Goal: Task Accomplishment & Management: Manage account settings

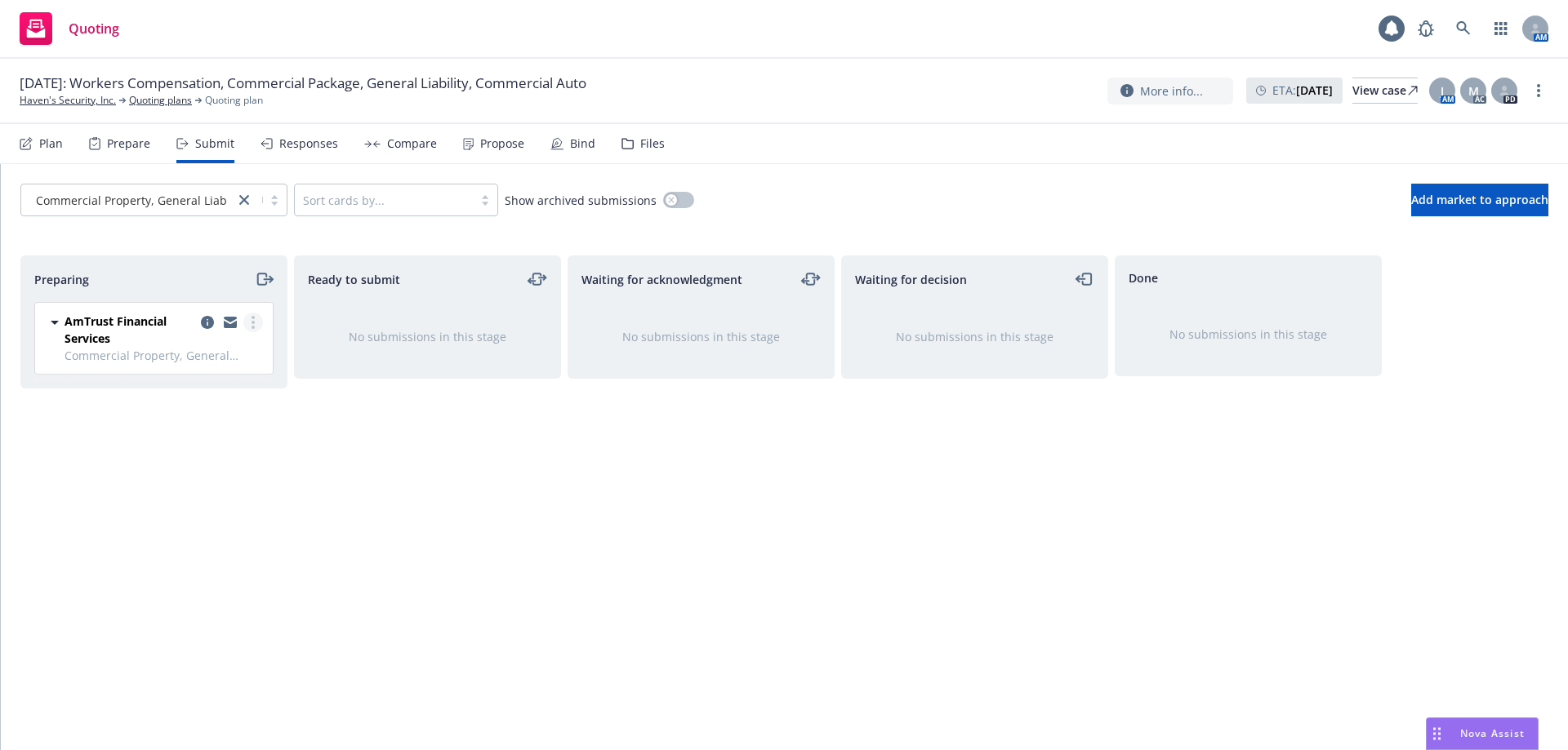
click at [254, 323] on circle "more" at bounding box center [252, 322] width 3 height 3
click at [190, 449] on span "Add accepted decision" at bounding box center [181, 454] width 163 height 16
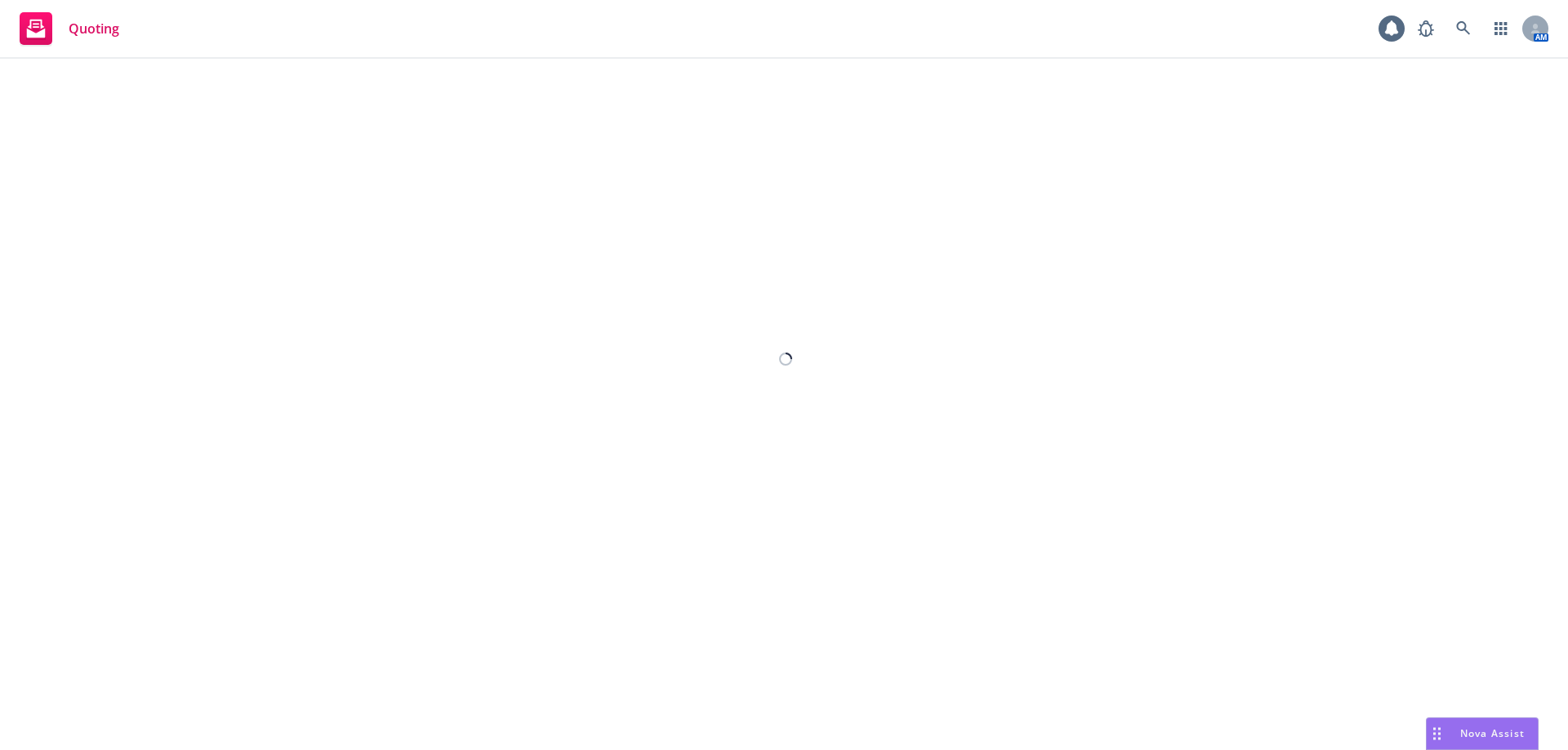
select select "12"
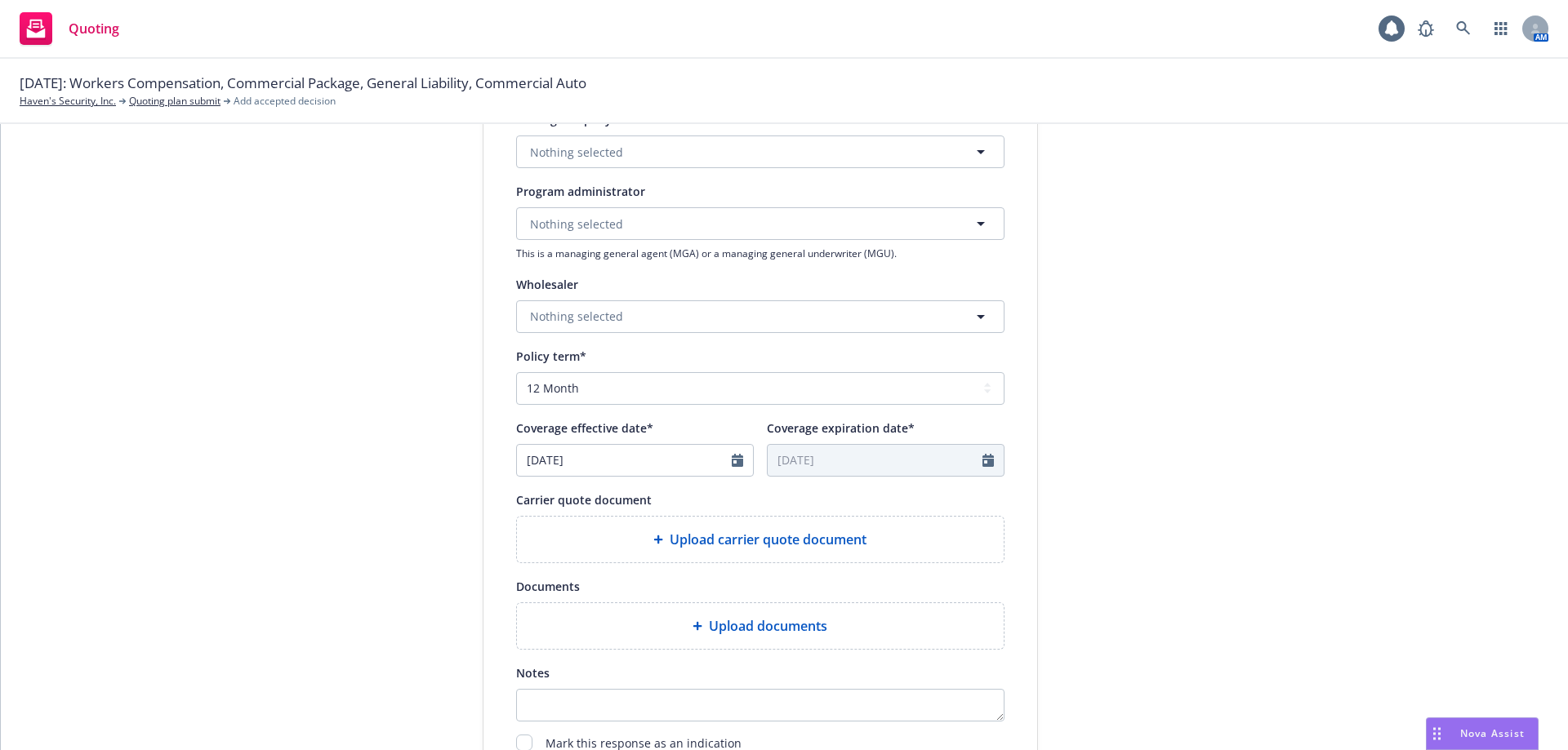
scroll to position [571, 0]
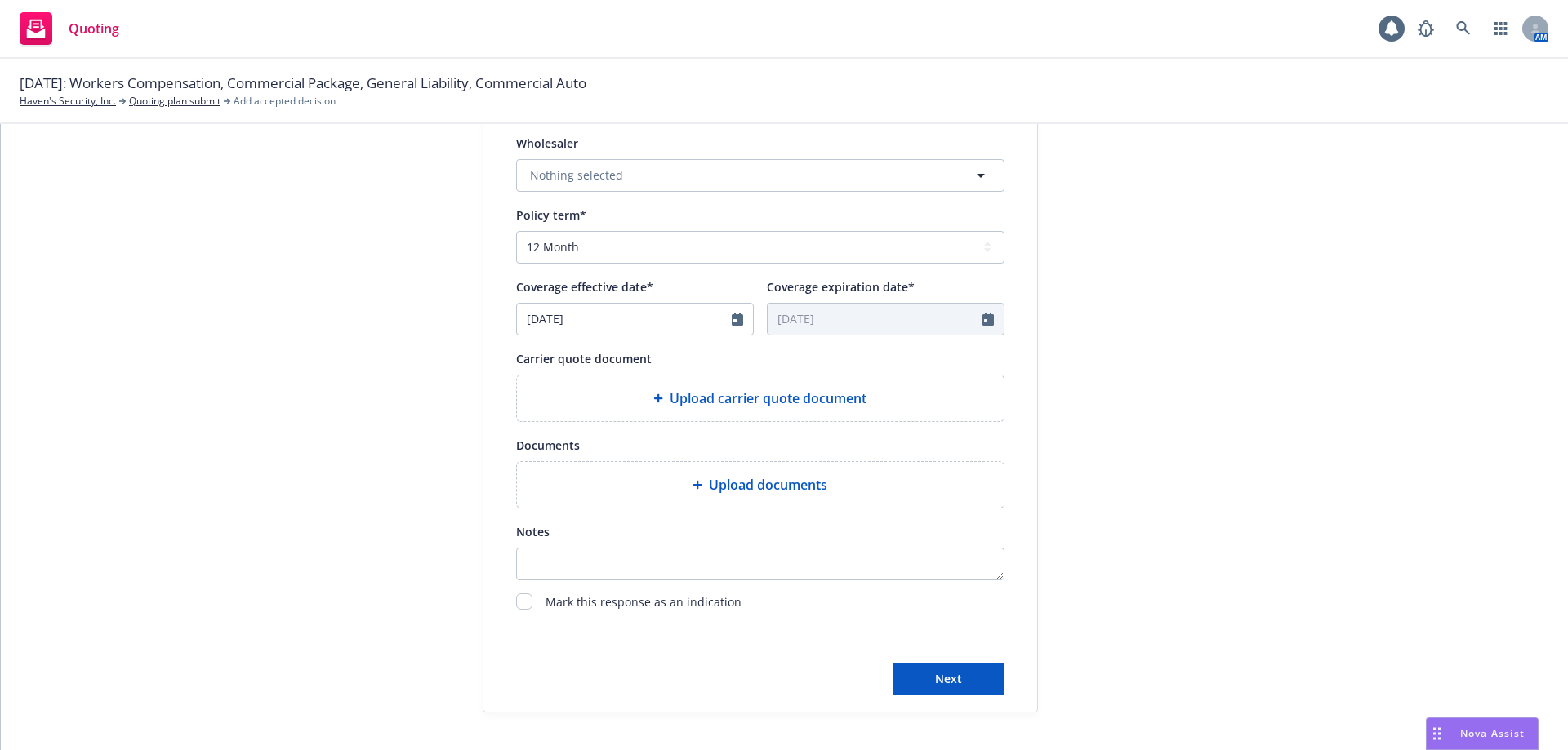
click at [618, 409] on div "Upload carrier quote document" at bounding box center [760, 399] width 487 height 46
click at [653, 404] on div "Upload carrier quote document" at bounding box center [760, 399] width 460 height 20
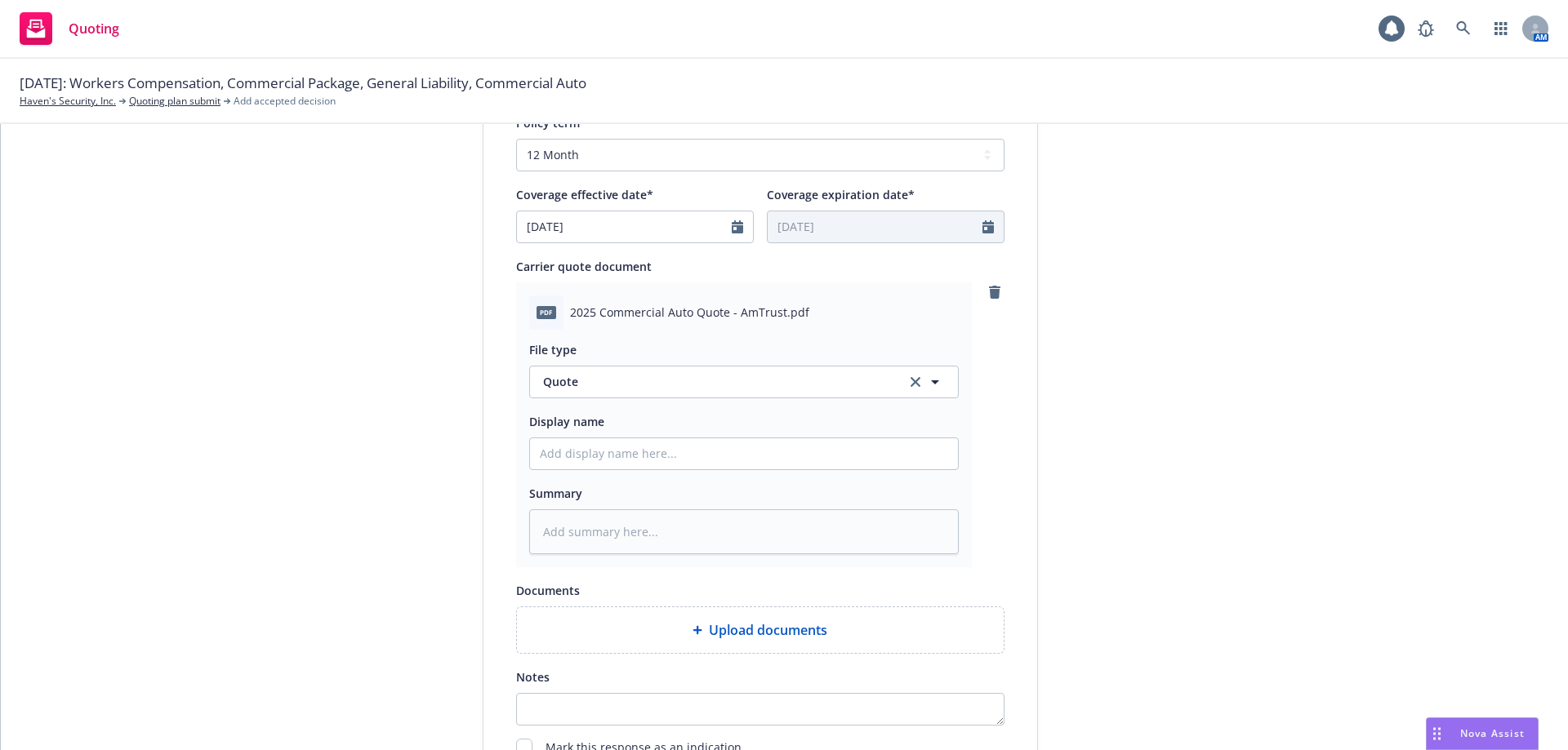
scroll to position [836, 0]
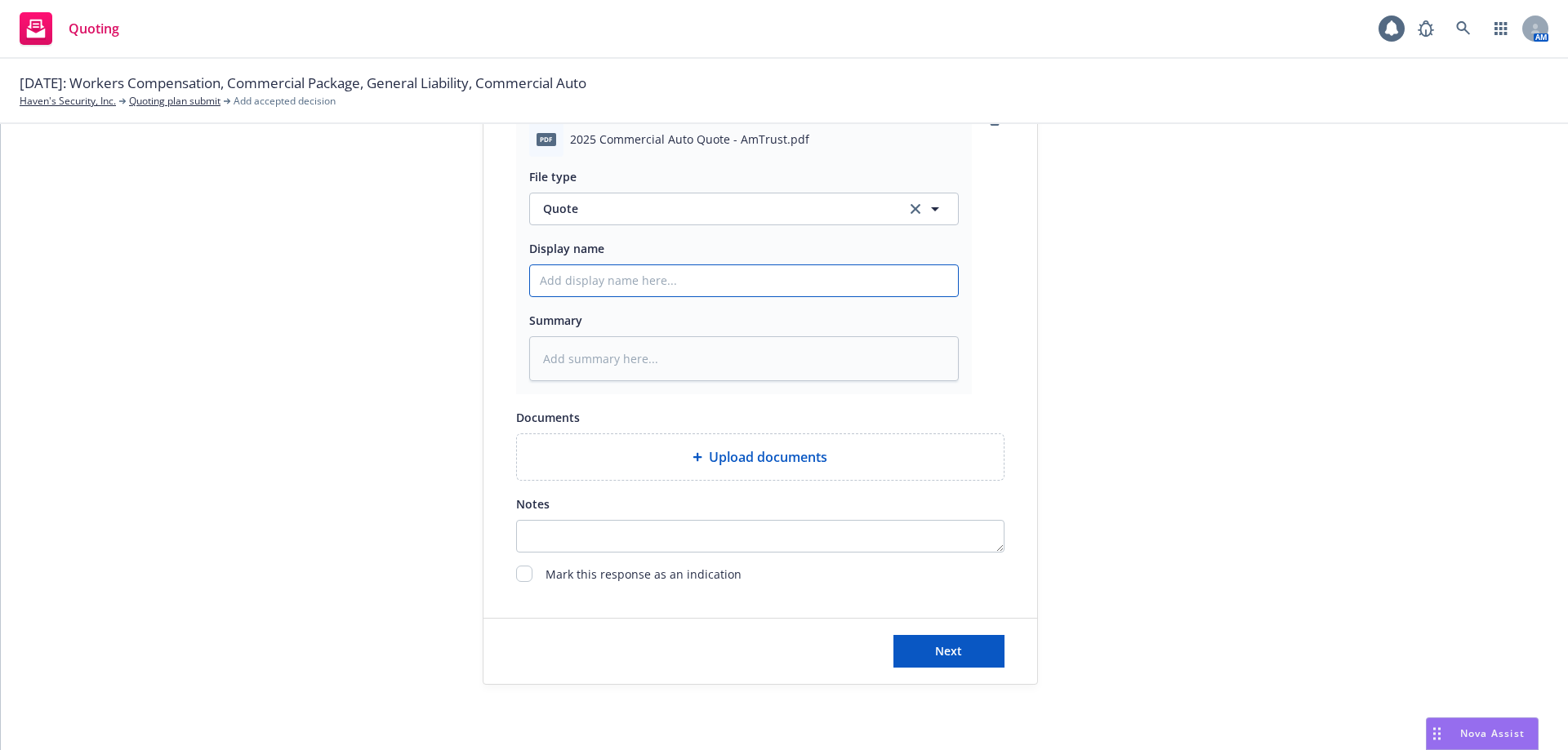
click at [580, 285] on input "Display name" at bounding box center [744, 281] width 428 height 31
type textarea "x"
type input "2"
type textarea "x"
type input "20"
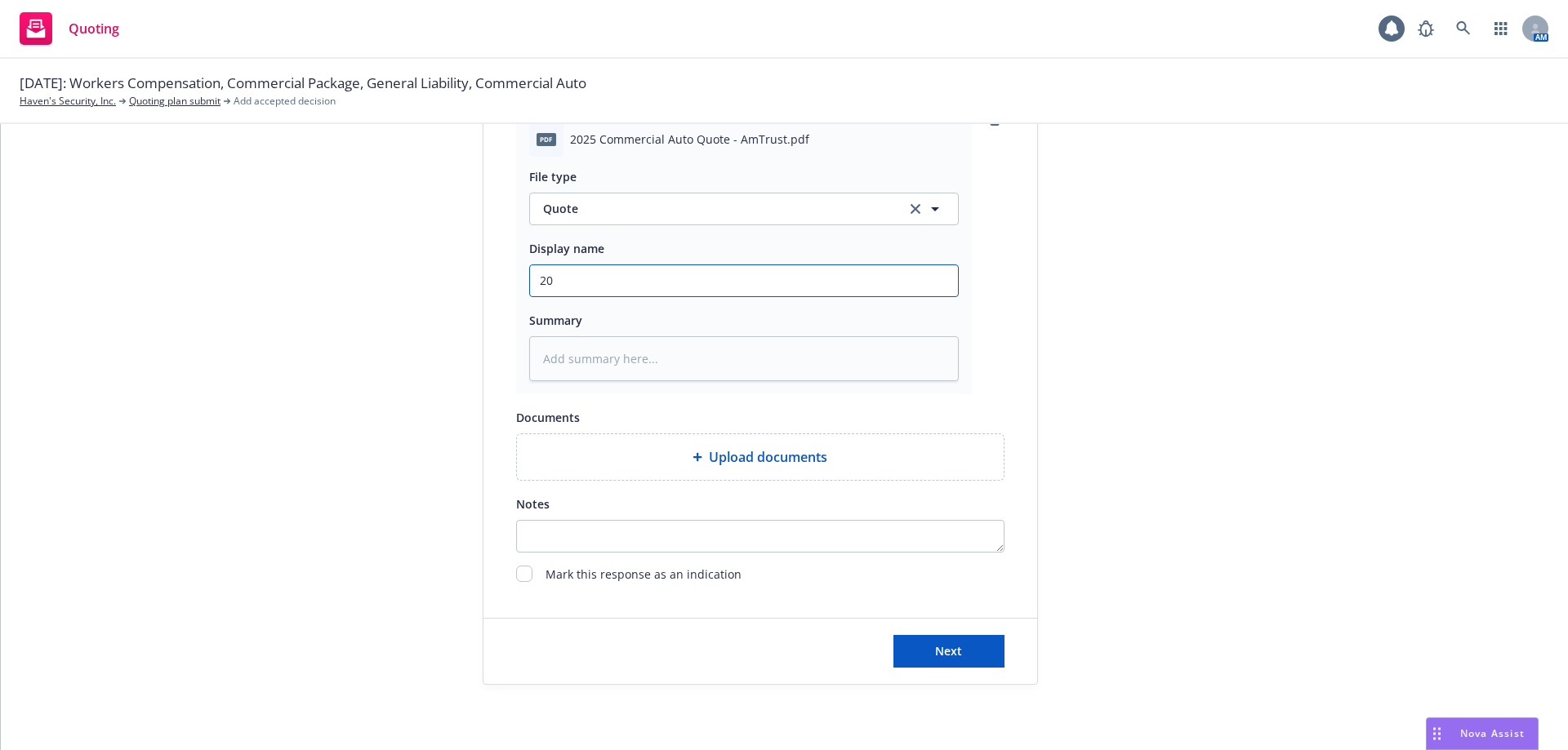
type textarea "x"
type input "202"
type textarea "x"
type input "2025"
type textarea "x"
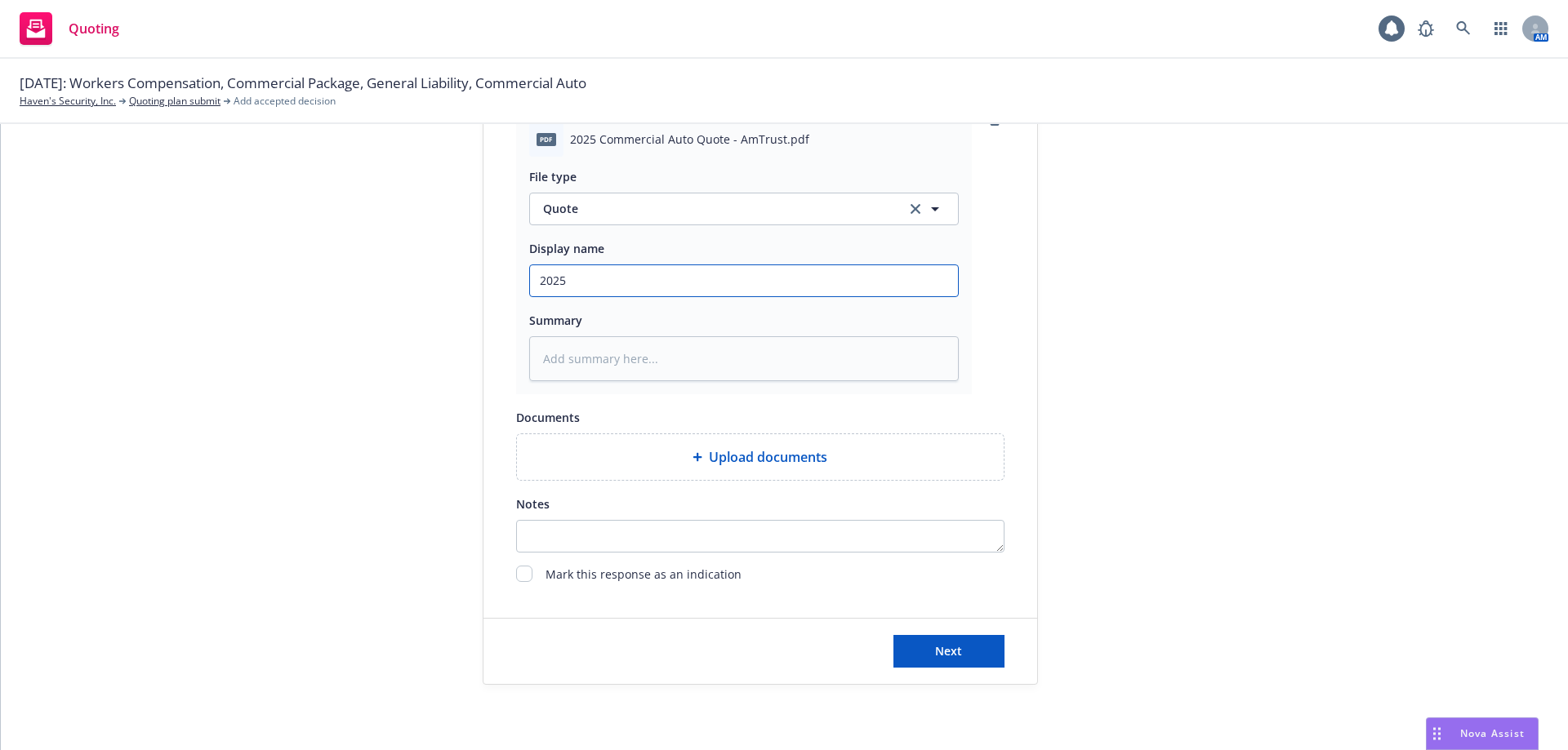
type input "2025"
type textarea "x"
type input "2025 C"
type textarea "x"
type input "2025 Co"
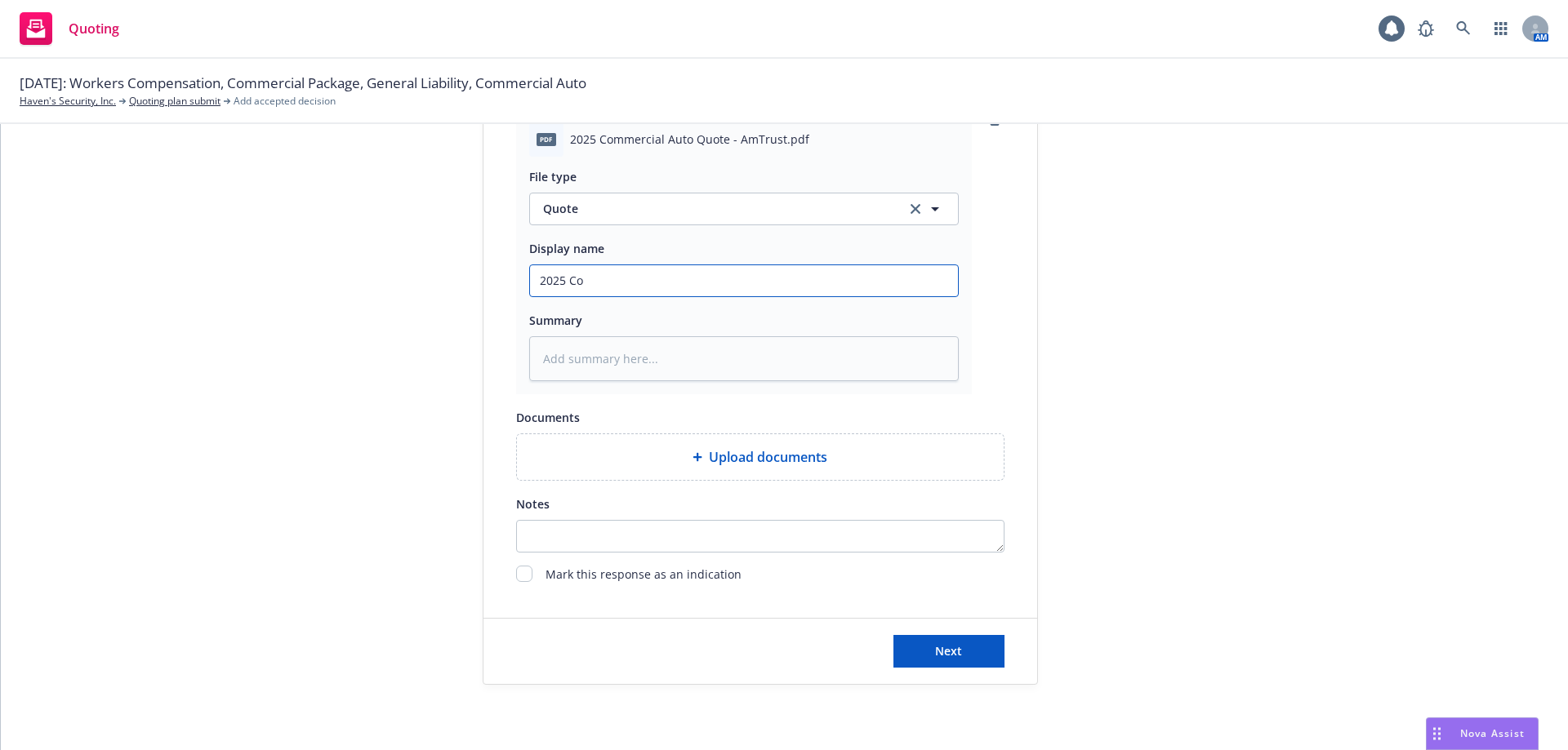
type textarea "x"
type input "2025 Com"
type textarea "x"
type input "2025 Come"
type textarea "x"
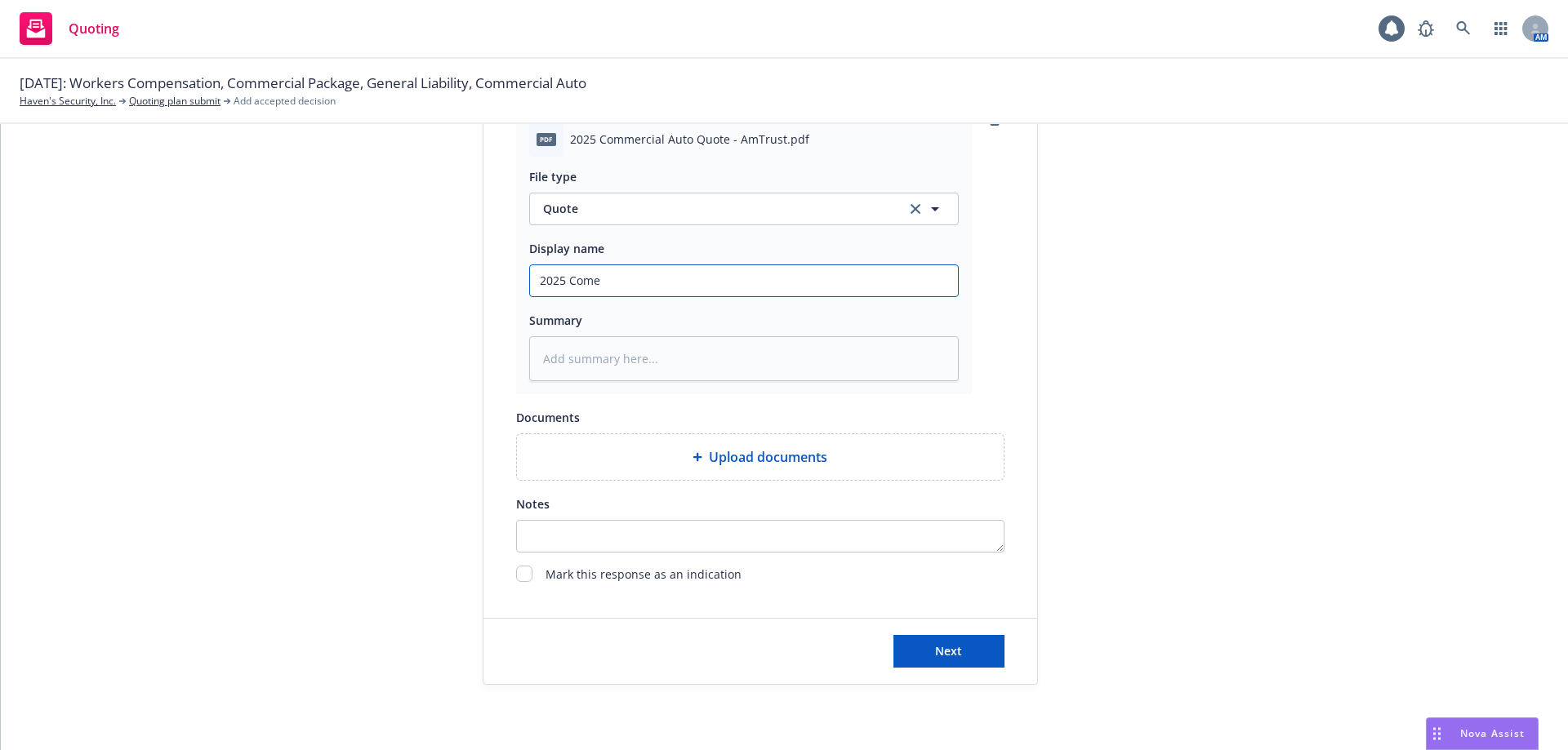
type input "2025 Comer"
type textarea "x"
type input "2025 Come"
type textarea "x"
type input "2025 Comem"
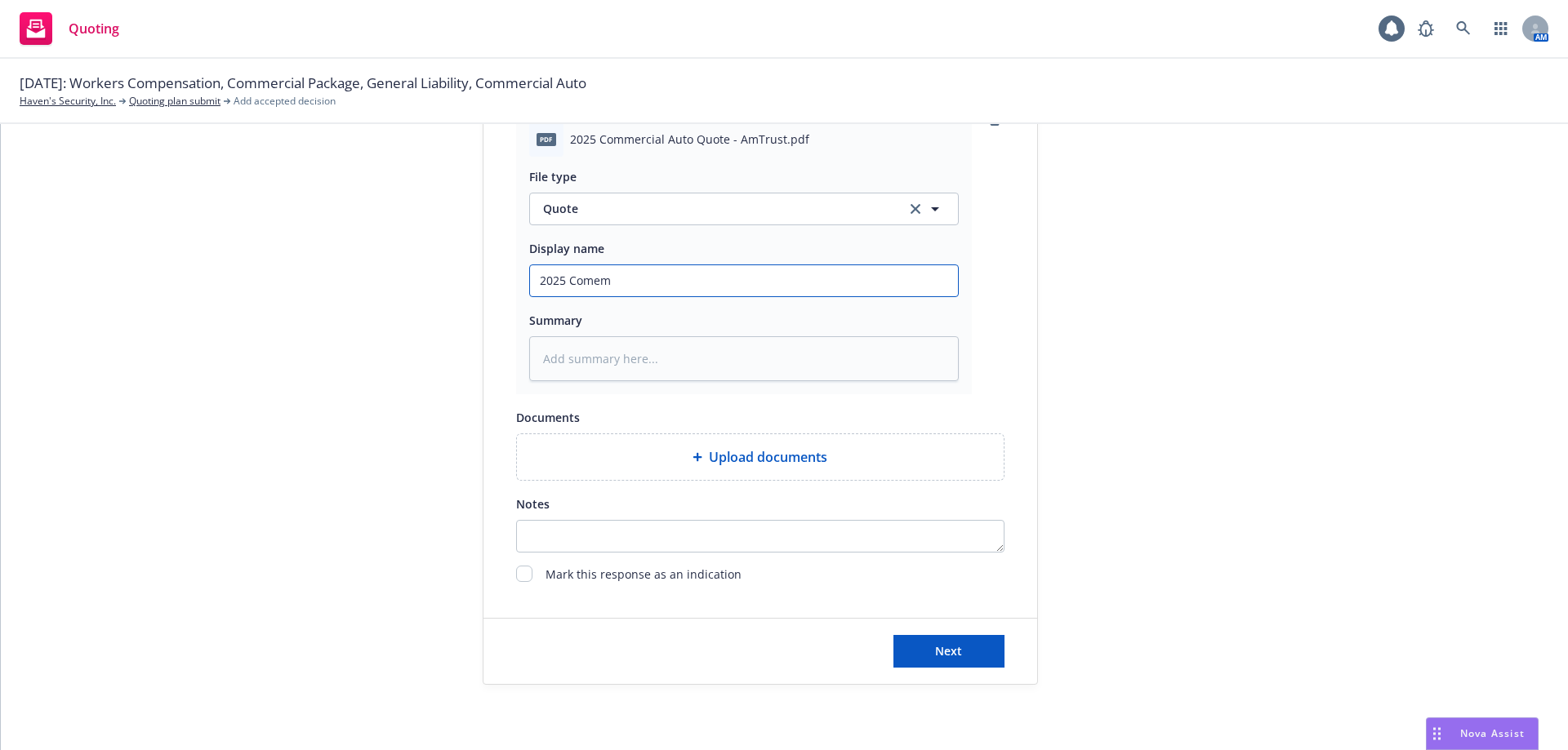
type textarea "x"
type input "2025 Come"
type textarea "x"
type input "2025 Com"
type textarea "x"
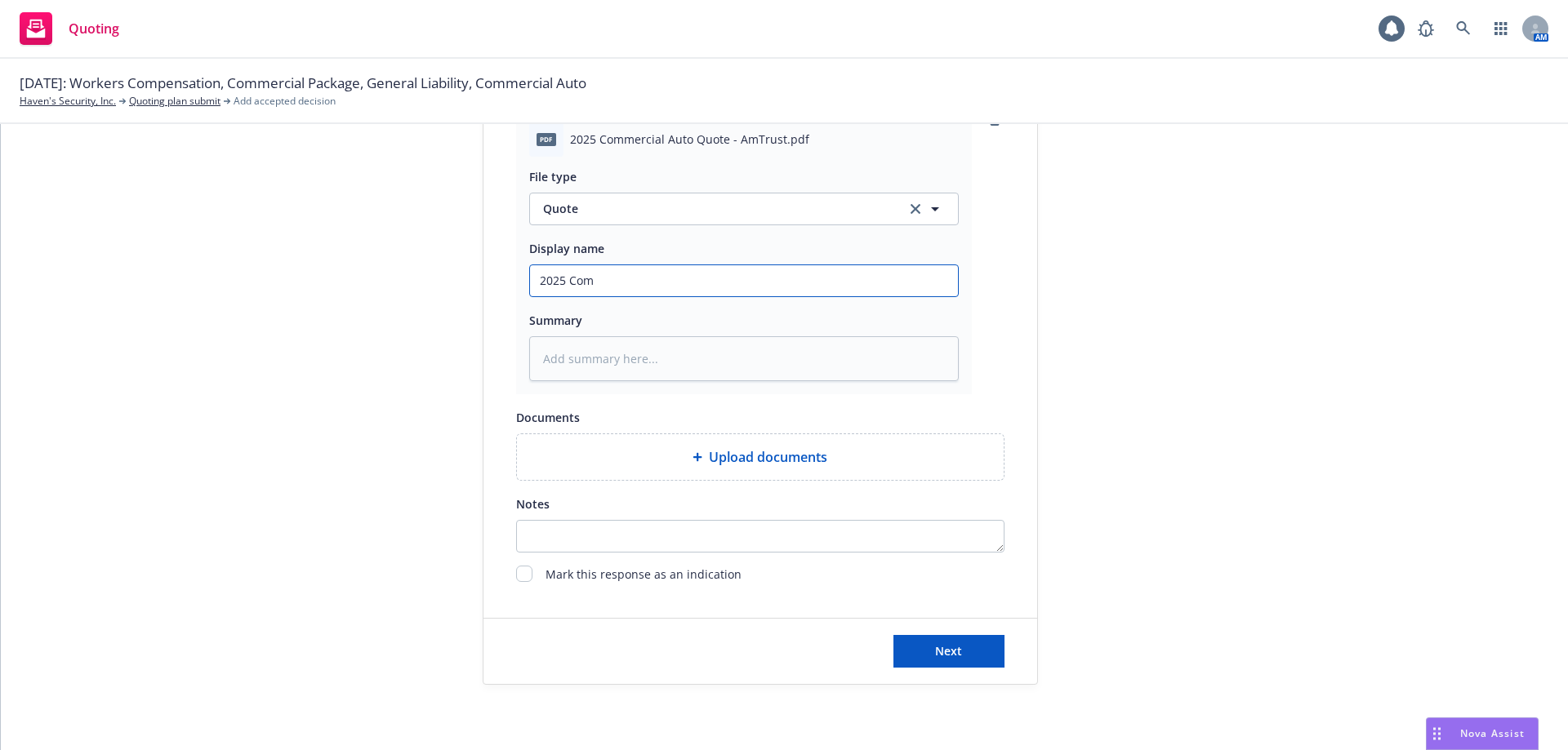
type input "2025 Comm"
type textarea "x"
type input "2025 Comme"
type textarea "x"
type input "2025 Commer"
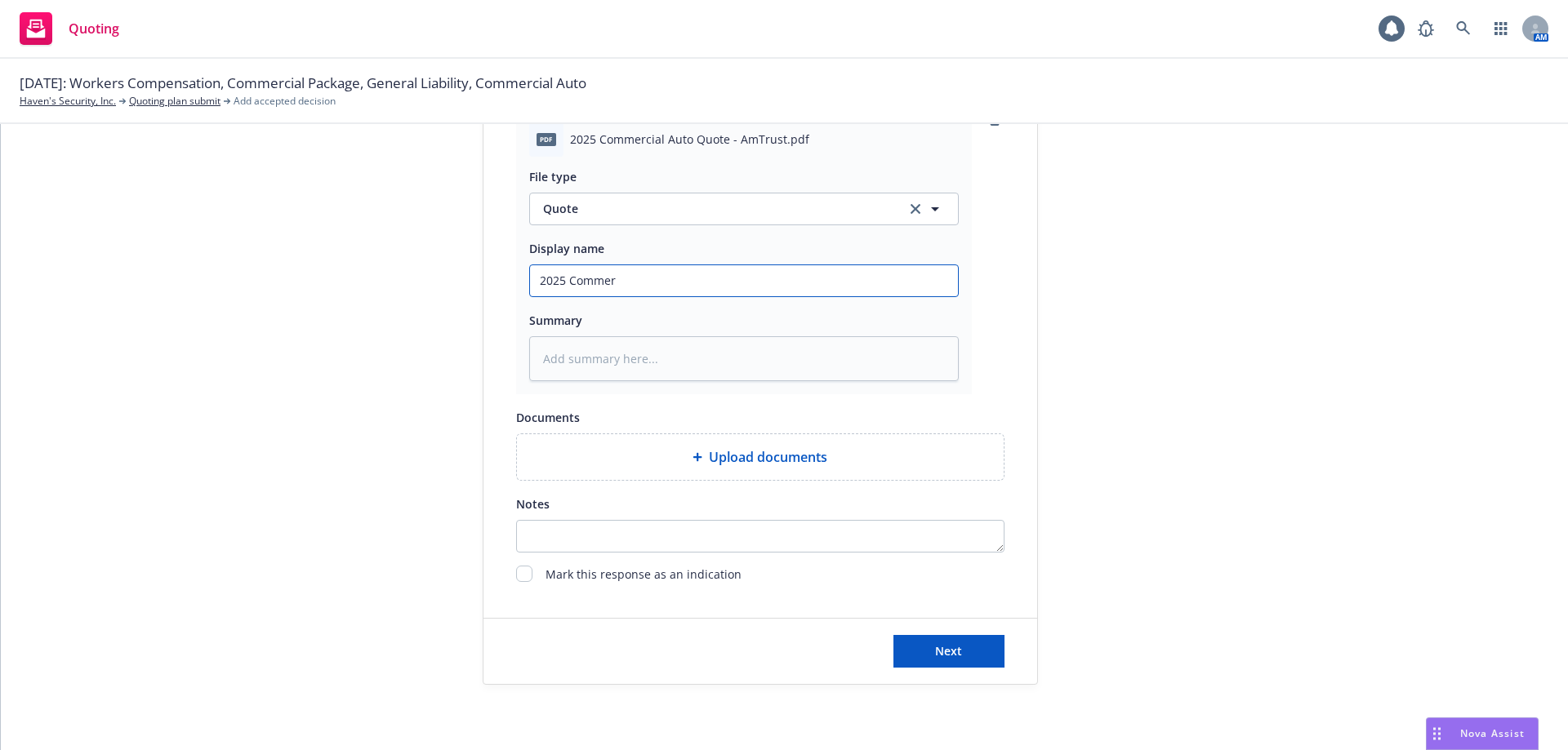
type textarea "x"
type input "2025 Commerc"
type textarea "x"
type input "2025 Commercf"
type textarea "x"
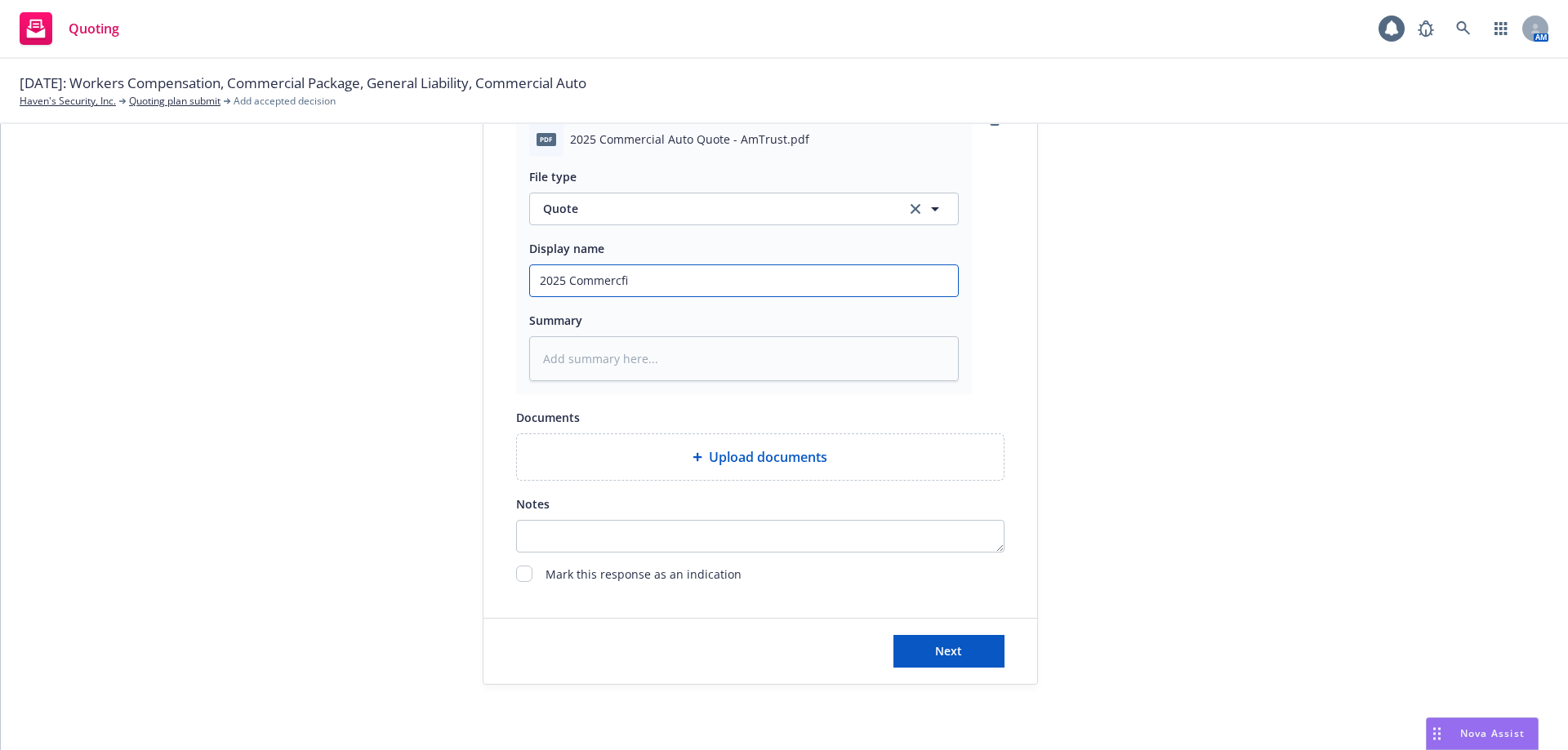
type input "2025 Commercf"
type textarea "x"
type input "2025 Commerc"
type textarea "x"
type input "2025 Commerci"
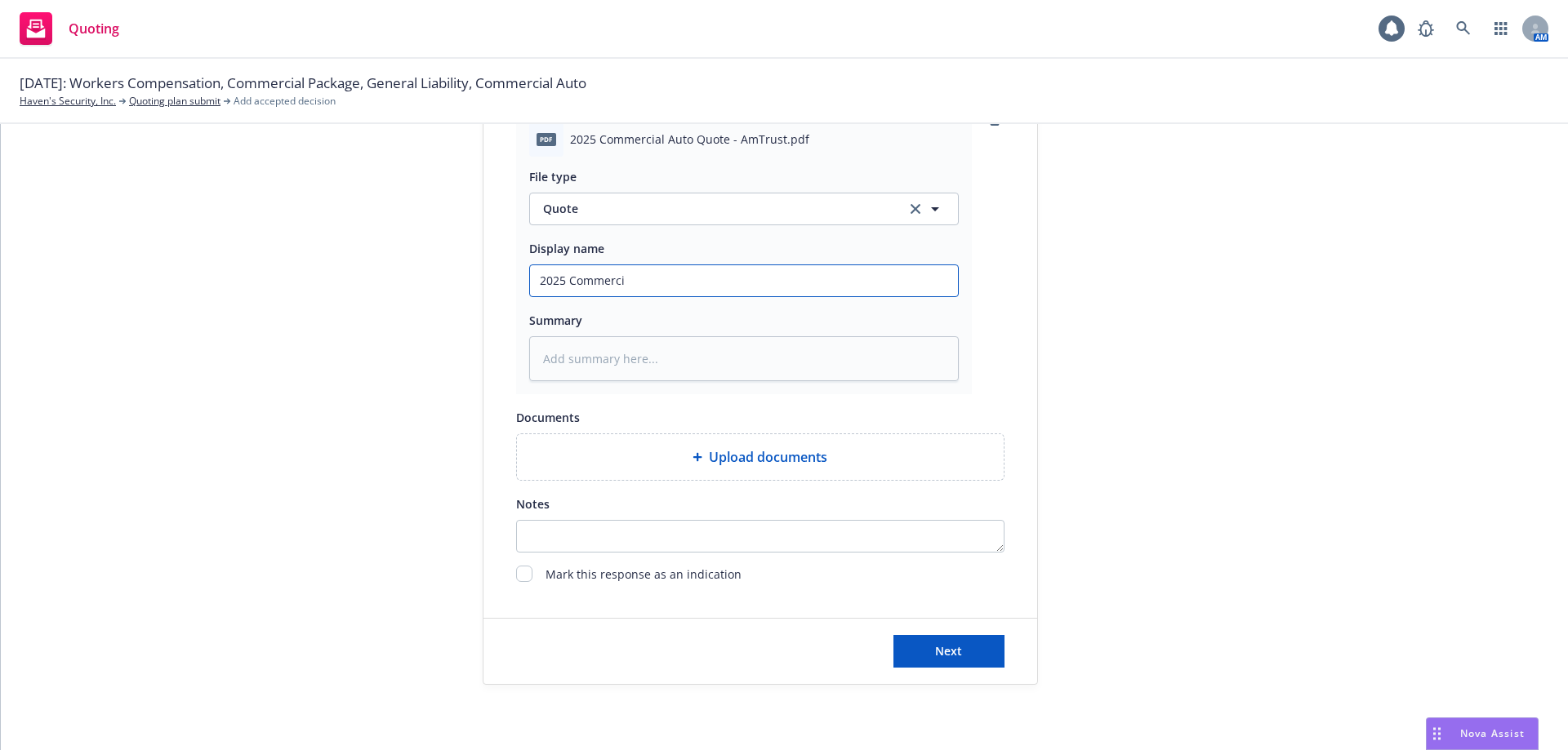
type textarea "x"
type input "2025 Commercia"
type textarea "x"
type input "2025 Commercial"
type textarea "x"
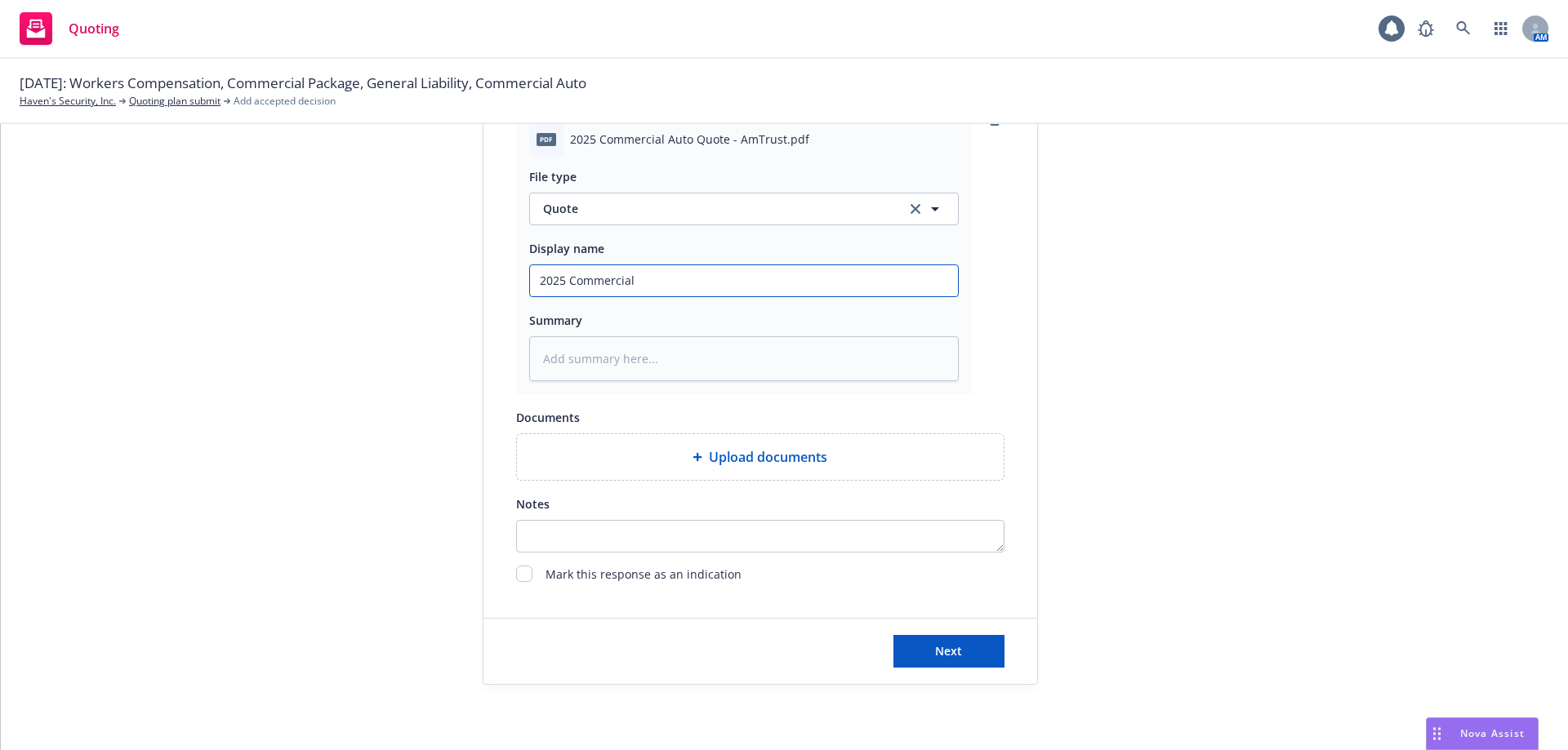
type input "2025 Commercial"
type textarea "x"
type input "2025 Commercial A"
type textarea "x"
type input "2025 Commercial Au"
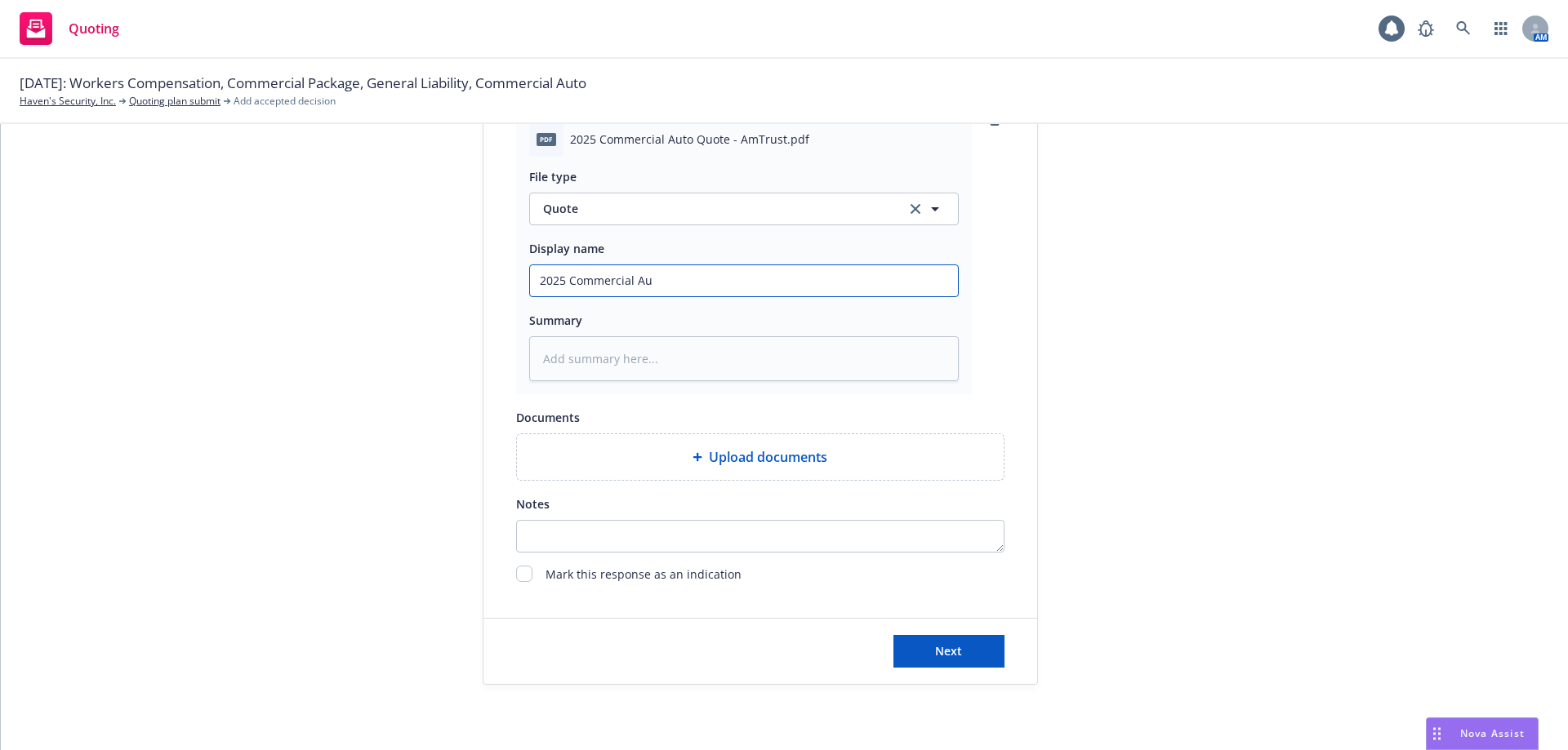
type textarea "x"
type input "2025 Commercial Aut"
type textarea "x"
type input "2025 Commercial Auto"
type textarea "x"
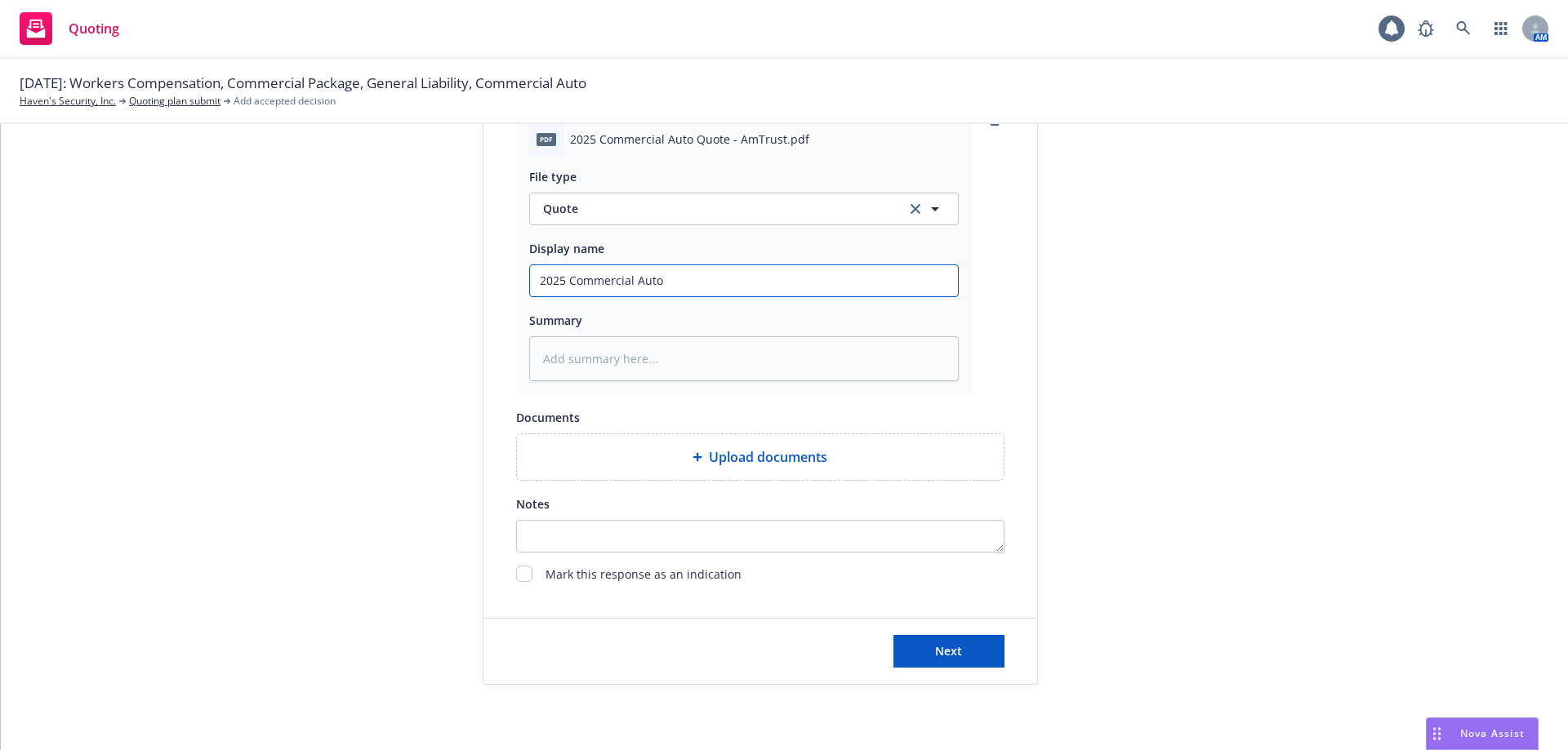
type input "2025 Commercial Auto"
type textarea "x"
type input "2025 Commercial Auto Q"
type textarea "x"
type input "2025 Commercial Auto Qu"
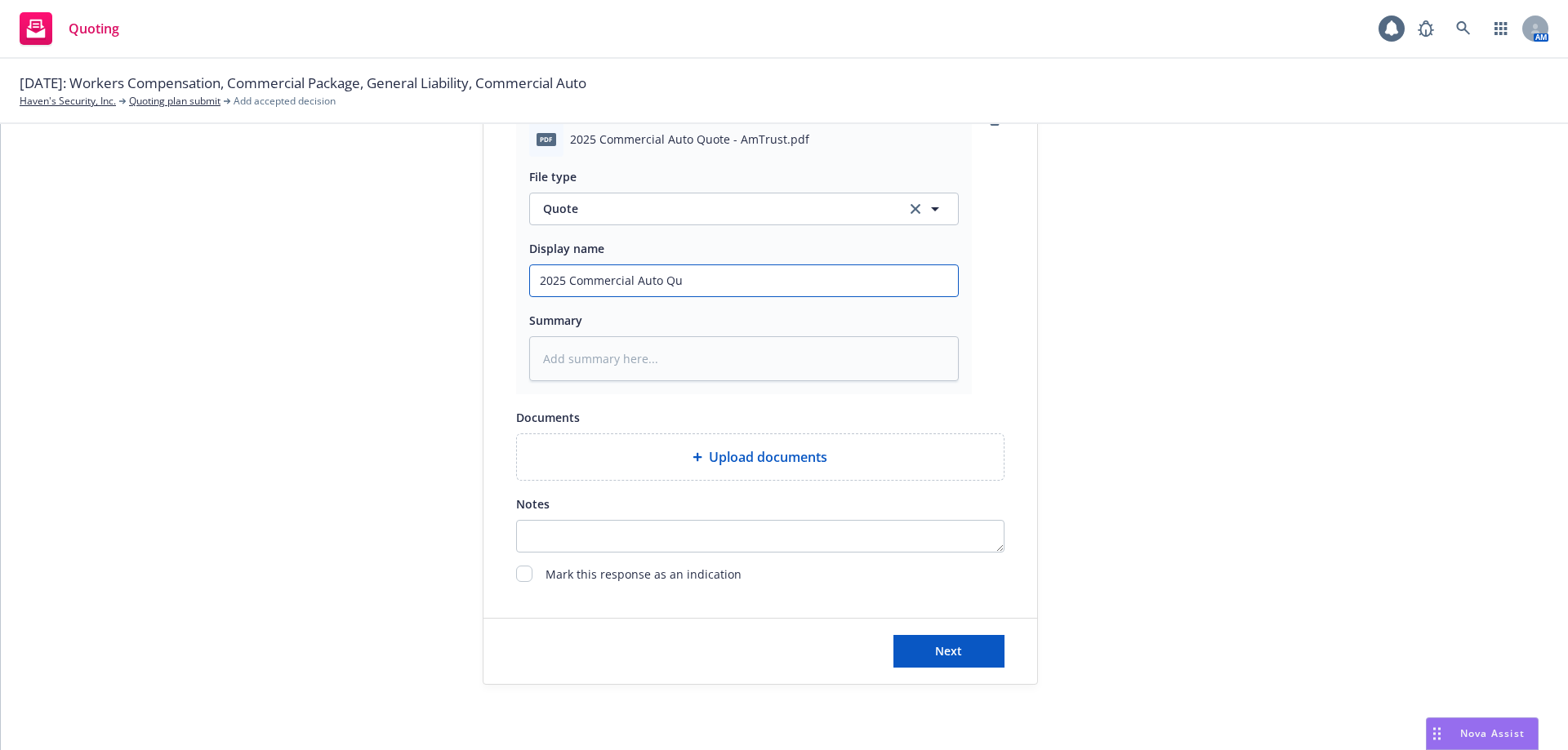
type textarea "x"
type input "2025 Commercial Auto Quo"
type textarea "x"
type input "2025 Commercial Auto Quot"
type textarea "x"
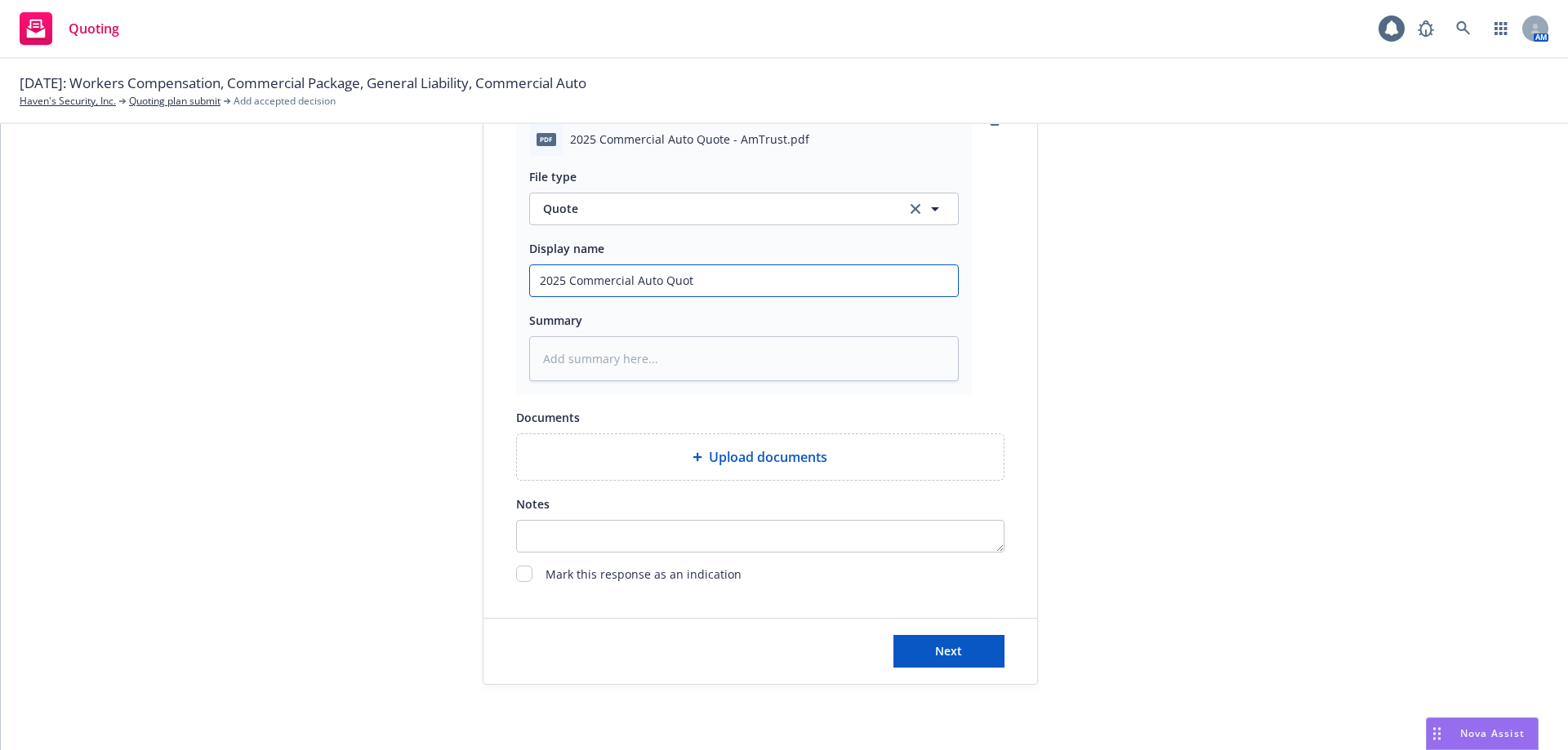
type input "2025 Commercial Auto Quote"
type textarea "x"
type input "2025 Commercial Auto Quote"
type textarea "x"
type input "2025 Commercial Auto Quote -"
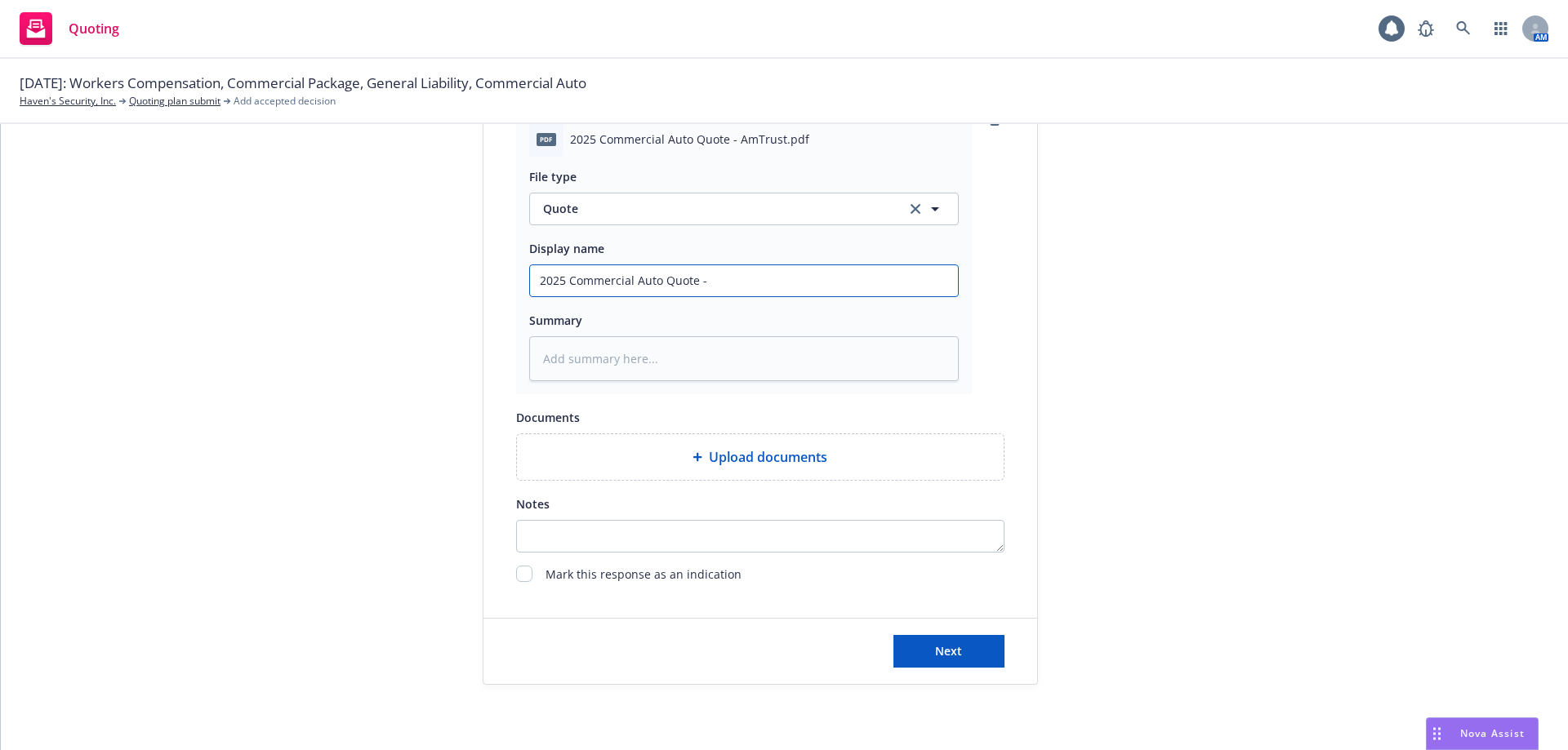
type textarea "x"
type input "2025 Commercial Auto Quote -"
type textarea "x"
type input "2025 Commercial Auto Quote - A"
type textarea "x"
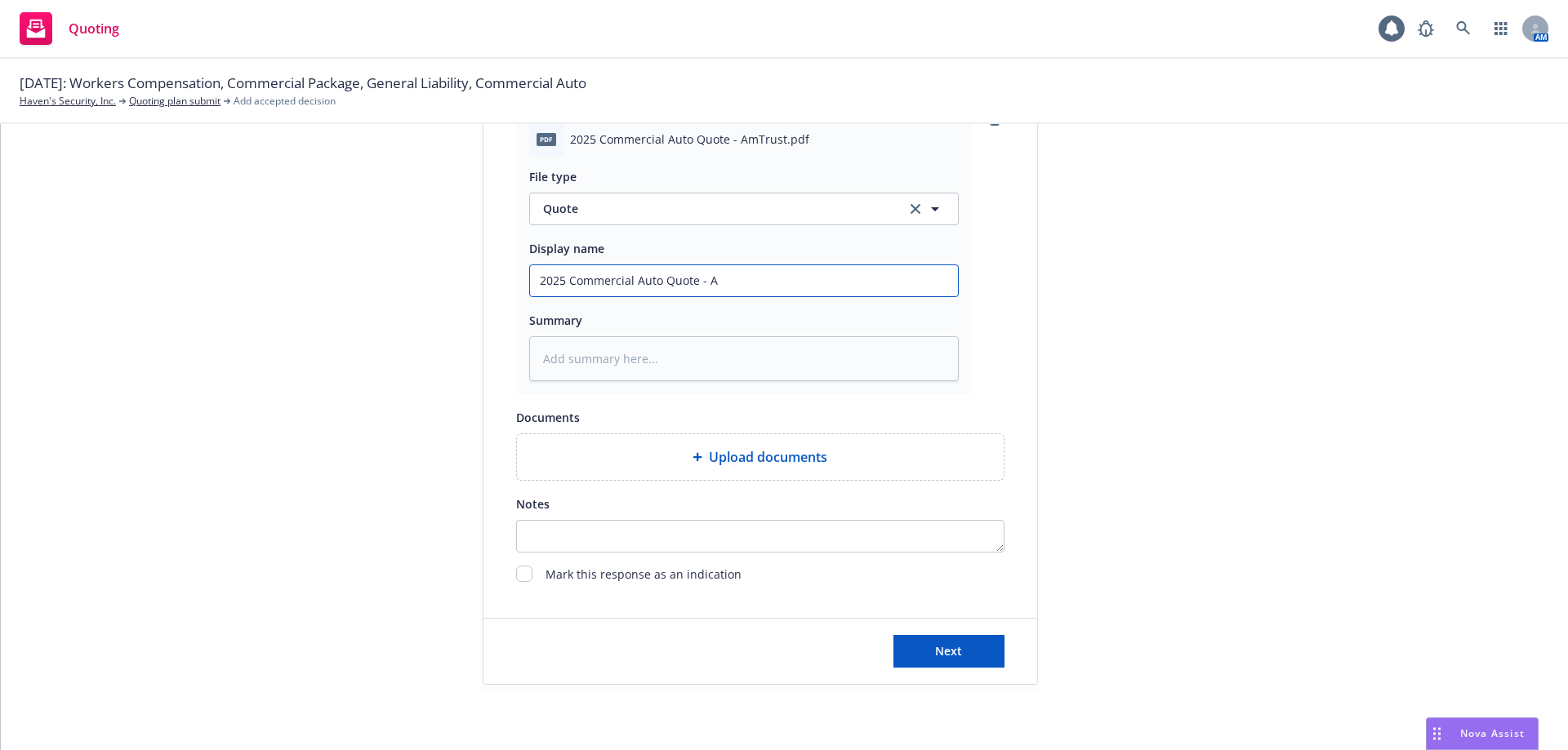
type input "2025 Commercial Auto Quote - Am"
type textarea "x"
type input "2025 Commercial Auto Quote - AmT"
type textarea "x"
type input "2025 Commercial Auto Quote - AmTr"
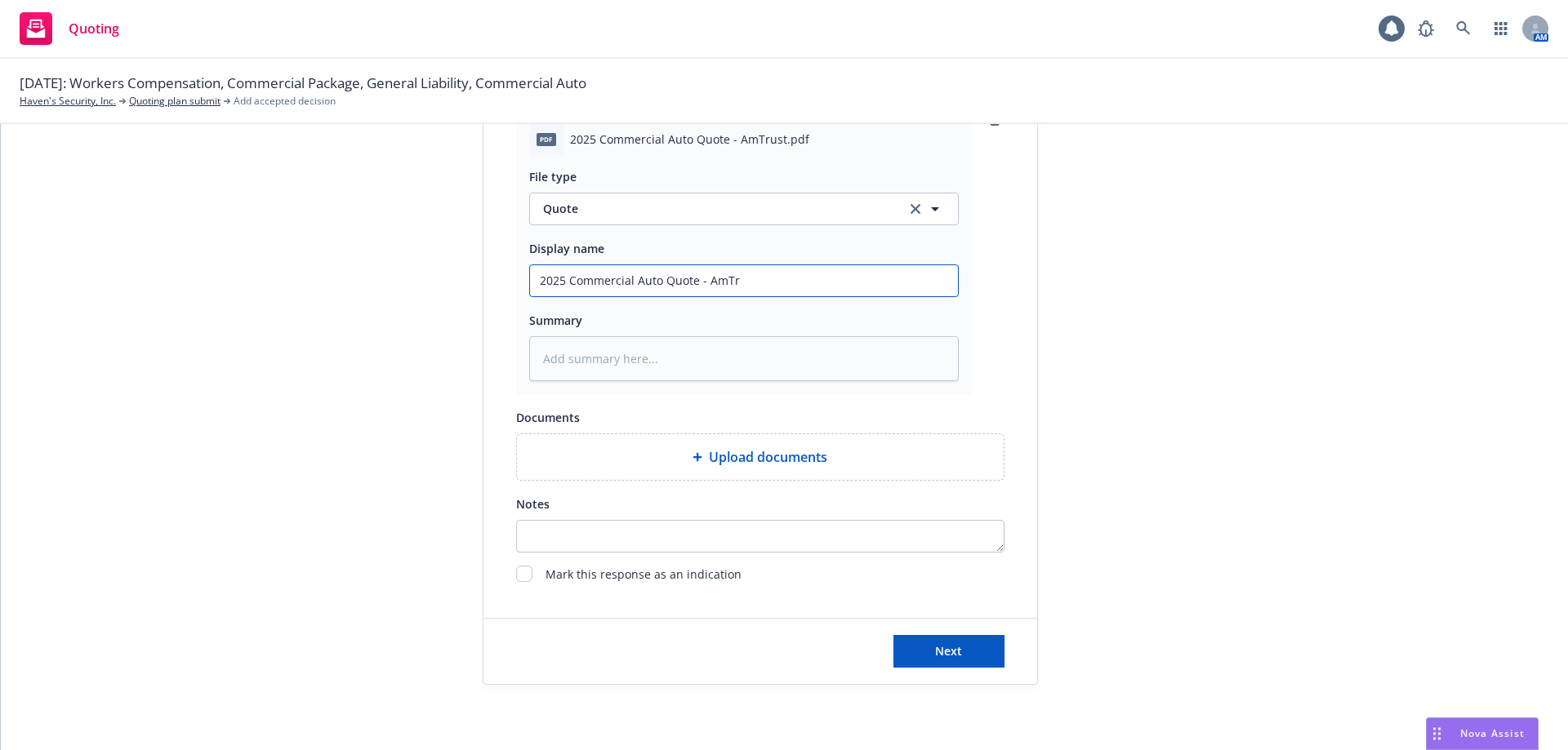
type textarea "x"
type input "2025 Commercial Auto Quote - AmTrus"
type textarea "x"
type input "2025 Commercial Auto Quote - AmTrusa"
type textarea "x"
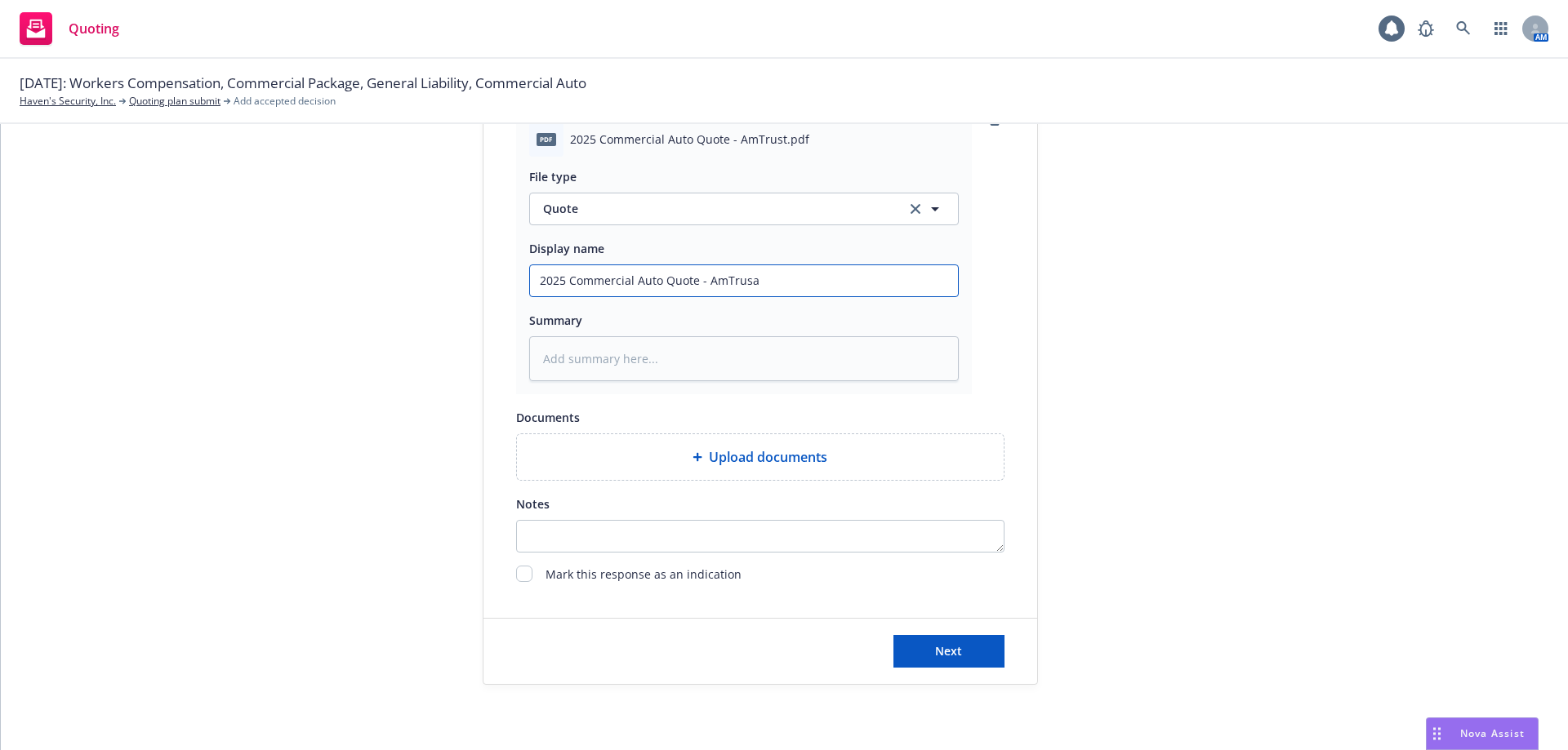
type input "2025 Commercial Auto Quote - AmTrusat"
type textarea "x"
type input "2025 Commercial Auto Quote - AmTrusatr"
type textarea "x"
type input "2025 Commercial Auto Quote - AmTrusat"
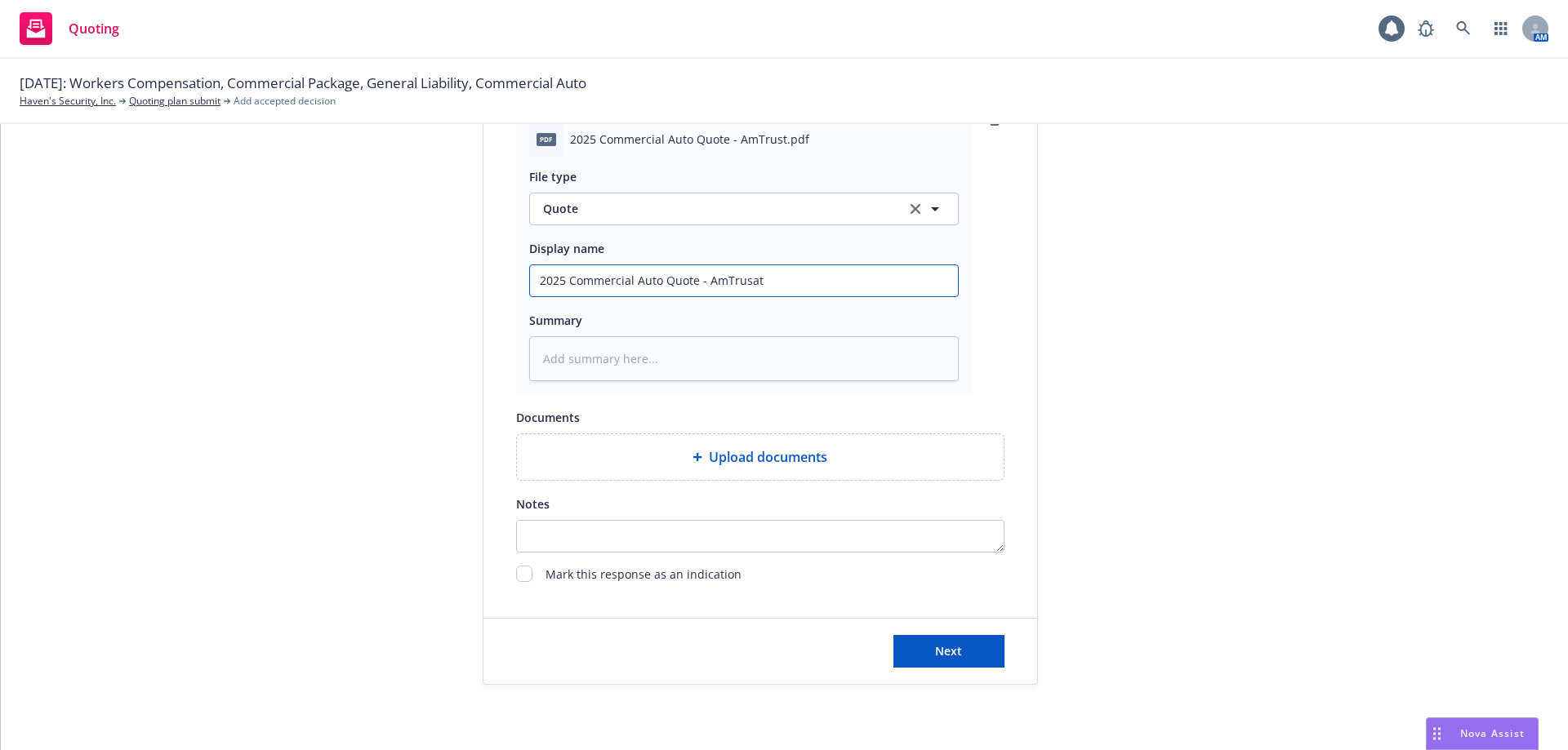
type textarea "x"
type input "2025 Commercial Auto Quote - AmTrusa"
type textarea "x"
type input "2025 Commercial Auto Quote - AmTrus"
type textarea "x"
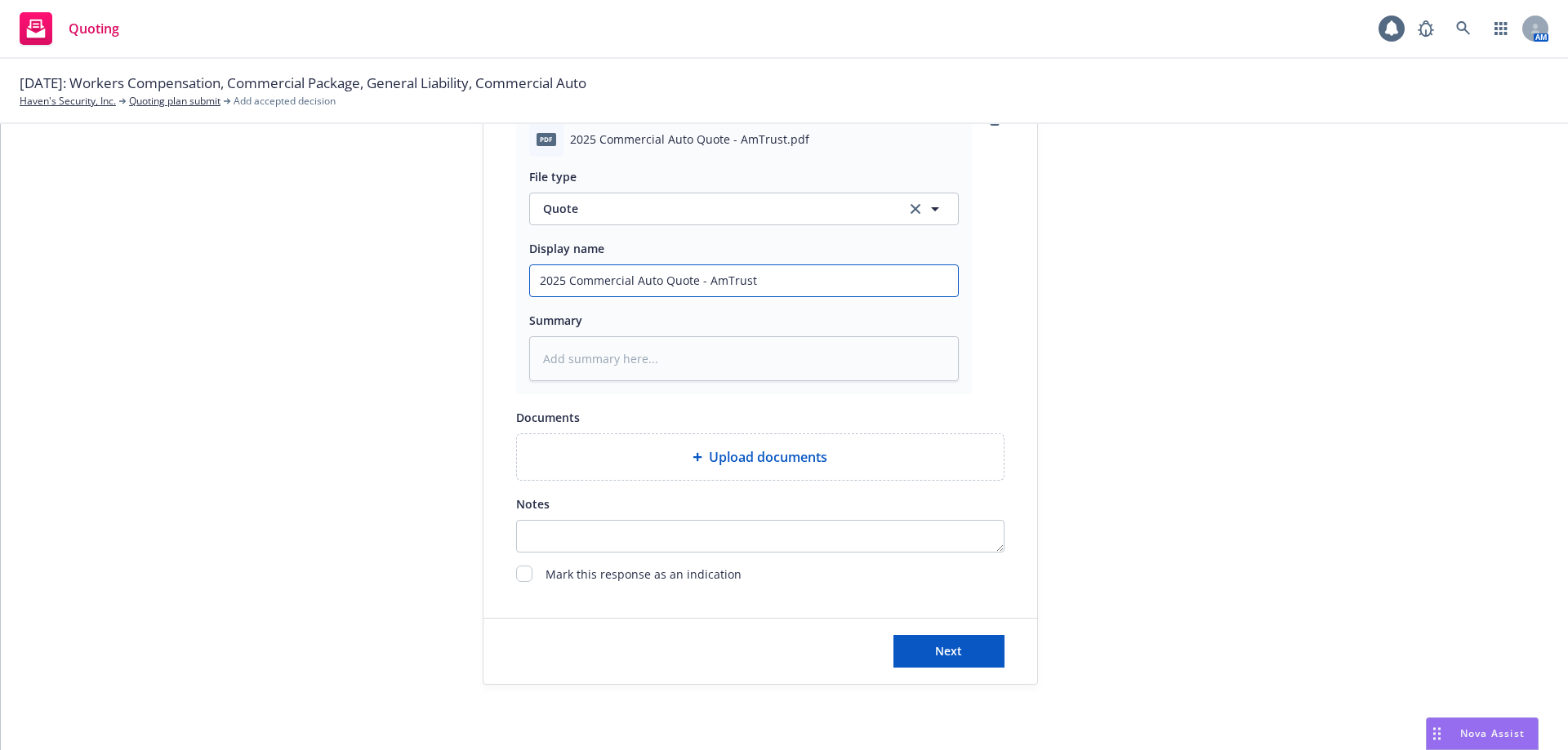
type input "2025 Commercial Auto Quote - AmTrust"
drag, startPoint x: 611, startPoint y: 195, endPoint x: 802, endPoint y: 553, distance: 405.8
click at [627, 222] on div "File type Quote Quote" at bounding box center [743, 196] width 429 height 59
click at [935, 652] on span "Next" at bounding box center [947, 651] width 27 height 16
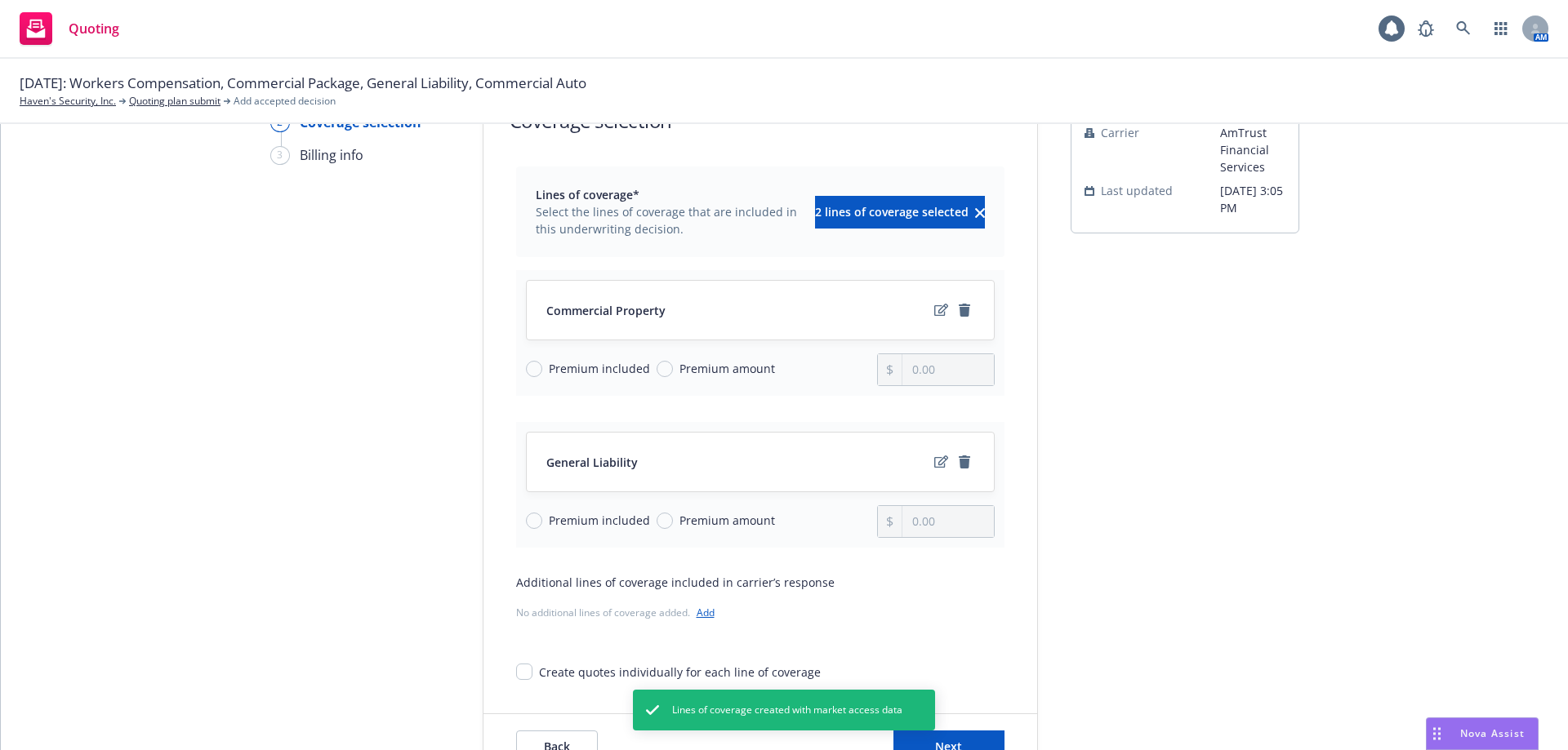
scroll to position [205, 0]
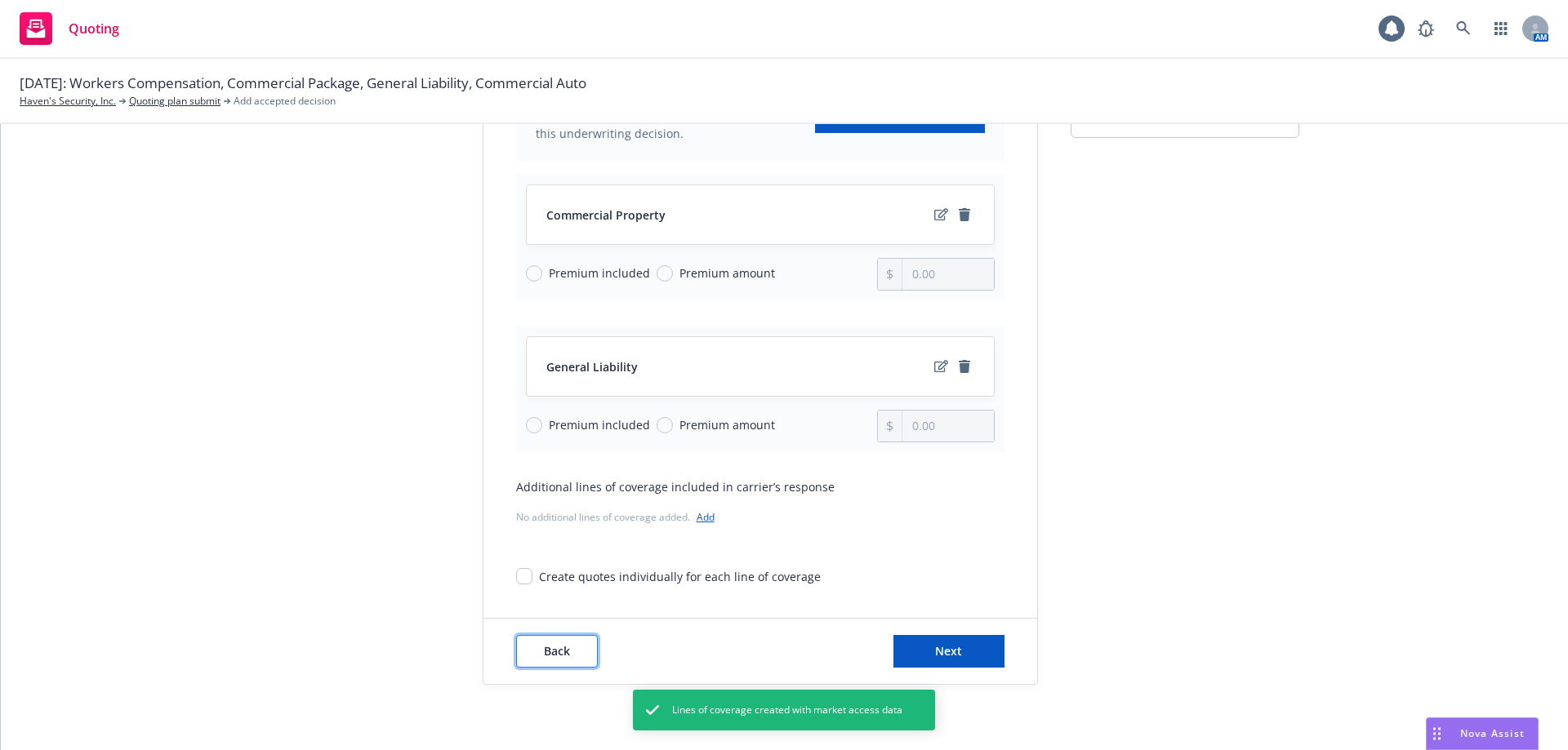
click at [561, 654] on span "Back" at bounding box center [557, 651] width 27 height 16
type textarea "x"
select select "12"
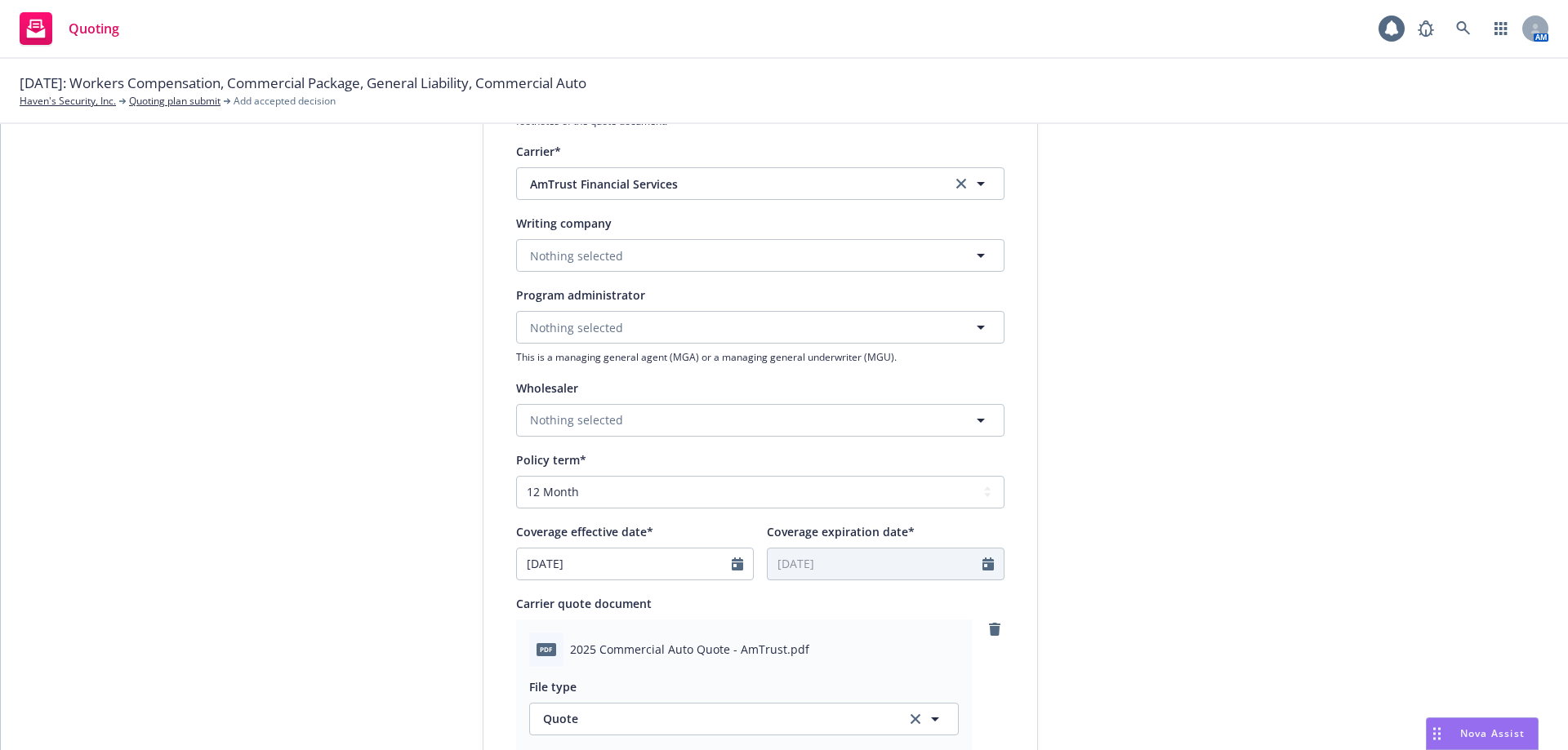
scroll to position [571, 0]
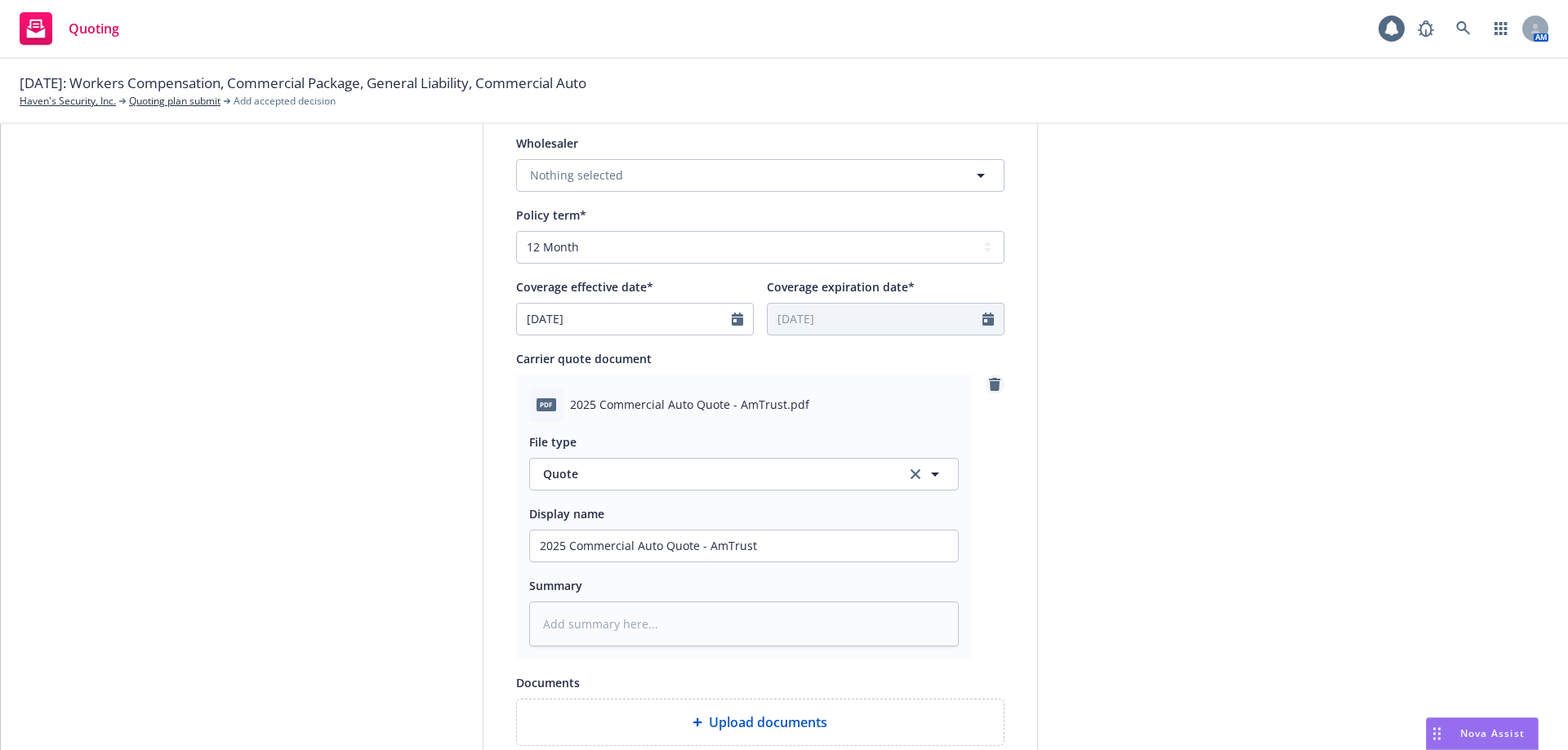
click at [989, 383] on icon "remove" at bounding box center [995, 384] width 12 height 13
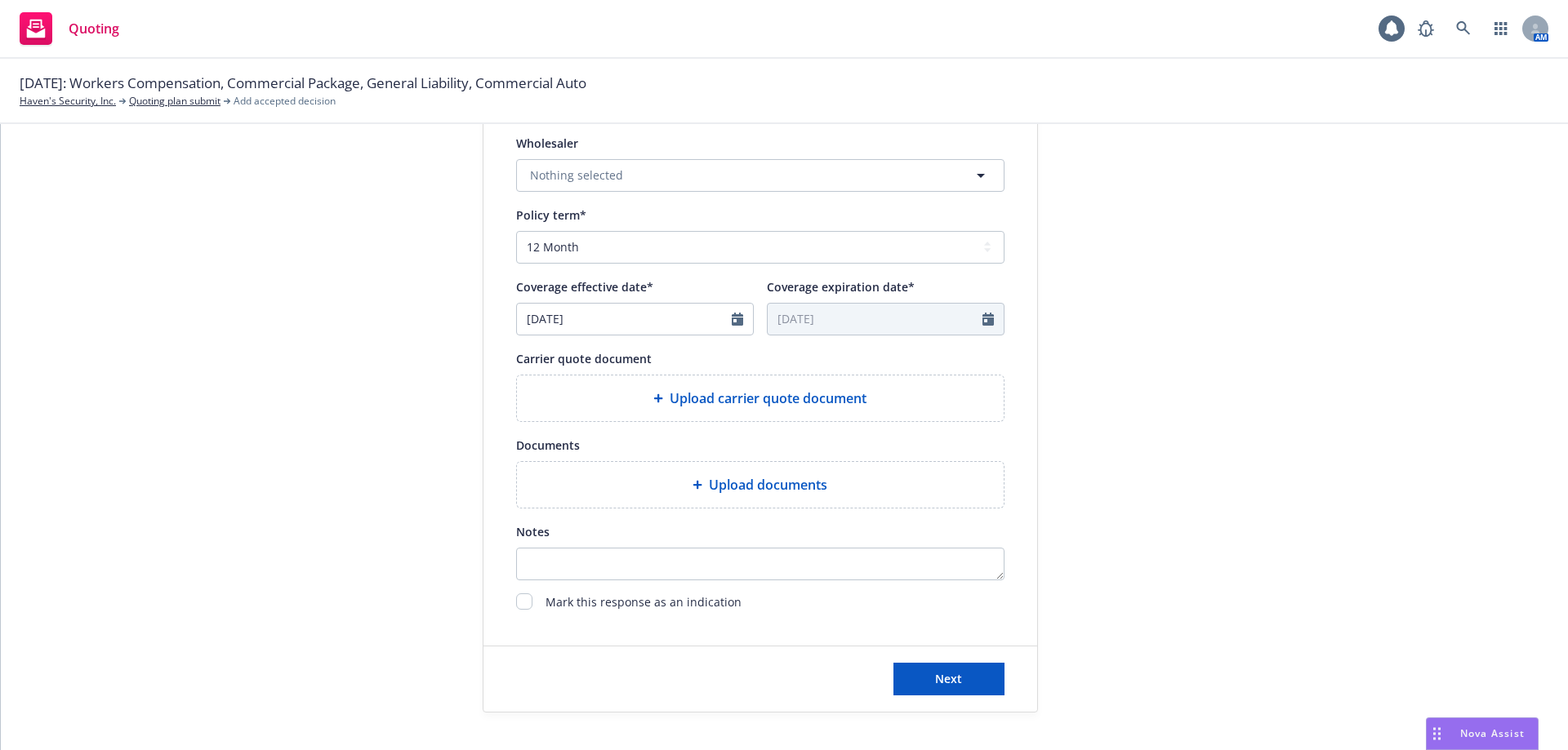
click at [632, 402] on div "Upload carrier quote document" at bounding box center [760, 399] width 460 height 20
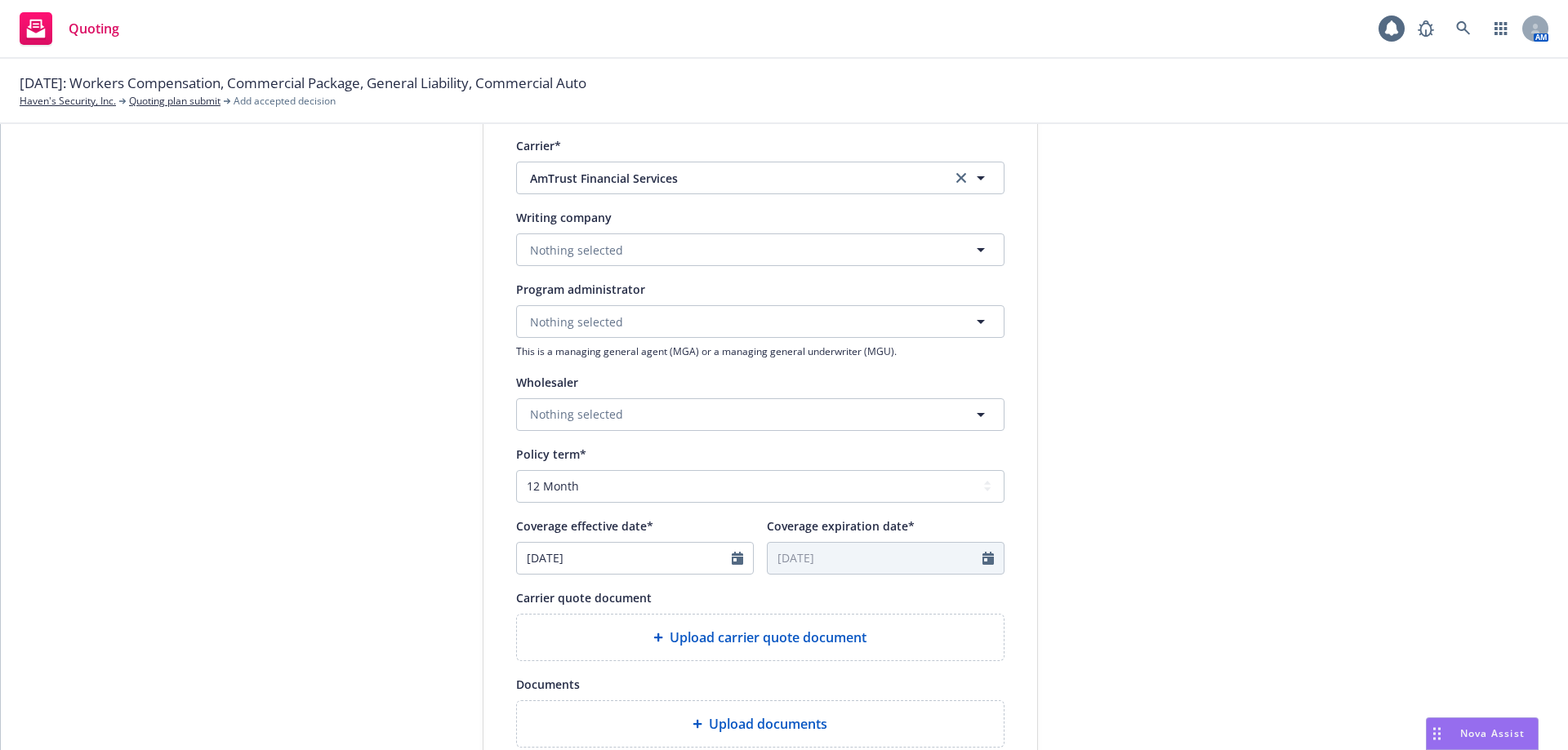
scroll to position [490, 0]
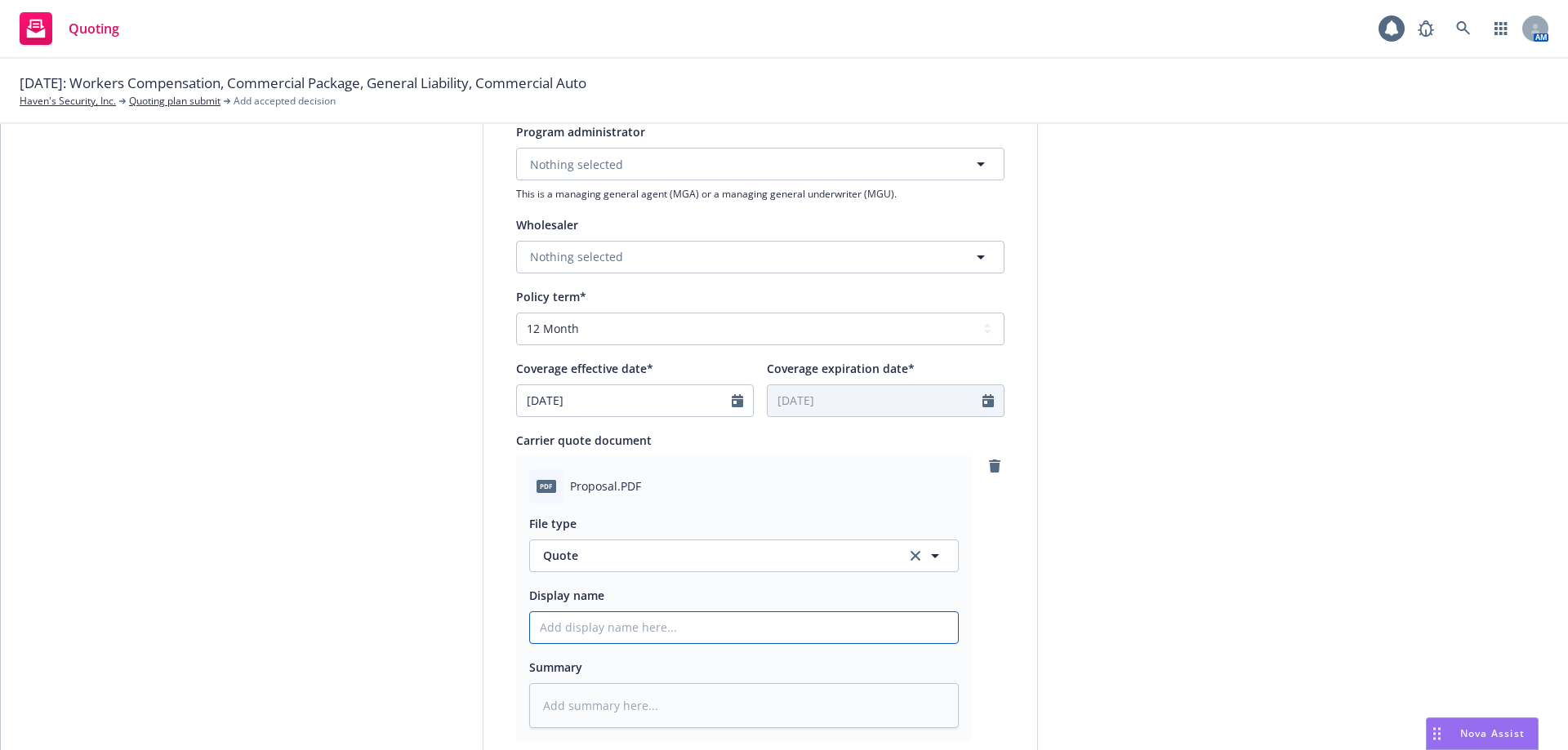
click at [613, 637] on input "Display name" at bounding box center [744, 628] width 428 height 31
type textarea "x"
type input "2"
type textarea "x"
type input "20"
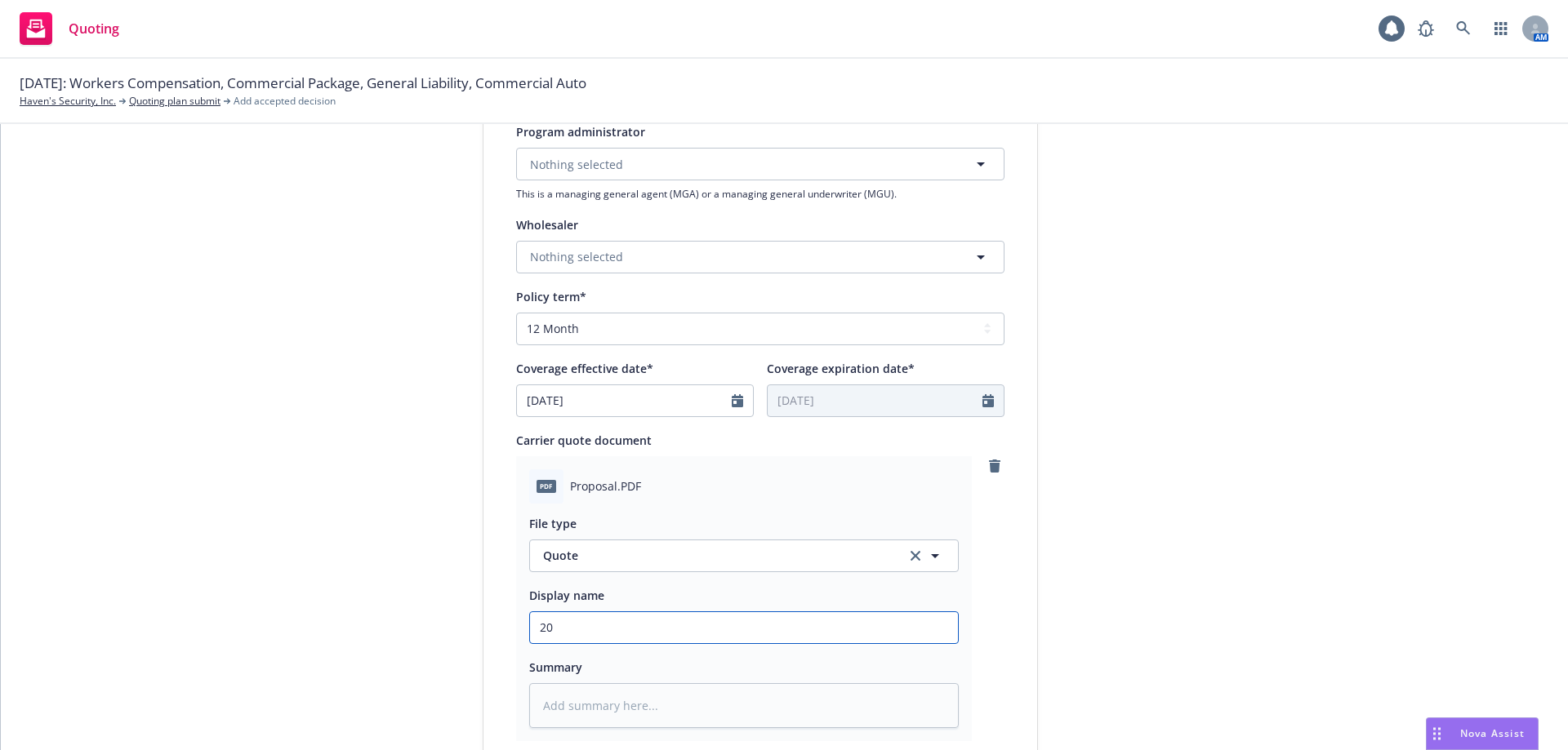
type textarea "x"
type input "202"
type textarea "x"
type input "2025"
type textarea "x"
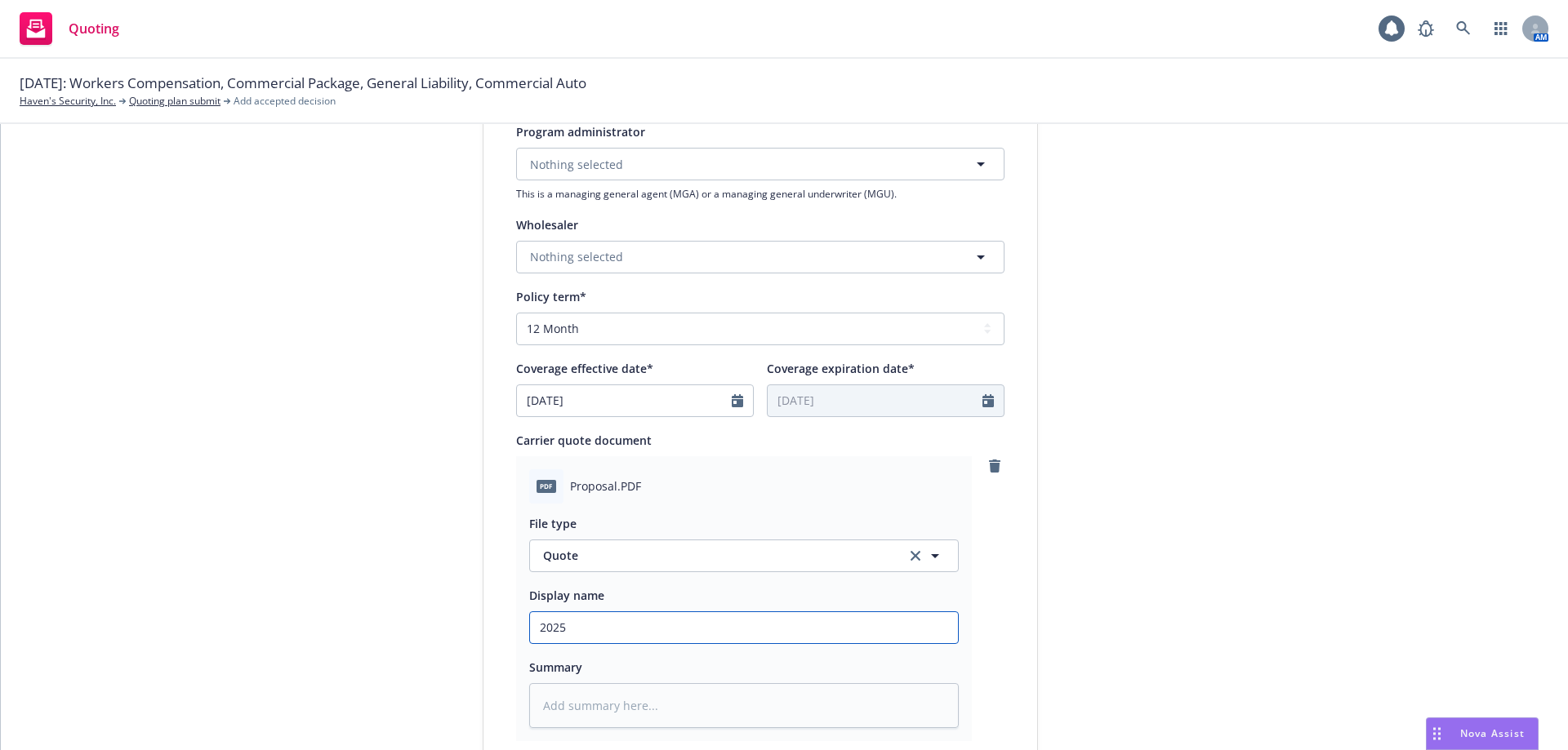
type input "2025"
type textarea "x"
type input "2025 B"
type textarea "x"
type input "2025 Bu"
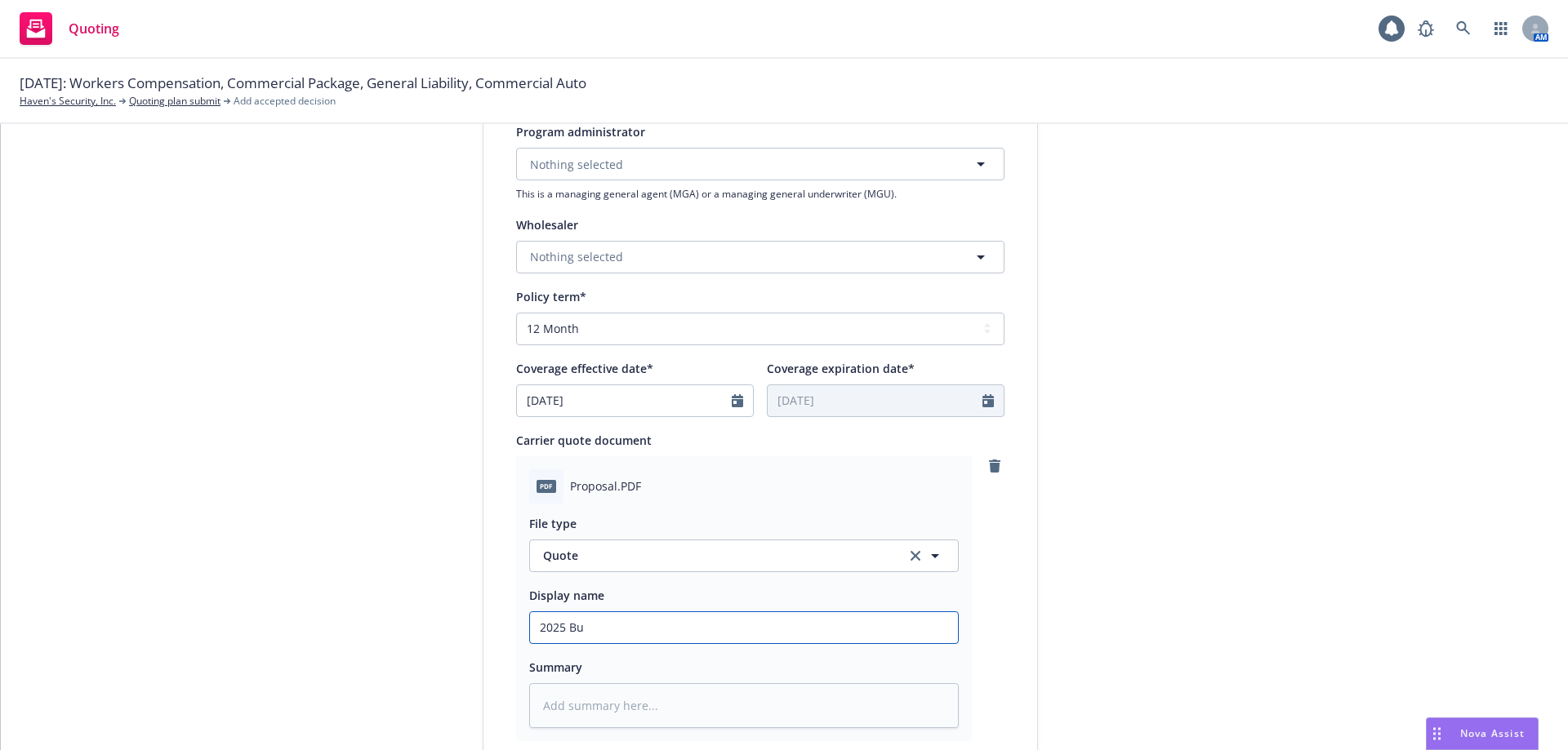
type textarea "x"
type input "2025 Bus"
type textarea "x"
type input "2025 Busi"
type textarea "x"
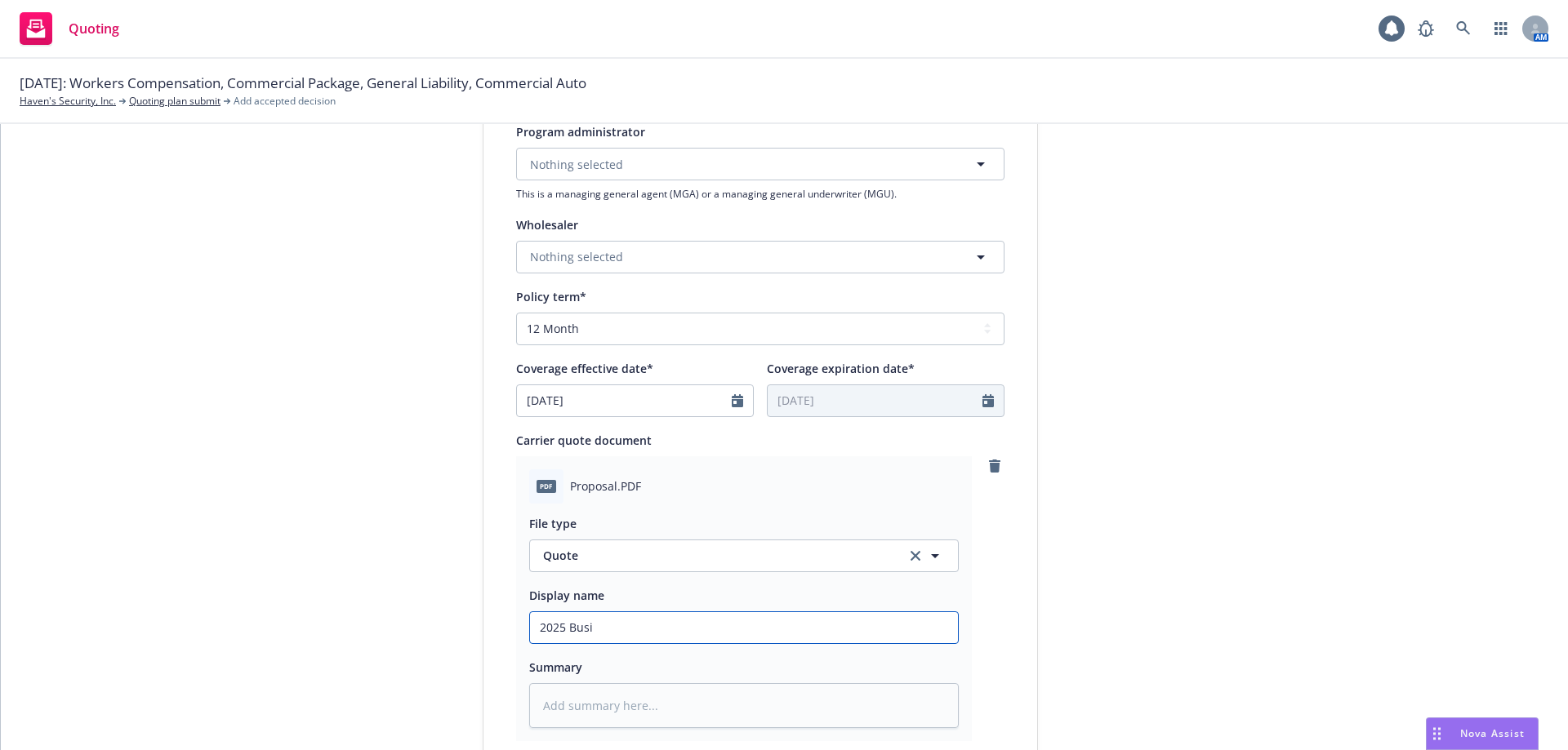
type input "2025 Busin"
type textarea "x"
type input "2025 Busine"
type textarea "x"
type input "2025 Busines"
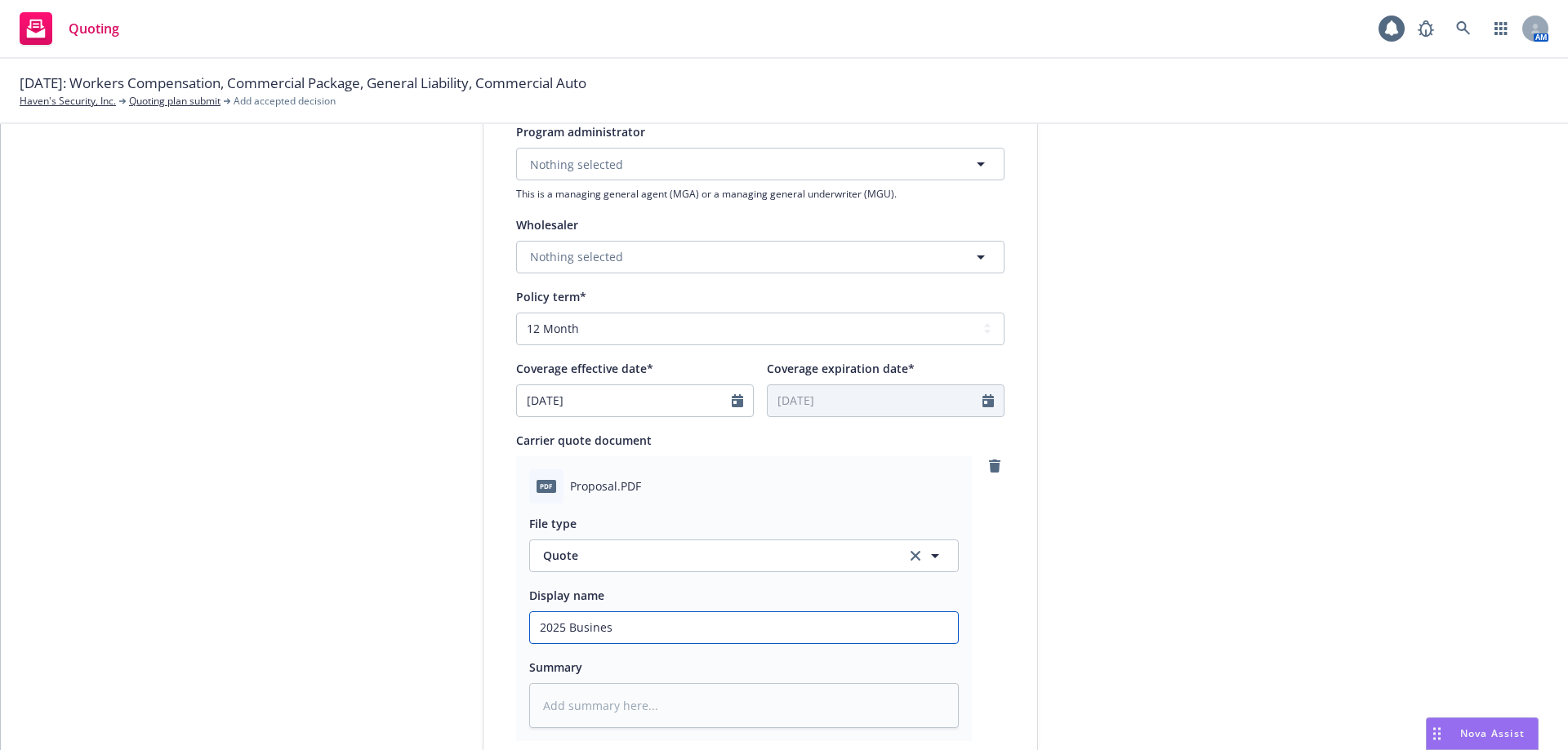
type textarea "x"
type input "2025 Business"
type textarea "x"
type input "2025 Business"
type textarea "x"
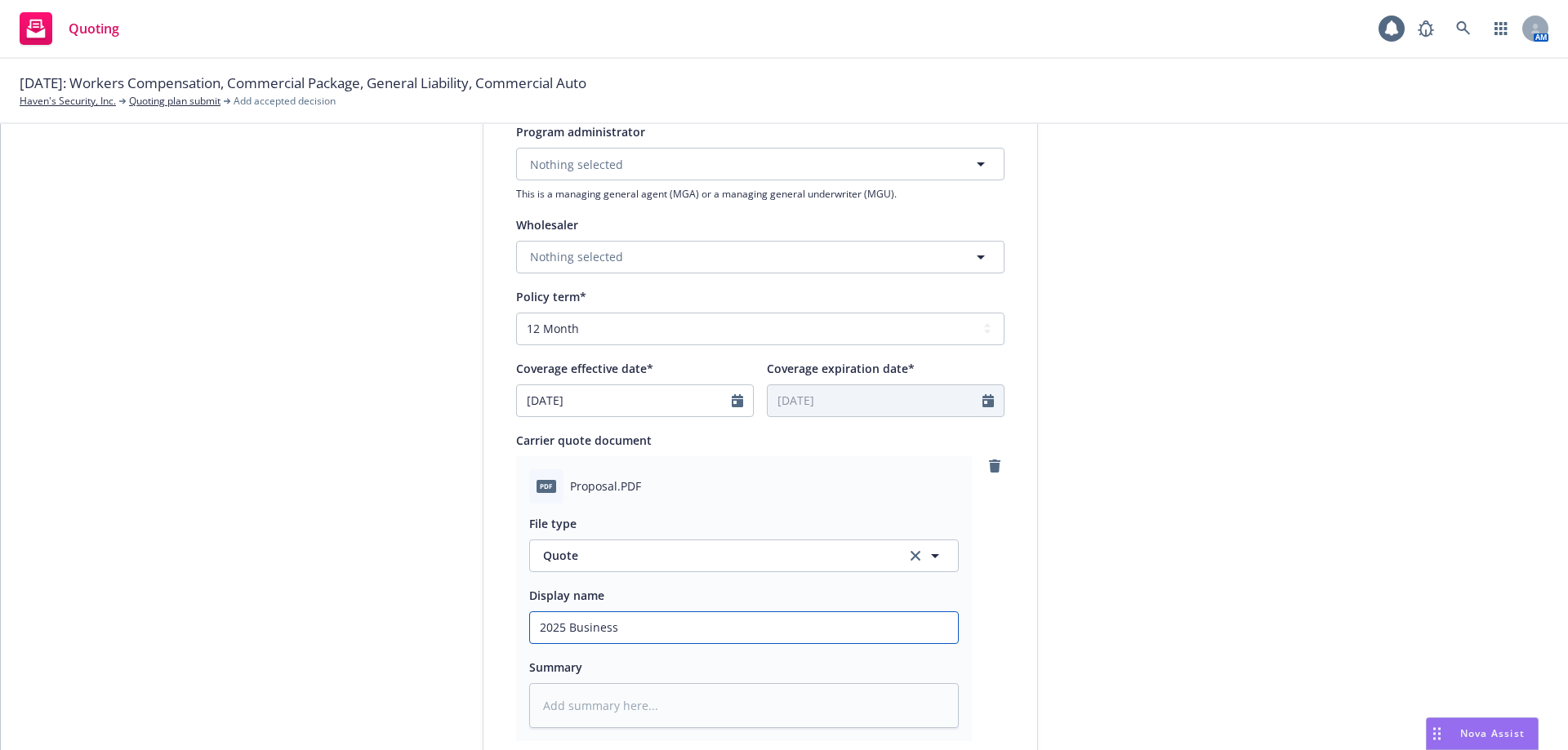
type input "2025 Business O"
type textarea "x"
type input "2025 Business Ow"
type textarea "x"
type input "2025 Business Owne"
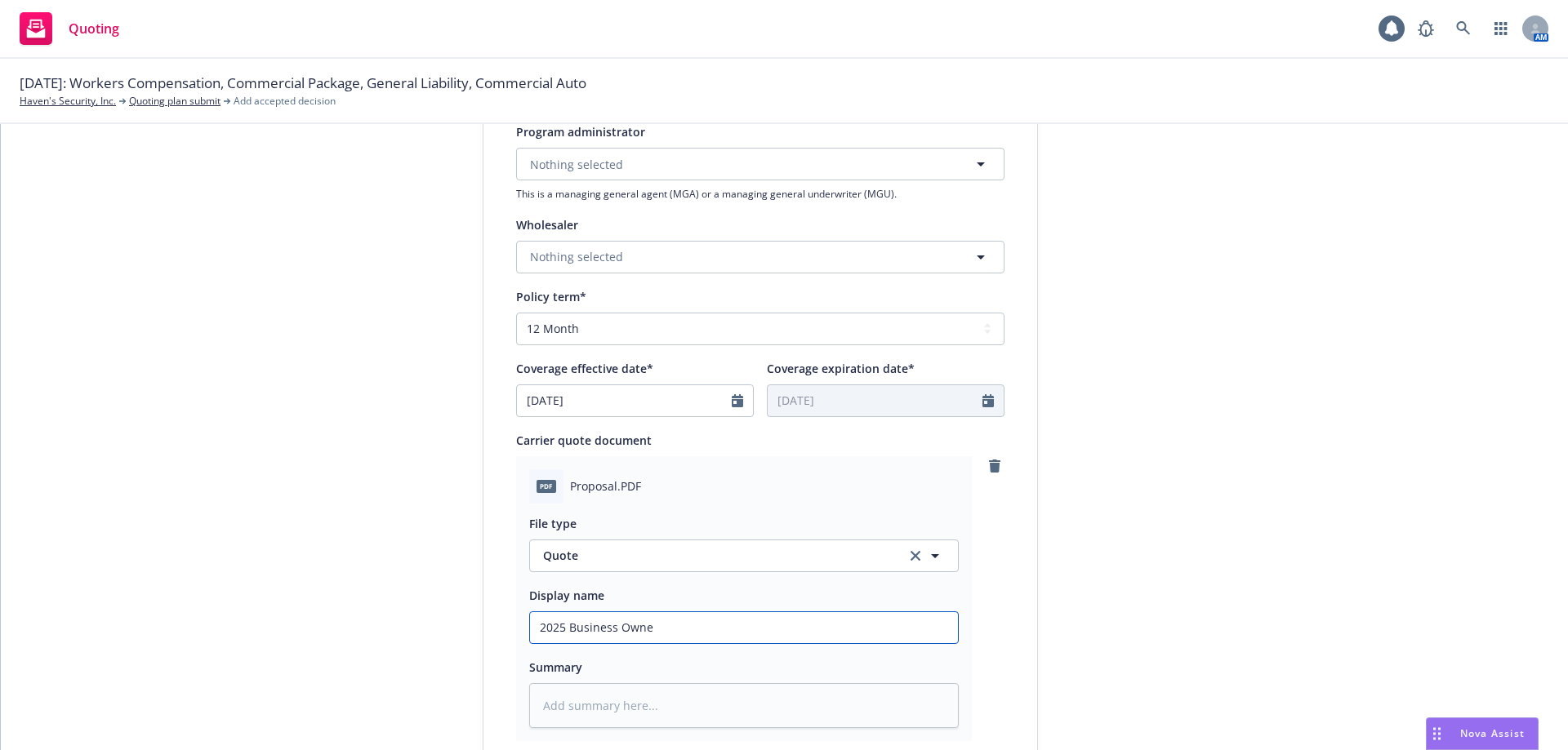
type textarea "x"
type input "2025 Business Owner"
type textarea "x"
type input "2025 Business Owners"
type textarea "x"
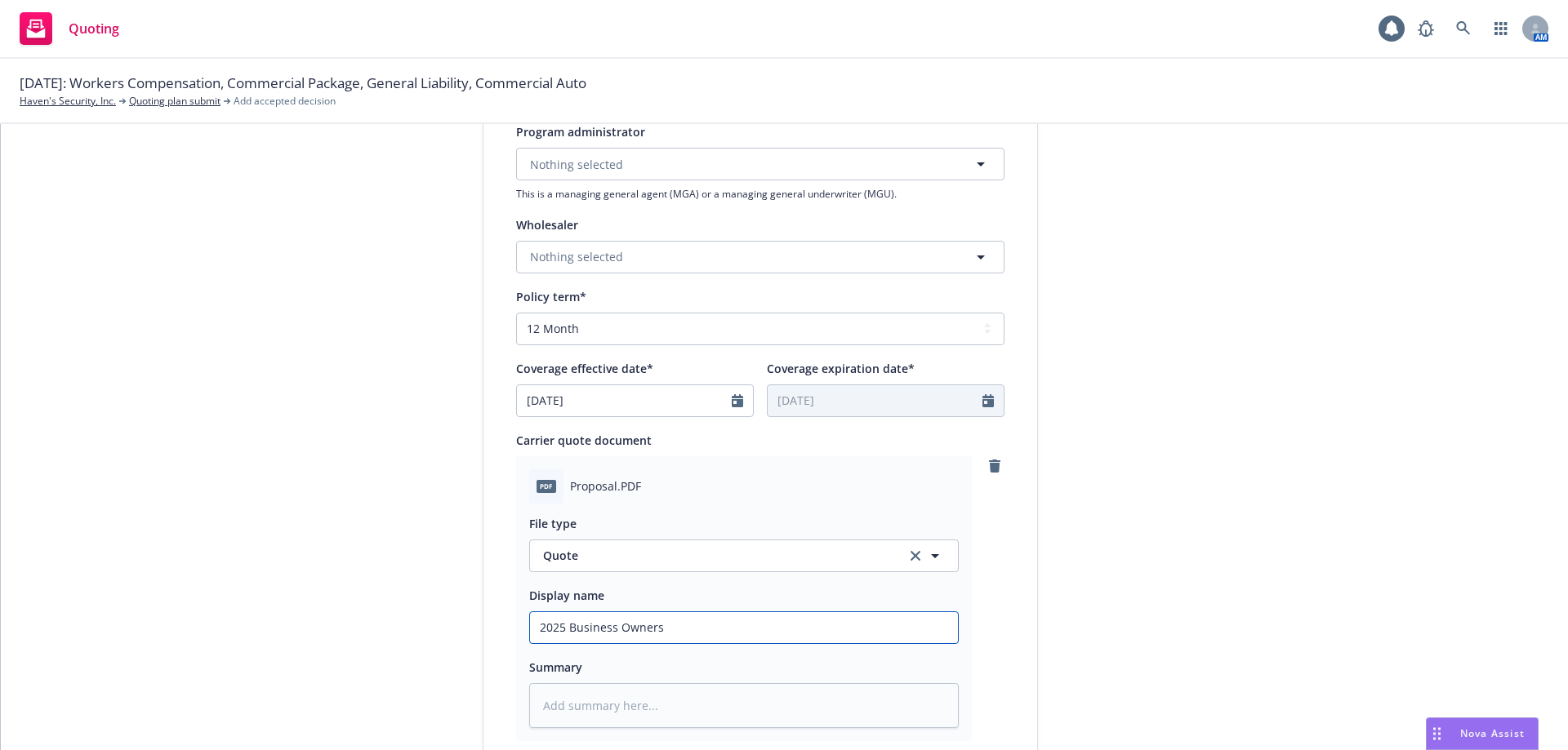
type input "2025 Business Owners"
type textarea "x"
type input "2025 Business Owners Q"
type textarea "x"
type input "2025 Business Owners Qu"
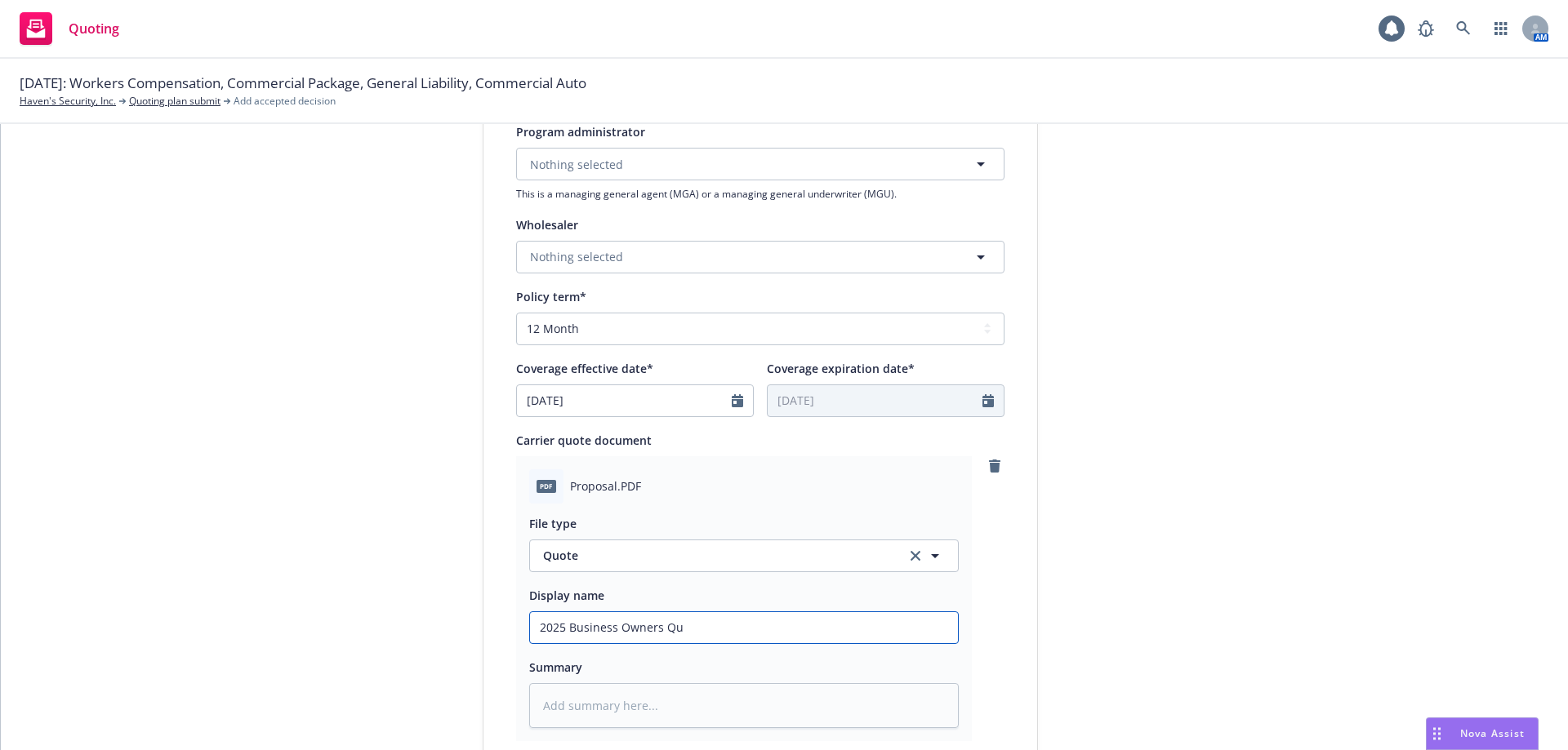
type textarea "x"
type input "2025 Business Owners Qut"
type textarea "x"
type input "2025 Business Owners Qu"
type textarea "x"
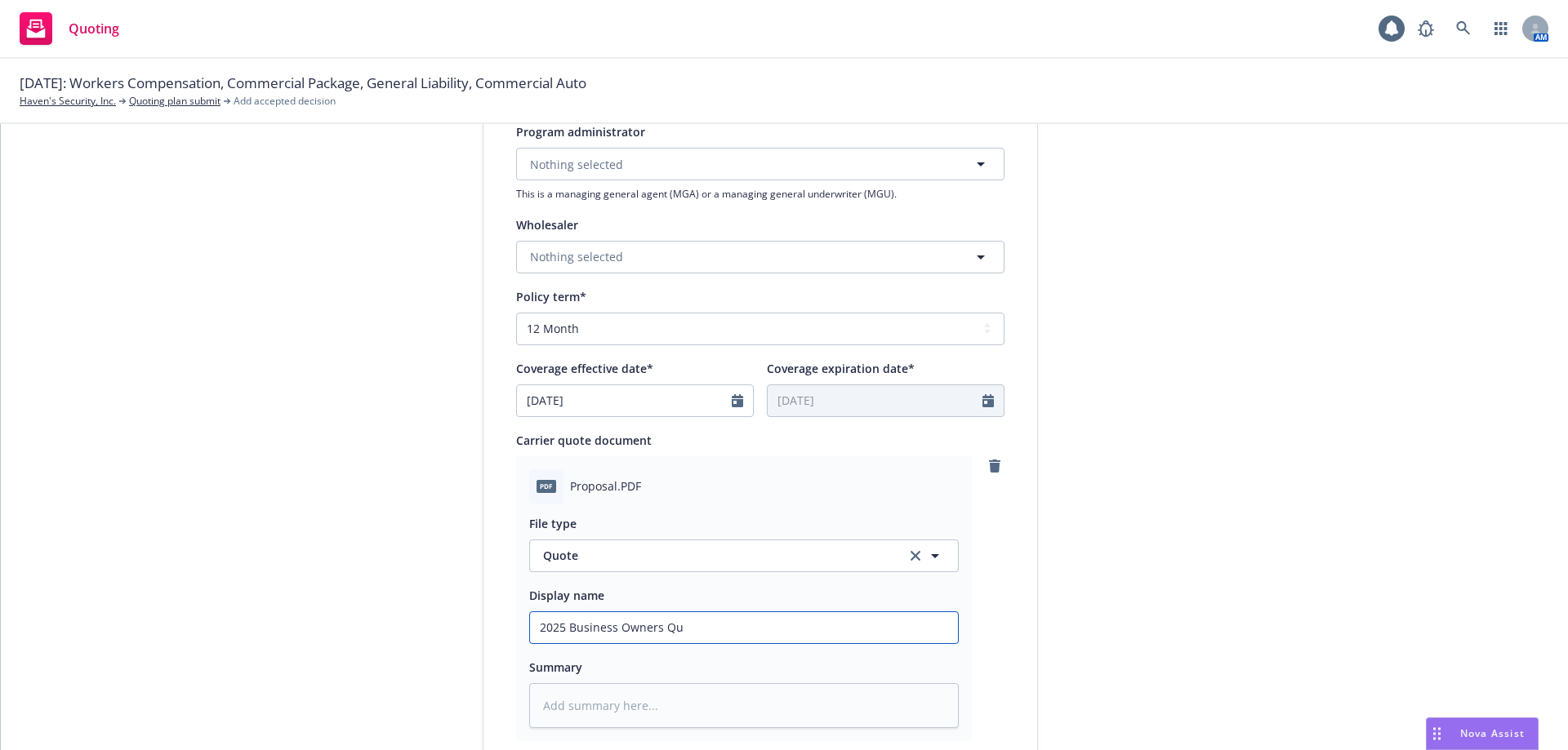
type input "2025 Business Owners Quo"
type textarea "x"
type input "2025 Business Owners Quot"
type textarea "x"
type input "2025 Business Owners Quote"
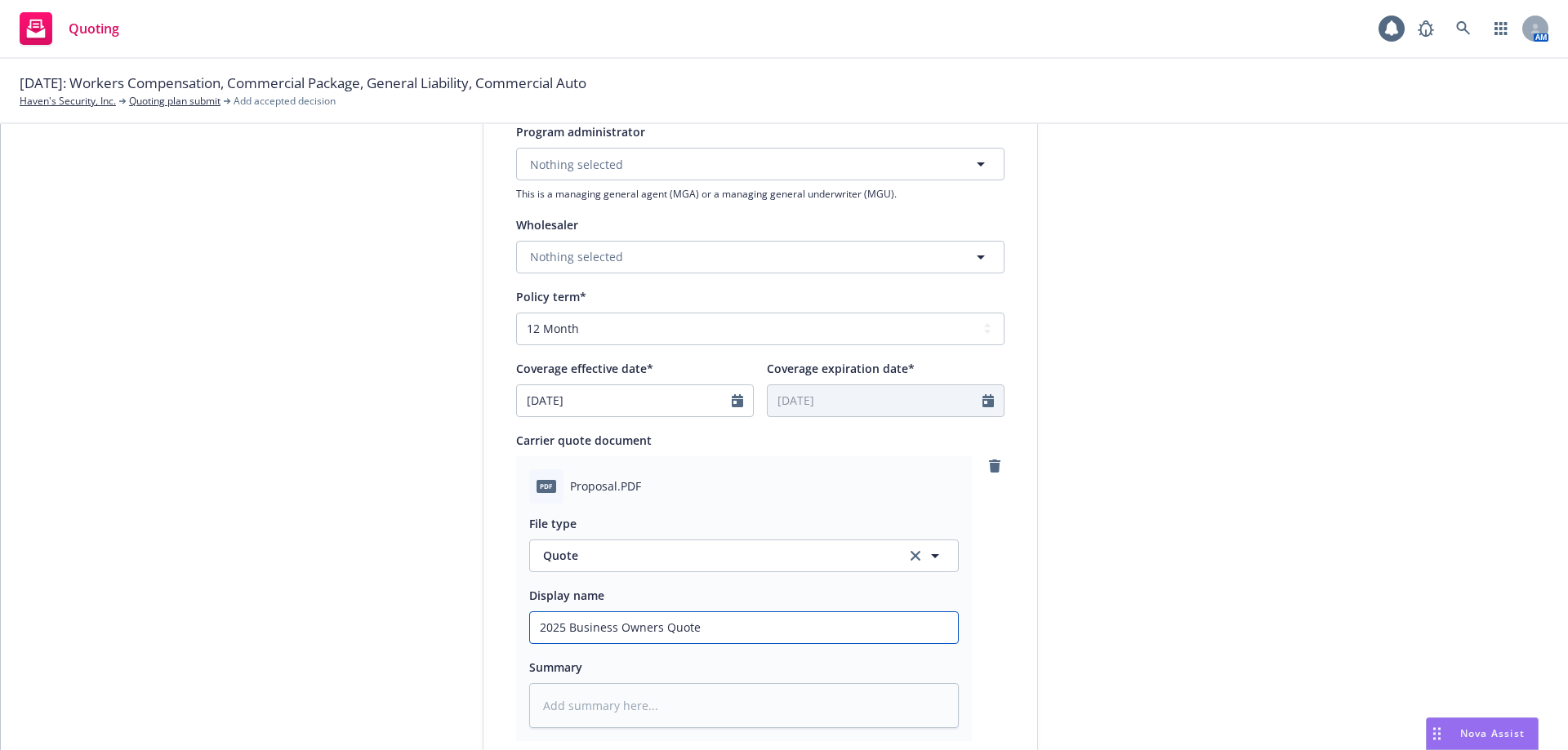
type textarea "x"
type input "2025 Business Owners Quote"
type textarea "x"
type input "2025 Business Owners Quote -"
type textarea "x"
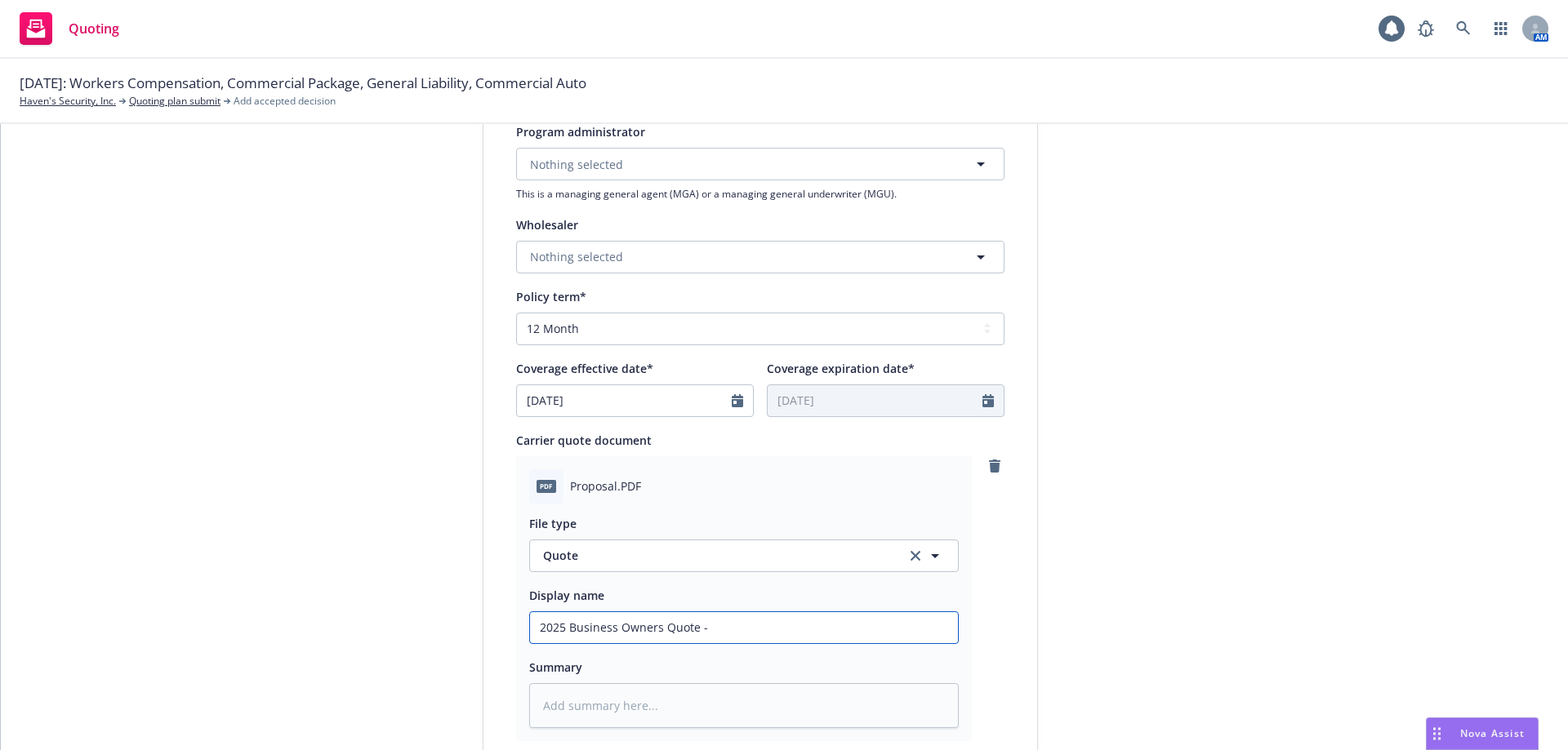
type input "2025 Business Owners Quote -"
type textarea "x"
type input "2025 Business Owners Quote - A"
type textarea "x"
type input "2025 Business Owners Quote - AM"
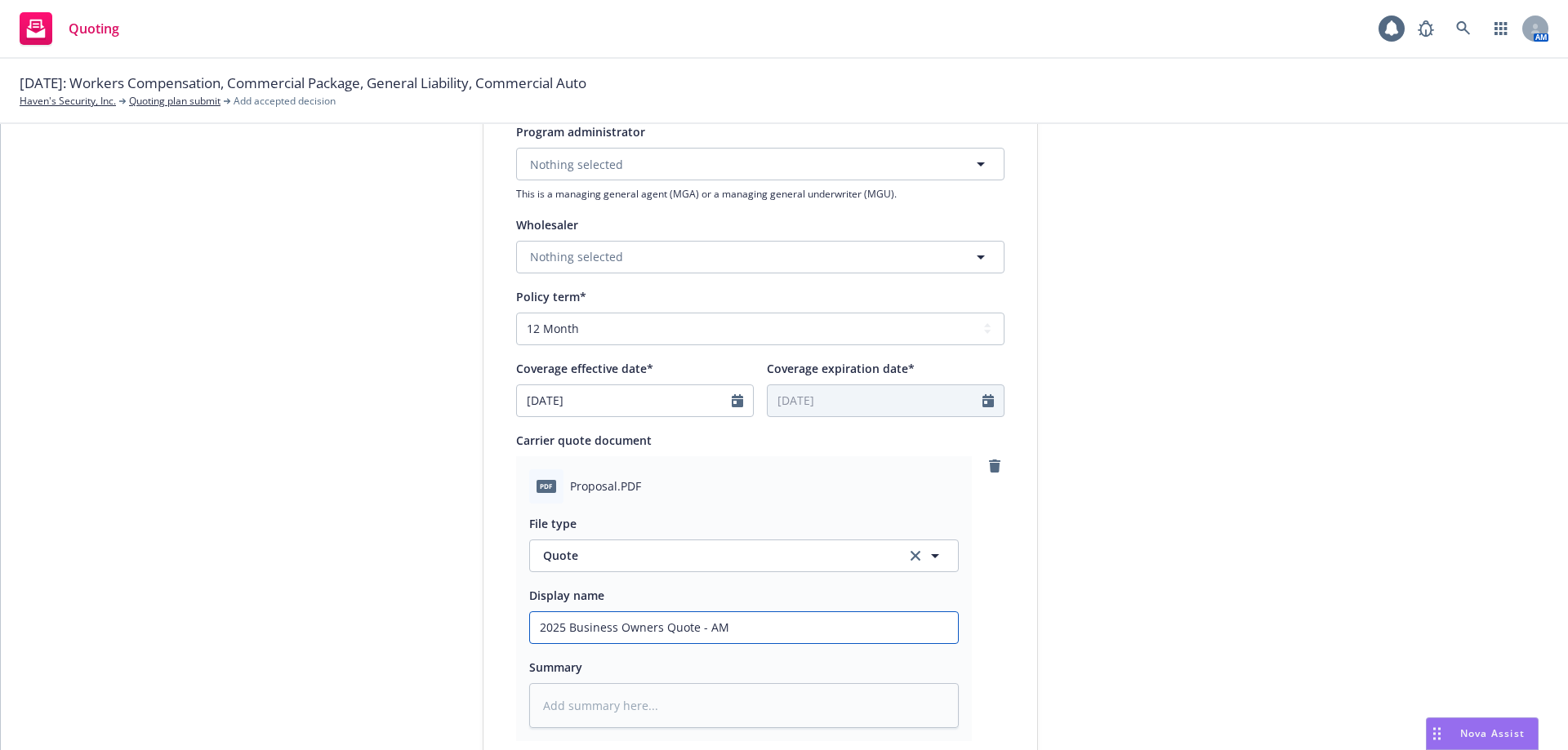
type textarea "x"
type input "2025 Business Owners Quote - AMT"
type textarea "x"
type input "2025 Business Owners Quote - AM"
type textarea "x"
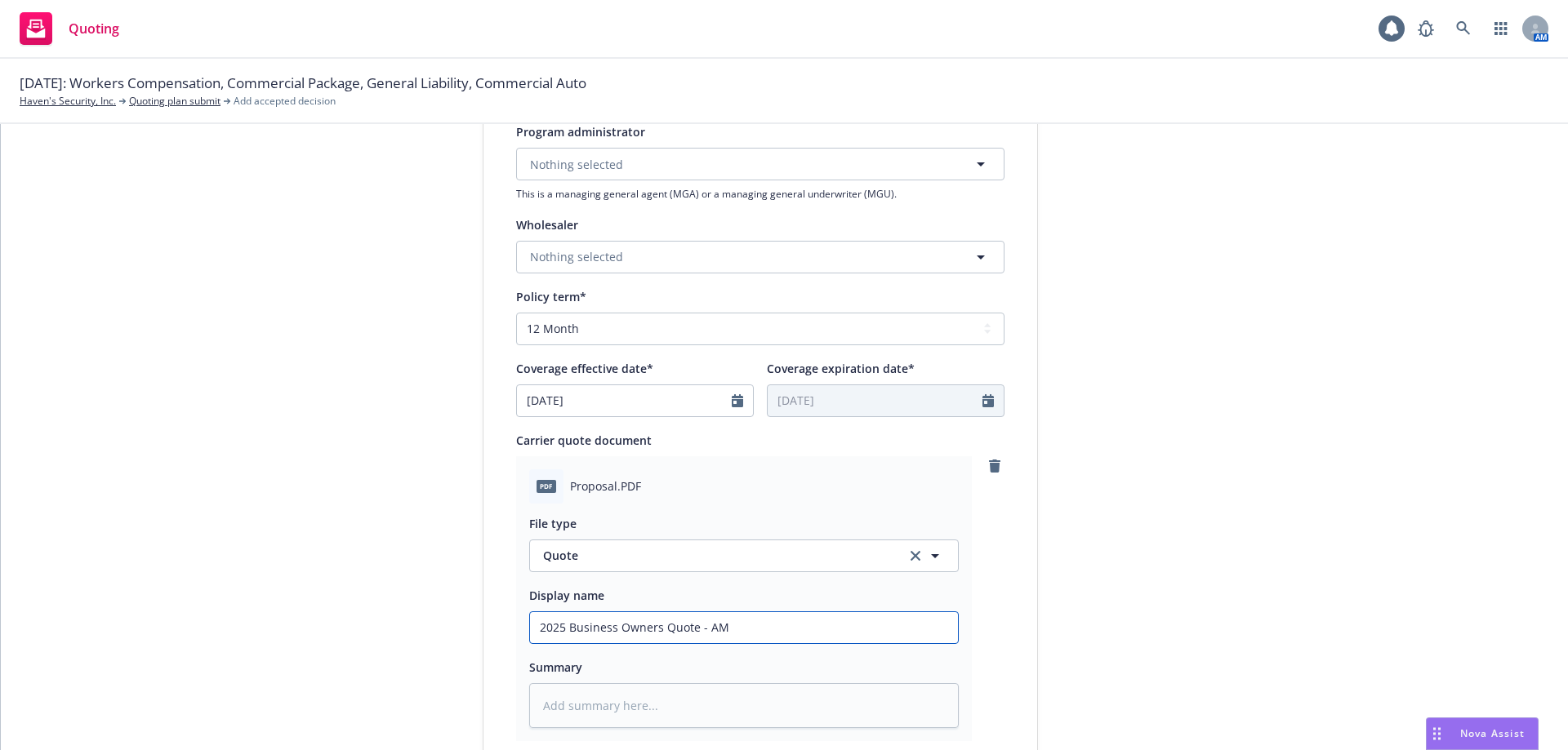
type input "2025 Business Owners Quote - A"
type textarea "x"
type input "2025 Business Owners Quote - Am"
type textarea "x"
type input "2025 Business Owners Quote - AmT"
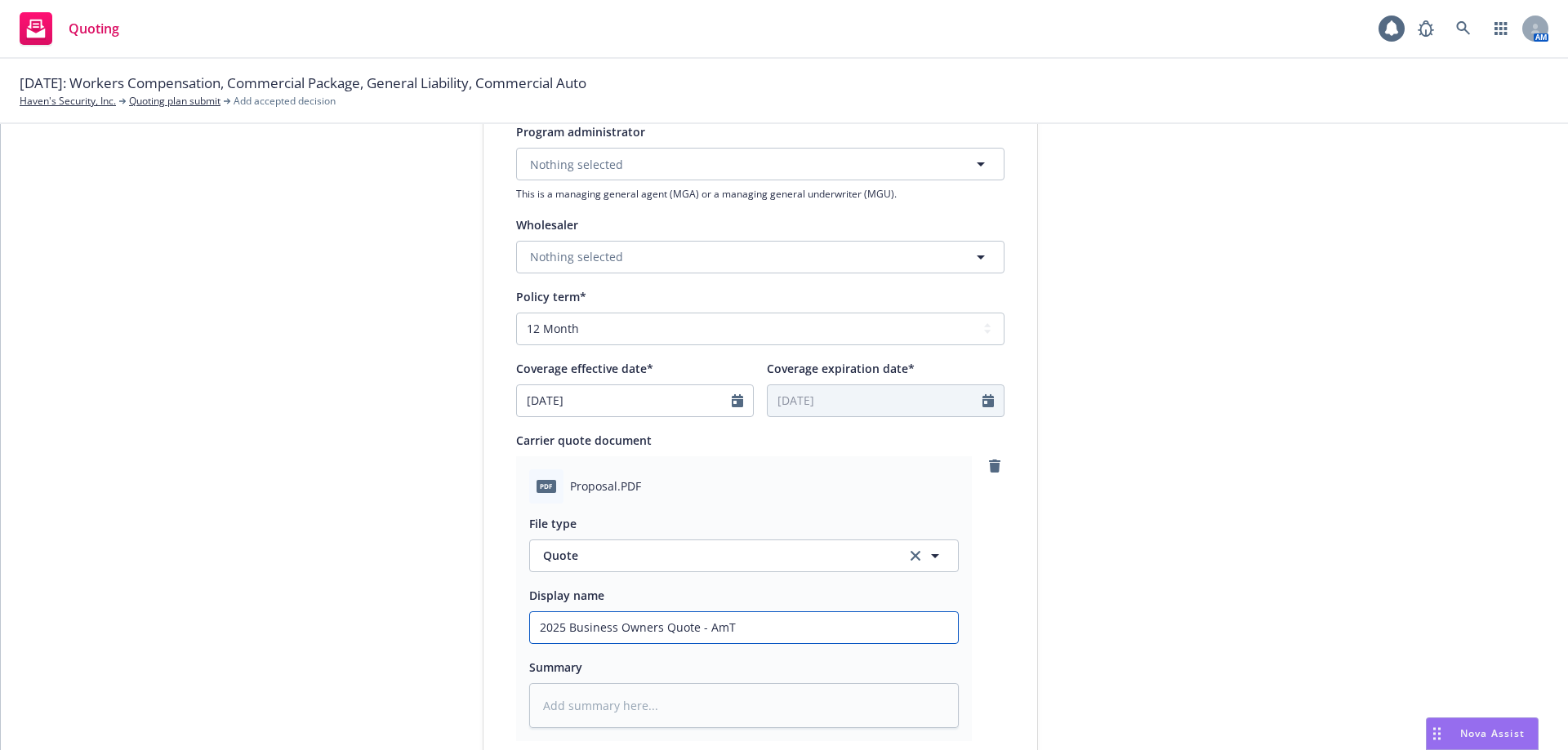
type textarea "x"
type input "2025 Business Owners Quote - AmTu"
type textarea "x"
type input "2025 Business Owners Quote - AmT"
type textarea "x"
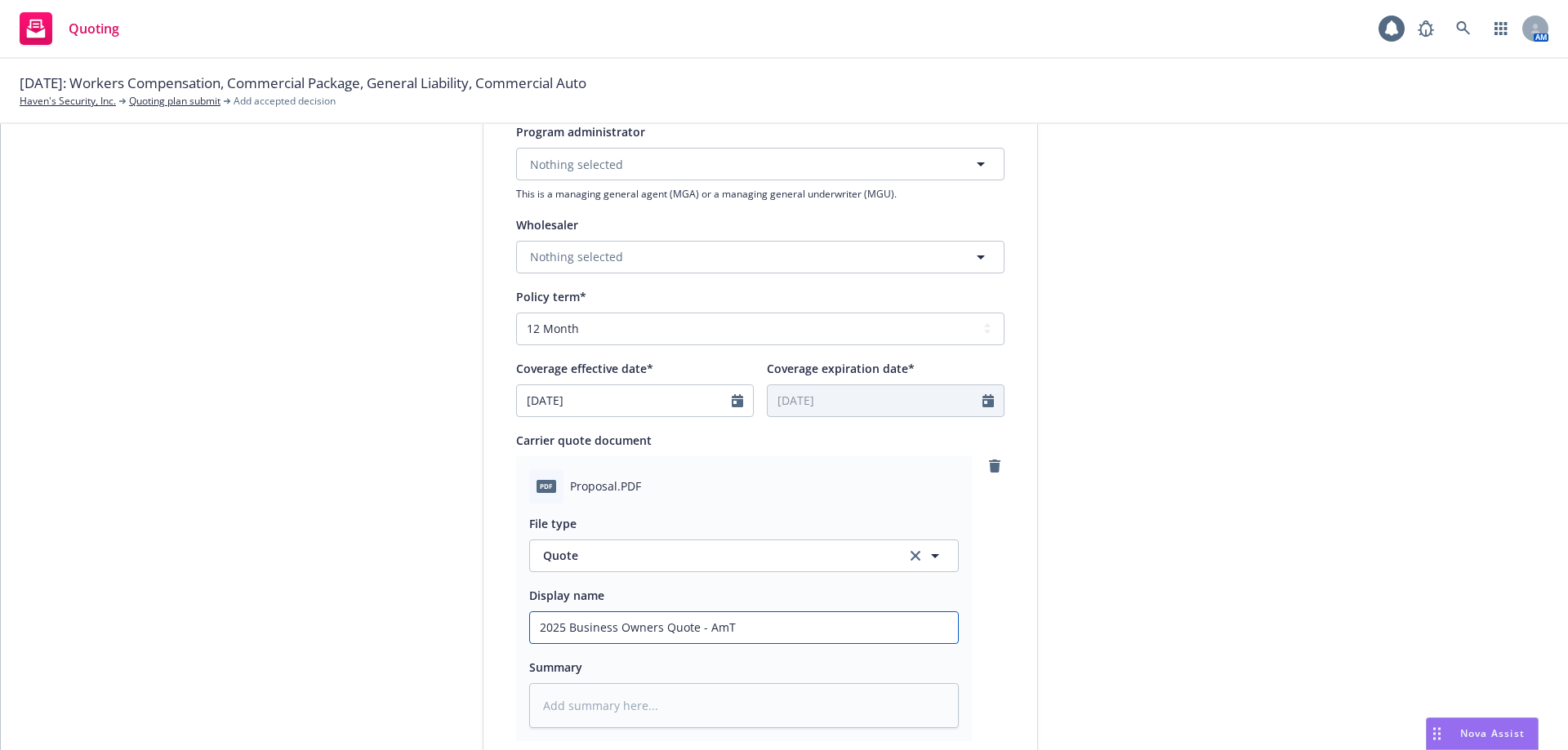
type input "2025 Business Owners Quote - AmTr"
type textarea "x"
type input "2025 Business Owners Quote - AmTru"
type textarea "x"
type input "2025 Business Owners Quote - AmTrus"
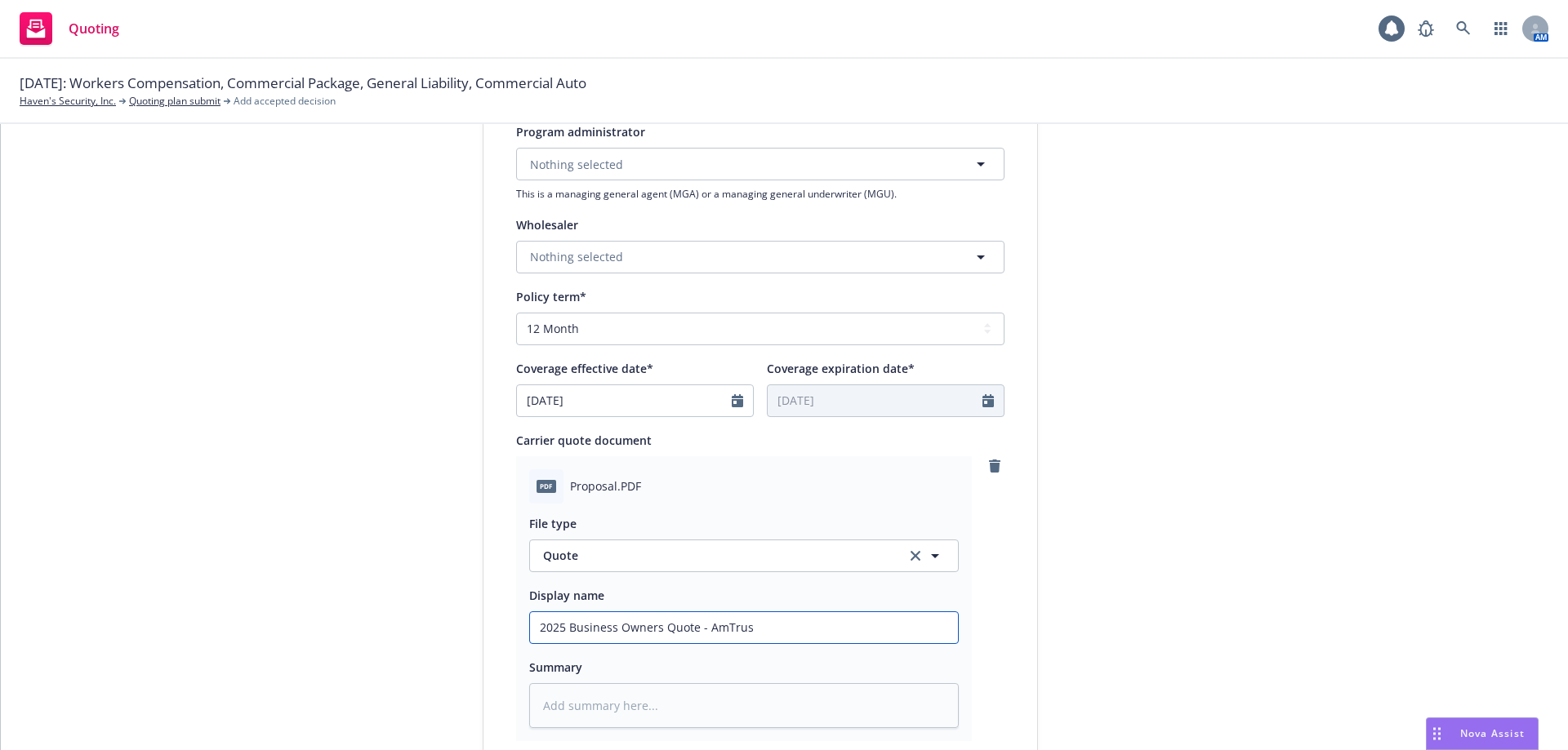
type textarea "x"
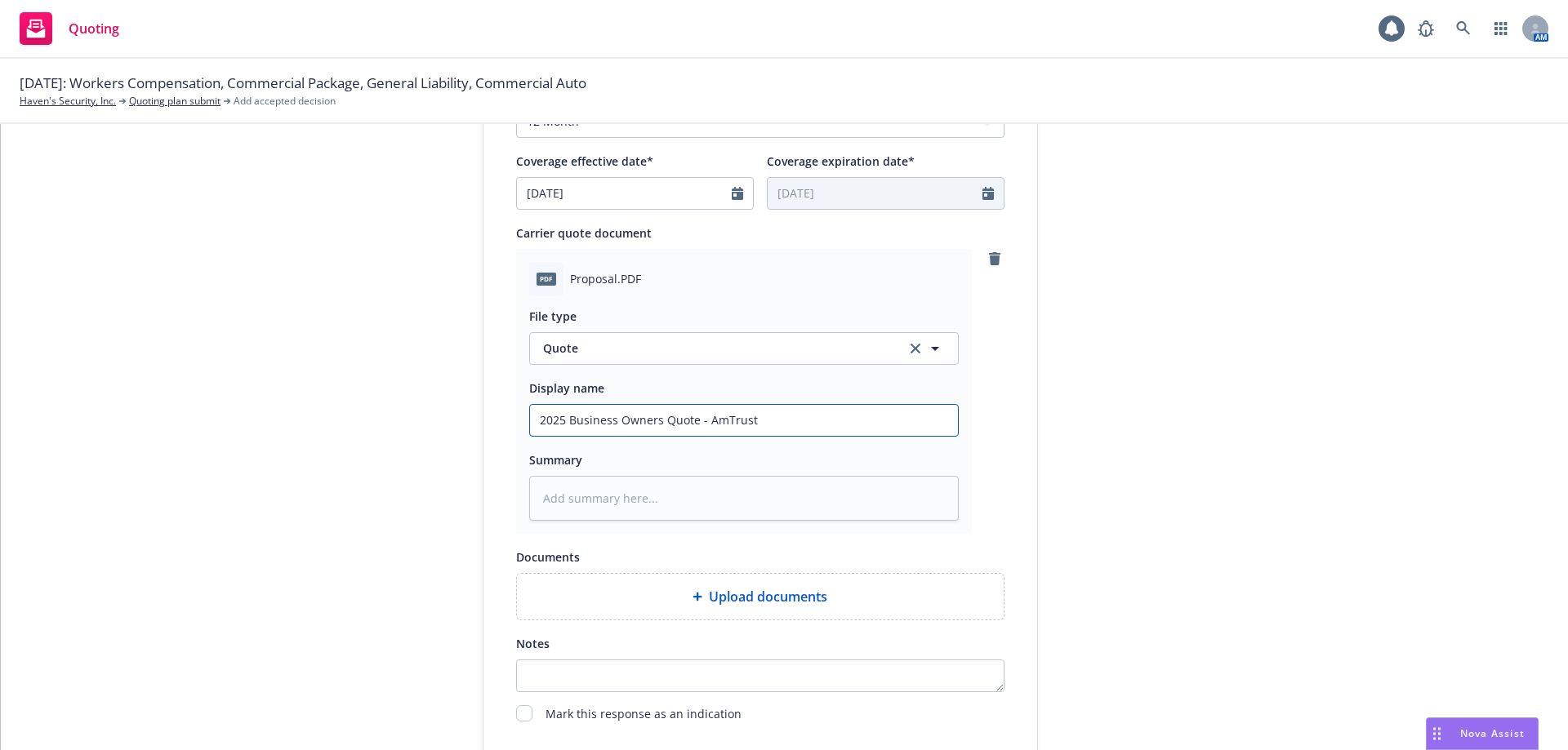
scroll to position [817, 0]
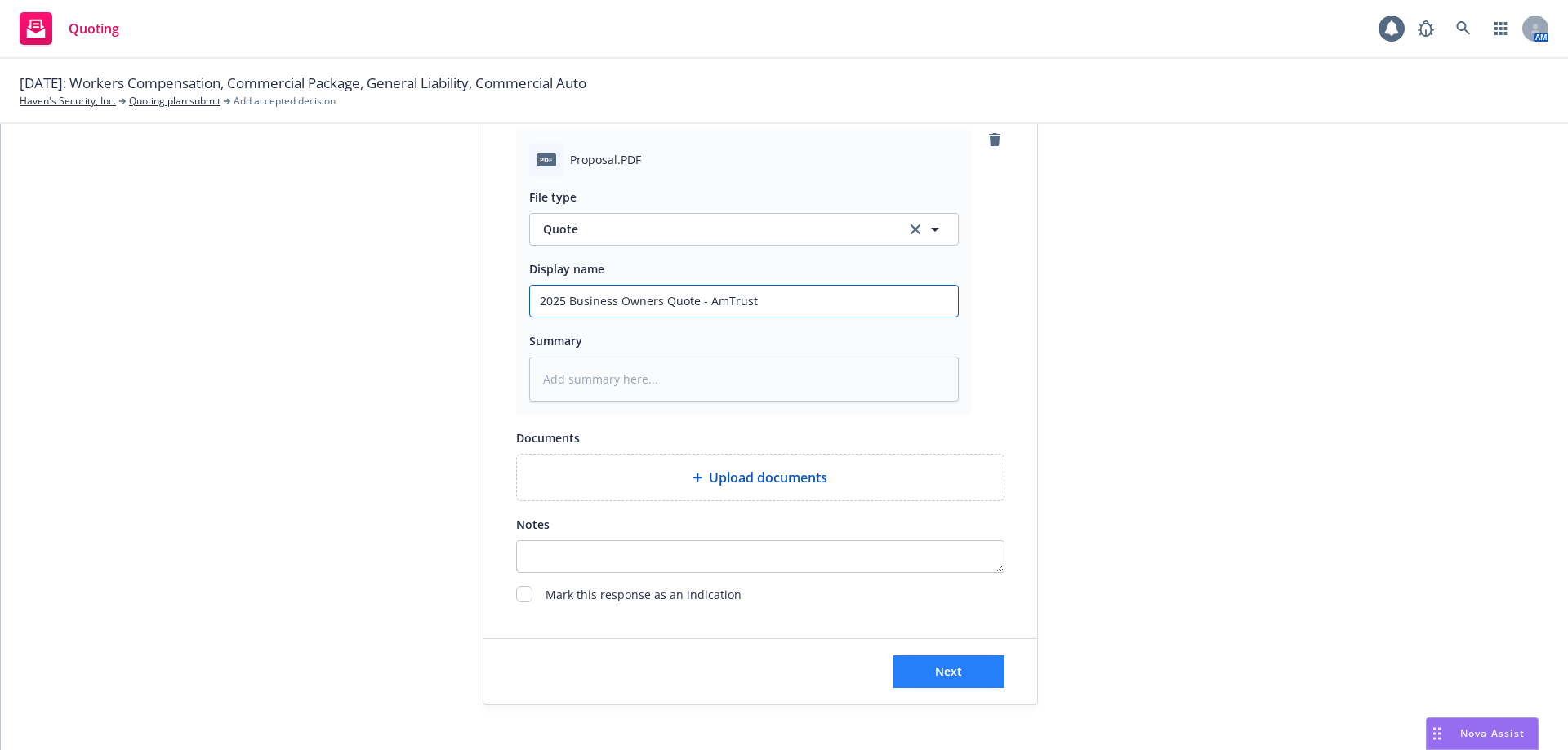
type input "2025 Business Owners Quote - AmTrust"
click at [935, 668] on span "Next" at bounding box center [947, 671] width 27 height 16
type textarea "x"
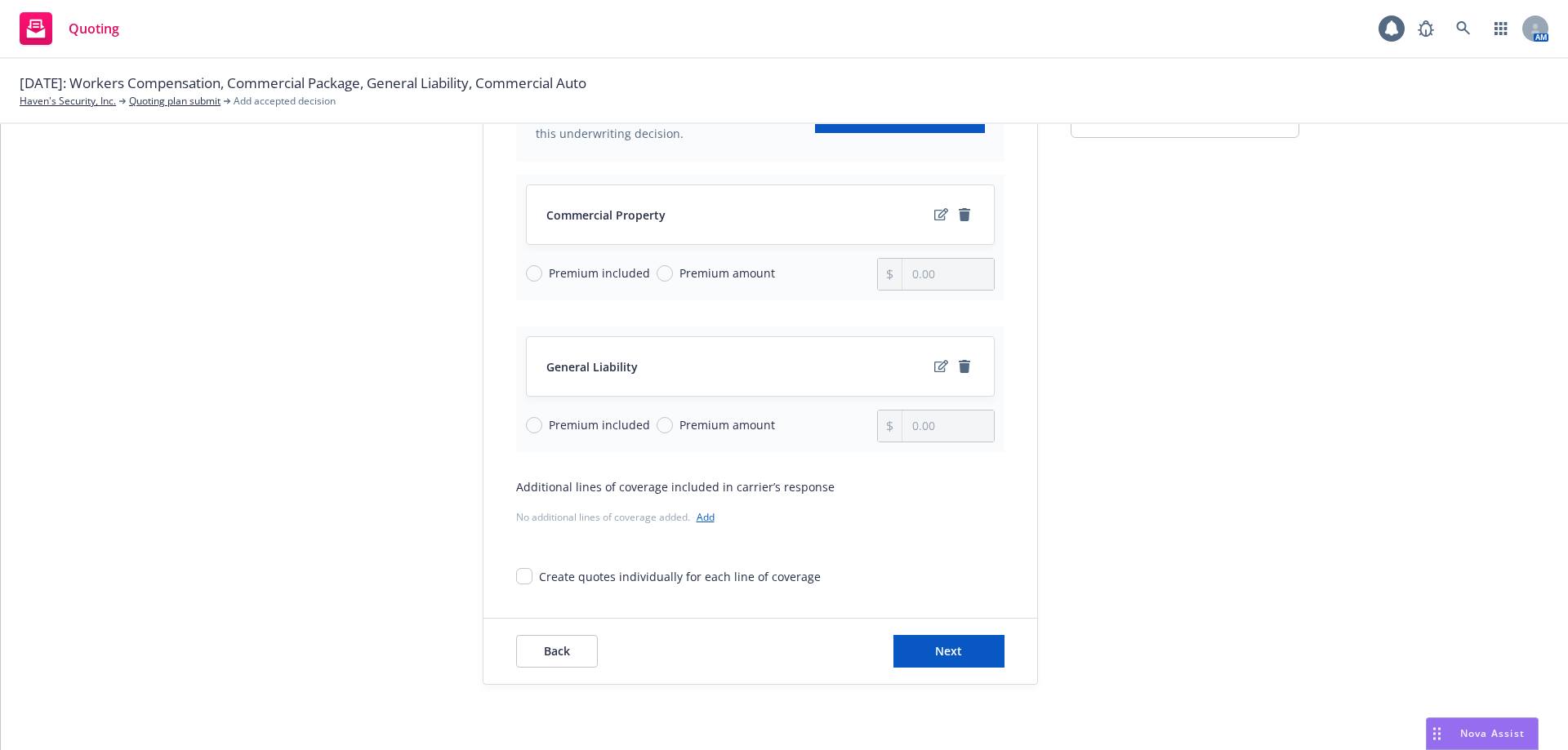
scroll to position [205, 0]
click at [943, 657] on span "Next" at bounding box center [947, 651] width 27 height 16
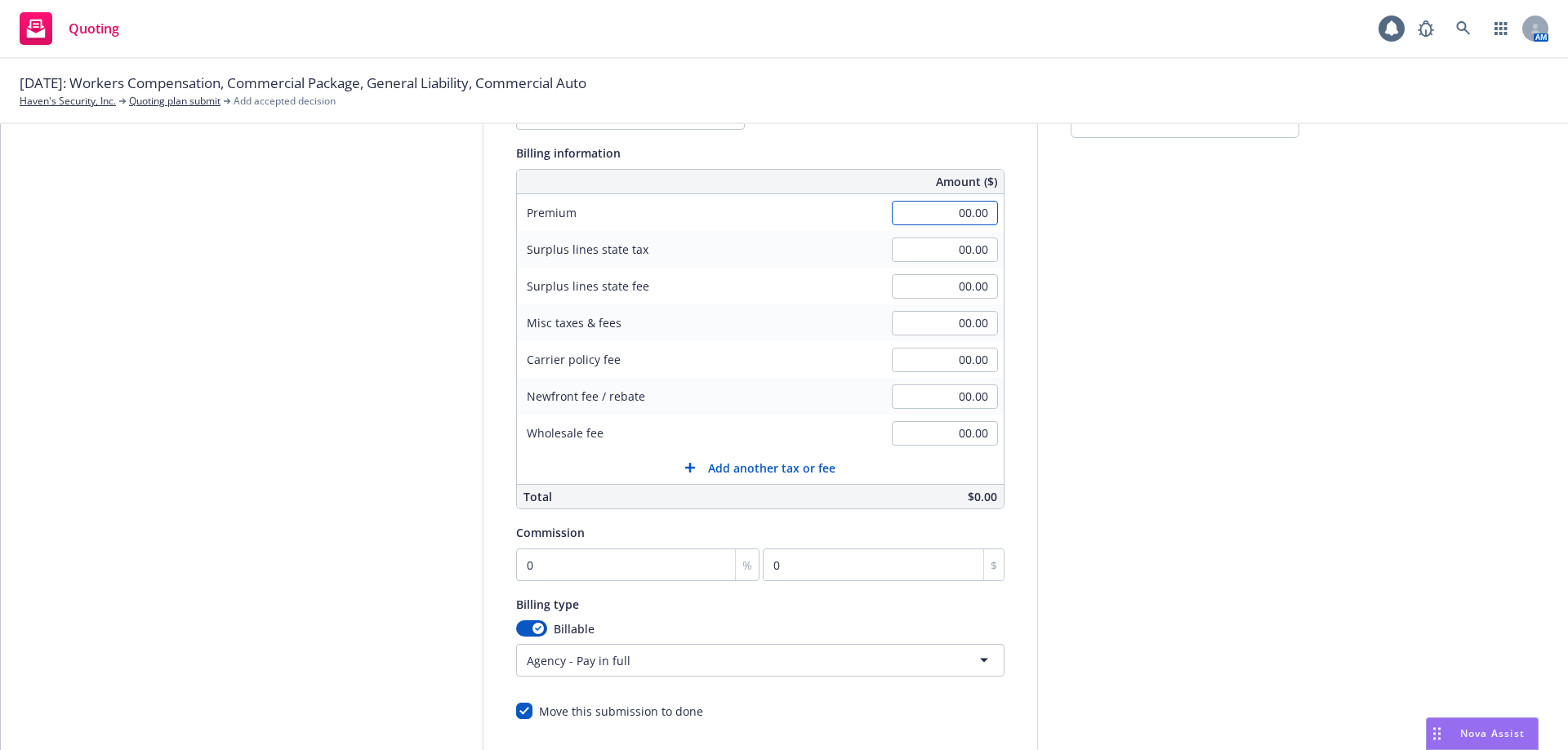
click at [957, 204] on input "00.00" at bounding box center [945, 213] width 106 height 25
type input "9,419.00"
click at [1229, 396] on div "submission Carrier AmTrust Financial Services Last updated 8/27, 3:05 PM" at bounding box center [1184, 402] width 229 height 835
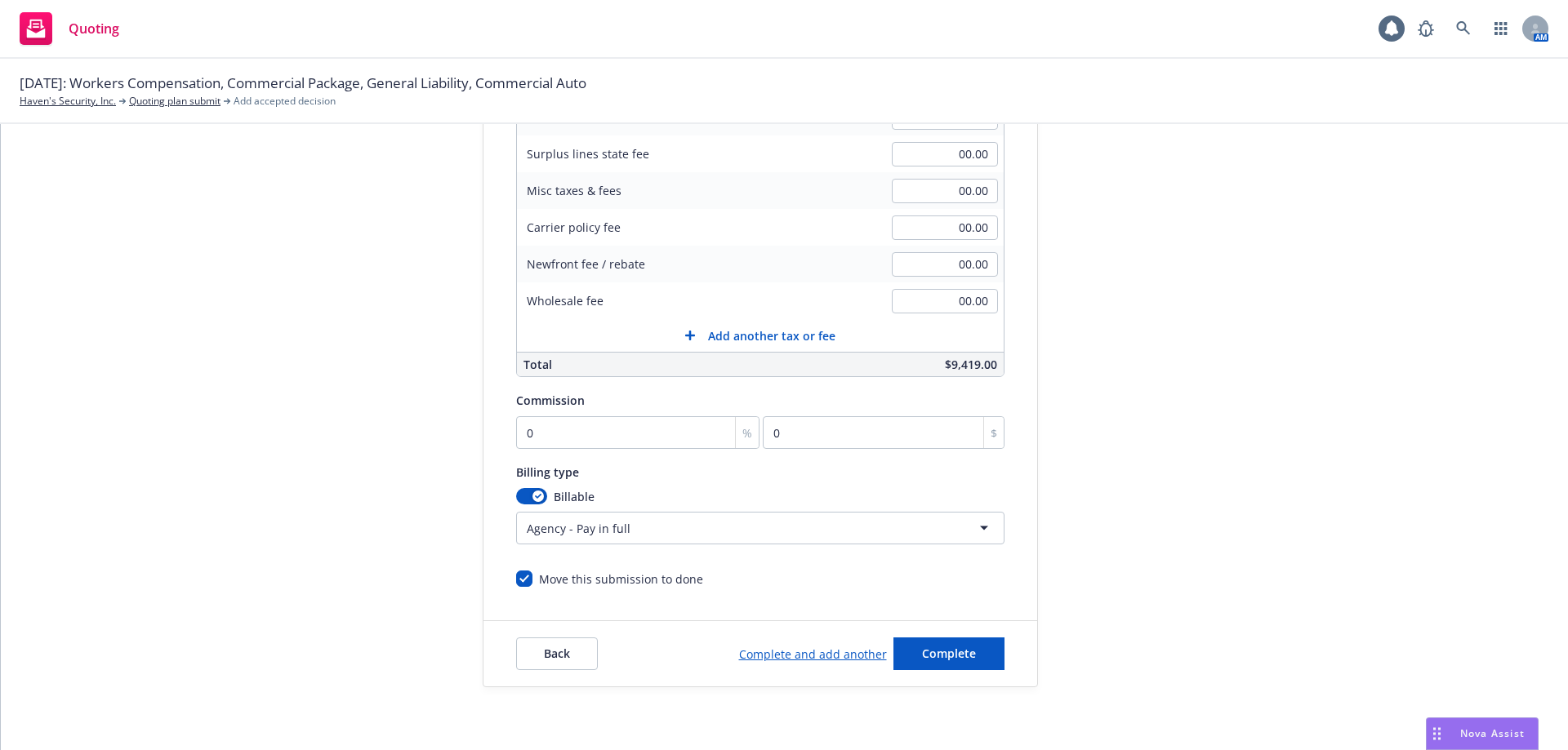
scroll to position [340, 0]
click at [544, 647] on span "Back" at bounding box center [557, 651] width 27 height 16
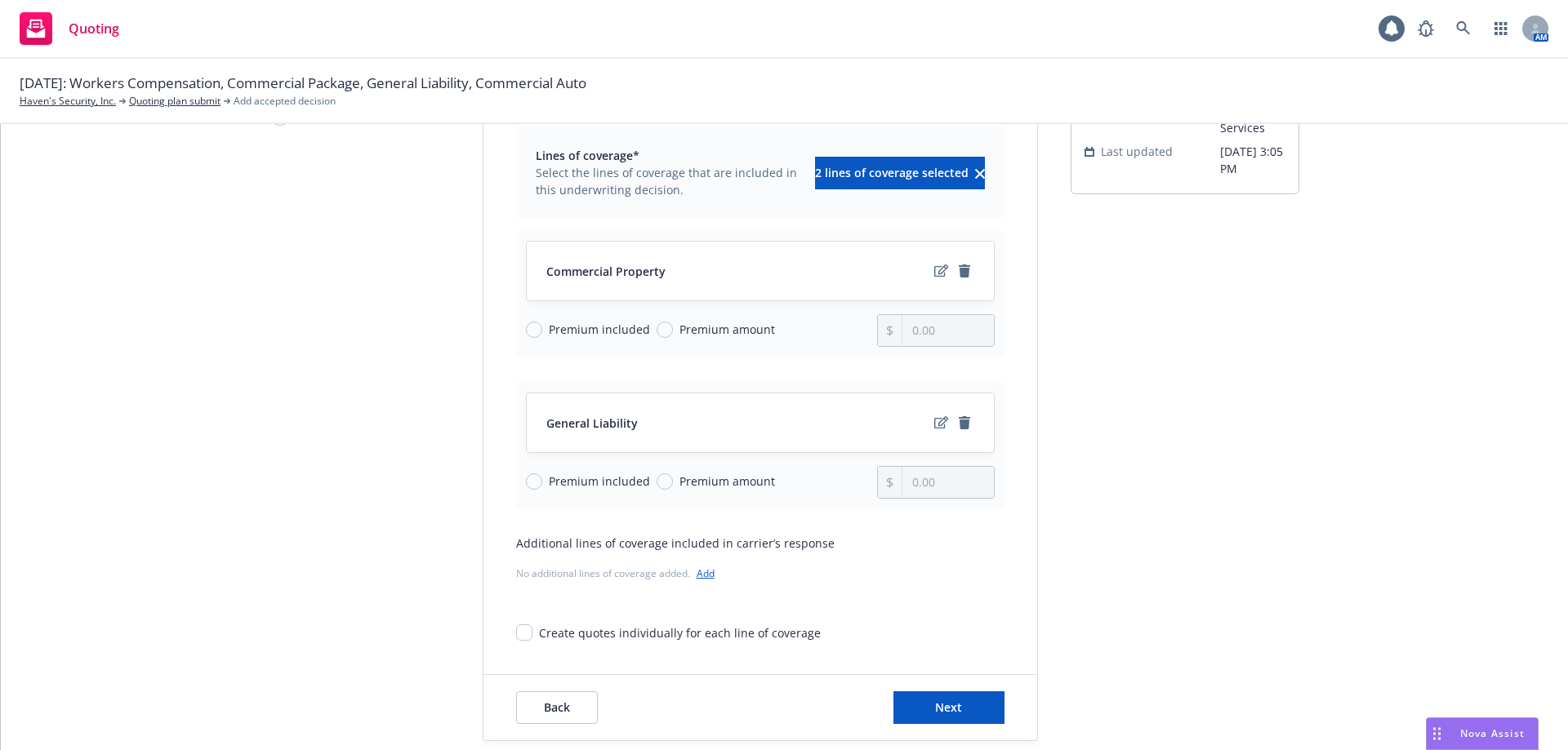
scroll to position [205, 0]
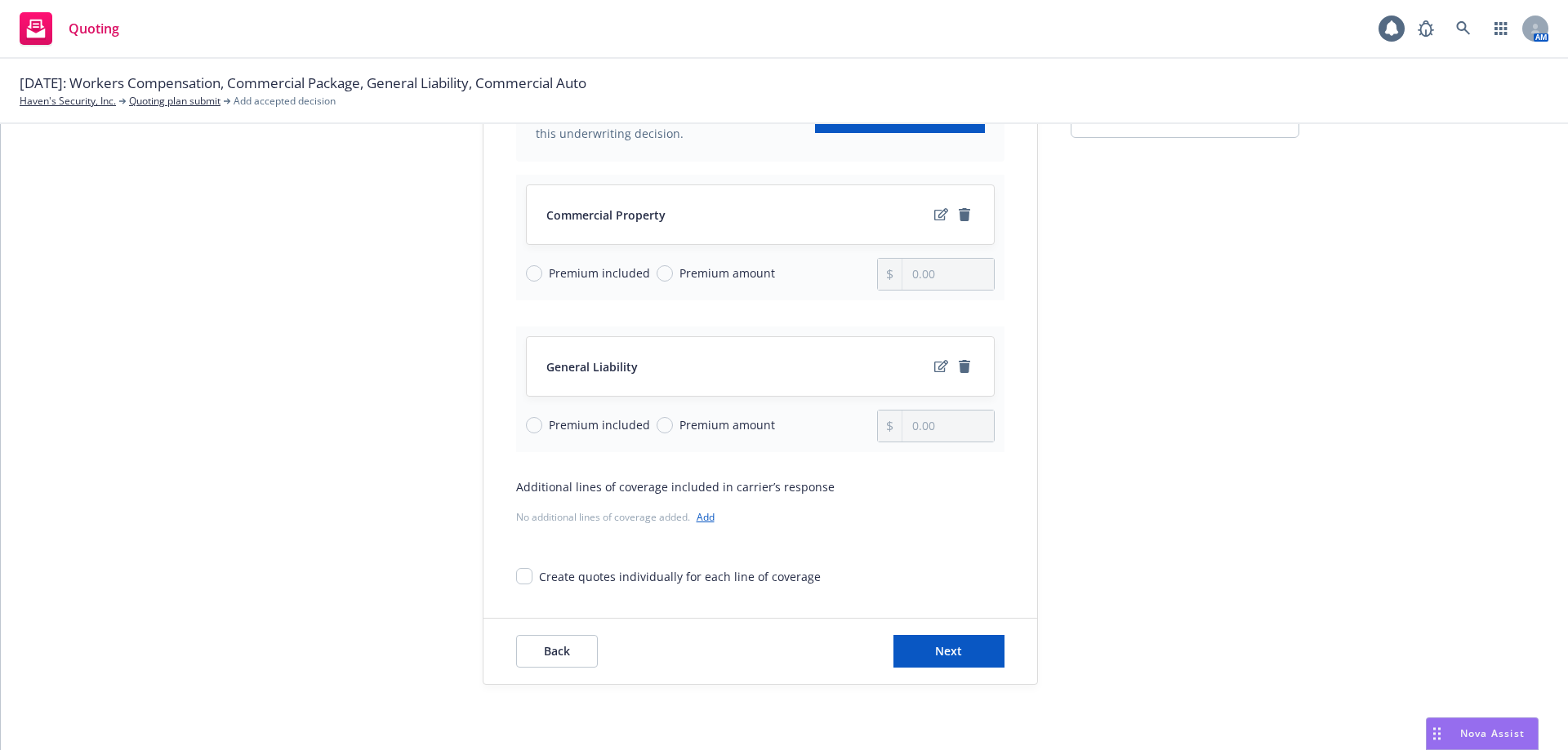
click at [698, 516] on link "Add" at bounding box center [705, 517] width 18 height 14
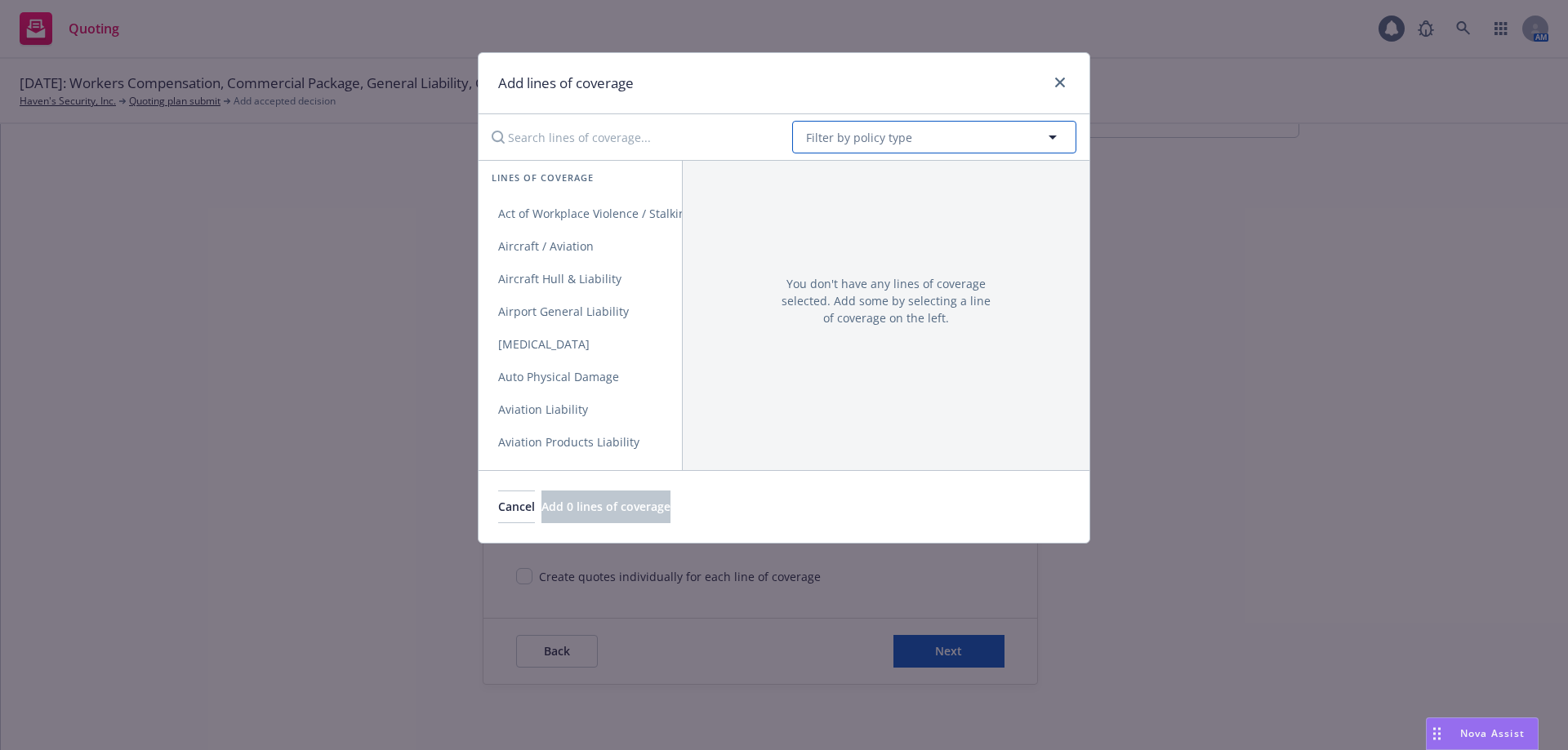
click at [904, 130] on span "Filter by policy type" at bounding box center [859, 136] width 106 height 17
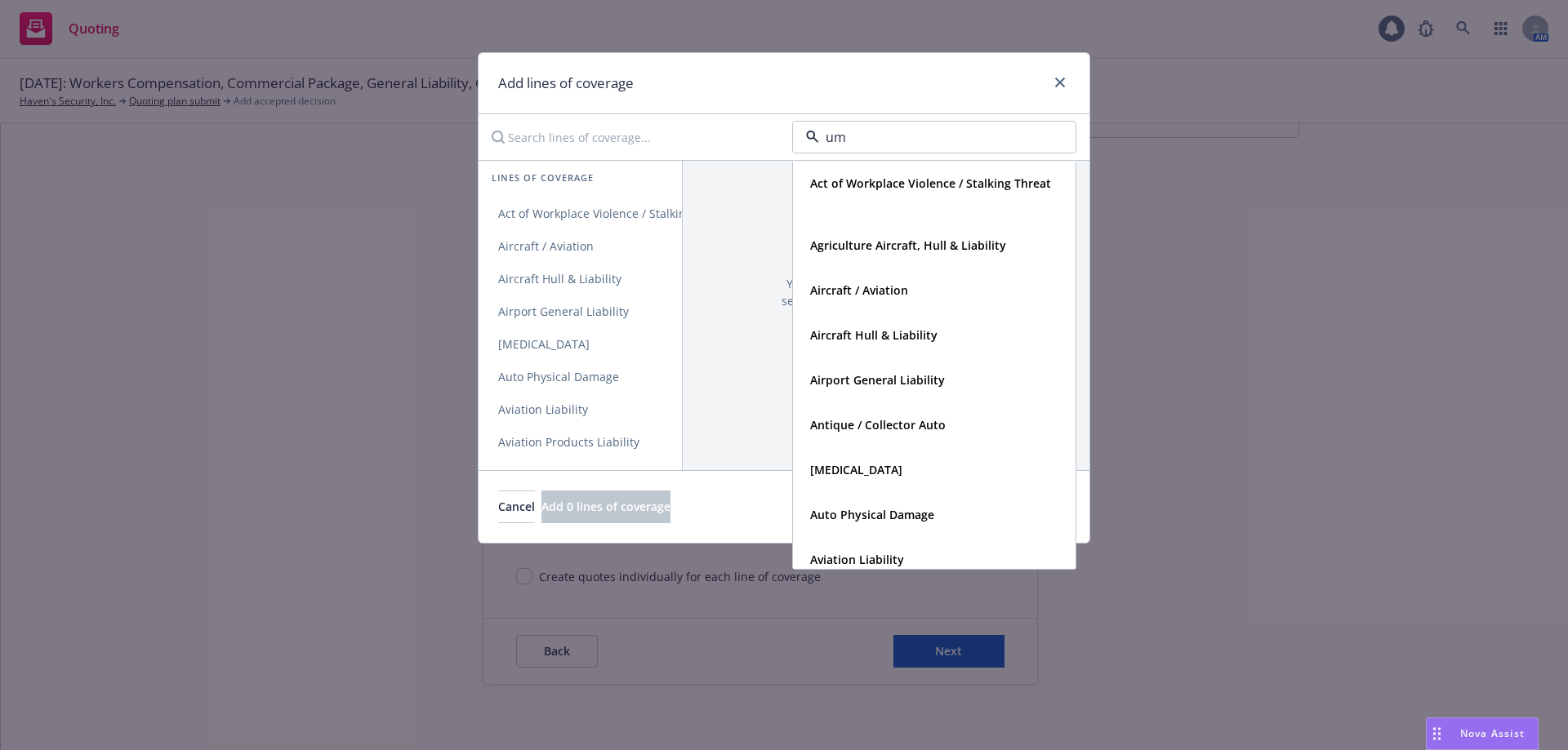
type input "umb"
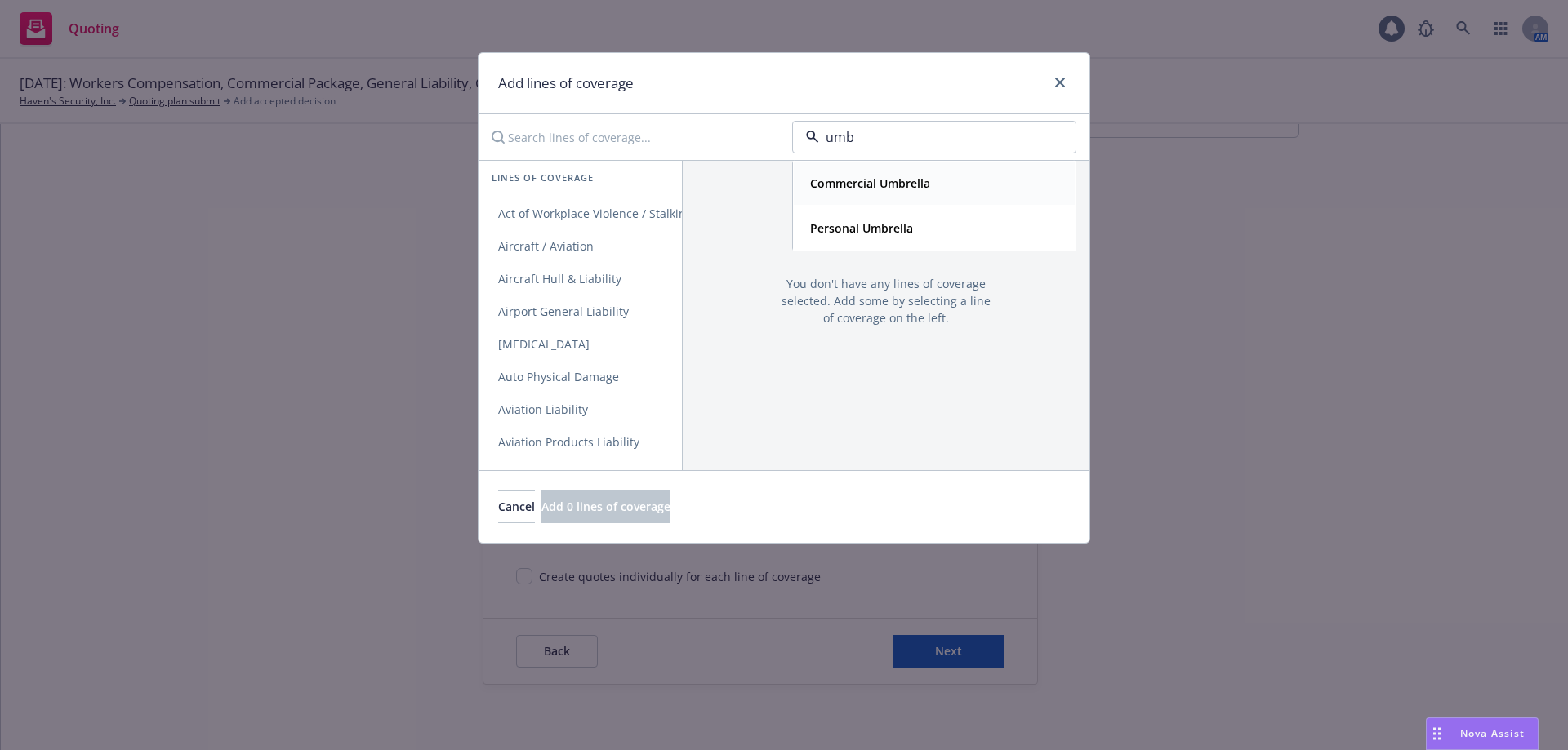
click at [870, 177] on strong "Commercial Umbrella" at bounding box center [870, 184] width 120 height 16
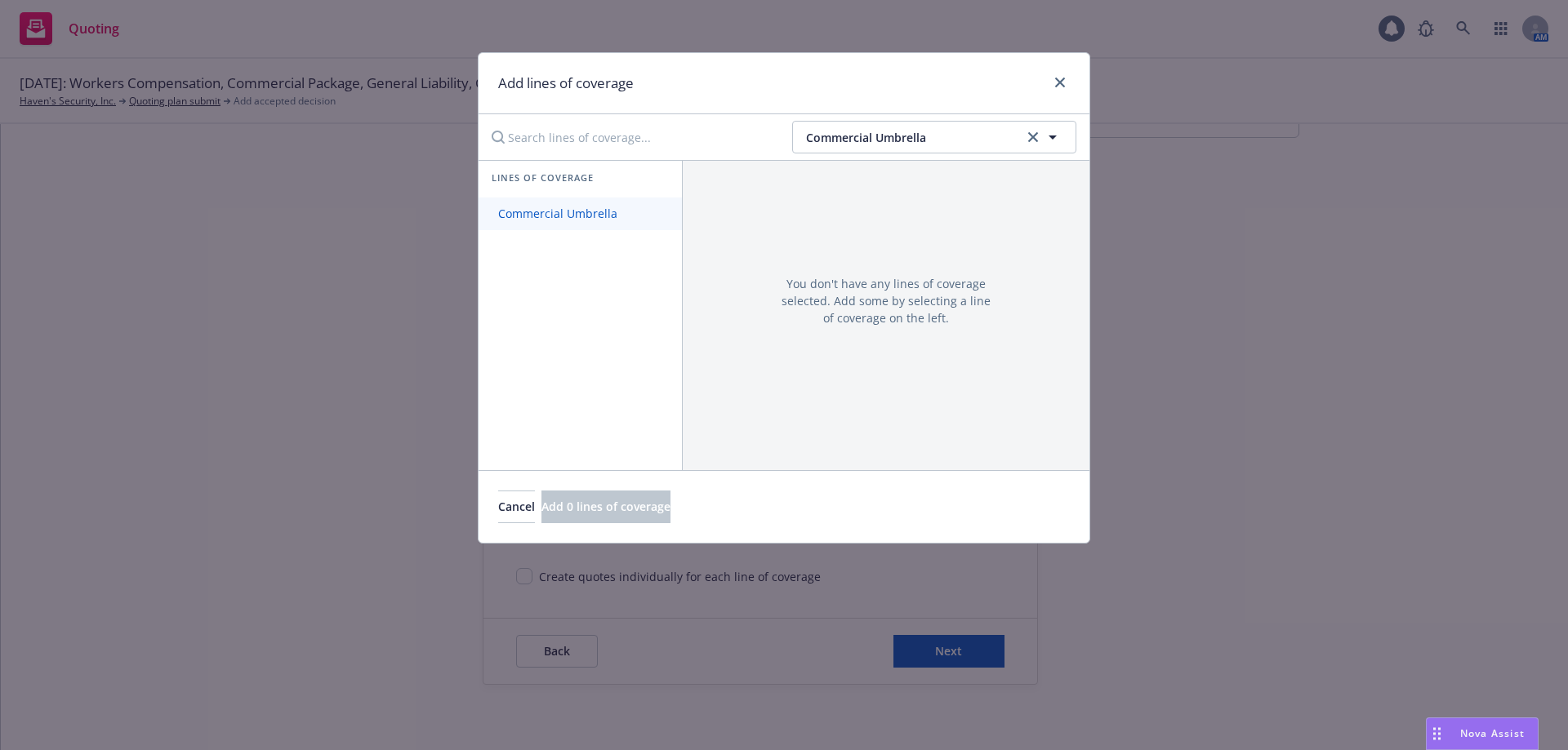
click at [606, 209] on span "Commercial Umbrella" at bounding box center [557, 214] width 158 height 16
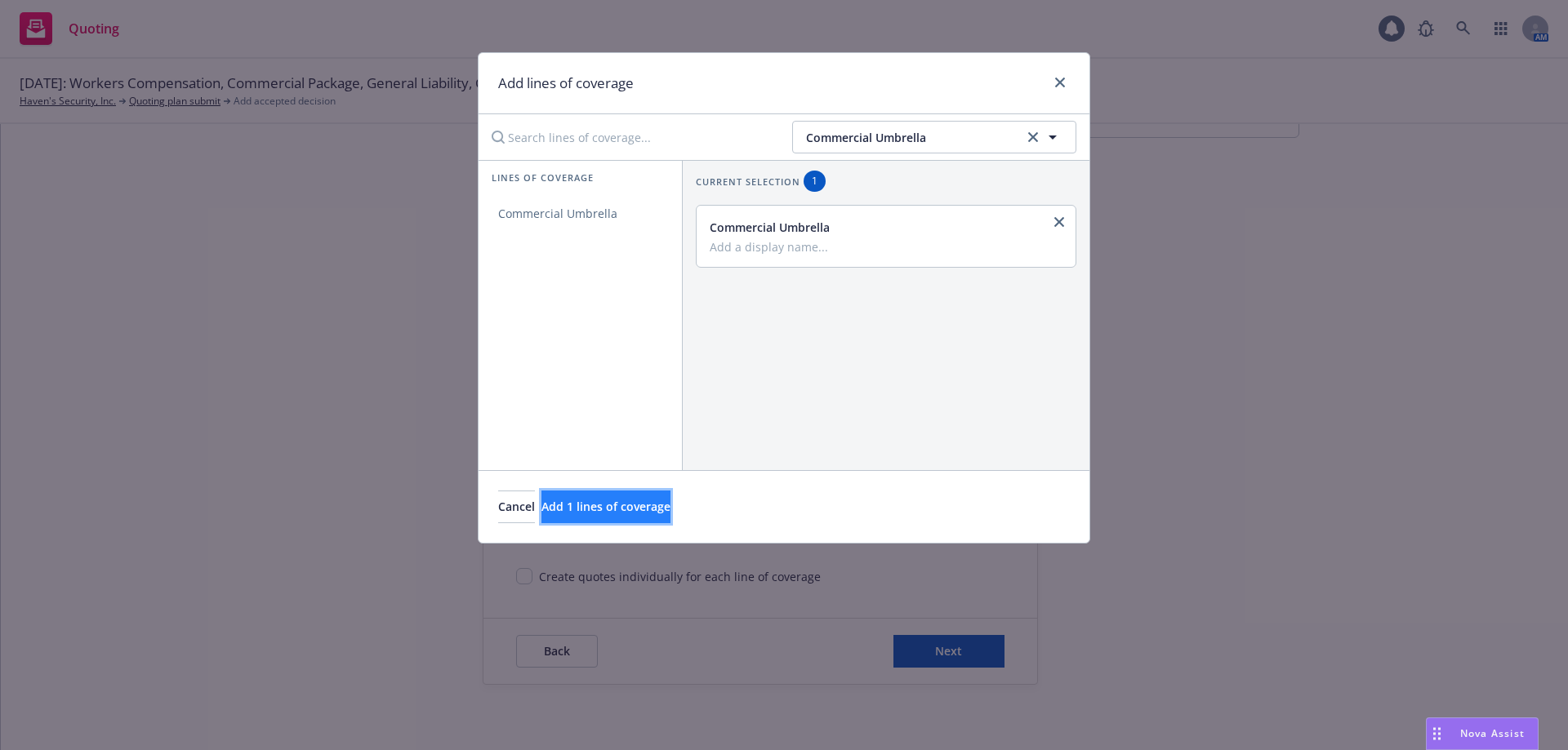
click at [671, 499] on span "Add 1 lines of coverage" at bounding box center [605, 507] width 129 height 16
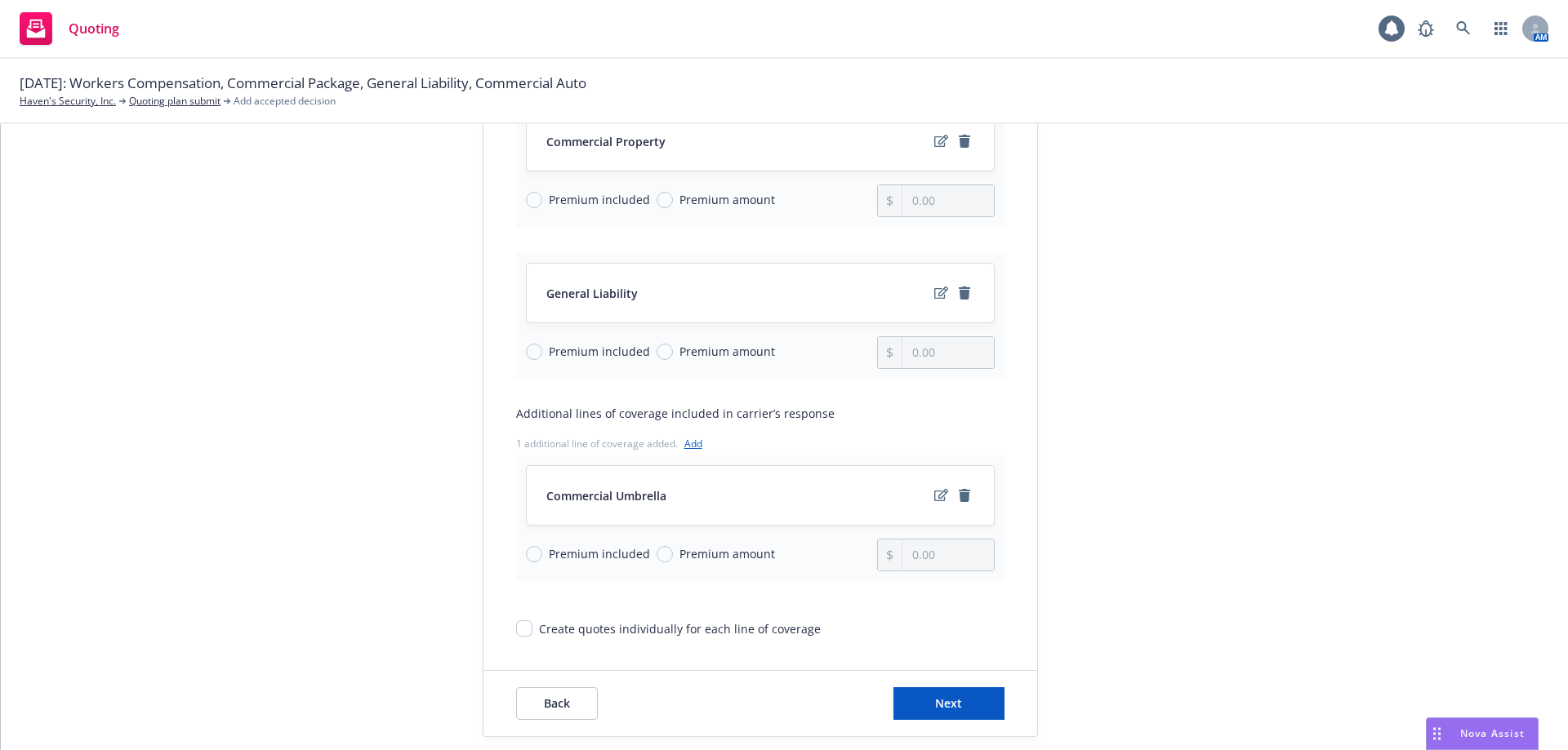
scroll to position [331, 0]
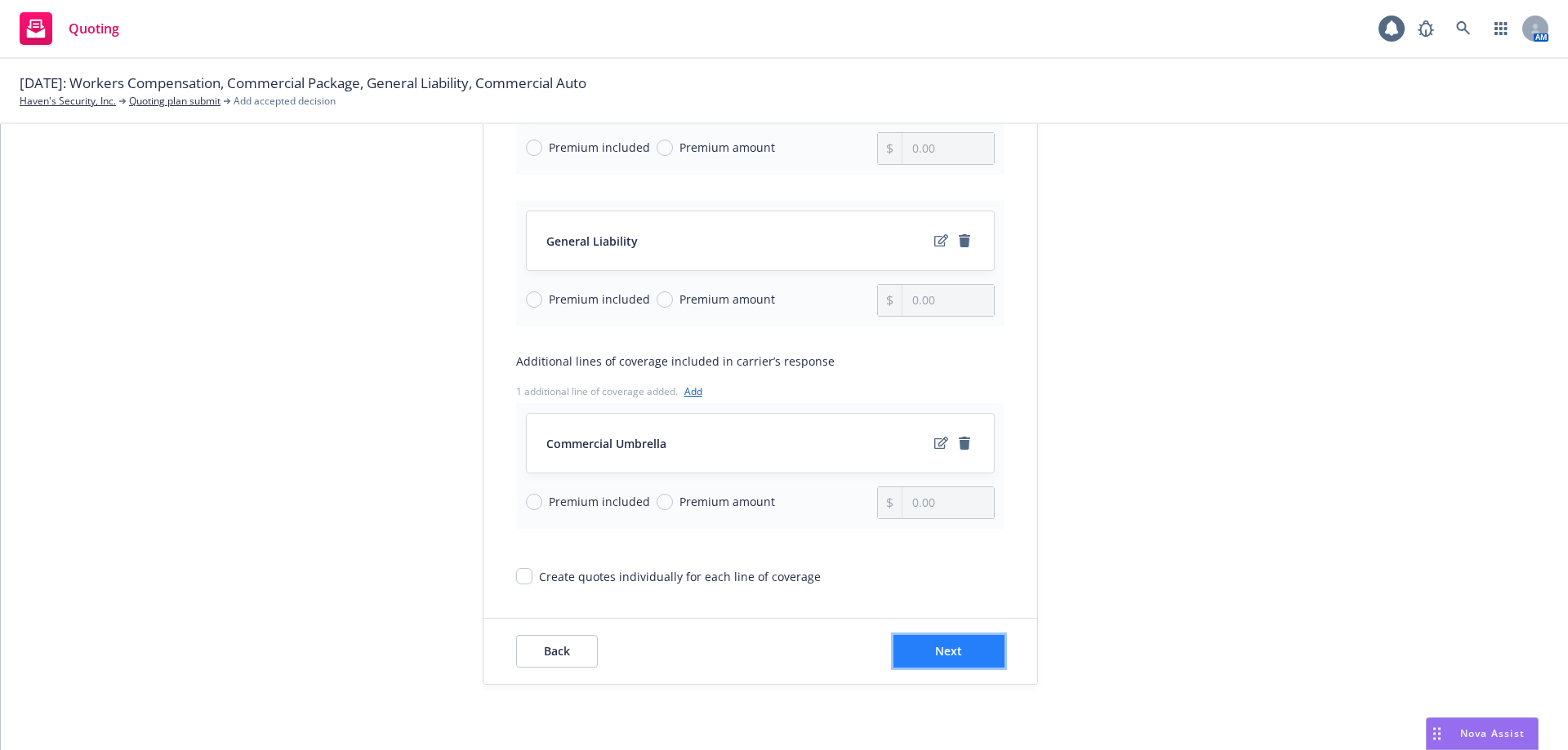
click at [971, 642] on button "Next" at bounding box center [948, 651] width 111 height 32
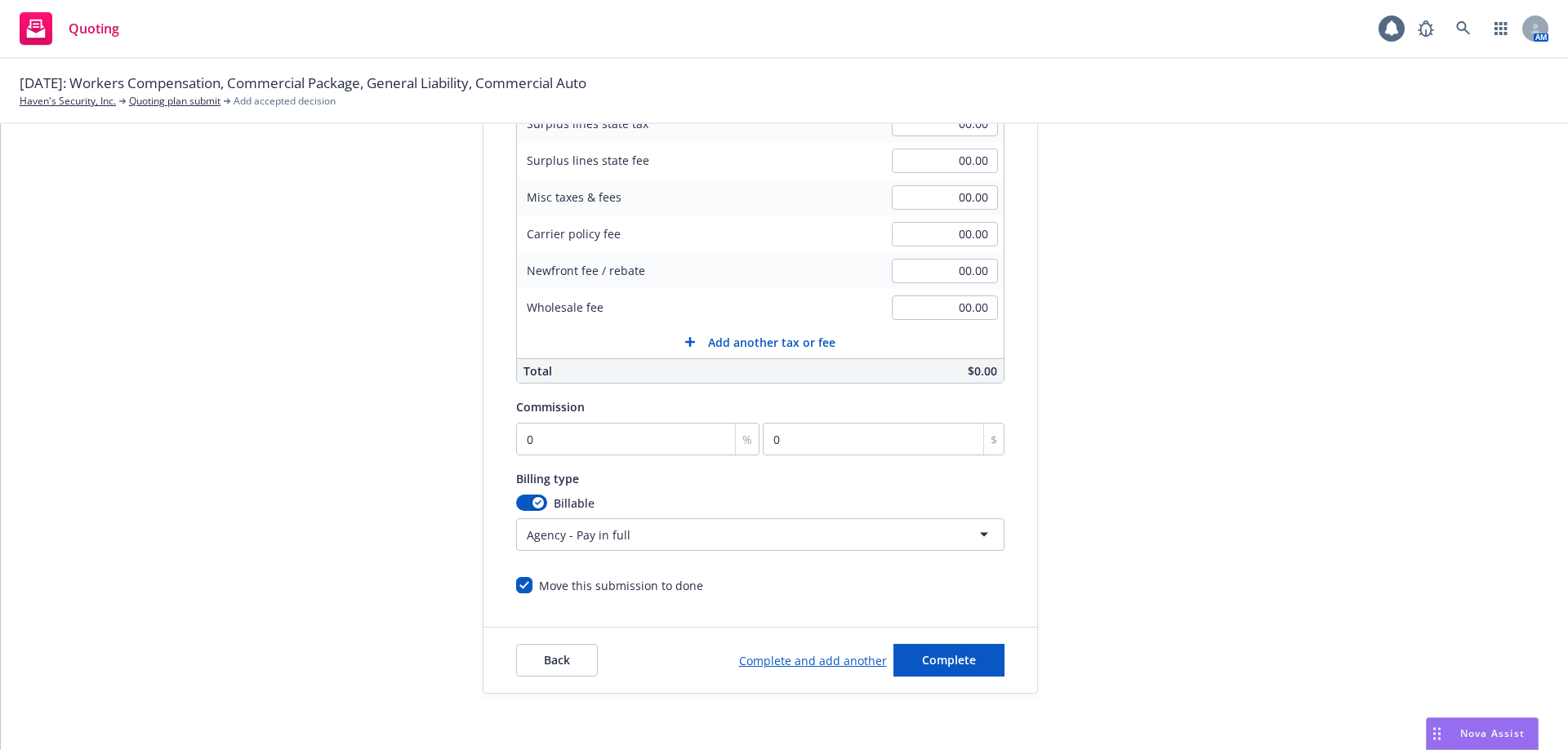
scroll to position [4, 0]
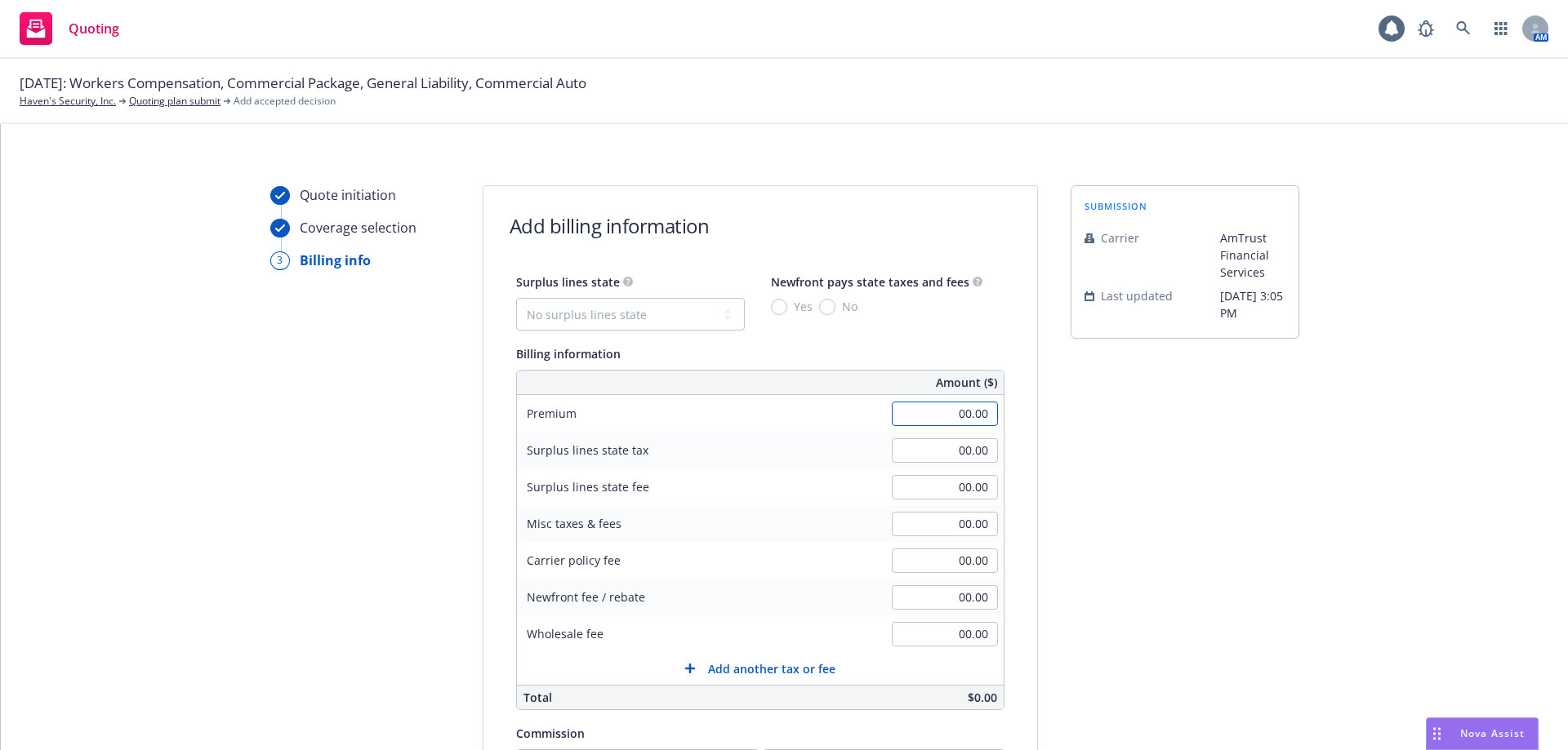
click at [957, 414] on input "00.00" at bounding box center [945, 413] width 106 height 25
type input "9,419.00"
click at [403, 541] on div "Quote initiation Coverage selection 3 Billing info" at bounding box center [359, 603] width 180 height 835
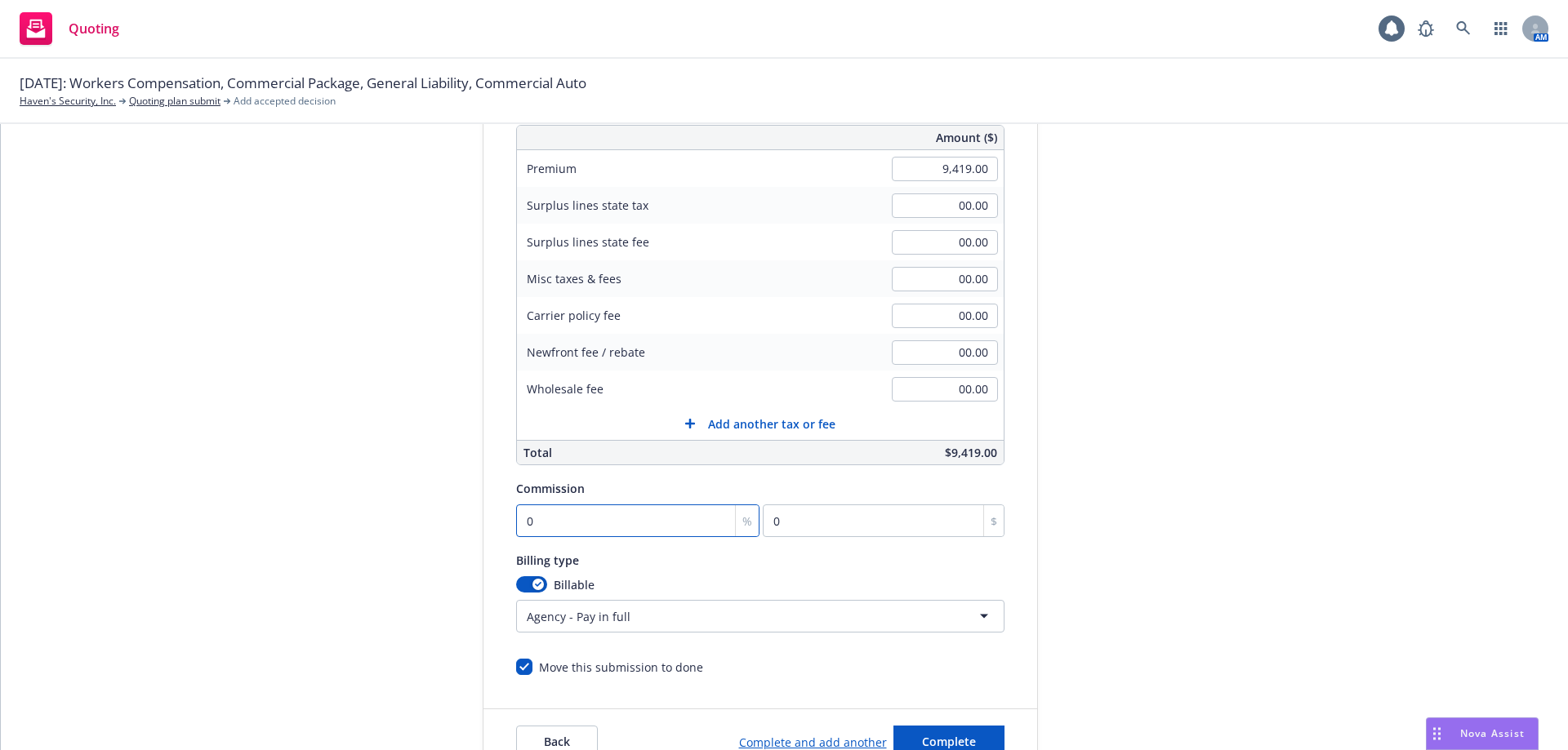
click at [554, 507] on input "0" at bounding box center [638, 520] width 244 height 32
type input "1"
type input "94.19"
type input "18"
type input "1695.42"
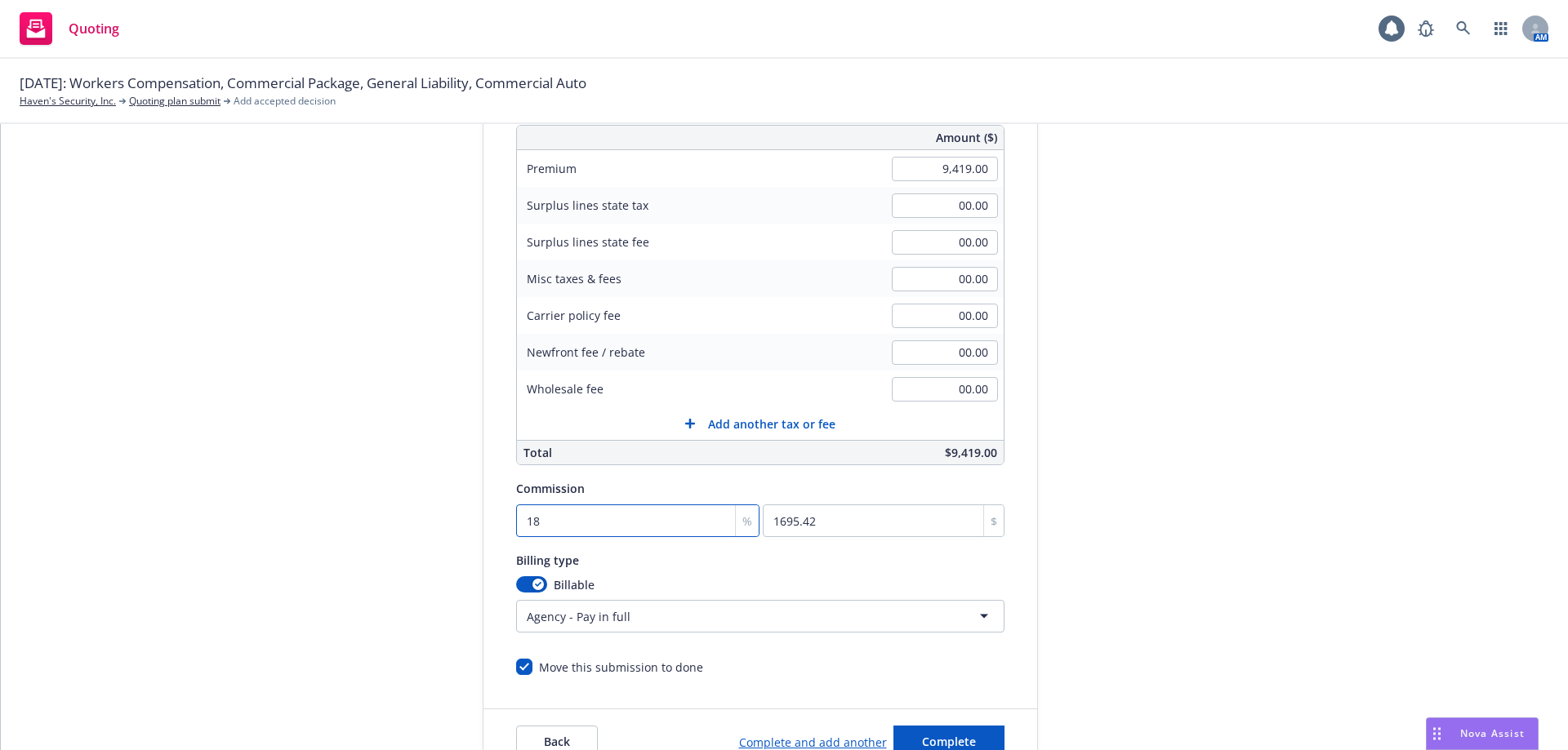
type input "18"
click at [210, 464] on div "Quote initiation Coverage selection 3 Billing info Add billing information Surp…" at bounding box center [784, 357] width 1528 height 835
click at [656, 623] on html "Quoting 1 AM 08/23/2025: Workers Compensation, Commercial Package, General Liab…" at bounding box center [784, 375] width 1568 height 750
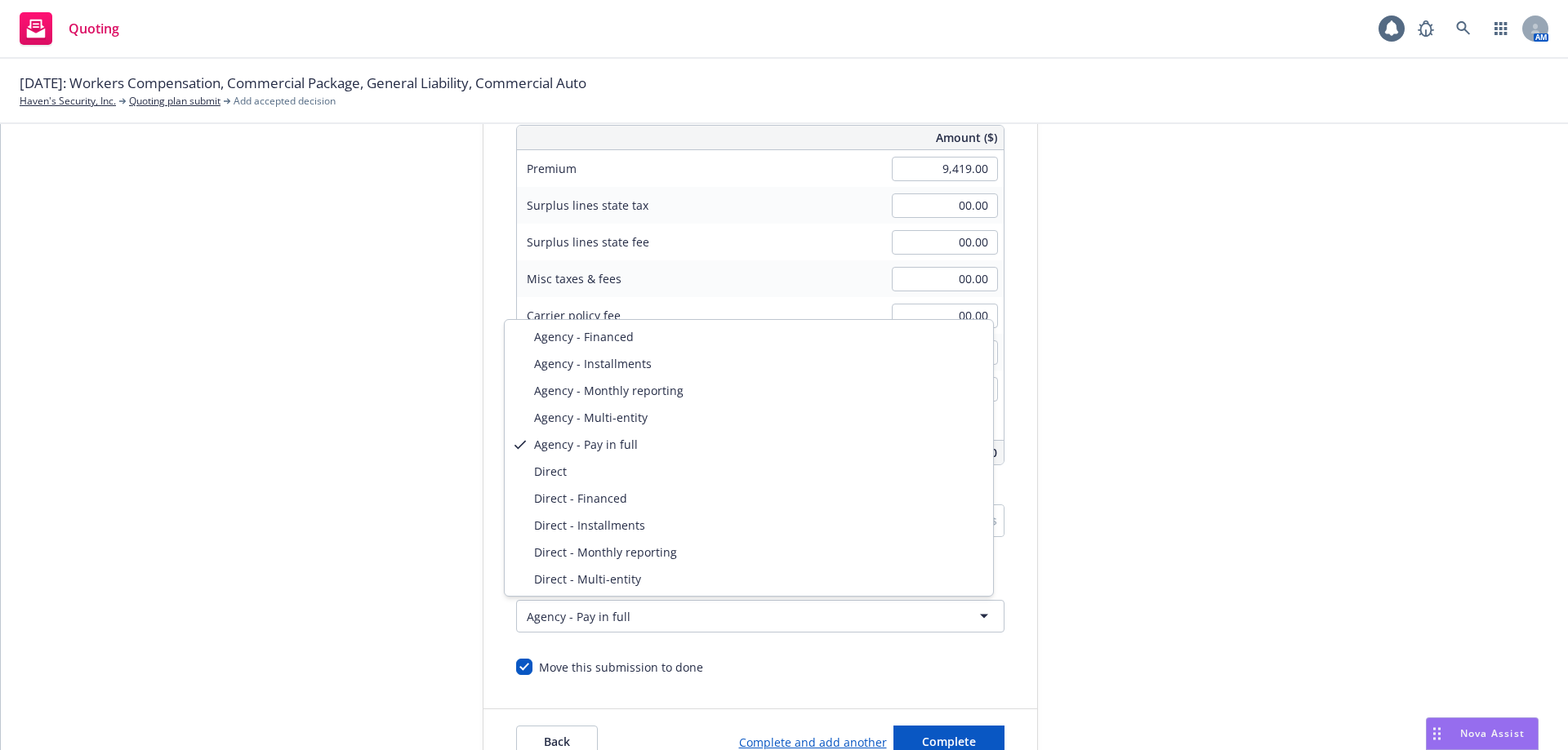
select select "DIRECT"
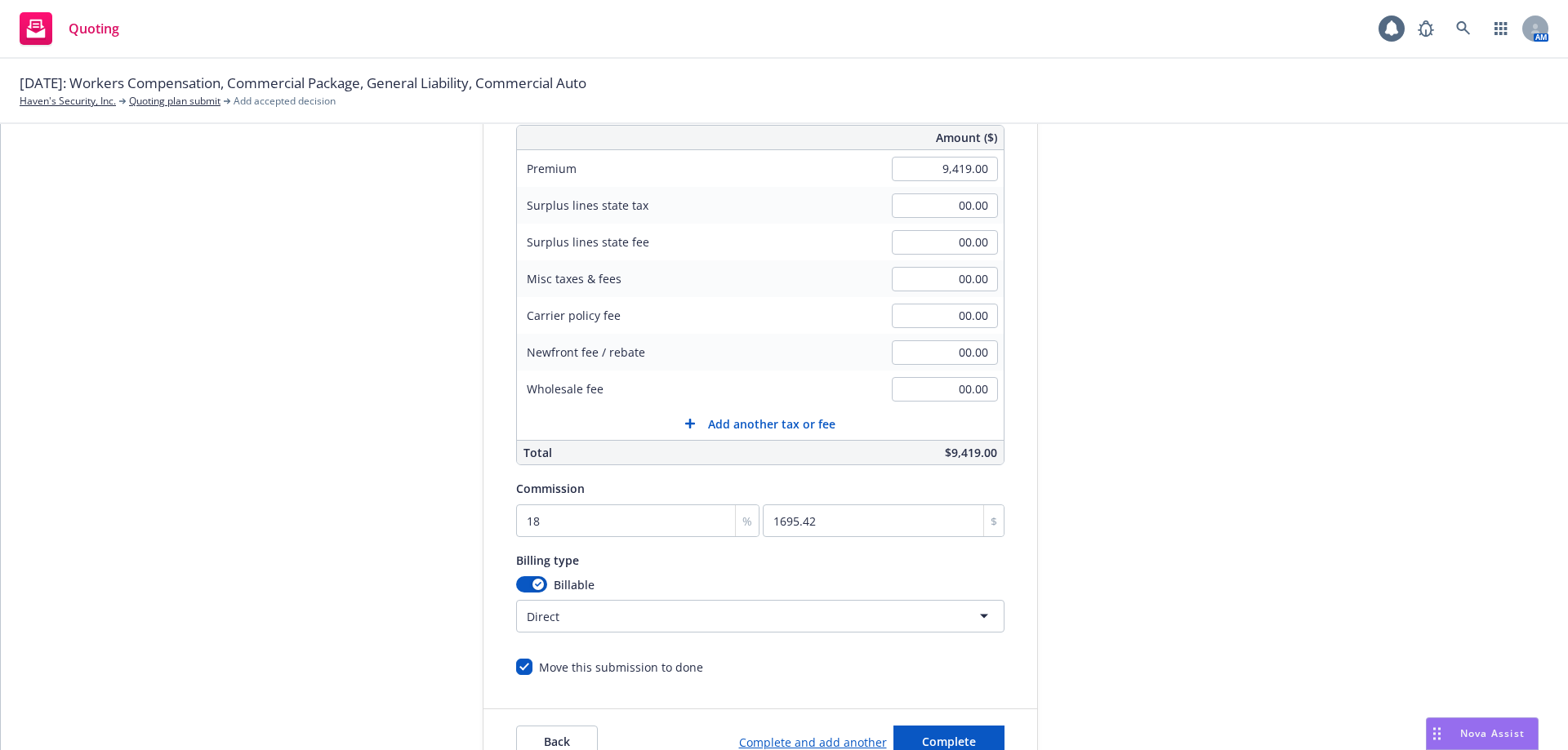
click at [167, 552] on div "Quote initiation Coverage selection 3 Billing info Add billing information Surp…" at bounding box center [784, 357] width 1528 height 835
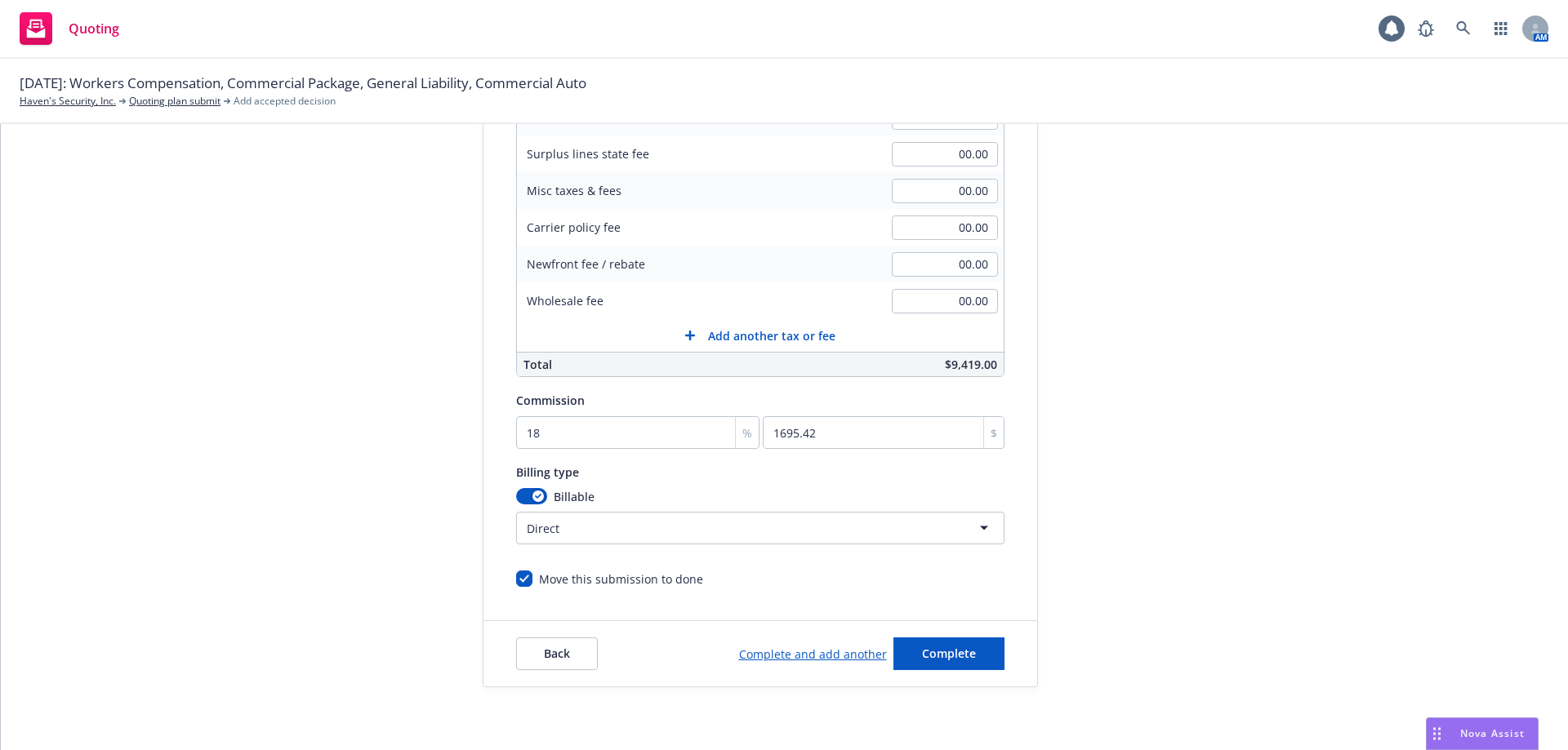
scroll to position [340, 0]
click at [922, 659] on button "Complete" at bounding box center [948, 651] width 111 height 32
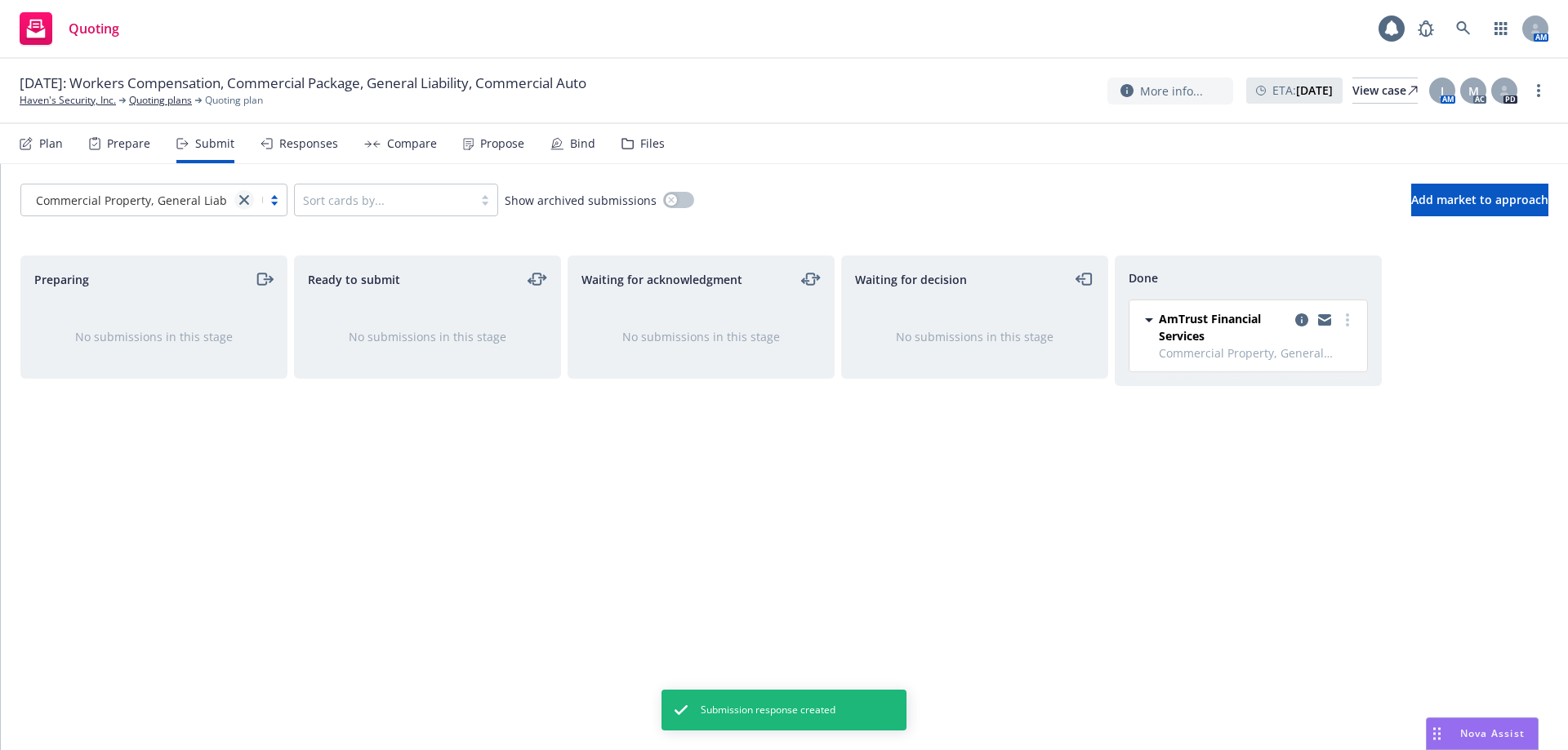
click at [246, 199] on icon "close" at bounding box center [244, 200] width 10 height 10
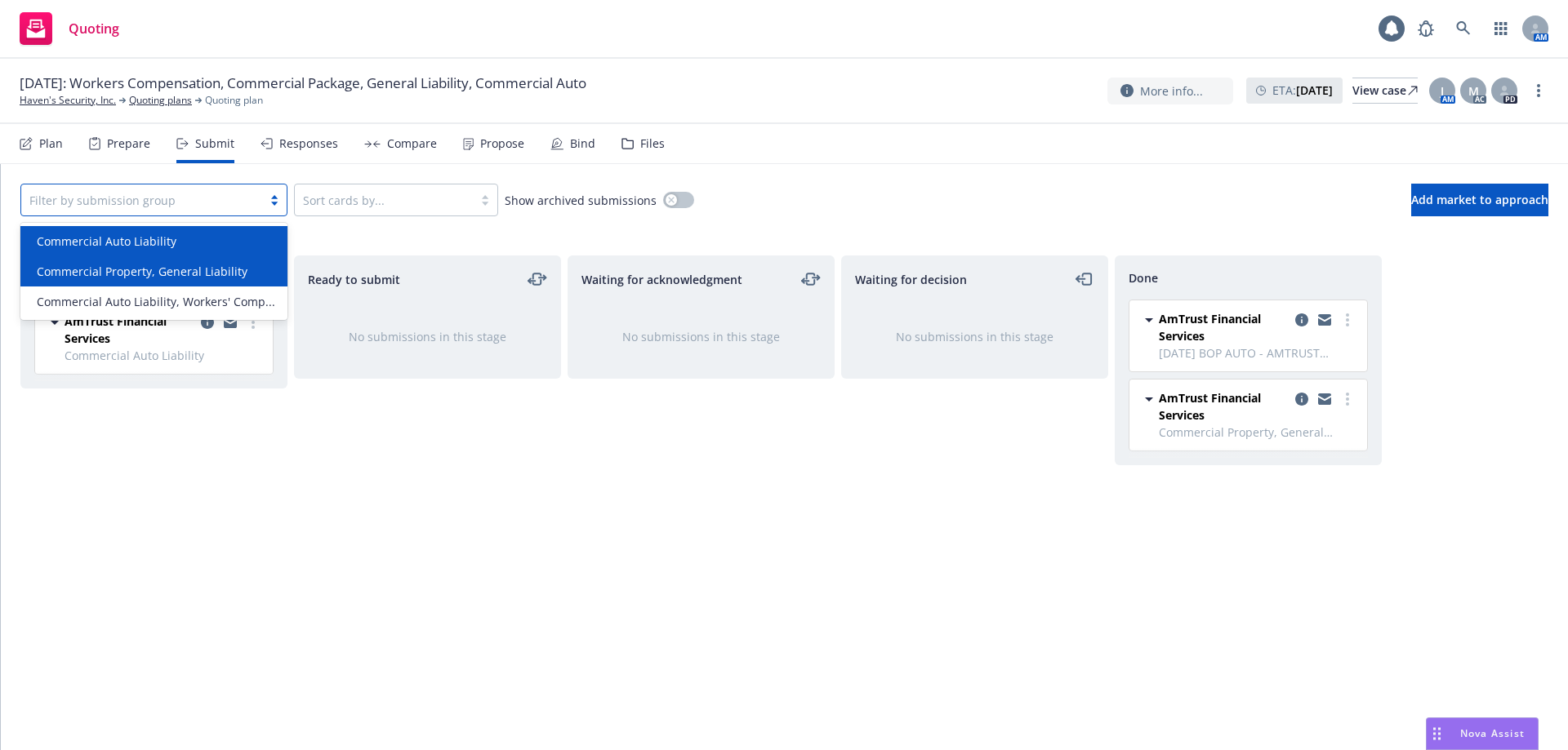
click at [180, 230] on div "Commercial Auto Liability" at bounding box center [154, 241] width 267 height 30
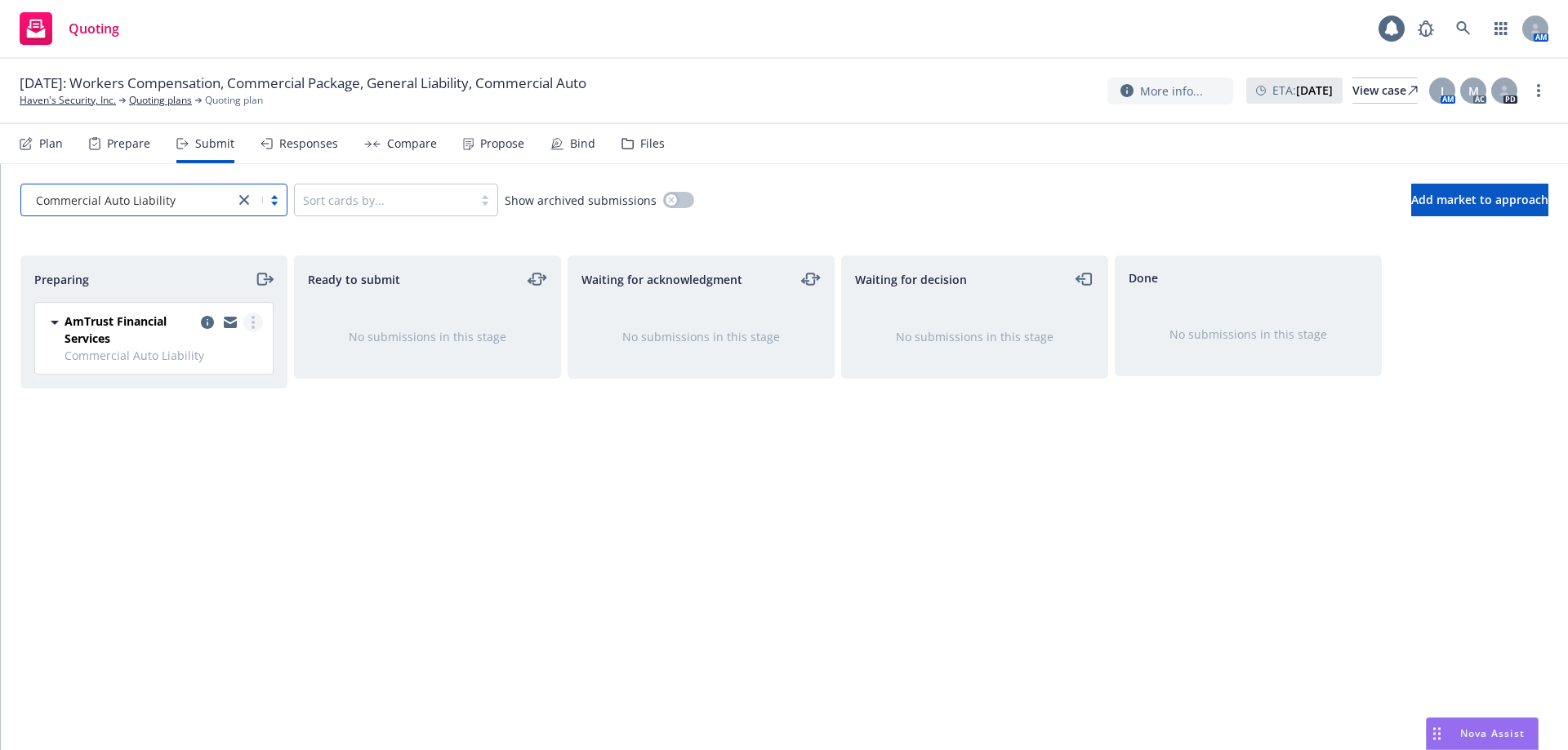
click at [255, 327] on link "more" at bounding box center [253, 323] width 20 height 20
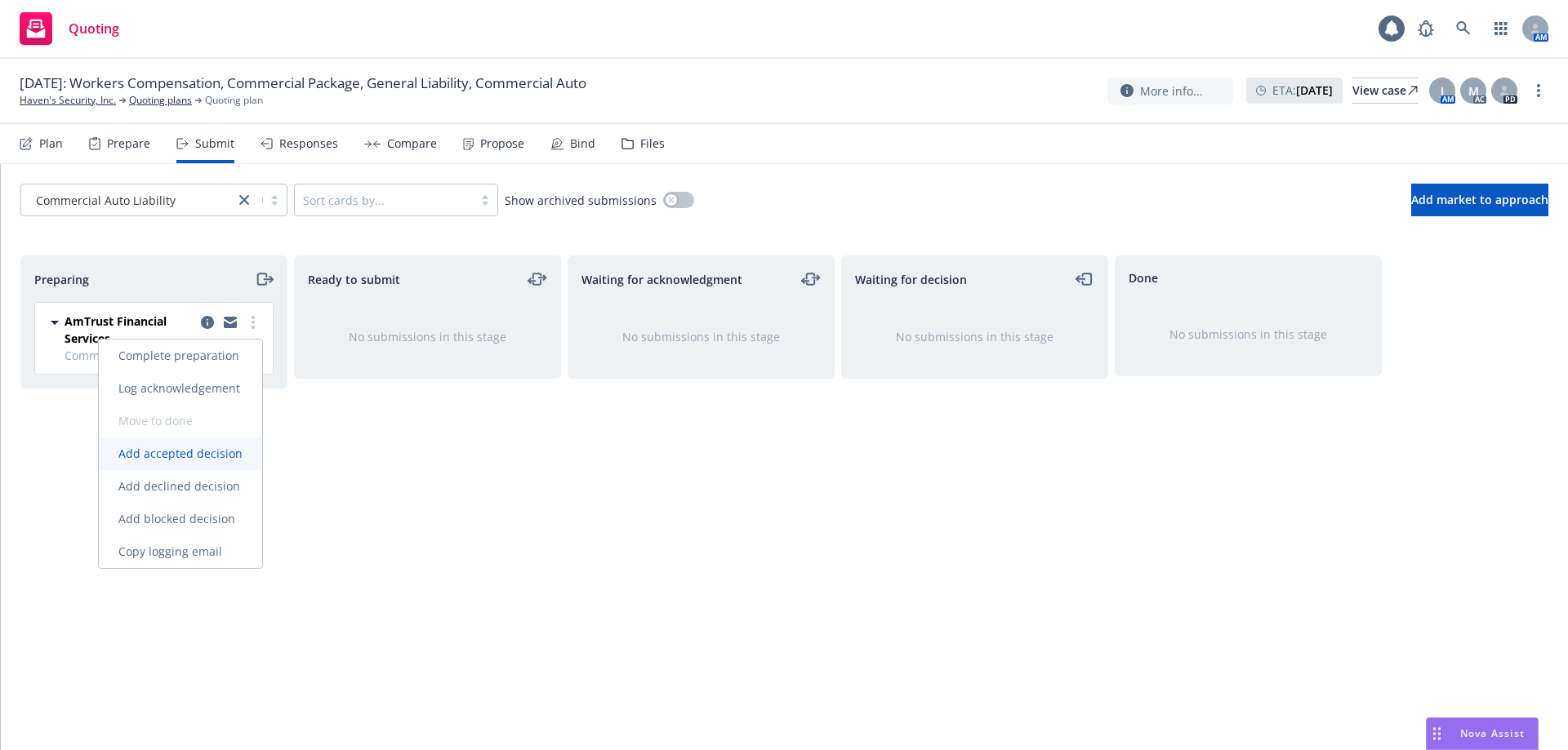
click at [226, 449] on span "Add accepted decision" at bounding box center [181, 454] width 163 height 16
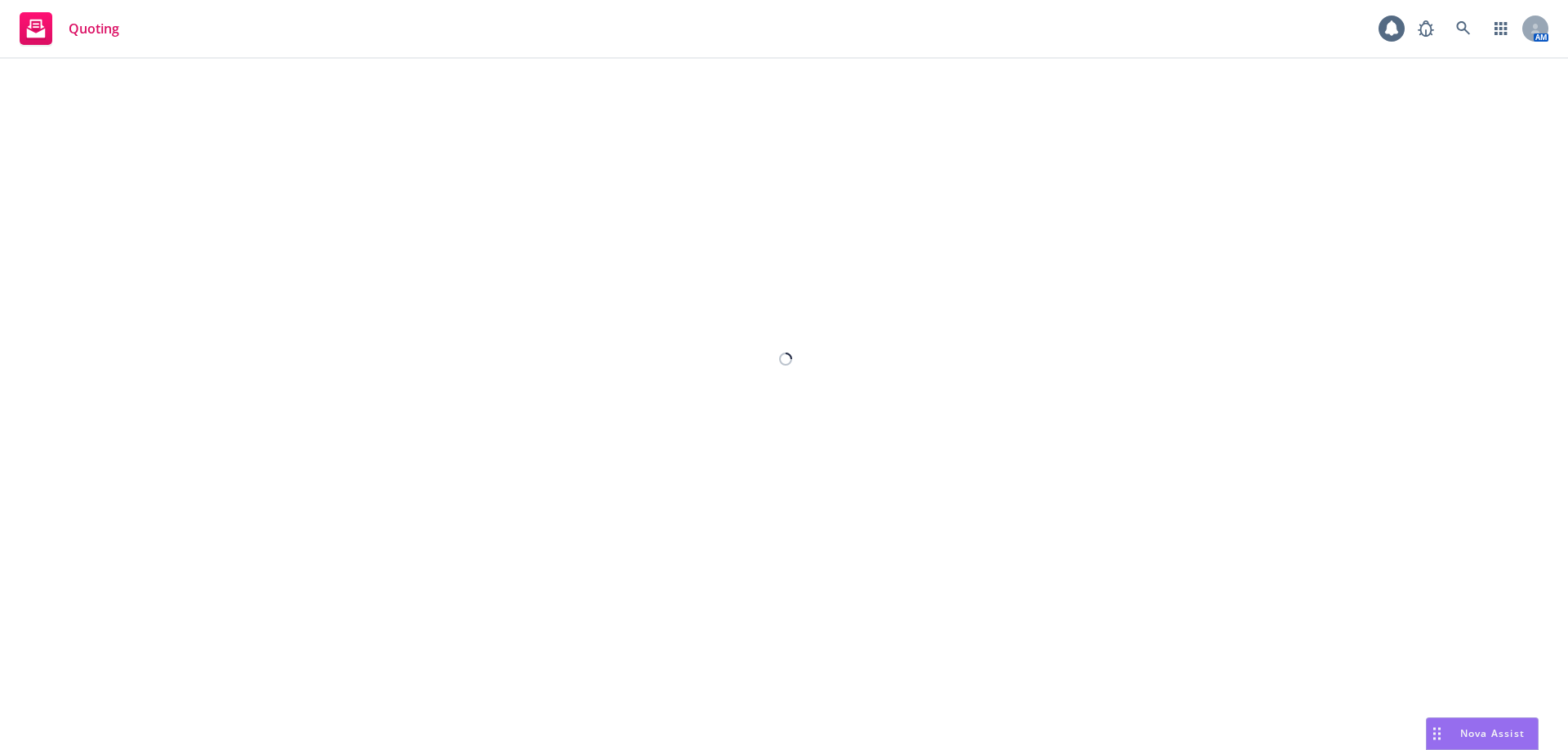
select select "12"
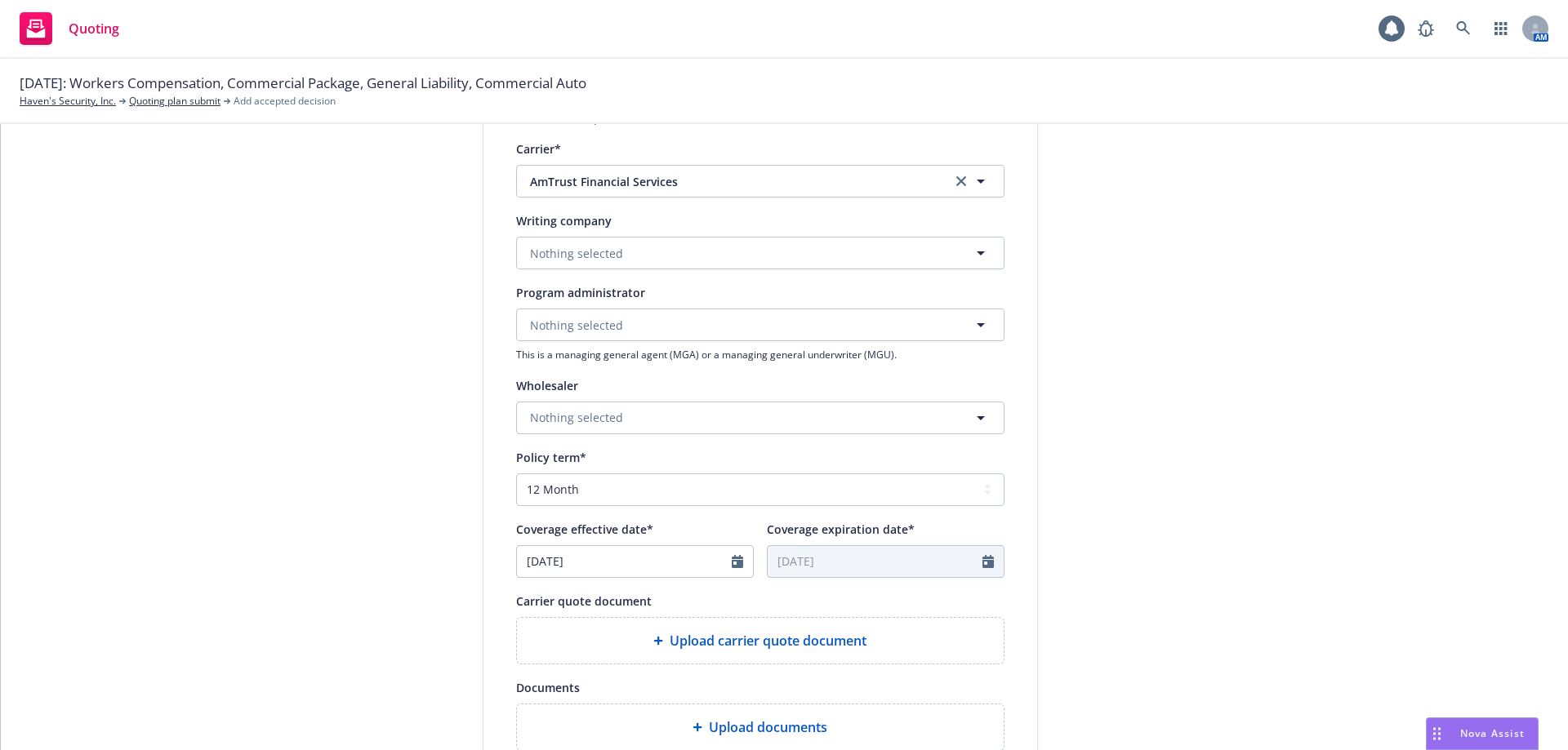
scroll to position [408, 0]
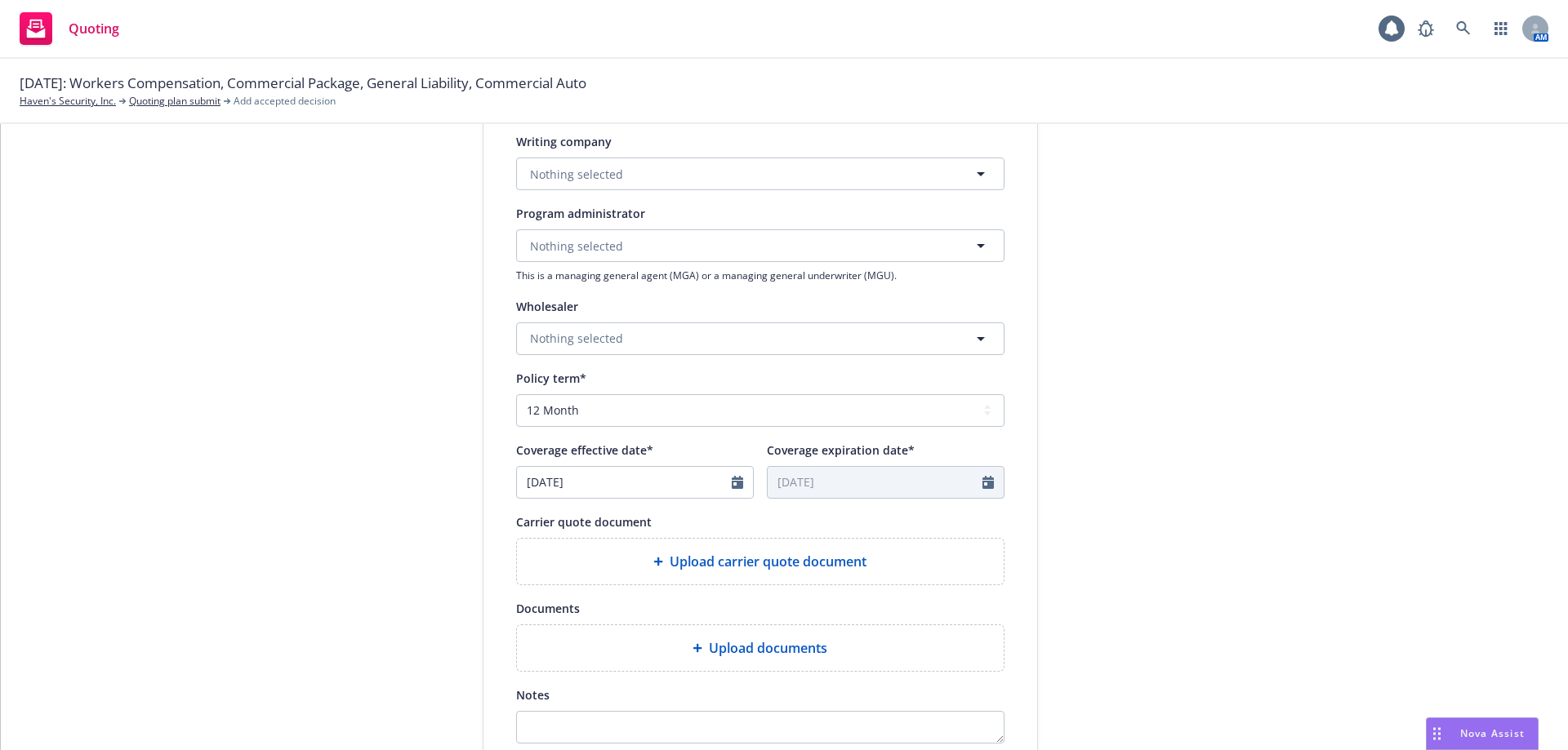
click at [584, 558] on div "Upload carrier quote document" at bounding box center [760, 562] width 460 height 20
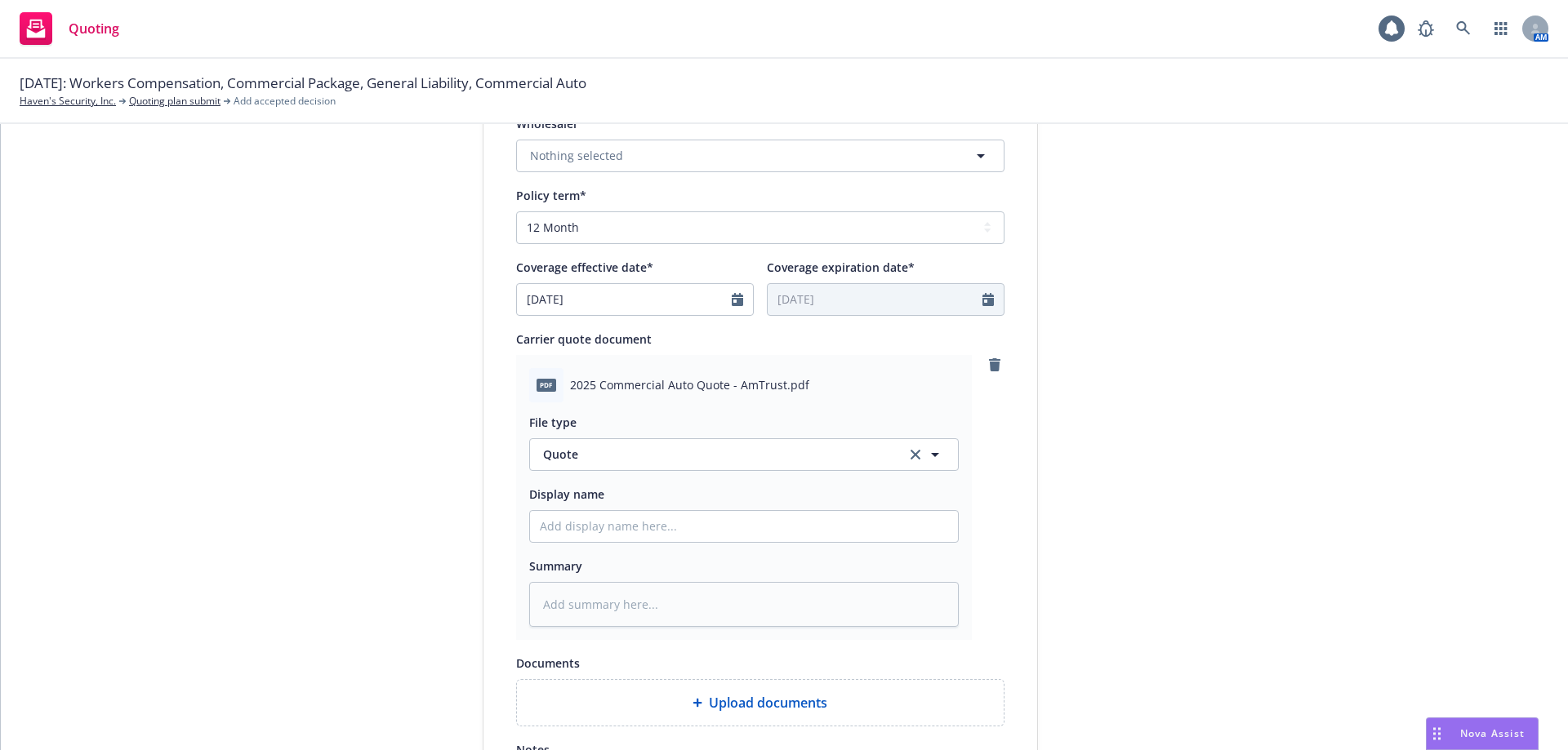
scroll to position [734, 0]
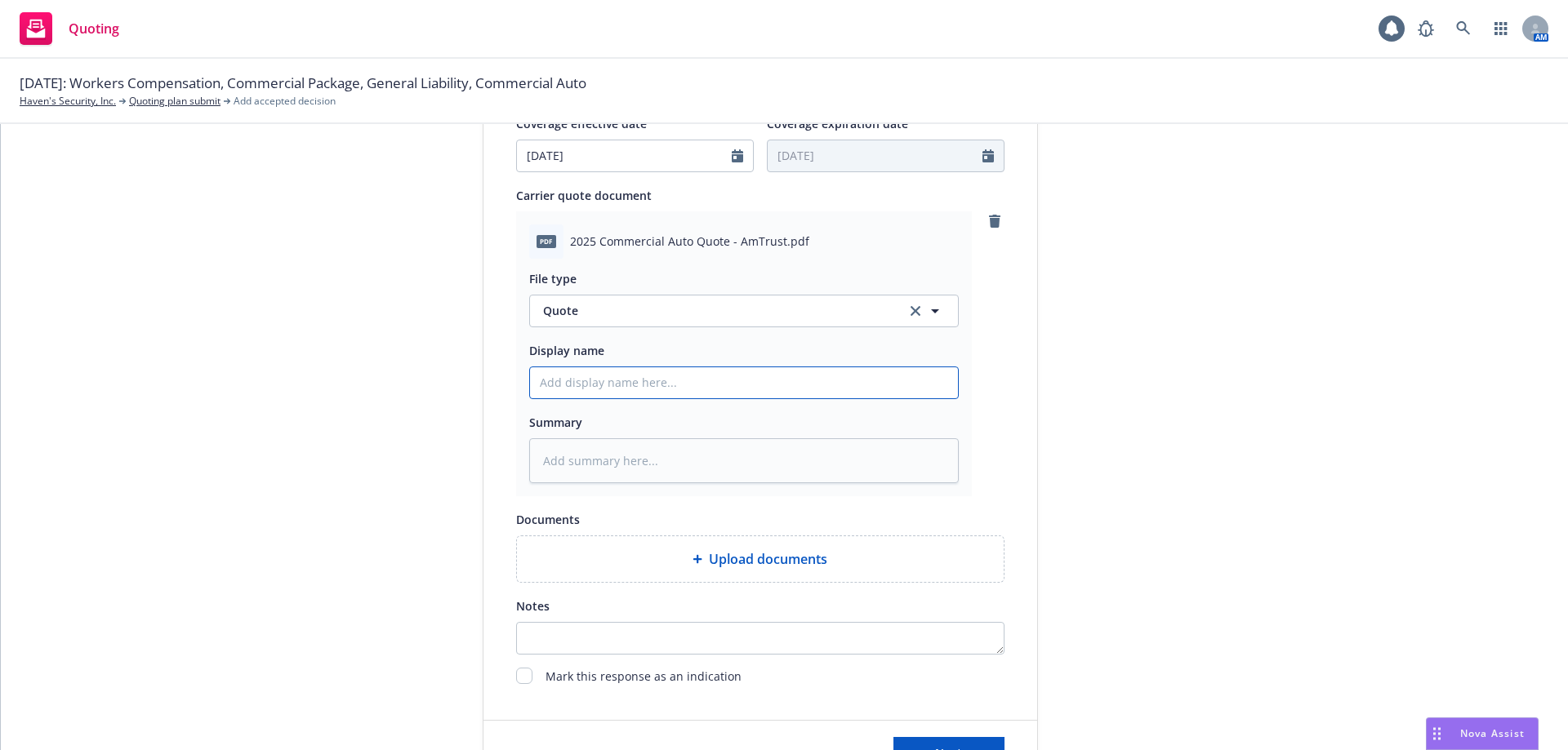
click at [591, 375] on input "Display name" at bounding box center [744, 383] width 428 height 31
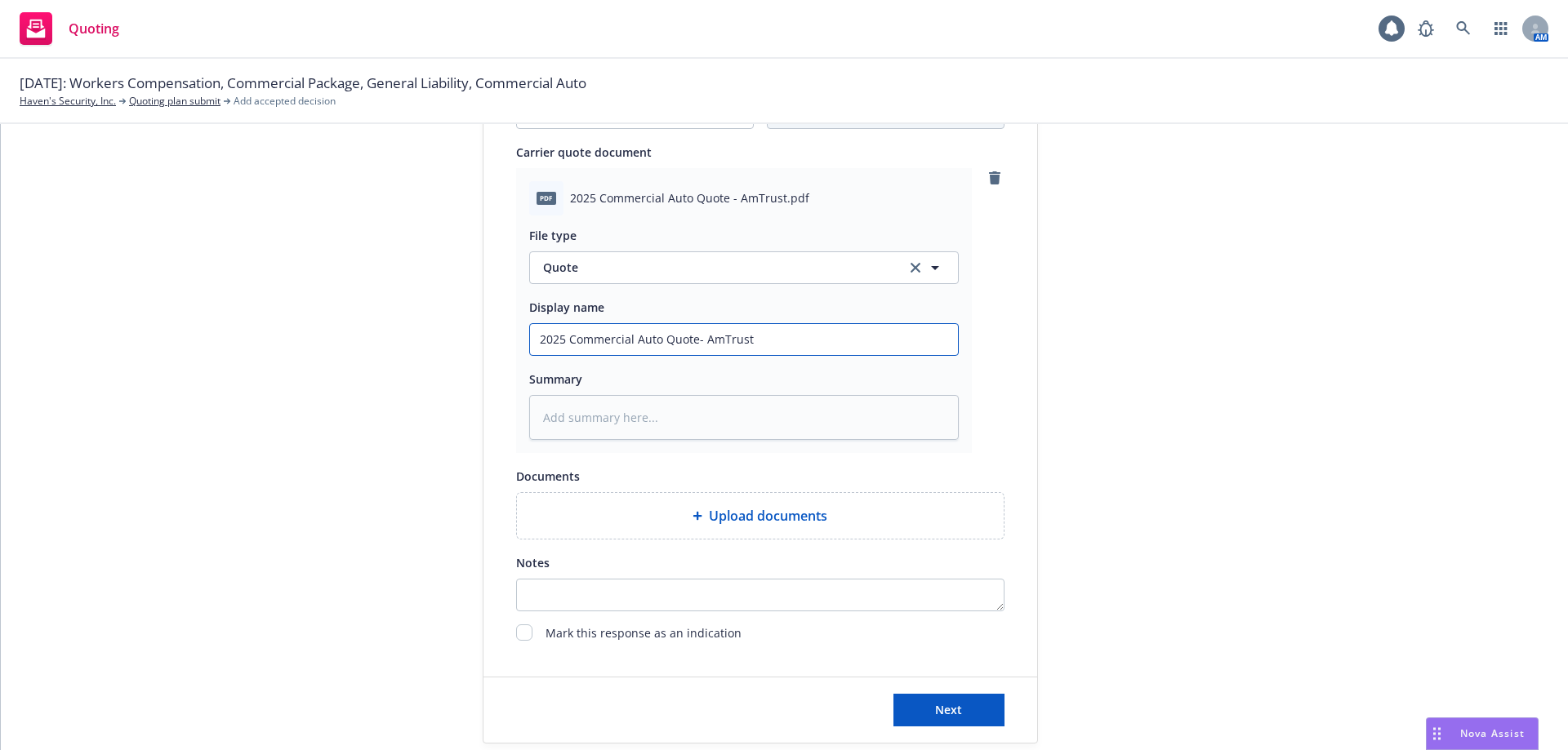
scroll to position [836, 0]
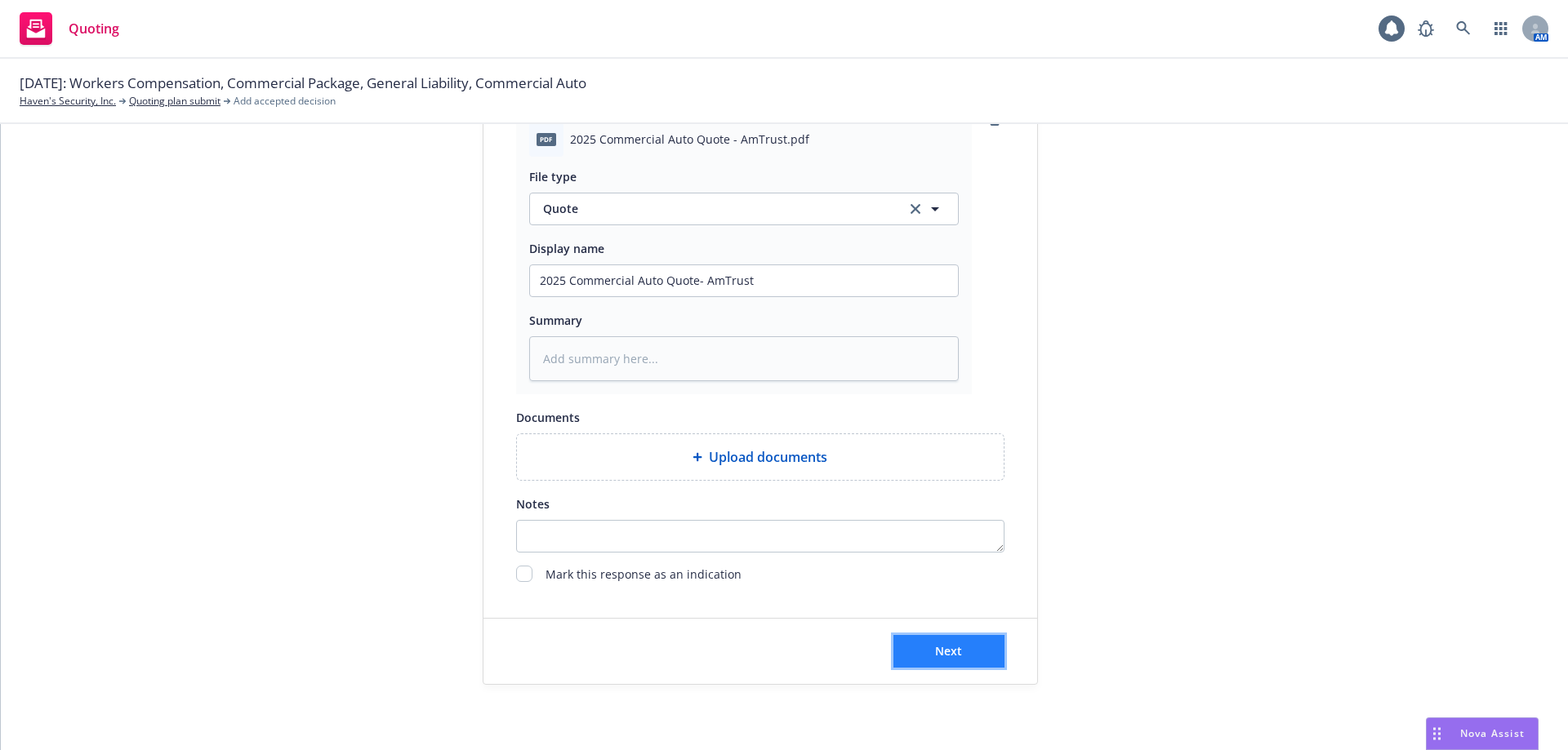
click at [927, 659] on button "Next" at bounding box center [948, 651] width 111 height 32
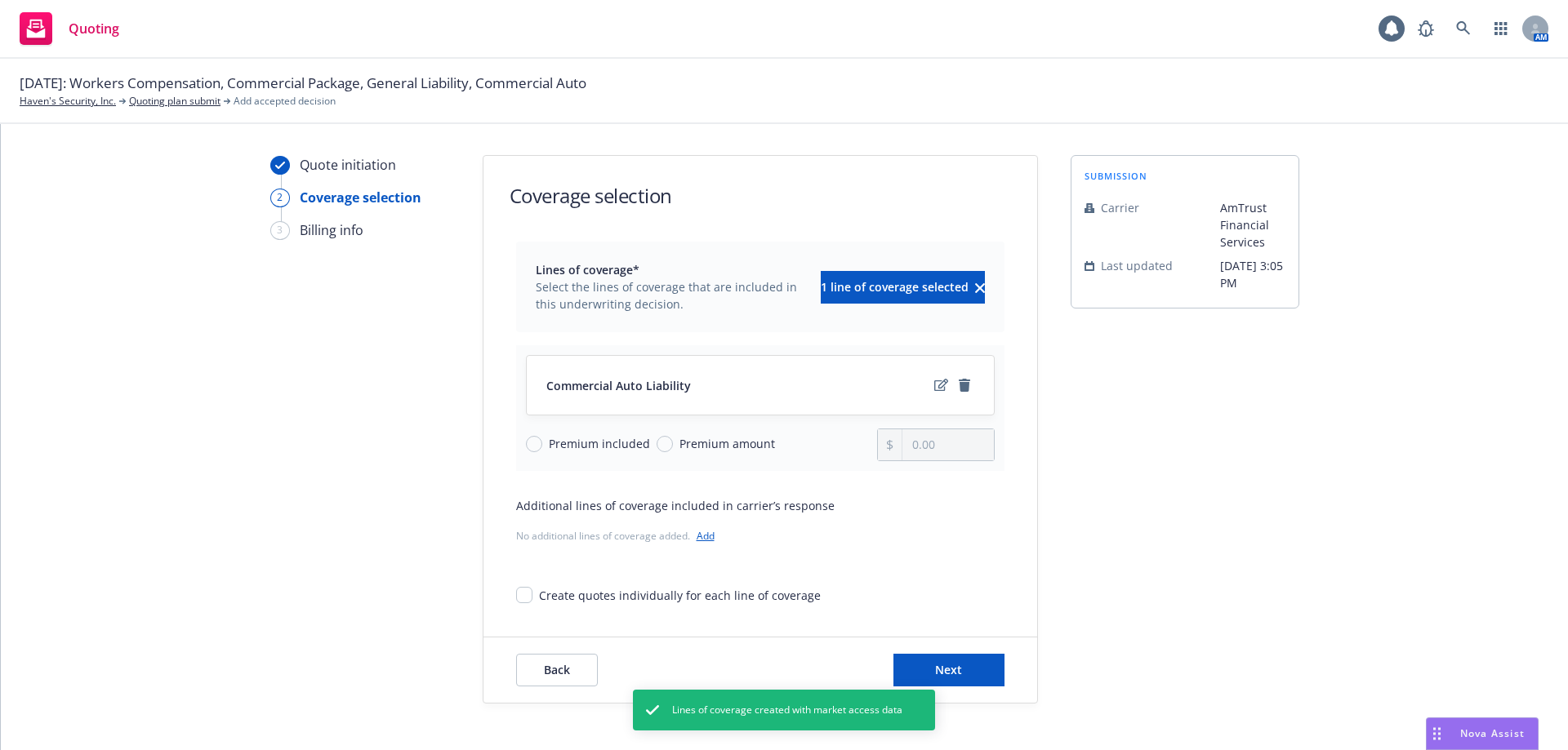
scroll to position [53, 0]
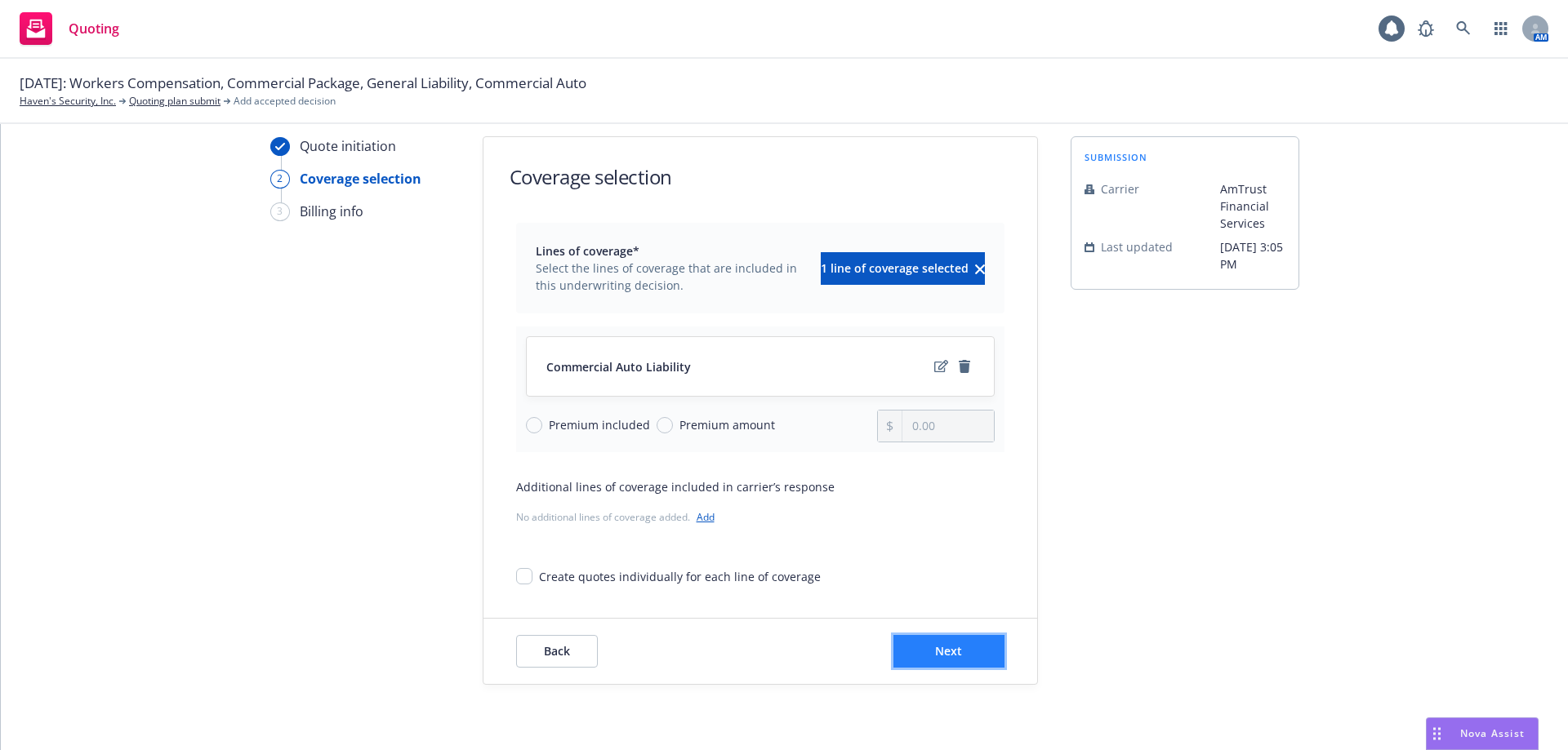
click at [922, 649] on button "Next" at bounding box center [948, 651] width 111 height 32
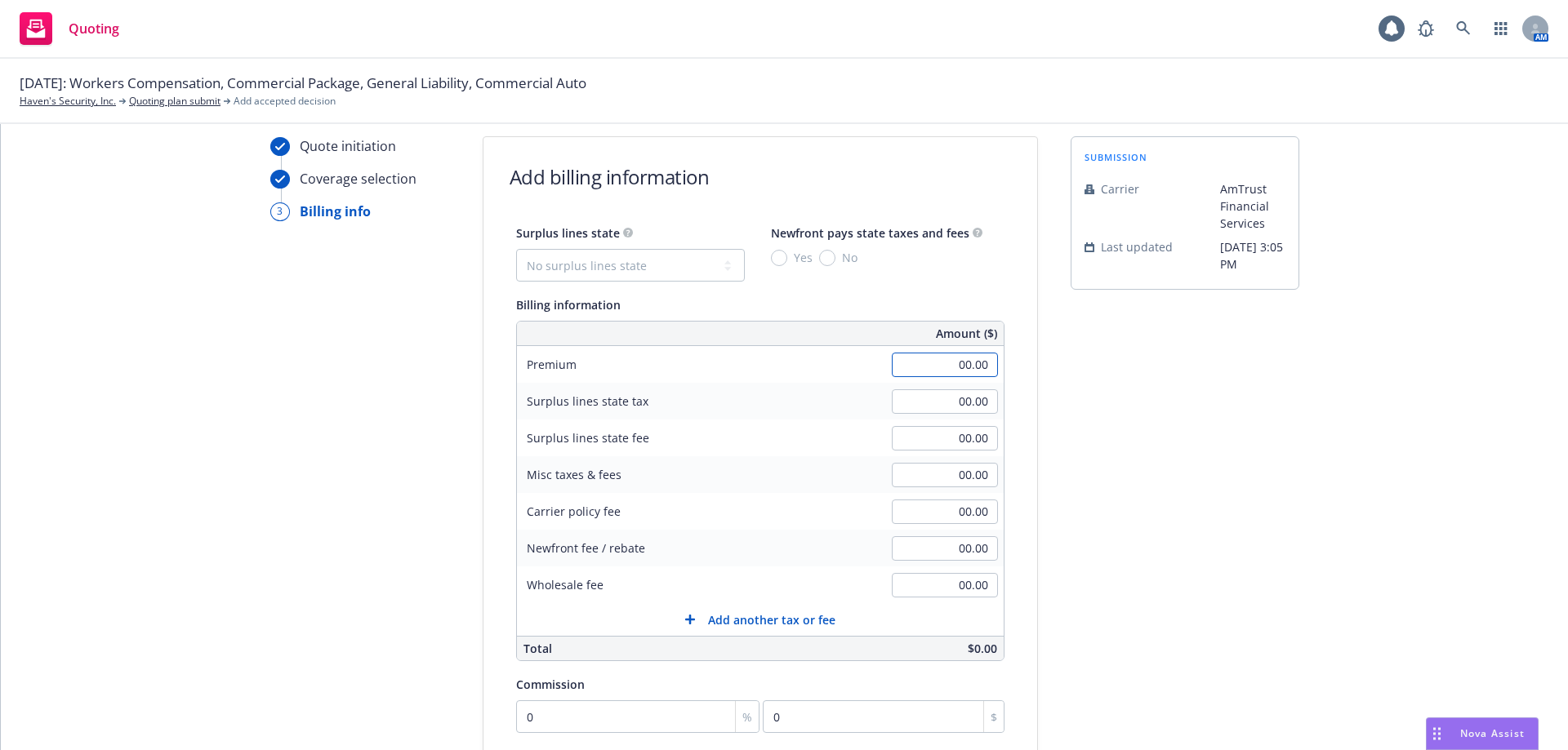
click at [948, 368] on input "00.00" at bounding box center [945, 364] width 106 height 25
click at [1074, 492] on div "submission Carrier AmTrust Financial Services Last updated 8/27, 3:05 PM" at bounding box center [1184, 554] width 229 height 835
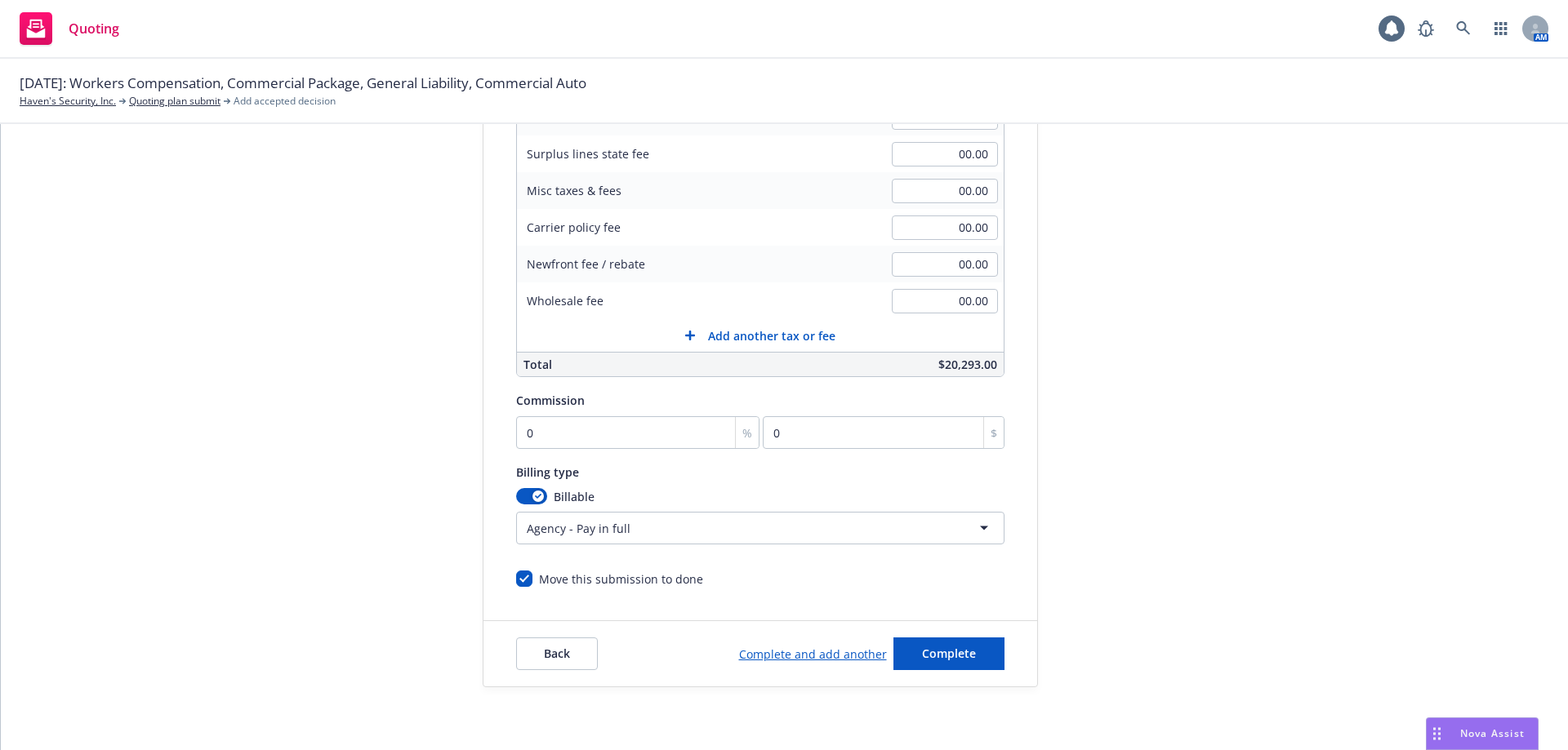
scroll to position [340, 0]
click at [599, 416] on input "0" at bounding box center [638, 430] width 244 height 32
click at [445, 473] on div "Quote initiation Coverage selection 3 Billing info Add billing information Surp…" at bounding box center [784, 267] width 1528 height 835
click at [567, 526] on html "Quoting 1 AM 08/23/2025: Workers Compensation, Commercial Package, General Liab…" at bounding box center [784, 375] width 1568 height 750
click at [321, 552] on div "Quote initiation Coverage selection 3 Billing info" at bounding box center [359, 267] width 180 height 835
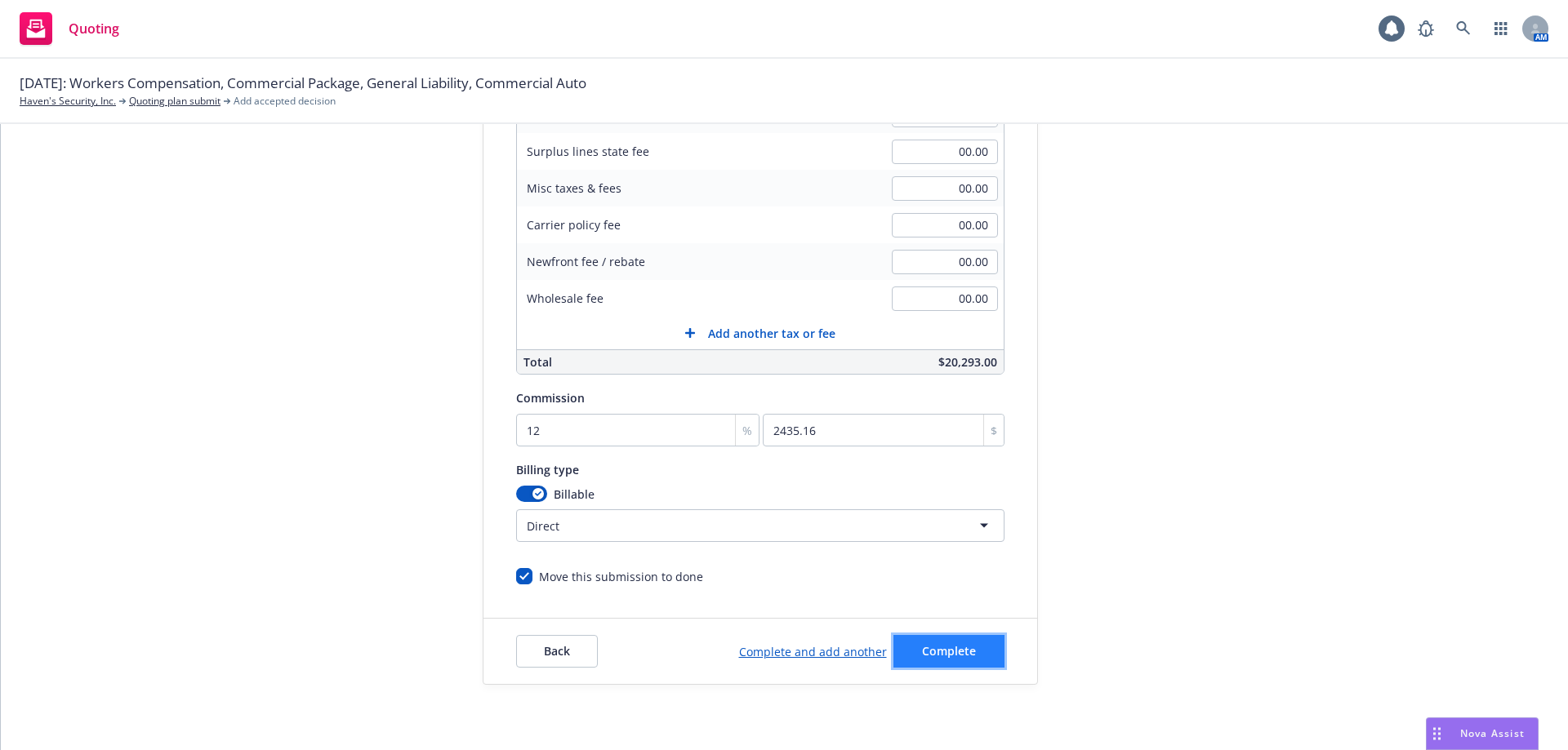
click at [933, 654] on span "Complete" at bounding box center [948, 651] width 54 height 16
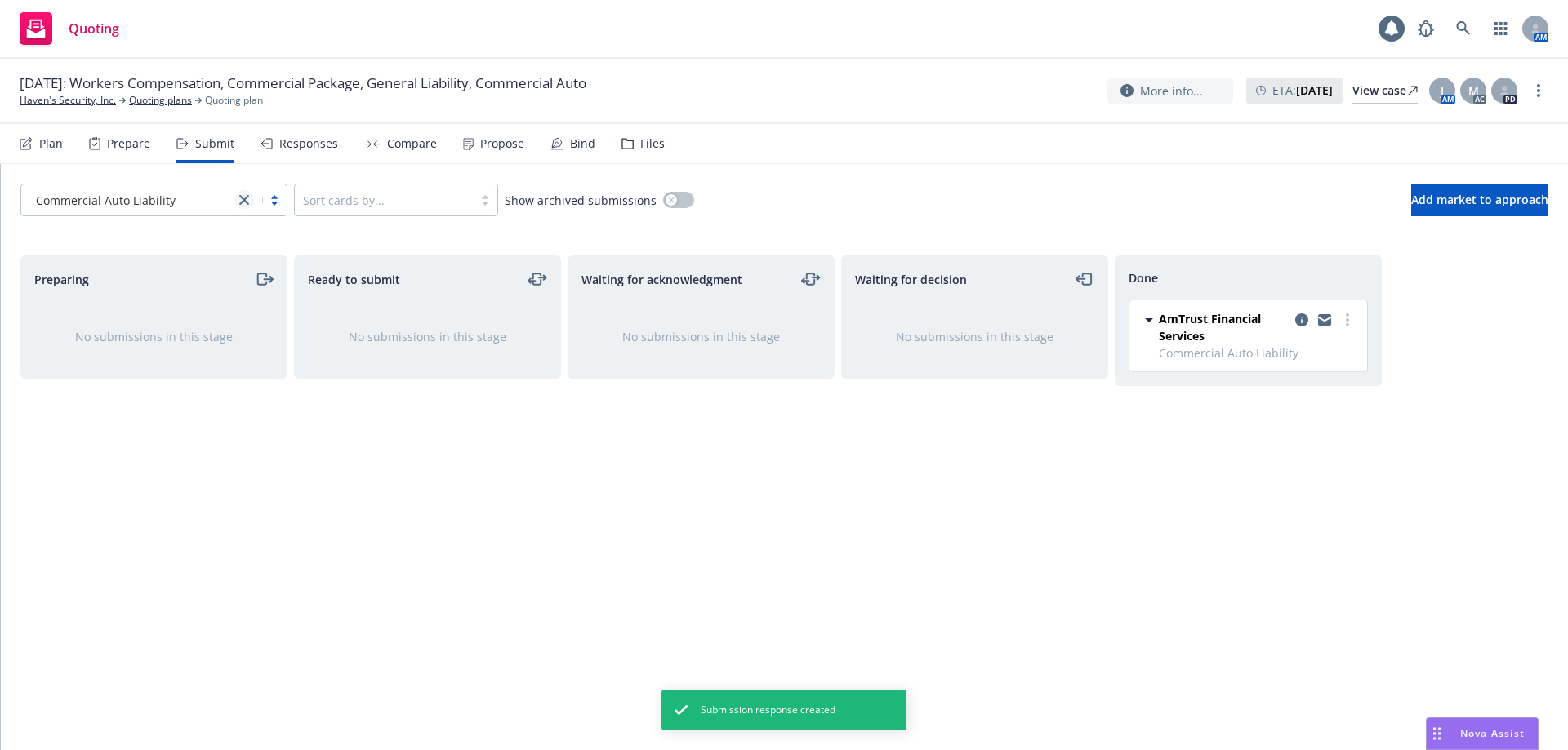
click at [241, 198] on icon "close" at bounding box center [244, 200] width 10 height 10
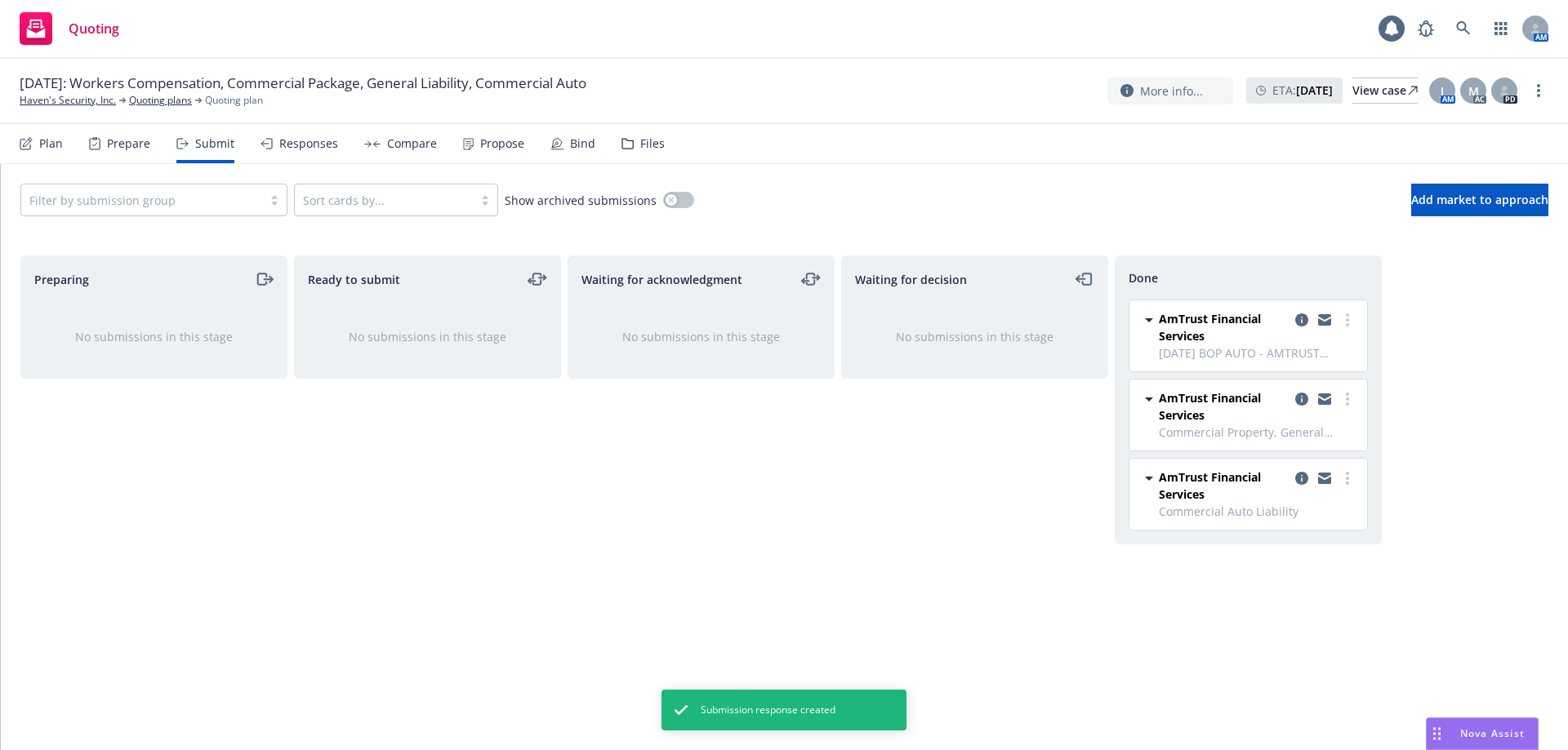
click at [373, 580] on div "Ready to submit No submissions in this stage" at bounding box center [427, 485] width 267 height 460
click at [296, 134] on div "Responses" at bounding box center [298, 143] width 78 height 39
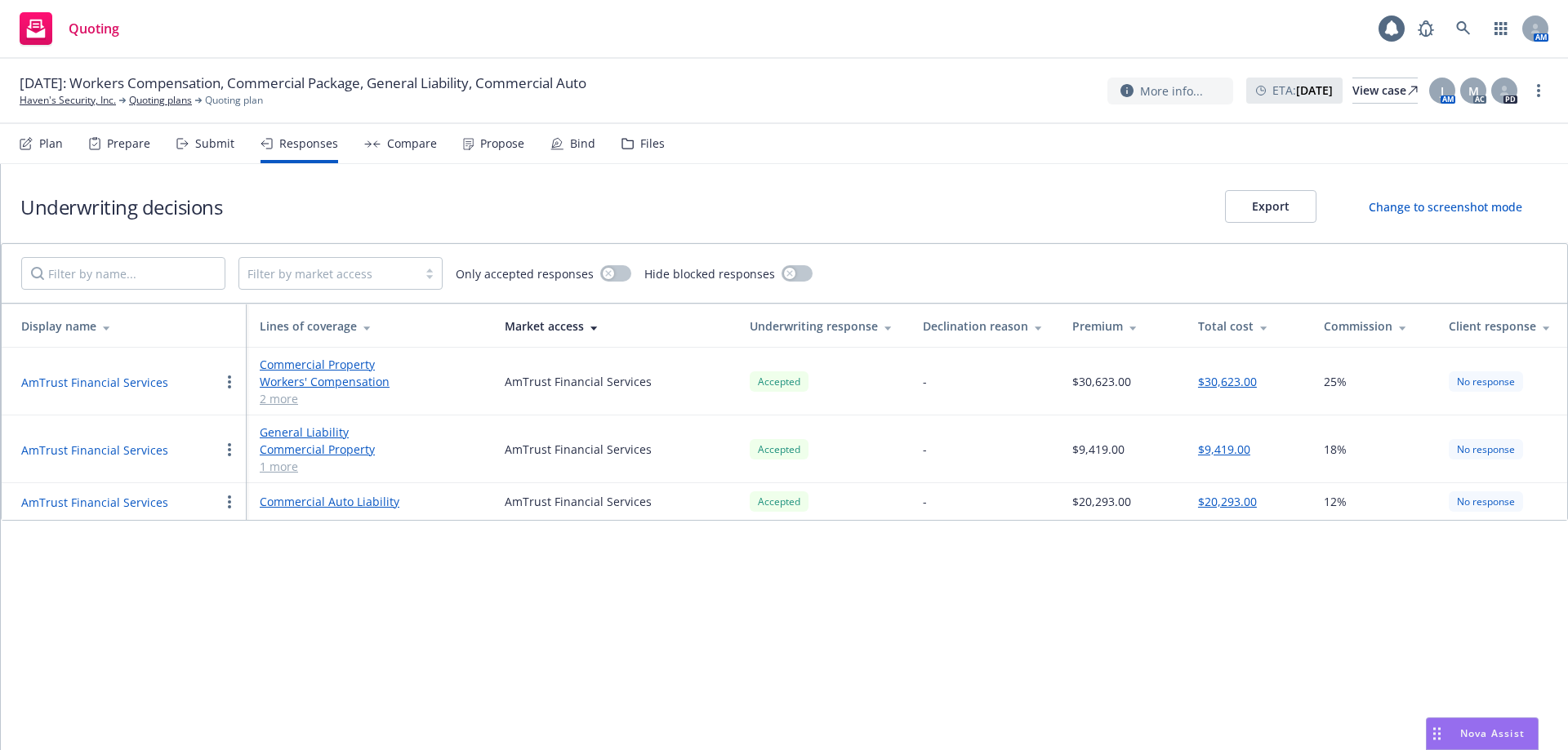
click at [387, 149] on div "Compare" at bounding box center [411, 143] width 50 height 13
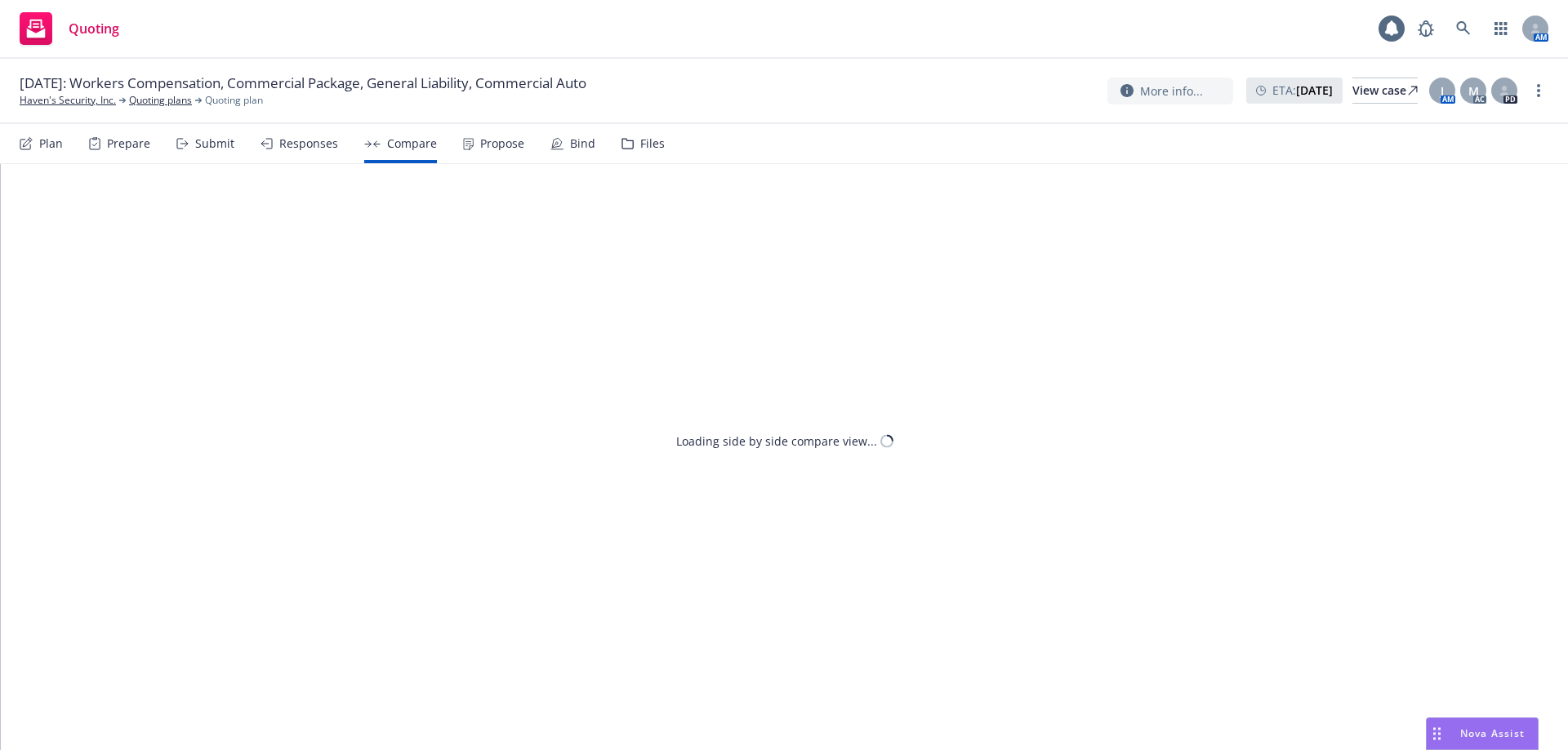
click at [481, 142] on div "Propose" at bounding box center [502, 143] width 44 height 13
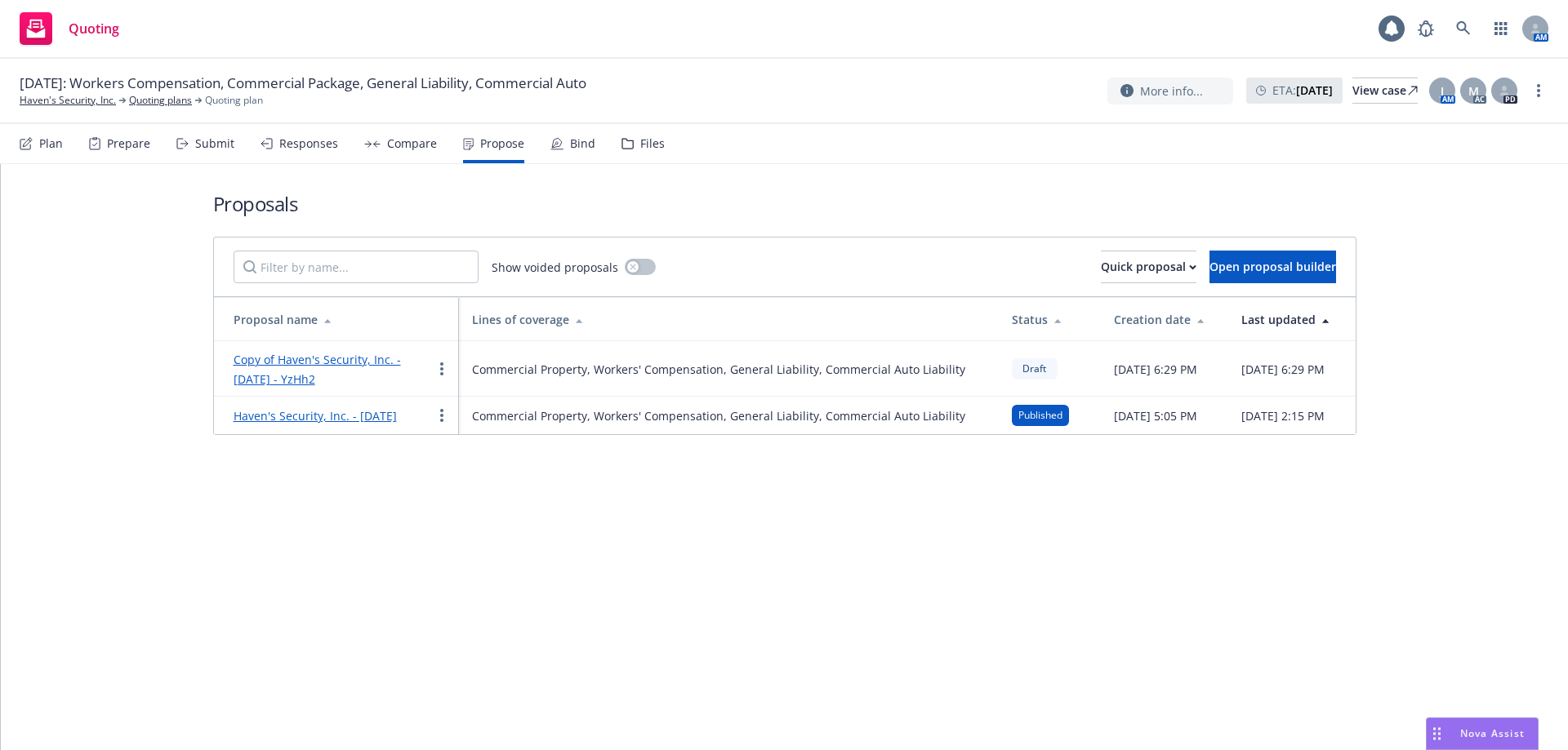
click at [556, 149] on icon at bounding box center [557, 149] width 12 height 0
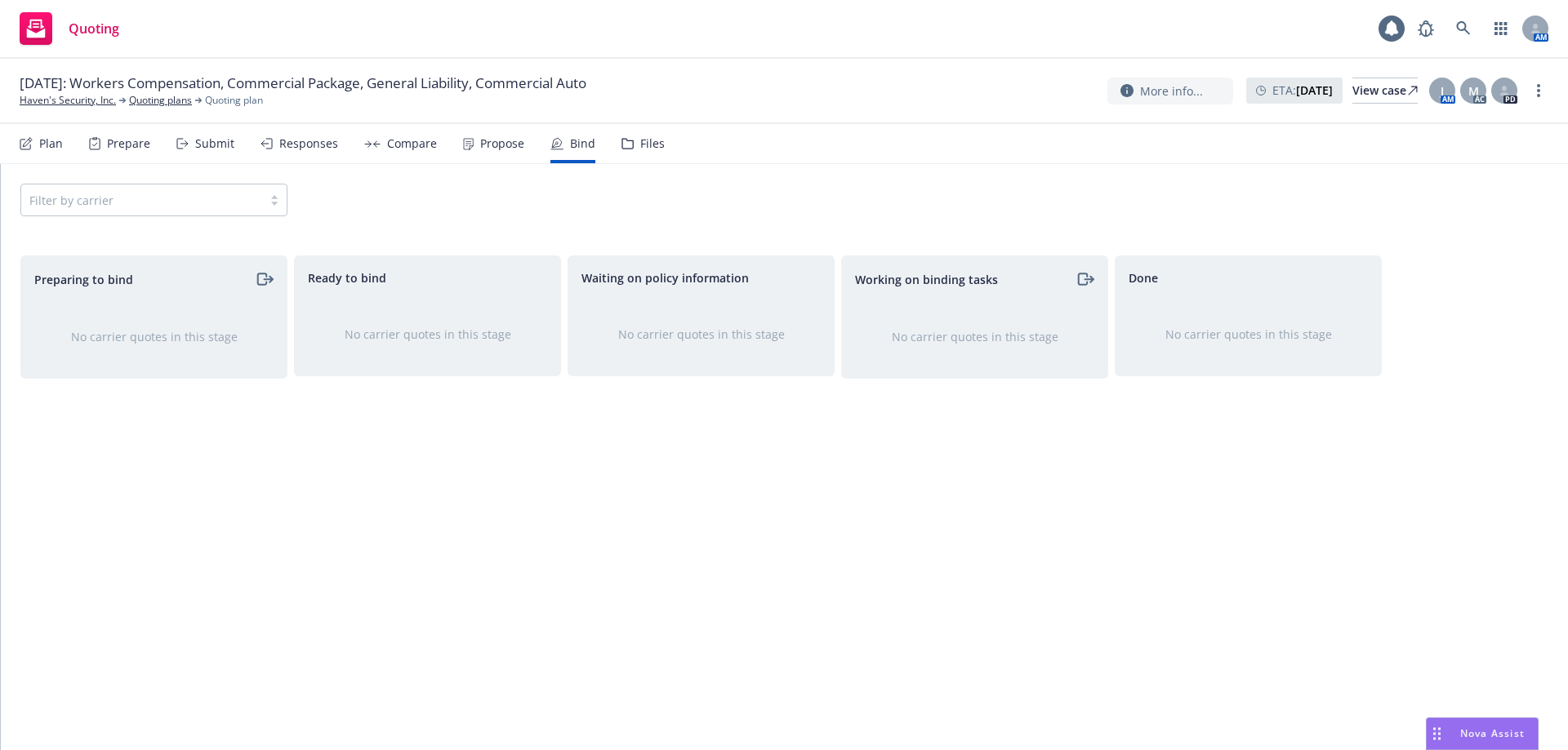
click at [174, 192] on div "Filter by carrier" at bounding box center [154, 199] width 267 height 32
click at [395, 195] on div "Filter by carrier" at bounding box center [784, 199] width 1528 height 32
click at [491, 146] on div "Propose" at bounding box center [502, 143] width 44 height 13
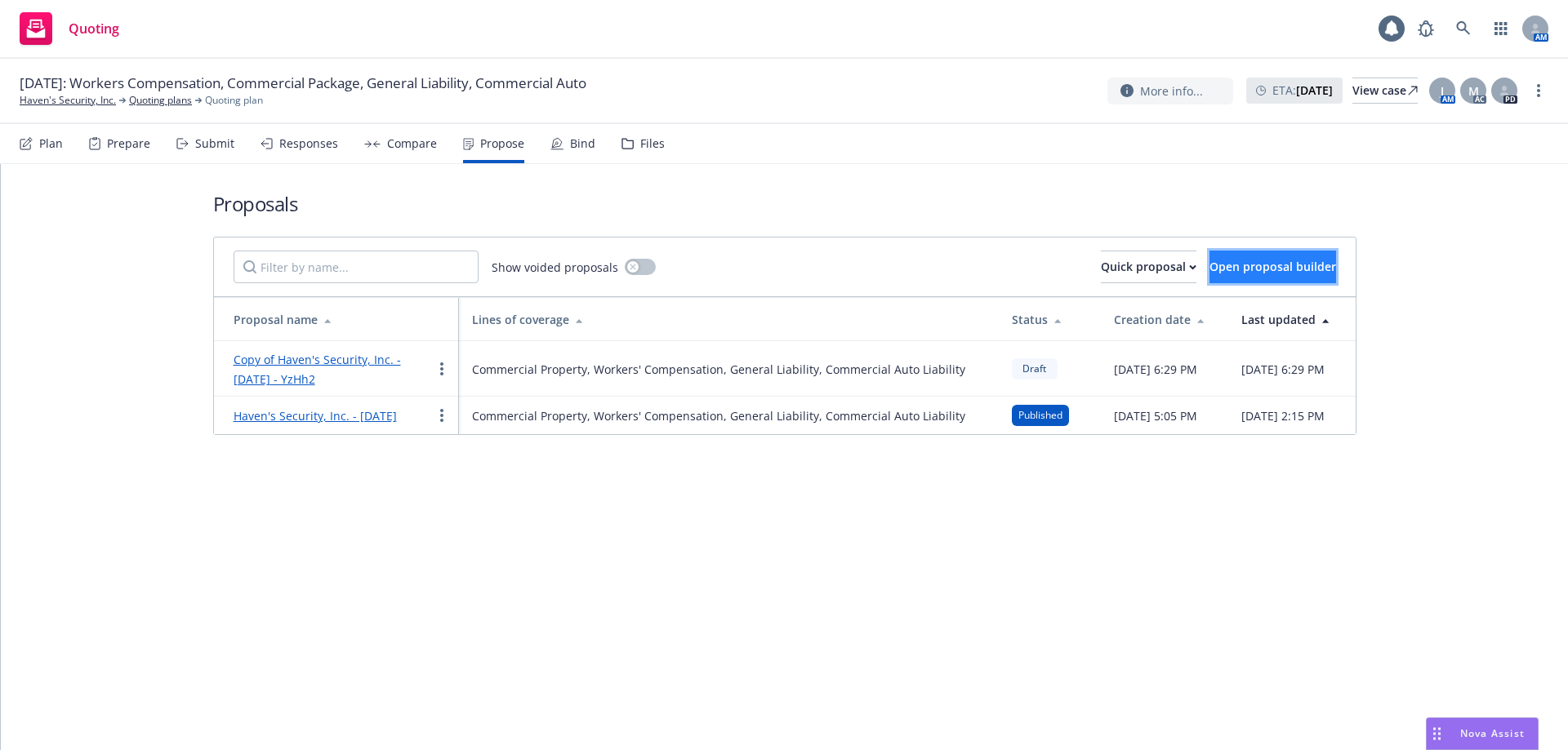
click at [1210, 274] on span "Open proposal builder" at bounding box center [1272, 267] width 127 height 16
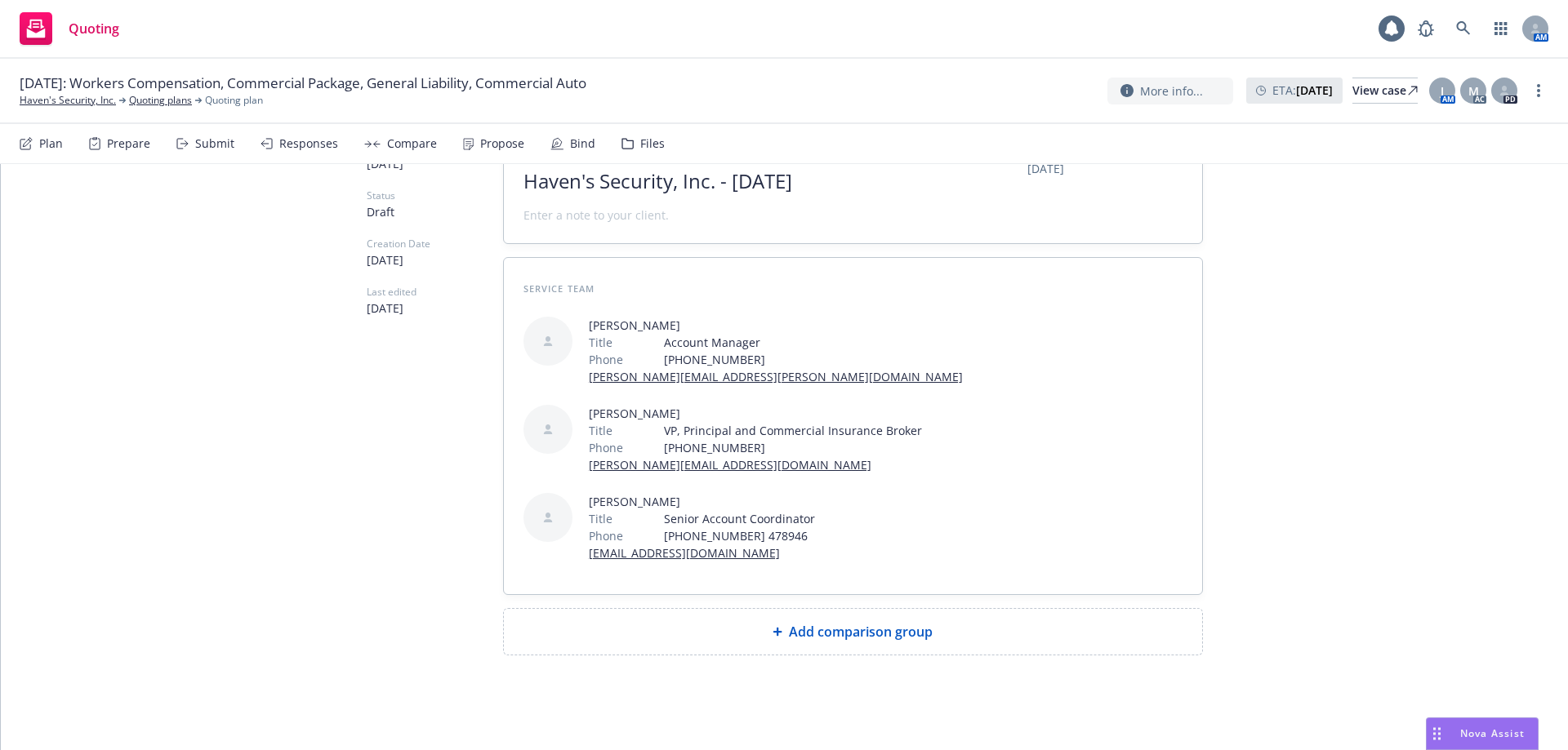
scroll to position [129, 0]
click at [715, 632] on div "Add comparison group" at bounding box center [852, 628] width 672 height 20
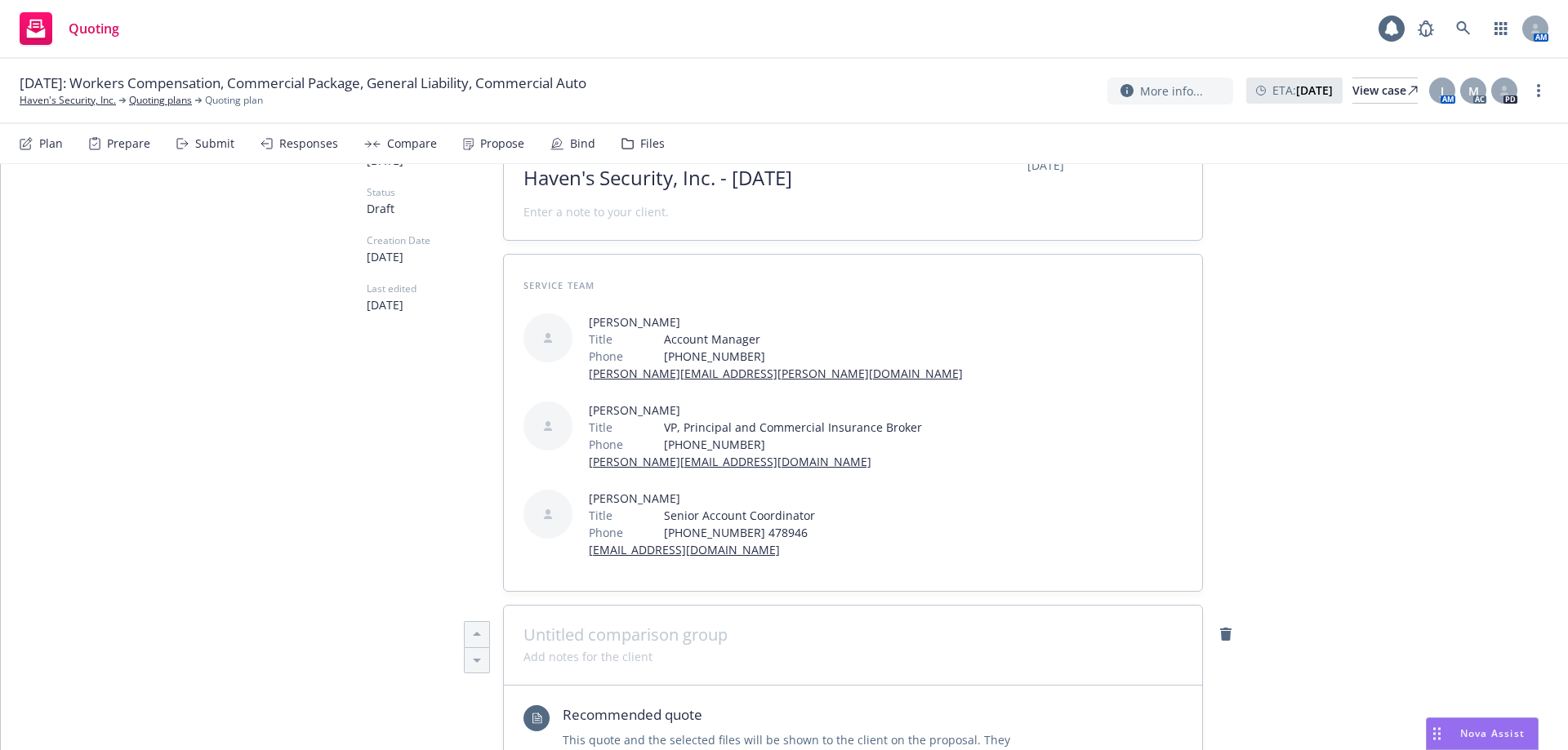
click at [694, 628] on span at bounding box center [852, 635] width 659 height 20
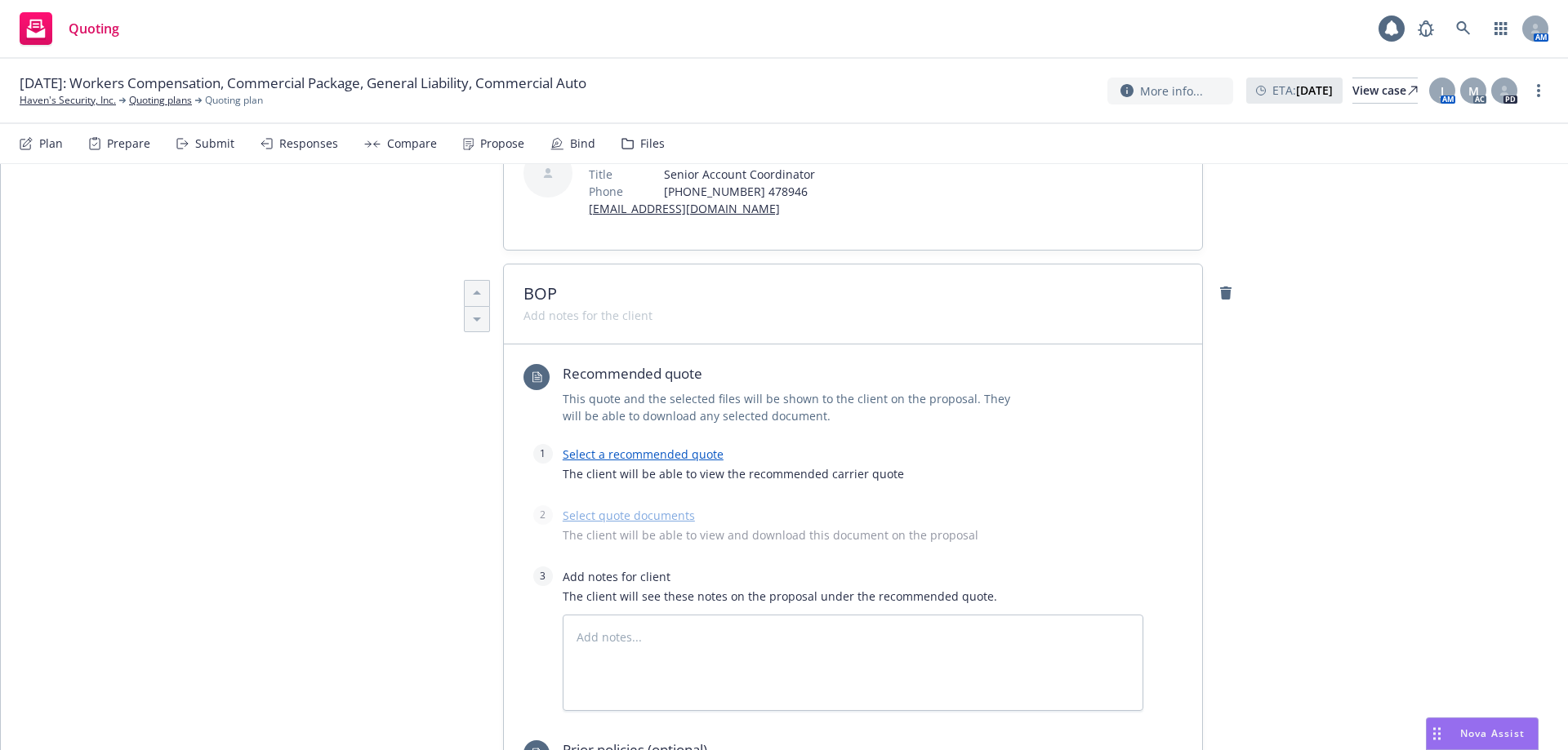
scroll to position [618, 0]
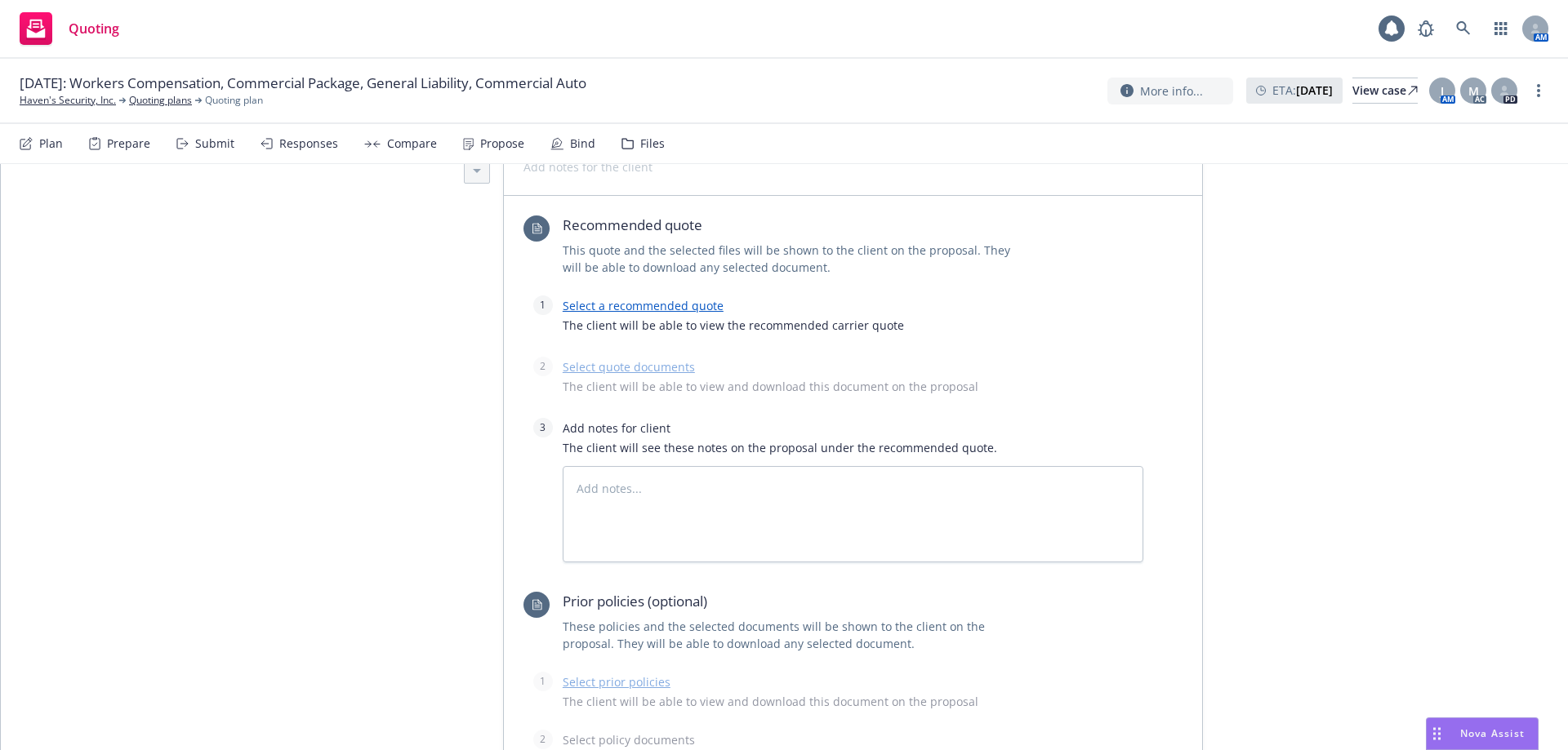
click at [609, 294] on div "Recommended quote This quote and the selected files will be shown to the client…" at bounding box center [833, 255] width 620 height 80
click at [605, 307] on link "Select a recommended quote" at bounding box center [643, 306] width 161 height 16
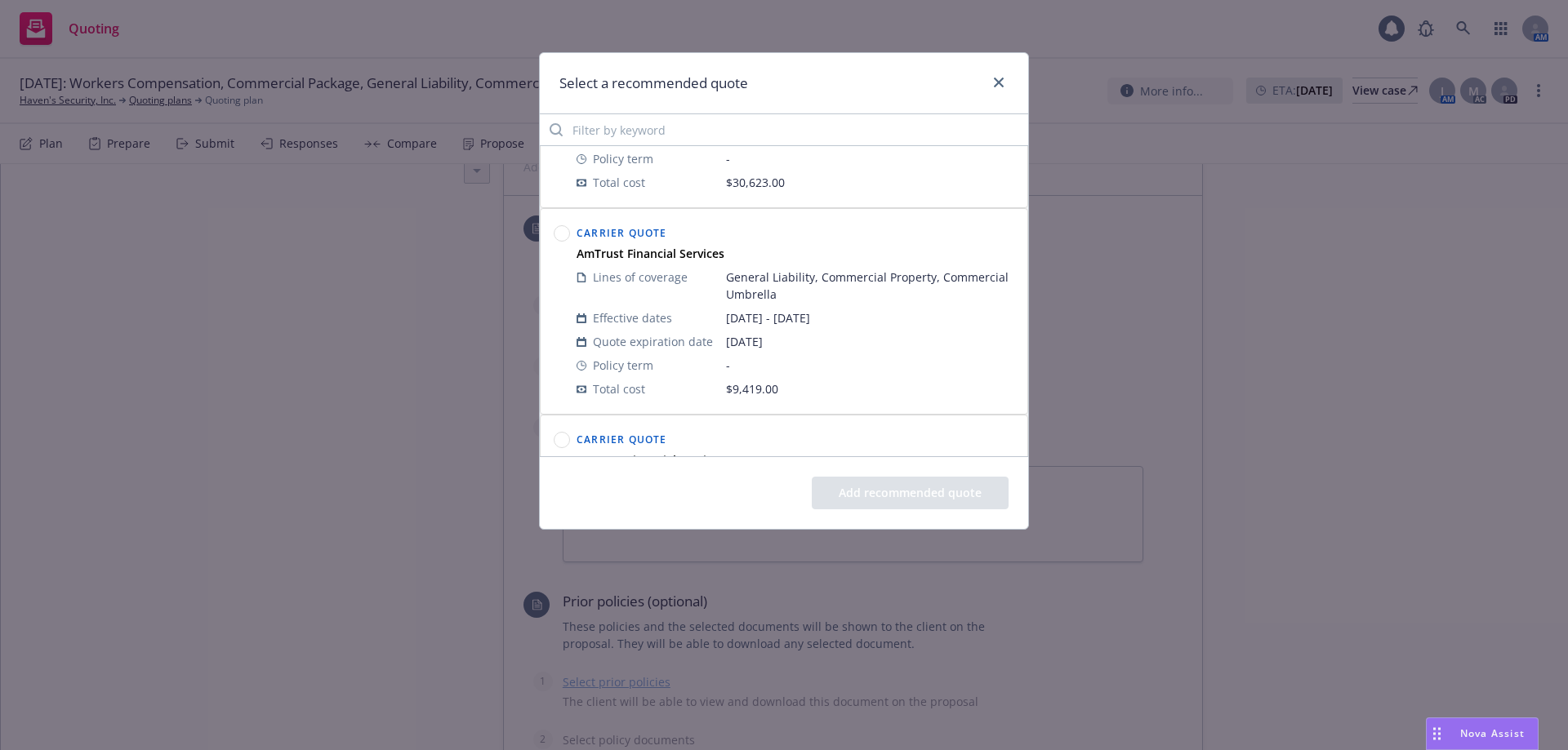
scroll to position [142, 0]
click at [560, 238] on circle at bounding box center [563, 237] width 16 height 16
click at [865, 502] on button "Add recommended quote" at bounding box center [910, 493] width 196 height 32
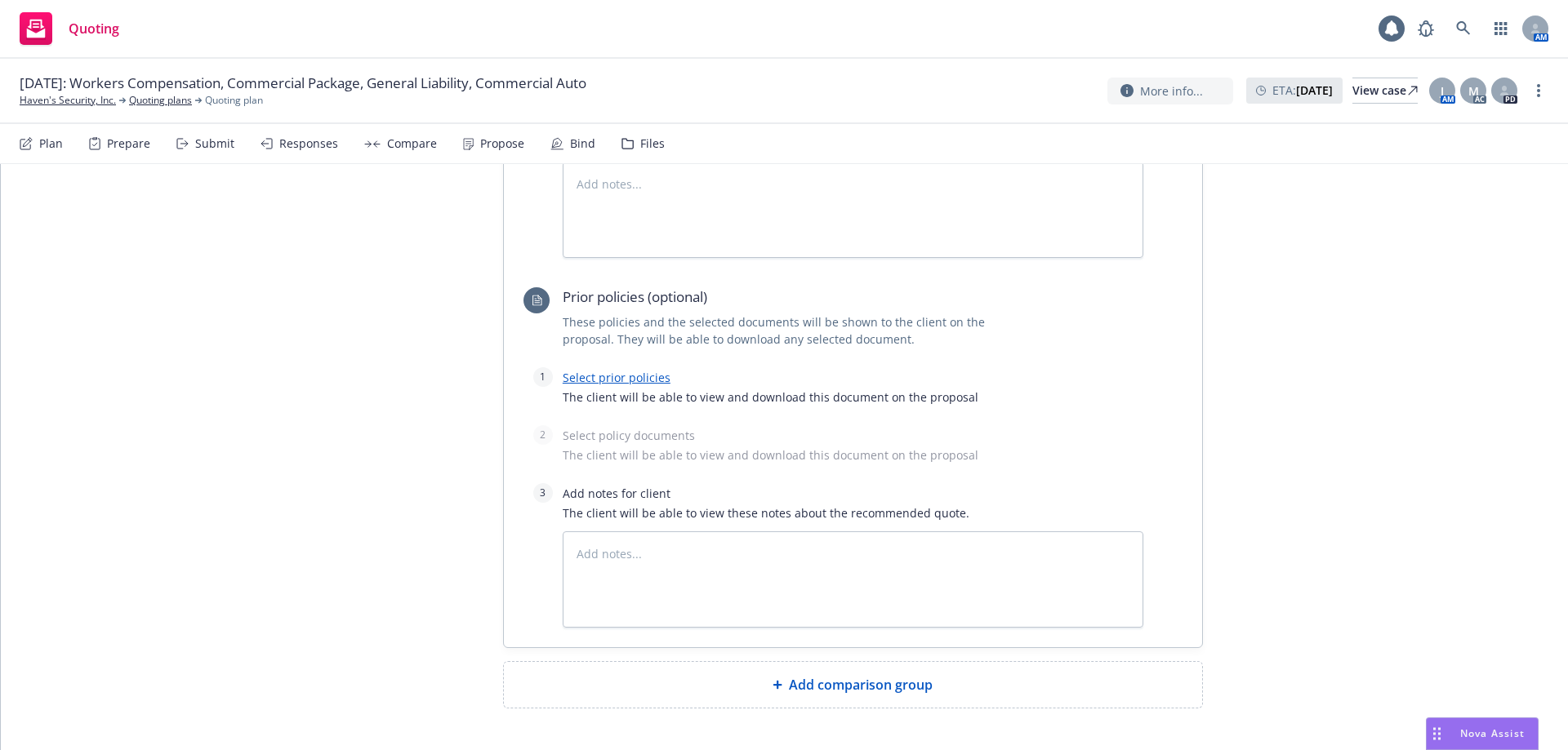
scroll to position [1070, 0]
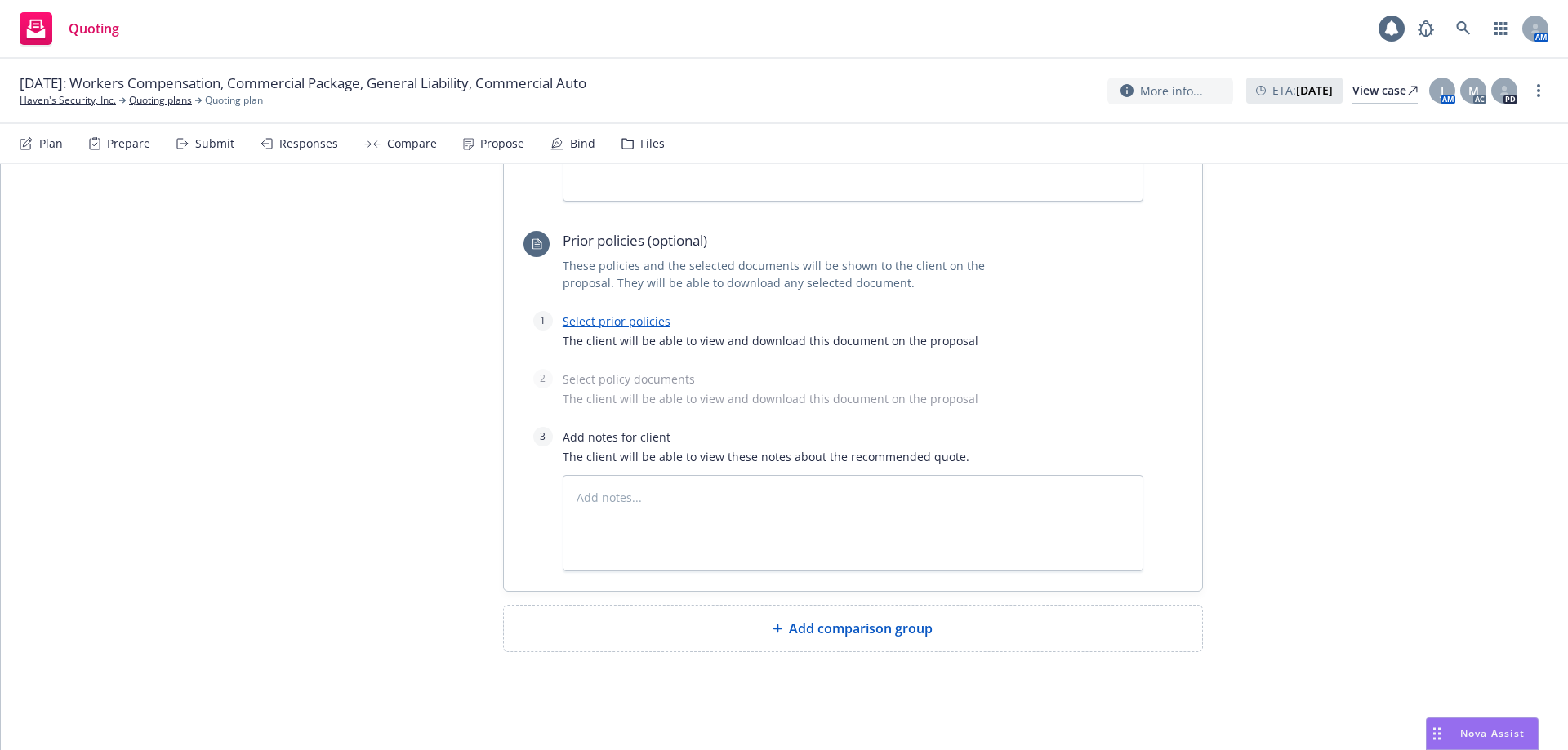
click at [782, 628] on div at bounding box center [781, 628] width 17 height 10
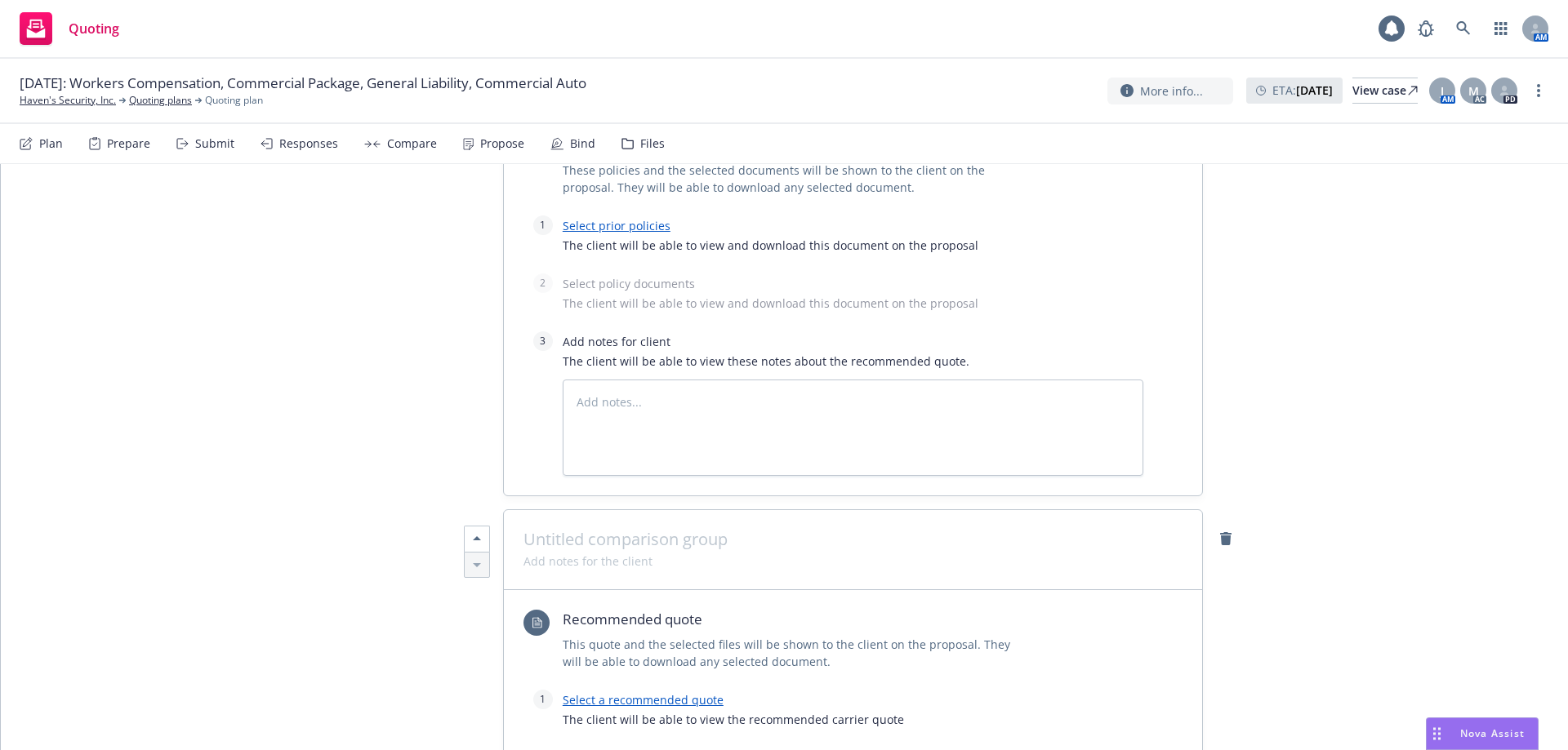
scroll to position [1397, 0]
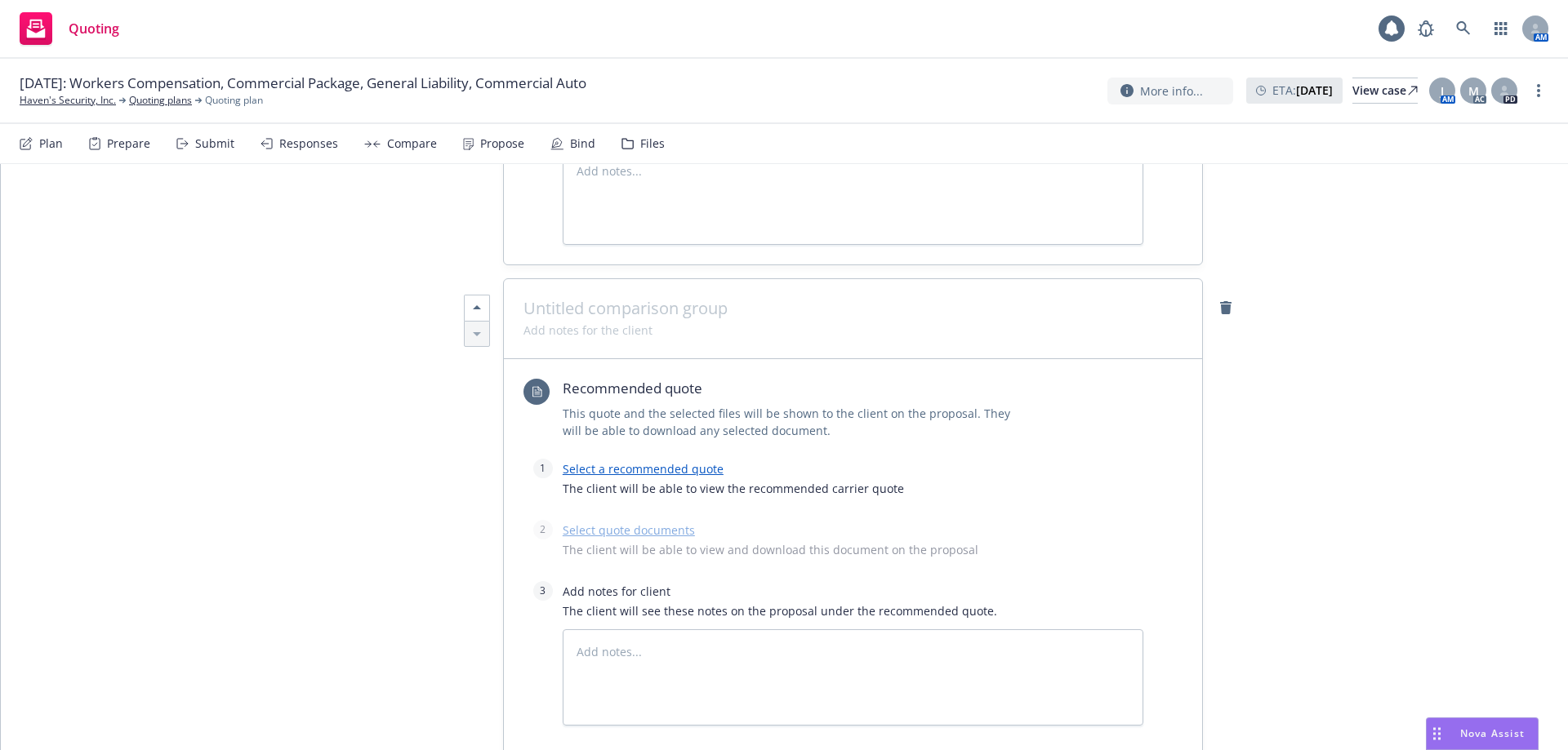
click at [613, 299] on span at bounding box center [852, 308] width 659 height 20
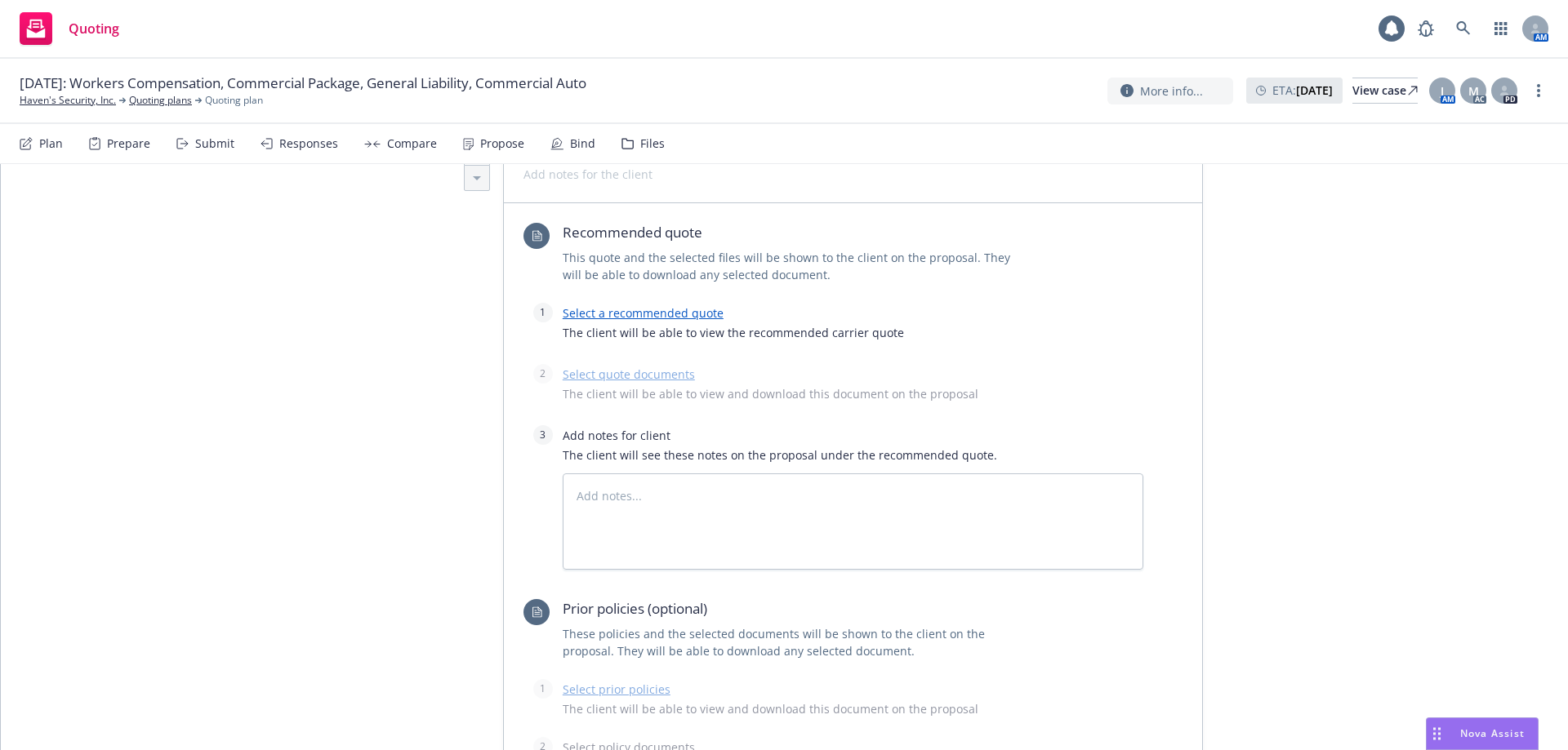
scroll to position [1641, 0]
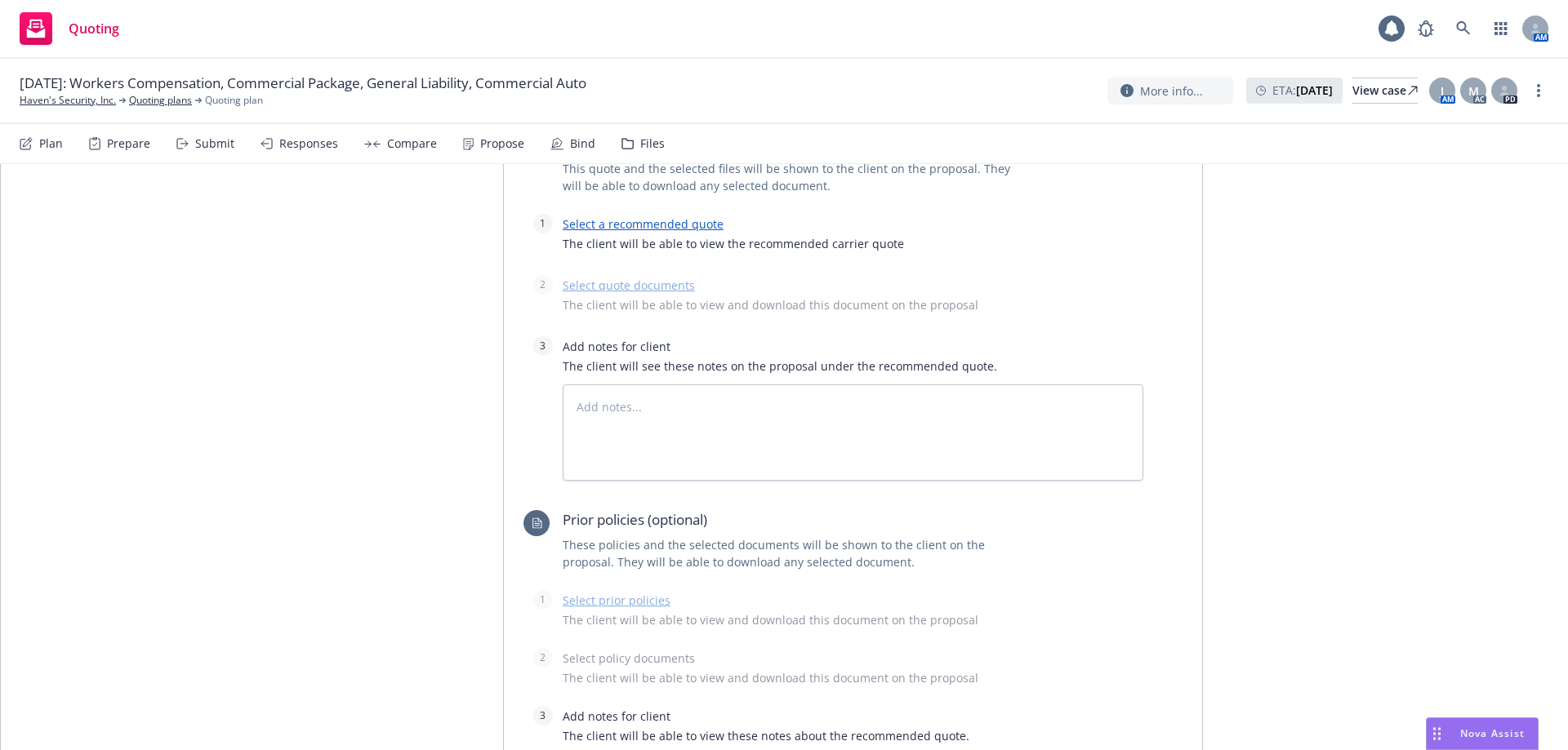
click at [563, 225] on link "Select a recommended quote" at bounding box center [643, 224] width 161 height 16
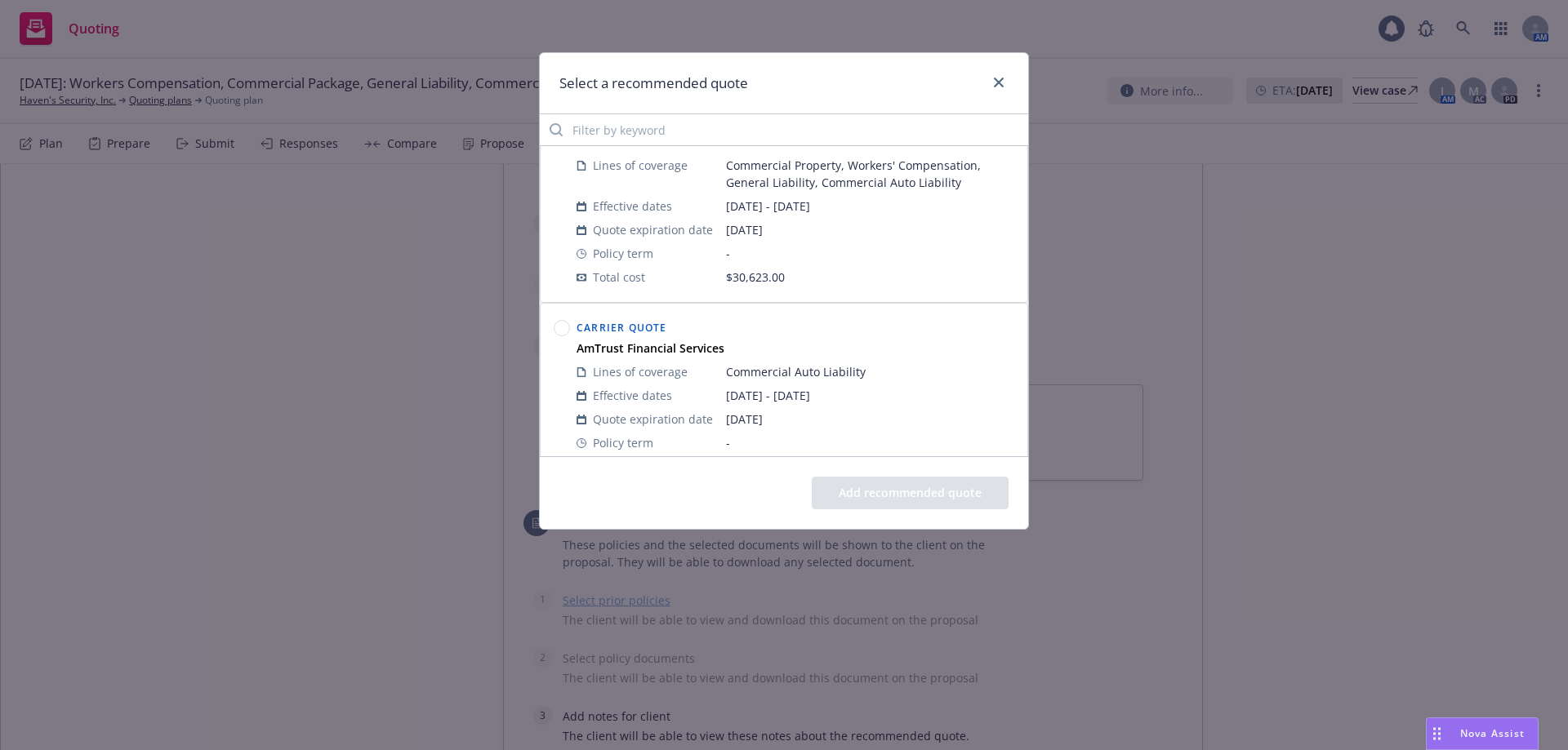
scroll to position [99, 0]
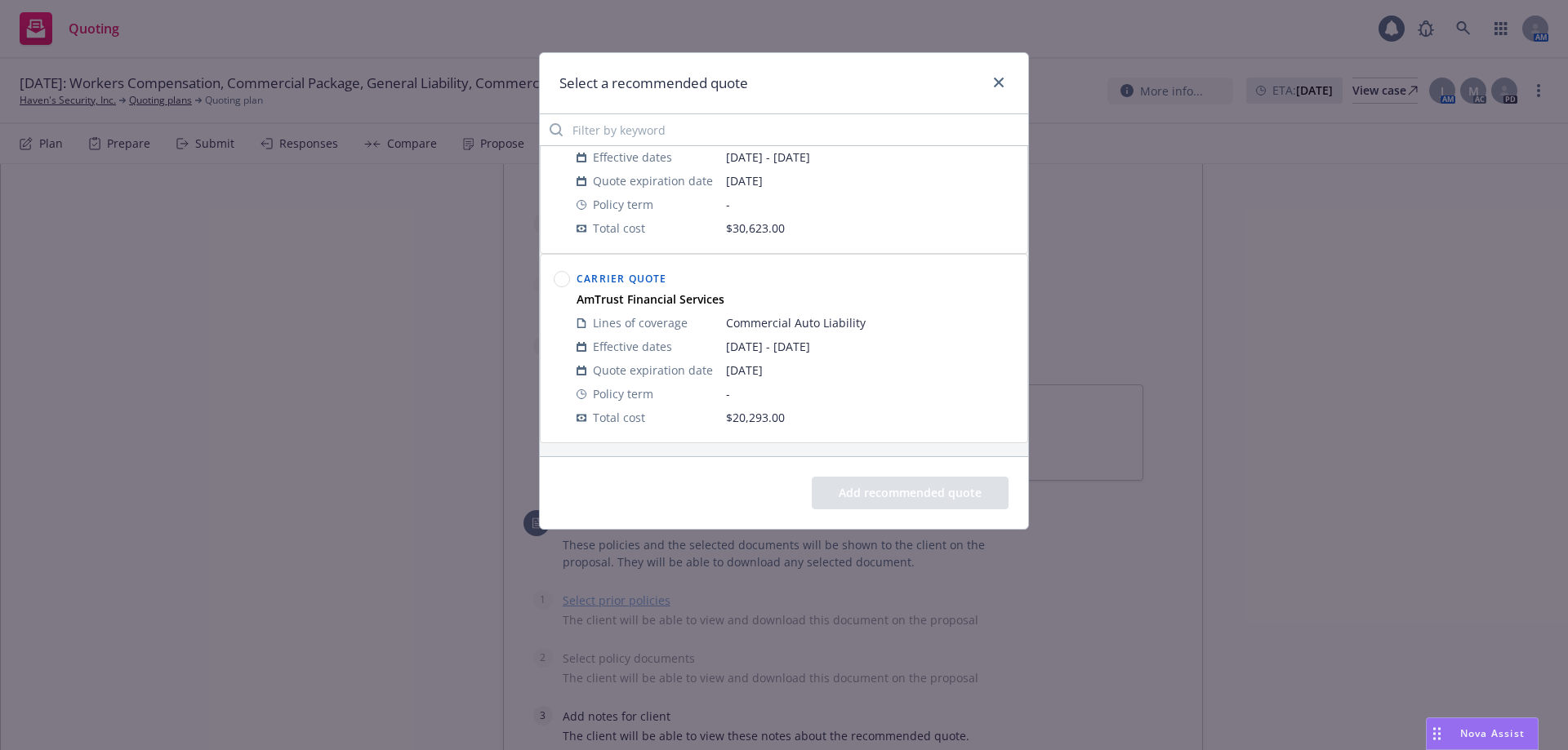
click at [559, 285] on circle at bounding box center [563, 280] width 16 height 16
click at [903, 502] on button "Add recommended quote" at bounding box center [910, 493] width 196 height 32
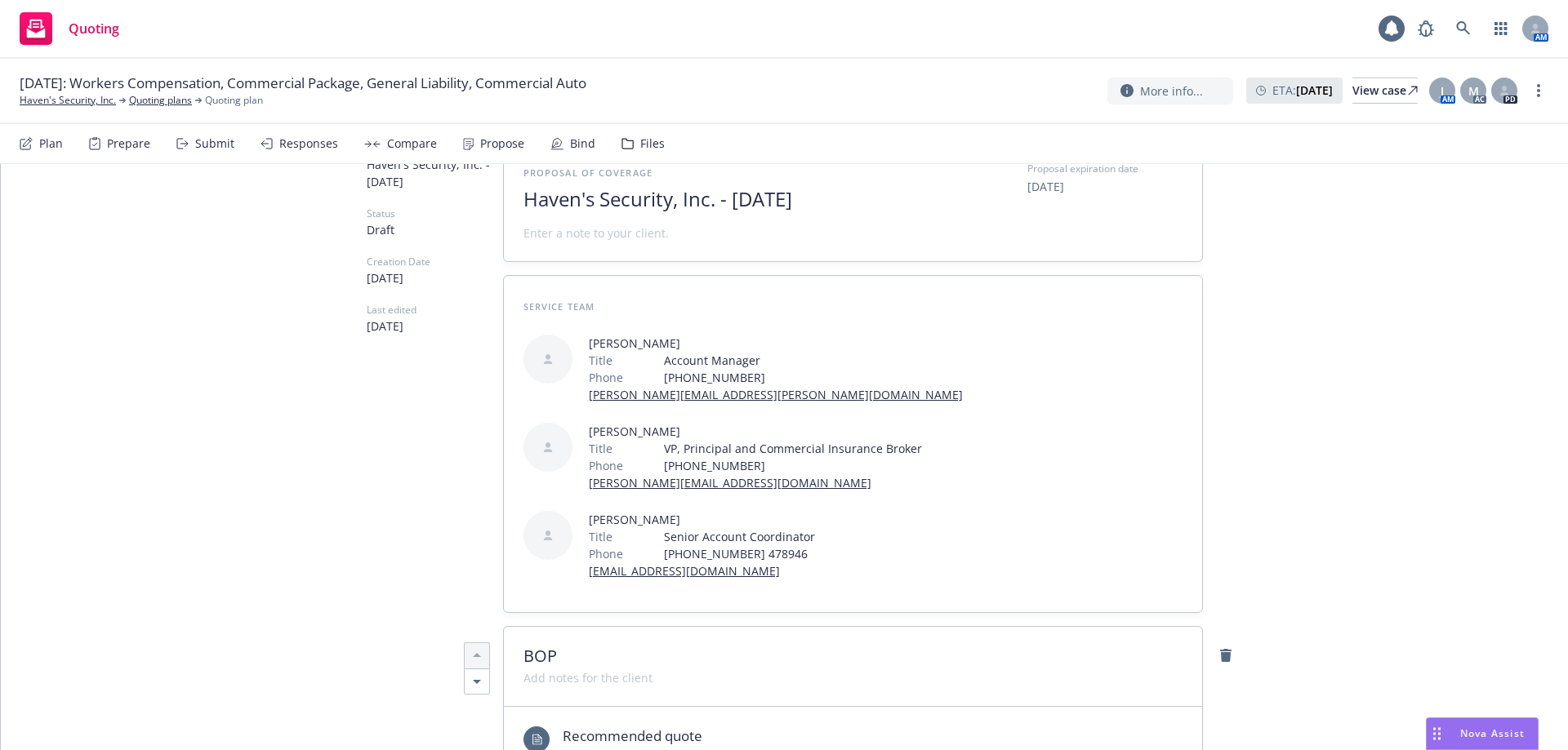
scroll to position [0, 0]
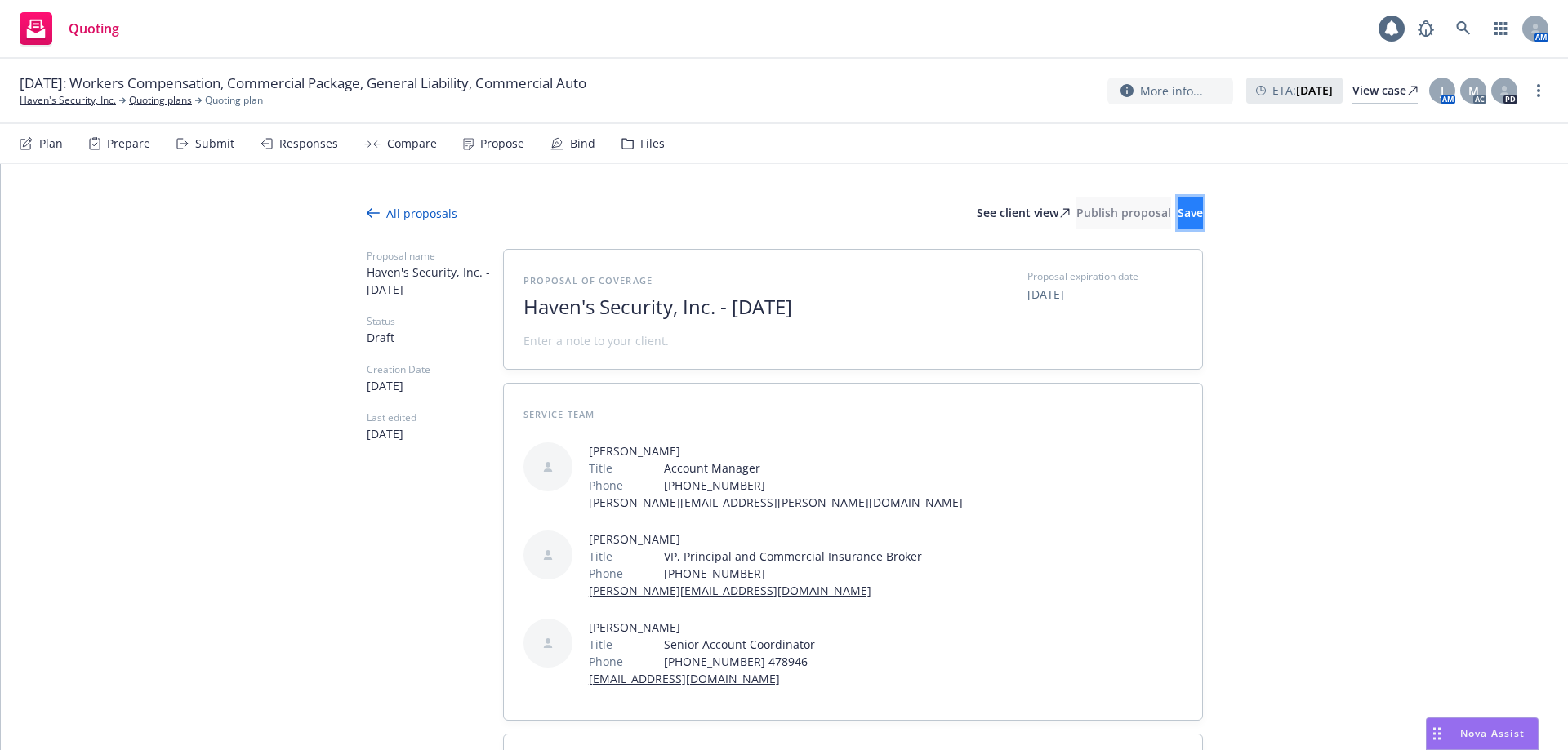
click at [1177, 201] on button "Save" at bounding box center [1190, 212] width 26 height 32
click at [1001, 235] on div at bounding box center [784, 240] width 837 height 20
click at [1076, 209] on span "Publish proposal" at bounding box center [1123, 213] width 94 height 16
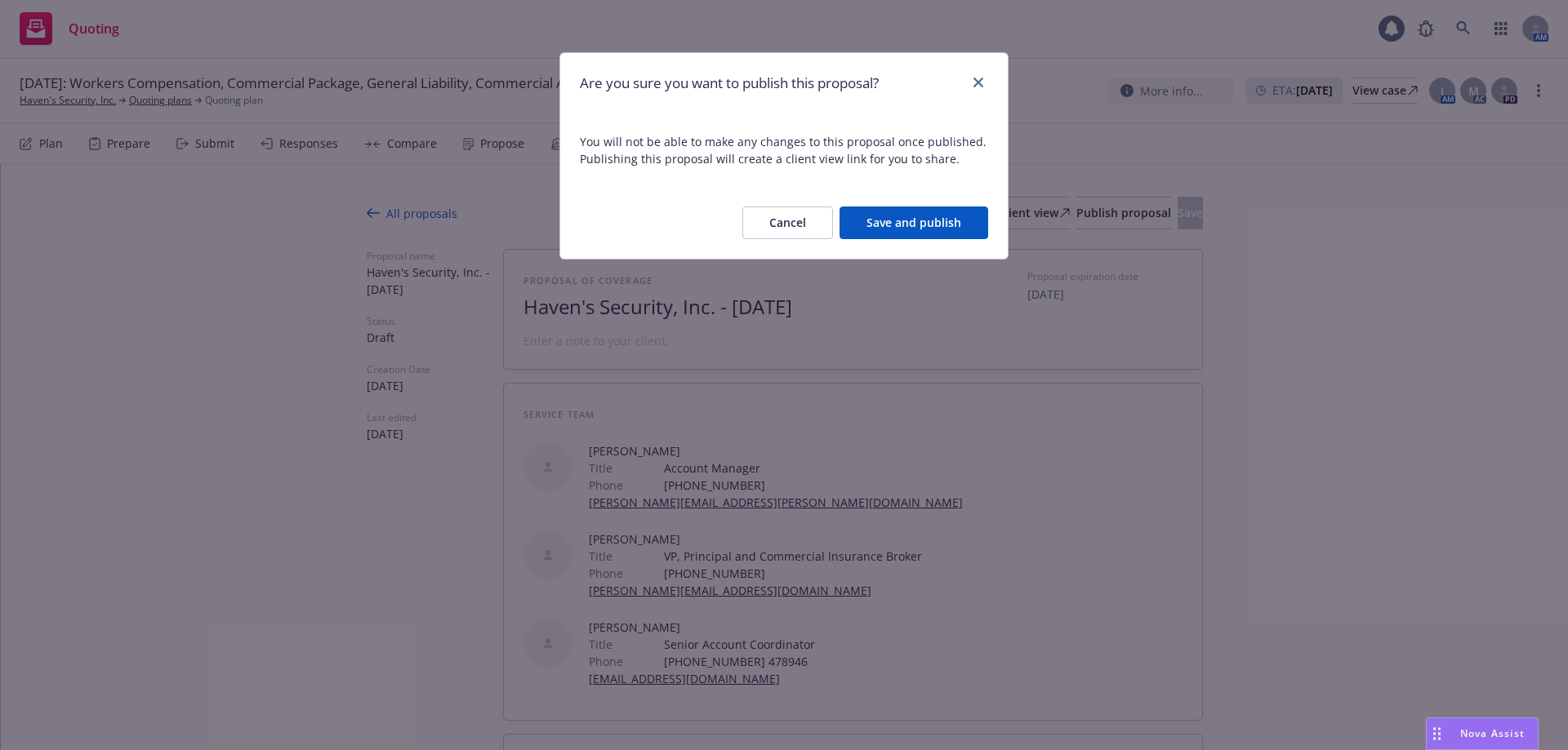
click at [903, 211] on button "Save and publish" at bounding box center [913, 222] width 148 height 32
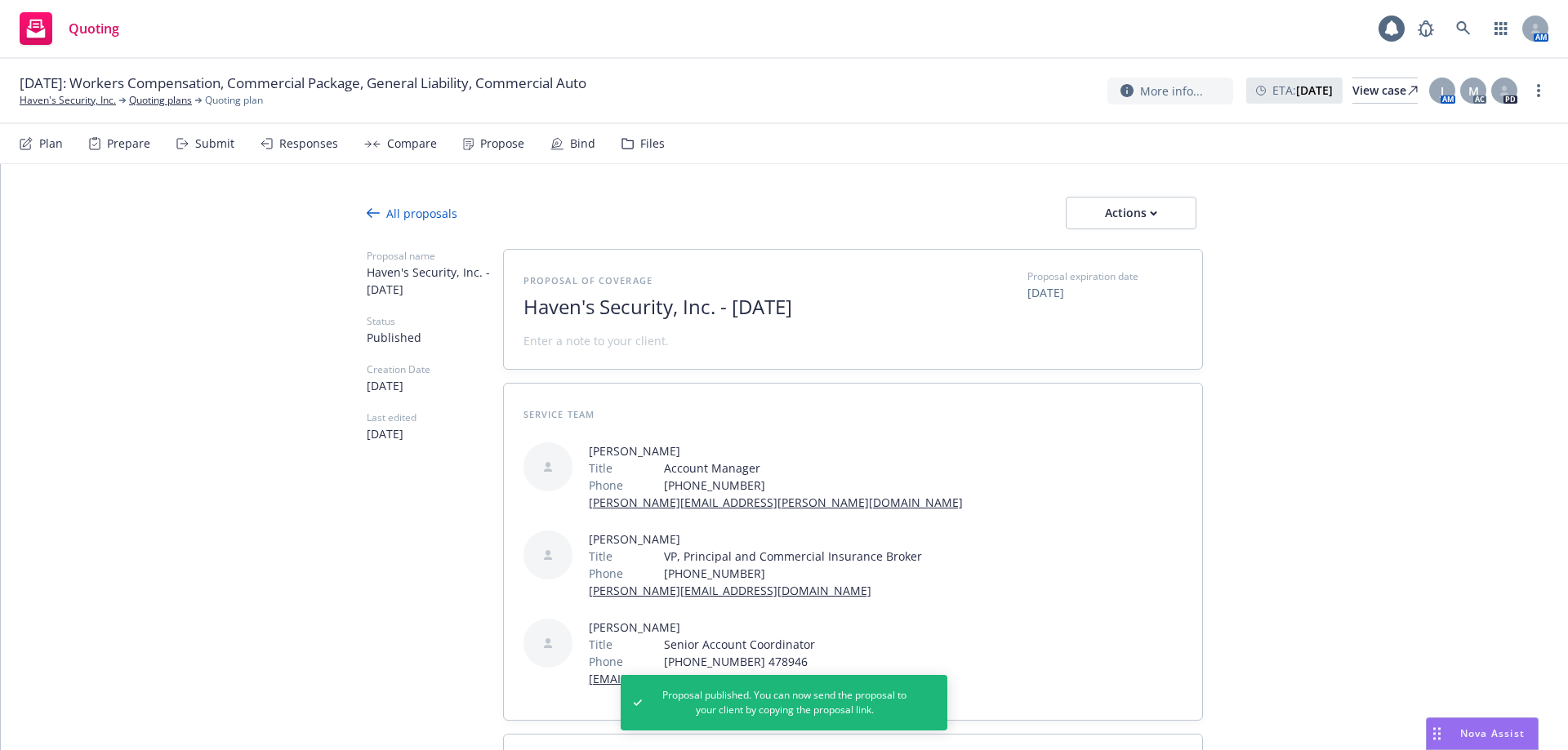
click at [418, 215] on div "All proposals" at bounding box center [411, 213] width 90 height 17
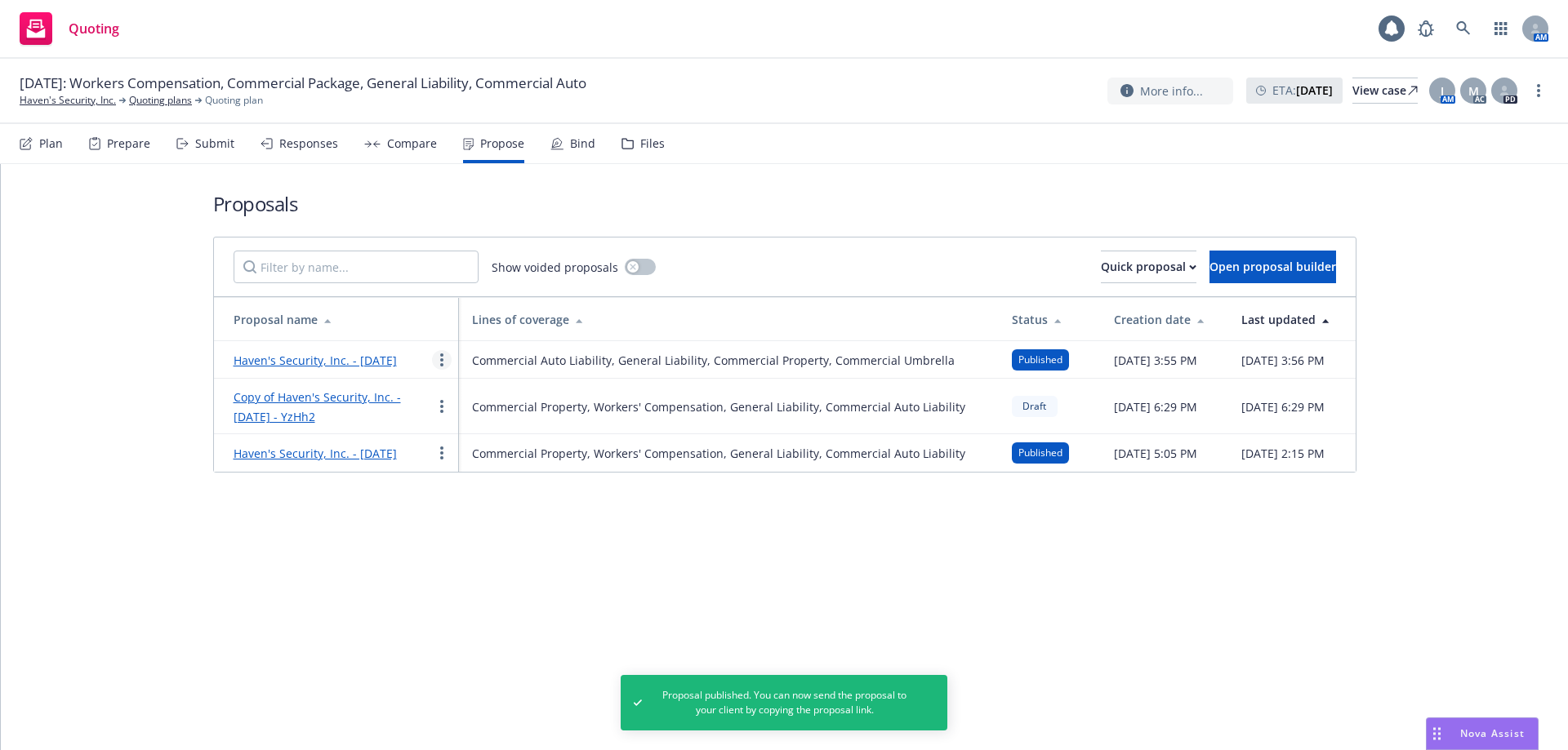
click at [441, 368] on link "more" at bounding box center [442, 360] width 20 height 20
click at [510, 473] on span "Log client response" at bounding box center [506, 471] width 145 height 16
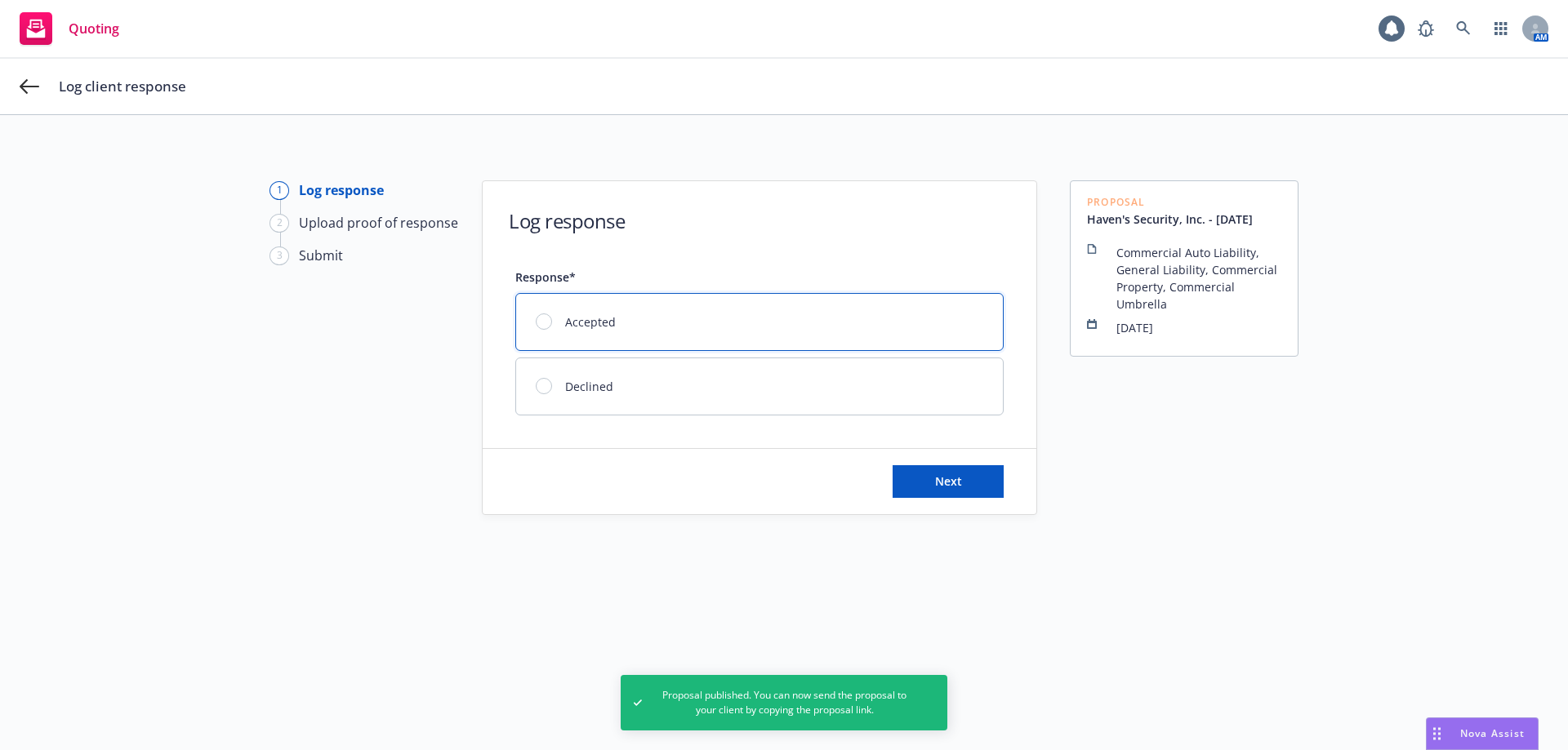
click at [670, 319] on div "Accepted" at bounding box center [760, 321] width 487 height 56
click at [928, 488] on button "Next" at bounding box center [947, 481] width 111 height 32
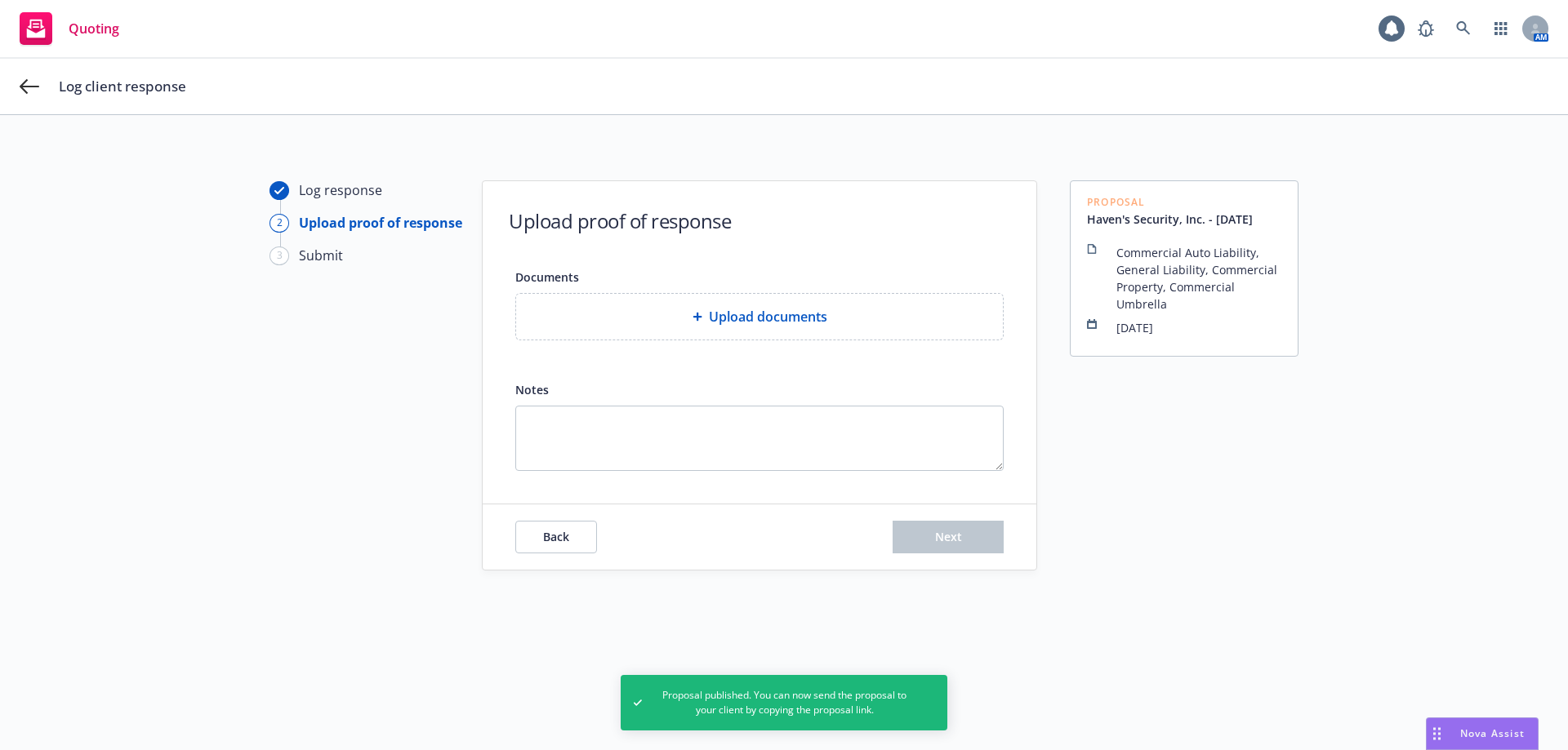
click at [705, 329] on div "Upload documents" at bounding box center [760, 316] width 487 height 46
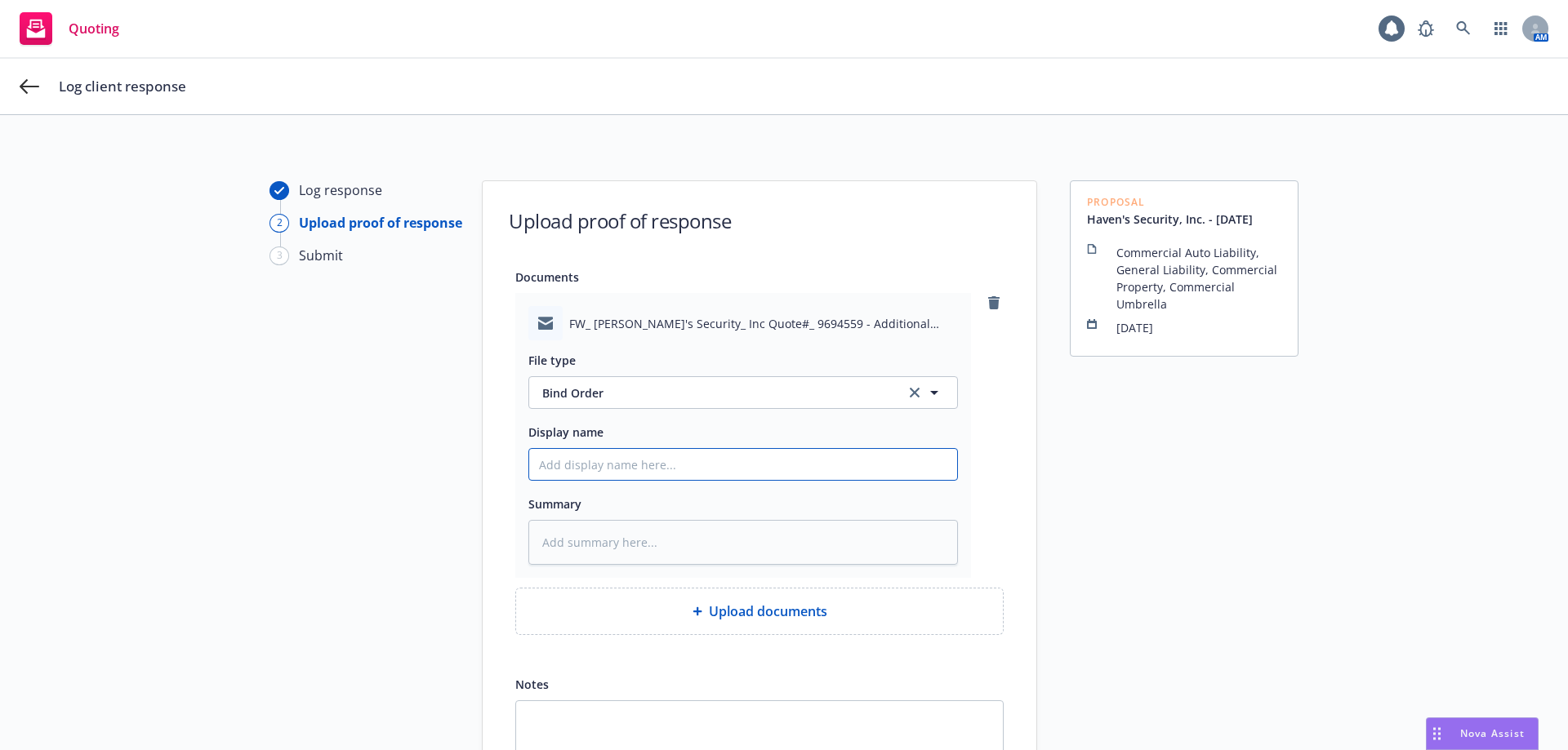
click at [648, 475] on input "Display name" at bounding box center [743, 464] width 428 height 31
click at [391, 79] on div "Log client response" at bounding box center [803, 86] width 1489 height 20
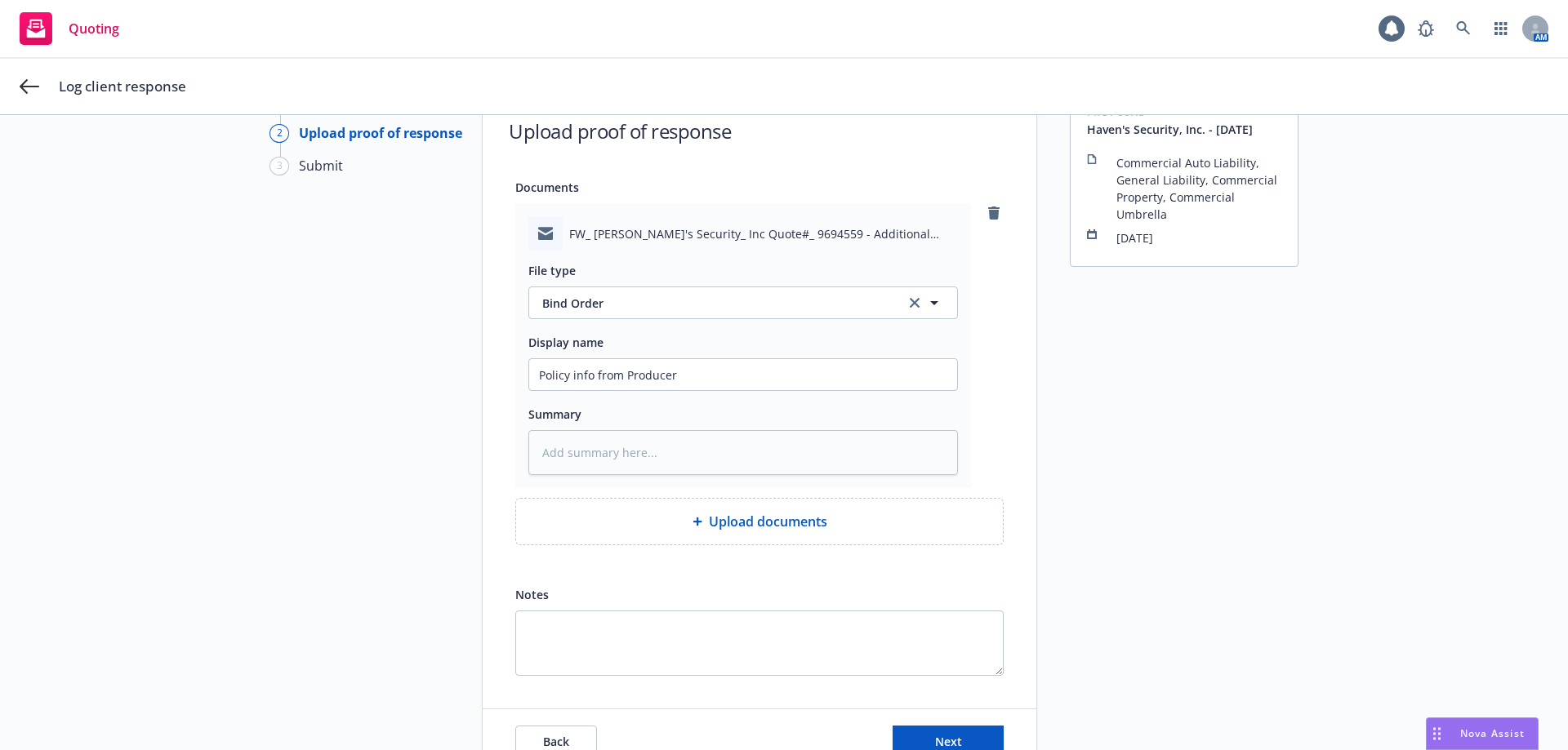
scroll to position [181, 0]
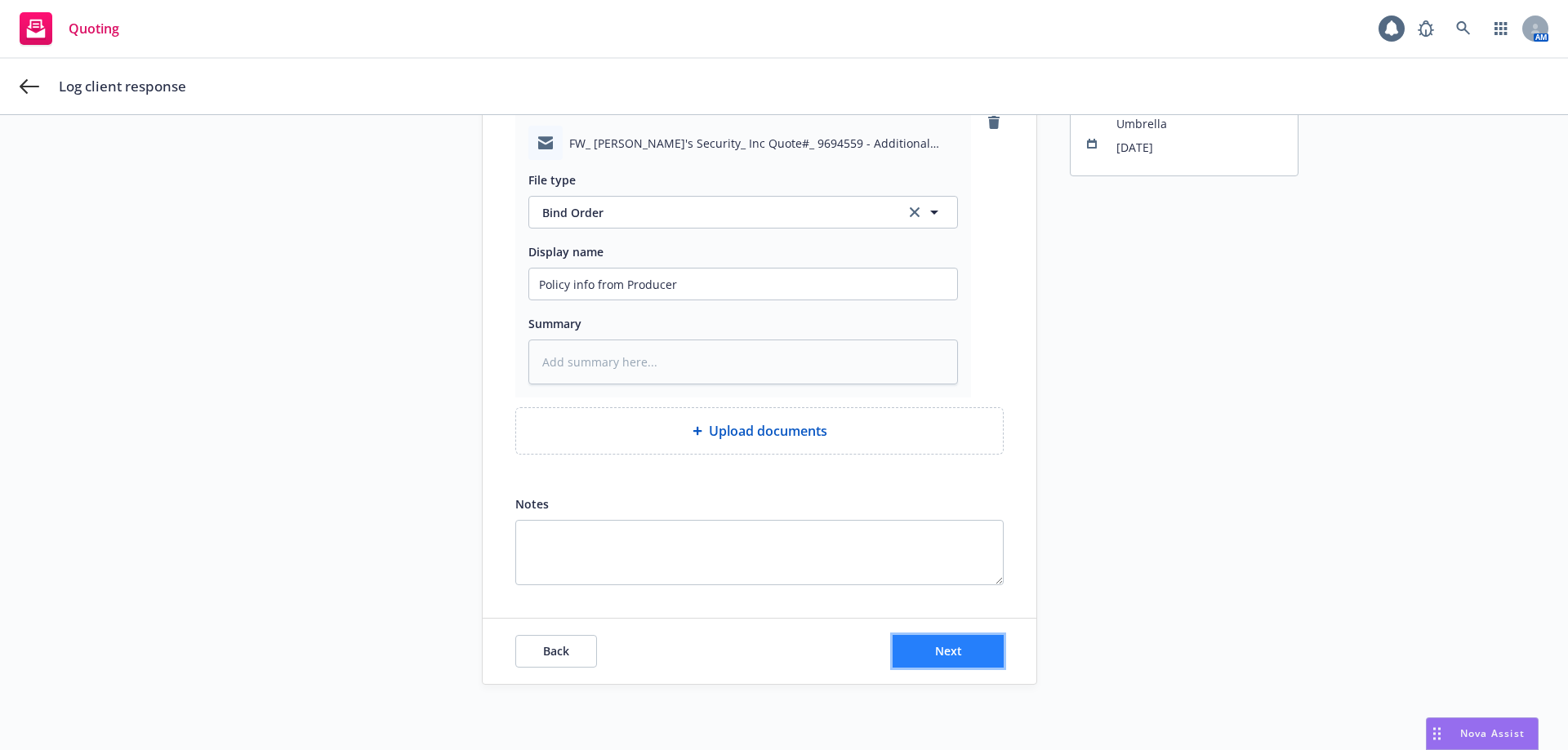
click at [935, 647] on span "Next" at bounding box center [947, 651] width 27 height 16
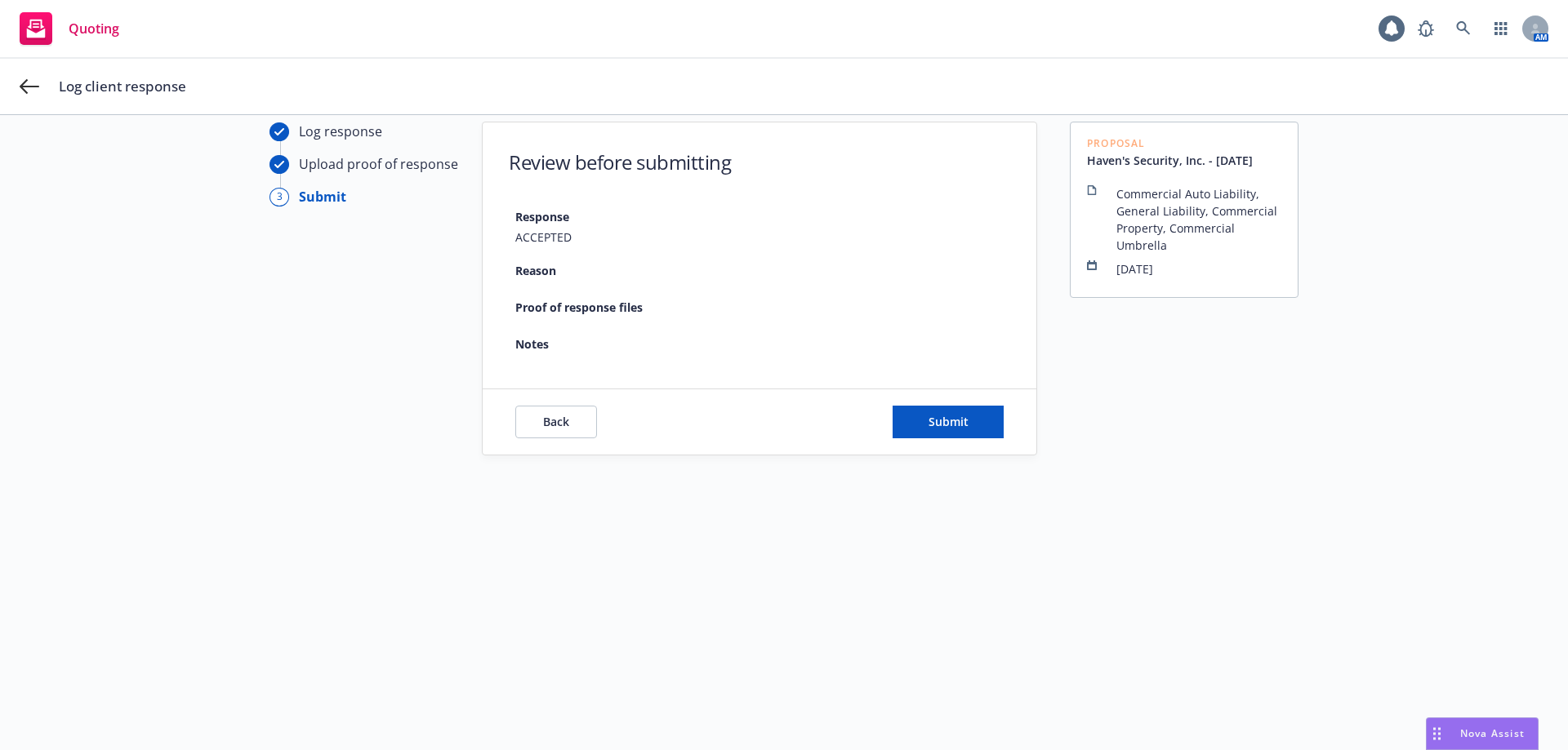
scroll to position [59, 0]
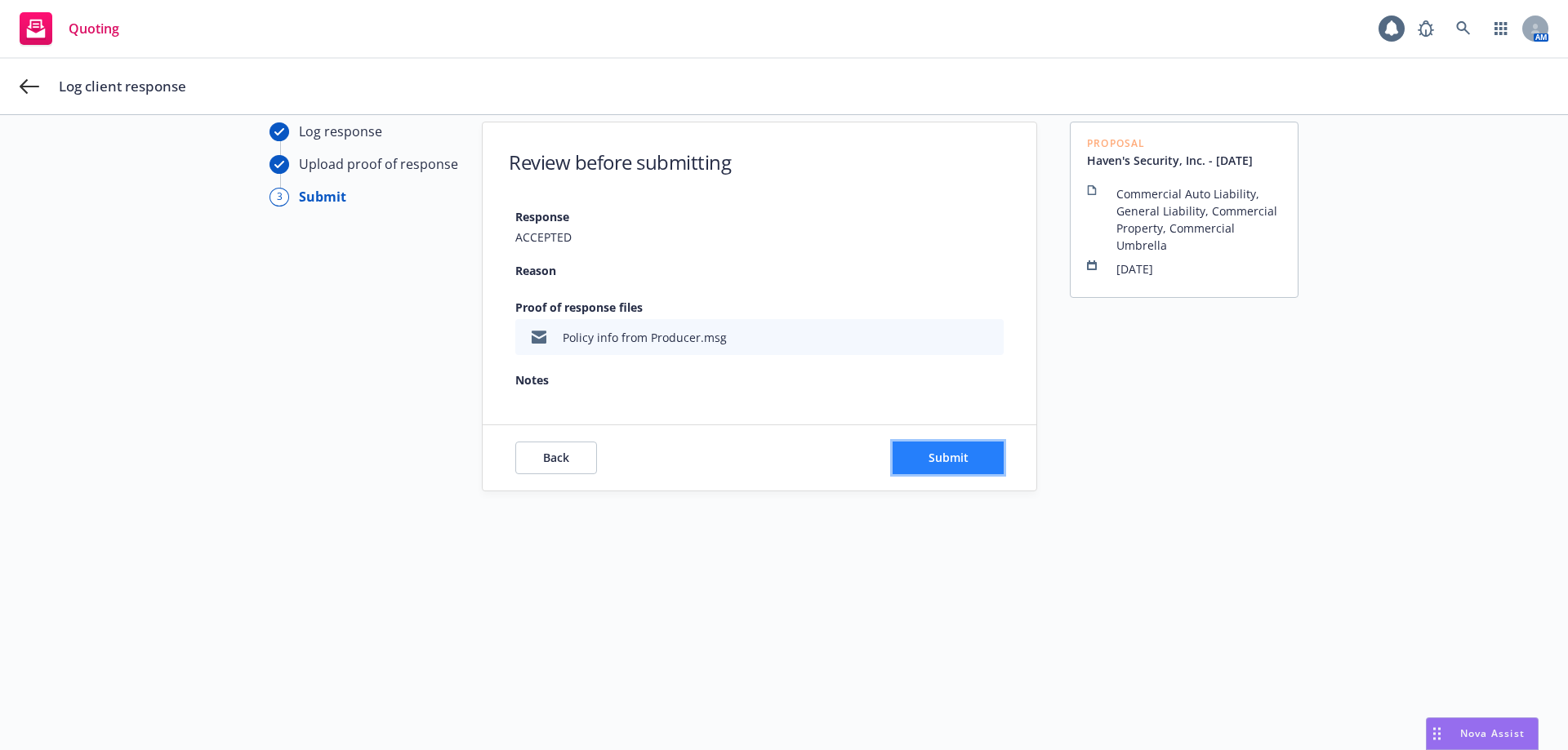
click at [923, 449] on button "Submit" at bounding box center [947, 457] width 111 height 32
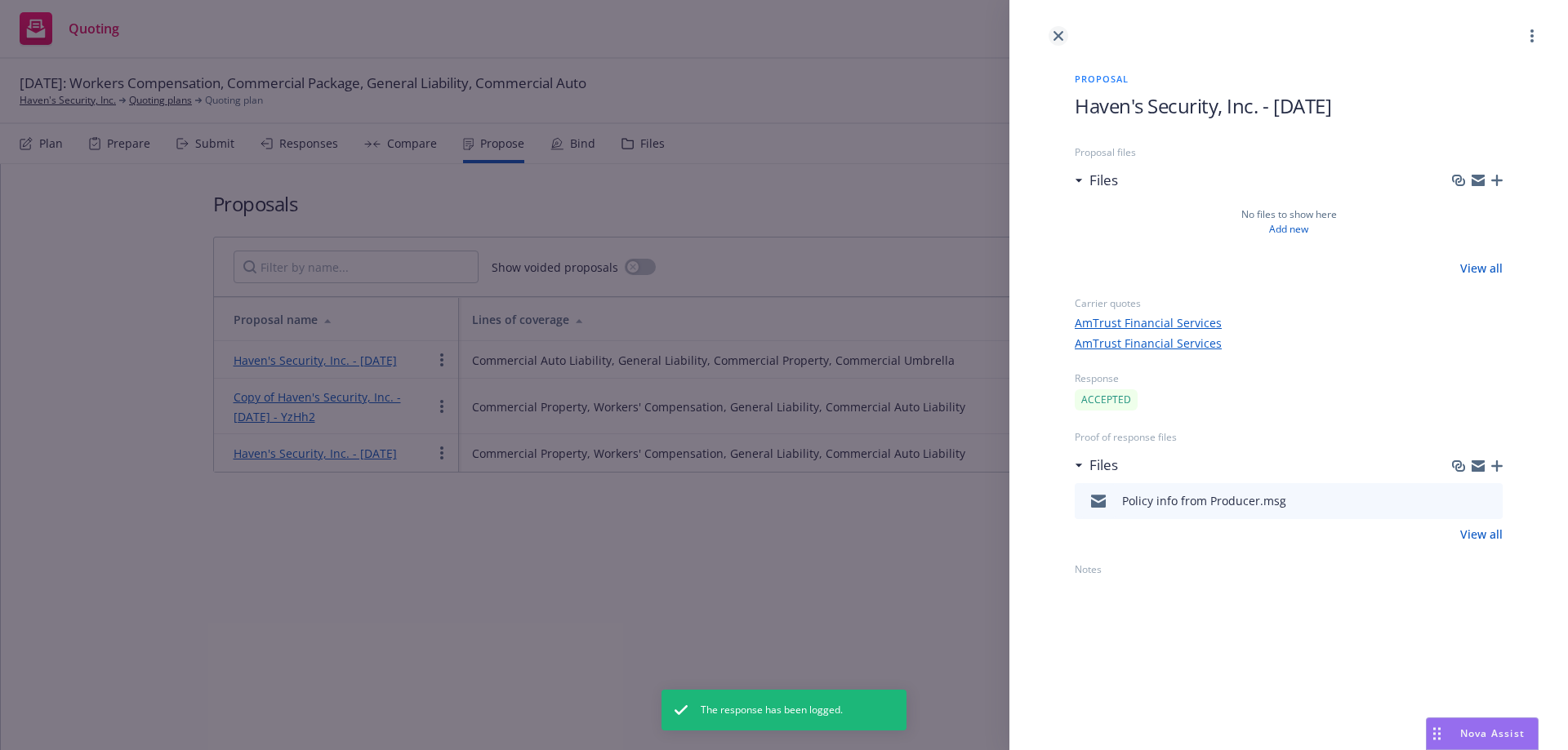
click at [1055, 37] on icon "close" at bounding box center [1058, 36] width 10 height 10
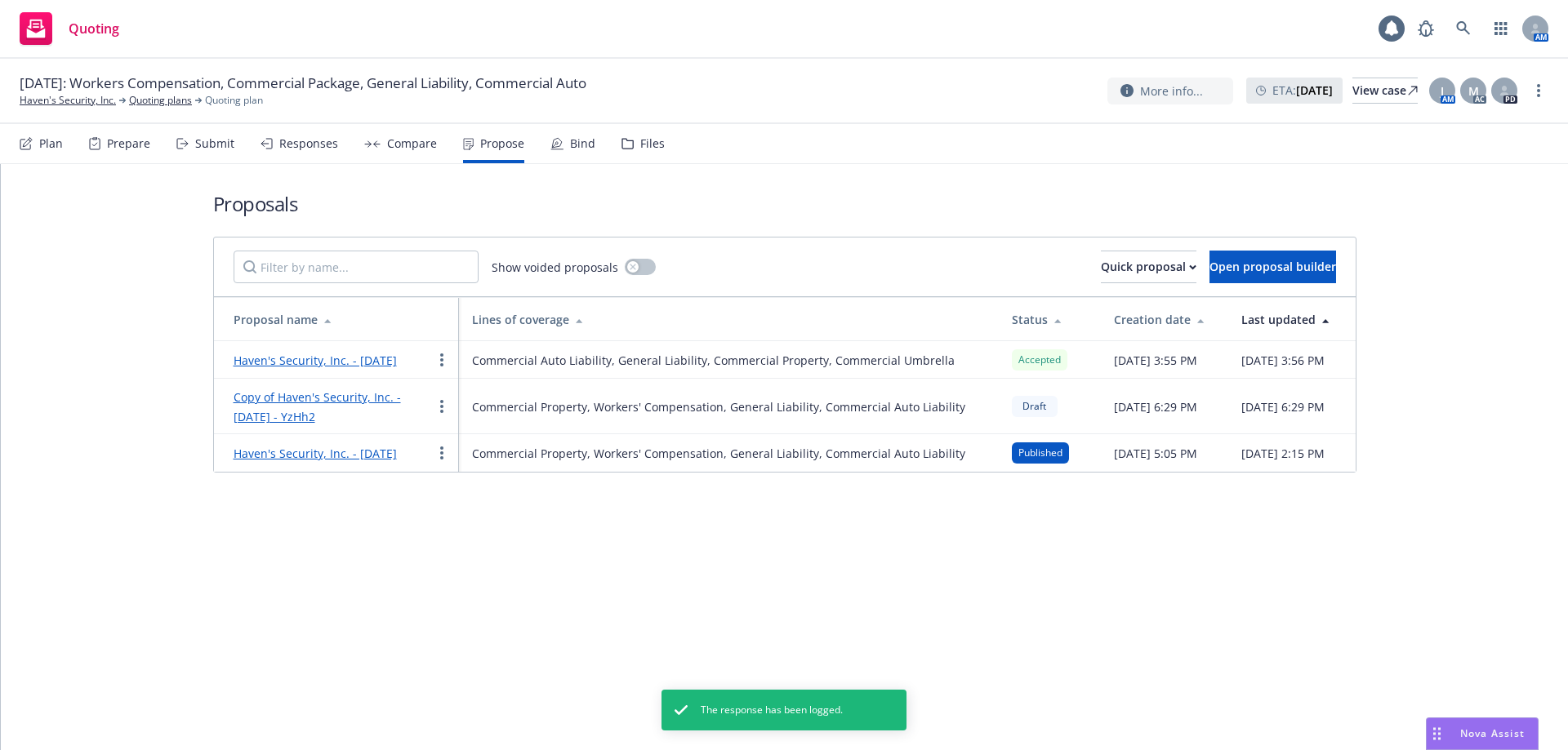
click at [562, 155] on div "Bind" at bounding box center [573, 143] width 45 height 39
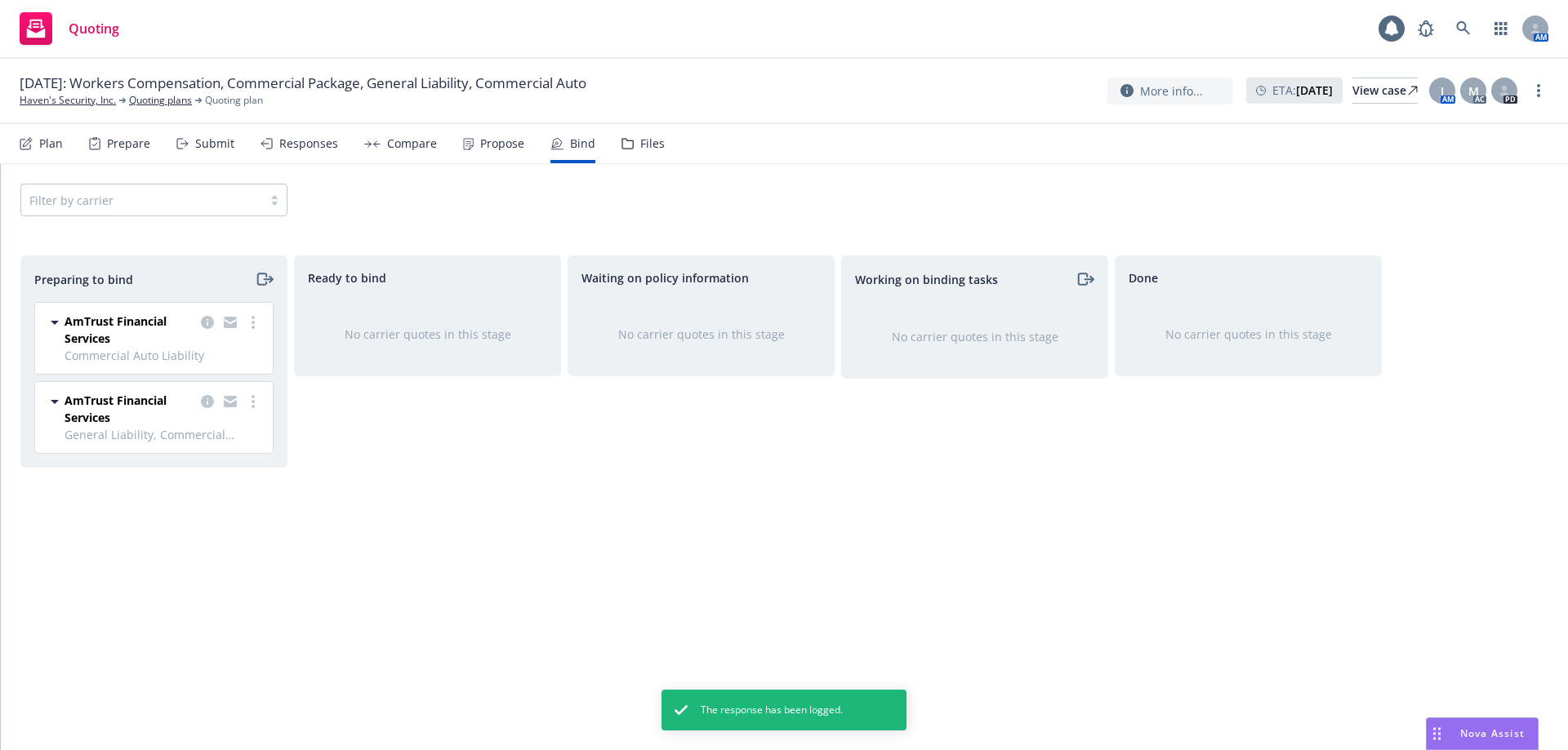
click at [249, 312] on div "AmTrust Financial Services Commercial Auto Liability 08/27/2025 - 08/27/2026 We…" at bounding box center [154, 339] width 238 height 71
click at [252, 322] on circle "more" at bounding box center [252, 322] width 3 height 3
click at [221, 391] on span "Log bind order" at bounding box center [162, 389] width 120 height 16
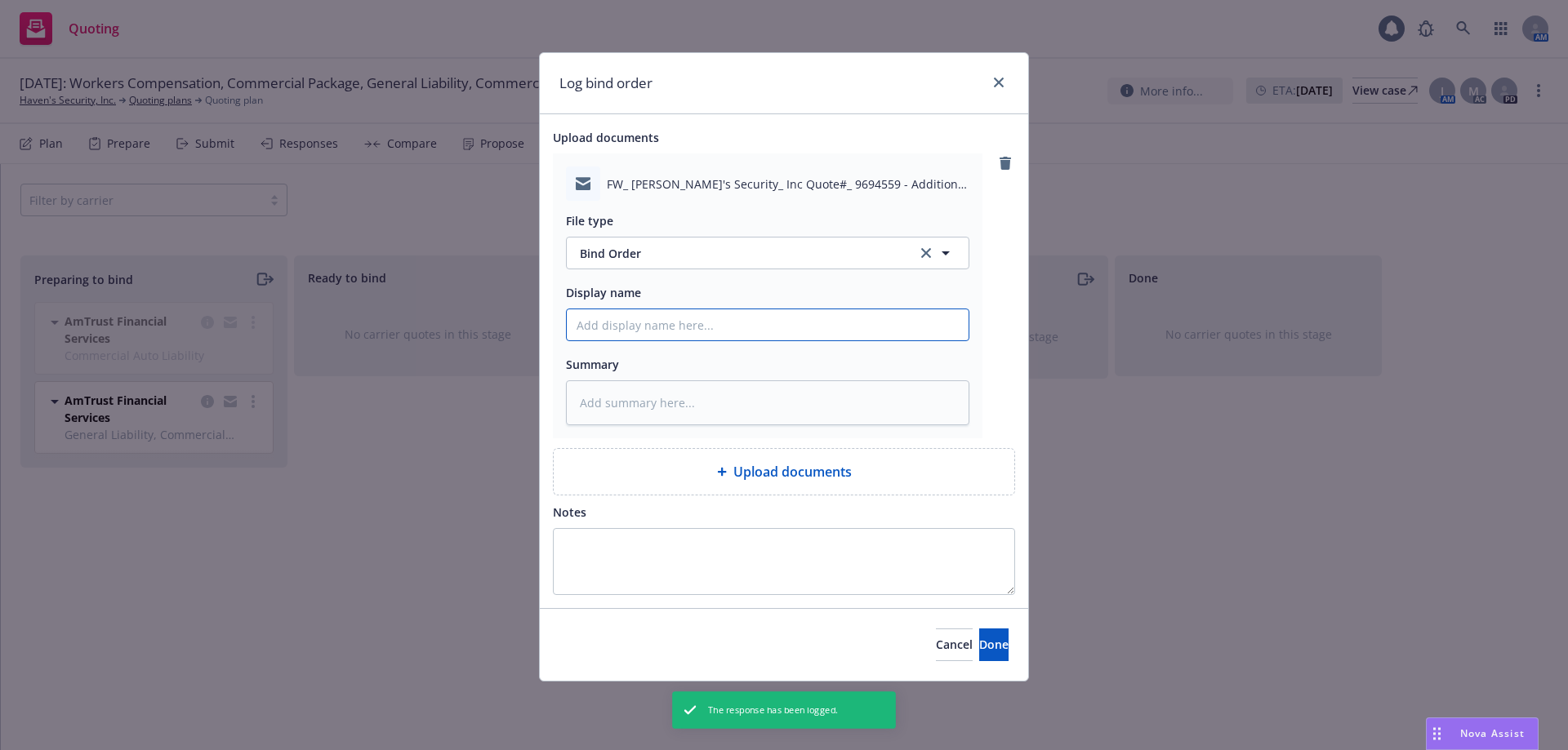
click at [661, 332] on input "Display name" at bounding box center [767, 325] width 402 height 31
drag, startPoint x: 729, startPoint y: 331, endPoint x: 537, endPoint y: 329, distance: 192.0
click at [537, 329] on div "Log bind order Upload documents FW_ Haven's Security_ Inc Quote#_ 9694559 - Add…" at bounding box center [784, 375] width 1568 height 750
click at [983, 654] on button "Done" at bounding box center [994, 644] width 29 height 32
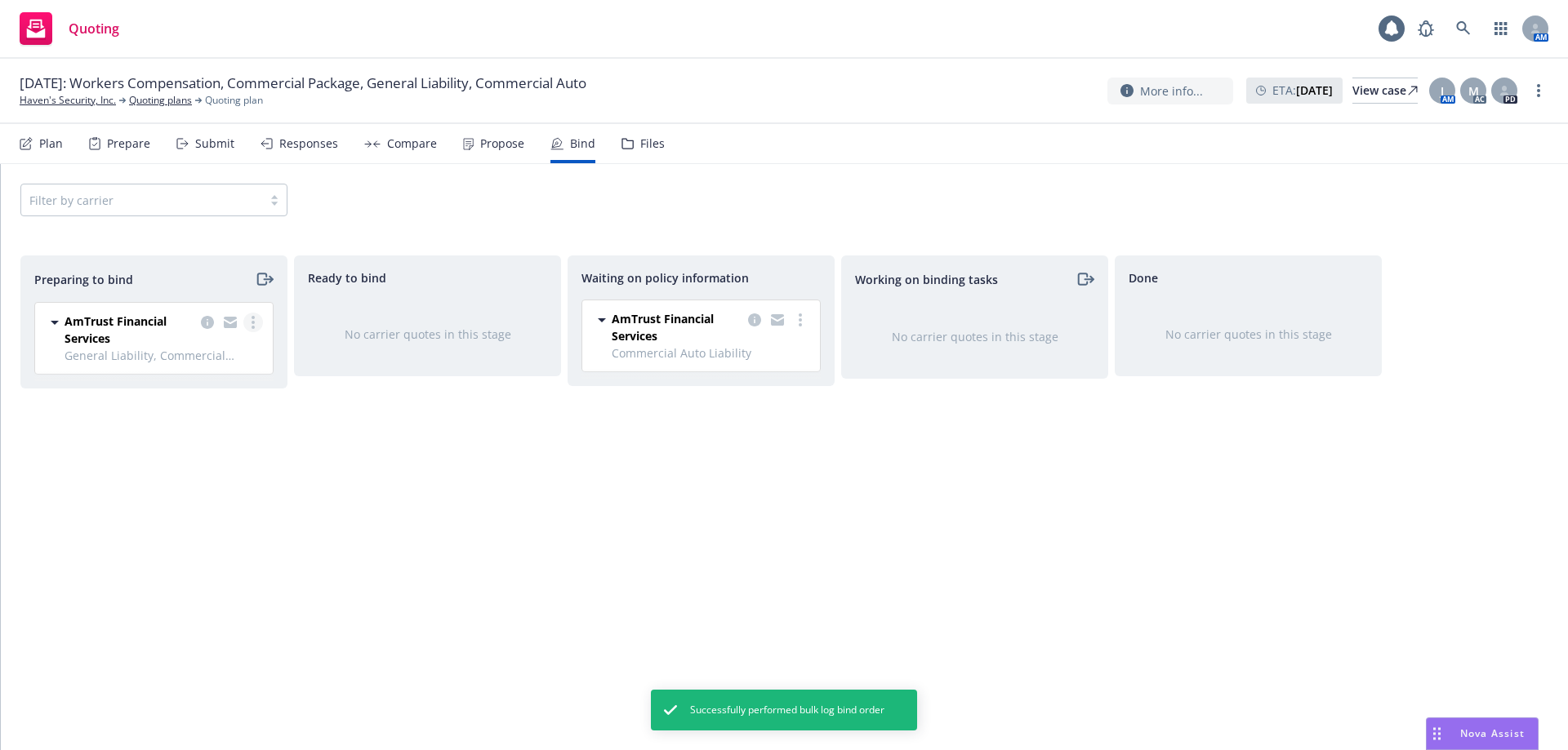
click at [249, 319] on link "more" at bounding box center [253, 323] width 20 height 20
click at [205, 384] on span "Log bind order" at bounding box center [162, 389] width 120 height 16
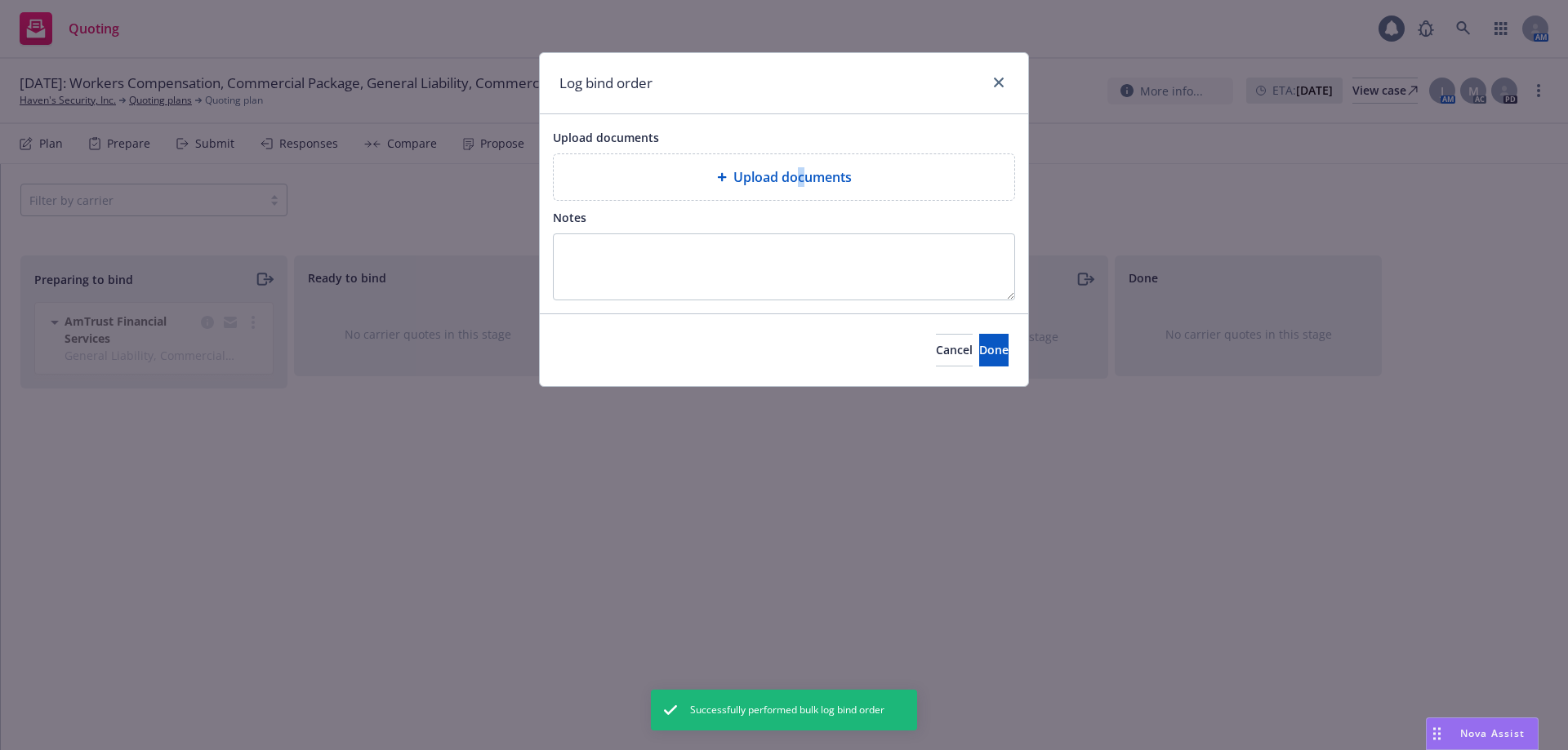
click at [798, 182] on span "Upload documents" at bounding box center [792, 177] width 119 height 20
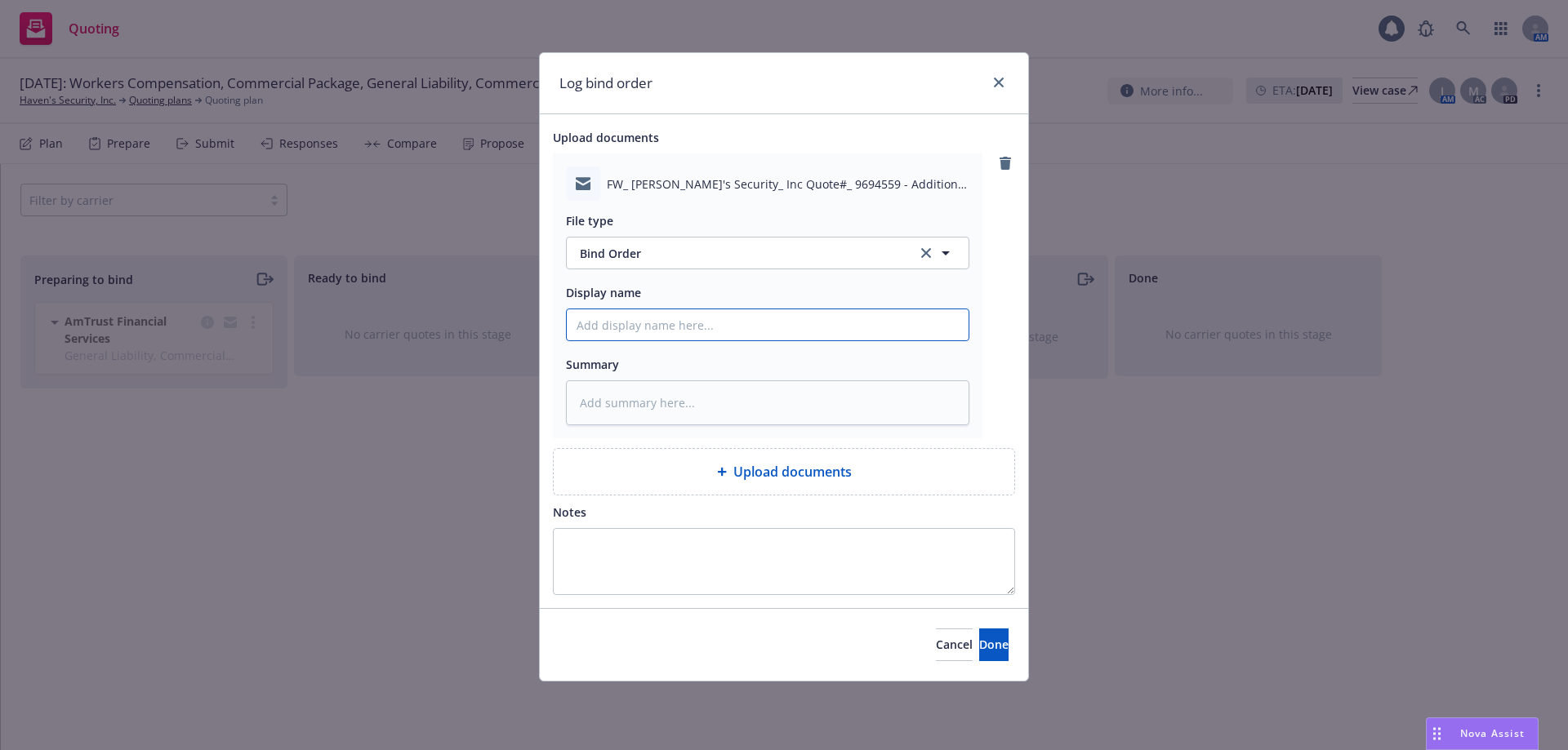
click at [660, 335] on input "Display name" at bounding box center [767, 325] width 402 height 31
click at [979, 642] on span "Done" at bounding box center [994, 645] width 29 height 16
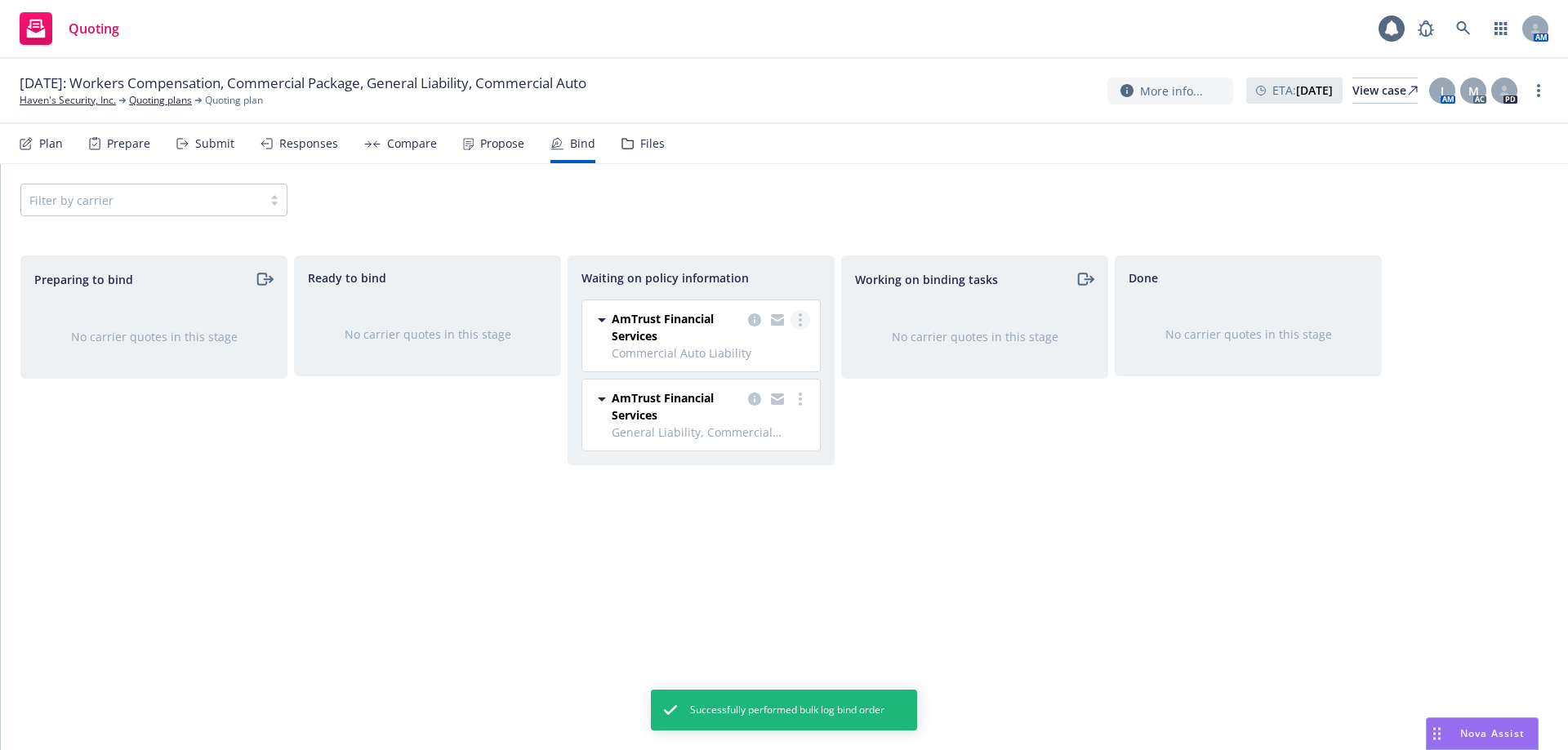
click at [801, 322] on link "more" at bounding box center [800, 320] width 20 height 20
click at [748, 356] on span "Create policies" at bounding box center [722, 353] width 120 height 16
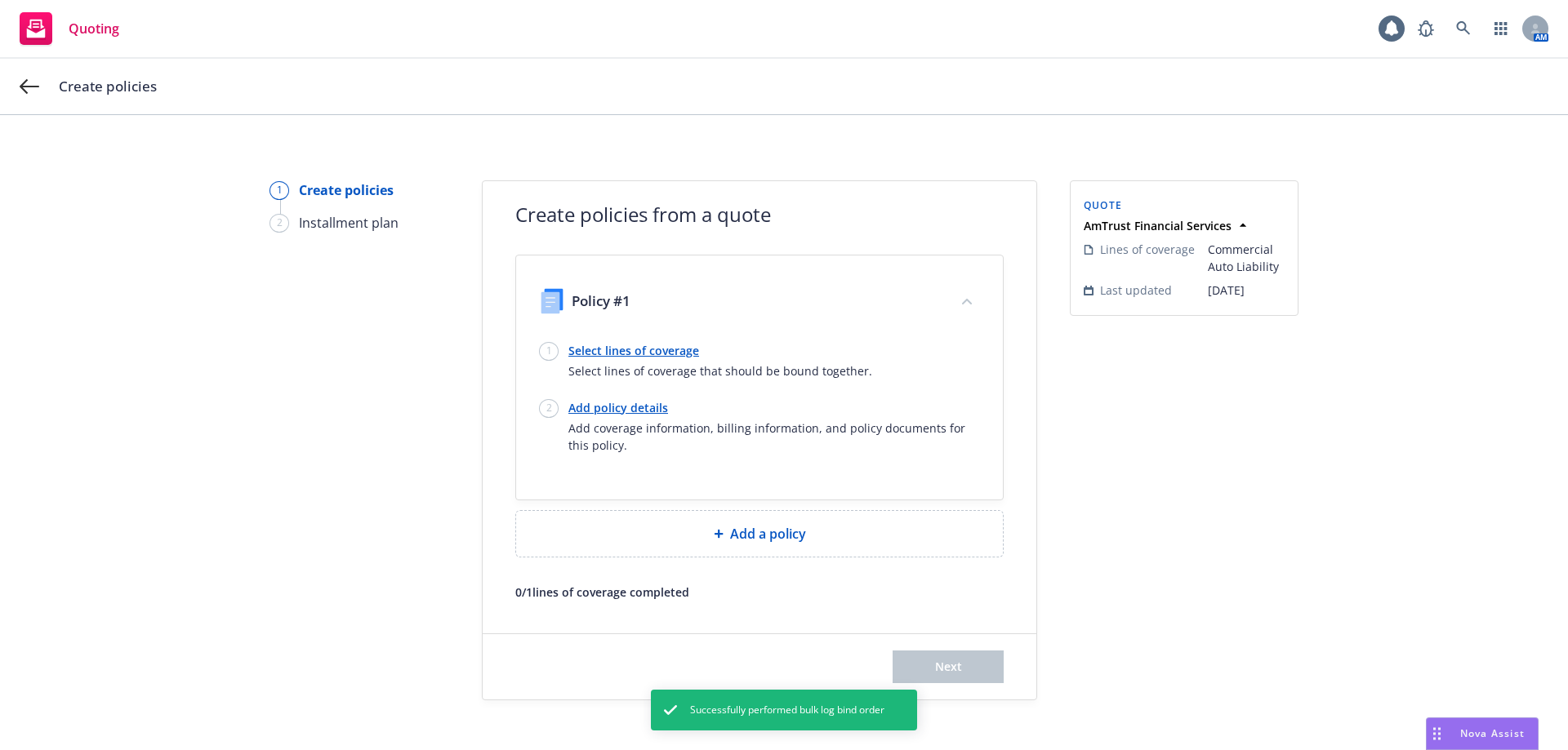
click at [610, 348] on link "Select lines of coverage" at bounding box center [720, 349] width 303 height 17
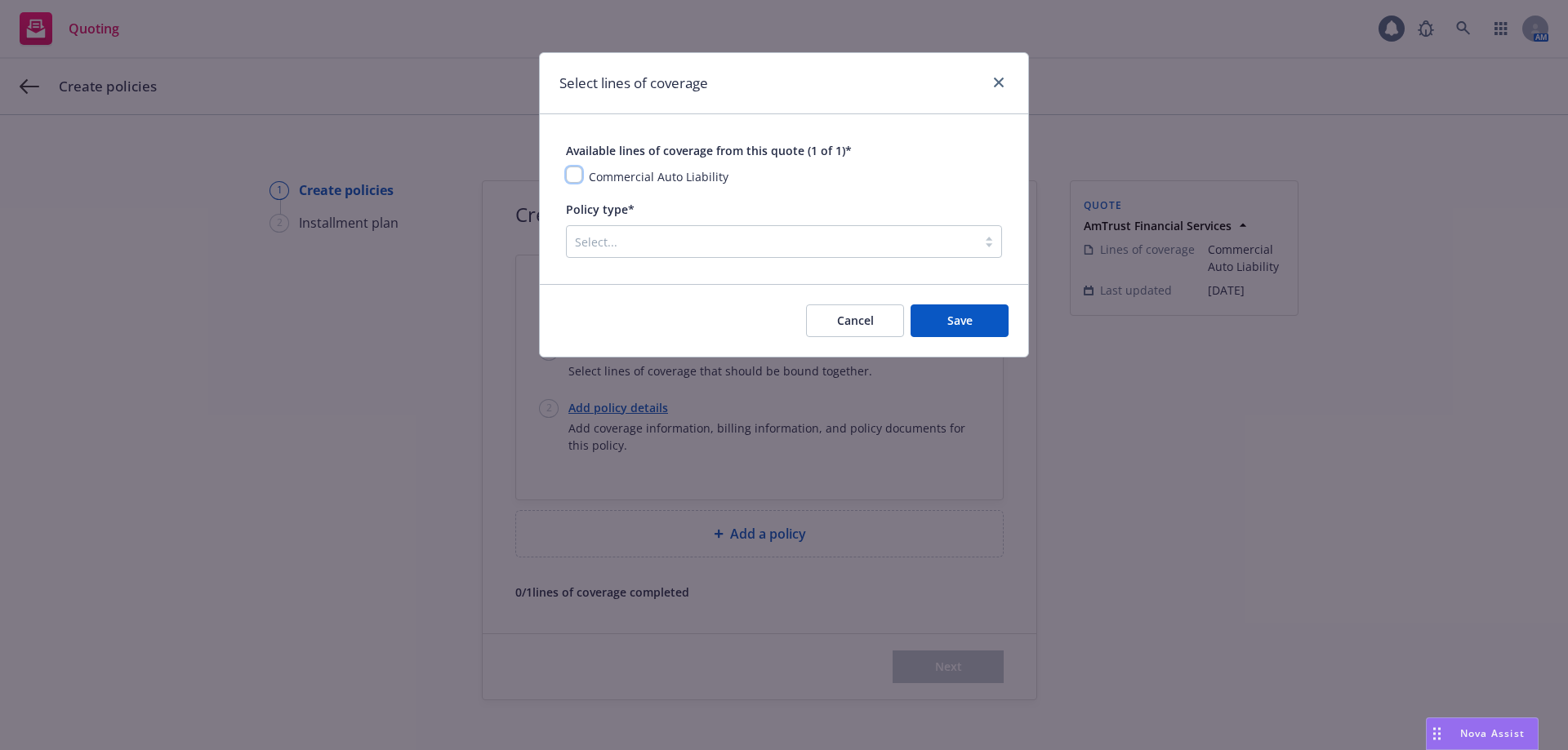
click at [574, 173] on input "checkbox" at bounding box center [573, 175] width 17 height 17
click at [959, 310] on button "Save" at bounding box center [959, 320] width 98 height 32
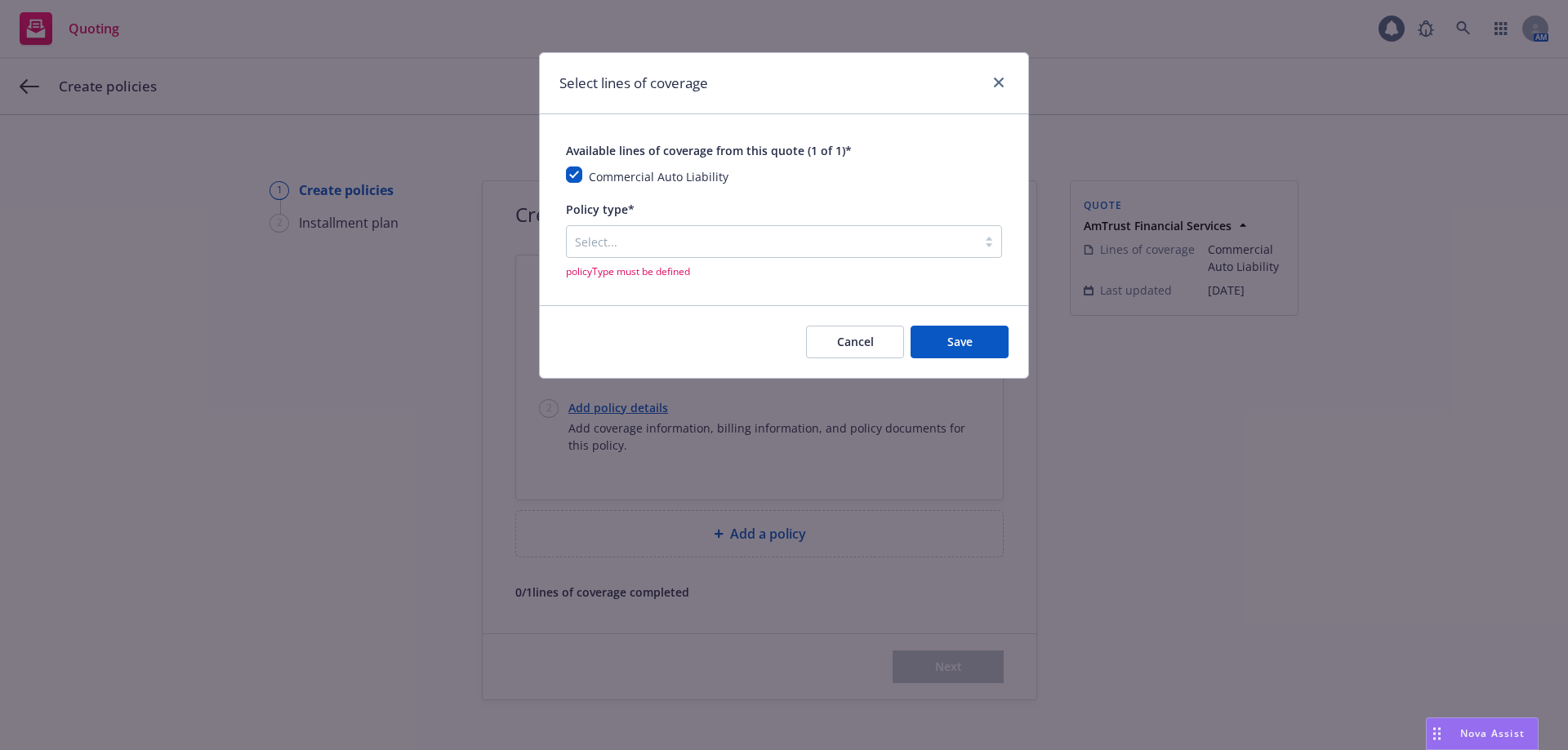
click at [737, 241] on div at bounding box center [771, 241] width 394 height 20
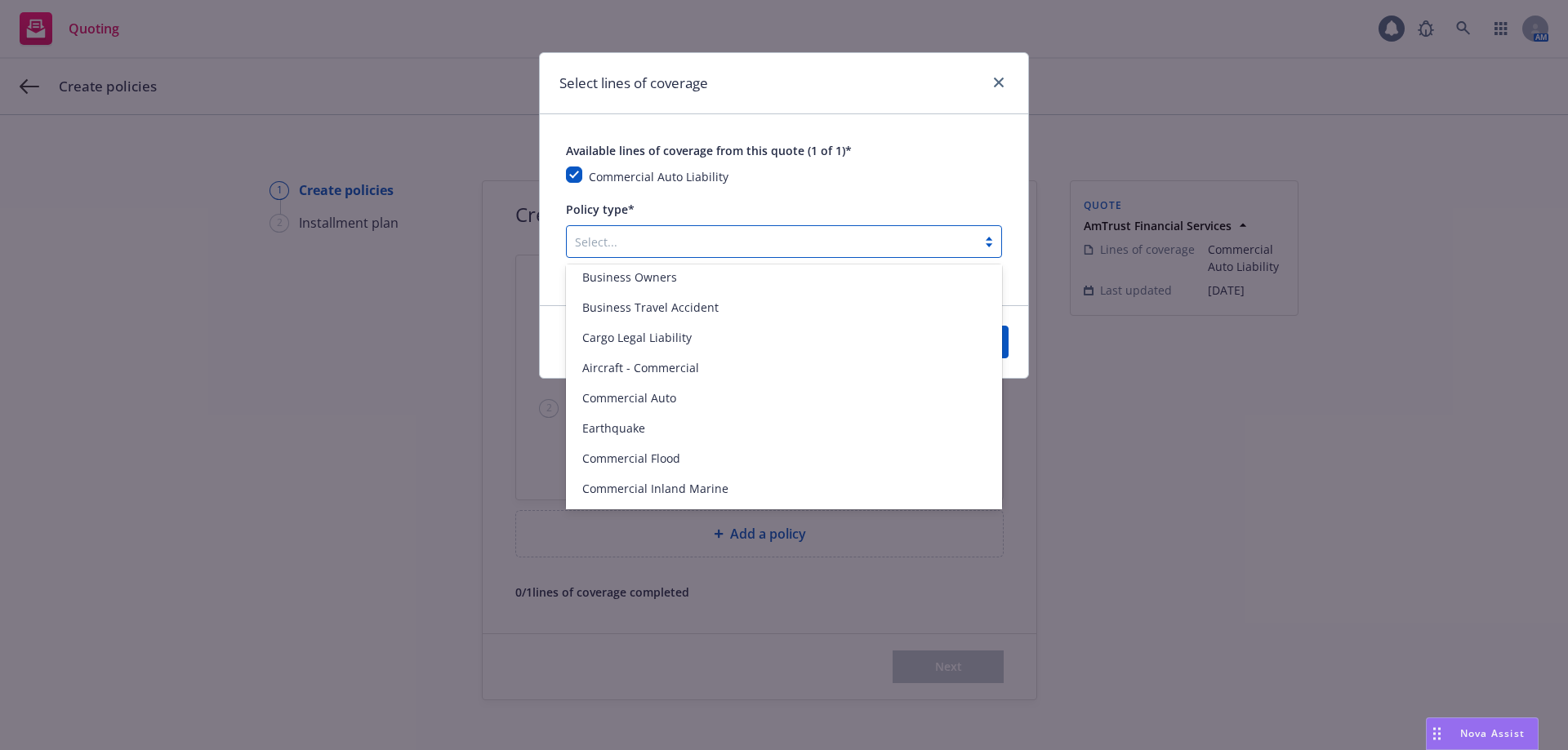
scroll to position [490, 0]
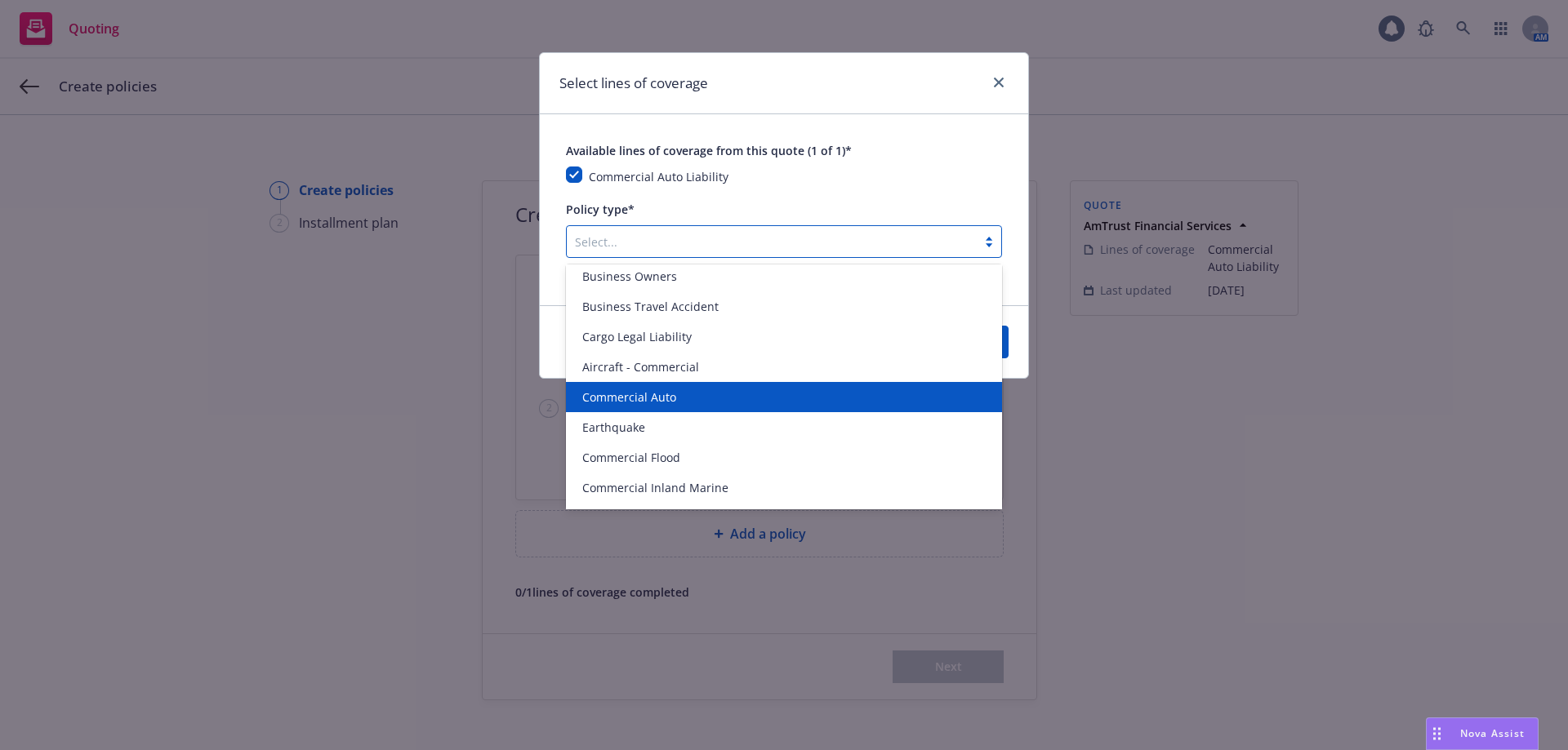
click at [668, 398] on span "Commercial Auto" at bounding box center [629, 397] width 94 height 17
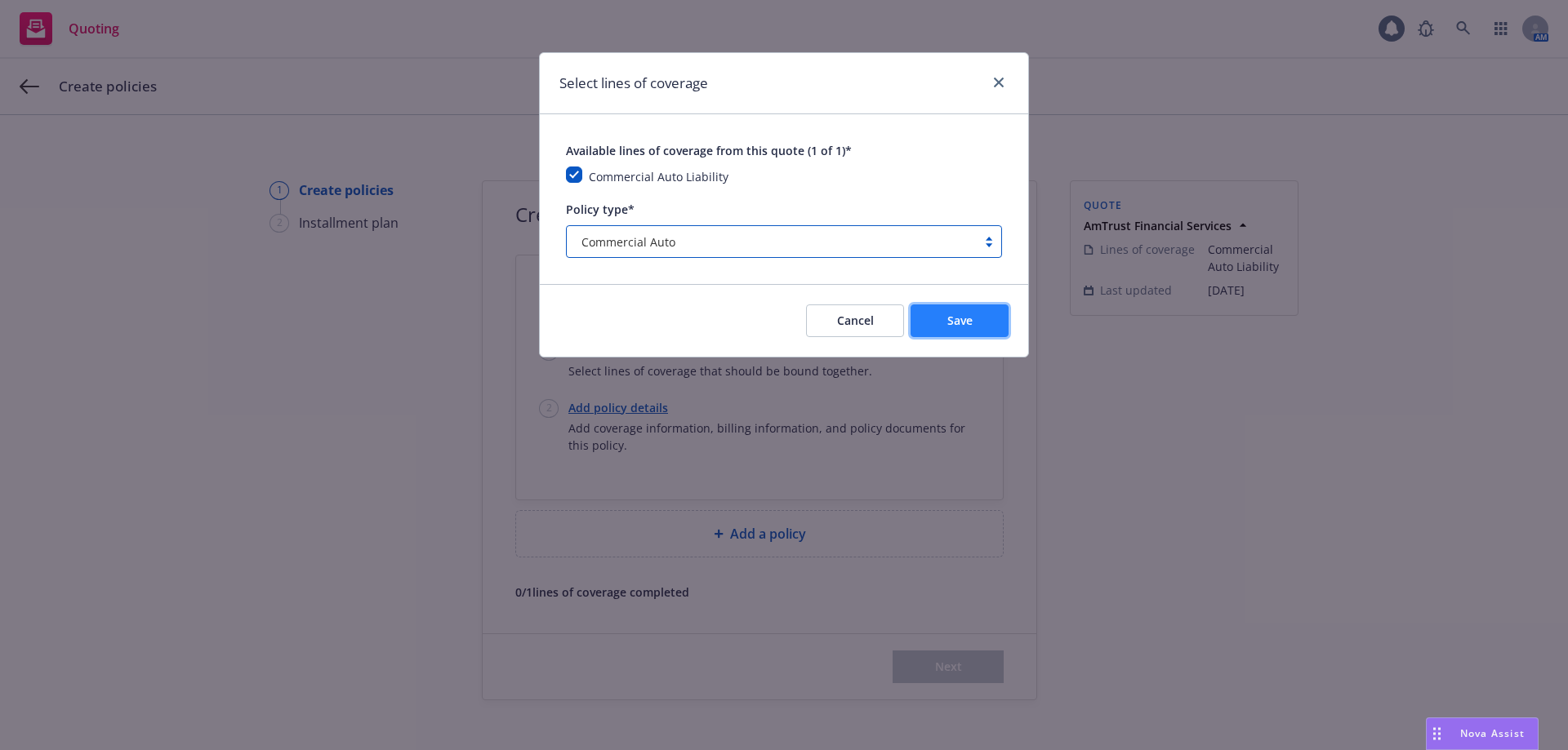
click at [939, 319] on button "Save" at bounding box center [959, 320] width 98 height 32
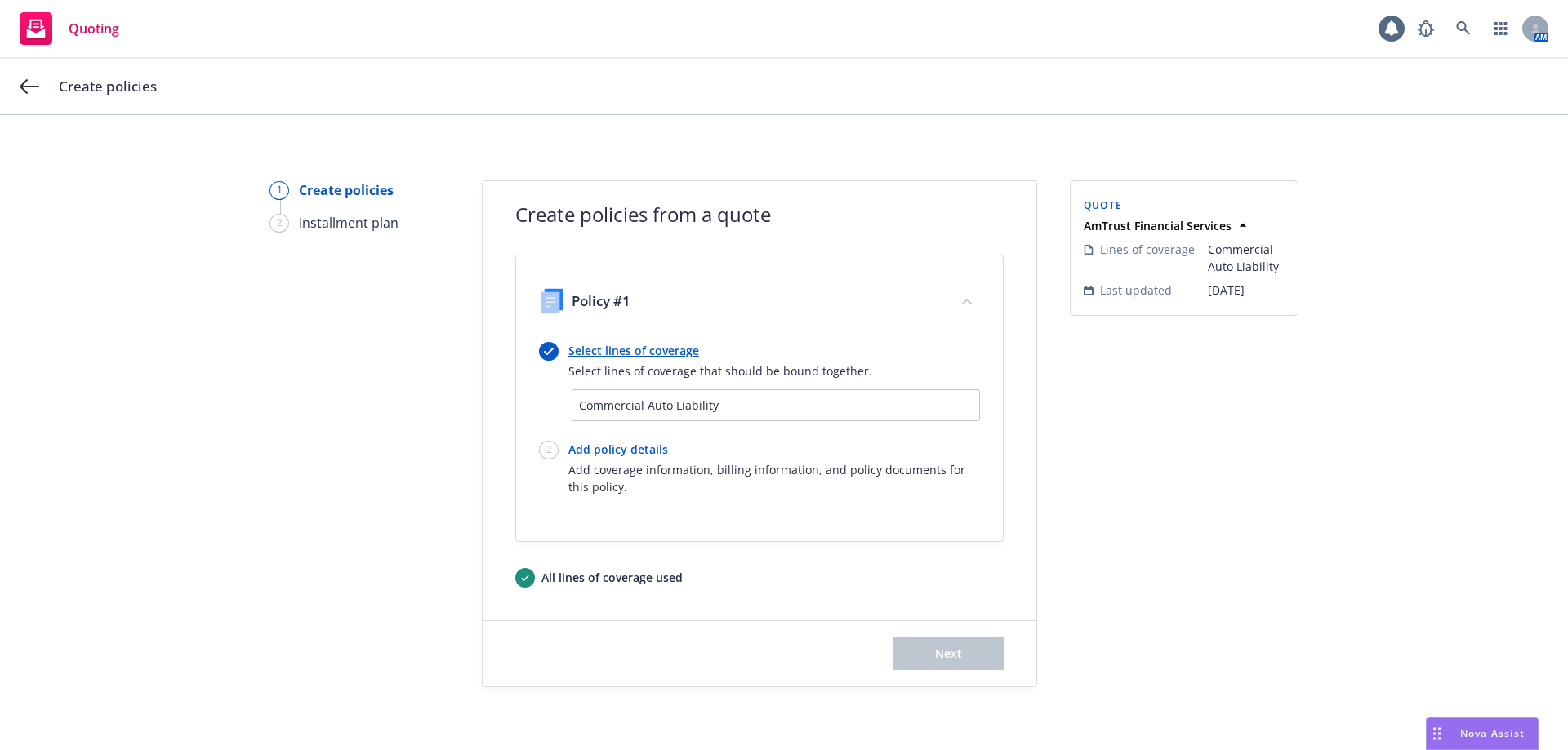
click at [601, 449] on link "Add policy details" at bounding box center [774, 449] width 411 height 17
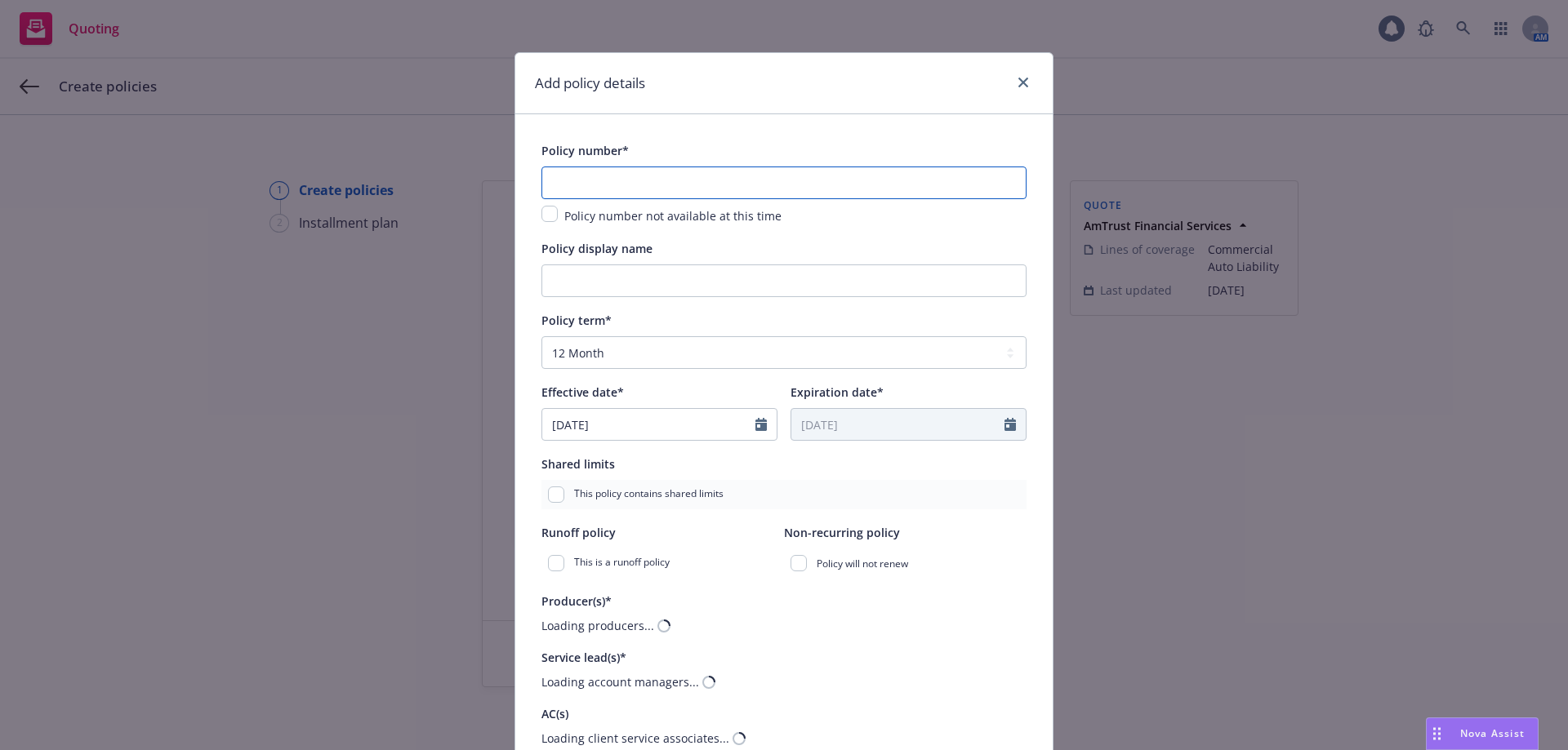
click at [604, 185] on input "text" at bounding box center [784, 183] width 485 height 32
paste input "SPP1831824"
click at [222, 365] on div "Add policy details Policy number* SPP1831824 Policy number not available at thi…" at bounding box center [784, 375] width 1568 height 750
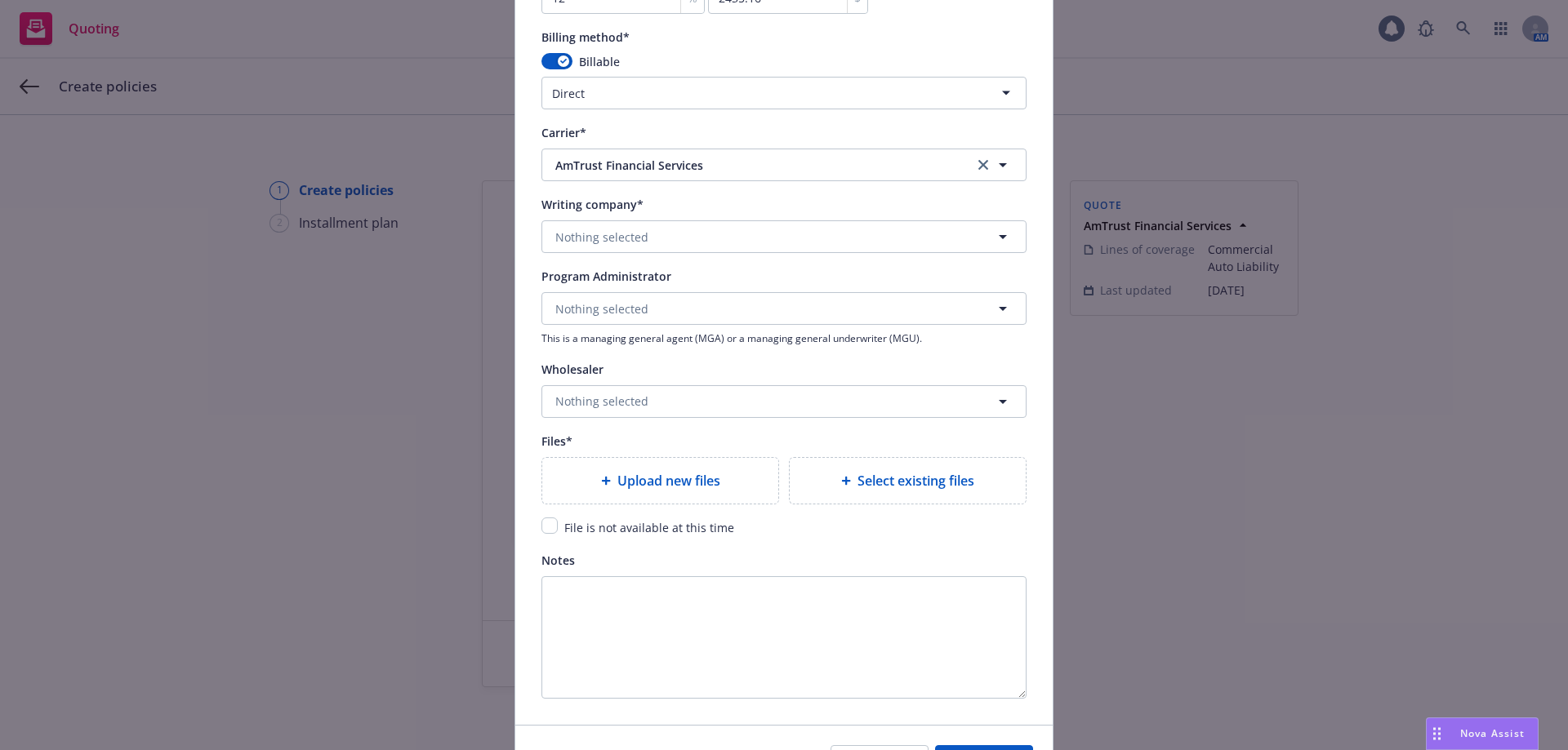
scroll to position [1599, 0]
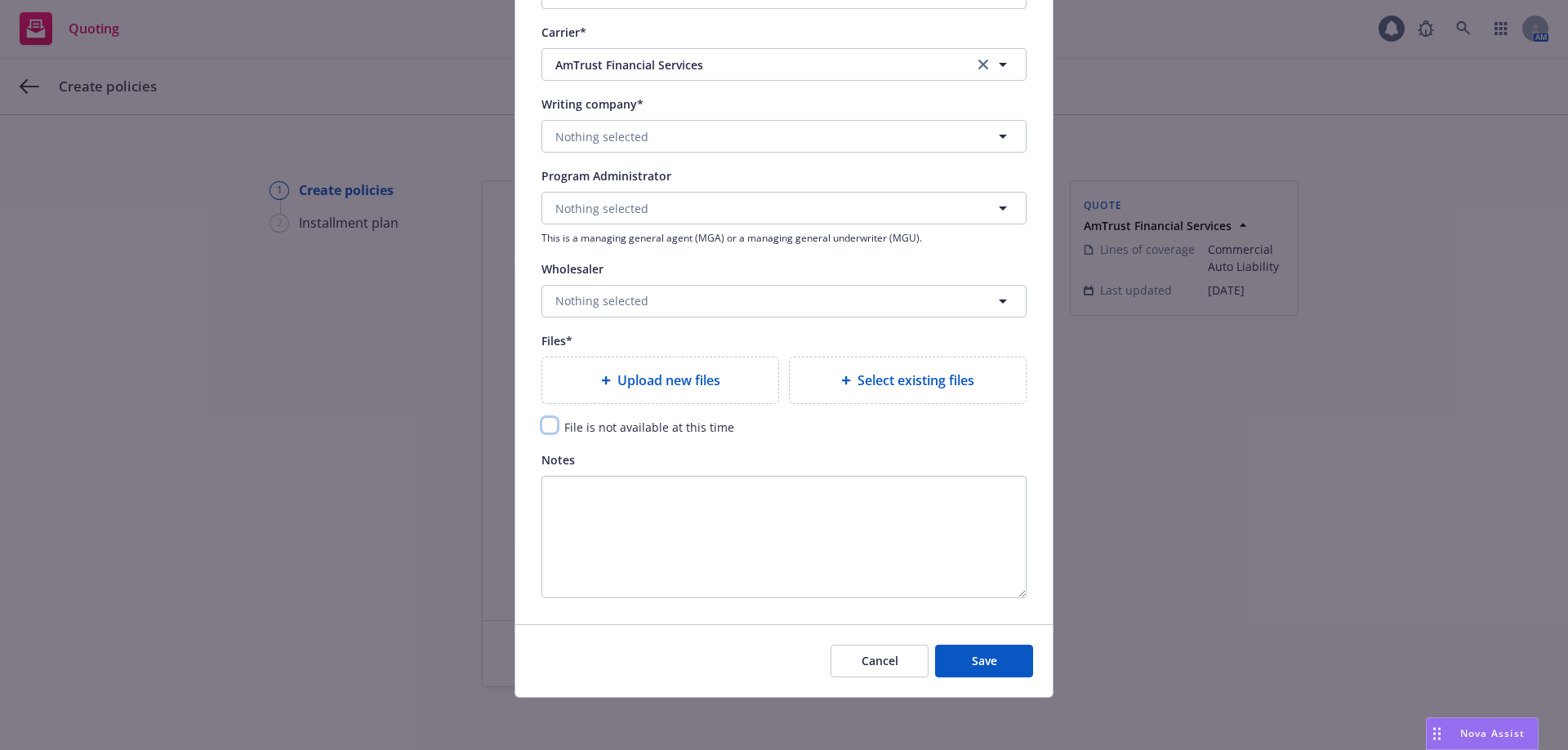
click at [542, 426] on input "checkbox" at bounding box center [549, 425] width 17 height 17
click at [959, 654] on button "Save" at bounding box center [984, 661] width 98 height 32
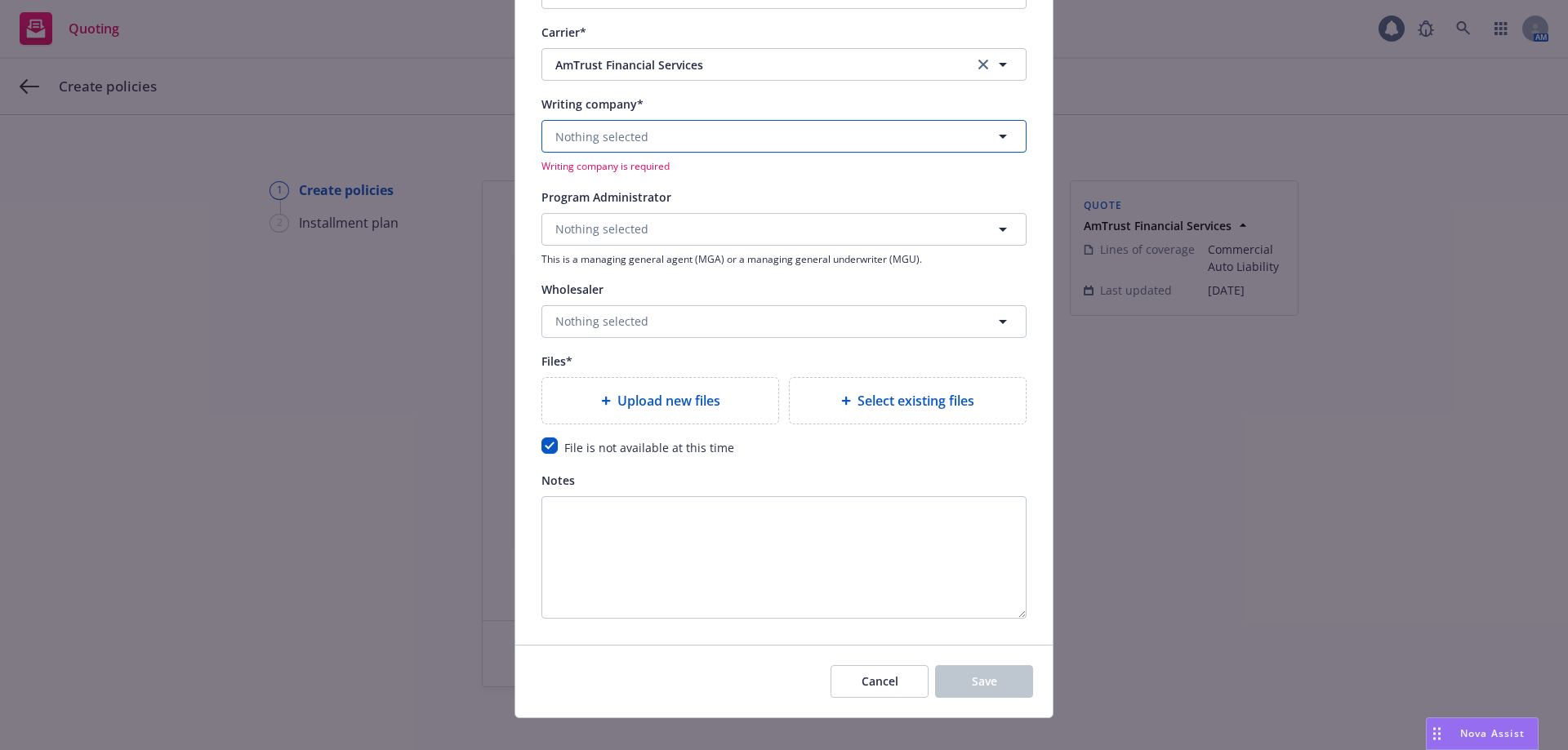
click at [627, 138] on span "Nothing selected" at bounding box center [601, 136] width 93 height 17
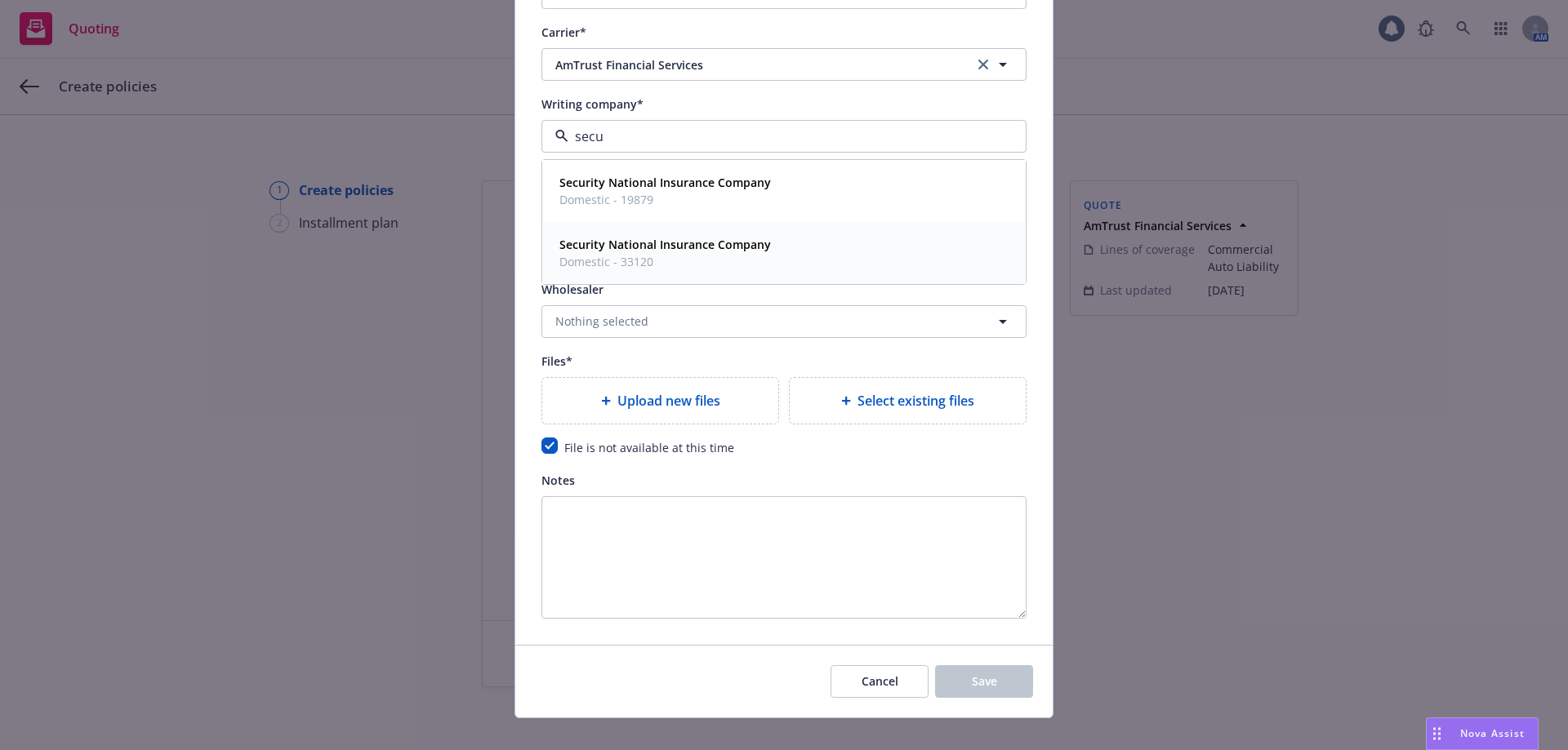
click at [710, 241] on strong "Security National Insurance Company" at bounding box center [665, 244] width 211 height 16
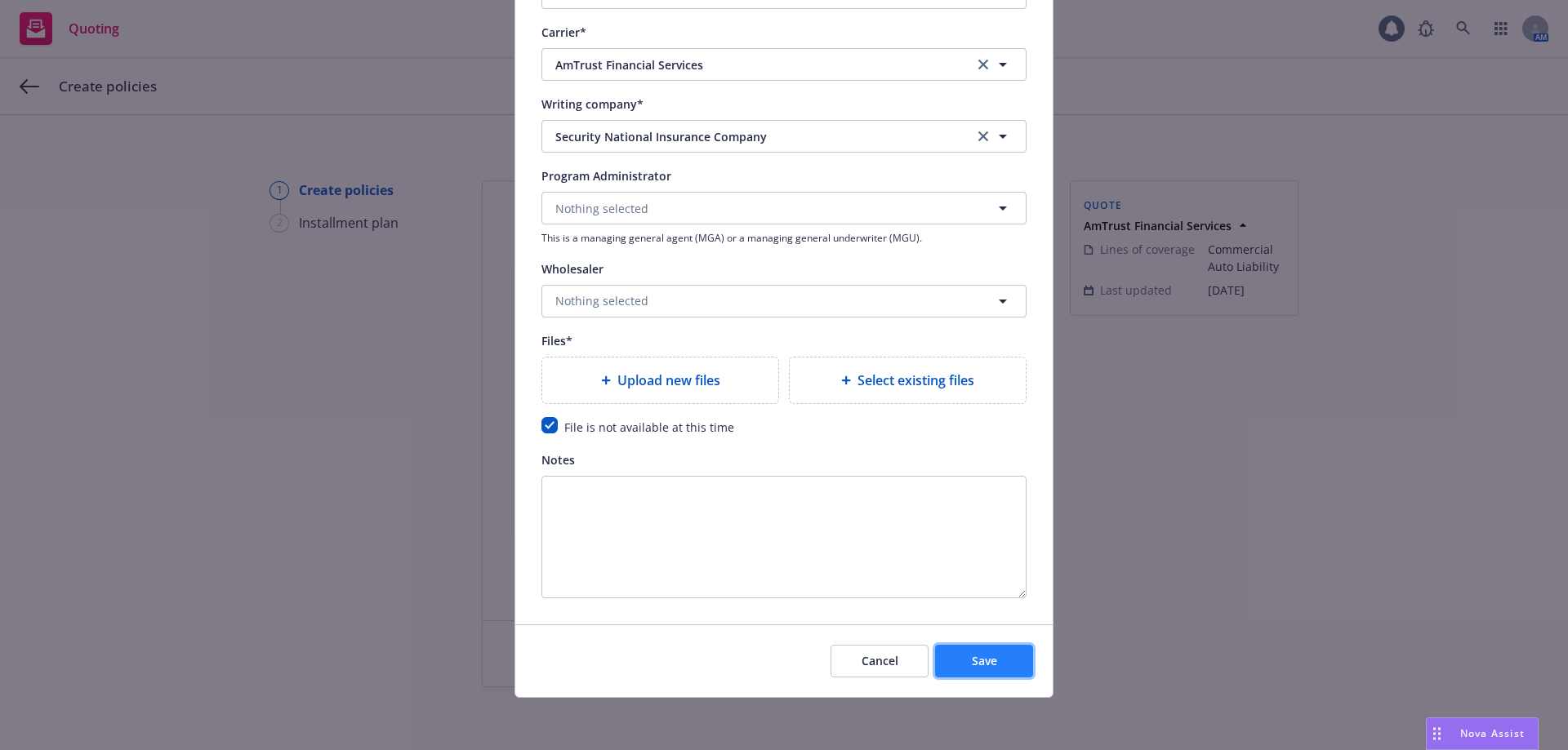
click at [1001, 652] on button "Save" at bounding box center [984, 661] width 98 height 32
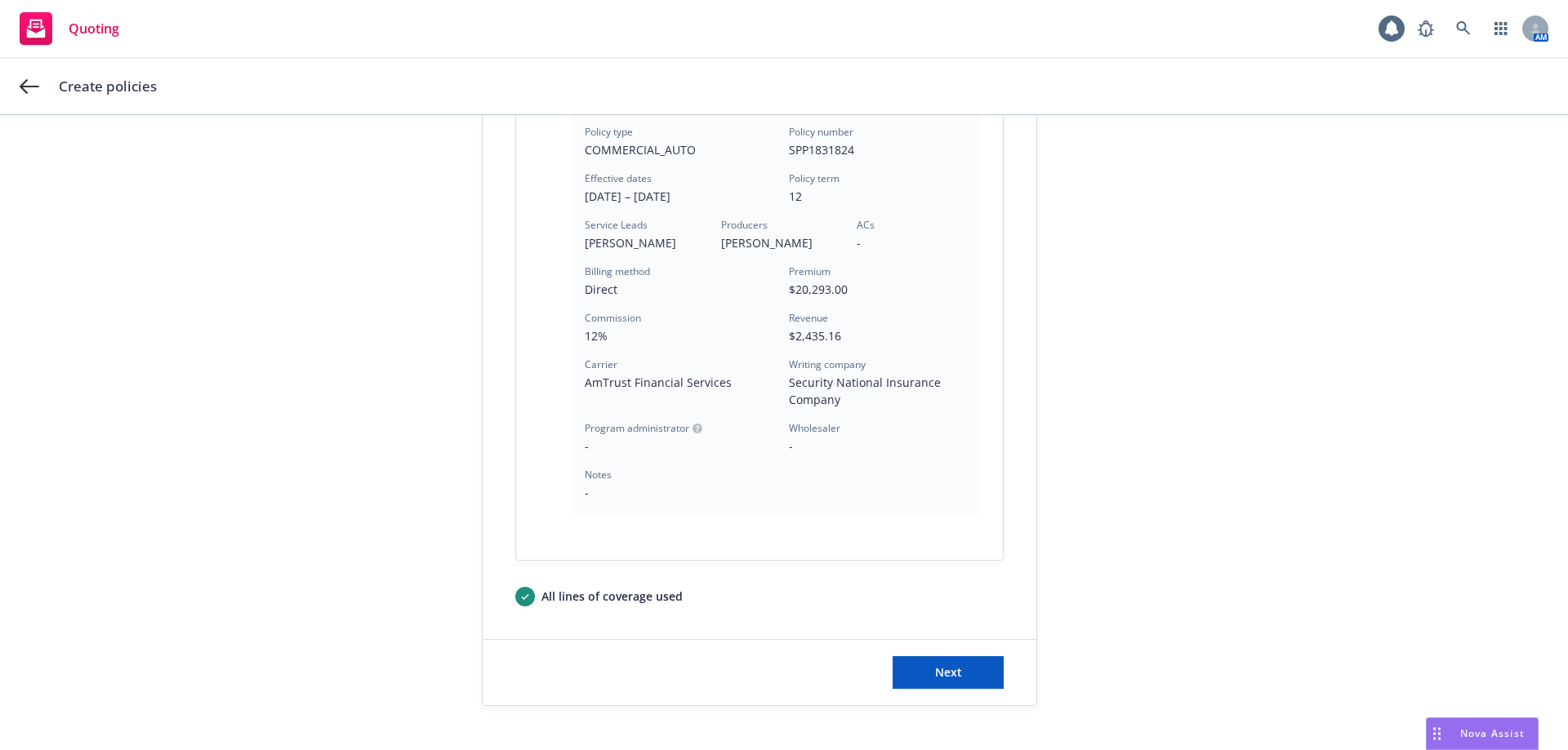
scroll to position [461, 0]
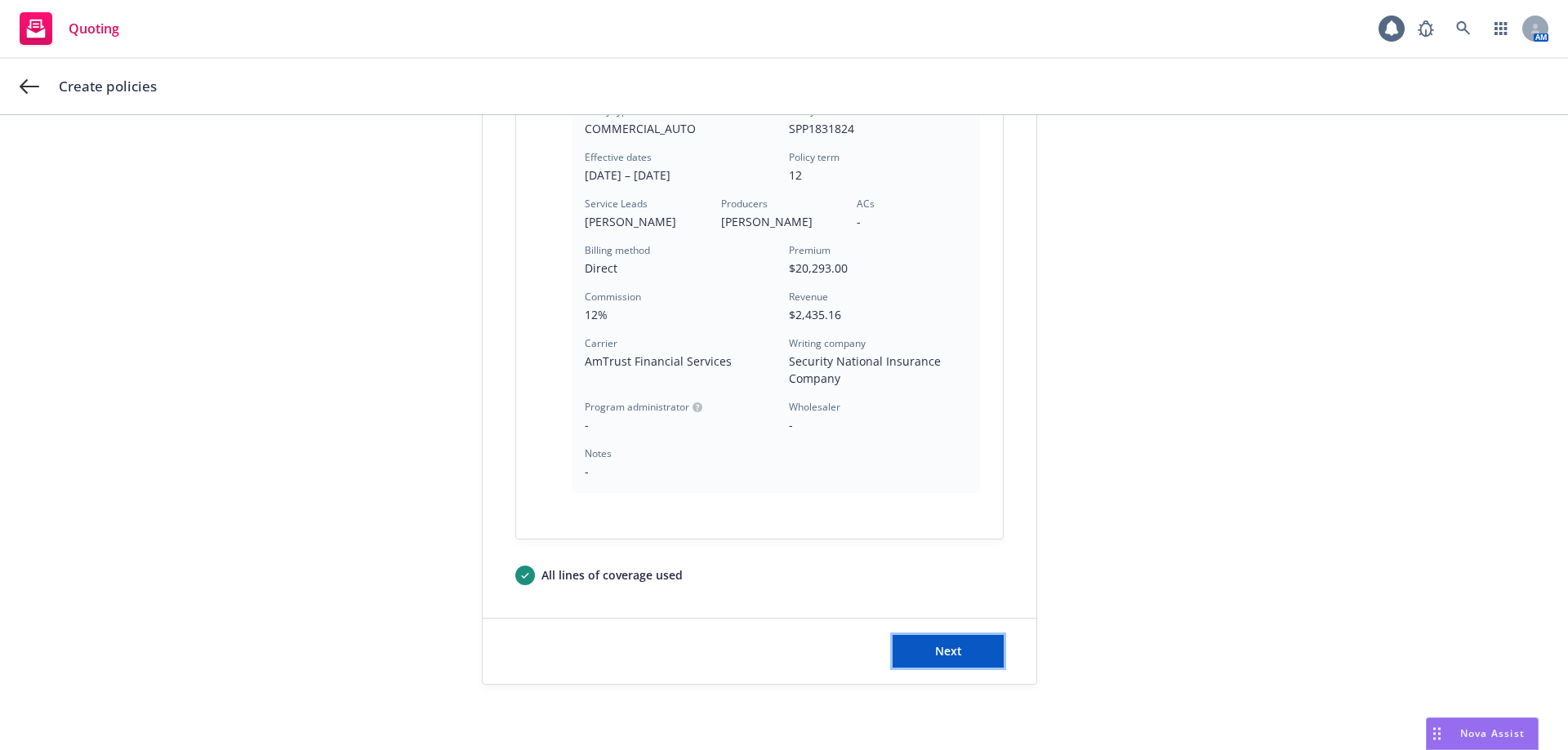
click at [927, 663] on button "Next" at bounding box center [947, 651] width 111 height 32
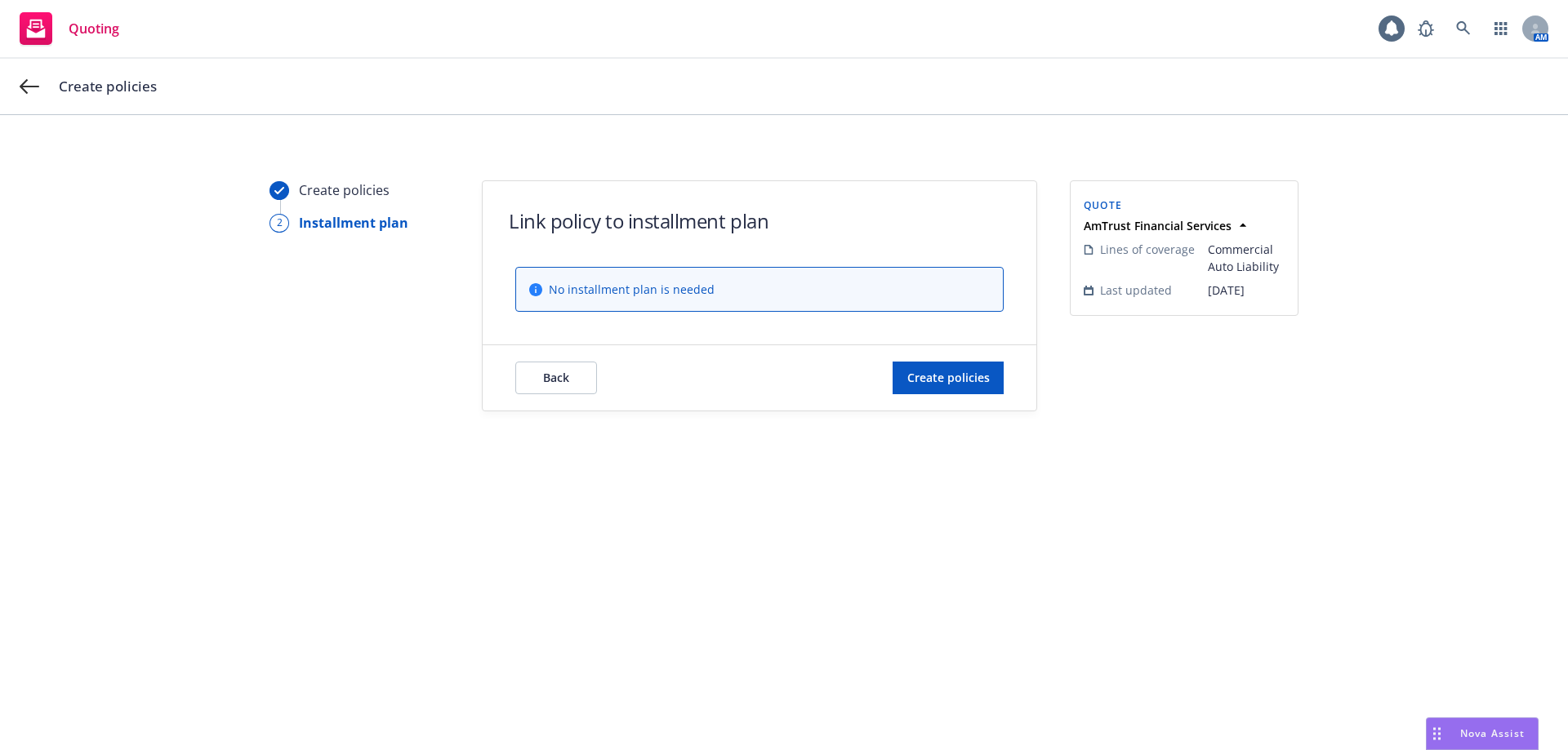
click at [943, 408] on div "Back Create policies" at bounding box center [759, 378] width 554 height 66
click at [929, 381] on span "Create policies" at bounding box center [948, 378] width 82 height 16
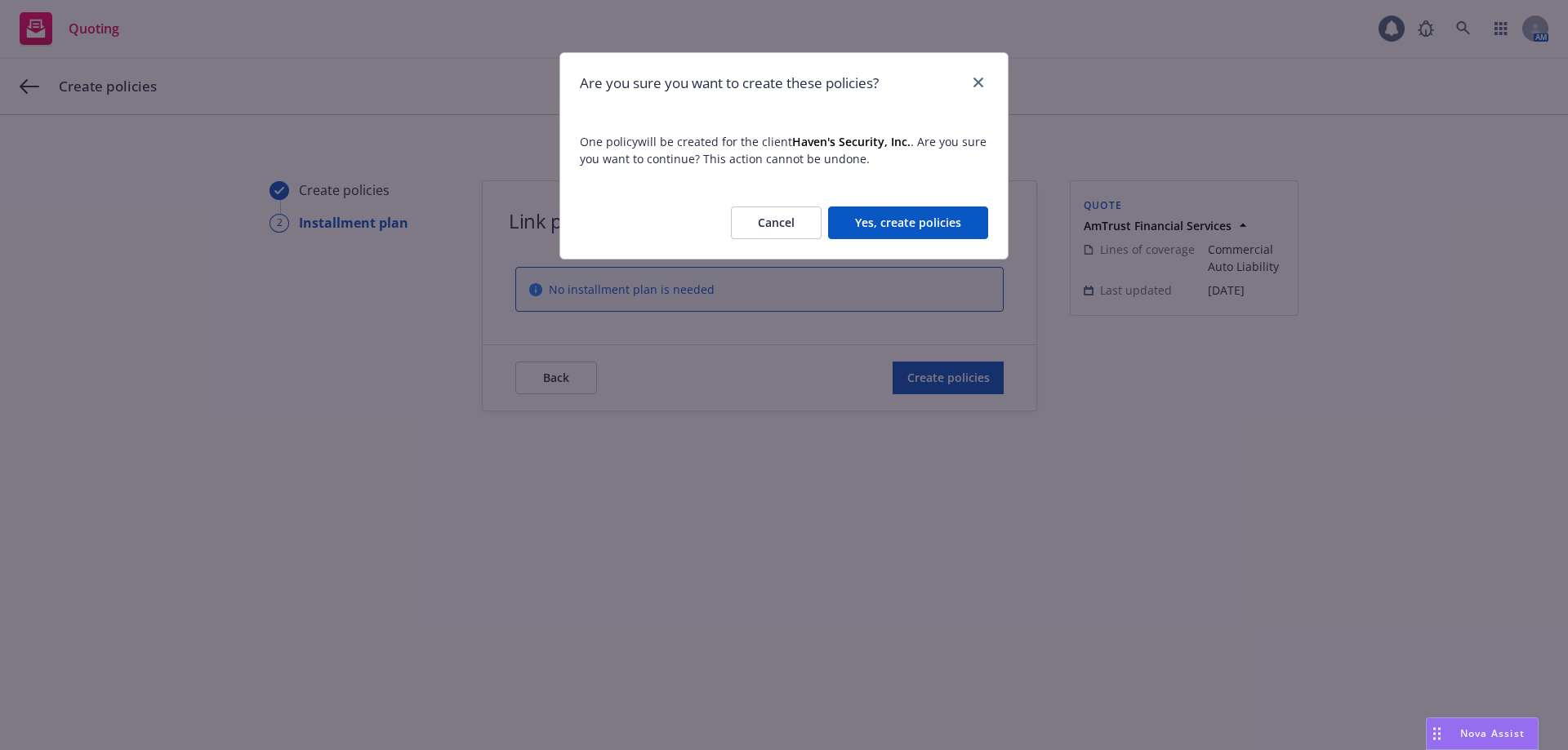
click at [899, 217] on button "Yes, create policies" at bounding box center [907, 222] width 160 height 32
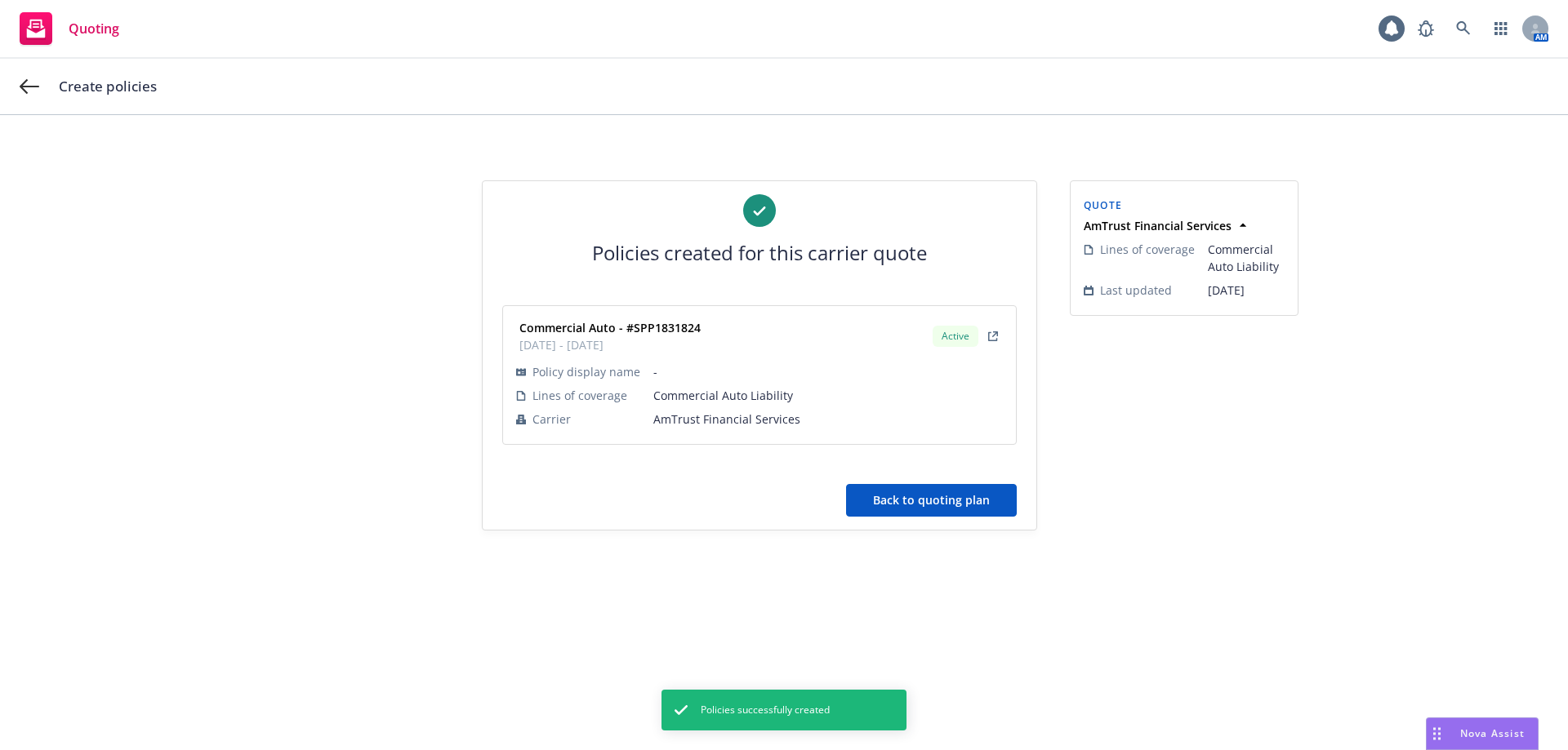
click at [919, 484] on button "Back to quoting plan" at bounding box center [932, 500] width 171 height 32
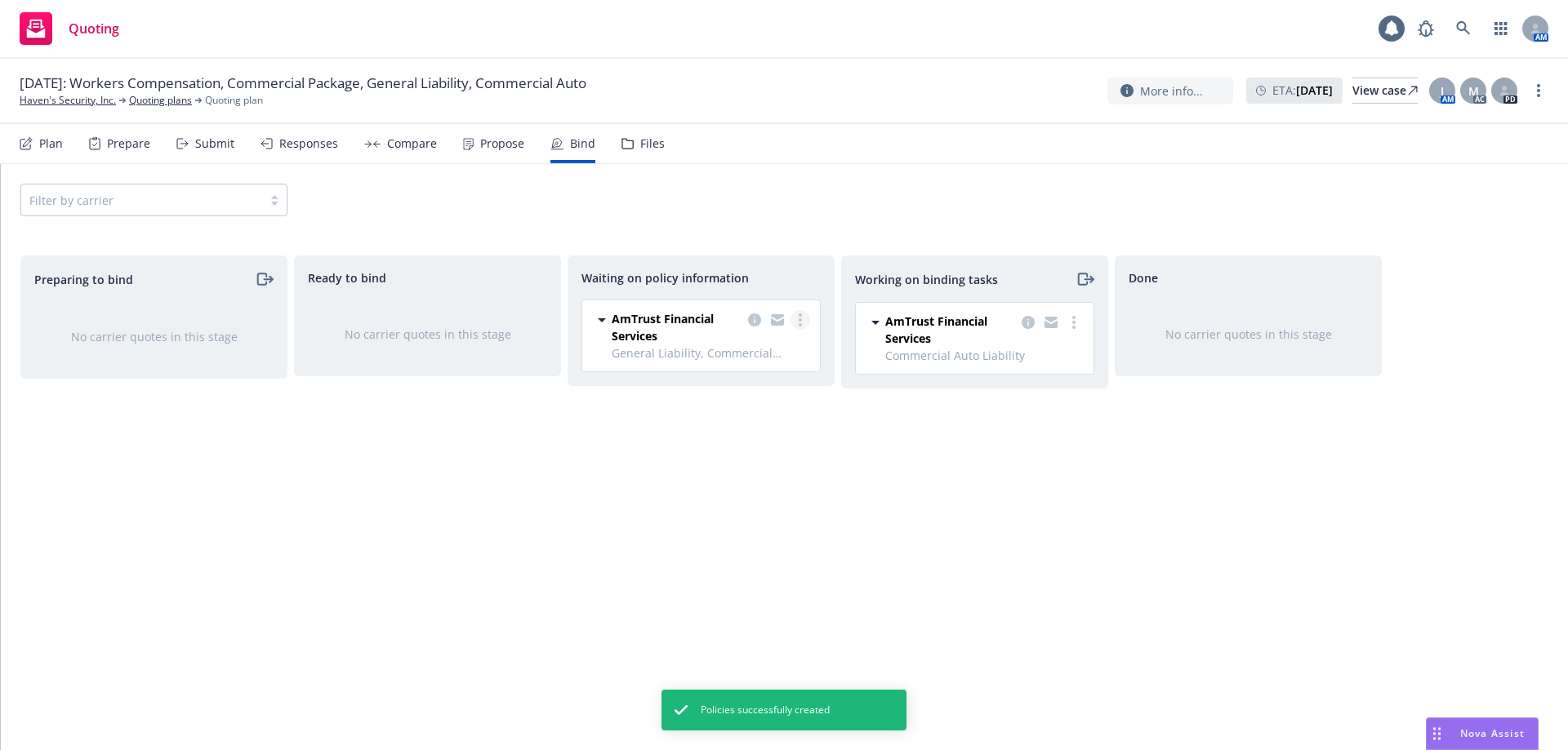
click at [806, 314] on link "more" at bounding box center [800, 320] width 20 height 20
click at [744, 352] on span "Create policies" at bounding box center [722, 353] width 120 height 16
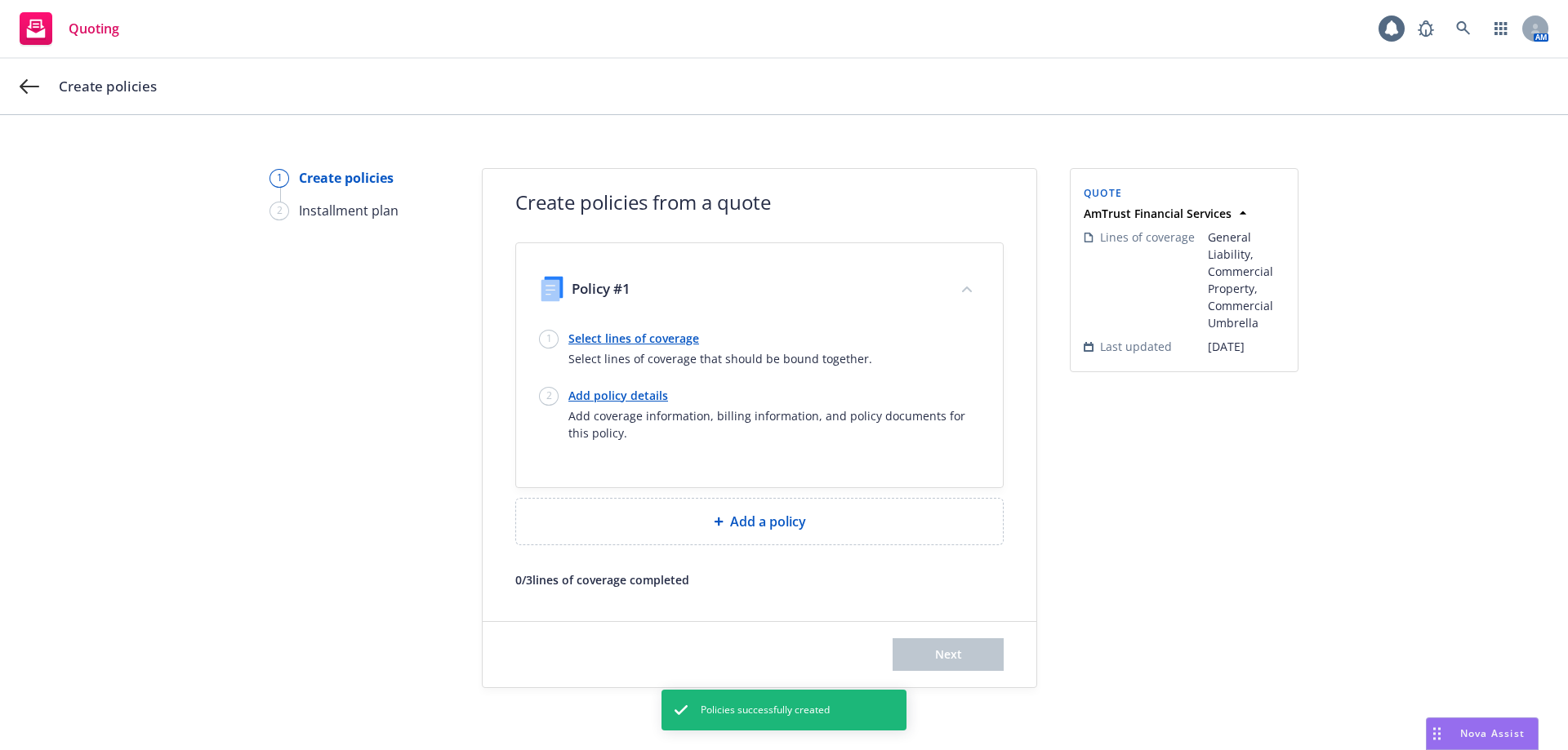
scroll to position [16, 0]
click at [614, 332] on link "Select lines of coverage" at bounding box center [720, 335] width 303 height 17
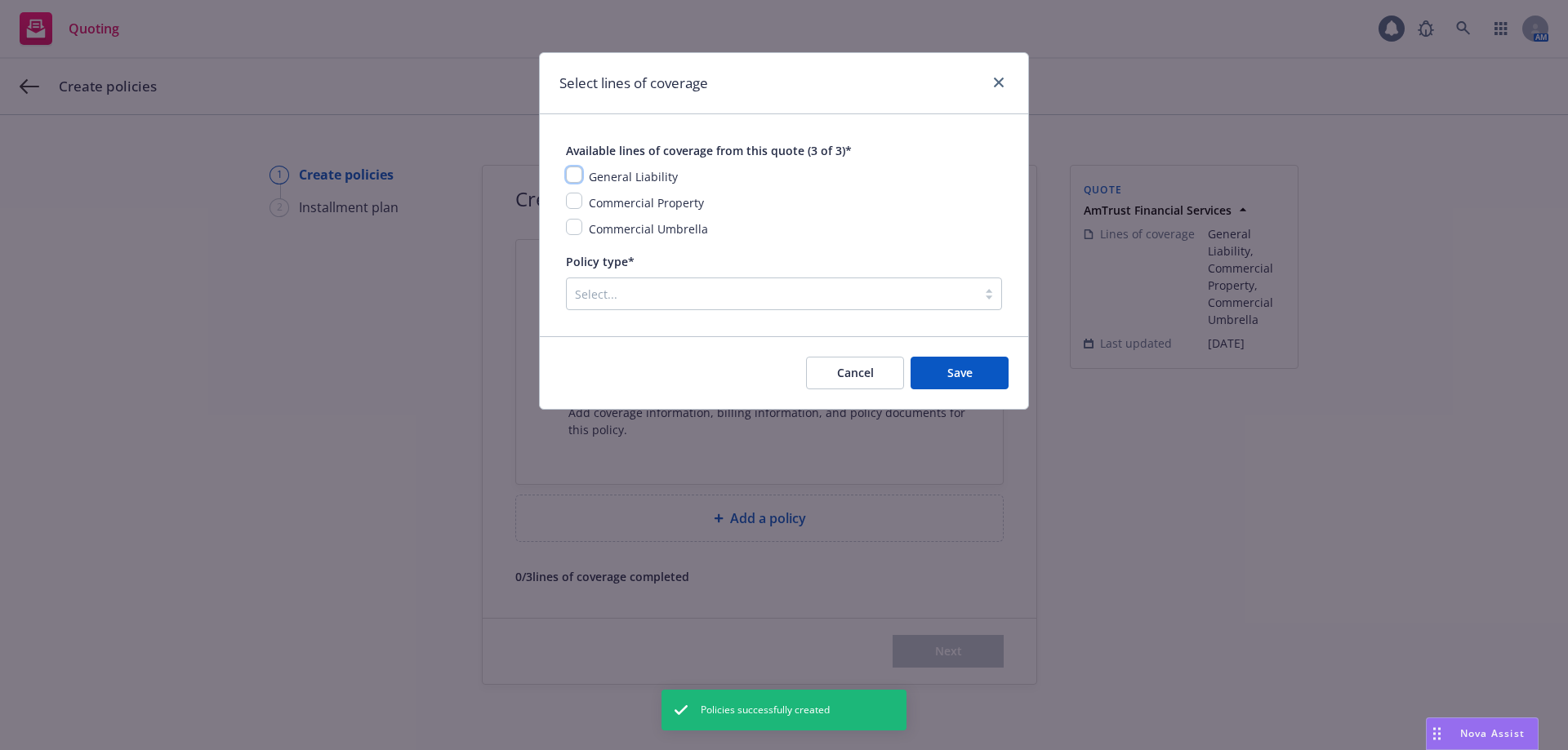
click at [573, 177] on input "checkbox" at bounding box center [573, 175] width 17 height 17
click at [573, 216] on div "General Liability Commercial Property Commercial Umbrella" at bounding box center [784, 202] width 436 height 72
click at [577, 204] on input "checkbox" at bounding box center [573, 200] width 17 height 17
click at [577, 222] on input "checkbox" at bounding box center [573, 227] width 17 height 17
click at [720, 302] on div at bounding box center [771, 294] width 394 height 20
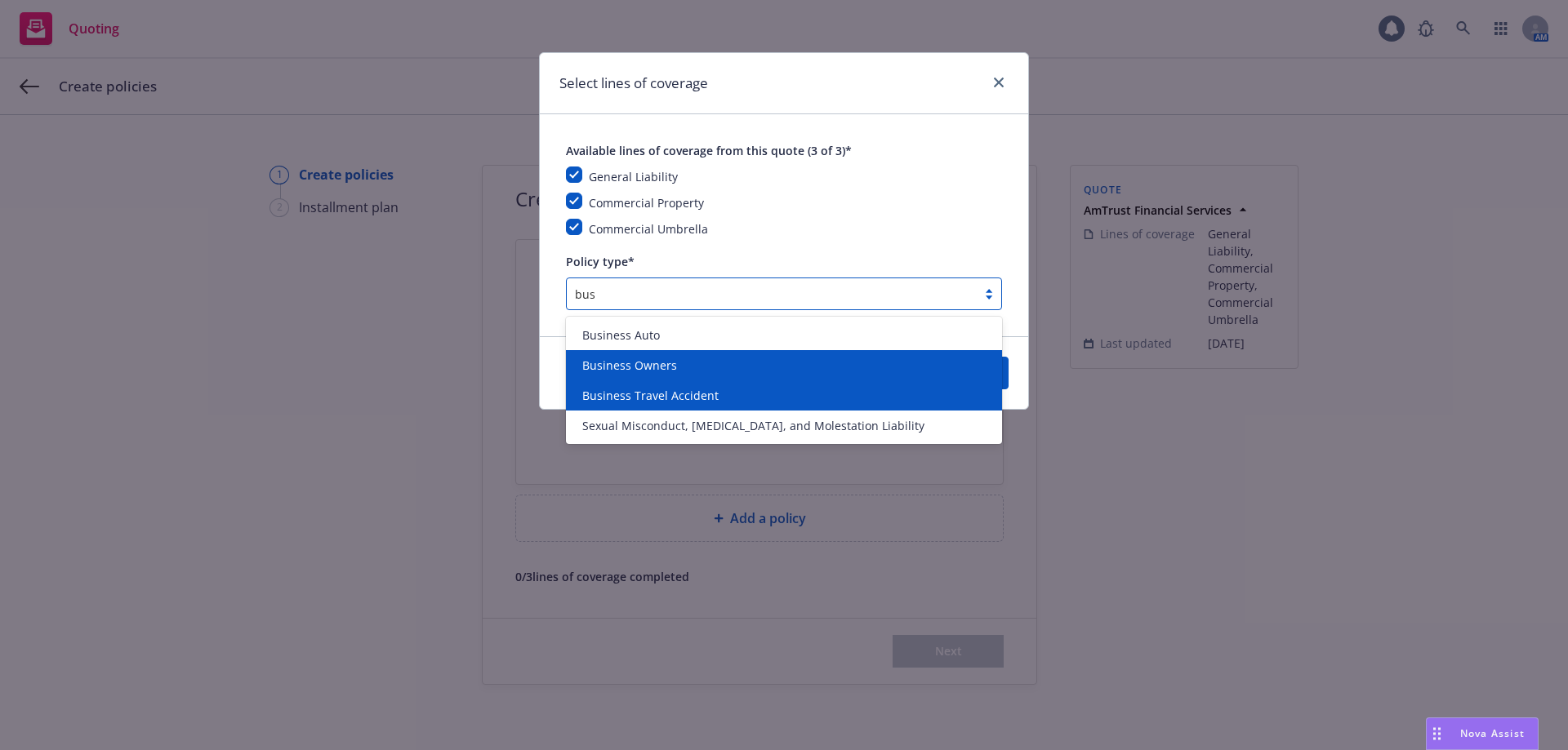
click at [644, 357] on span "Business Owners" at bounding box center [629, 364] width 94 height 17
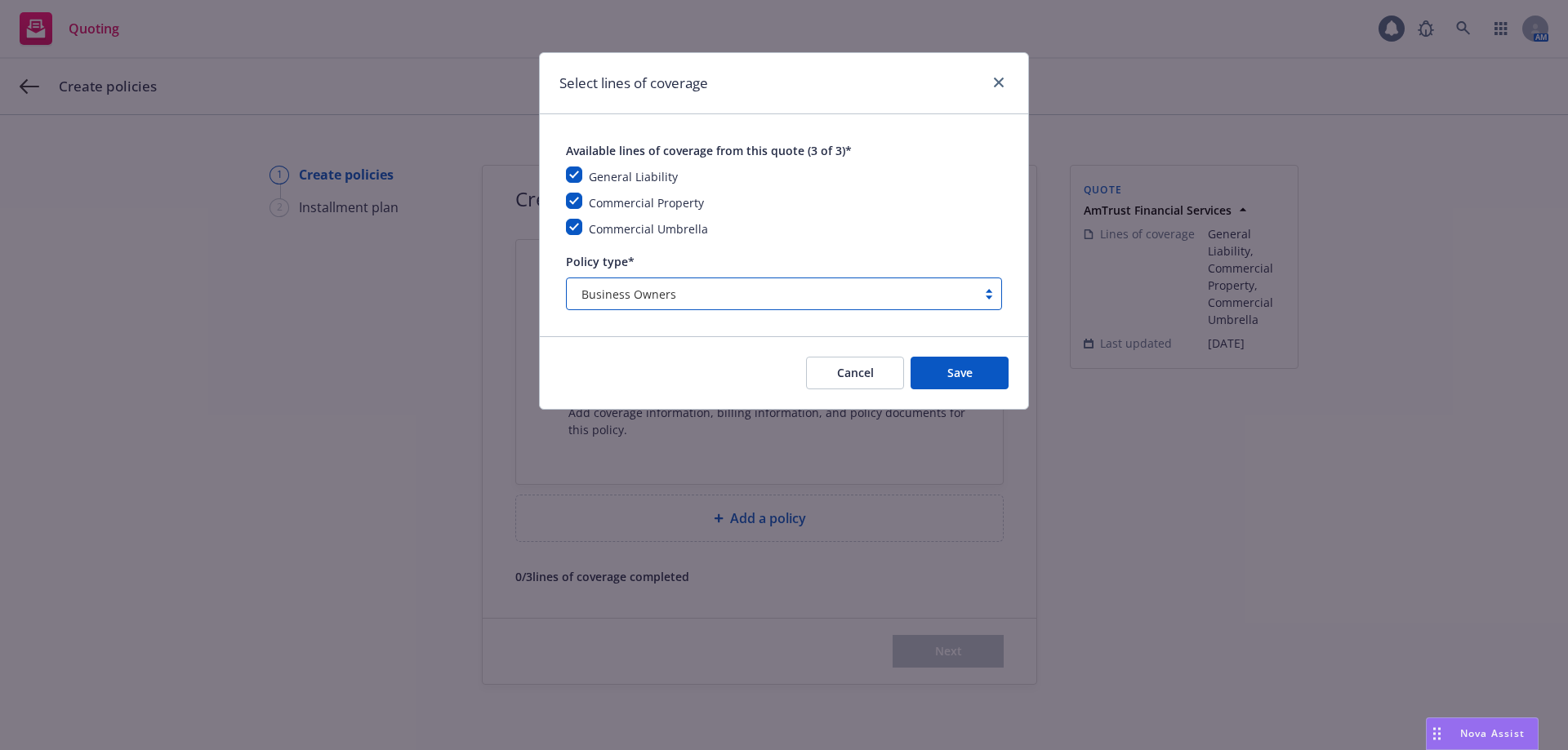
click at [1020, 368] on div "Cancel Save" at bounding box center [784, 373] width 488 height 73
click at [995, 375] on button "Save" at bounding box center [959, 372] width 98 height 32
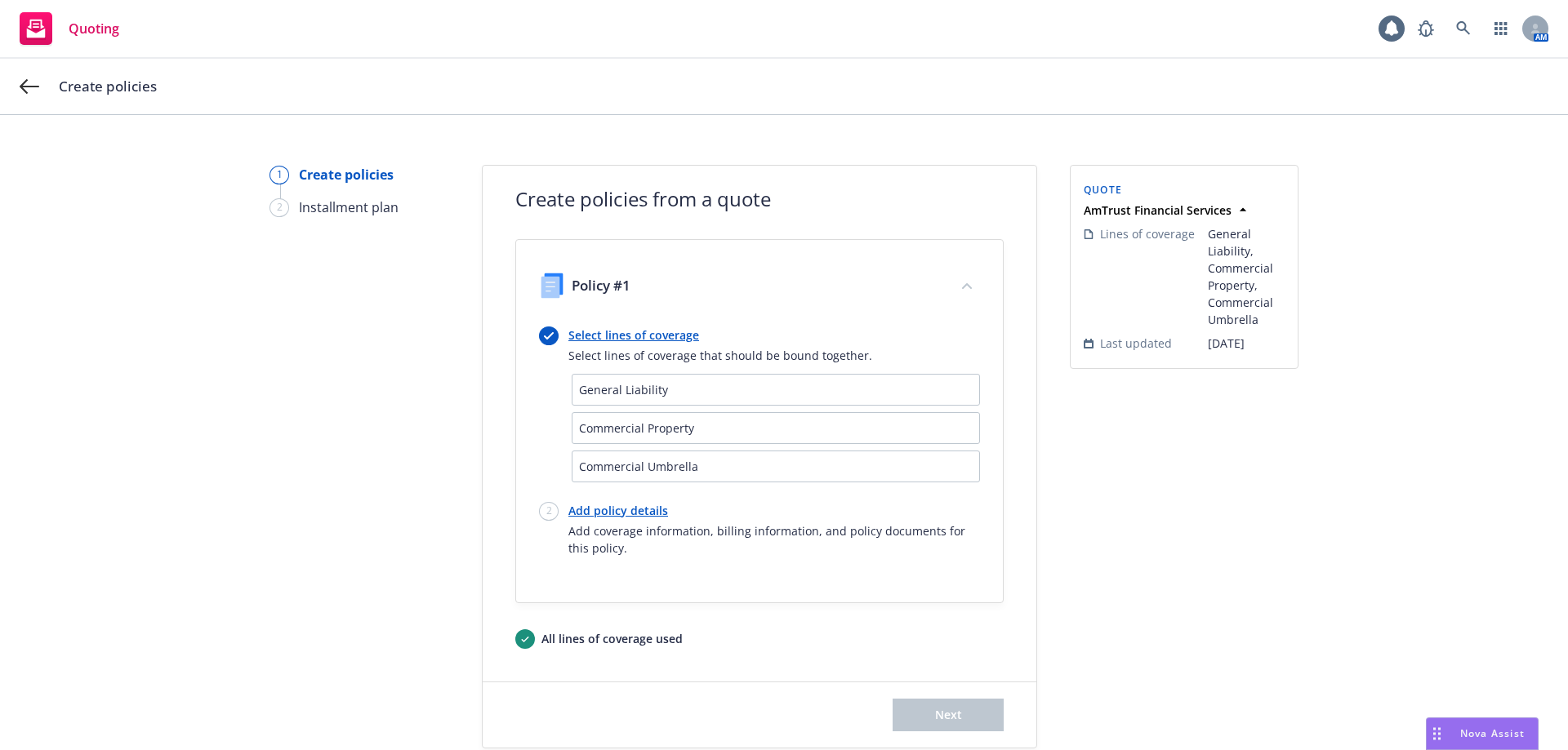
click at [604, 515] on link "Add policy details" at bounding box center [774, 509] width 411 height 17
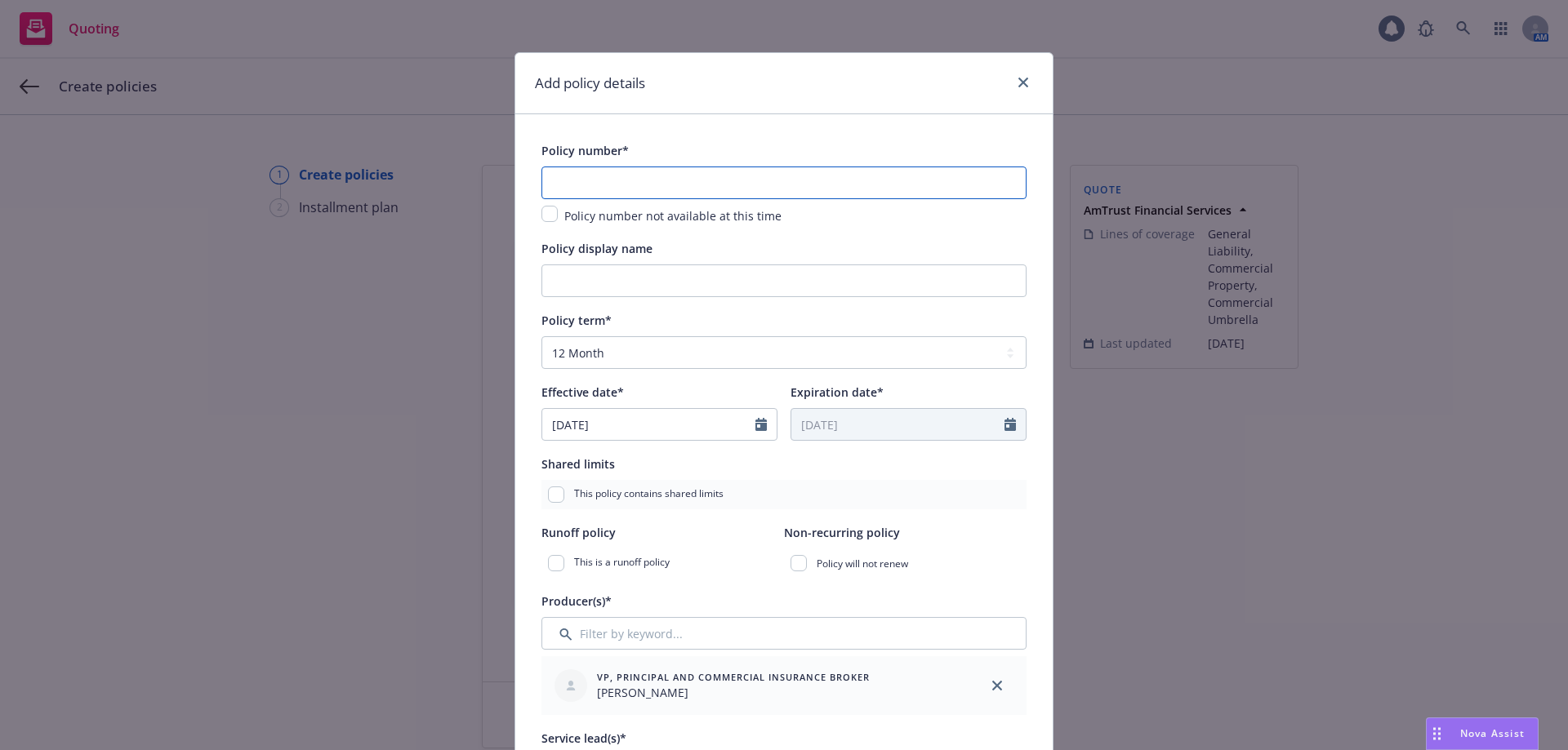
click at [593, 188] on input "text" at bounding box center [784, 183] width 485 height 32
paste input "WBP2086253"
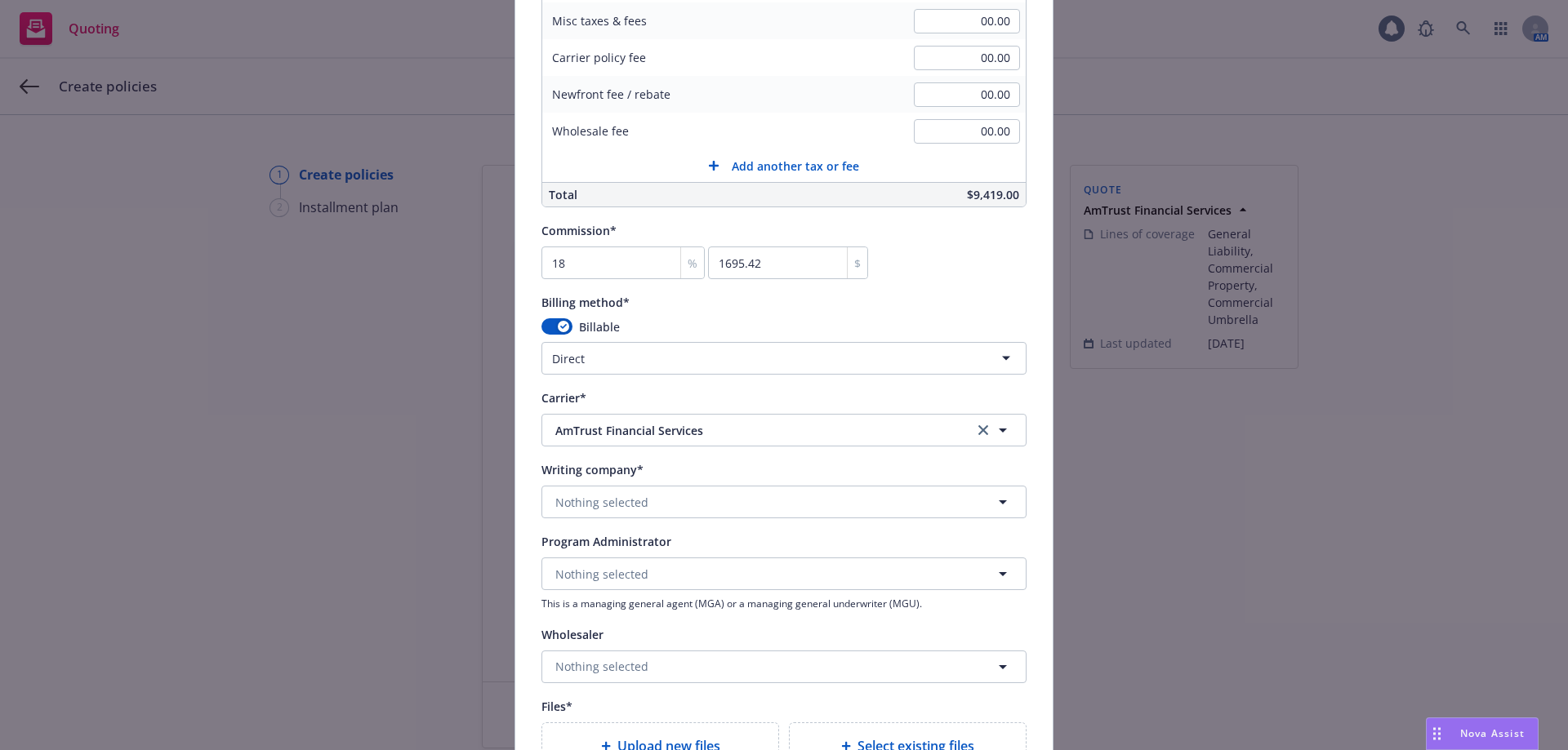
scroll to position [1388, 0]
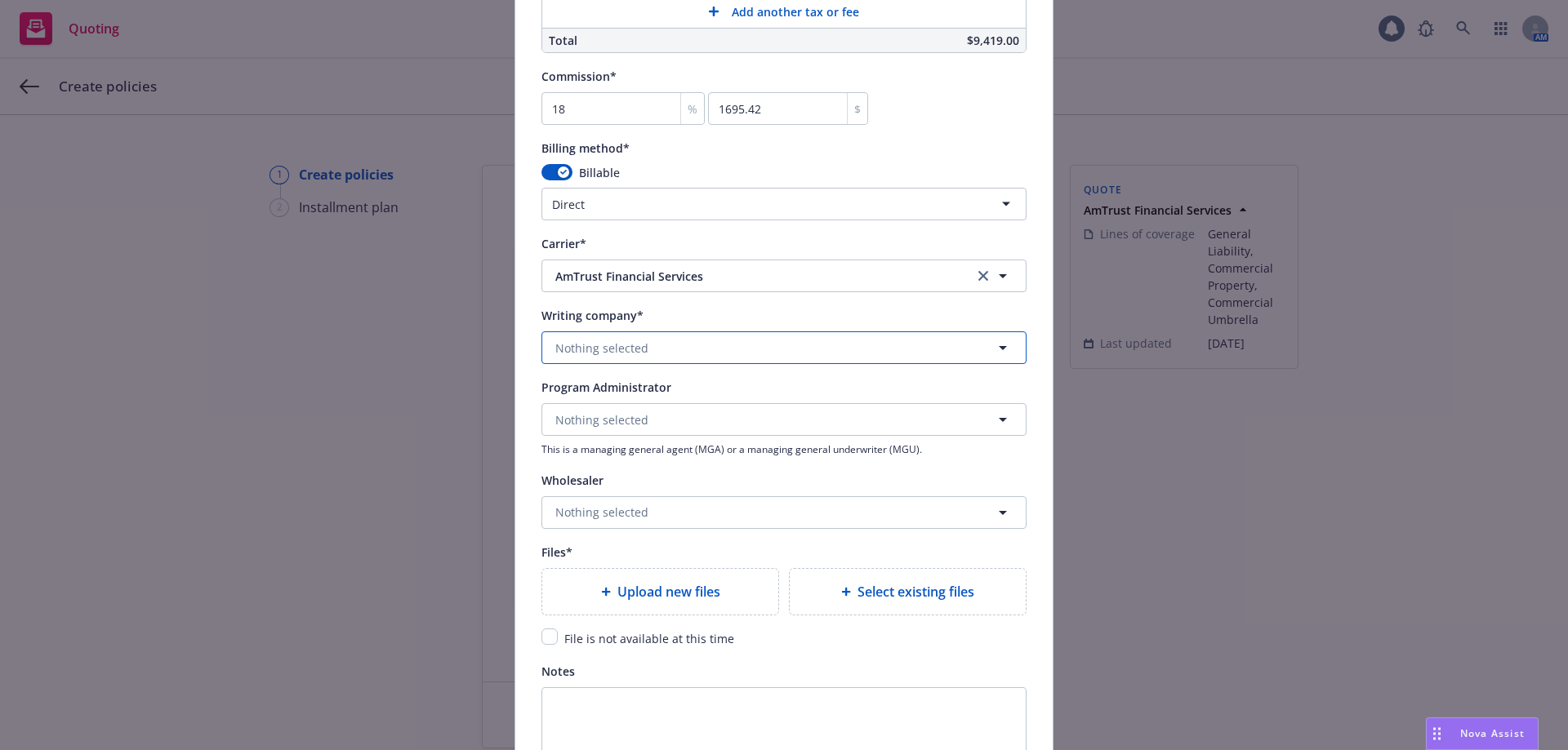
click at [624, 350] on span "Nothing selected" at bounding box center [601, 348] width 93 height 17
click at [602, 404] on span "Domestic - 25011" at bounding box center [634, 410] width 150 height 17
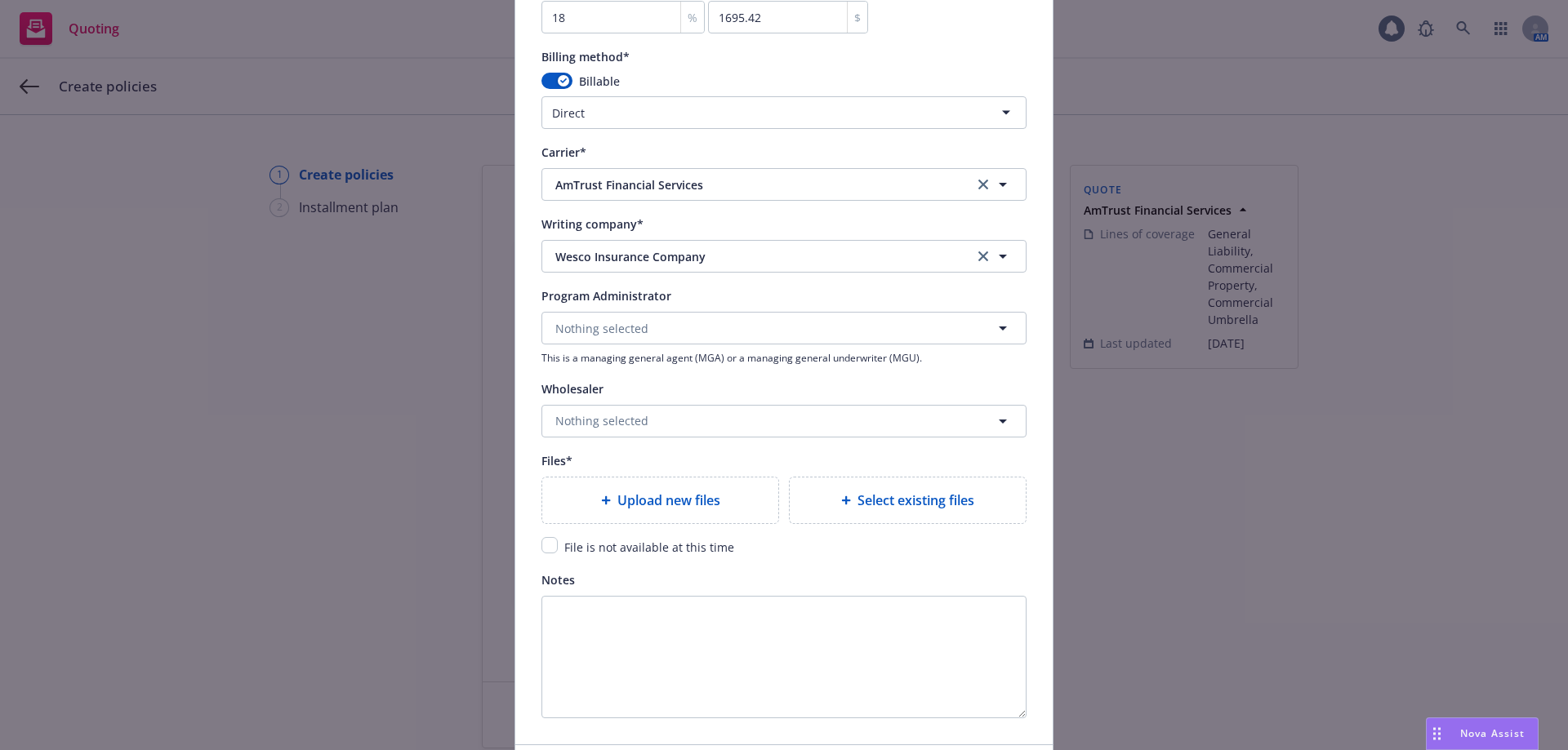
scroll to position [1599, 0]
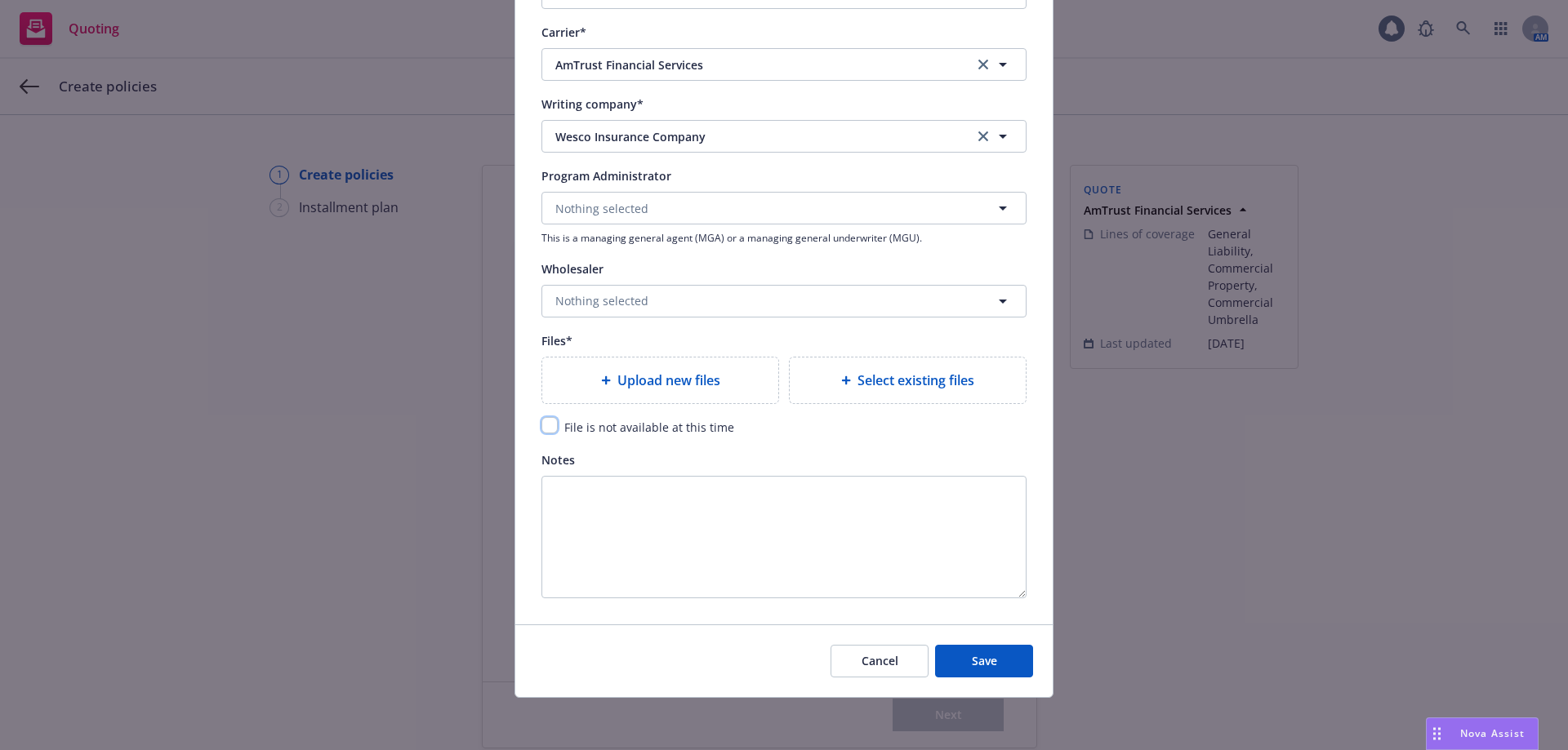
click at [541, 419] on input "checkbox" at bounding box center [549, 425] width 17 height 17
click at [945, 642] on div "Cancel Save" at bounding box center [784, 661] width 537 height 73
click at [972, 660] on span "Save" at bounding box center [985, 661] width 26 height 16
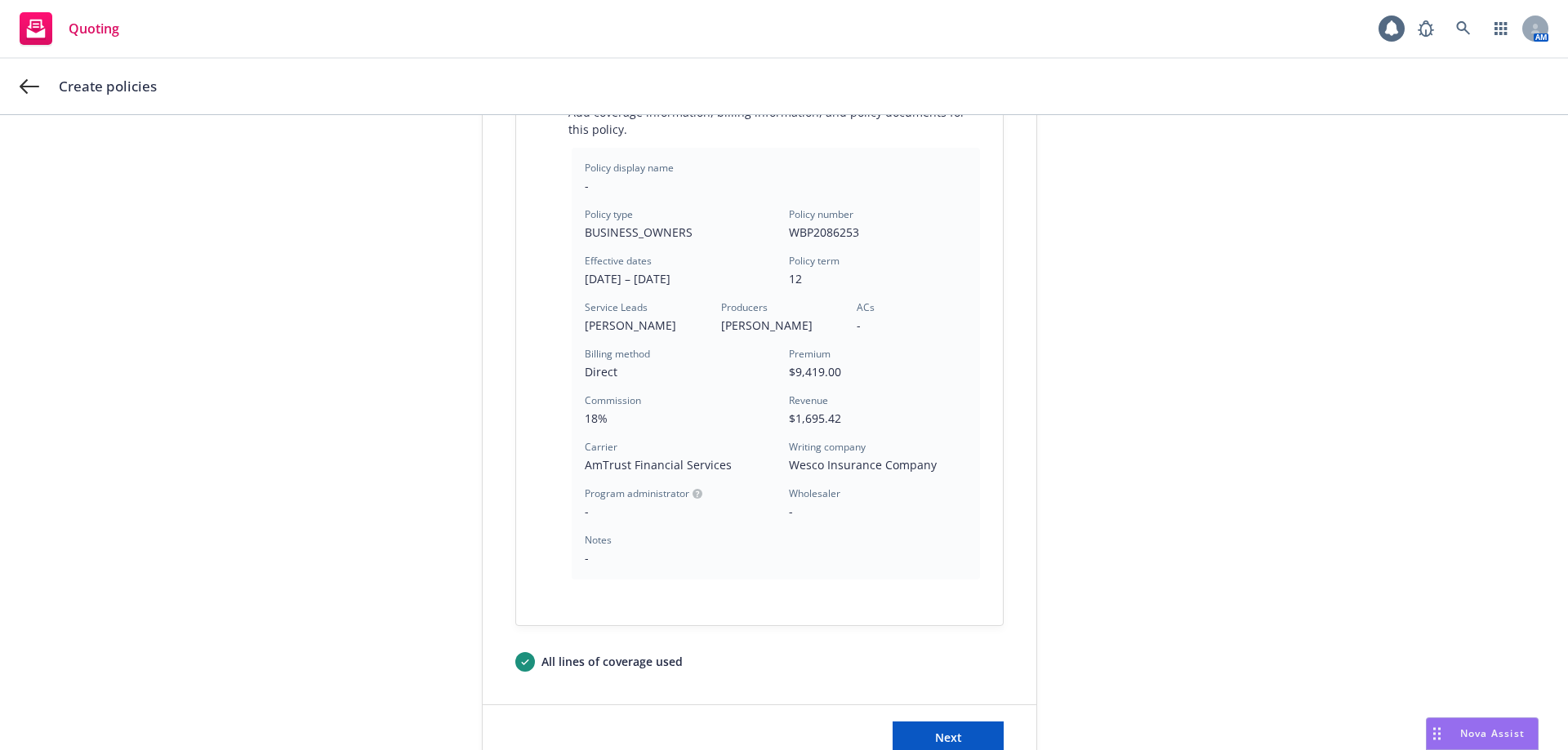
scroll to position [521, 0]
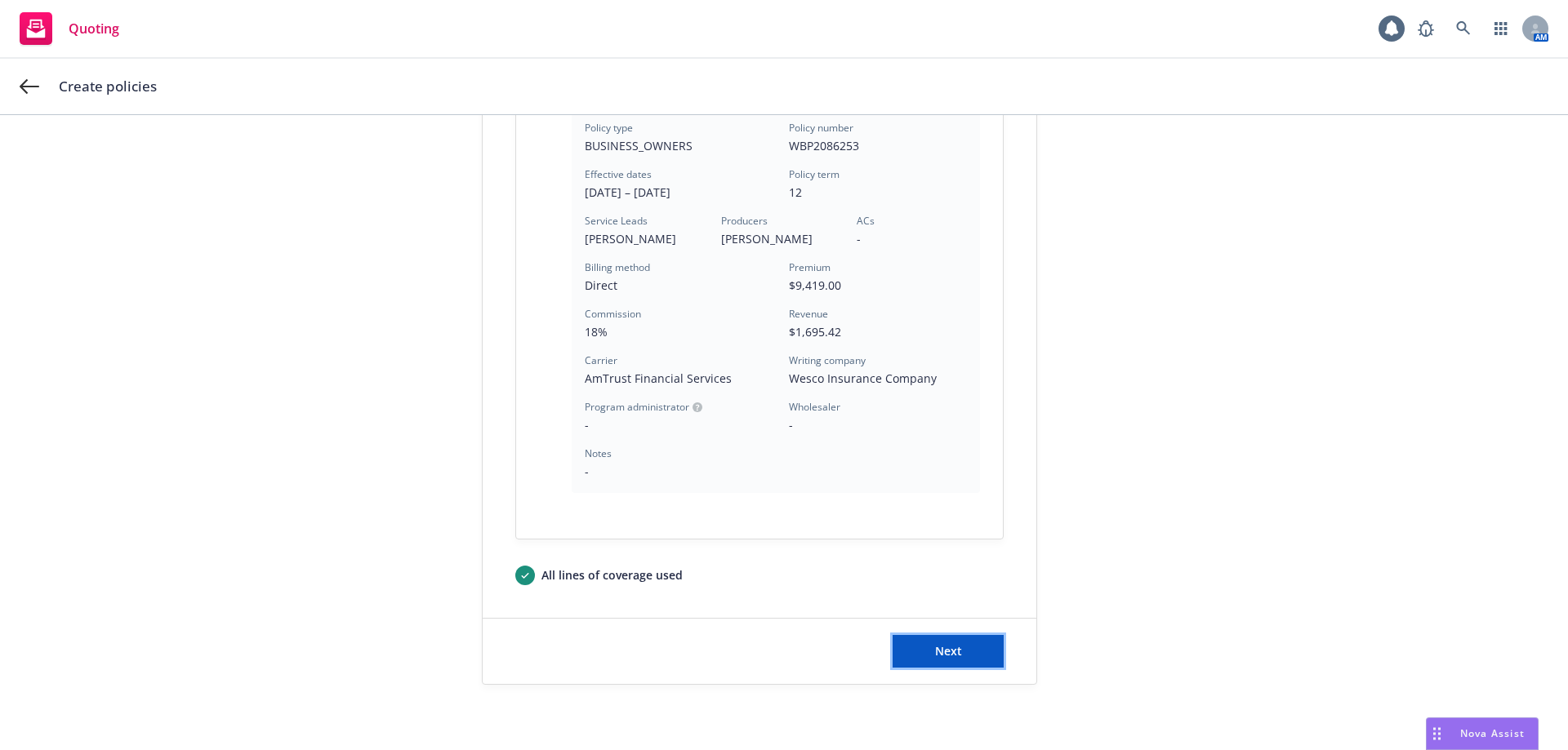
click at [929, 640] on button "Next" at bounding box center [947, 651] width 111 height 32
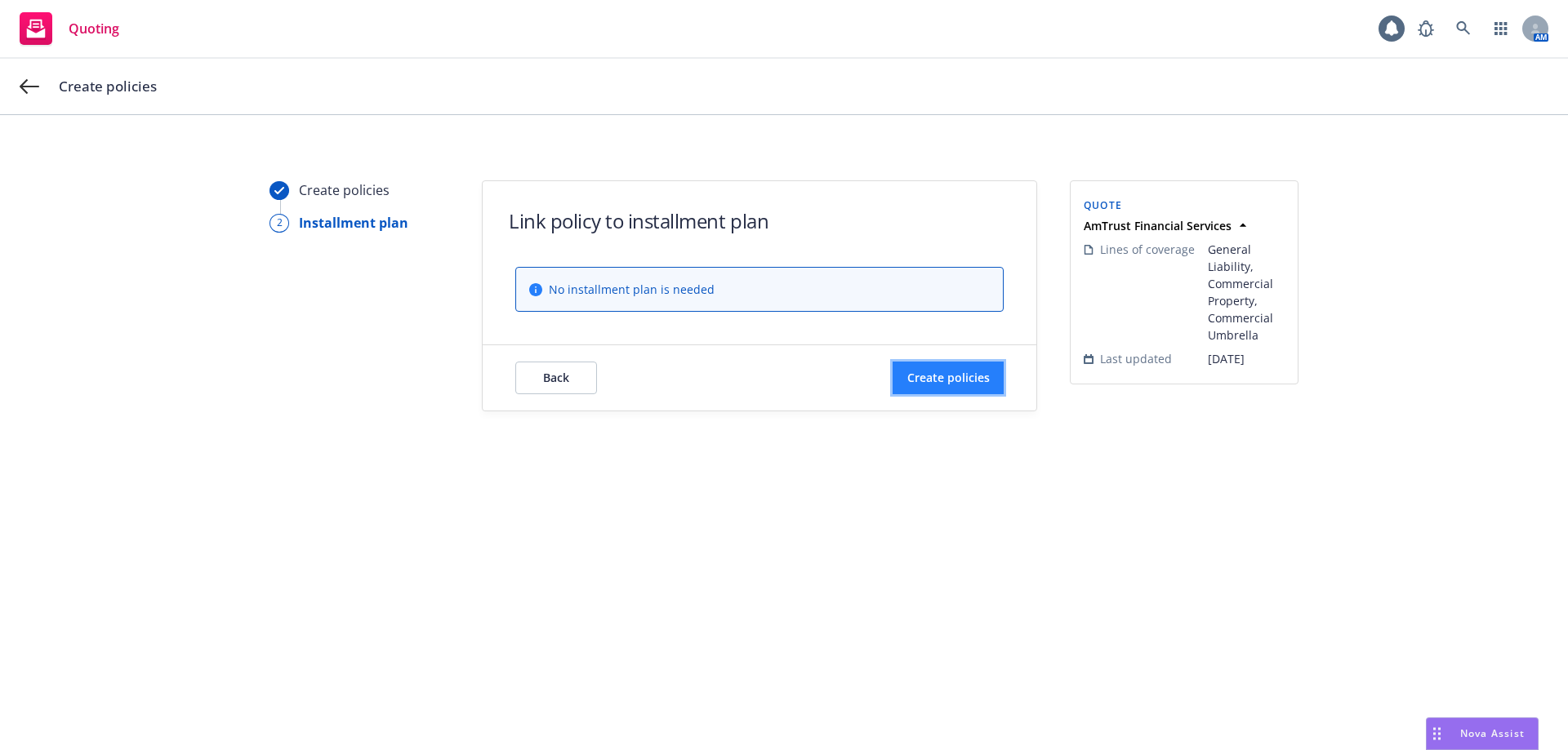
click at [929, 384] on span "Create policies" at bounding box center [948, 378] width 82 height 16
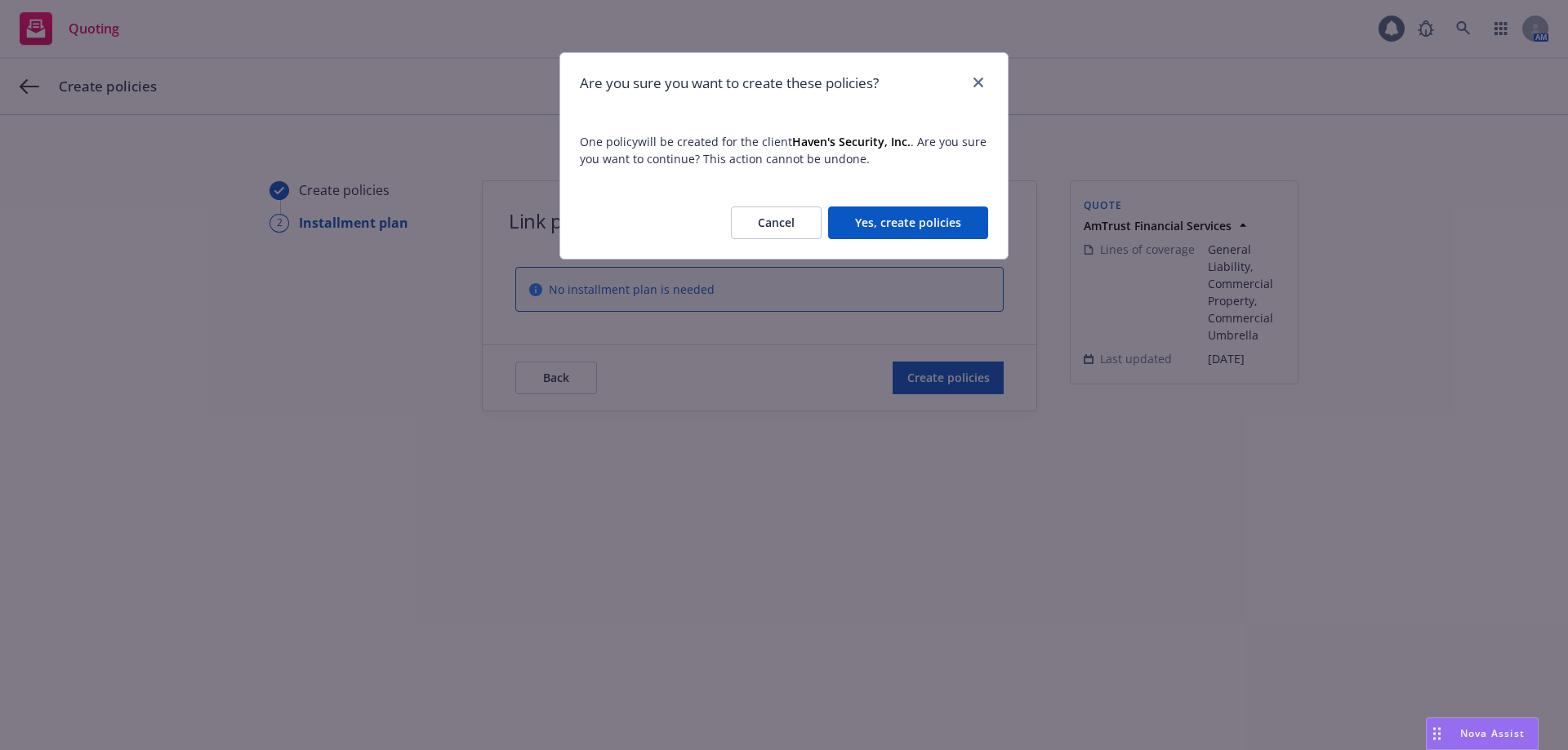
drag, startPoint x: 922, startPoint y: 201, endPoint x: 923, endPoint y: 226, distance: 25.0
click at [922, 201] on div "Cancel Yes, create policies" at bounding box center [784, 222] width 448 height 72
click at [924, 235] on button "Yes, create policies" at bounding box center [907, 222] width 160 height 32
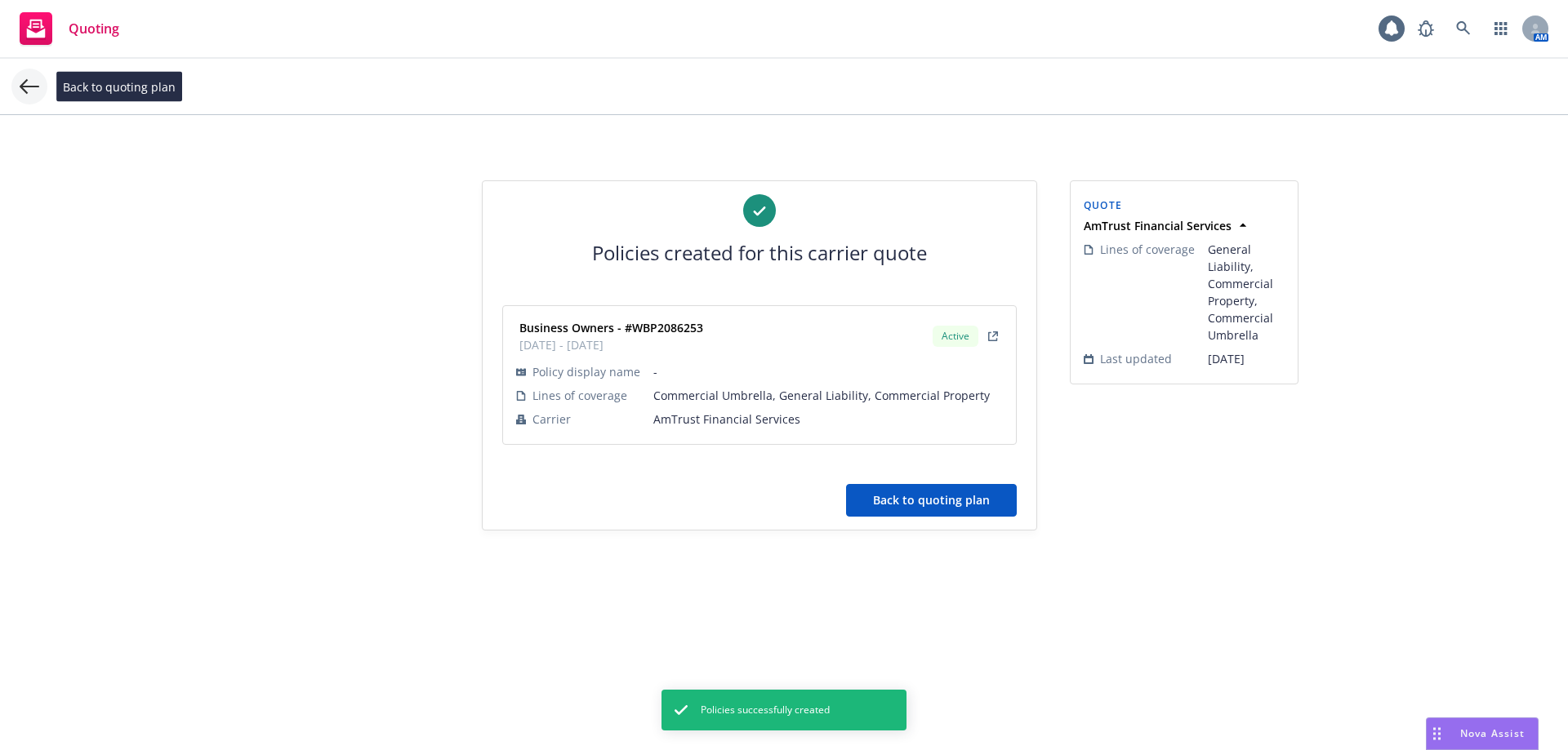
click at [29, 87] on icon at bounding box center [29, 86] width 20 height 20
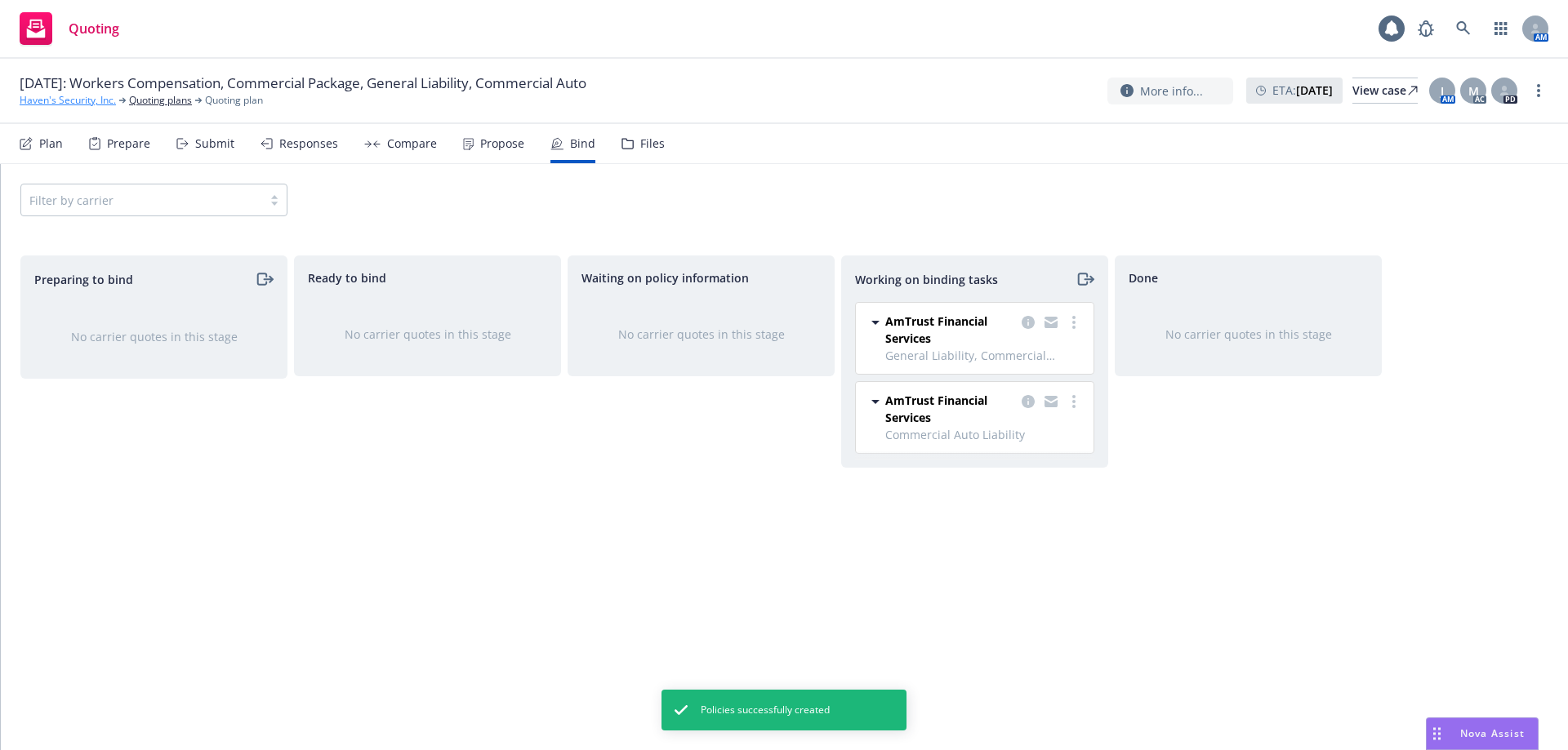
click at [45, 102] on link "Haven's Security, Inc." at bounding box center [68, 100] width 96 height 15
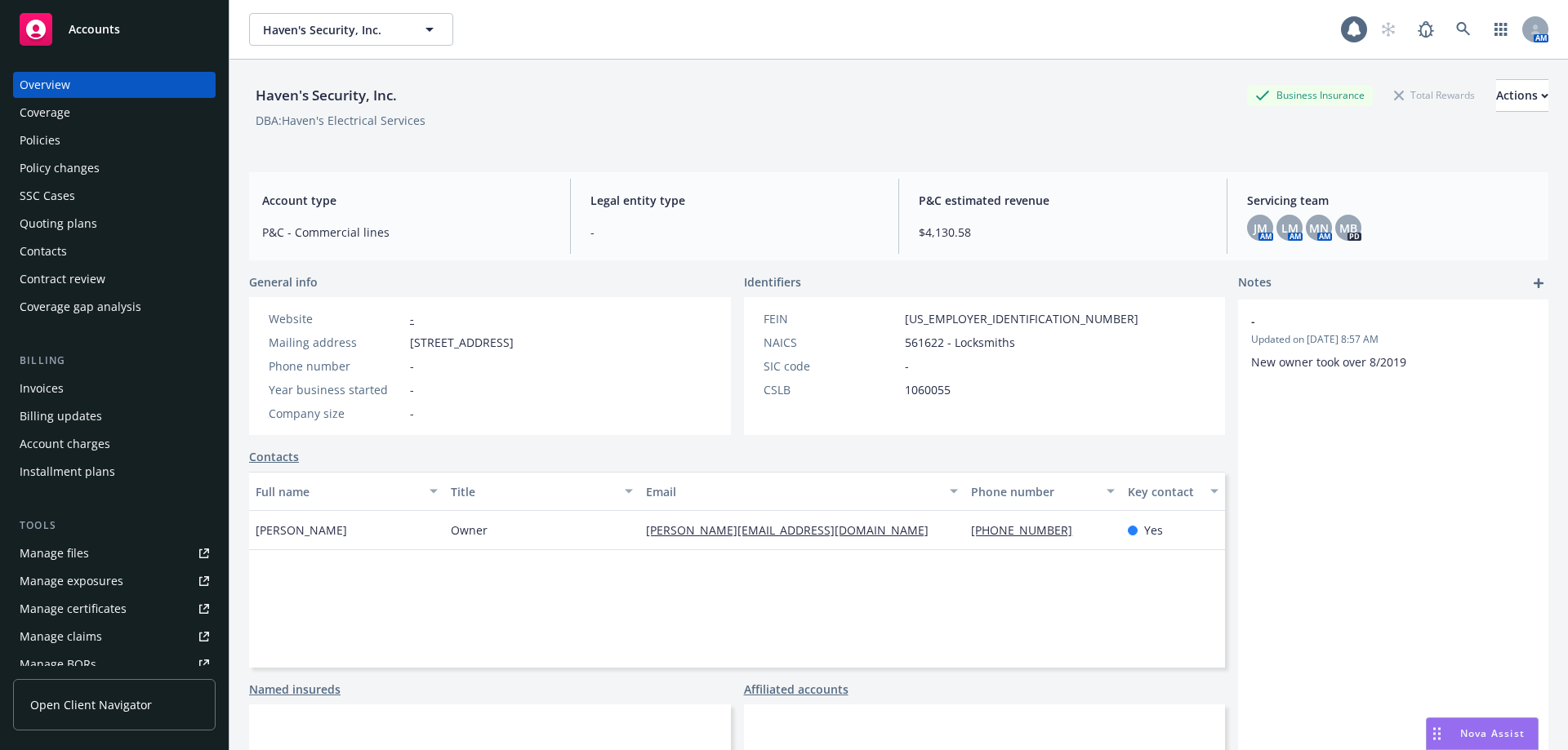
click at [125, 145] on div "Policies" at bounding box center [114, 140] width 189 height 27
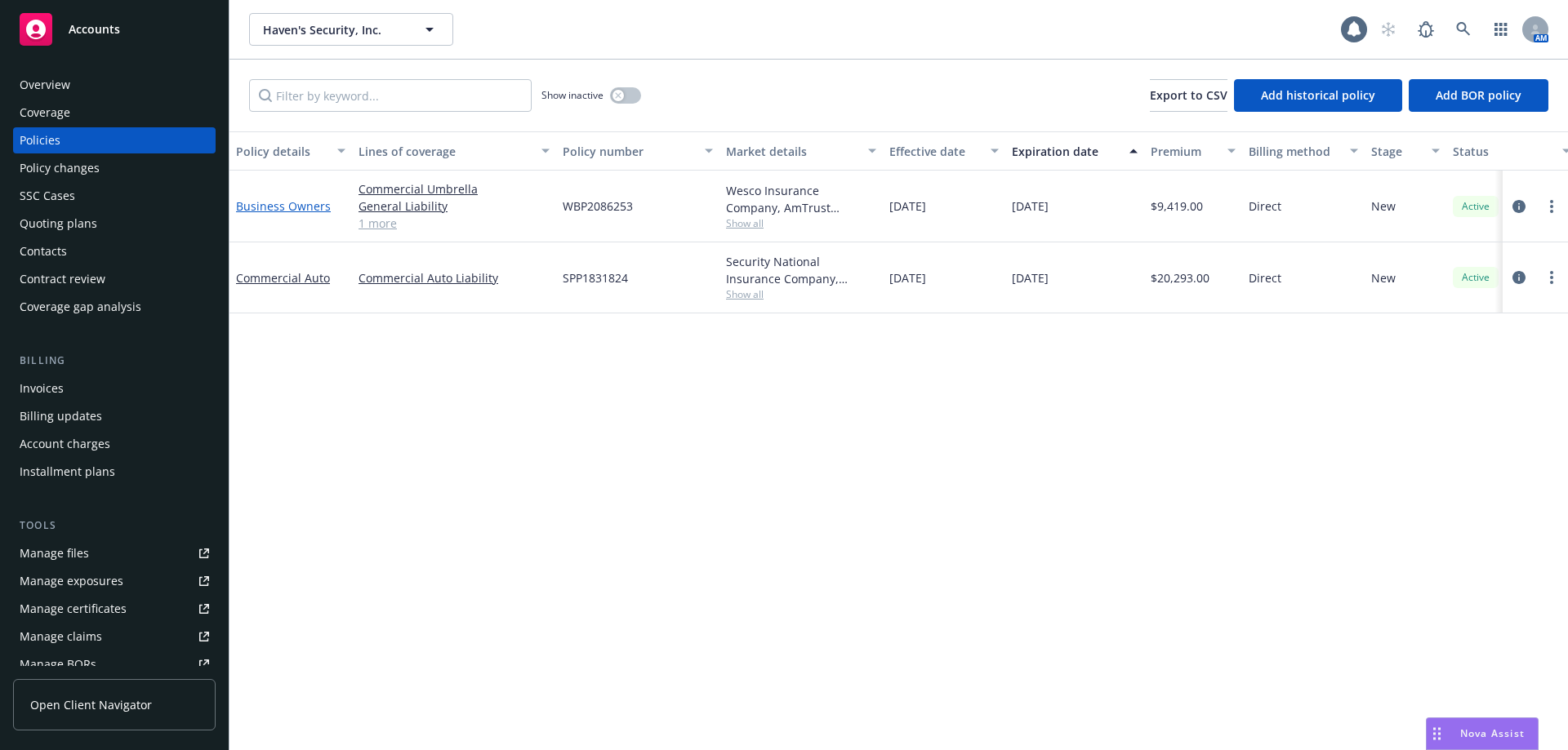
click at [305, 204] on link "Business Owners" at bounding box center [283, 206] width 94 height 16
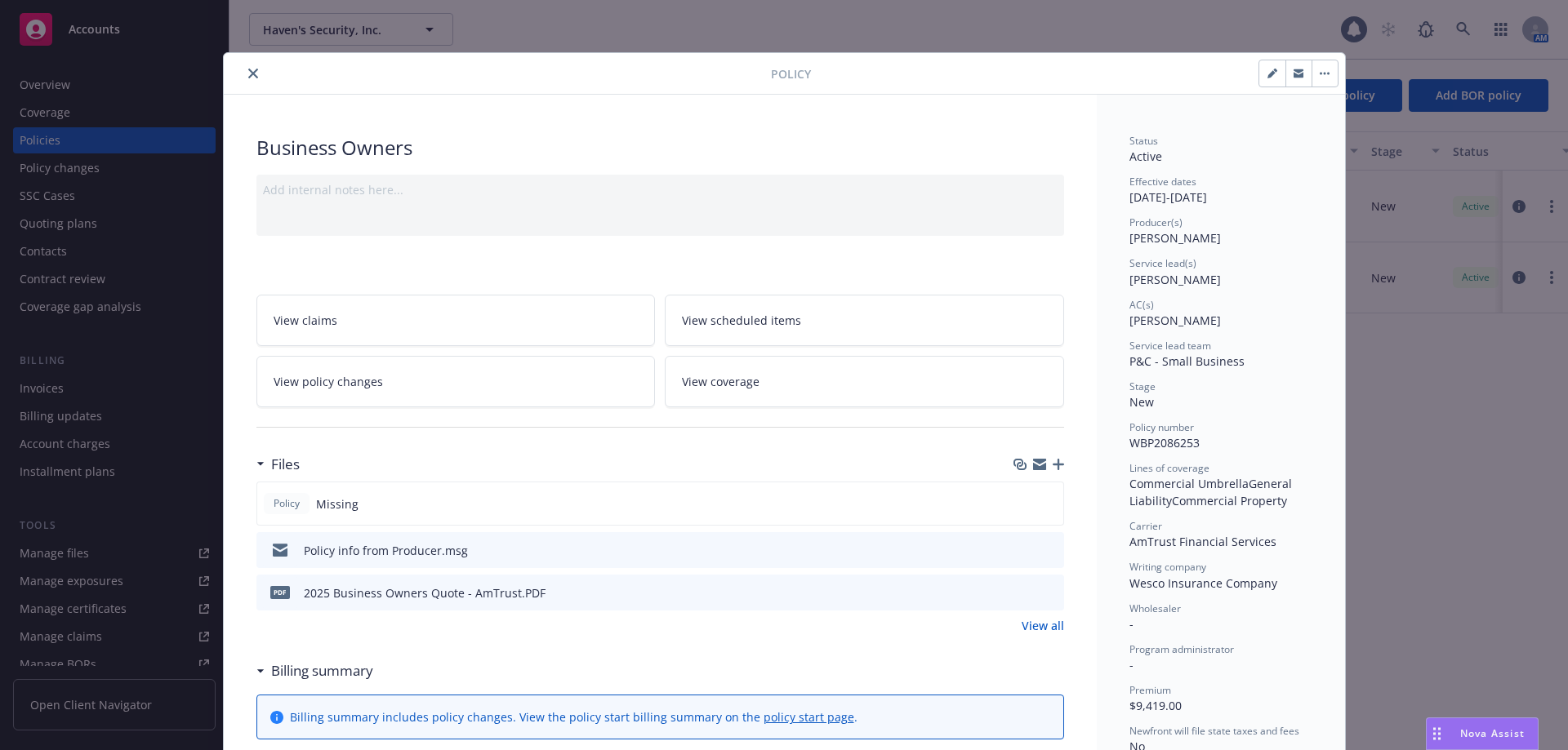
click at [1259, 75] on button "button" at bounding box center [1271, 74] width 27 height 27
select select "NEW"
select select "12"
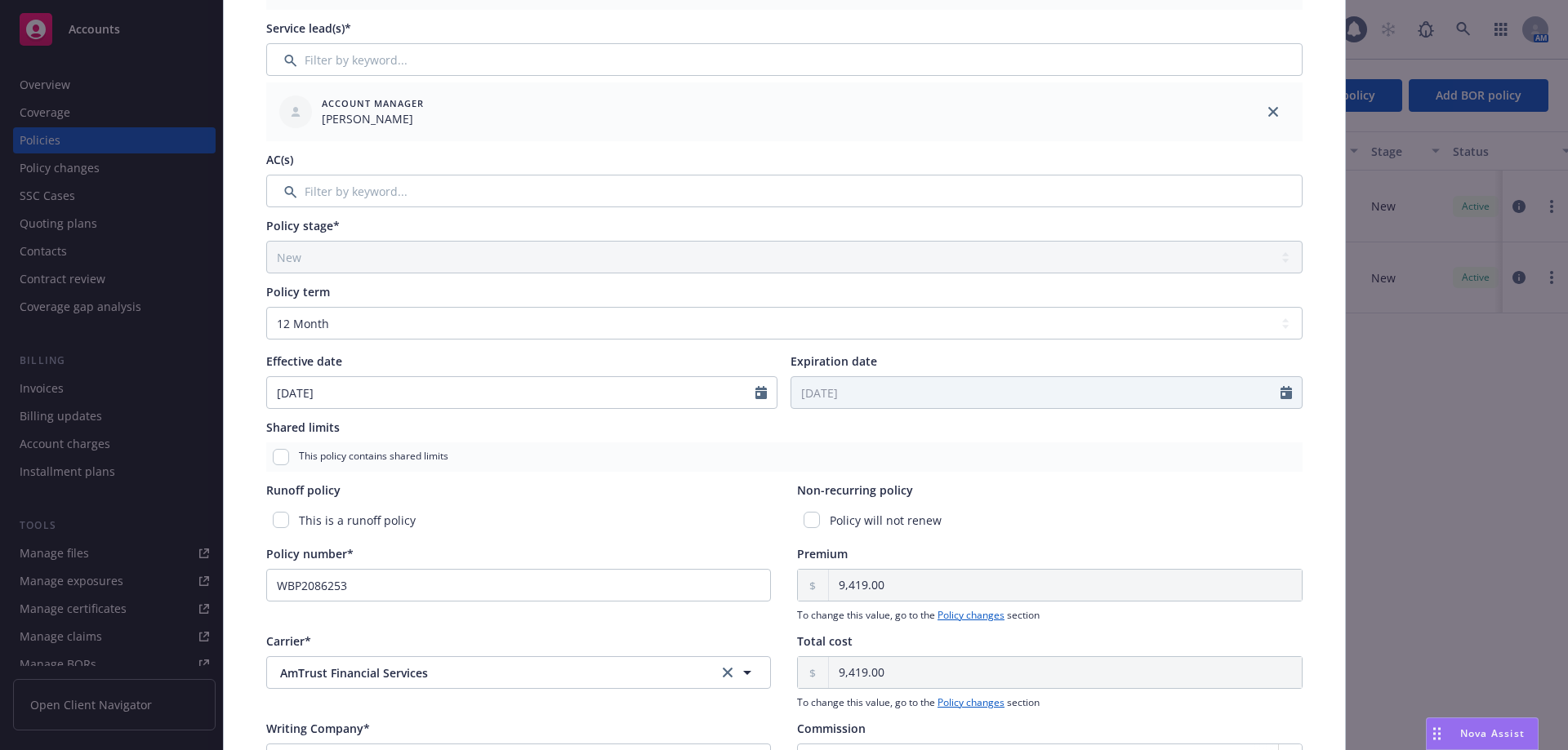
scroll to position [488, 0]
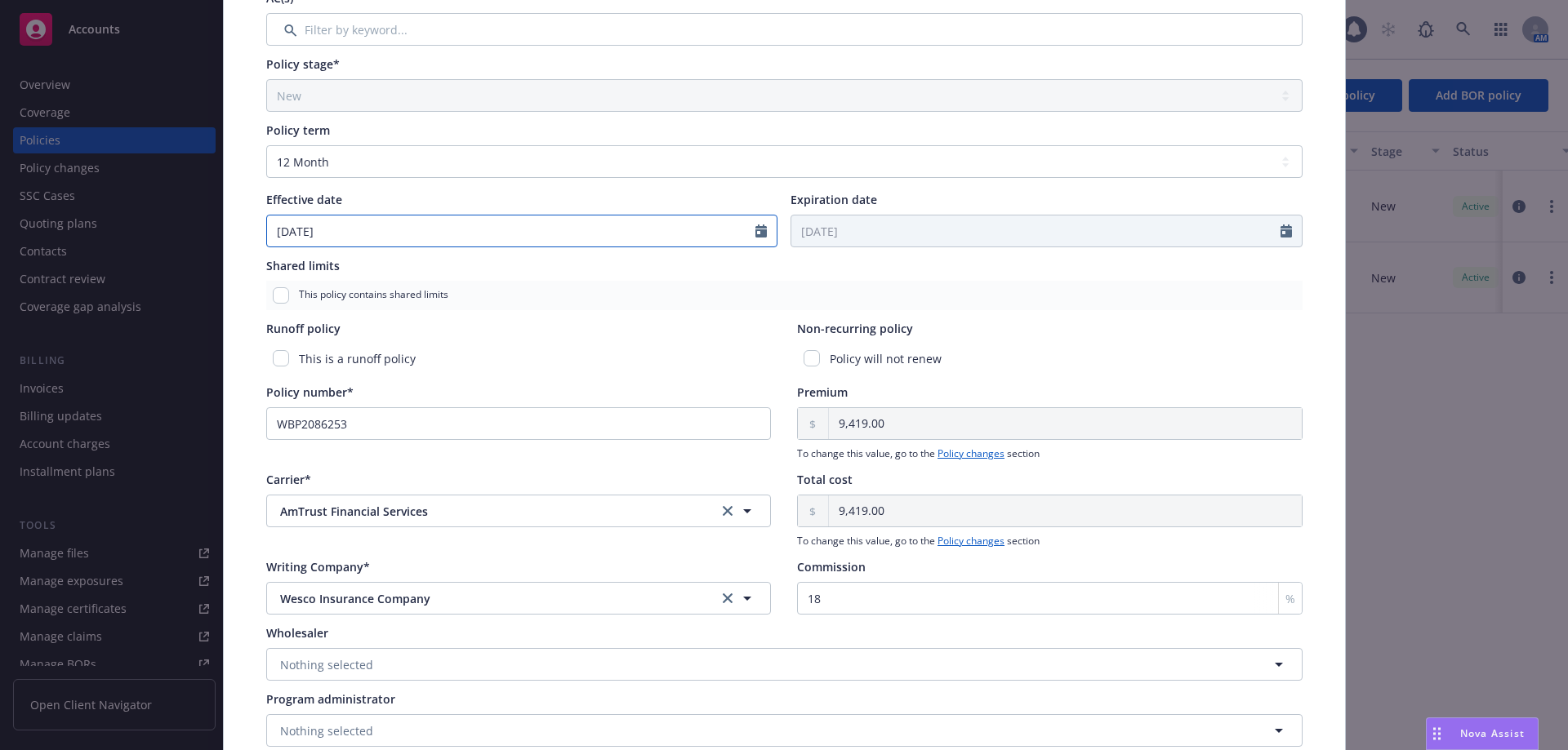
select select "8"
click at [297, 230] on input "[DATE]" at bounding box center [512, 232] width 489 height 31
type input "08/23/2025"
type input "08/23/2026"
click at [590, 332] on div "Runoff policy" at bounding box center [518, 328] width 506 height 17
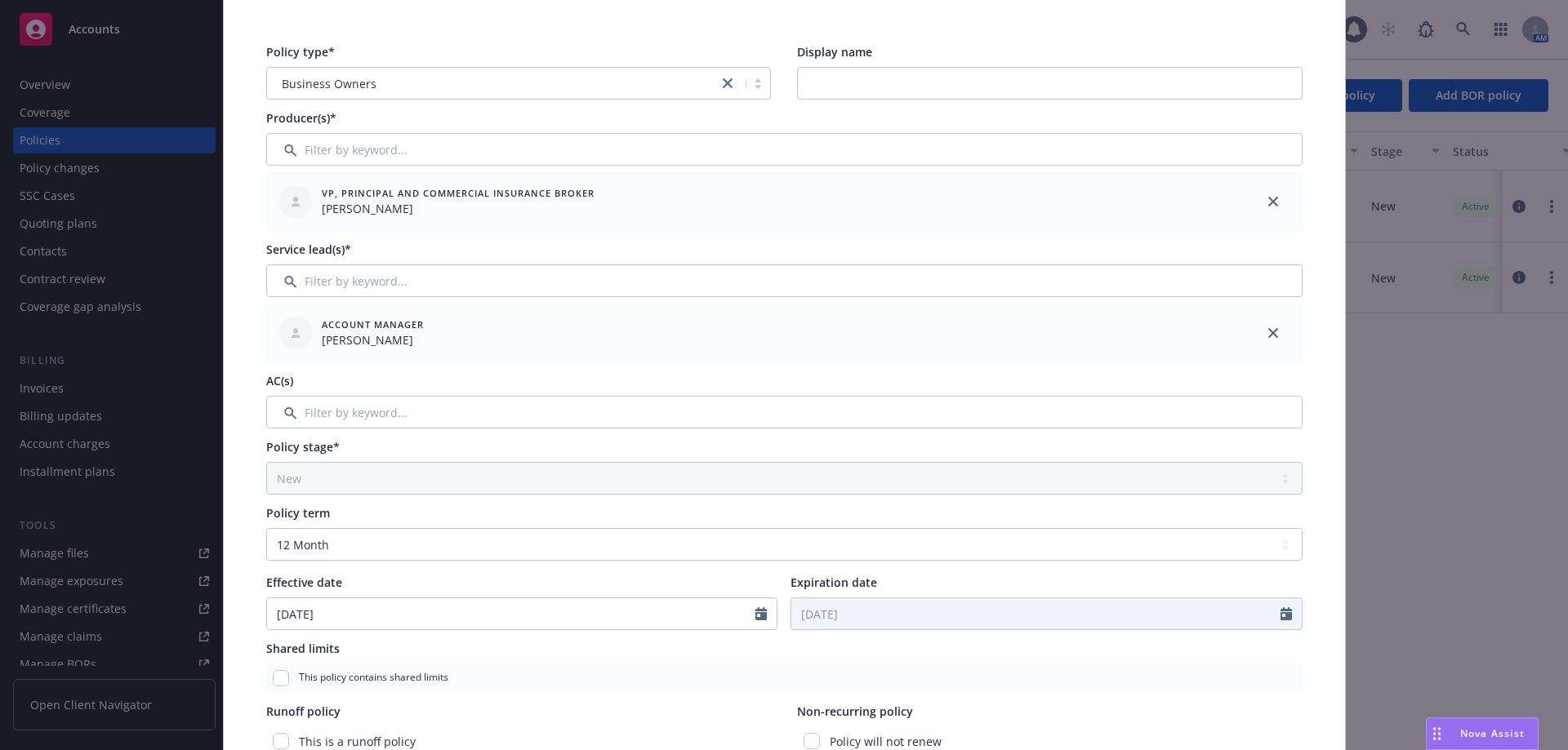
scroll to position [0, 0]
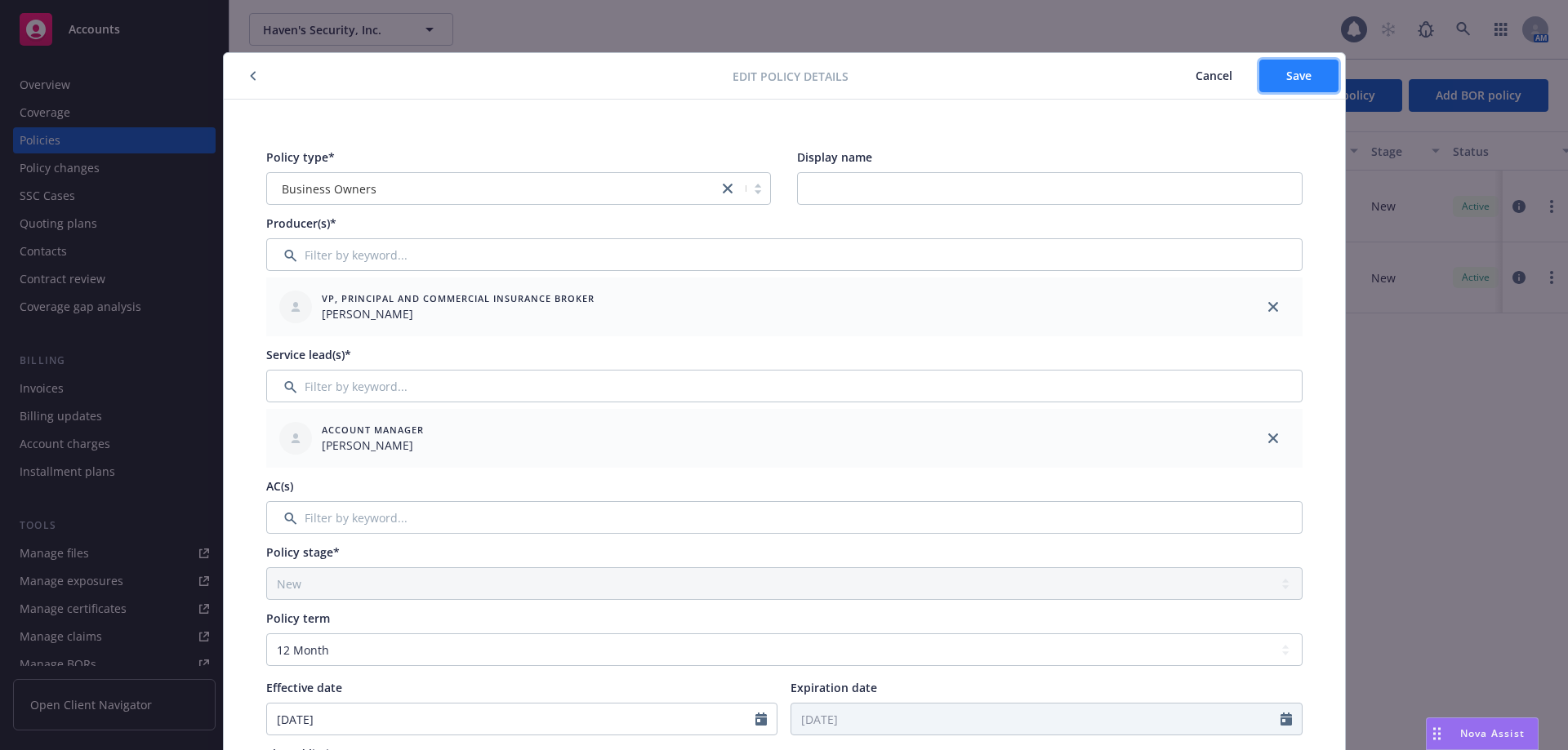
click at [1279, 66] on button "Save" at bounding box center [1298, 76] width 80 height 32
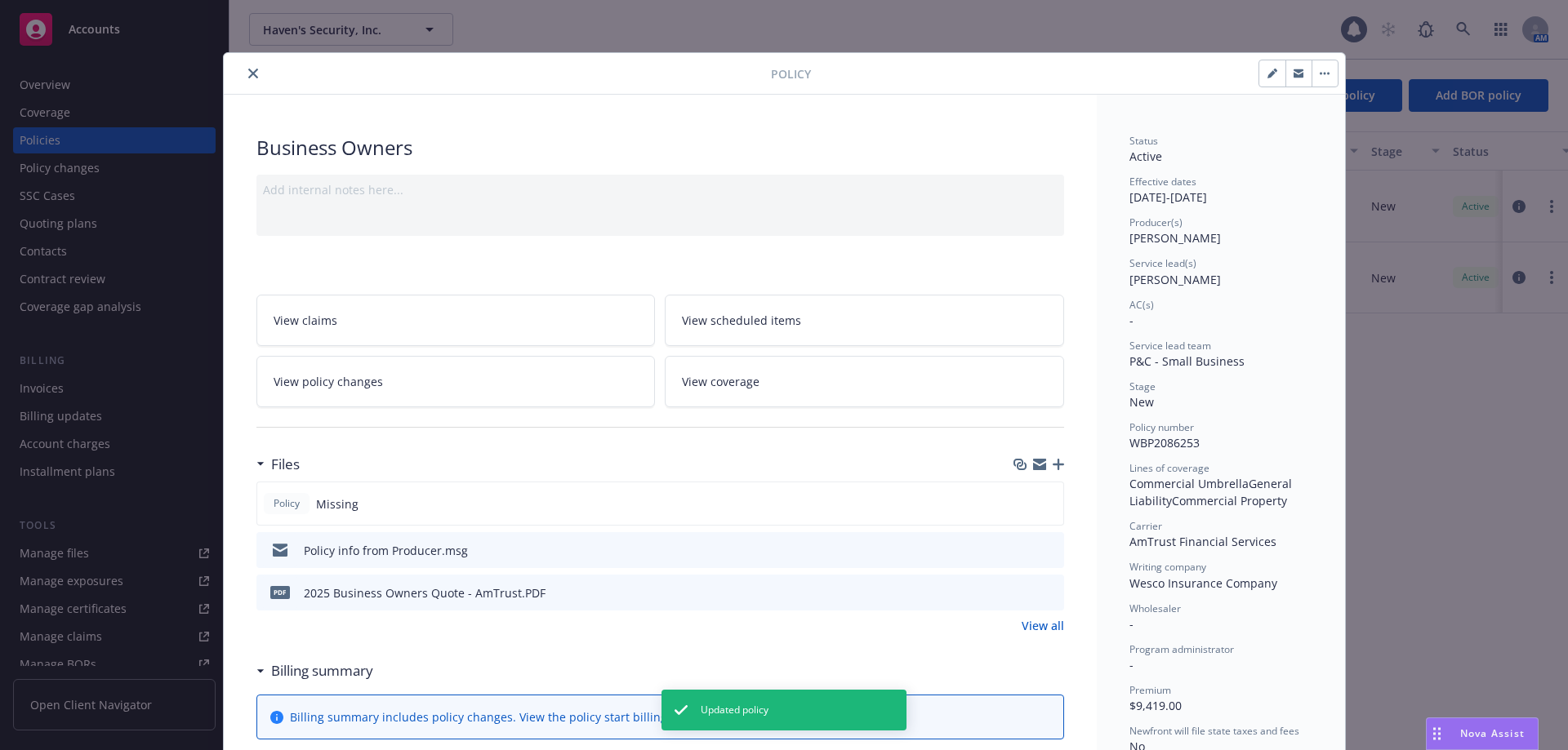
click at [247, 79] on button "close" at bounding box center [253, 74] width 20 height 20
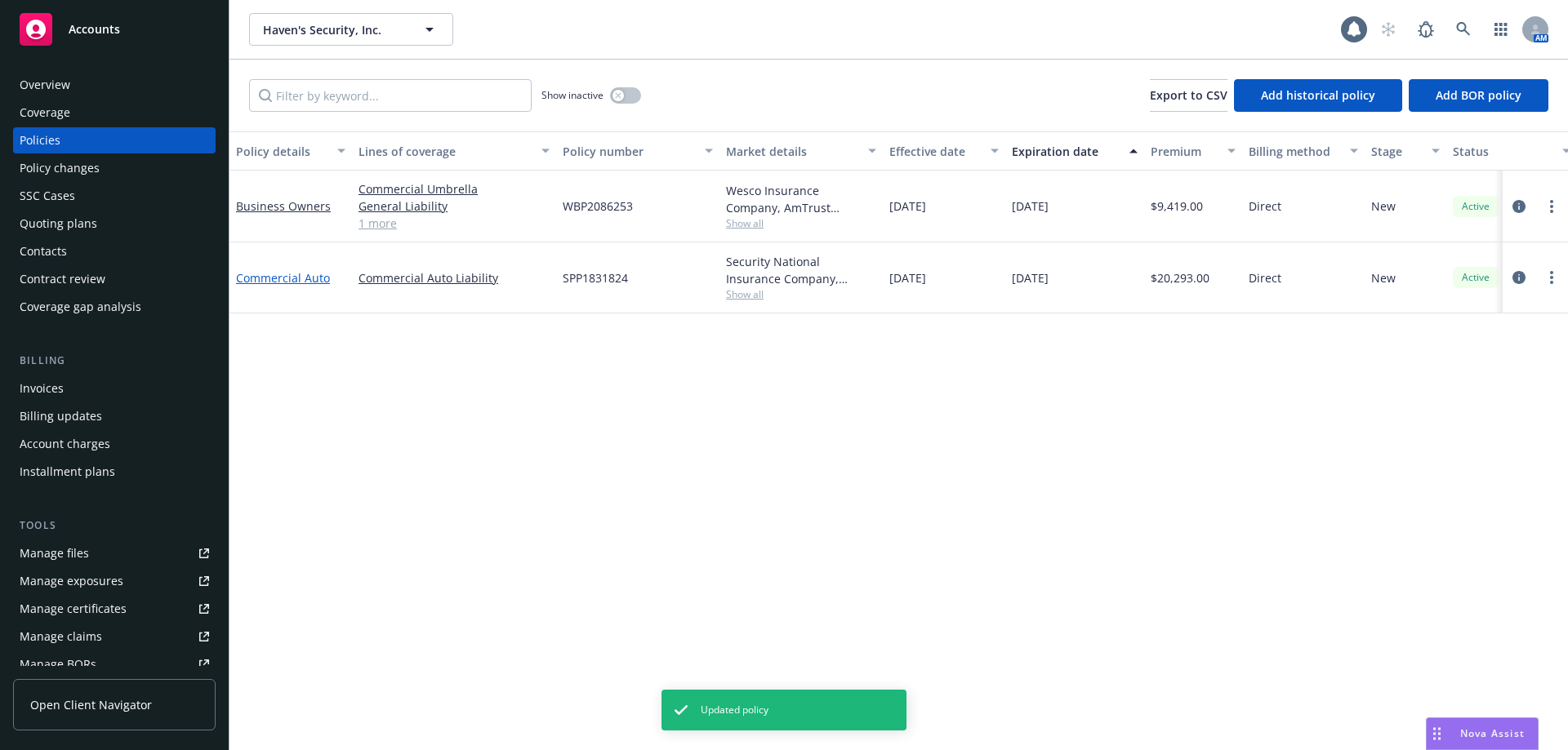
click at [294, 281] on link "Commercial Auto" at bounding box center [283, 278] width 94 height 16
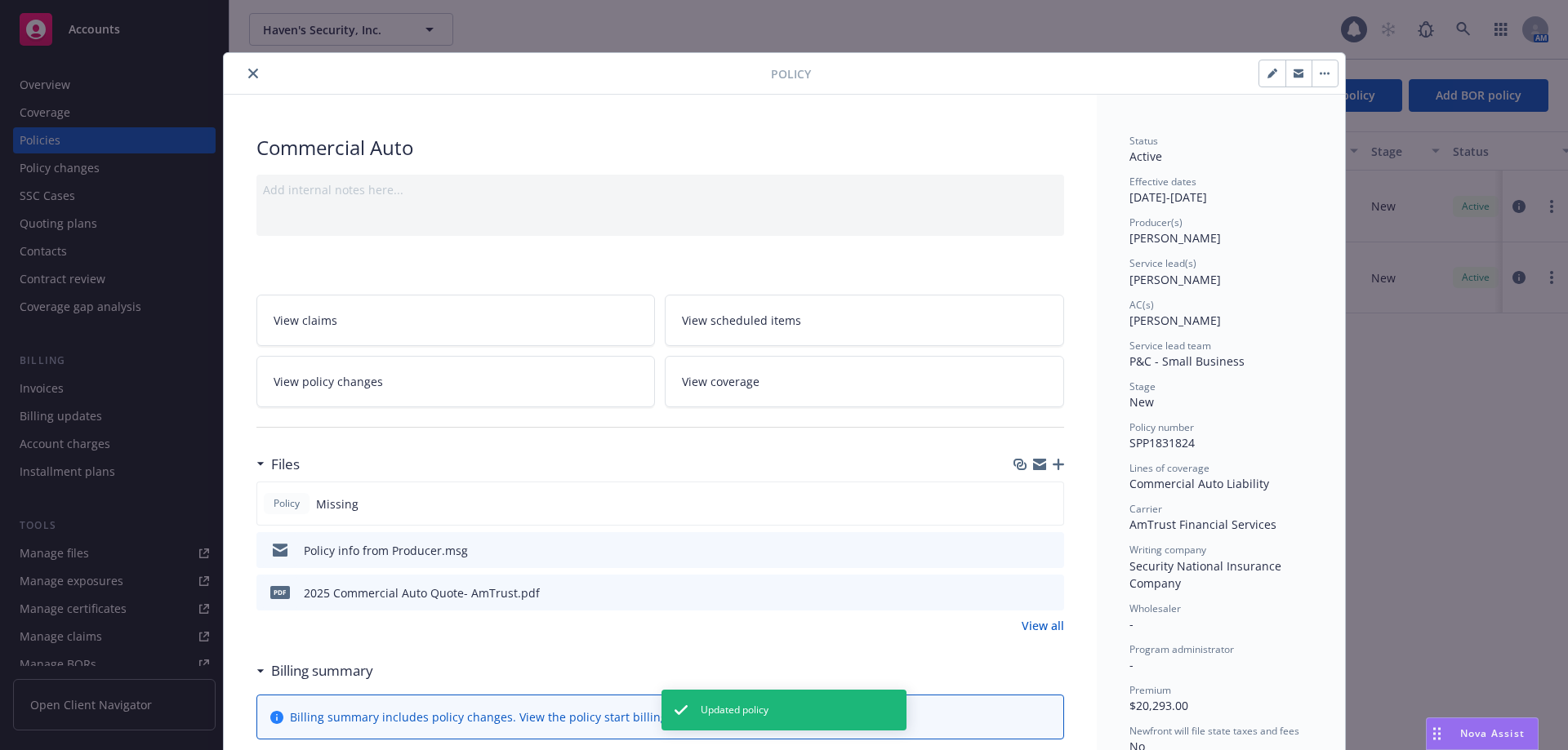
click at [1268, 80] on button "button" at bounding box center [1271, 74] width 27 height 27
select select "NEW"
select select "12"
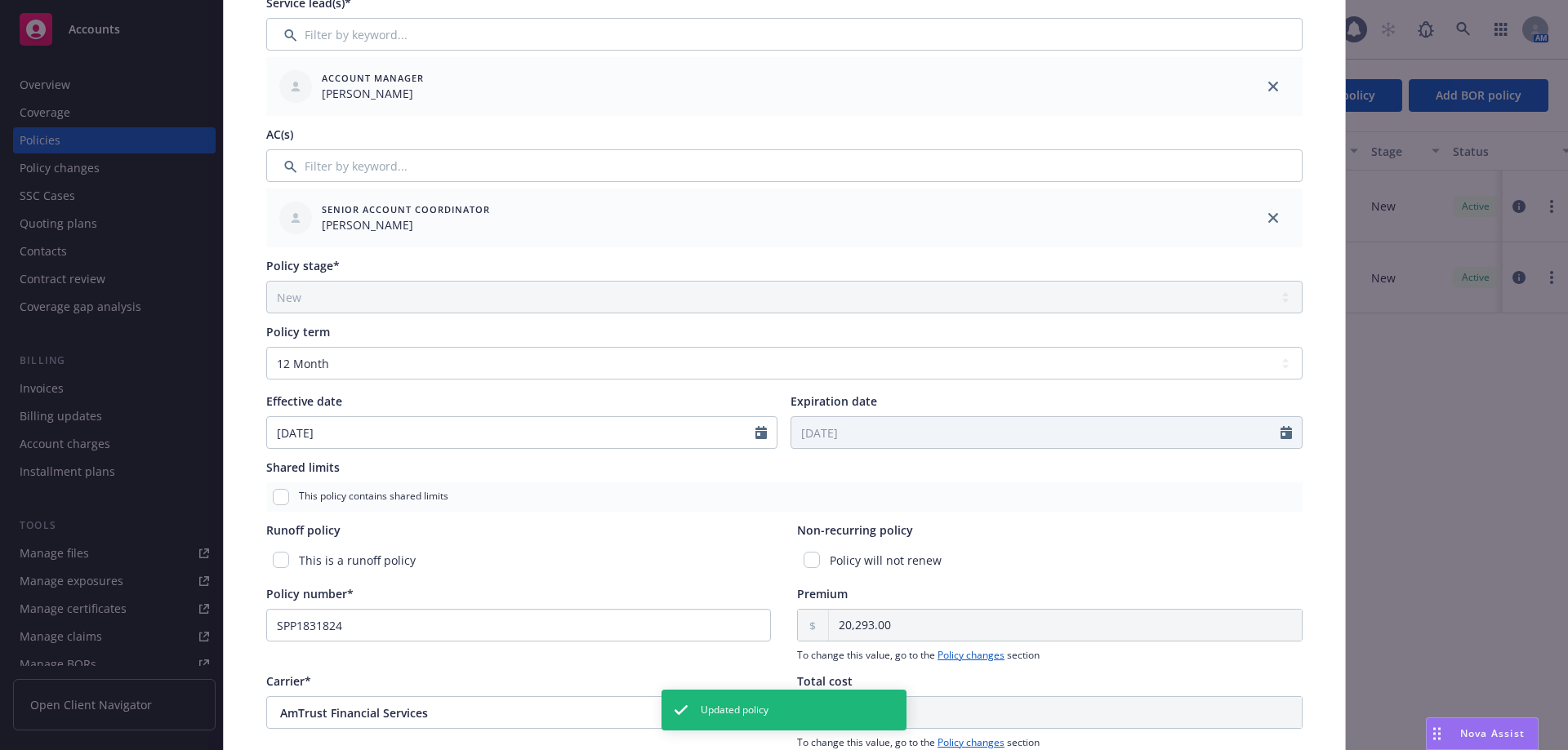
scroll to position [490, 0]
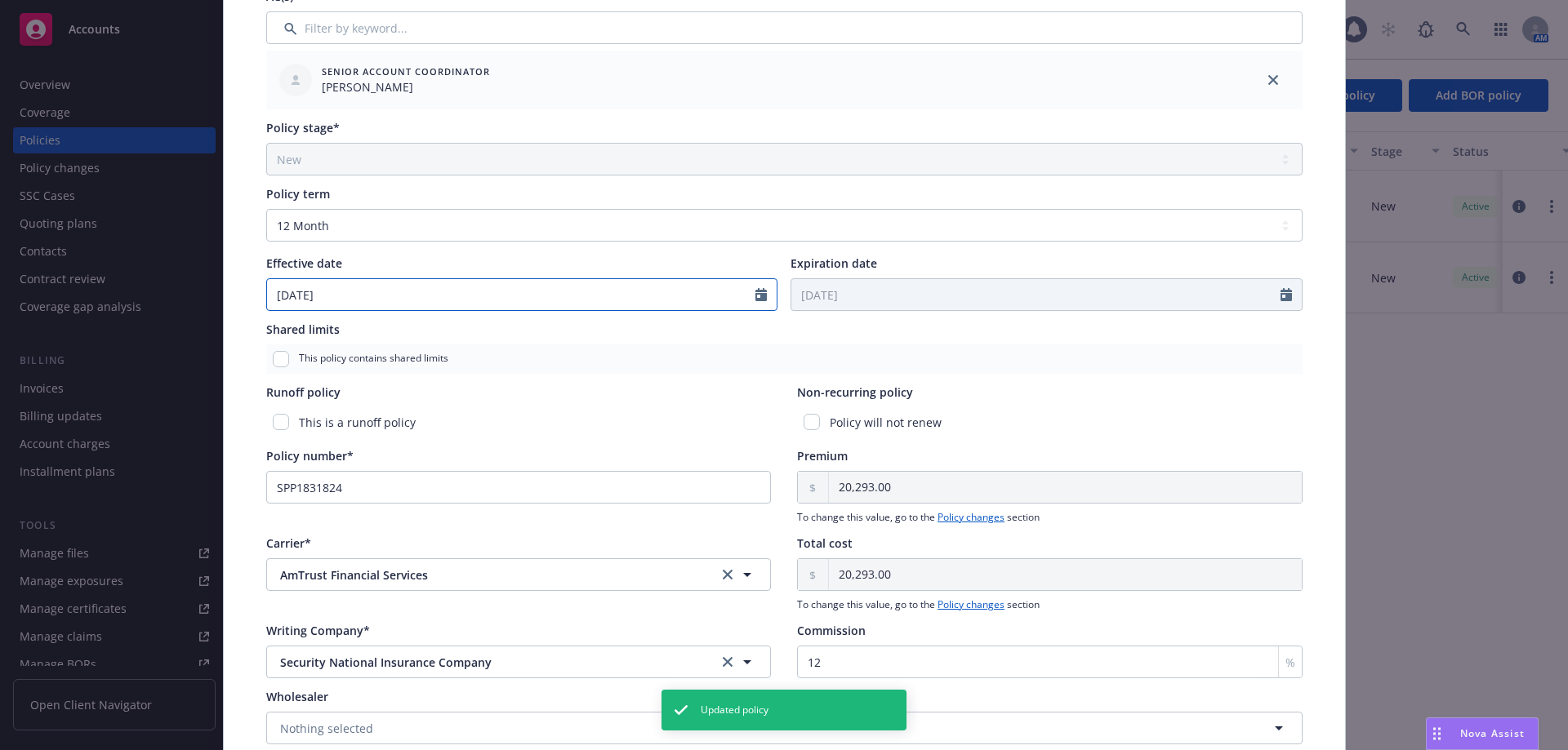
click at [298, 294] on input "08/27/2025" at bounding box center [512, 295] width 489 height 31
select select "8"
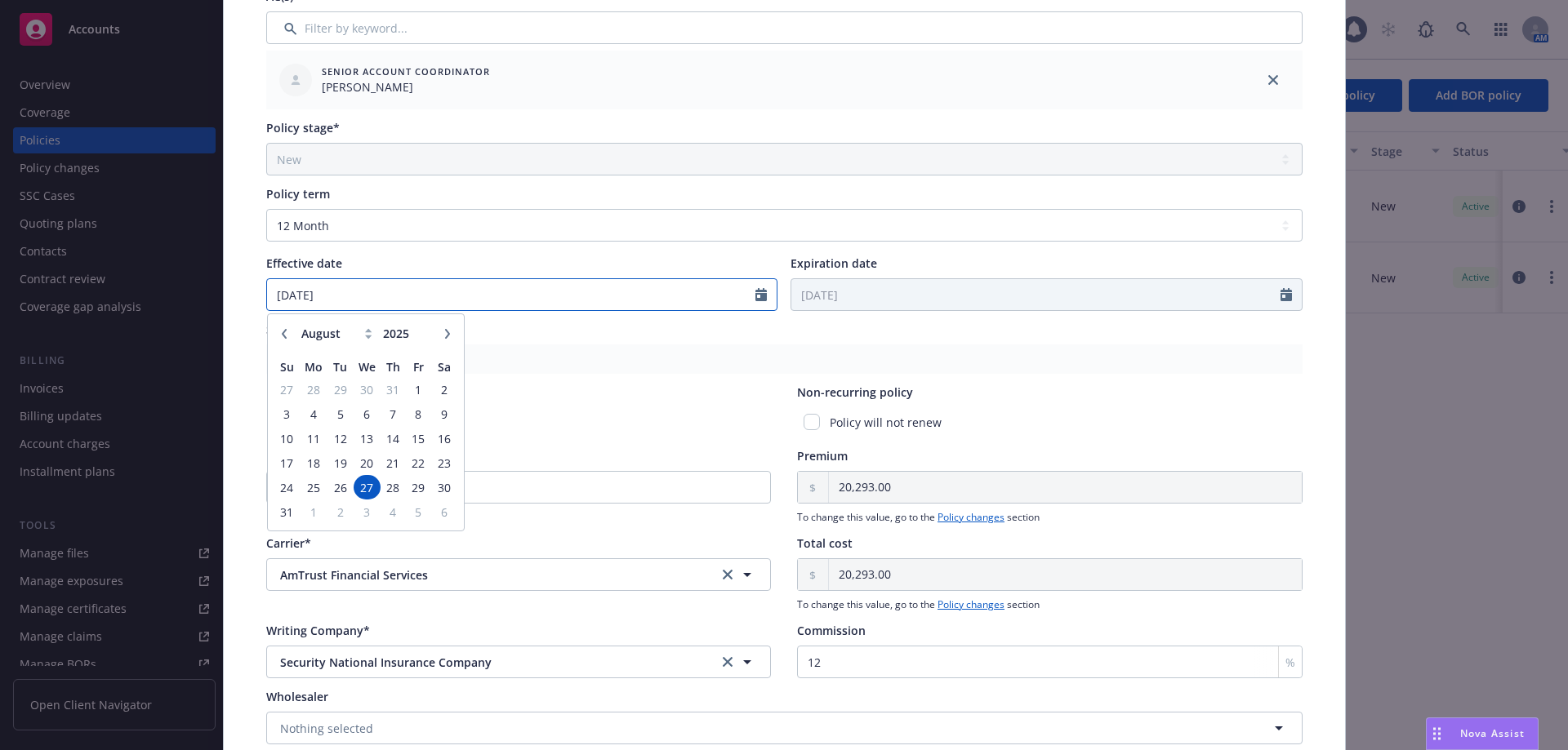
type input "08/23/2025"
type input "08/23/2026"
click at [514, 386] on div "Runoff policy" at bounding box center [518, 392] width 506 height 17
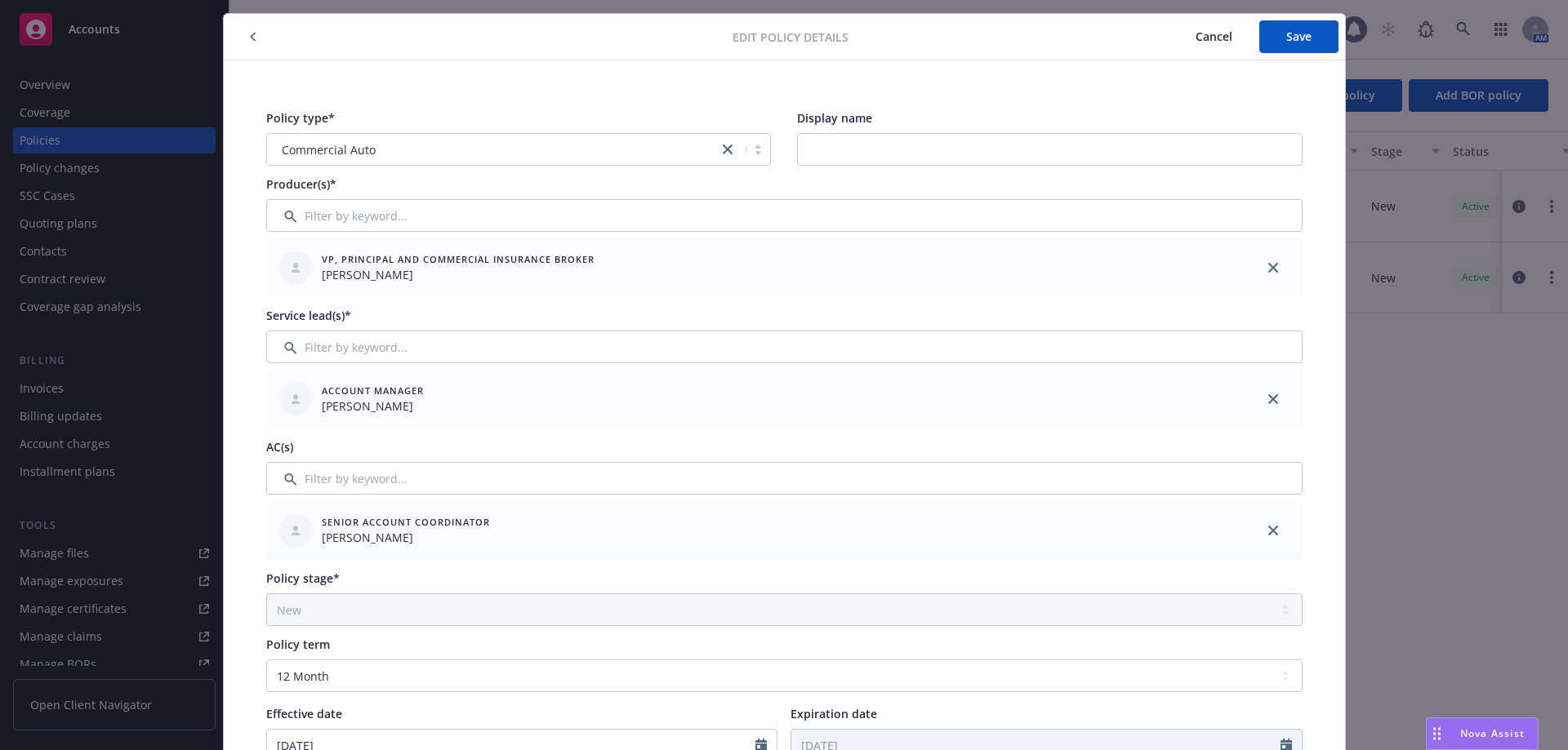
scroll to position [0, 0]
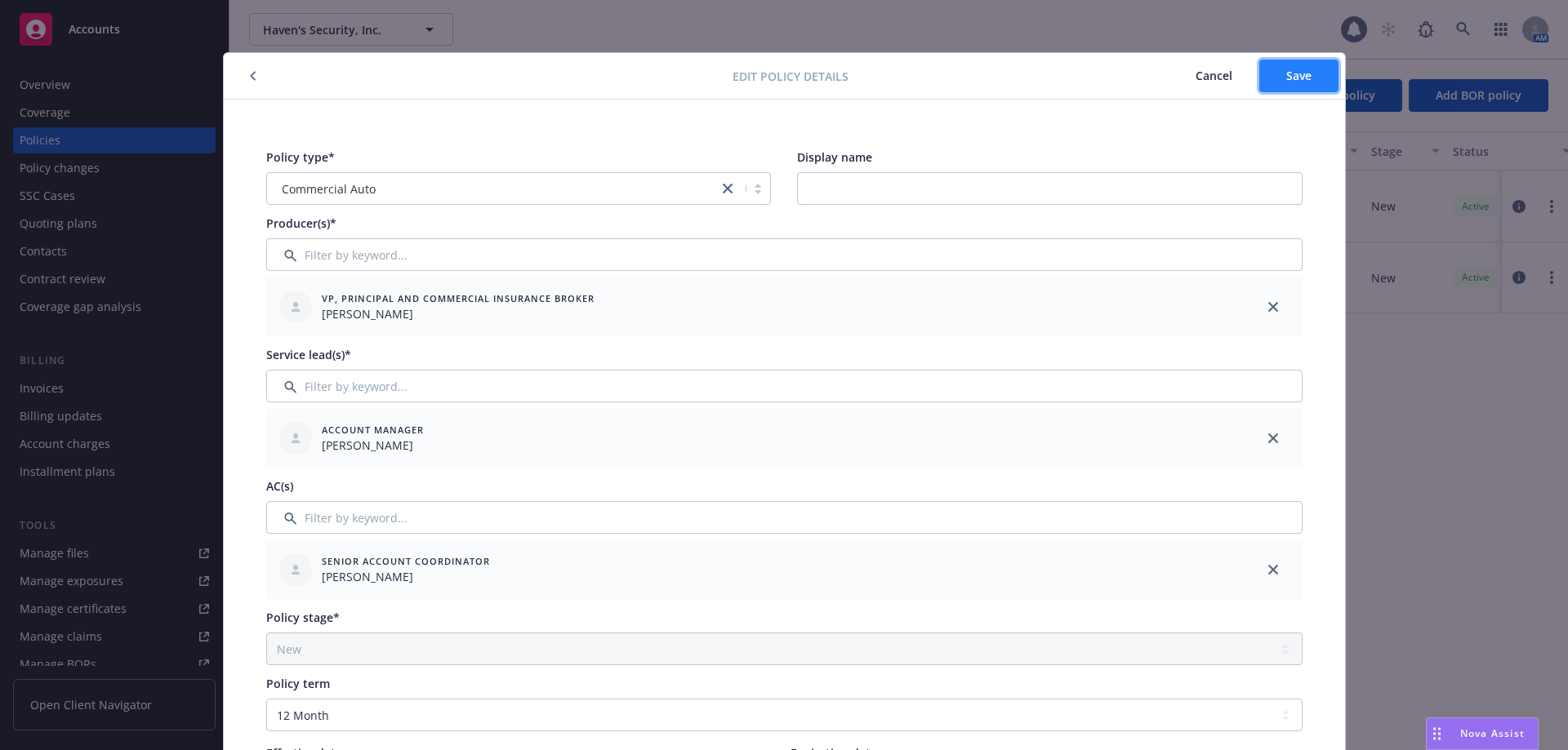
click at [1299, 80] on span "Save" at bounding box center [1299, 76] width 26 height 16
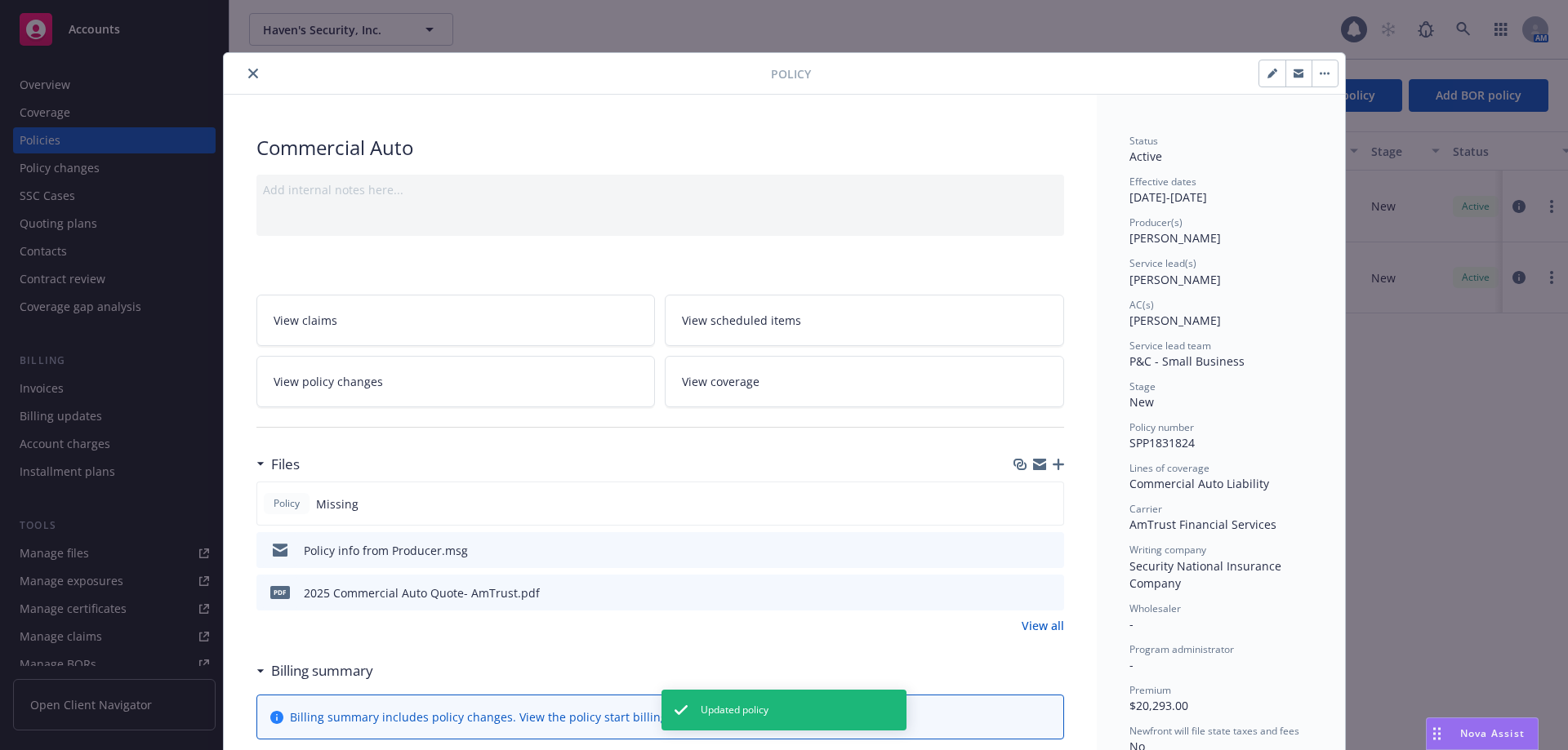
click at [248, 76] on icon "close" at bounding box center [253, 74] width 10 height 10
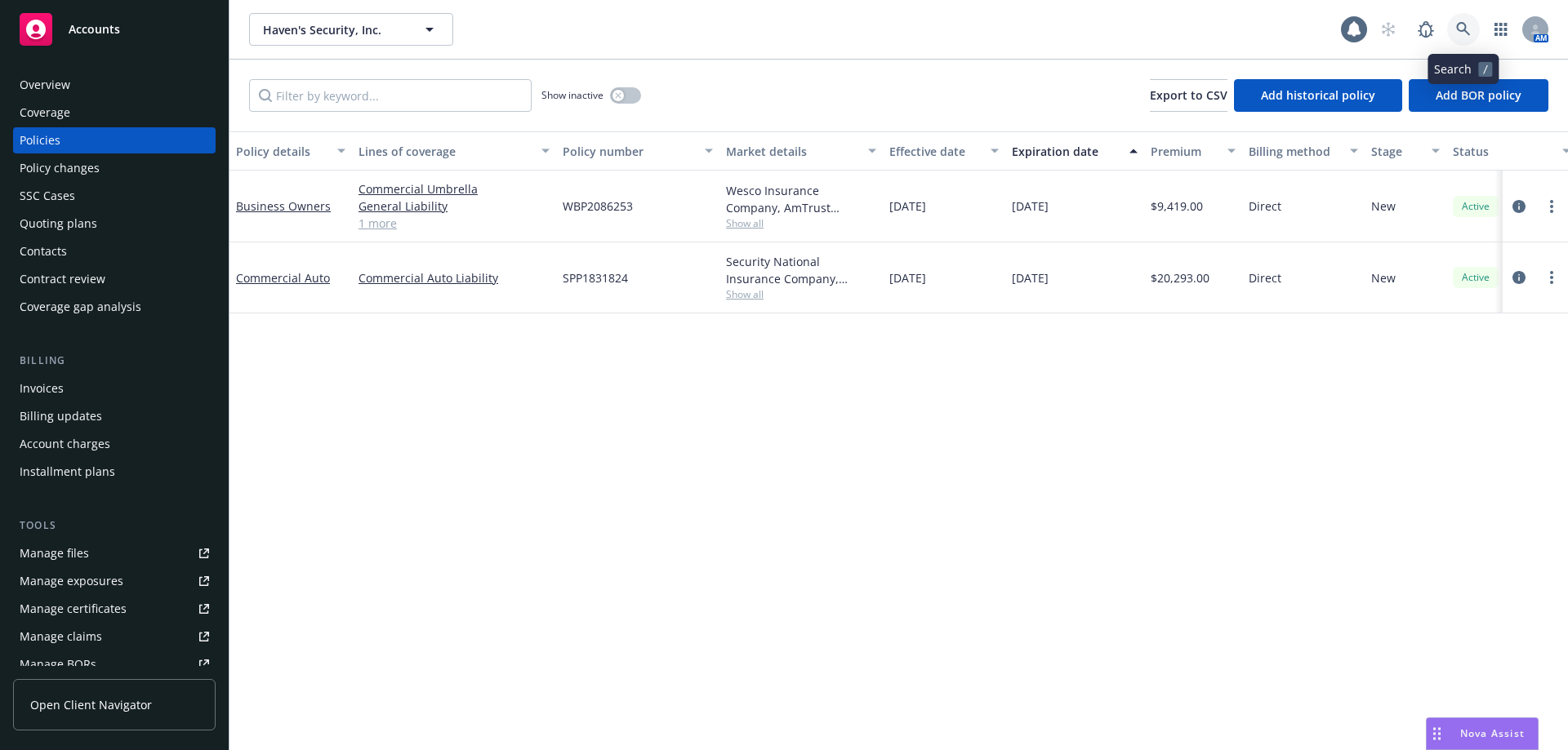
click at [1456, 31] on icon at bounding box center [1463, 28] width 15 height 15
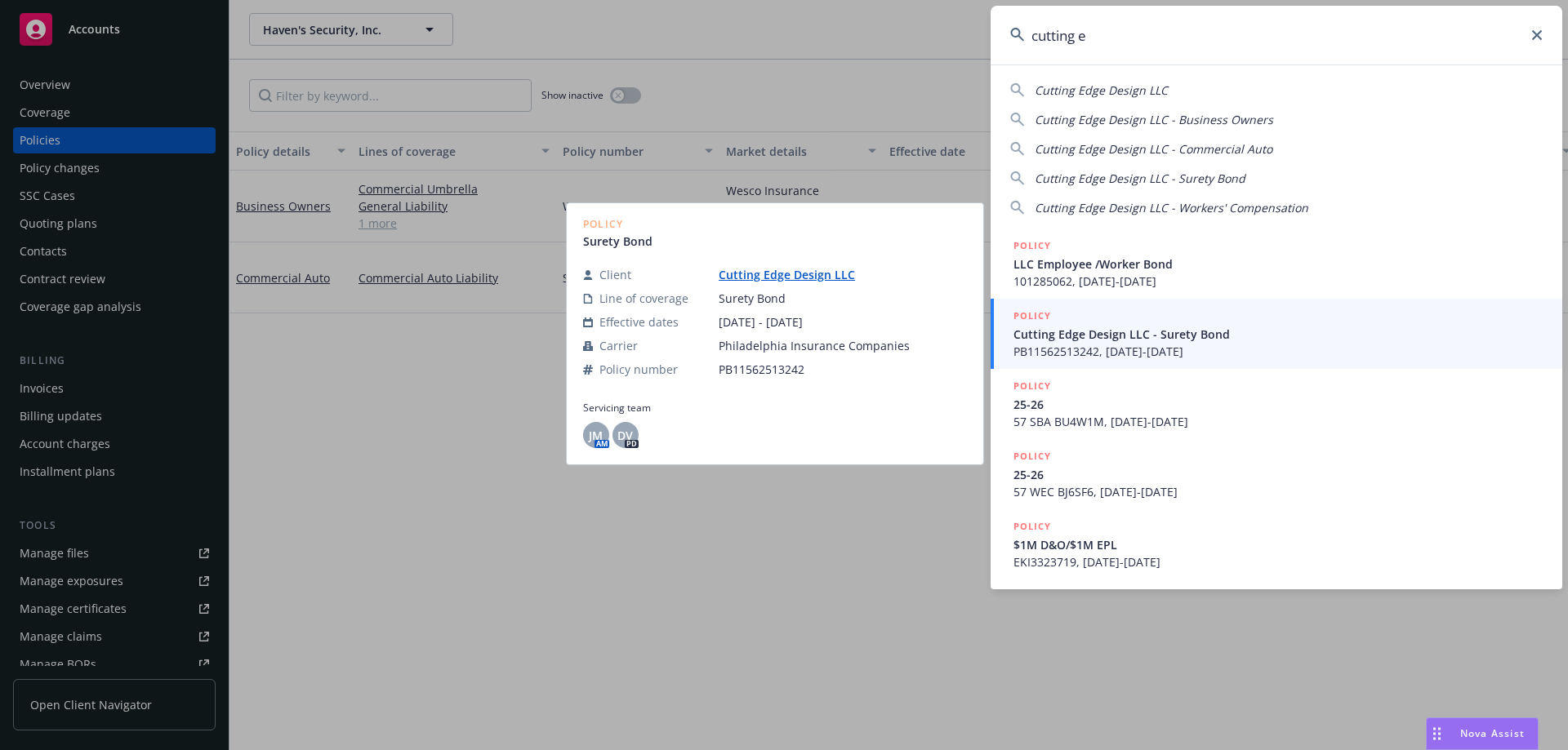
type input "cutting e"
click at [1105, 319] on div "POLICY" at bounding box center [1277, 317] width 529 height 18
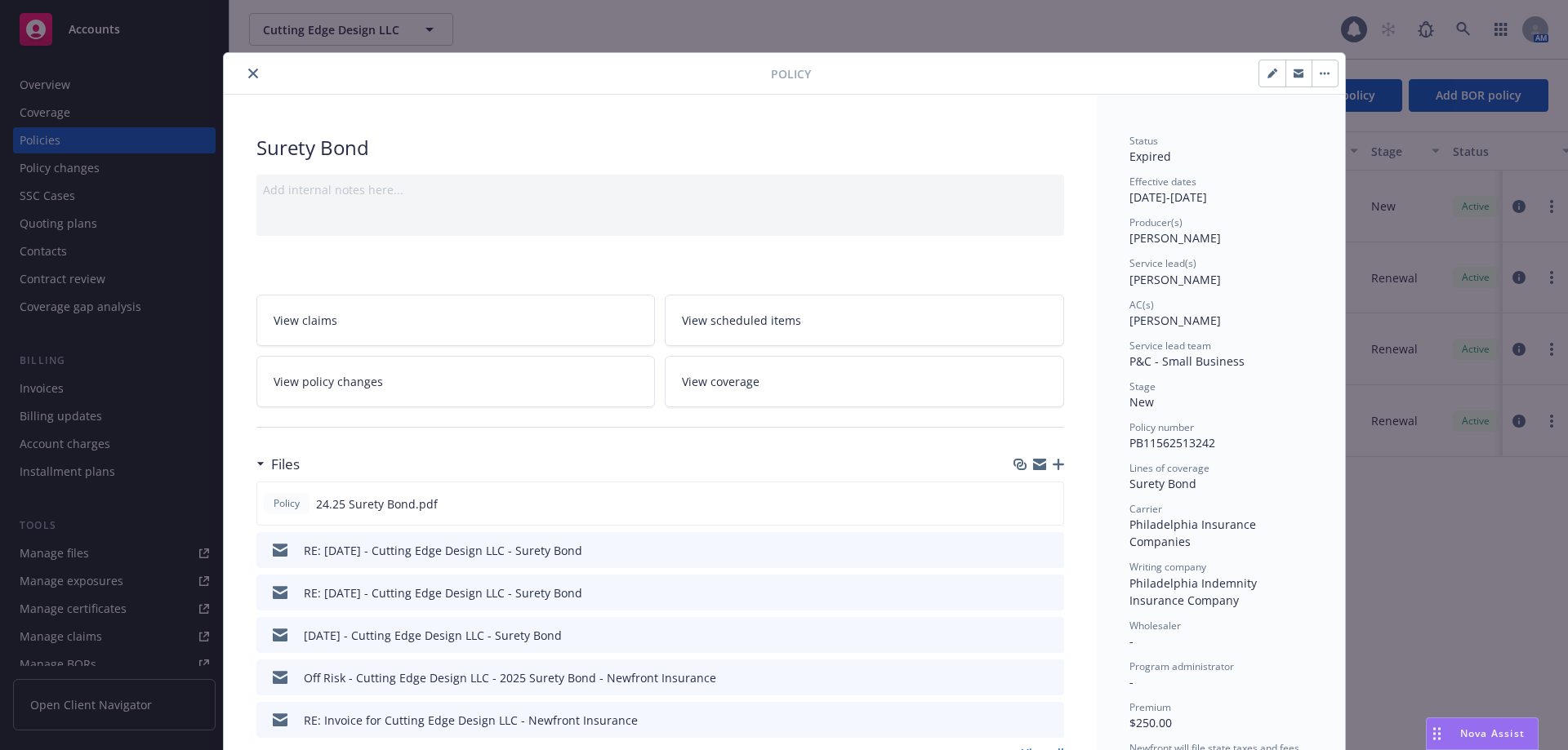
click at [248, 70] on icon "close" at bounding box center [253, 74] width 10 height 10
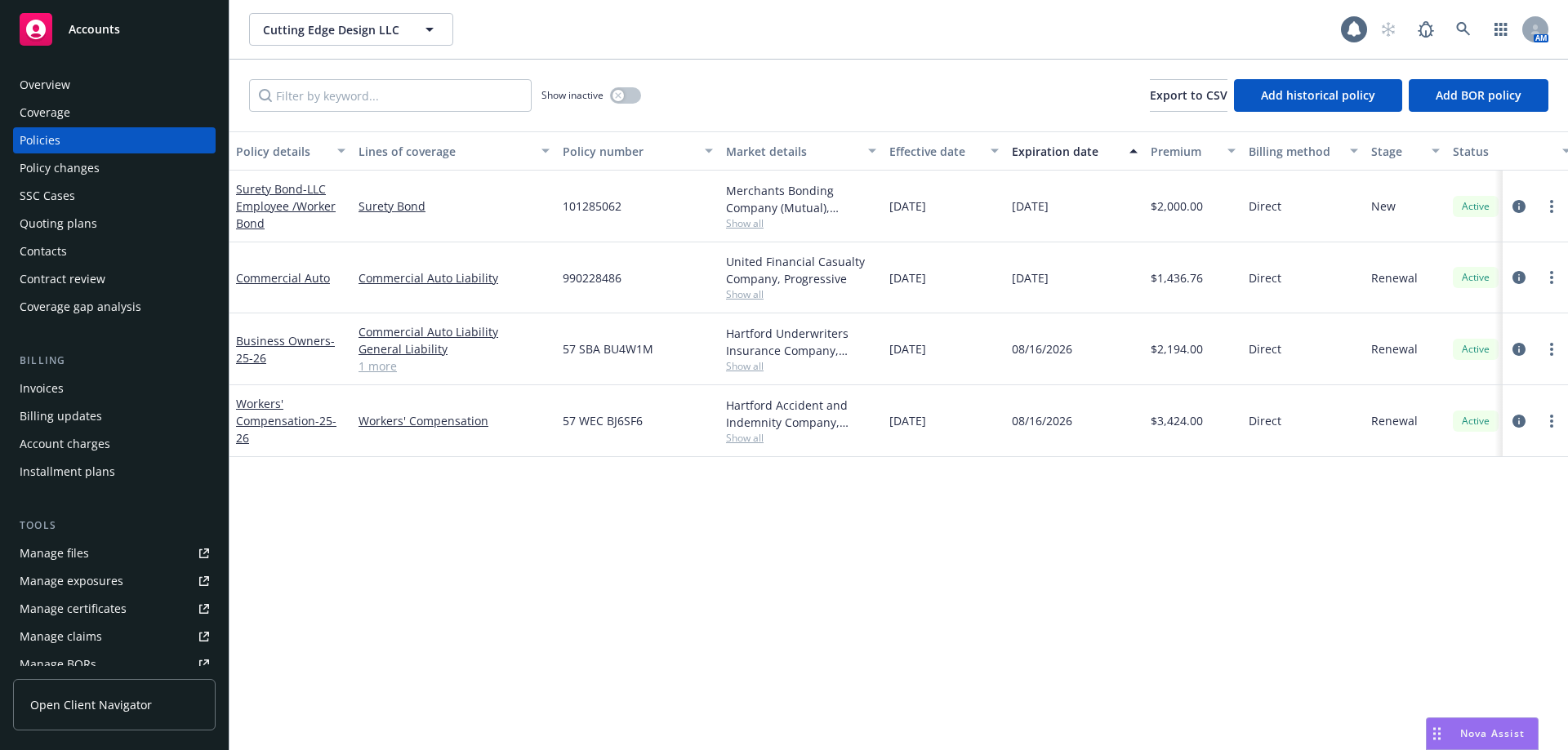
click at [83, 386] on div "Invoices" at bounding box center [114, 389] width 189 height 27
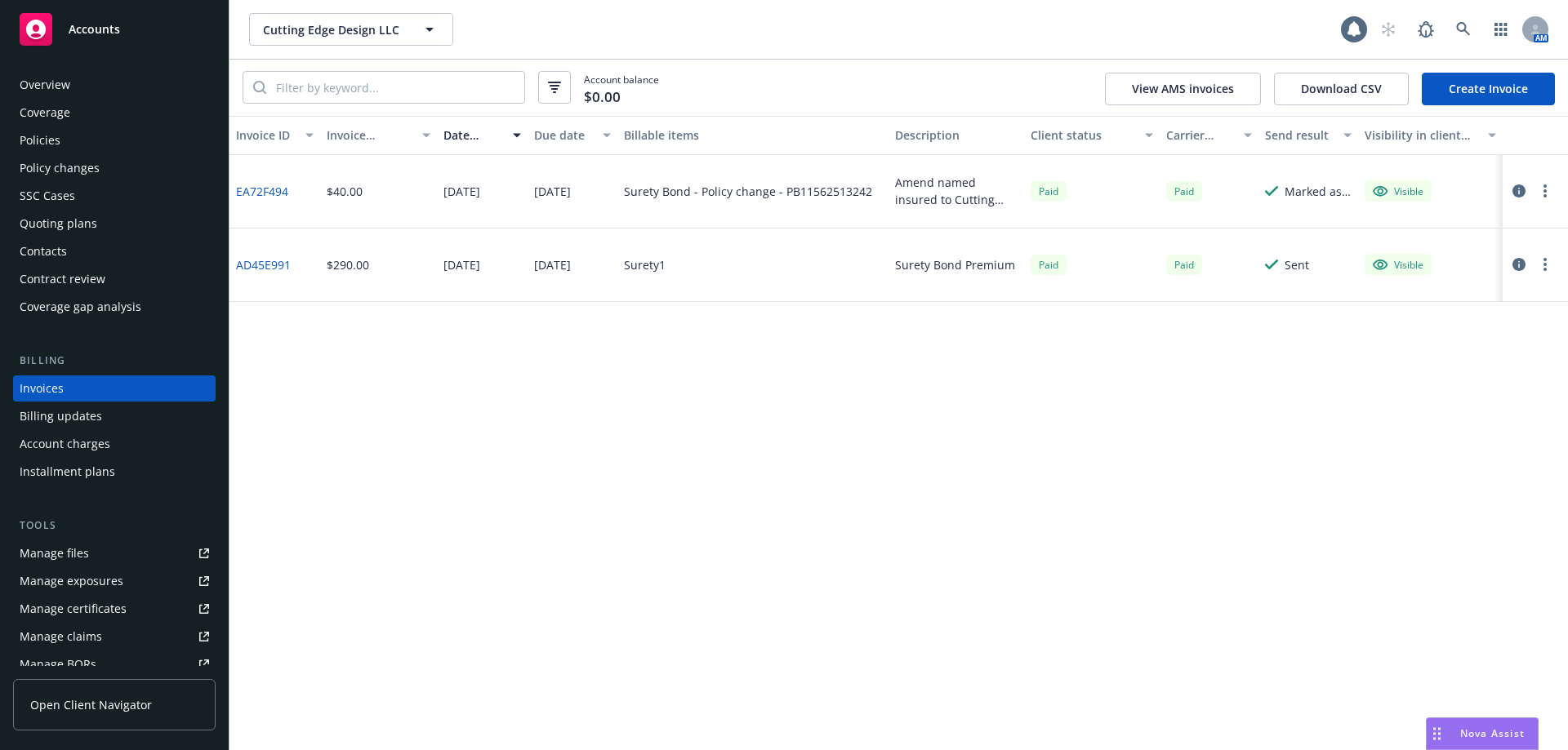
click at [86, 147] on div "Policies" at bounding box center [114, 140] width 189 height 27
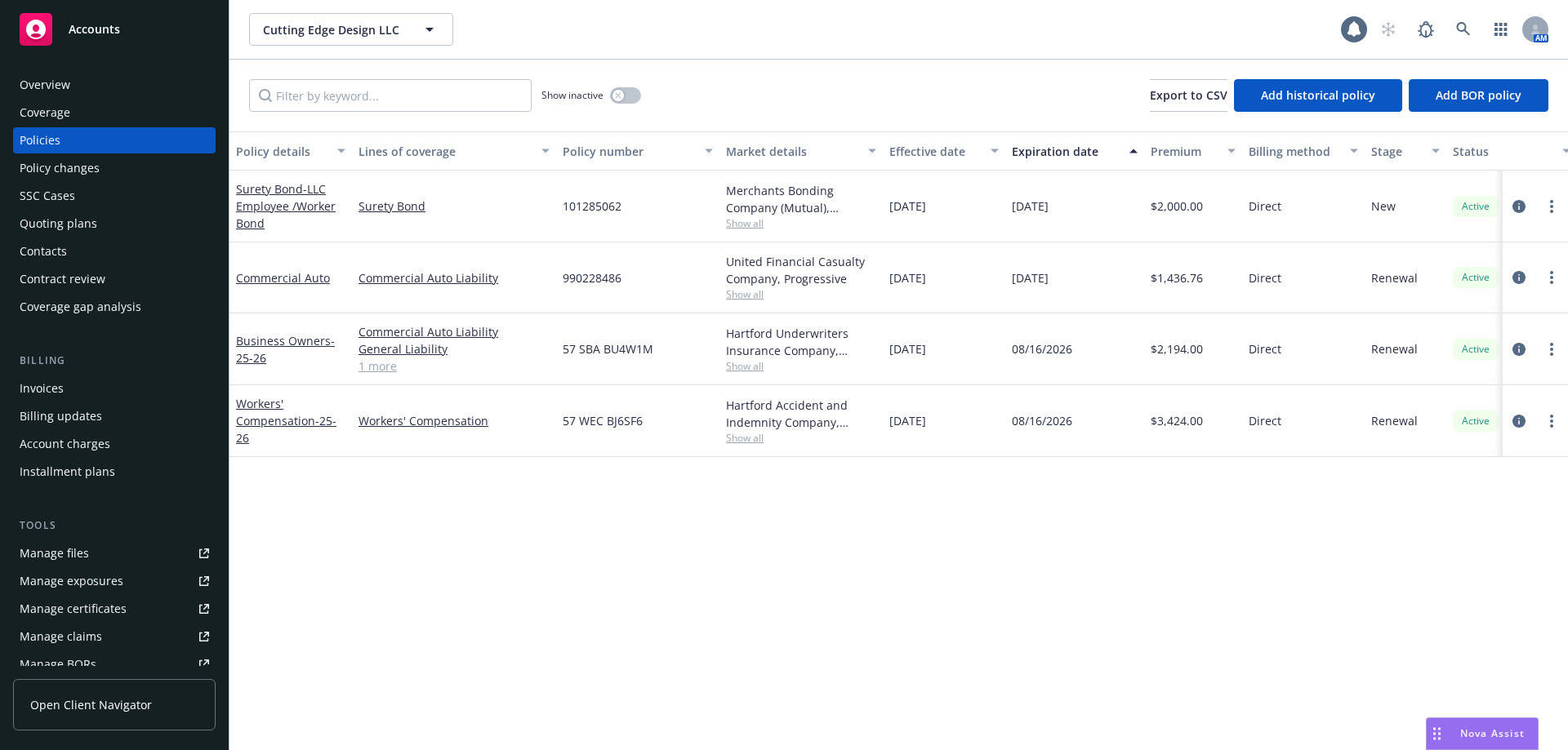
click at [80, 395] on div "Invoices" at bounding box center [114, 389] width 189 height 27
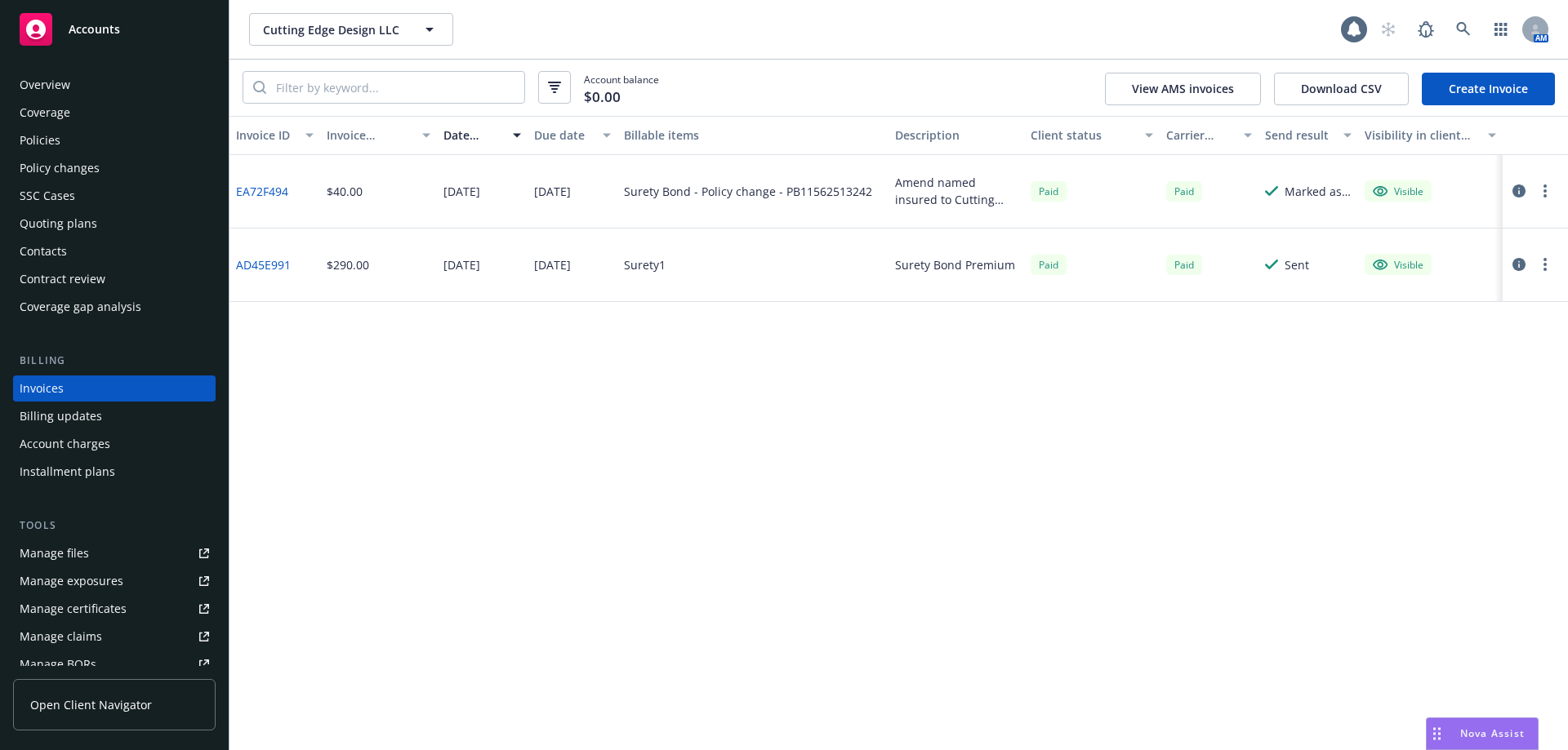
click at [1469, 97] on link "Create Invoice" at bounding box center [1488, 88] width 134 height 32
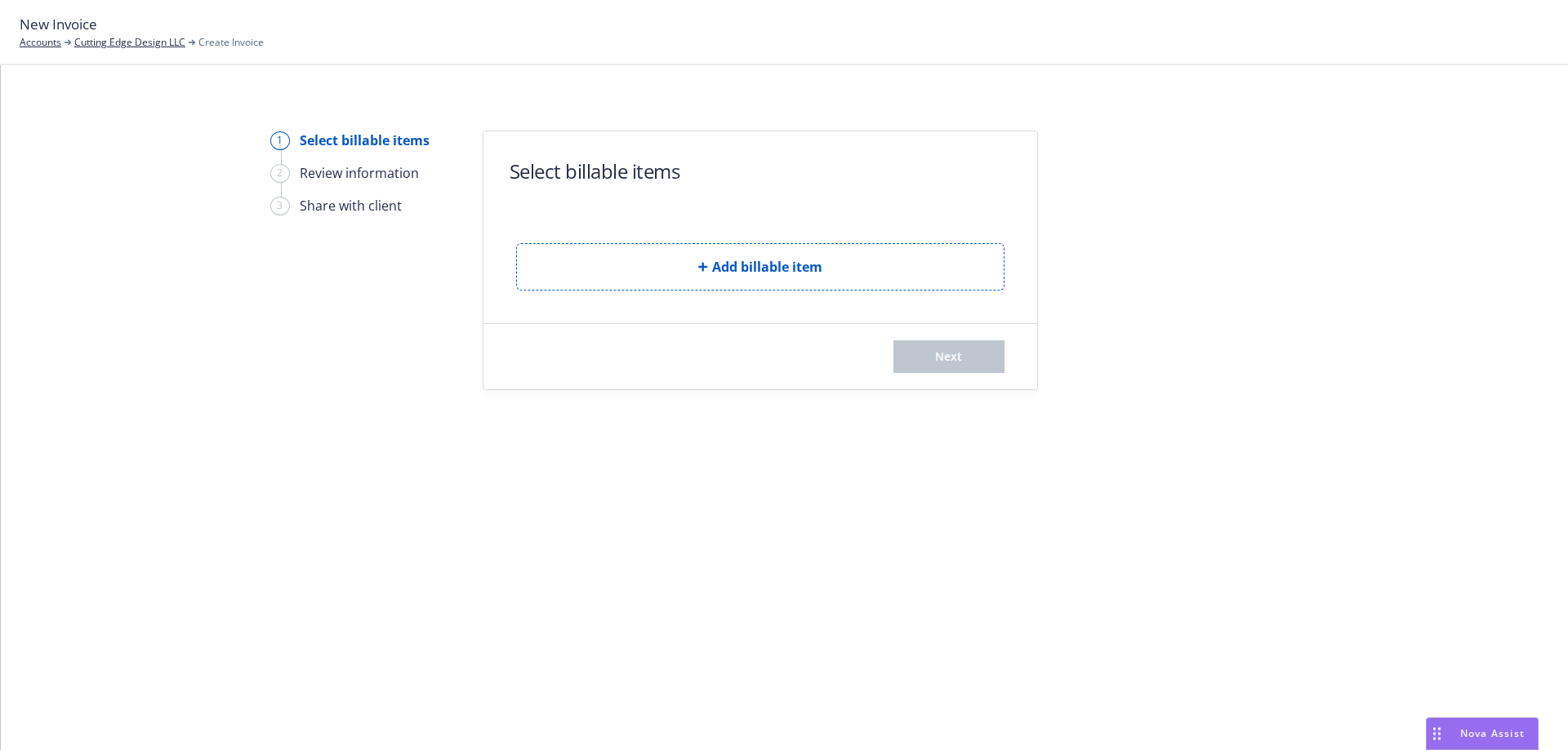
click at [666, 292] on form "Select billable items Add billable item Next" at bounding box center [760, 260] width 554 height 258
click at [672, 254] on button "Add billable item" at bounding box center [760, 267] width 488 height 47
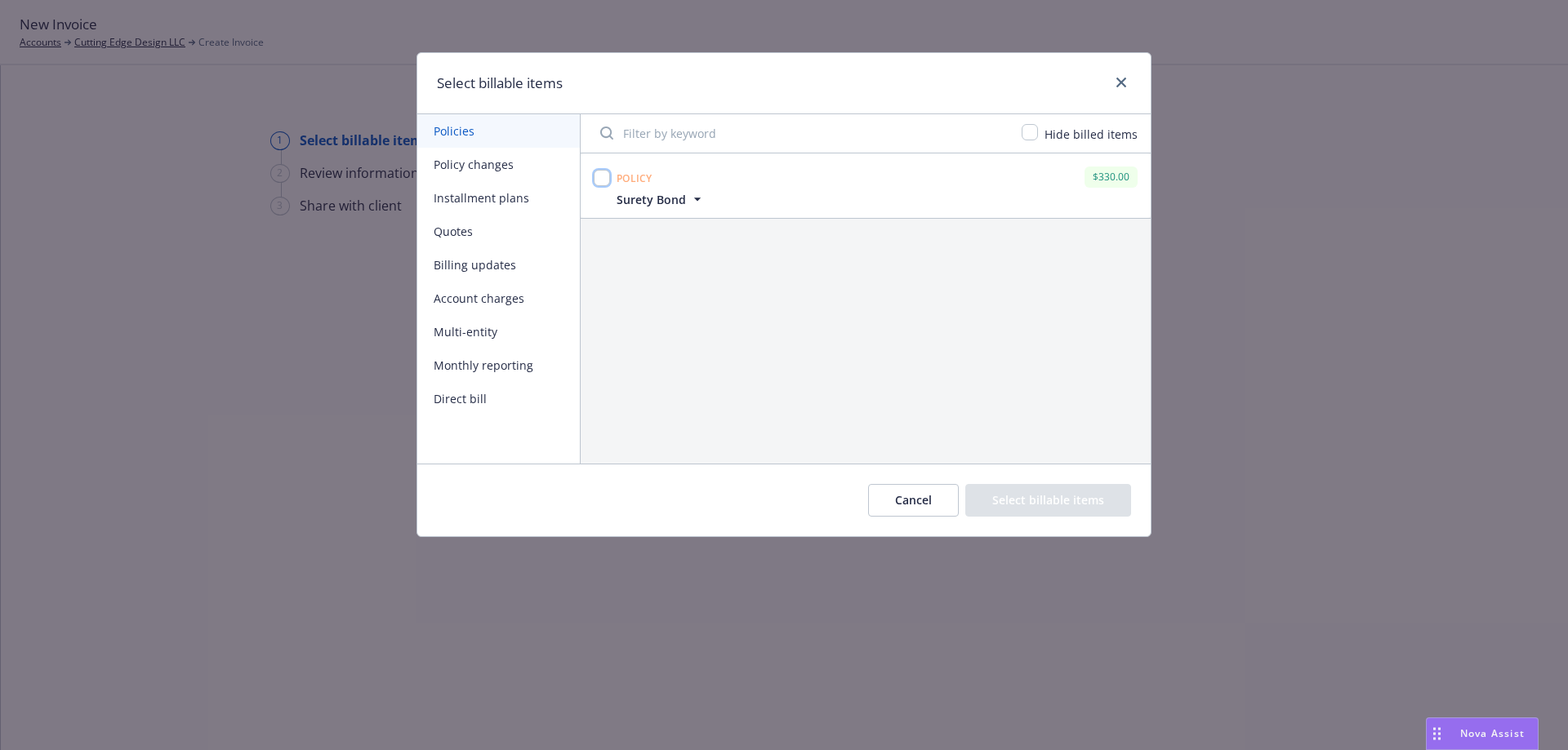
click at [602, 177] on input "checkbox" at bounding box center [602, 178] width 17 height 17
checkbox input "true"
click at [1036, 504] on button "Select billable items" at bounding box center [1048, 500] width 166 height 32
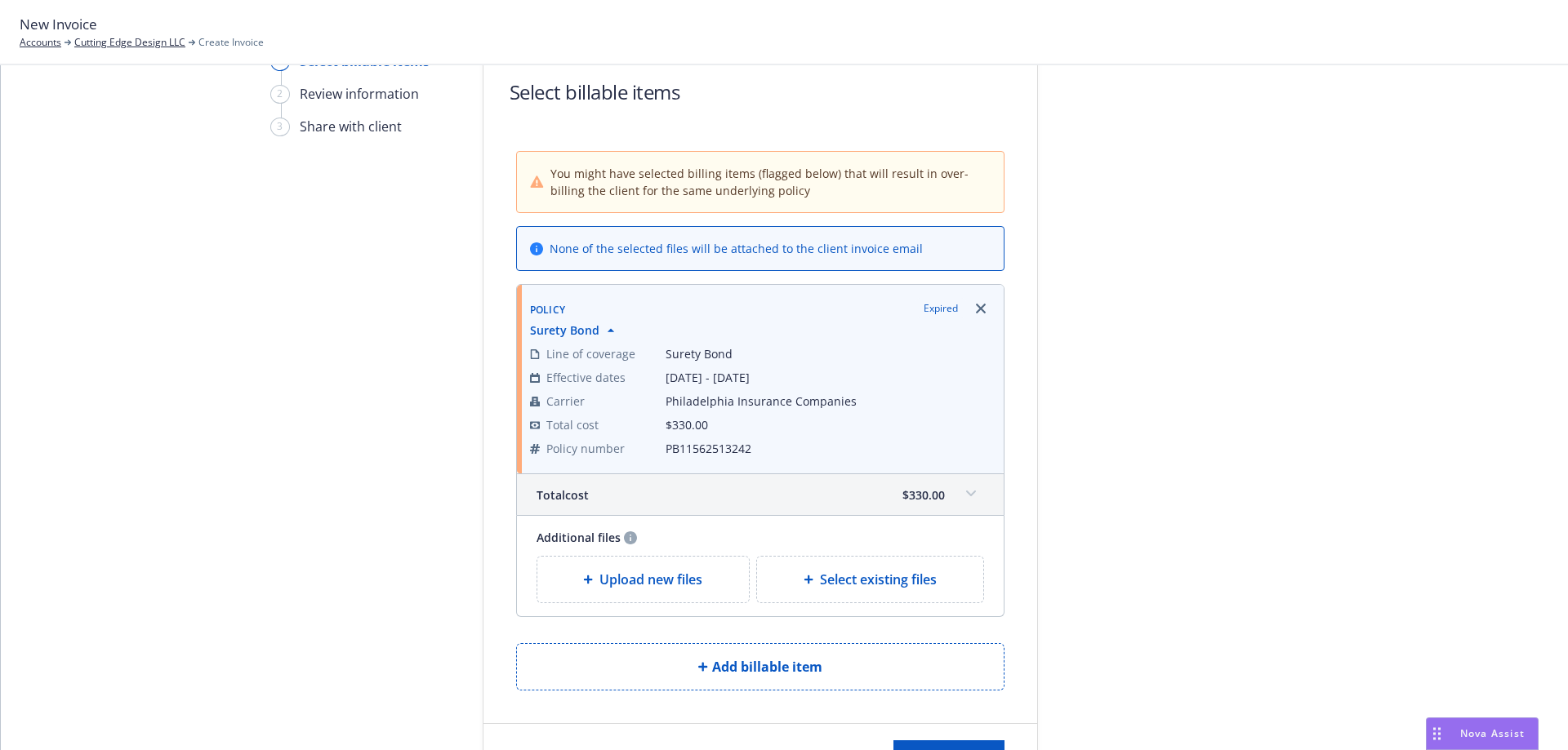
scroll to position [185, 0]
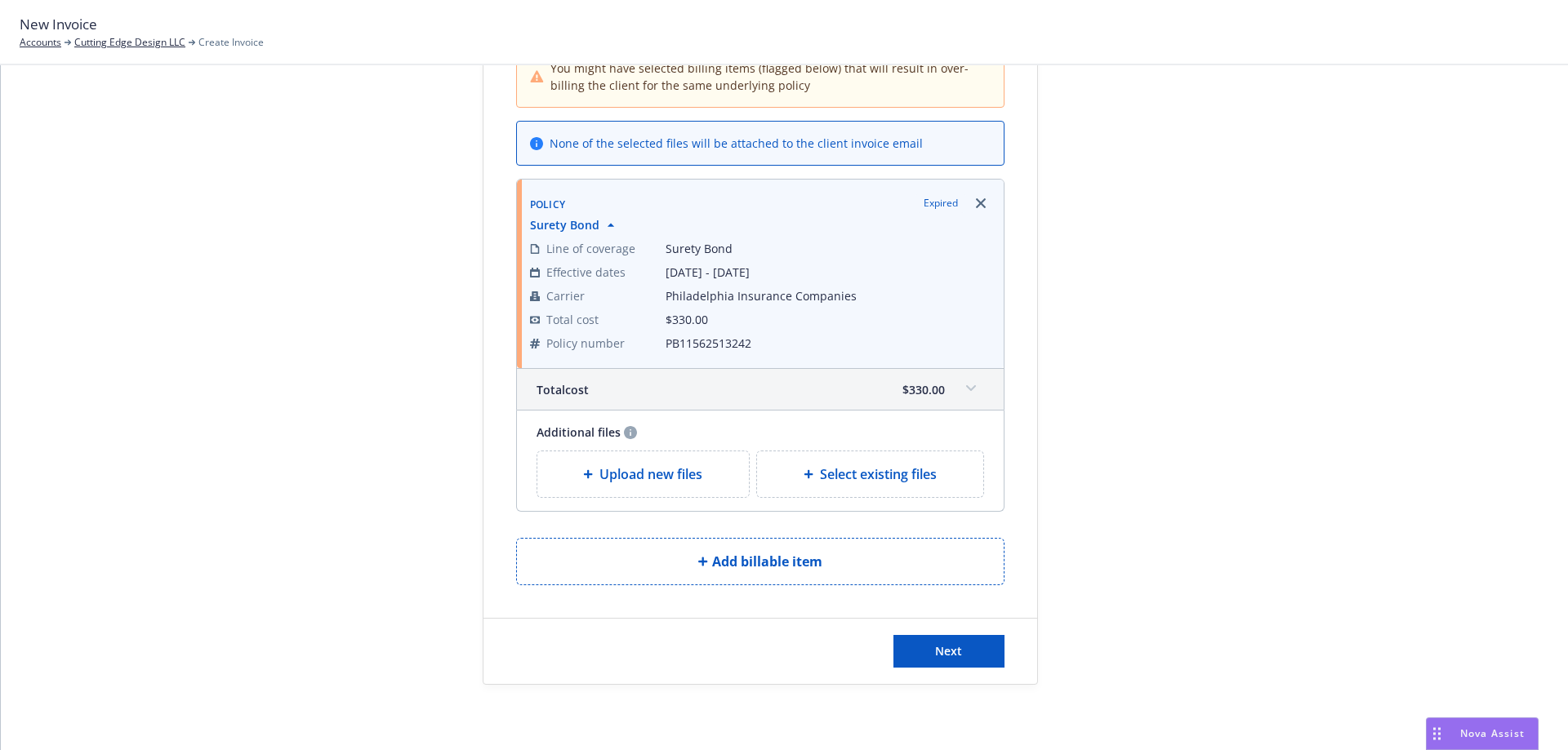
click at [653, 492] on div "Upload new files" at bounding box center [643, 474] width 212 height 46
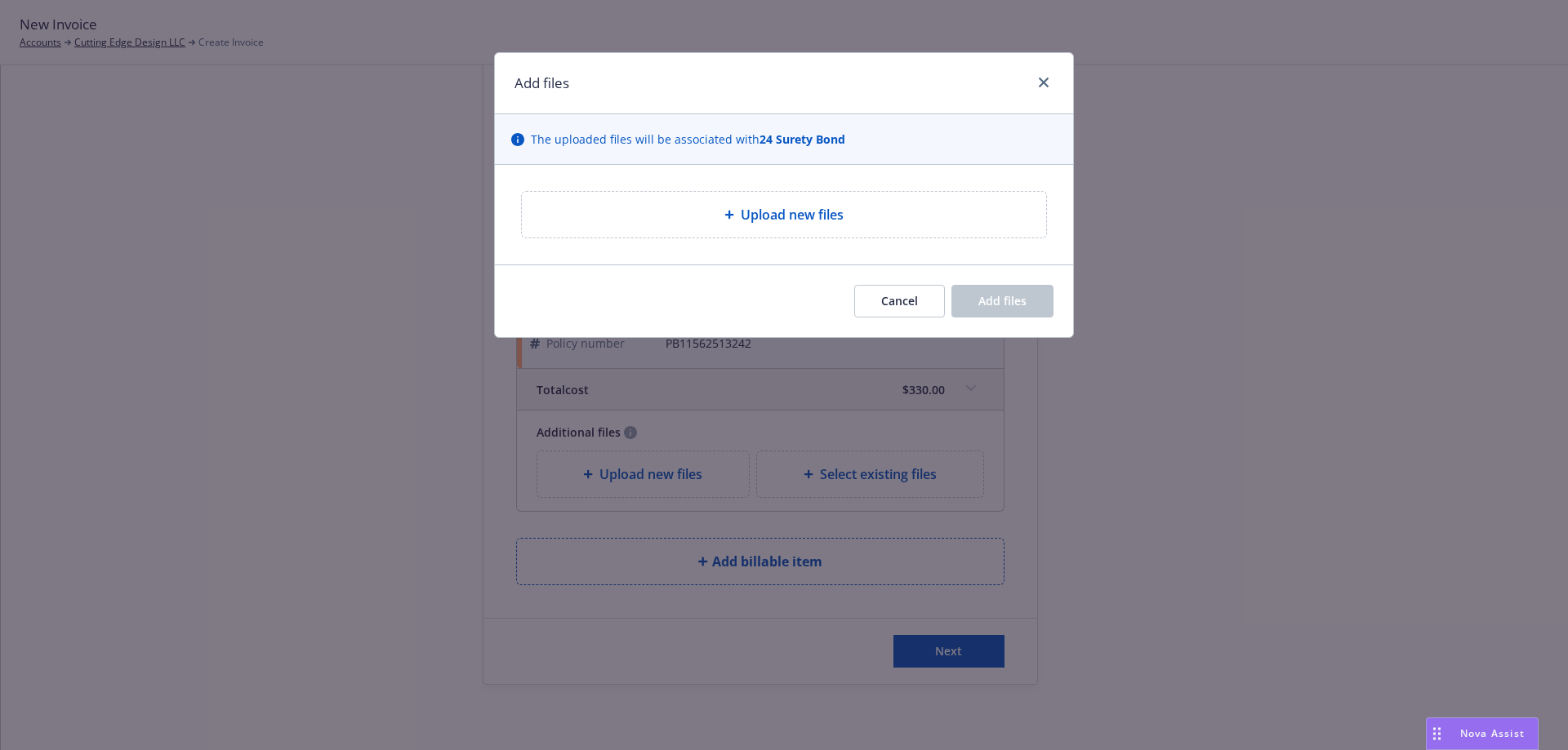
click at [759, 199] on div "Upload new files" at bounding box center [784, 214] width 524 height 46
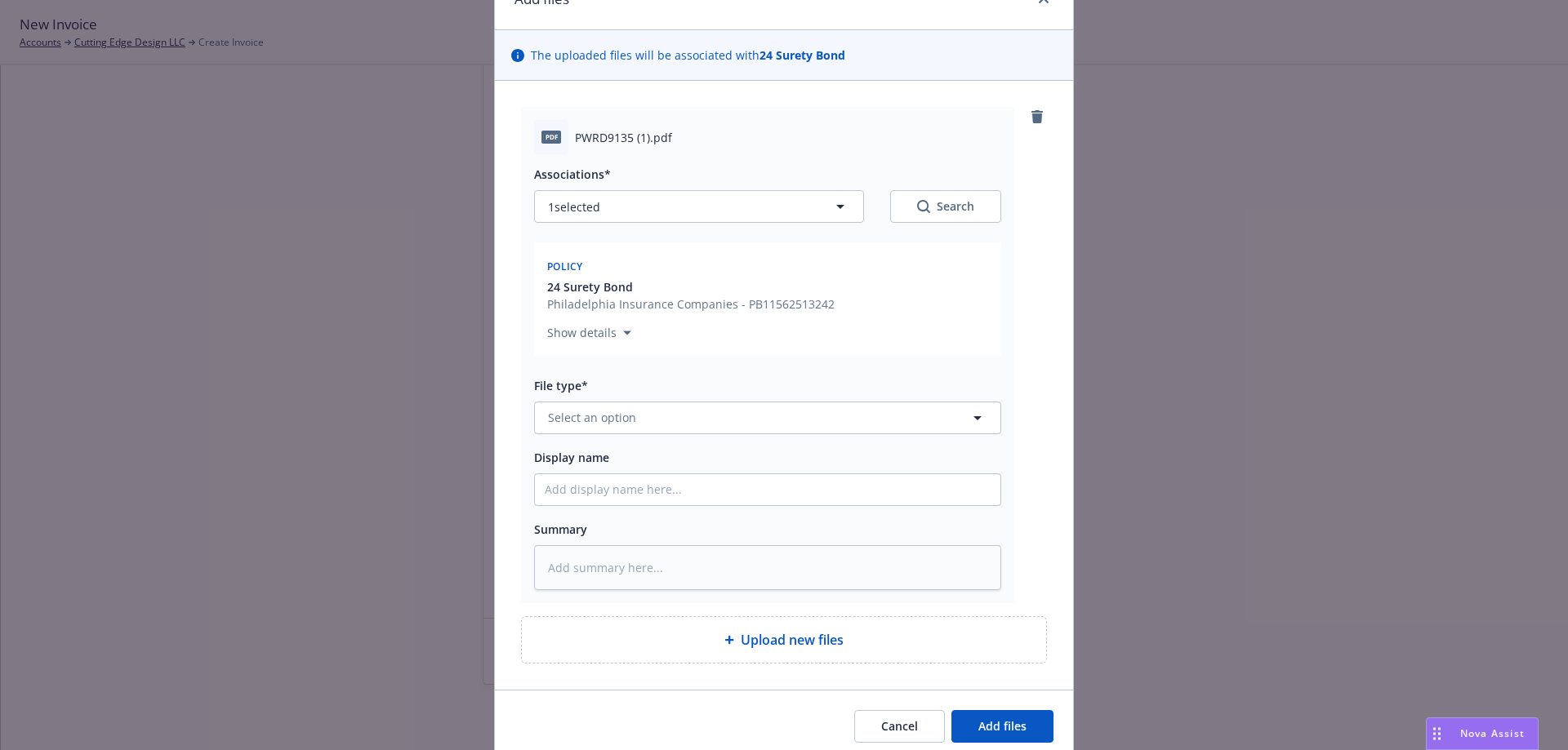
scroll to position [149, 0]
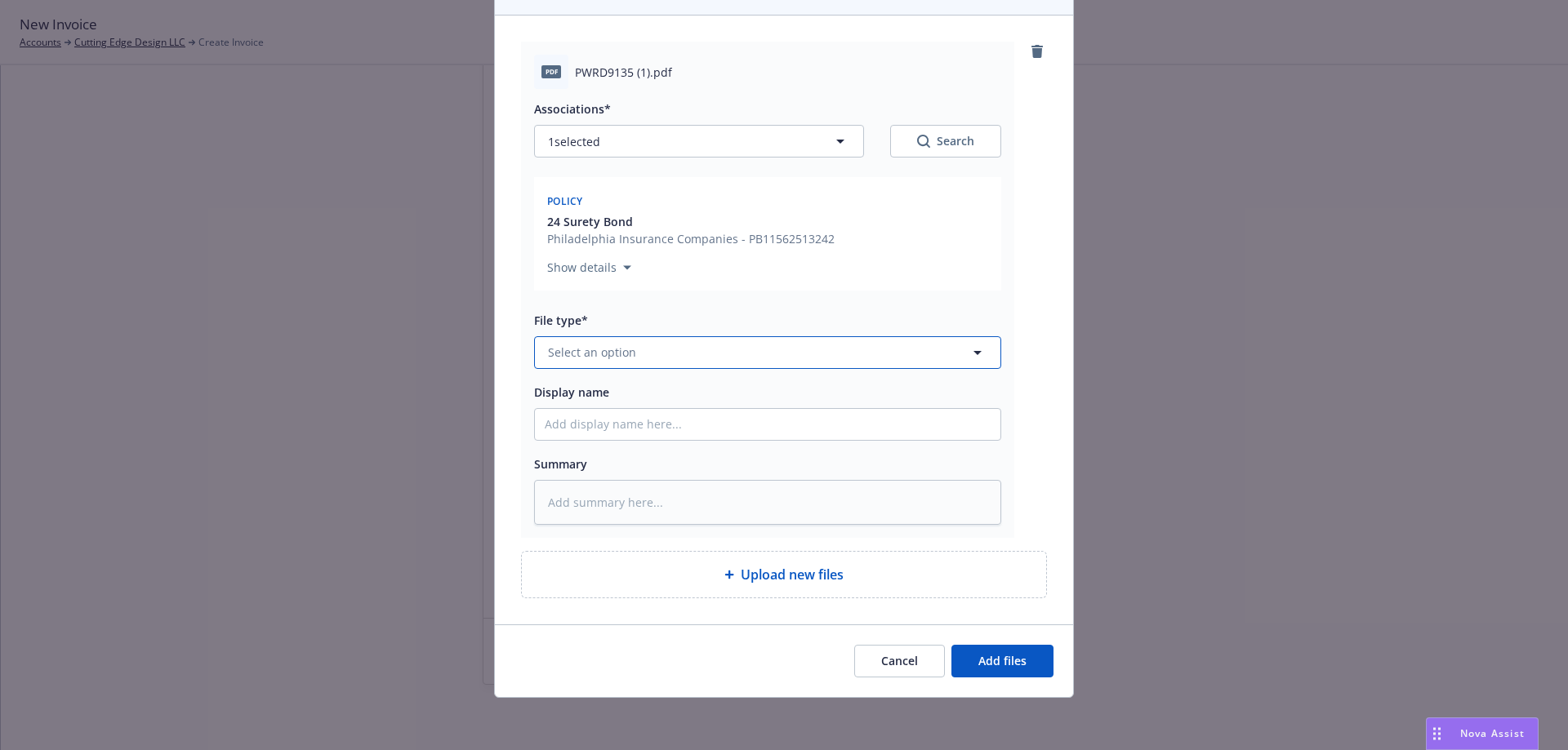
click at [608, 361] on span "Select an option" at bounding box center [592, 351] width 88 height 17
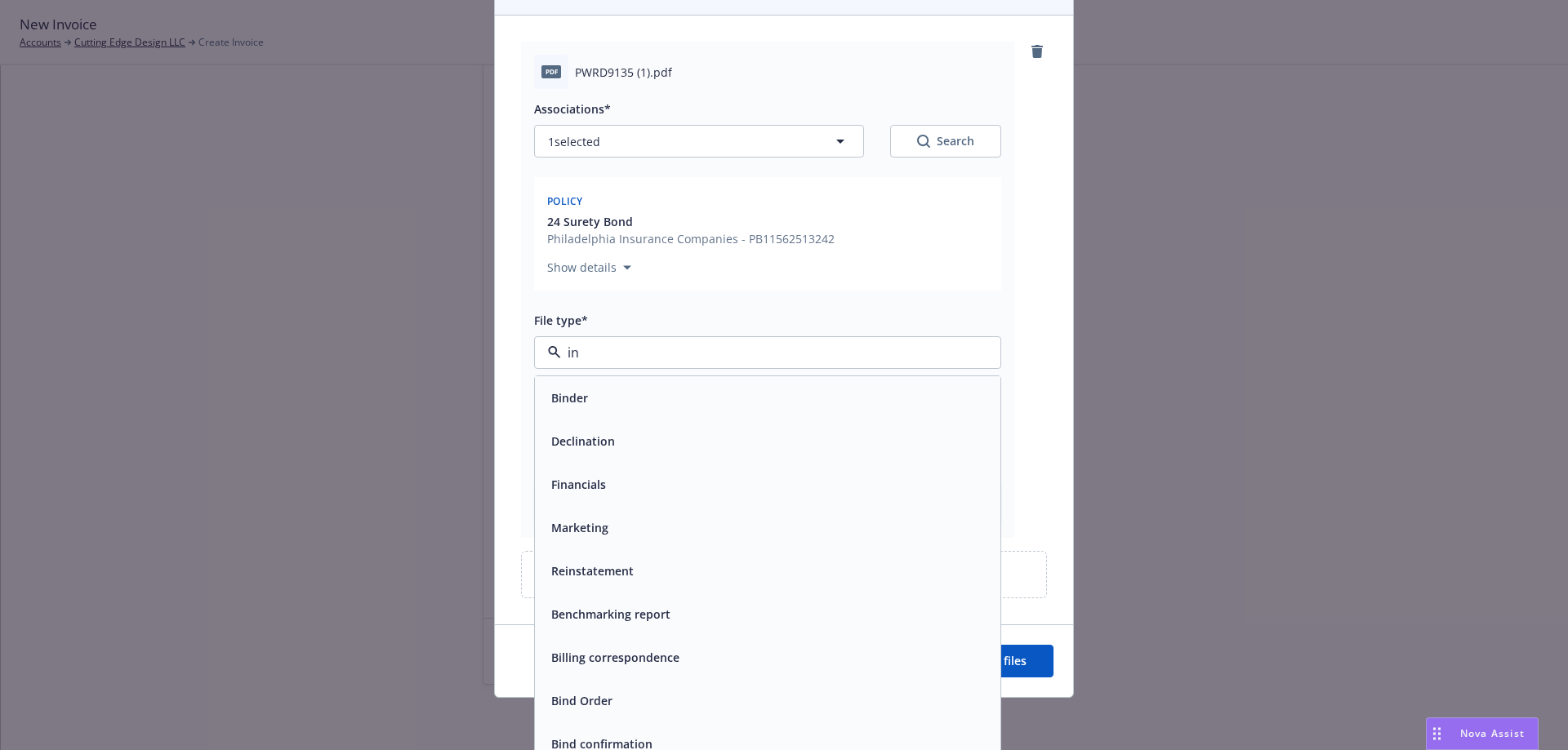
type input "inv"
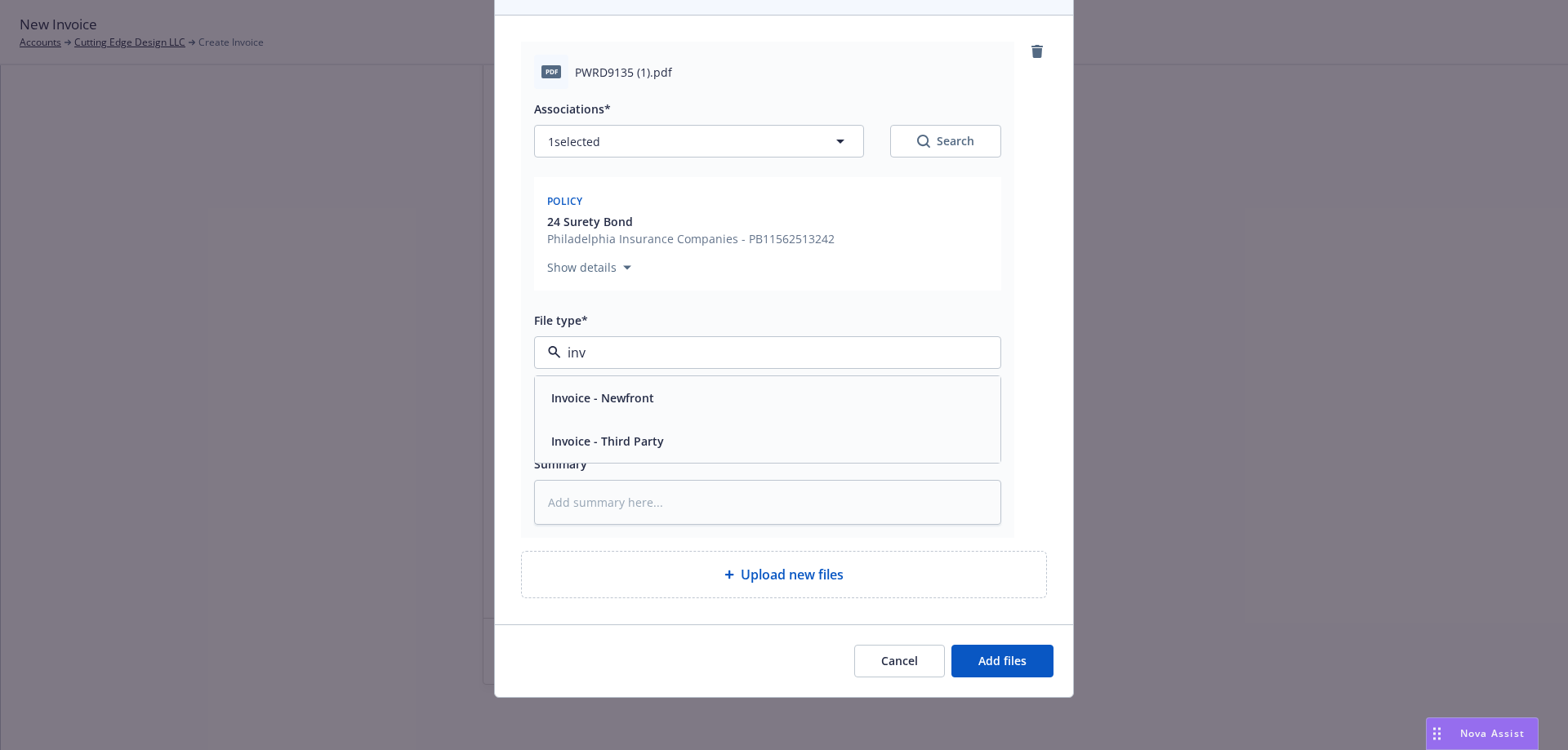
click at [601, 440] on span "Invoice - Third Party" at bounding box center [607, 441] width 113 height 17
drag, startPoint x: 614, startPoint y: 404, endPoint x: 614, endPoint y: 418, distance: 14.0
click at [615, 404] on div "Display name" at bounding box center [768, 411] width 467 height 59
click at [614, 421] on input "Display name" at bounding box center [768, 425] width 465 height 31
type textarea "x"
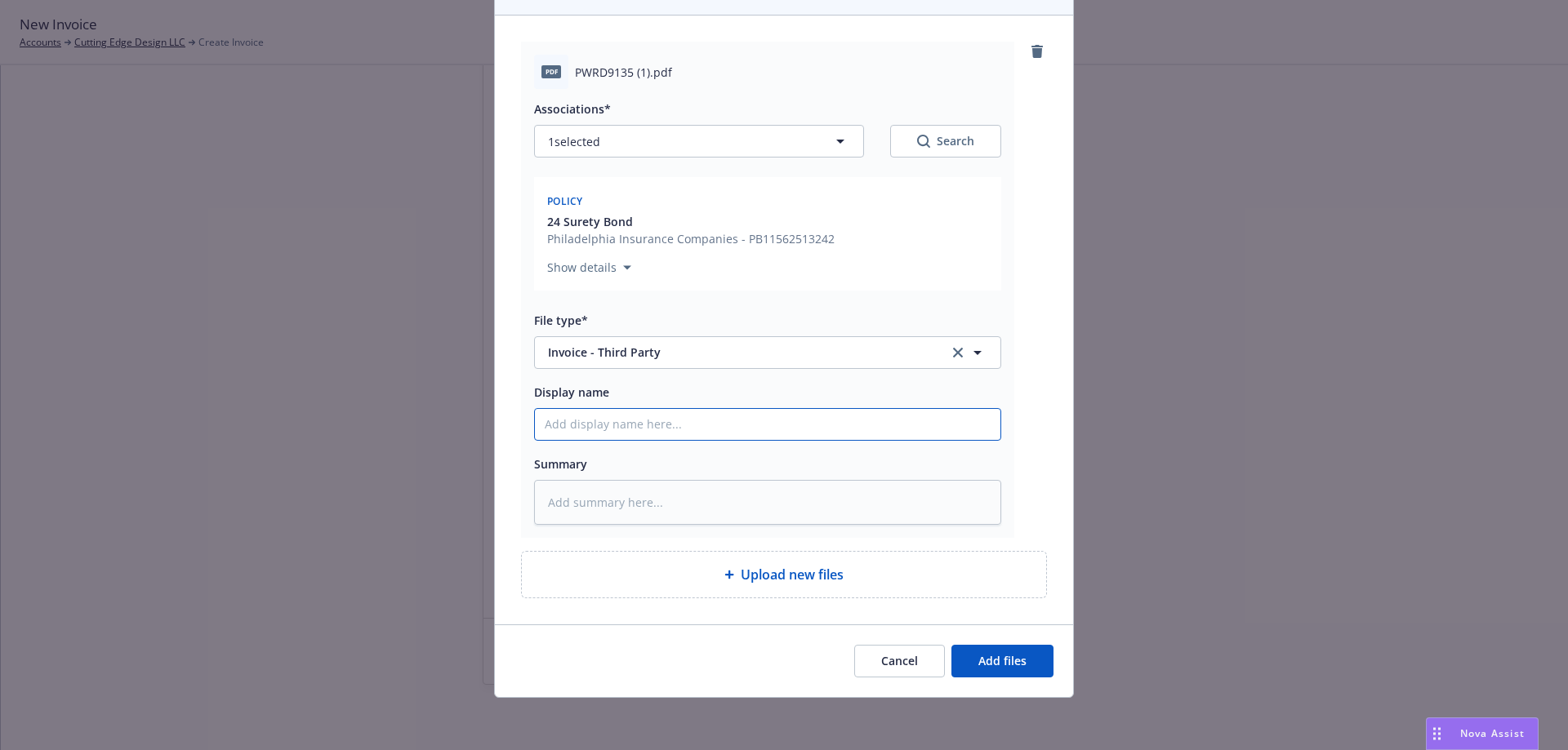
type input "C"
type textarea "x"
type input "Ca"
type textarea "x"
type input "Caa"
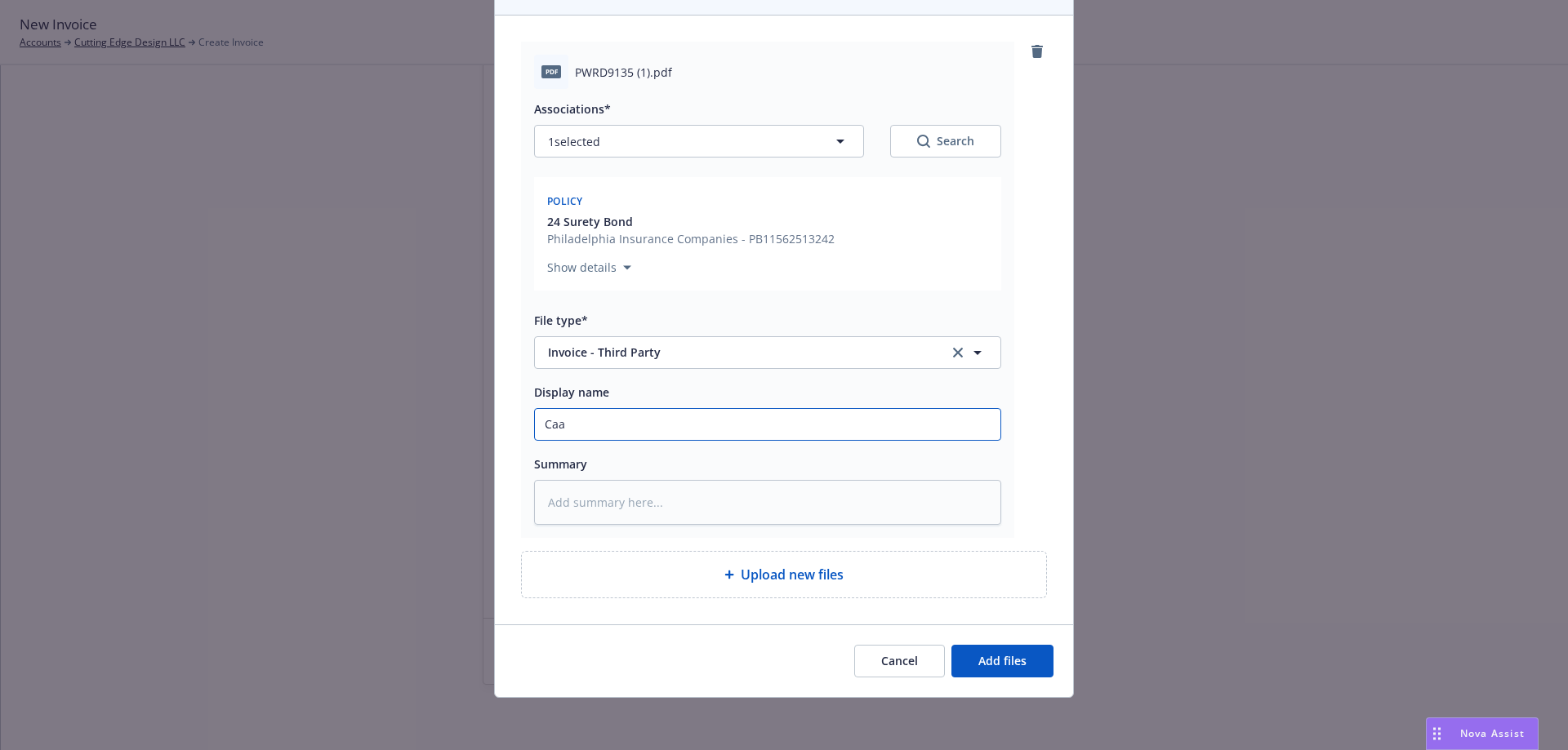
type textarea "x"
type input "Caar"
type textarea "x"
type input "Caarr"
type textarea "x"
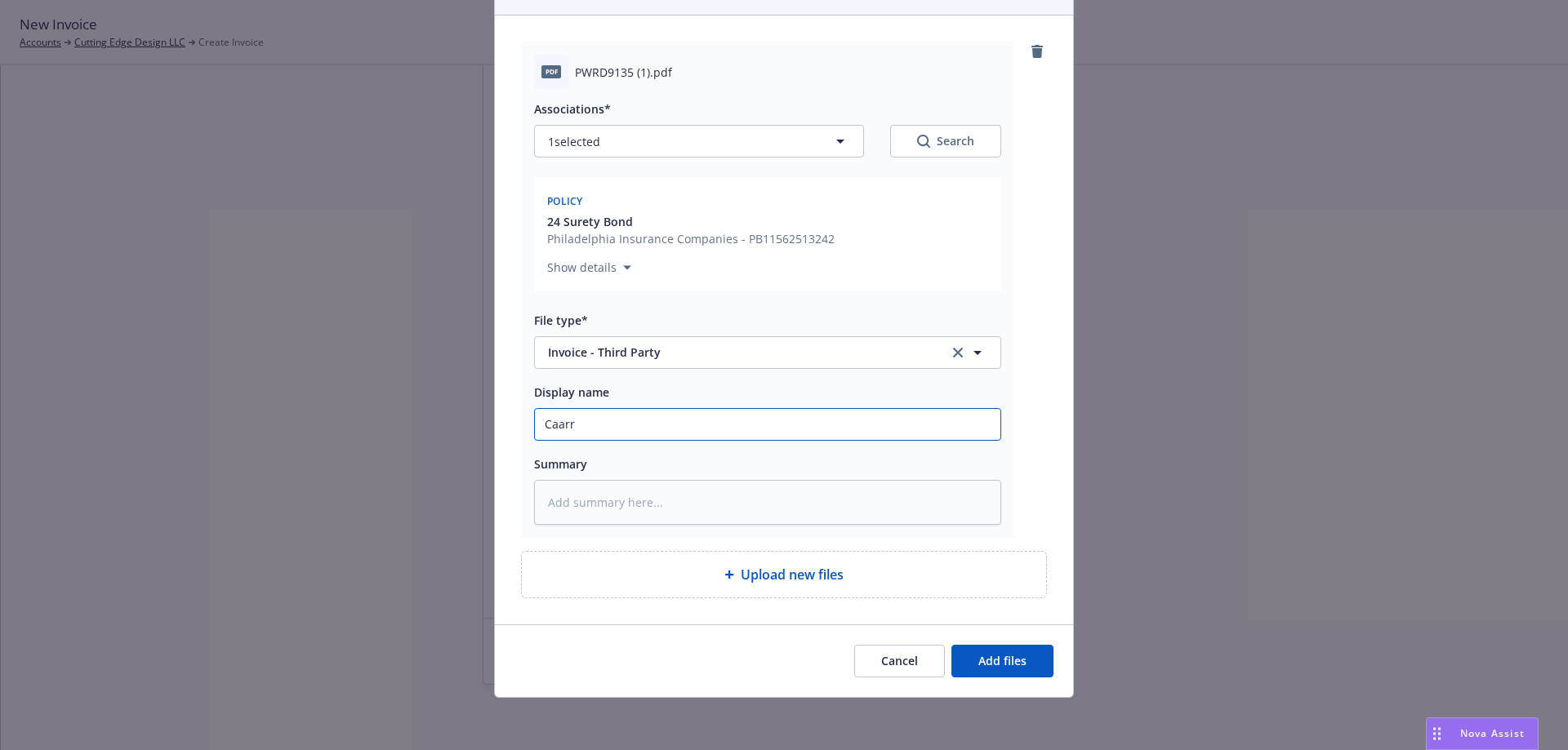
type input "Caarri"
type textarea "x"
type input "Caarr"
type textarea "x"
type input "Caar"
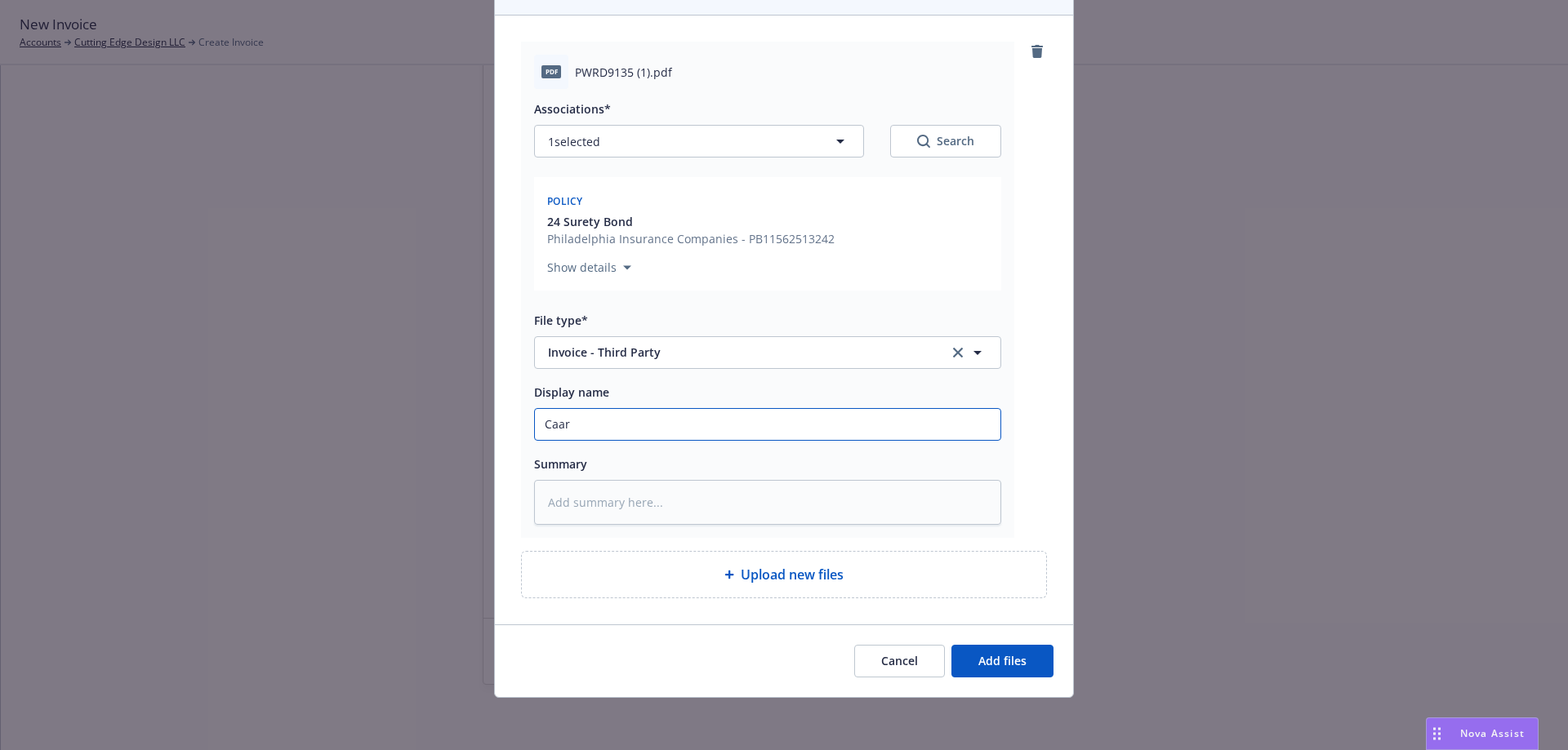
type textarea "x"
type input "Caa"
type textarea "x"
type input "Ca"
type textarea "x"
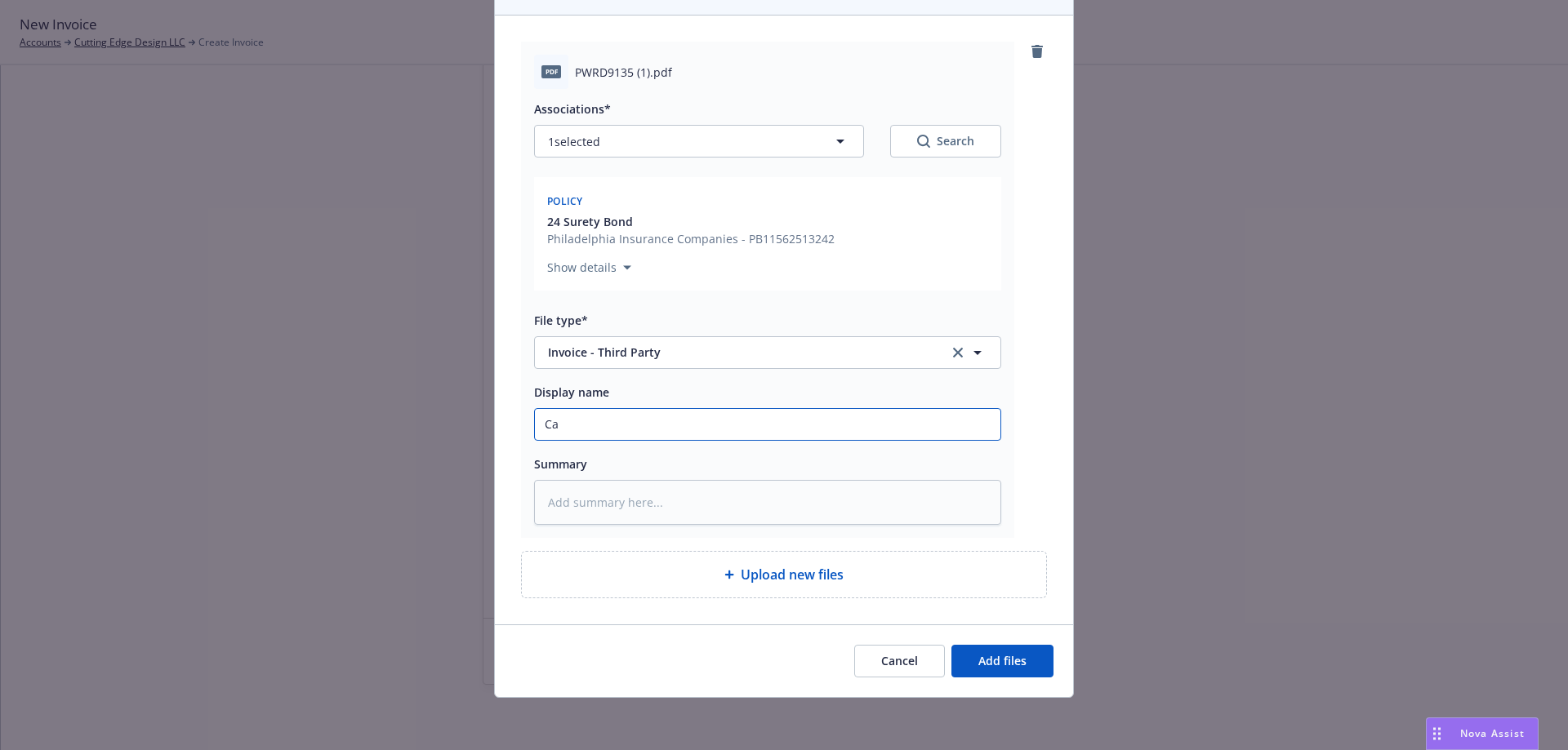
type input "Car"
type textarea "x"
type input "Carr"
type textarea "x"
type input "Carri"
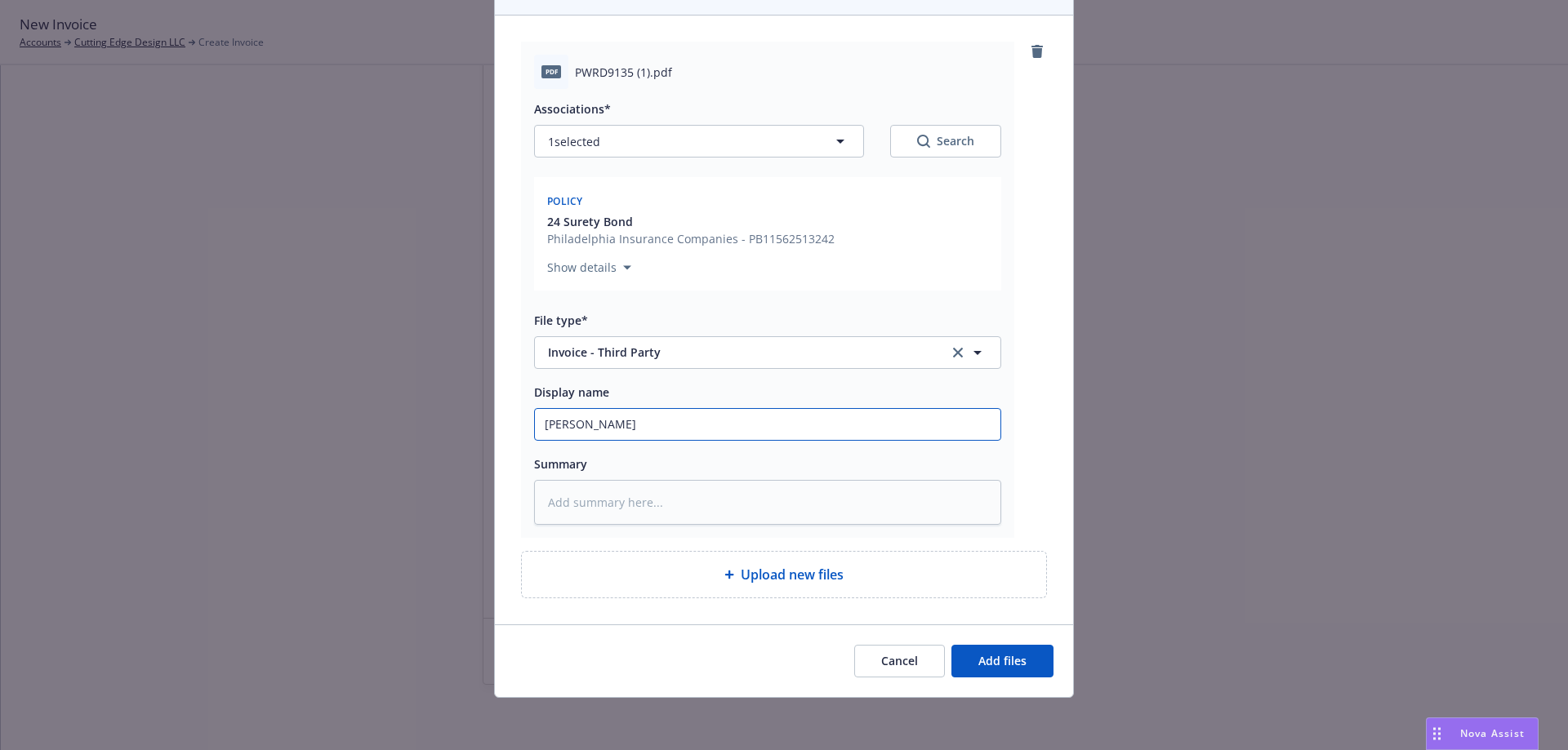
type textarea "x"
type input "Carrie"
type textarea "x"
type input "Carrier"
type textarea "x"
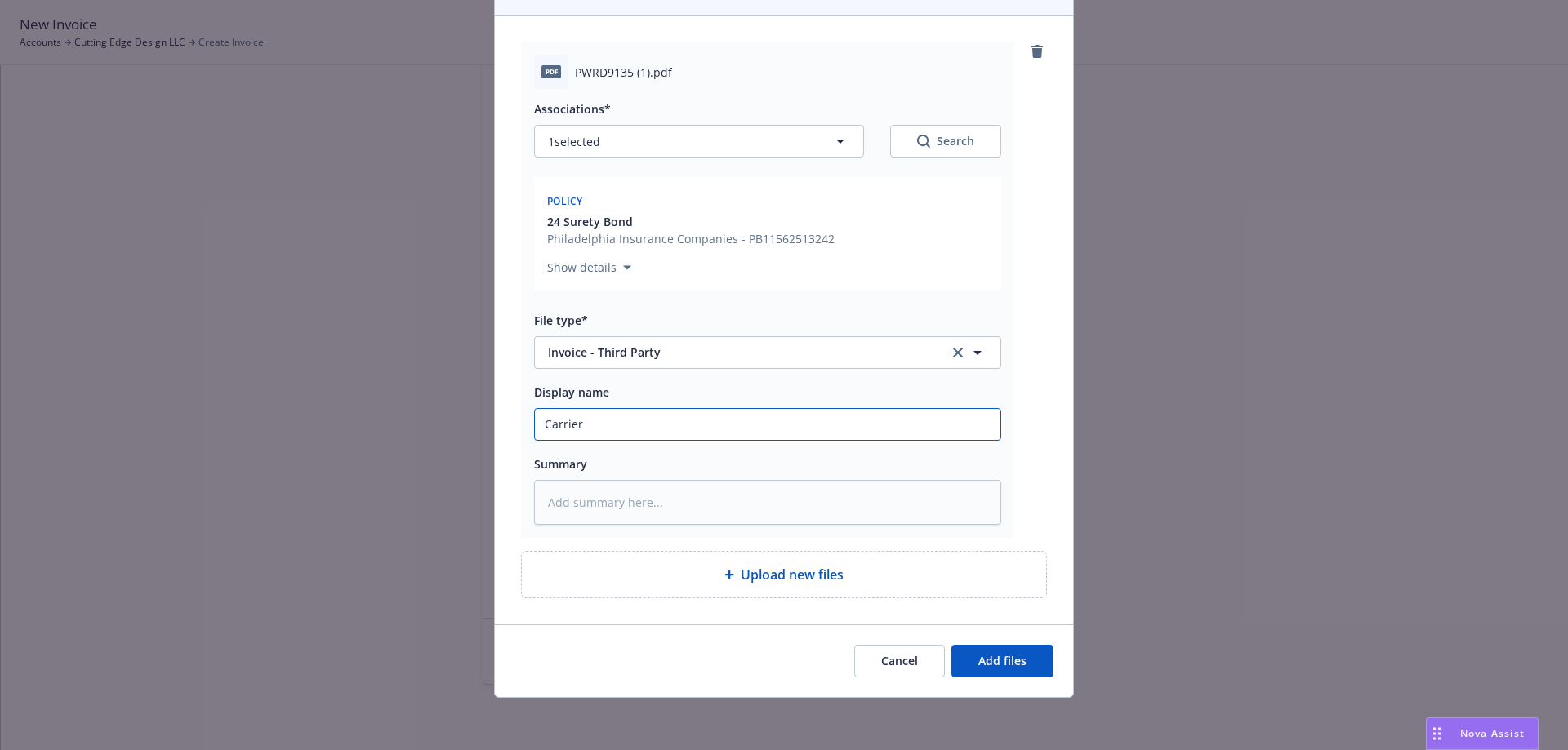
type input "Carrier"
type textarea "x"
type input "Carrier I"
type textarea "x"
type input "Carrier In"
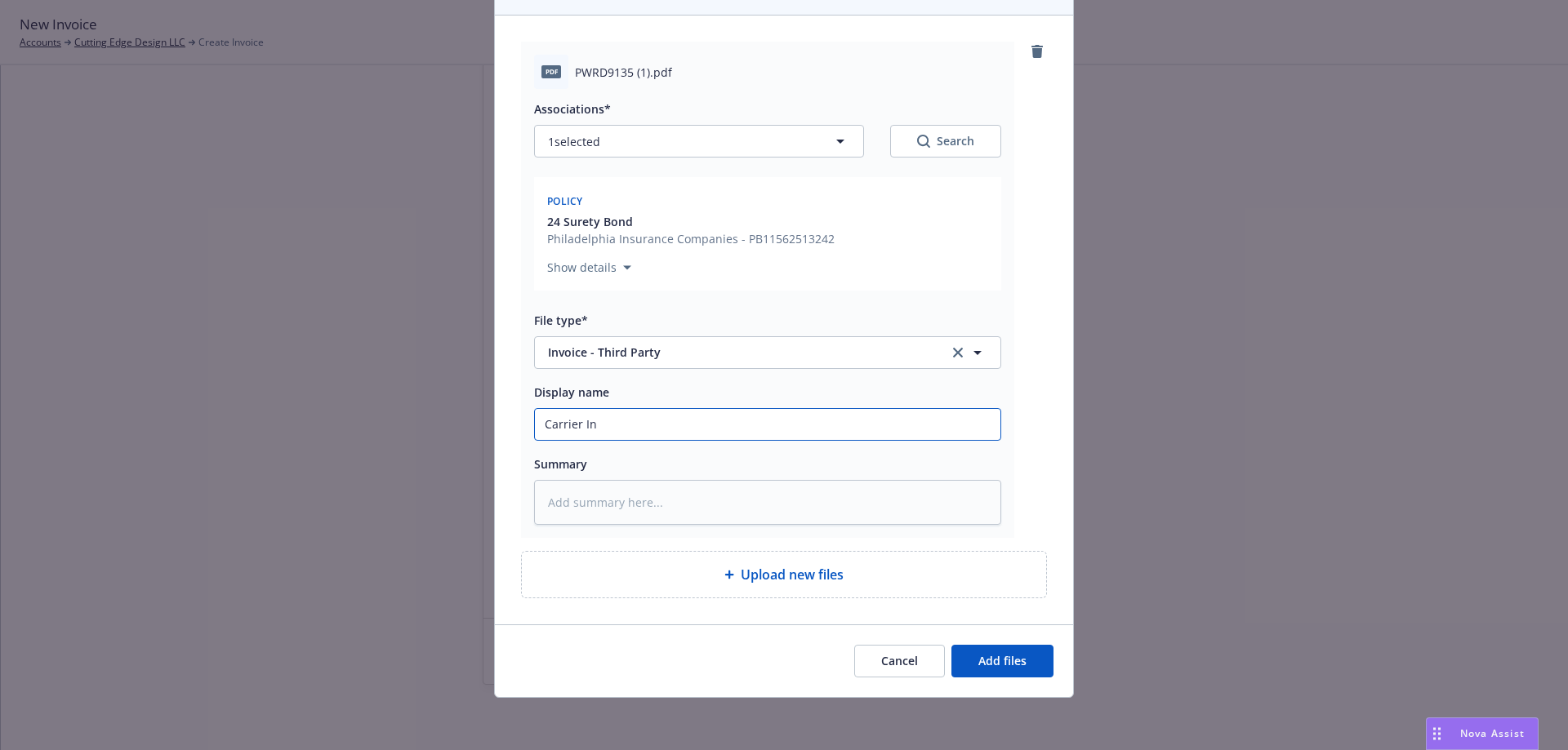
type textarea "x"
type input "Carrier Inv"
type textarea "x"
type input "Carrier Invo"
type textarea "x"
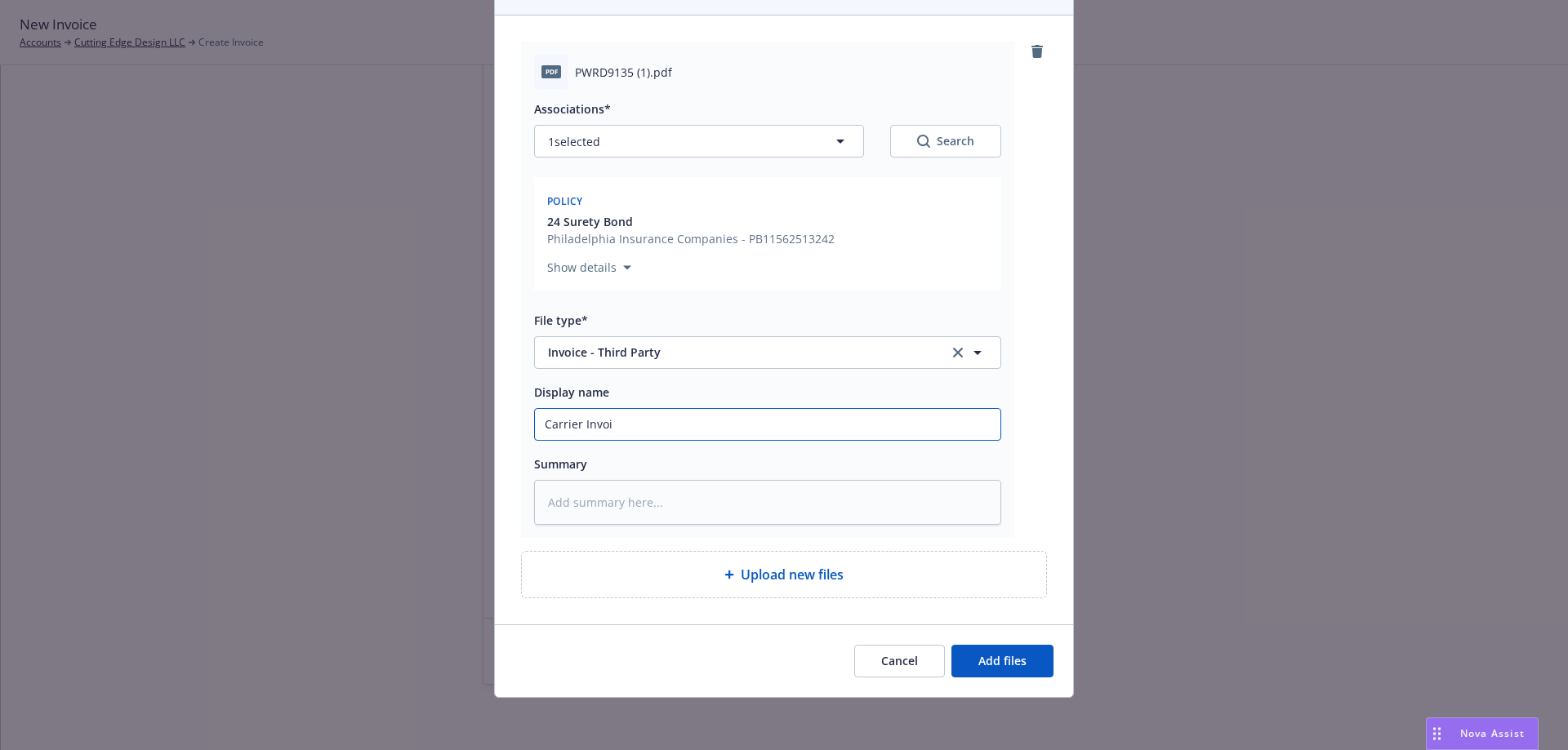
type input "Carrier Invoic"
type textarea "x"
type input "Carrier Invoice"
type textarea "x"
type input "Carrier Invoice"
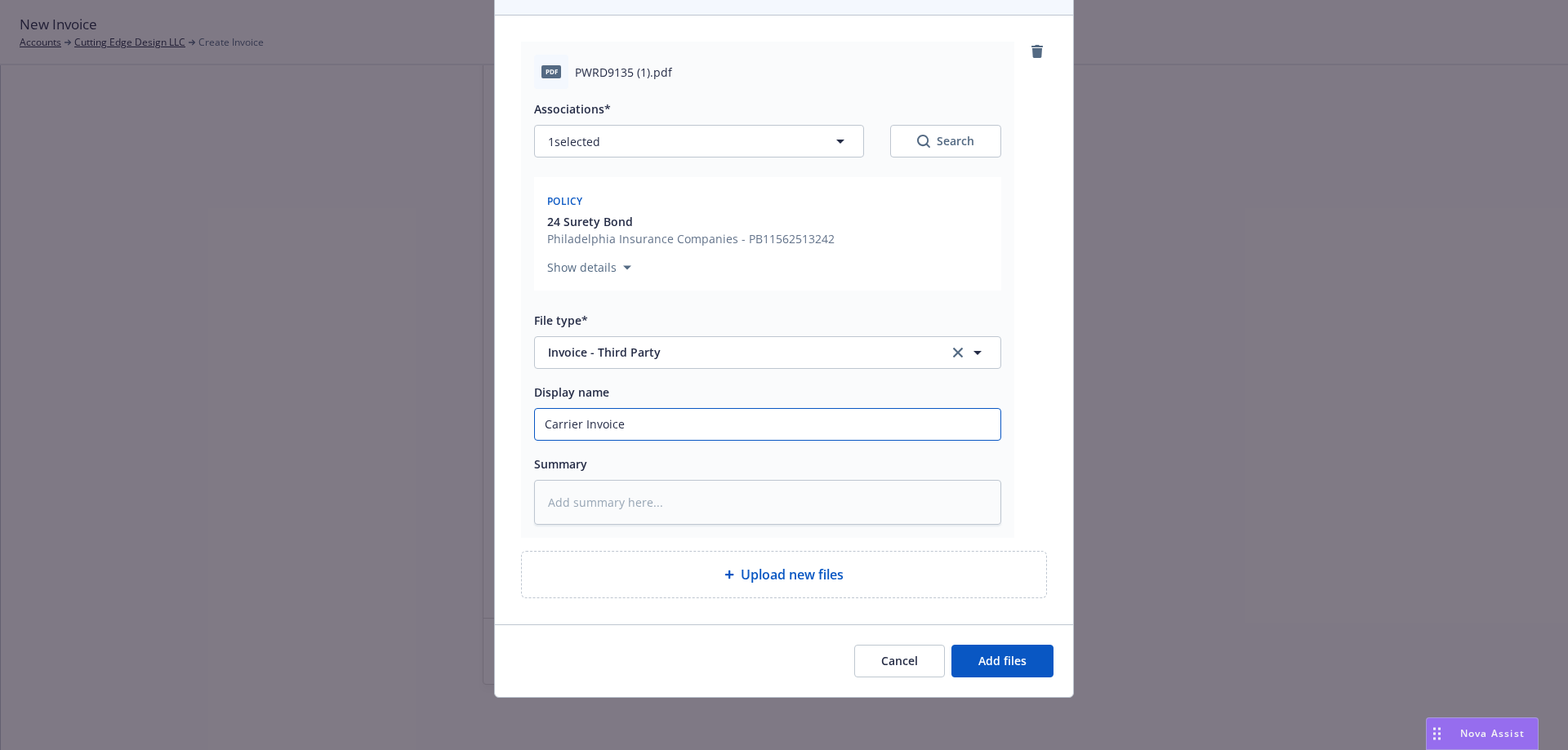
type textarea "x"
type input "Carrier Invoice -"
type textarea "x"
type input "Carrier Invoice -"
type textarea "x"
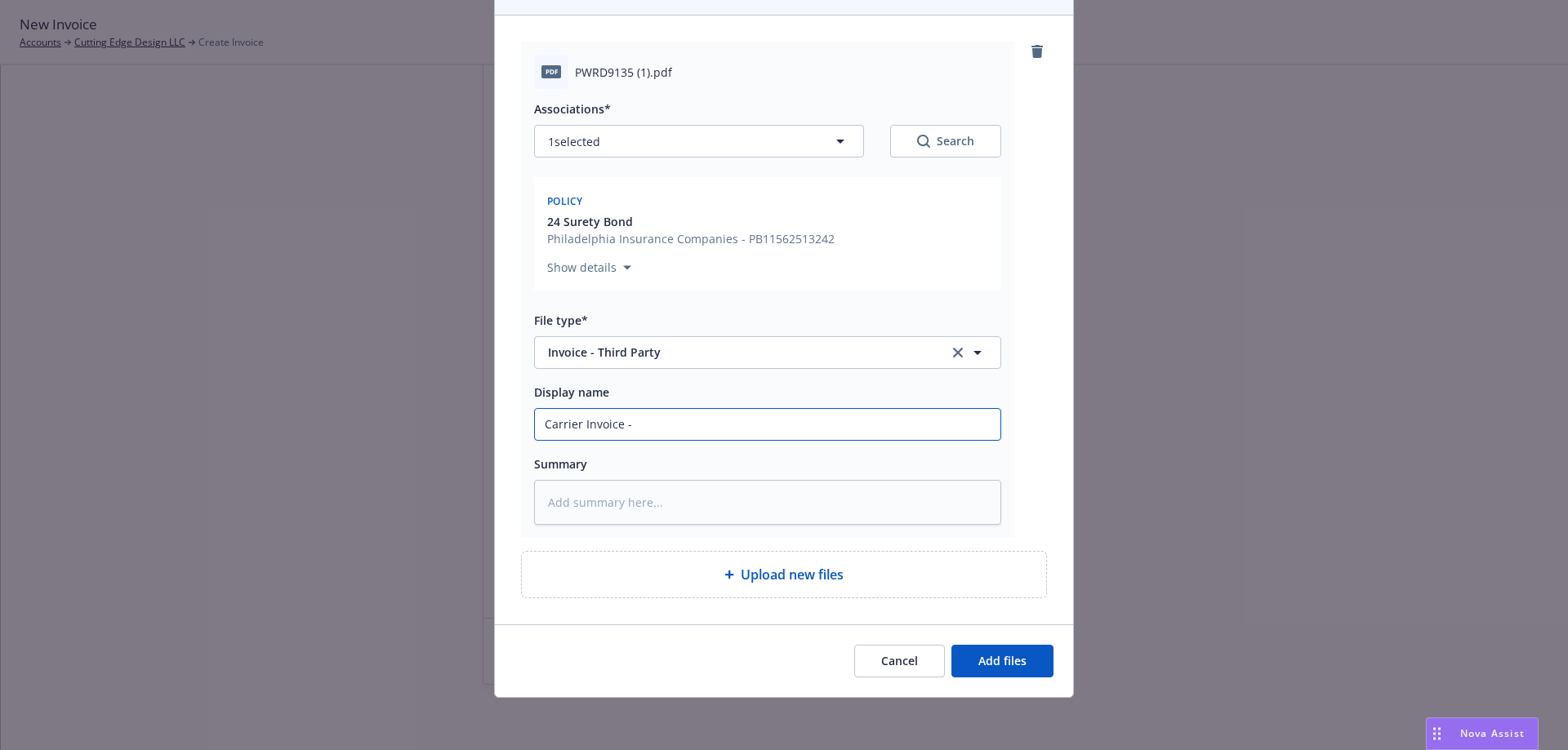
type input "Carrier Invoice - S"
type textarea "x"
type input "Carrier Invoice - Su"
type textarea "x"
type input "Carrier Invoice - Sur"
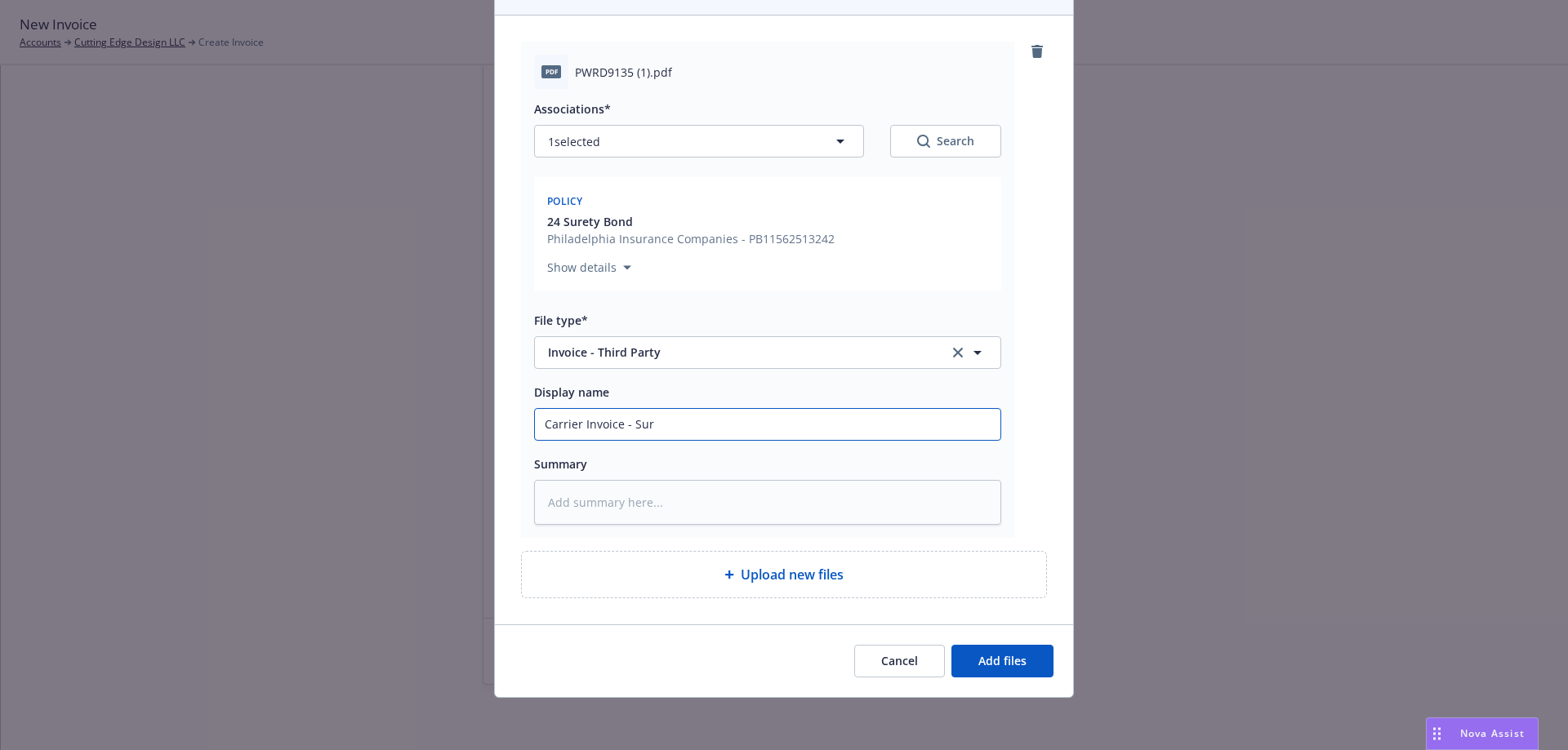
type textarea "x"
type input "Carrier Invoice - Sure"
type textarea "x"
type input "Carrier Invoice - Surety"
type textarea "x"
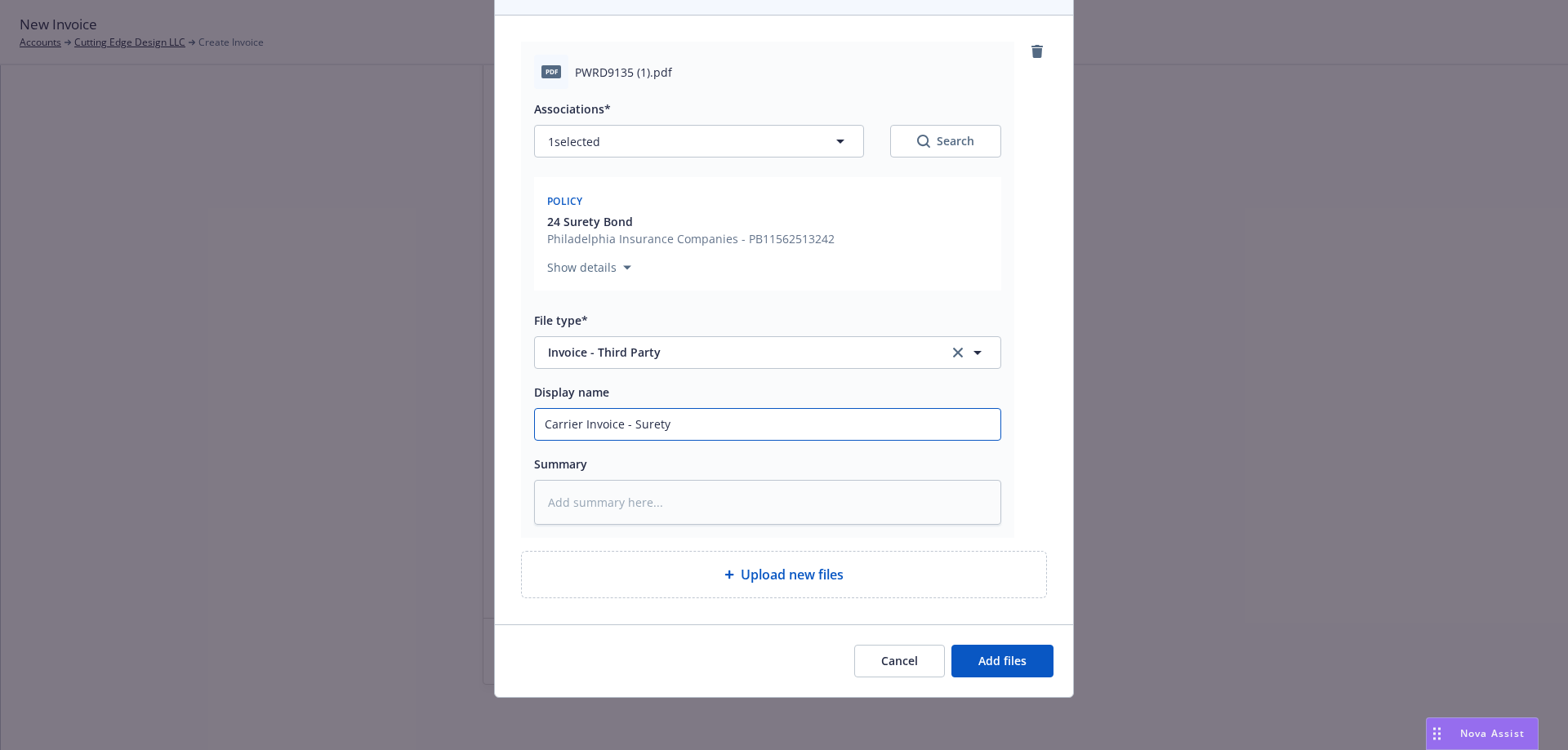
type input "Carrier Invoice - Surety"
type textarea "x"
type input "Carrier Invoice - Surety B"
type textarea "x"
type input "Carrier Invoice - Surety Bo"
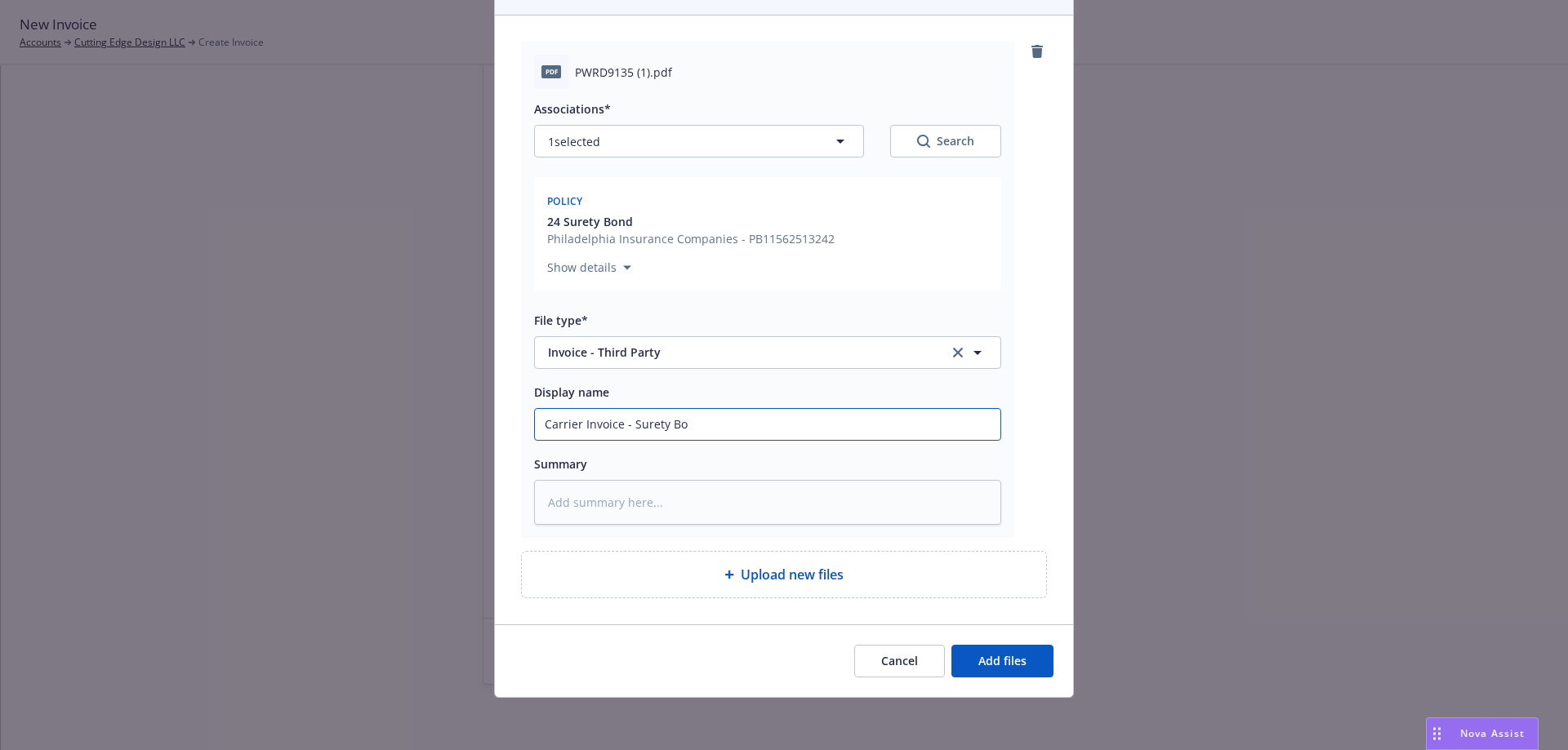
type textarea "x"
type input "Carrier Invoice - Surety Bon"
type textarea "x"
type input "Carrier Invoice - Surety Bond"
type textarea "x"
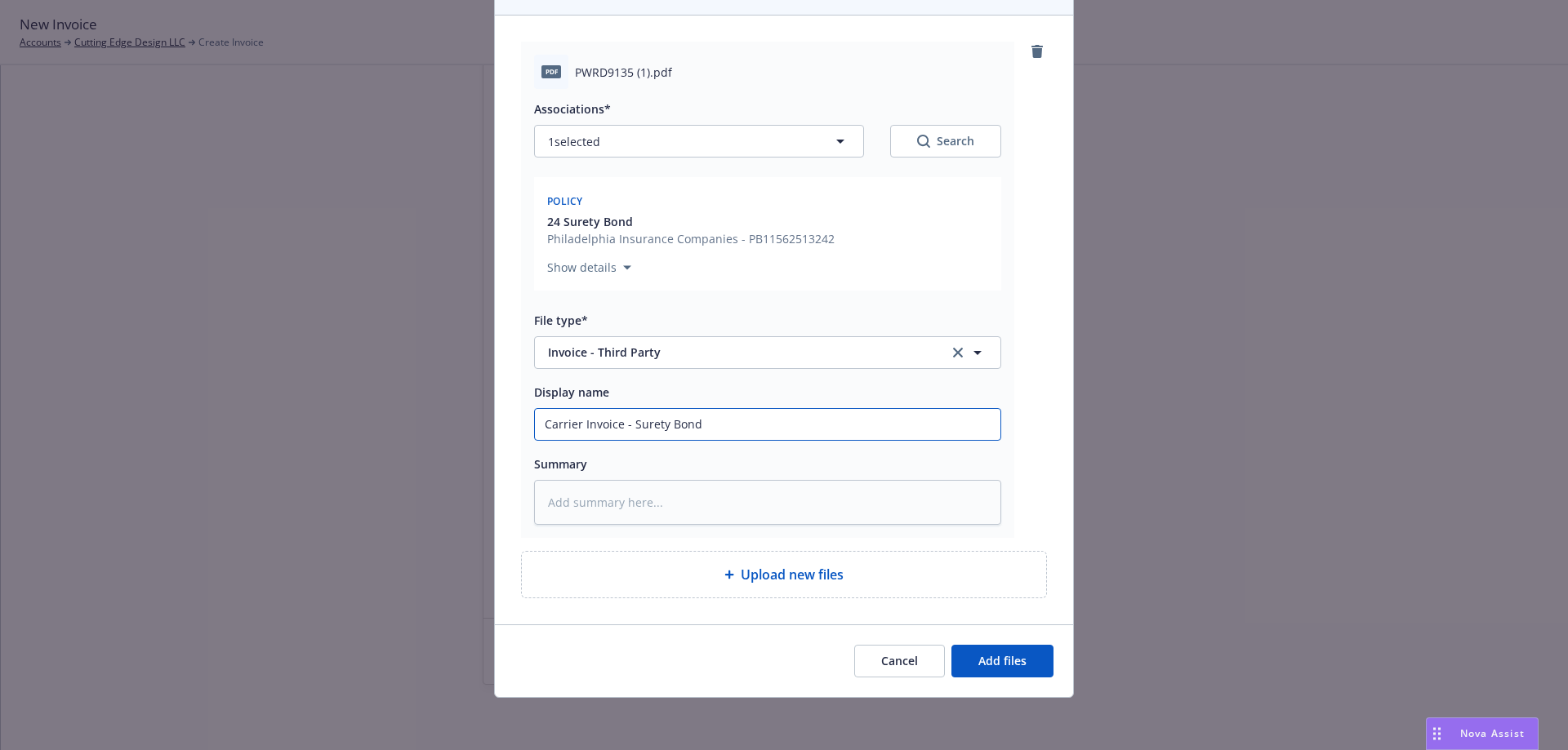
type input "Carrier Invoice - Surety Bond - Surety1"
click at [1009, 659] on span "Add files" at bounding box center [1001, 661] width 48 height 16
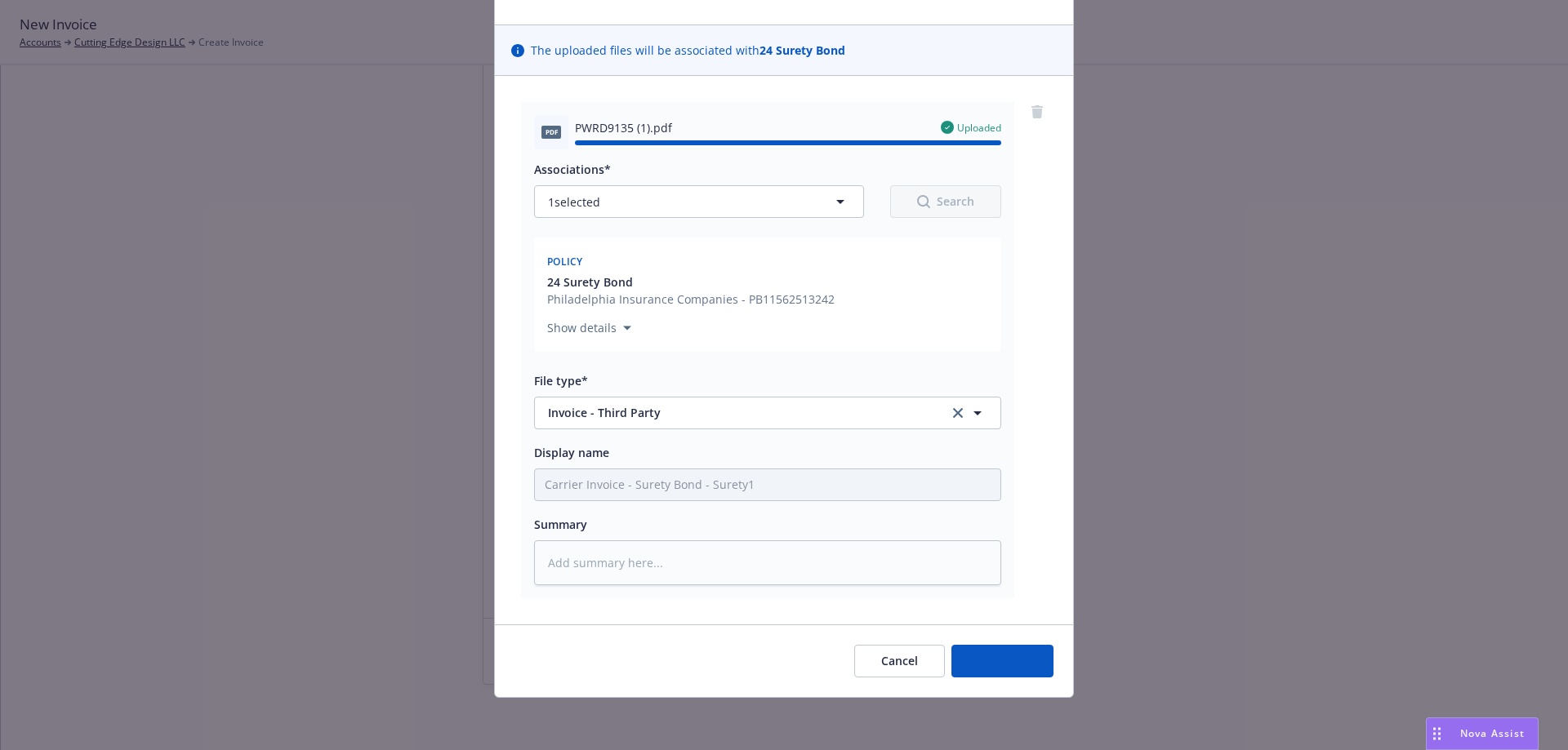
type textarea "x"
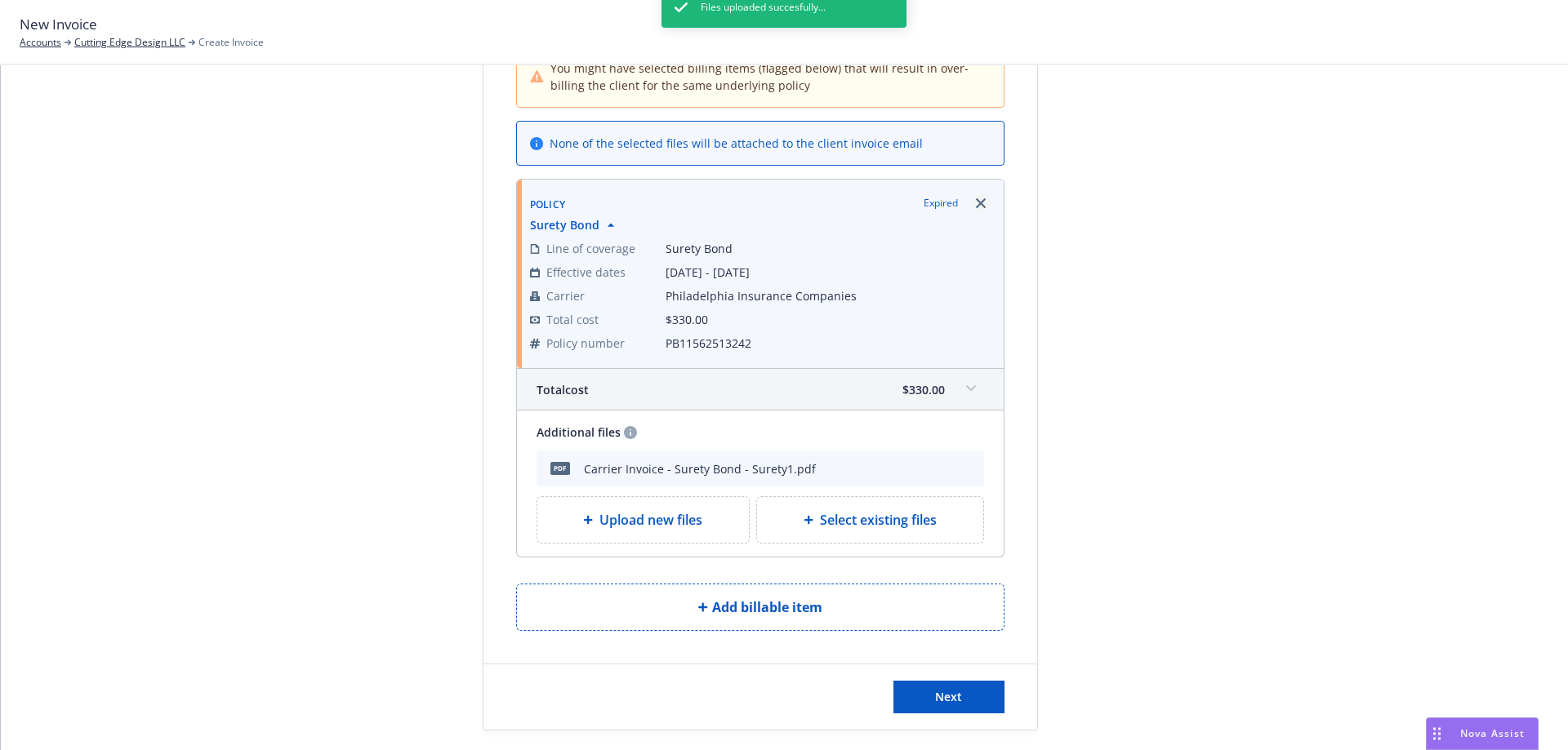
click at [976, 205] on icon "Remove browser" at bounding box center [981, 203] width 10 height 10
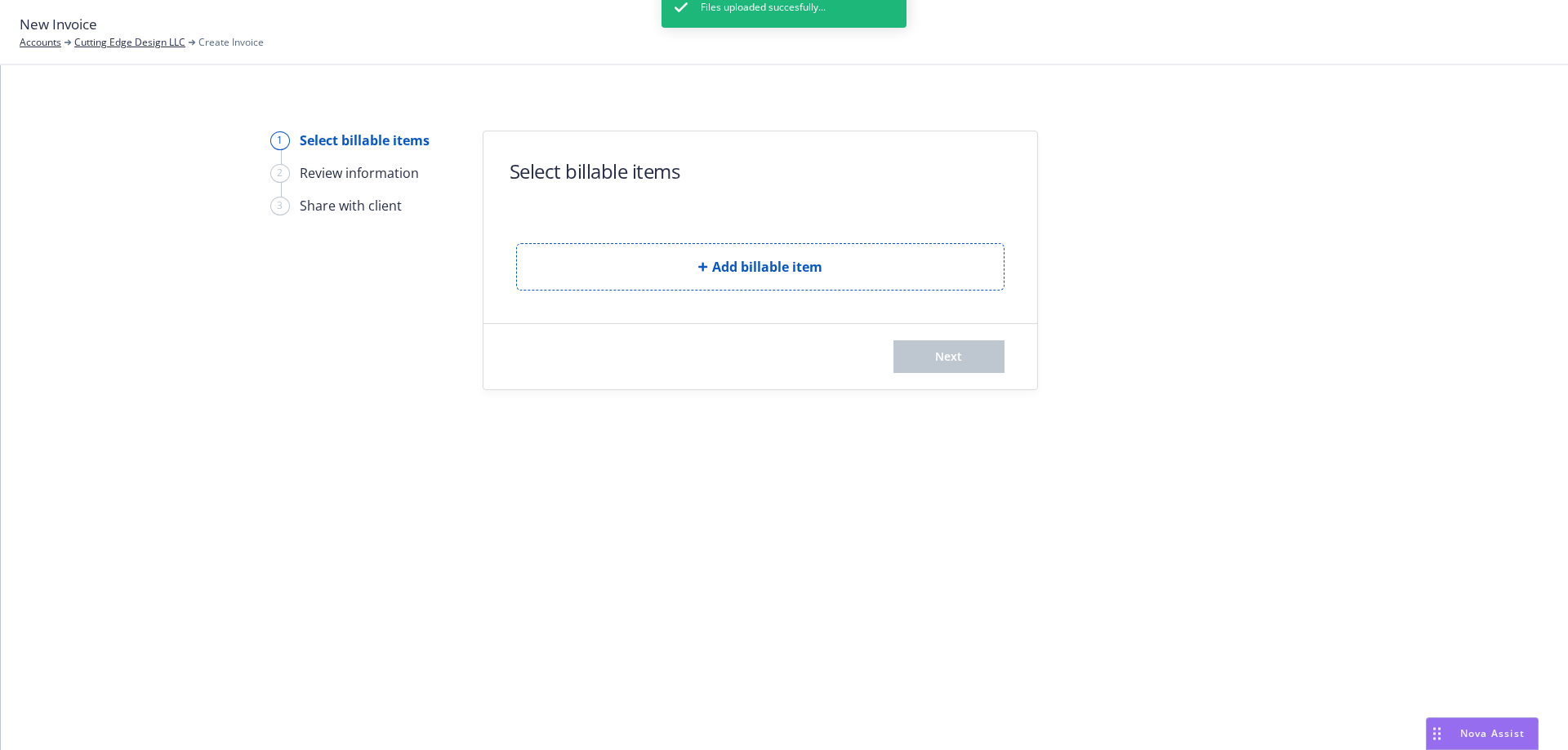
scroll to position [0, 0]
click at [723, 261] on div "Files uploaded succesfully..." at bounding box center [784, 362] width 244 height 750
click at [723, 259] on div "Files uploaded succesfully..." at bounding box center [784, 362] width 244 height 750
click at [587, 270] on button "Add billable item" at bounding box center [760, 267] width 488 height 47
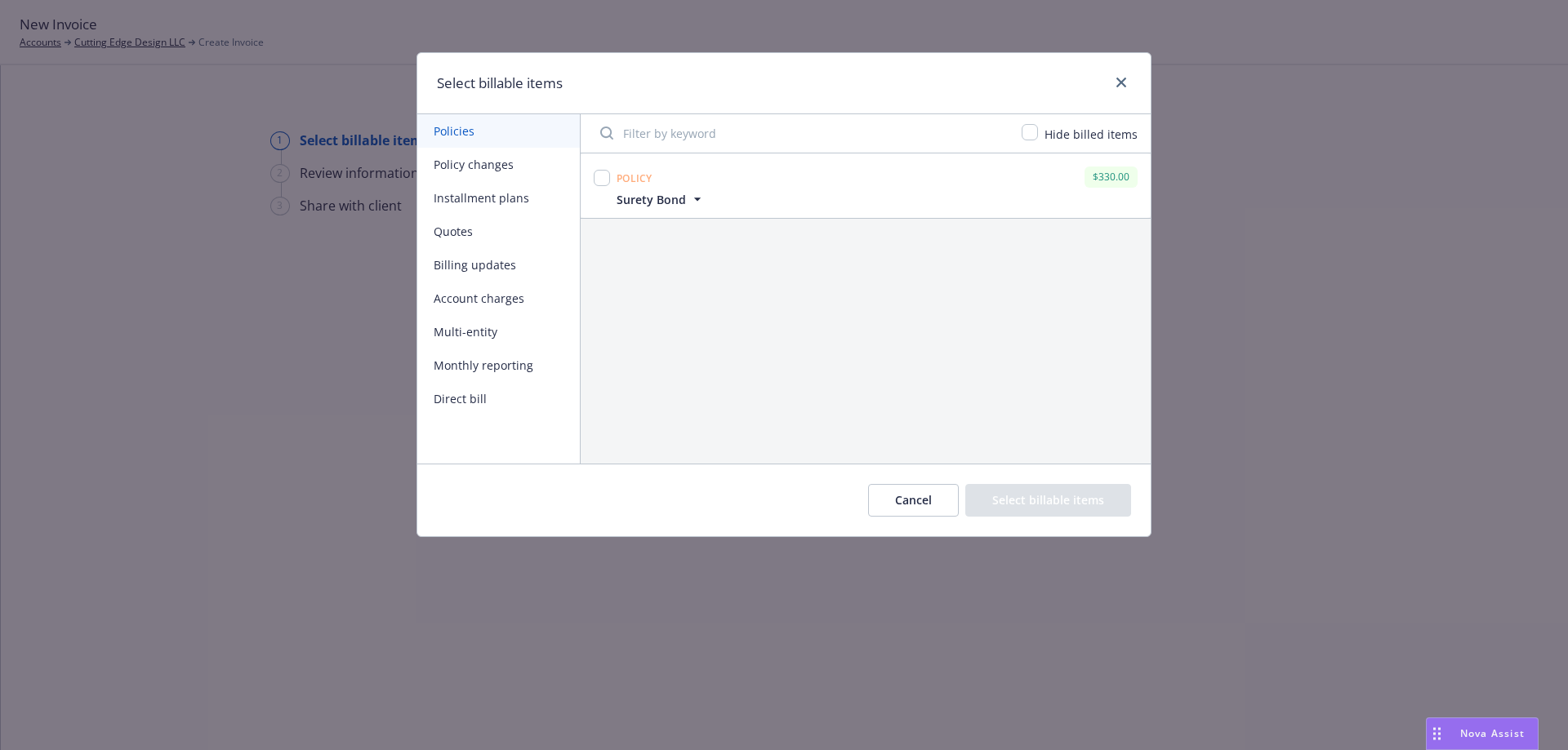
click at [454, 220] on button "Quotes" at bounding box center [498, 232] width 162 height 33
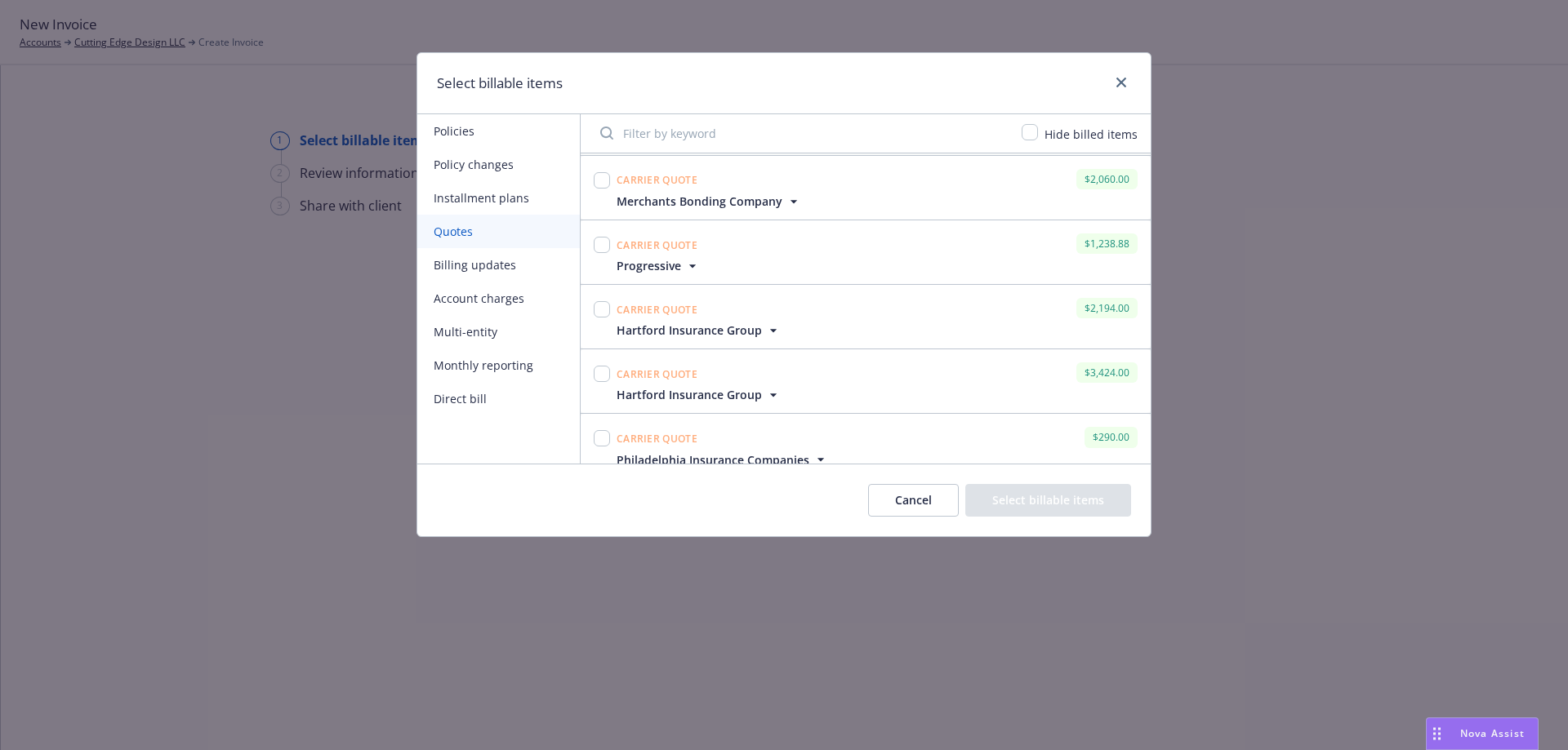
scroll to position [206, 0]
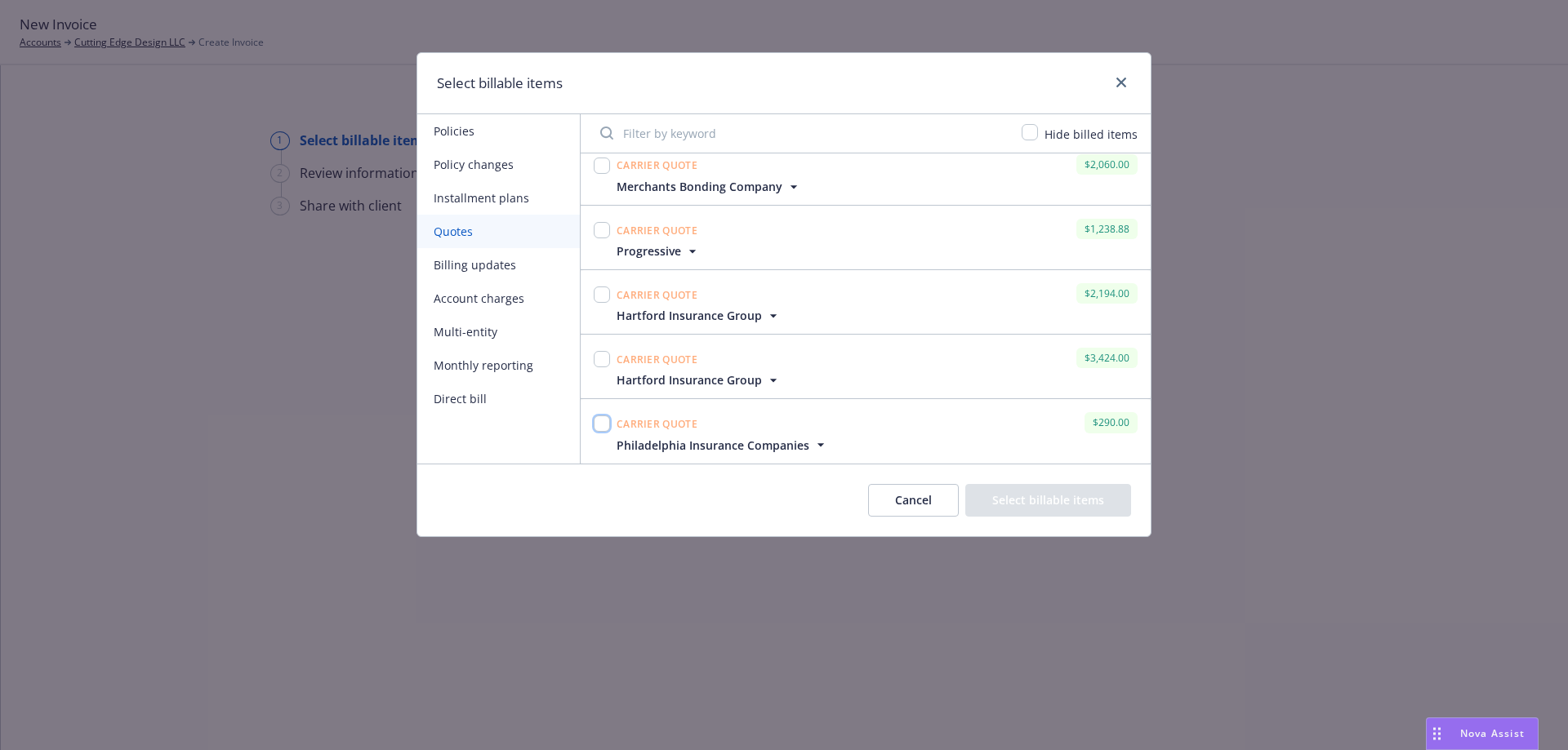
click at [603, 424] on input "checkbox" at bounding box center [602, 423] width 17 height 17
checkbox input "true"
click at [991, 491] on button "Select billable items" at bounding box center [1048, 500] width 166 height 32
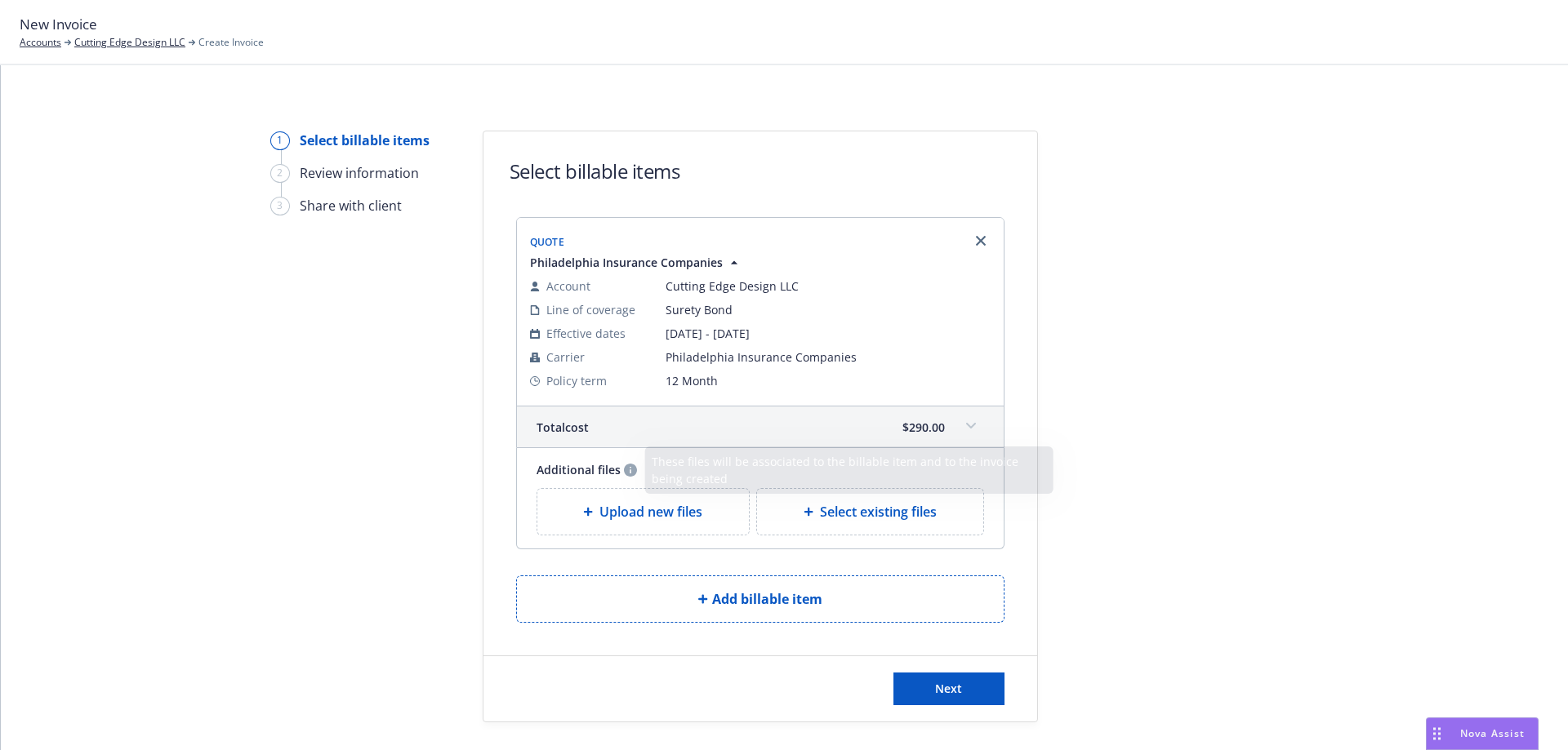
click at [584, 516] on icon at bounding box center [588, 511] width 10 height 10
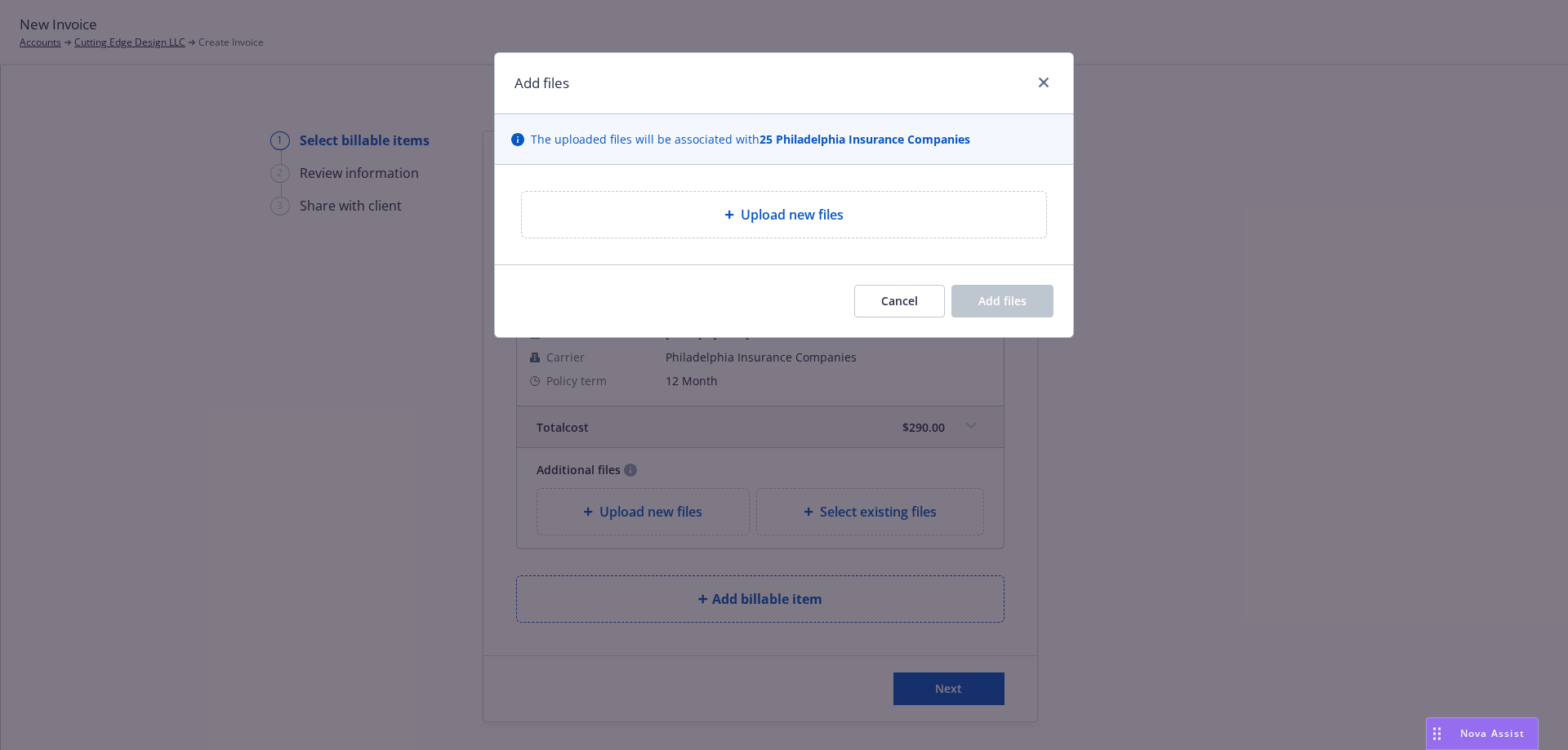
click at [762, 215] on span "Upload new files" at bounding box center [791, 215] width 103 height 20
type textarea "x"
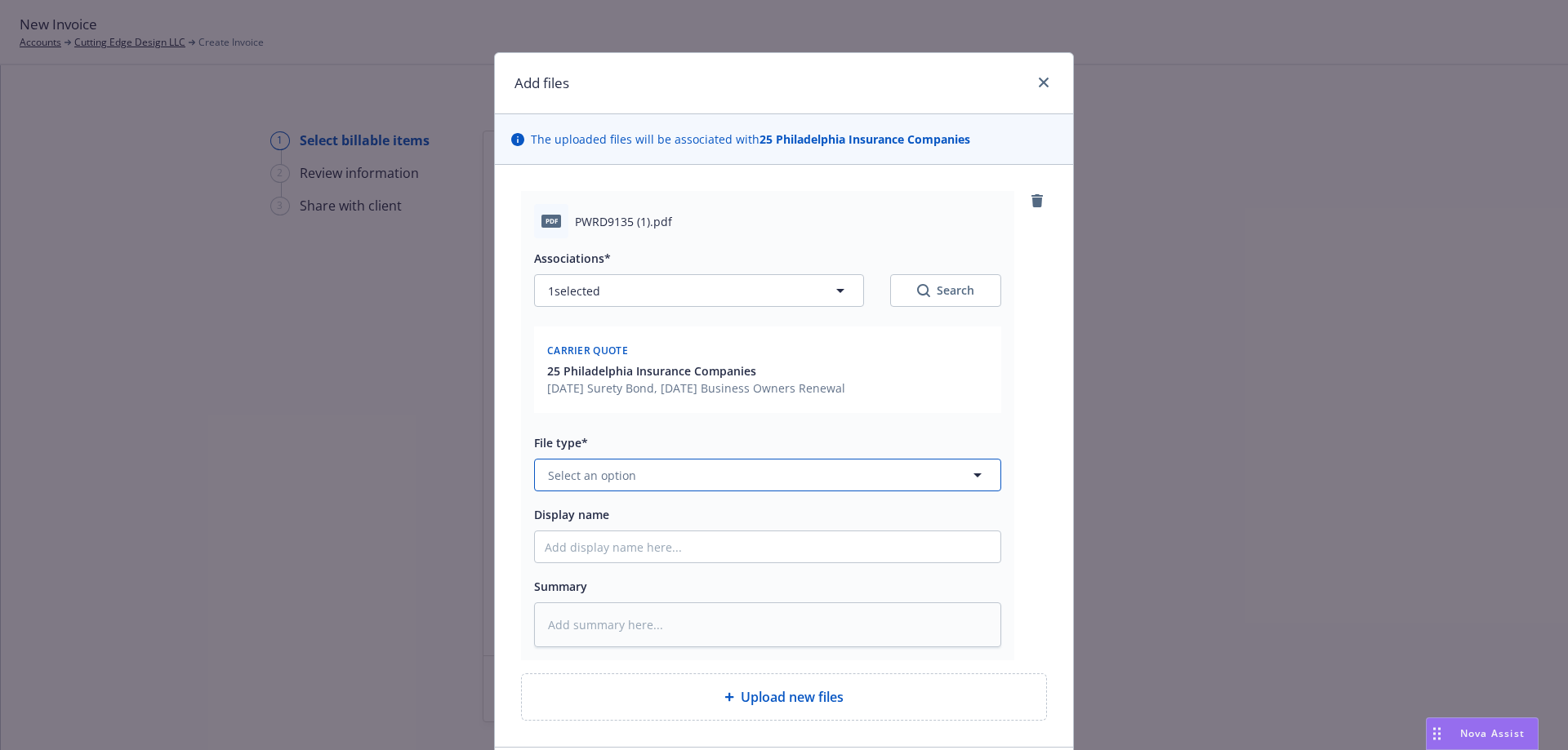
click at [648, 481] on button "Select an option" at bounding box center [768, 474] width 467 height 32
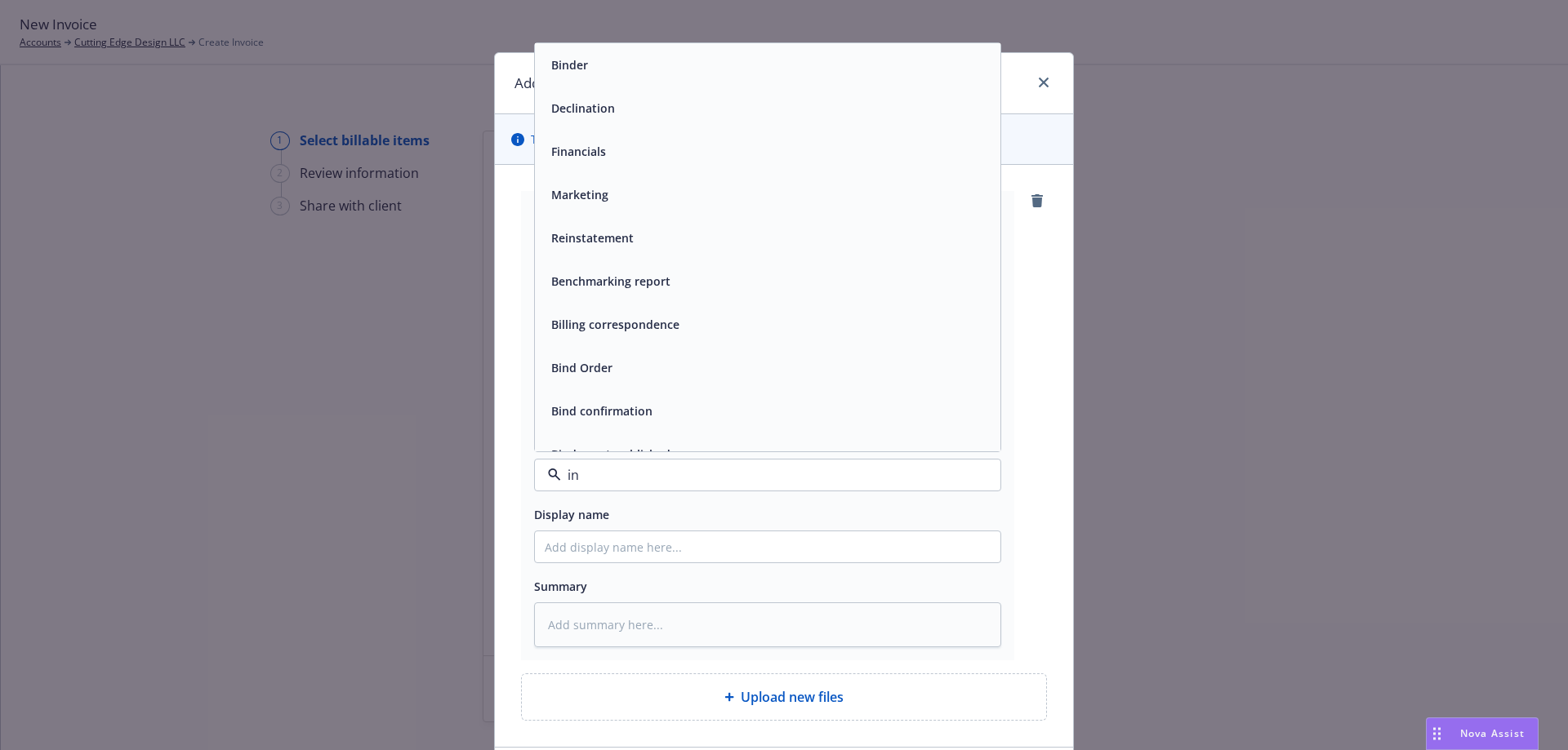
type input "inv"
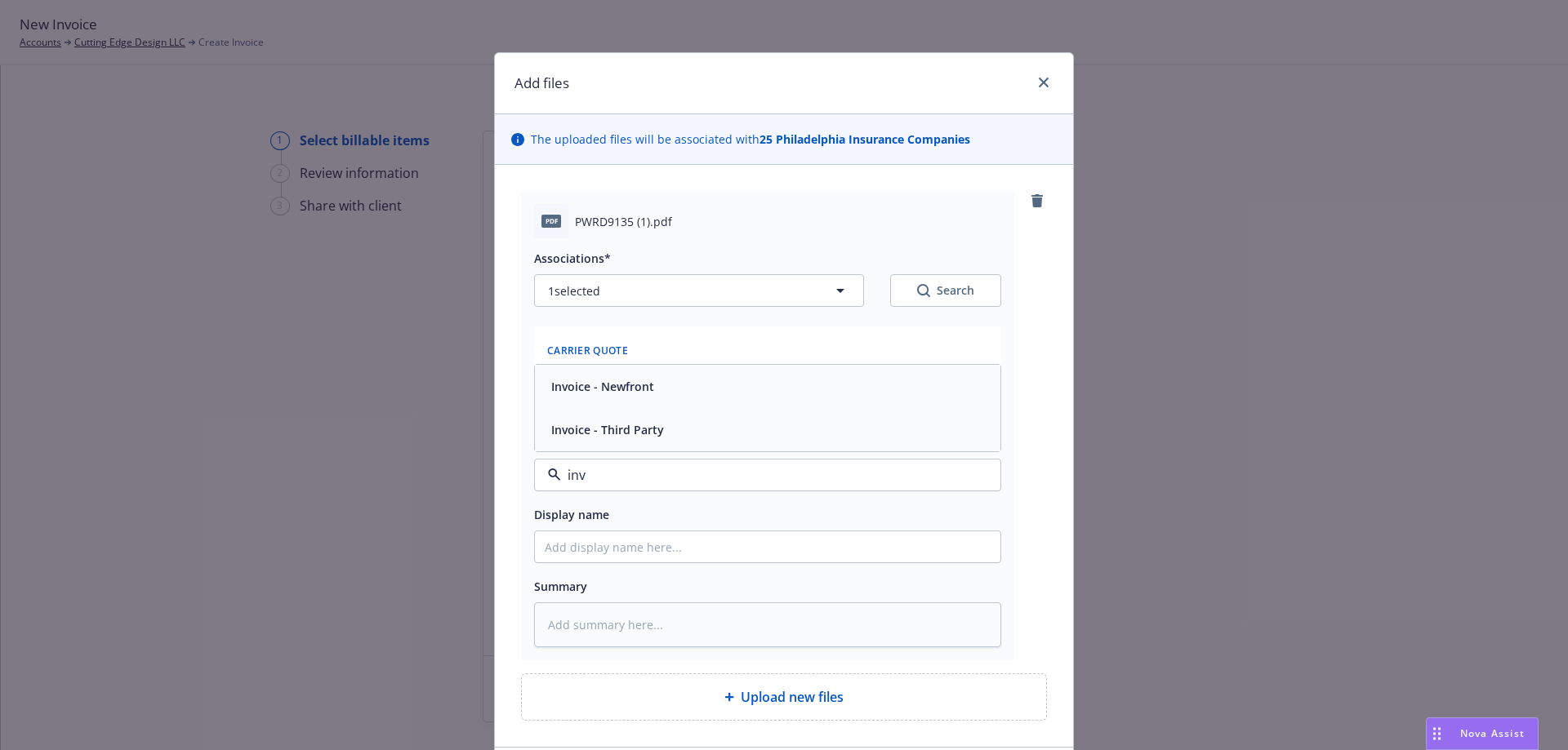
click at [662, 434] on div "Invoice - Third Party" at bounding box center [768, 430] width 446 height 24
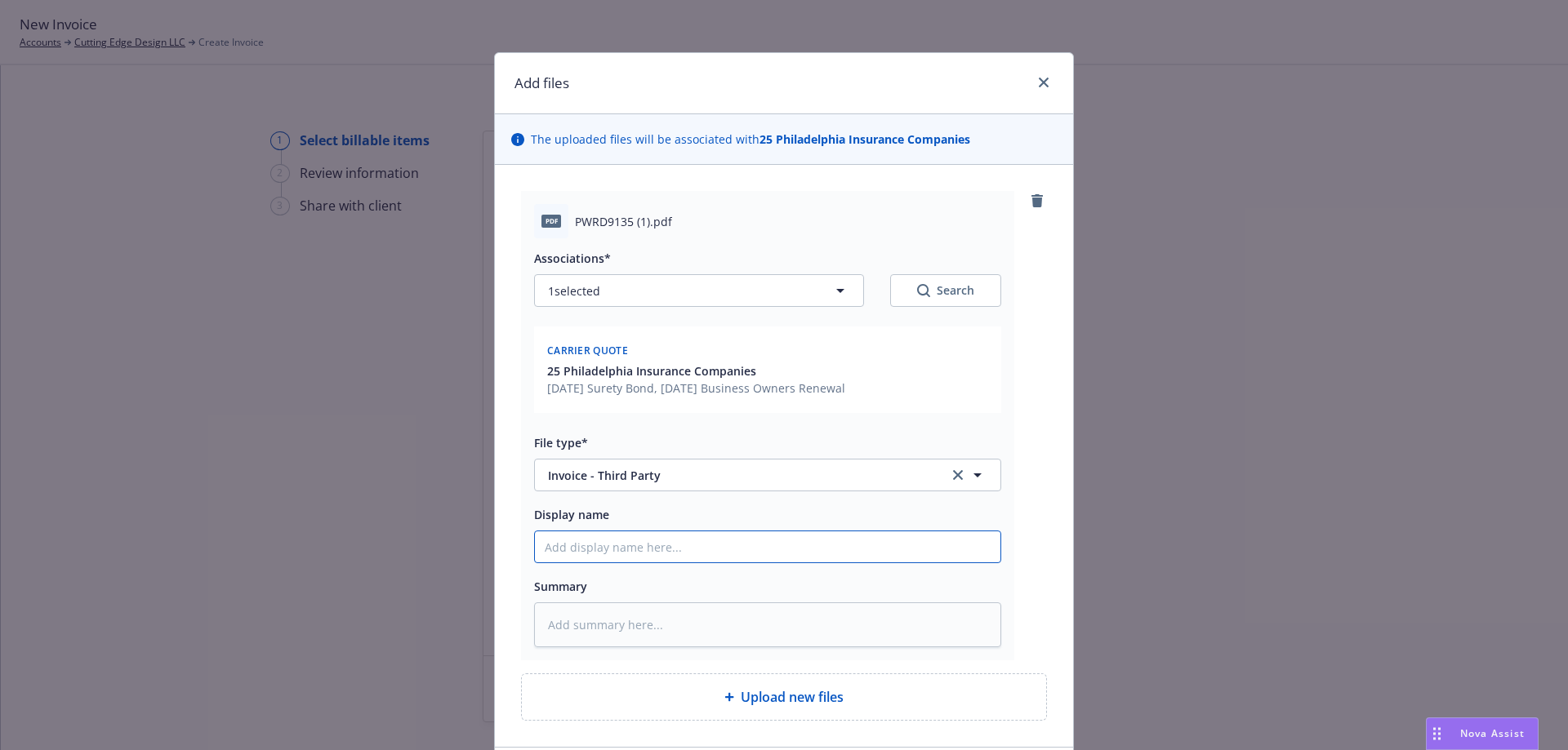
click at [599, 537] on input "Display name" at bounding box center [768, 547] width 465 height 31
type textarea "x"
type input "C"
type textarea "x"
type input "Ca"
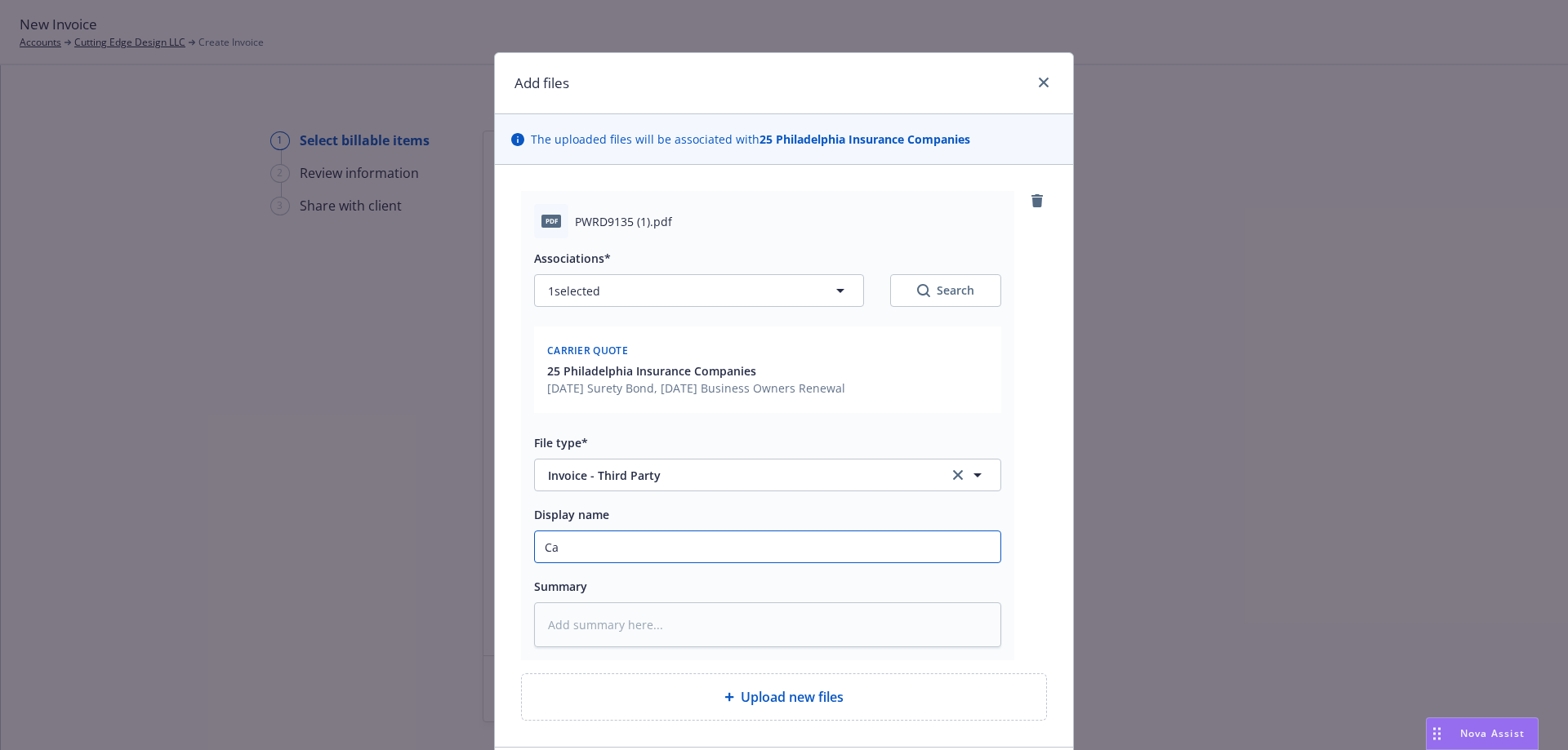
type textarea "x"
type input "Car"
type textarea "x"
type input "Carr"
type textarea "x"
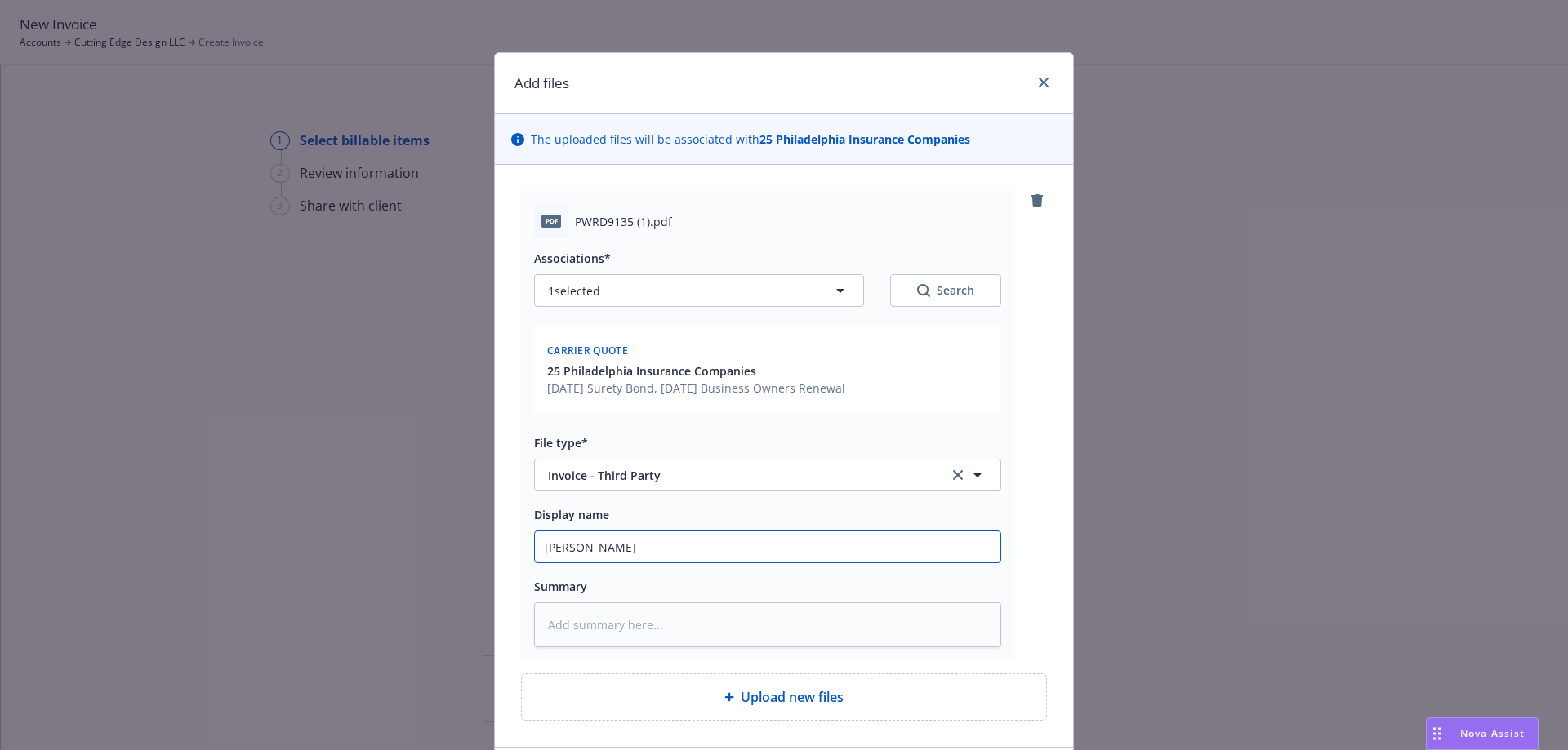
type input "Carri"
type textarea "x"
type input "Carrie"
type textarea "x"
type input "Carrier"
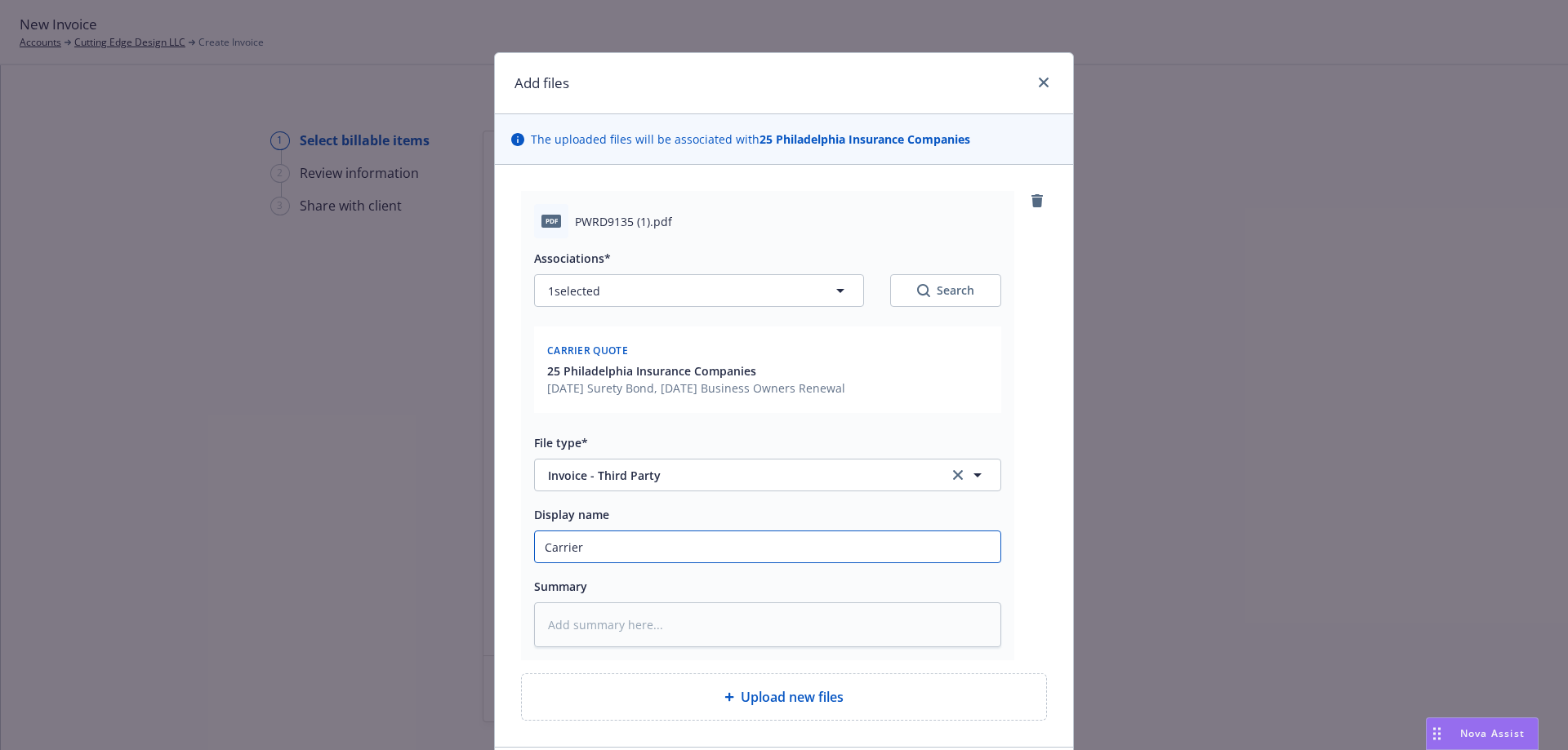
type textarea "x"
type input "Carrier Invoice - Surety Bond - Surety1"
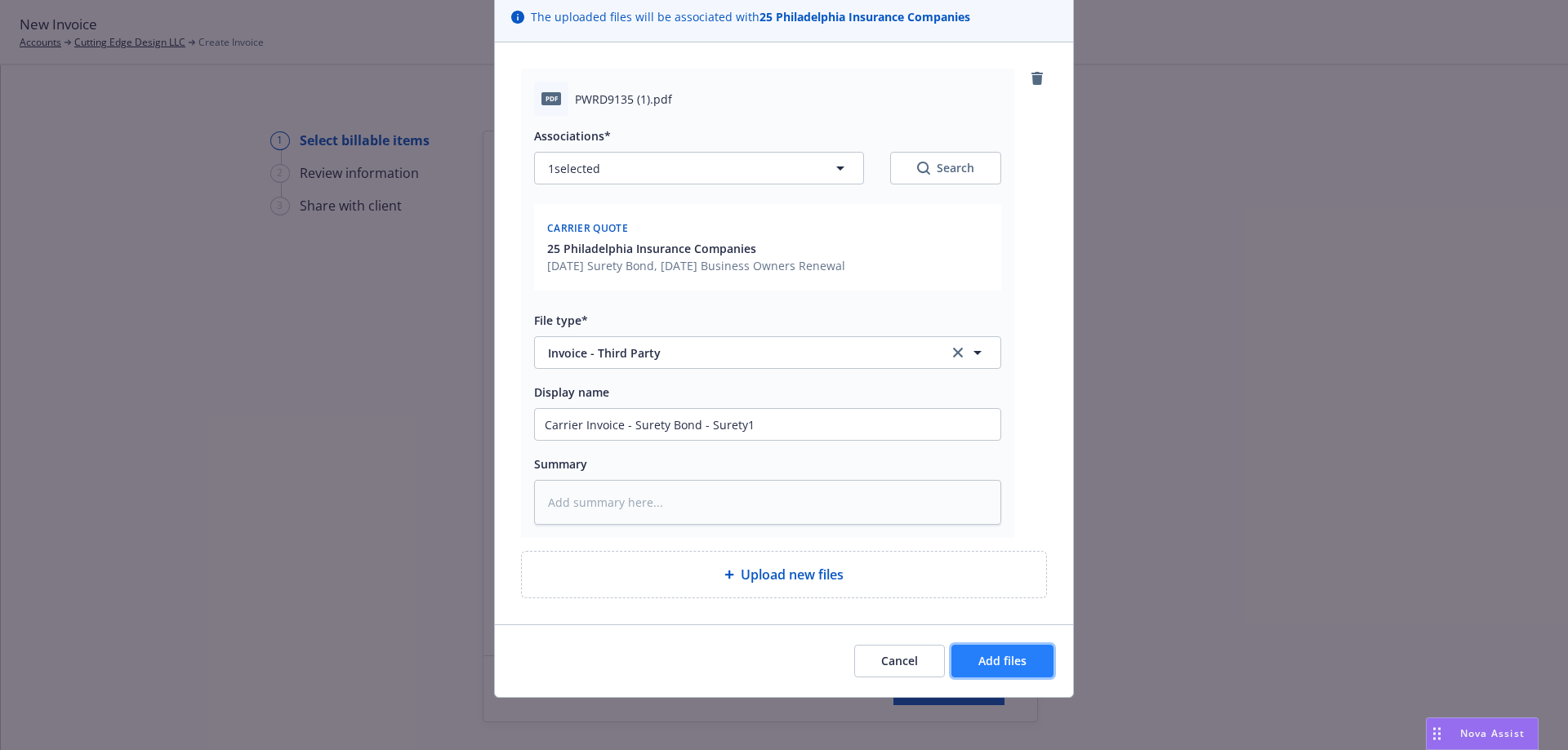
click at [988, 669] on span "Add files" at bounding box center [1001, 661] width 48 height 16
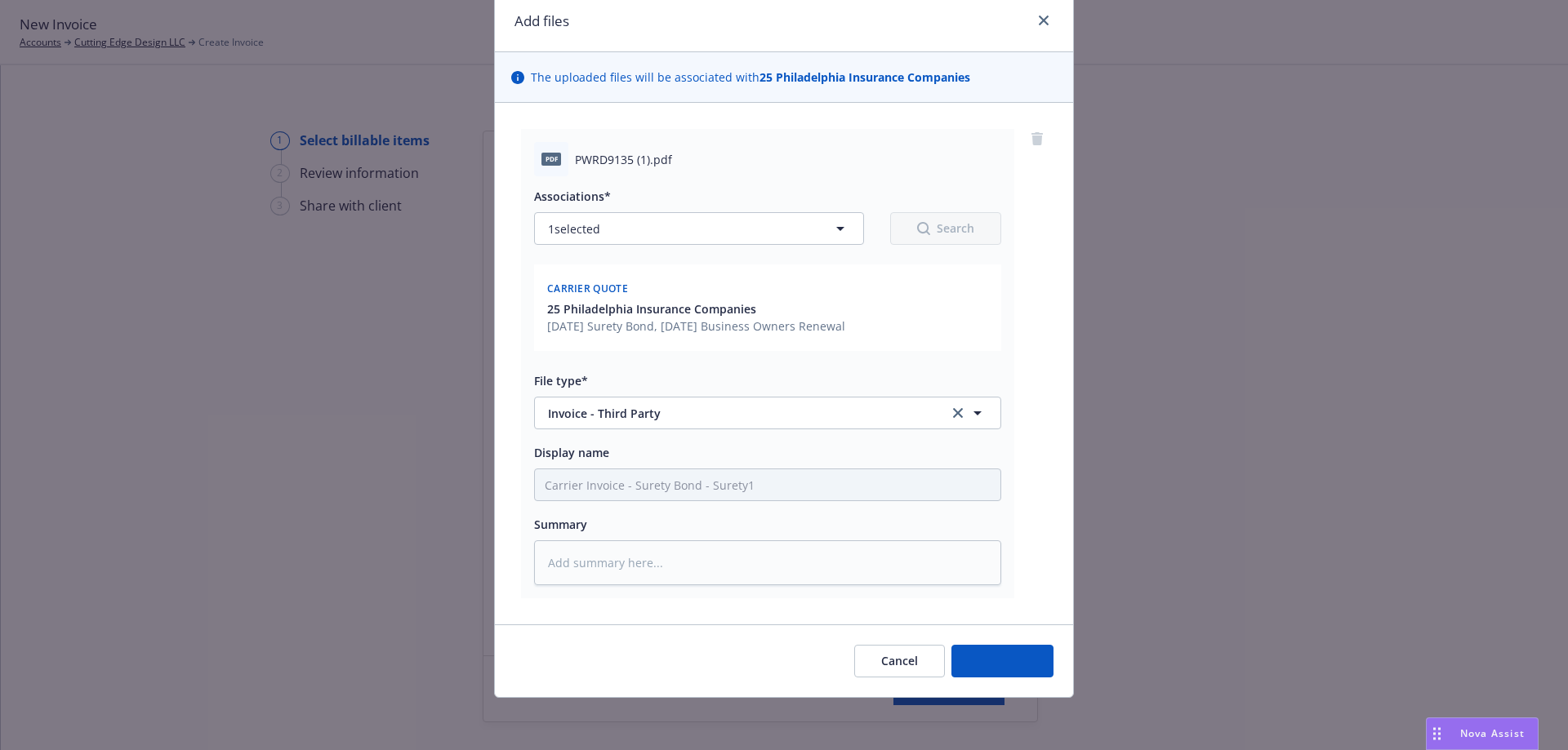
scroll to position [62, 0]
type textarea "x"
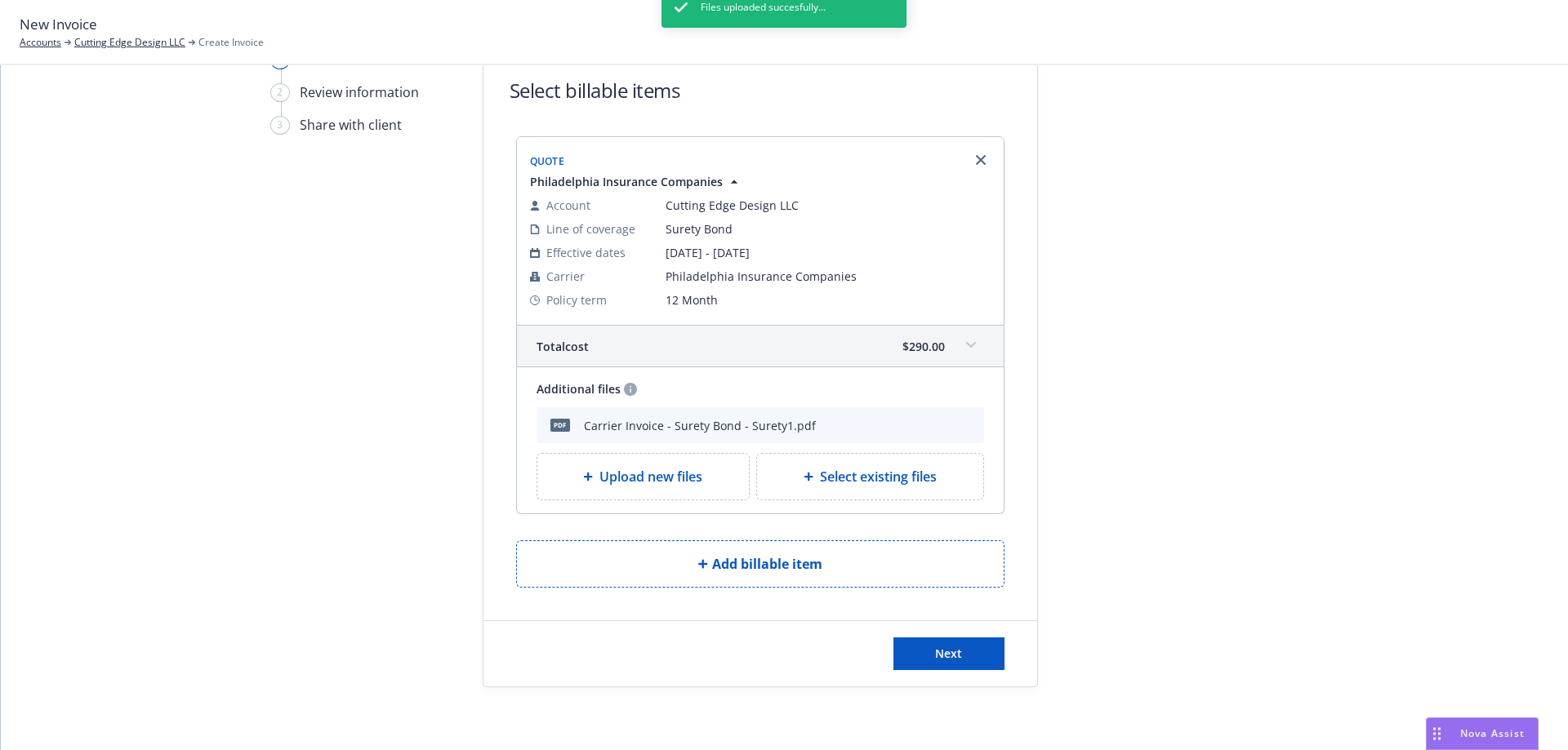
scroll to position [83, 0]
click at [960, 653] on button "Next" at bounding box center [948, 651] width 111 height 32
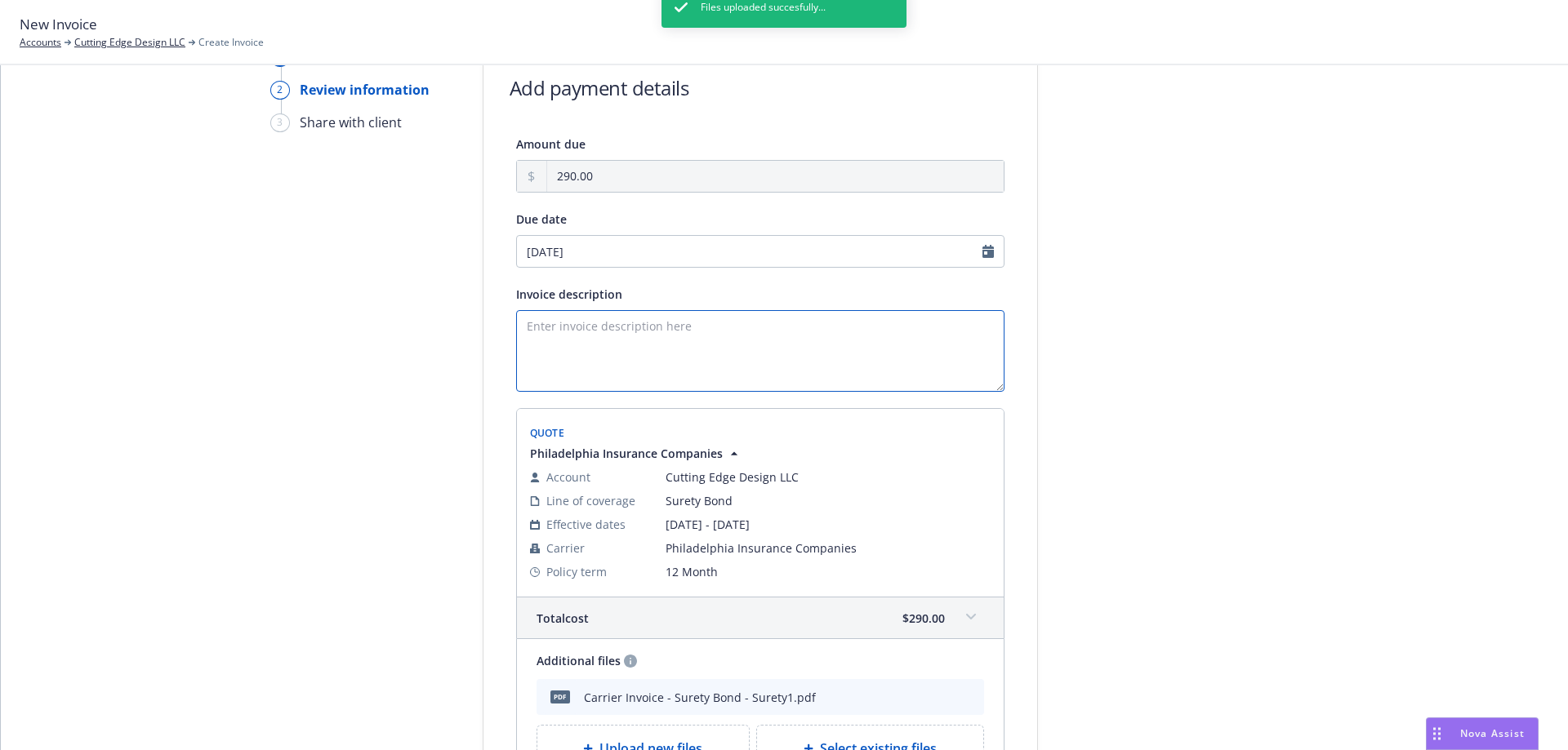
click at [610, 327] on textarea "Invoice description" at bounding box center [760, 350] width 488 height 81
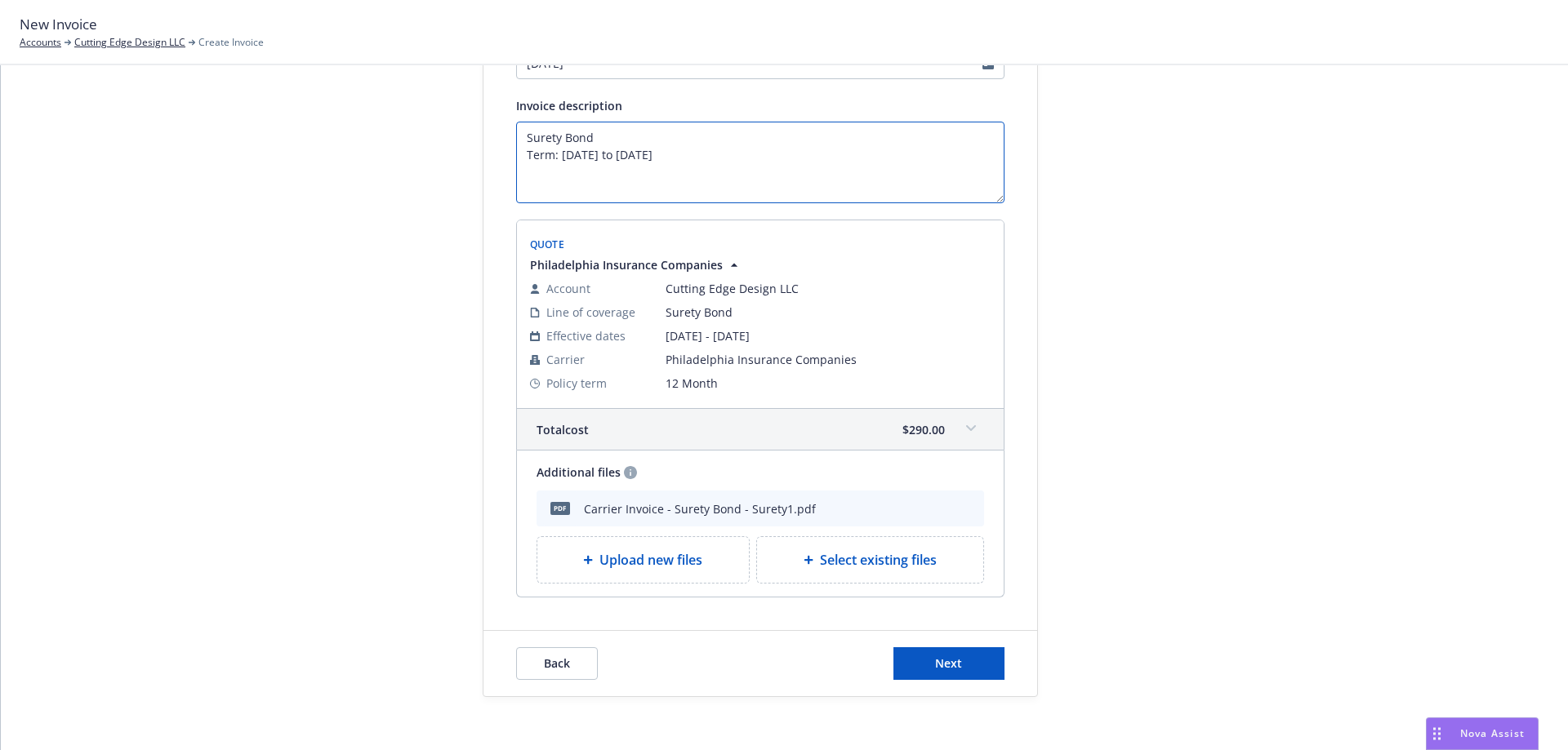
scroll to position [284, 0]
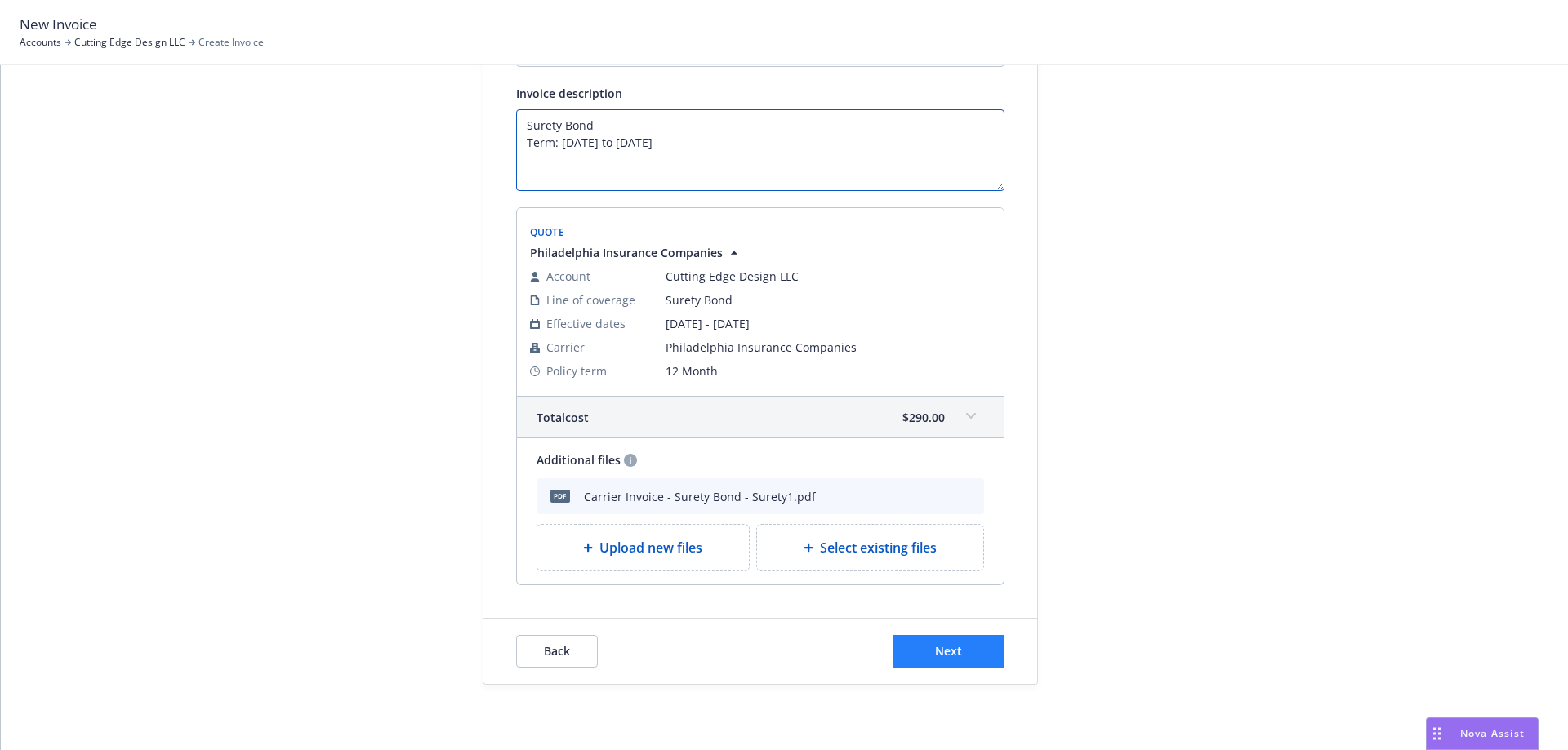
type textarea "Surety Bond Term: 08/21/2025 to 08/21/2026"
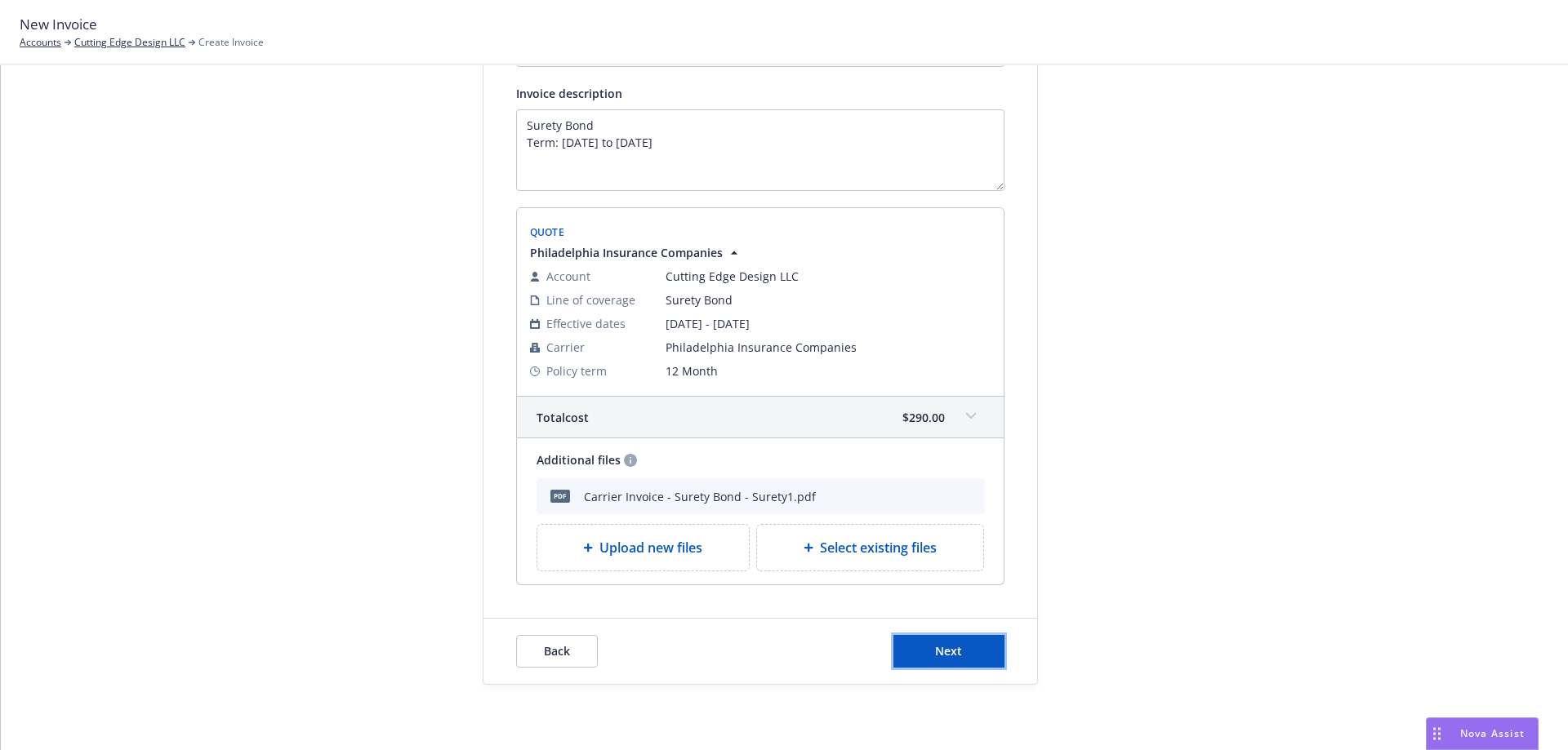
click at [918, 644] on button "Next" at bounding box center [948, 651] width 111 height 32
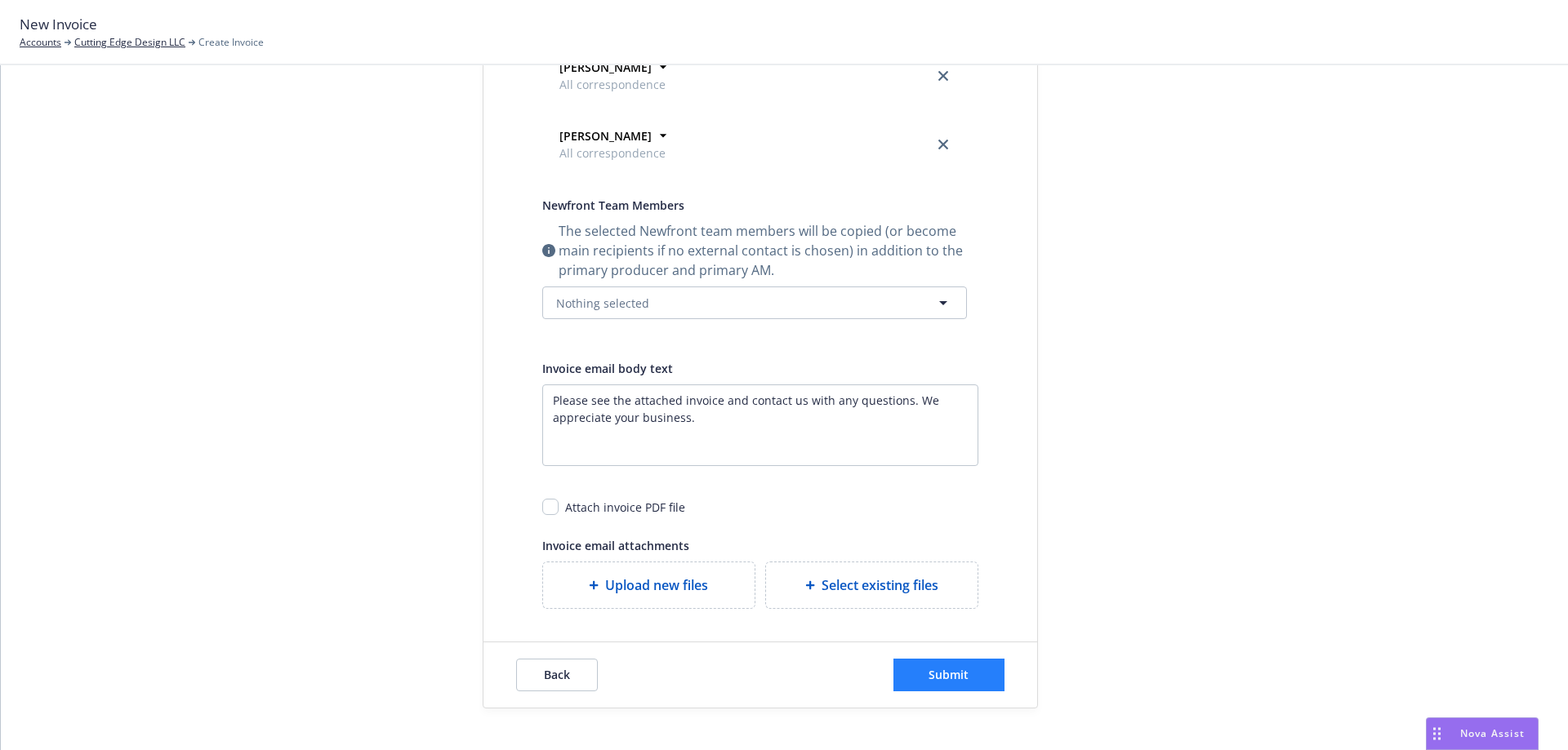
scroll to position [433, 0]
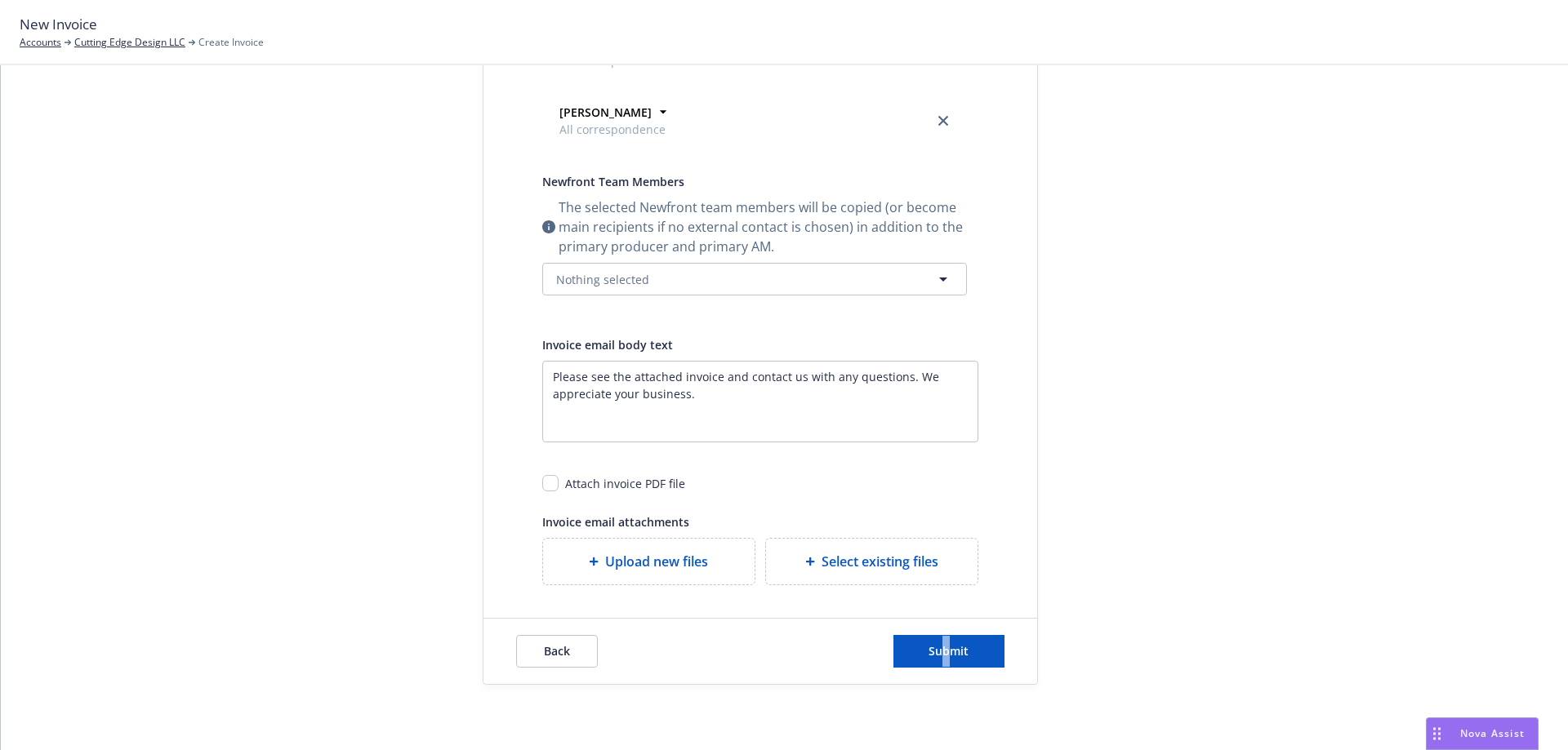
click at [939, 633] on div "Back Submit" at bounding box center [760, 651] width 554 height 66
click at [929, 653] on span "Submit" at bounding box center [948, 651] width 40 height 16
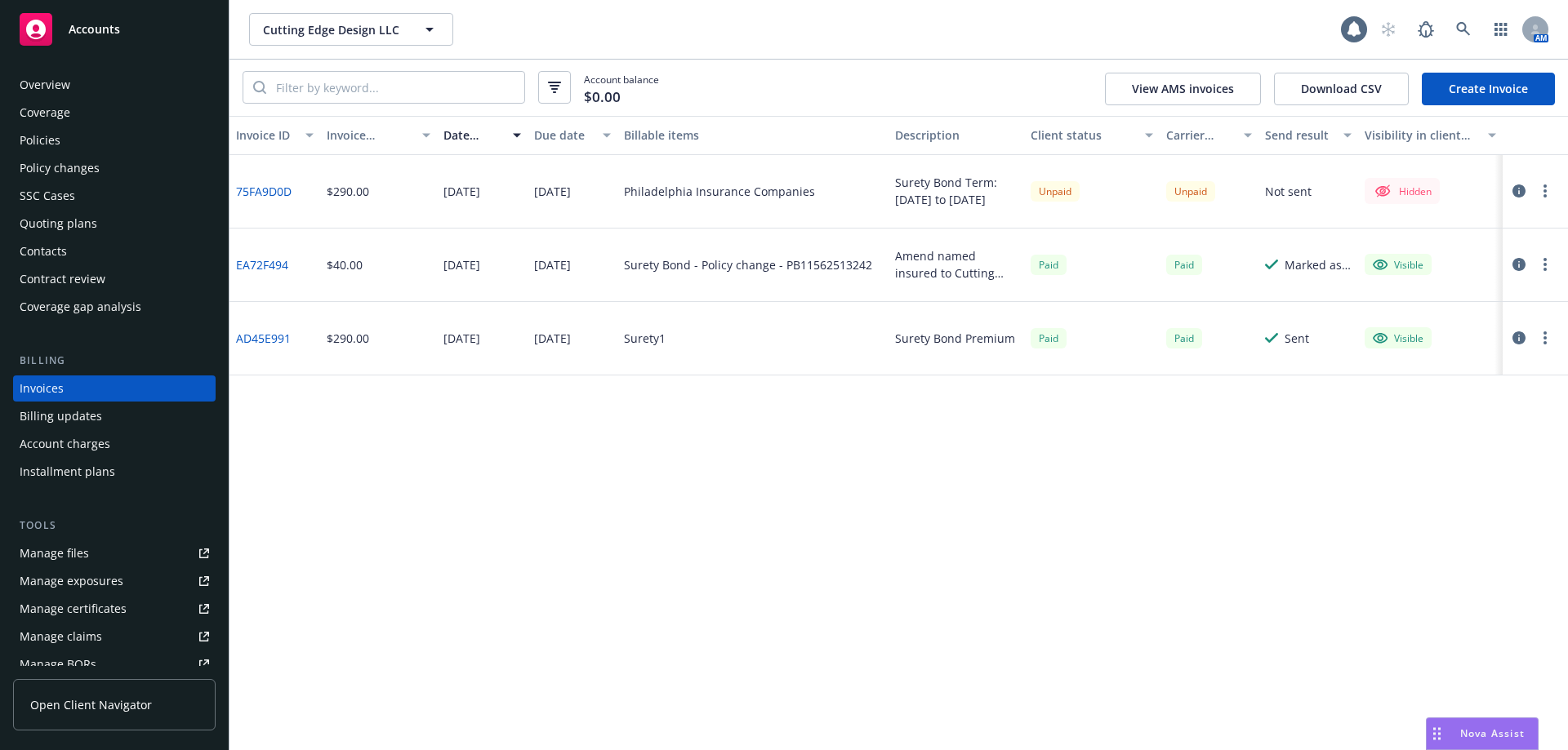
click at [1545, 195] on circle "button" at bounding box center [1544, 195] width 3 height 3
click at [1419, 327] on link "Make it visible in client dash" at bounding box center [1449, 322] width 208 height 32
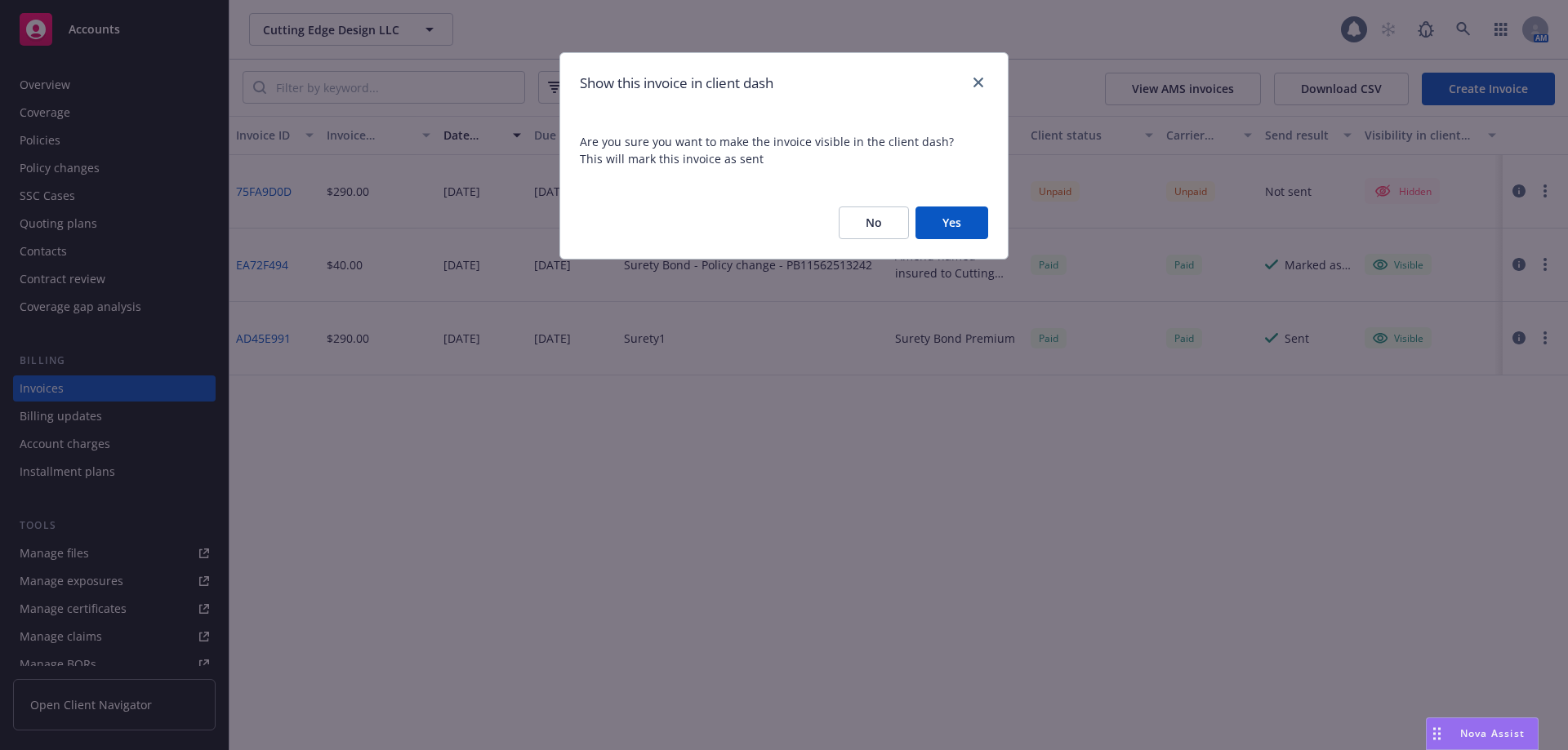
click at [934, 207] on button "Yes" at bounding box center [951, 222] width 73 height 32
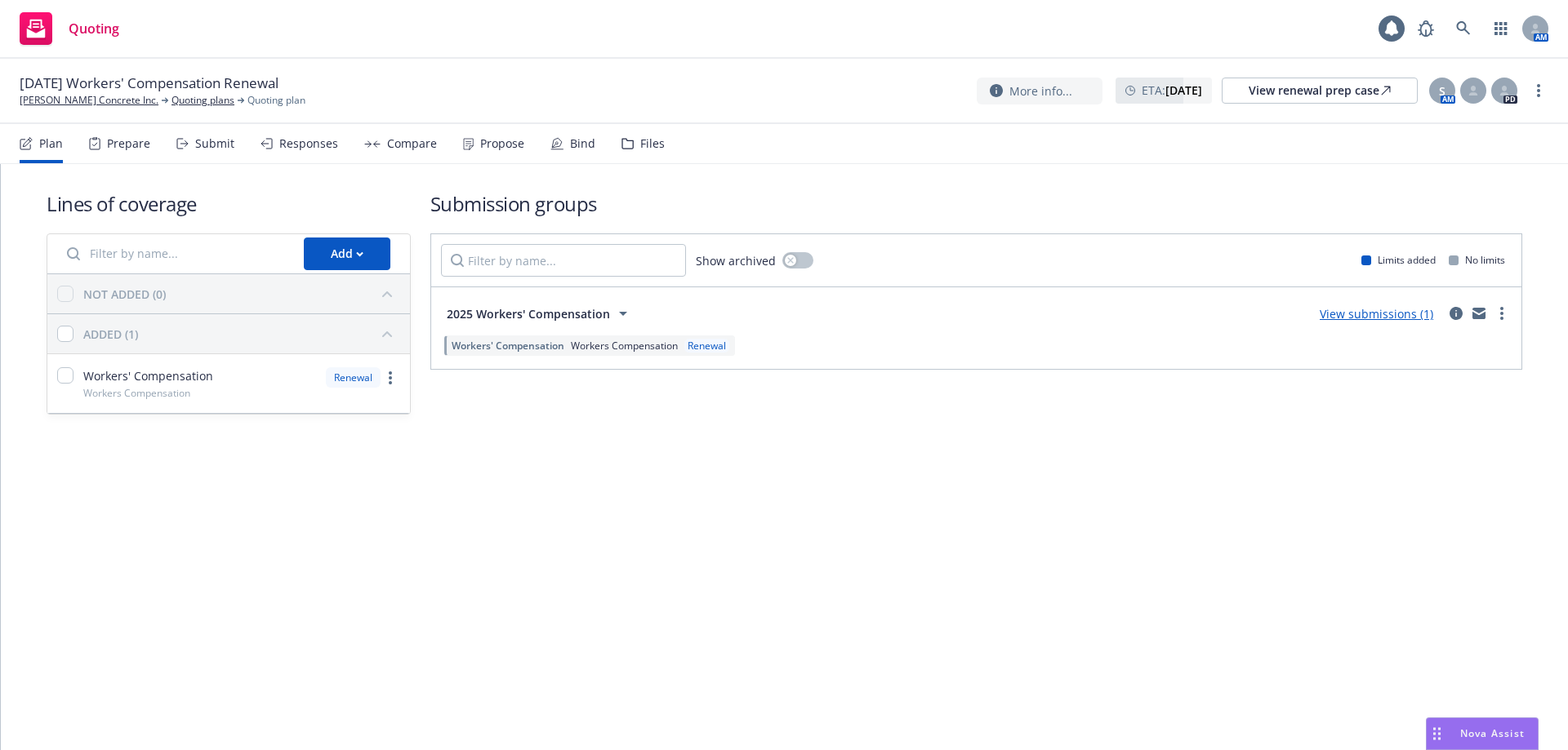
click at [303, 143] on div "Responses" at bounding box center [308, 143] width 59 height 13
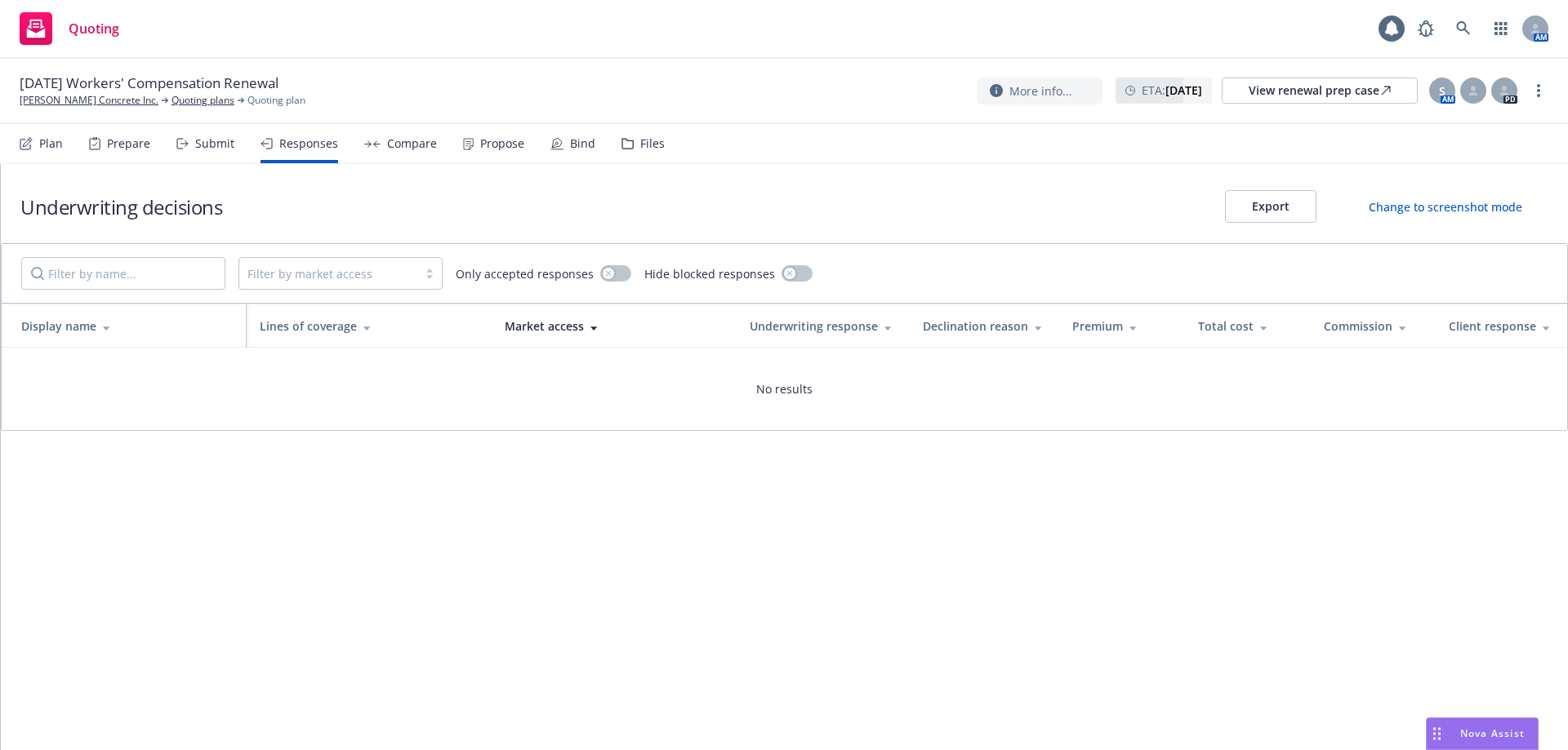
click at [196, 143] on div "Submit" at bounding box center [215, 143] width 39 height 13
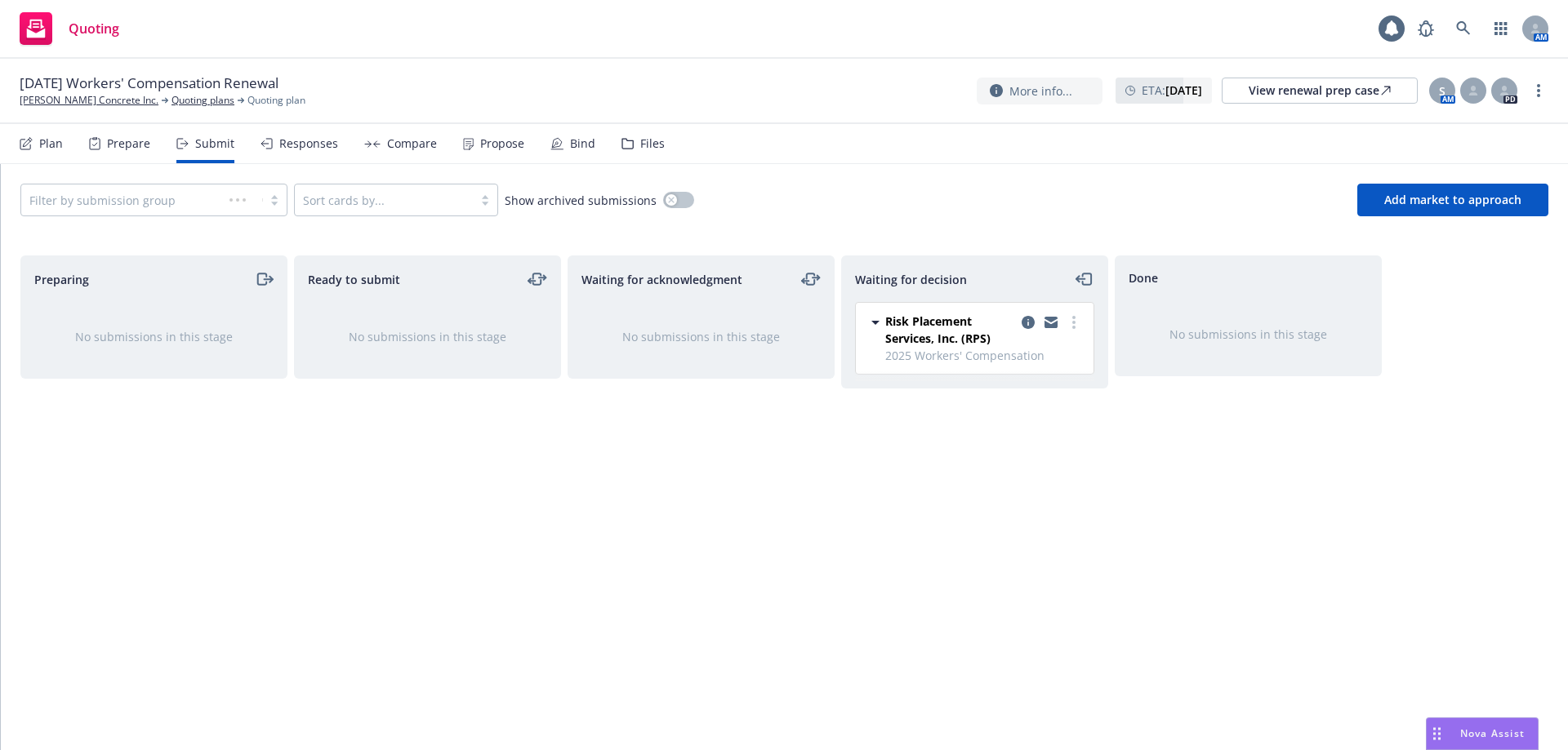
click at [124, 143] on div "Prepare" at bounding box center [129, 143] width 43 height 13
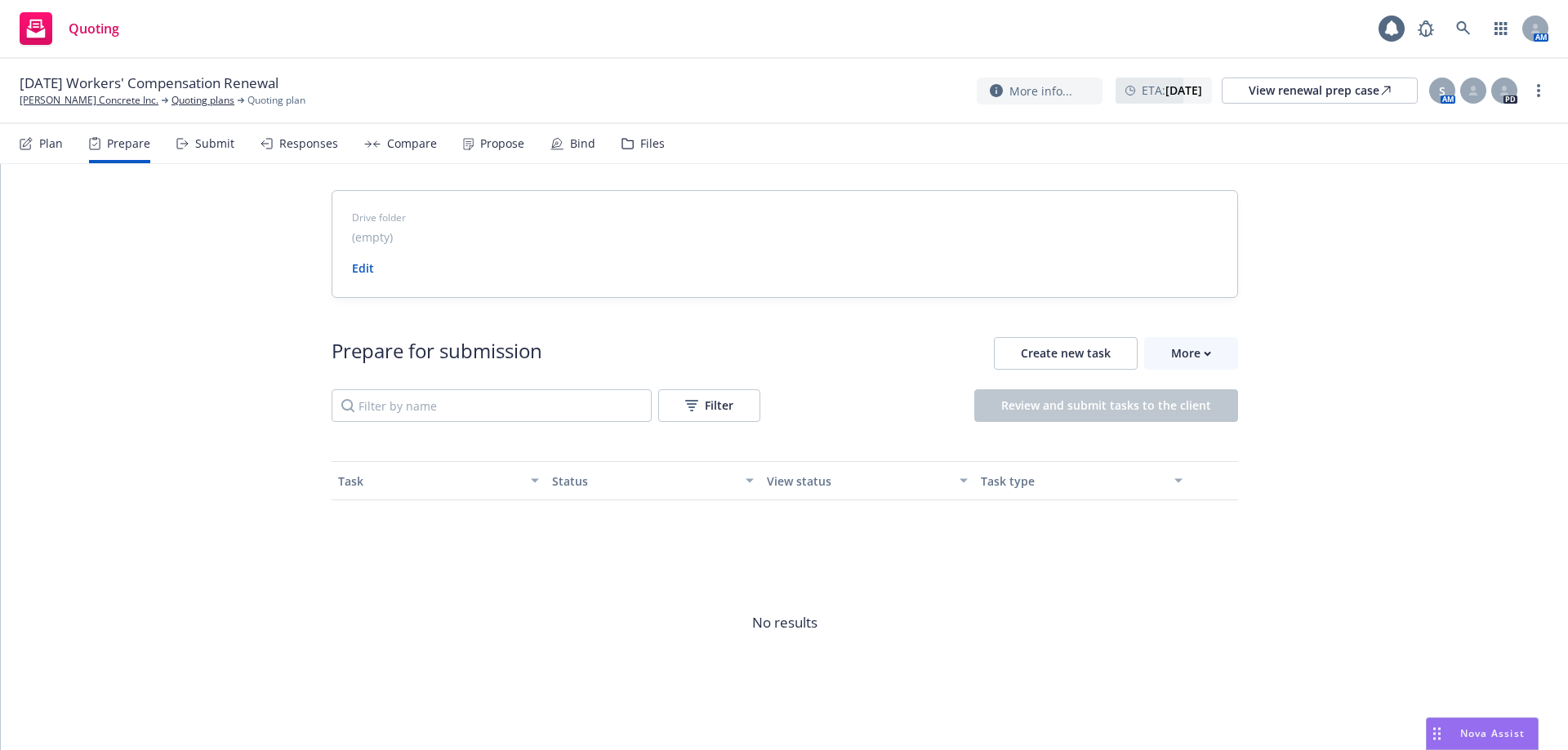
click at [236, 143] on div "Plan Prepare Submit Responses Compare Propose Bind Files" at bounding box center [342, 143] width 645 height 39
click at [198, 143] on div "Submit" at bounding box center [215, 143] width 39 height 13
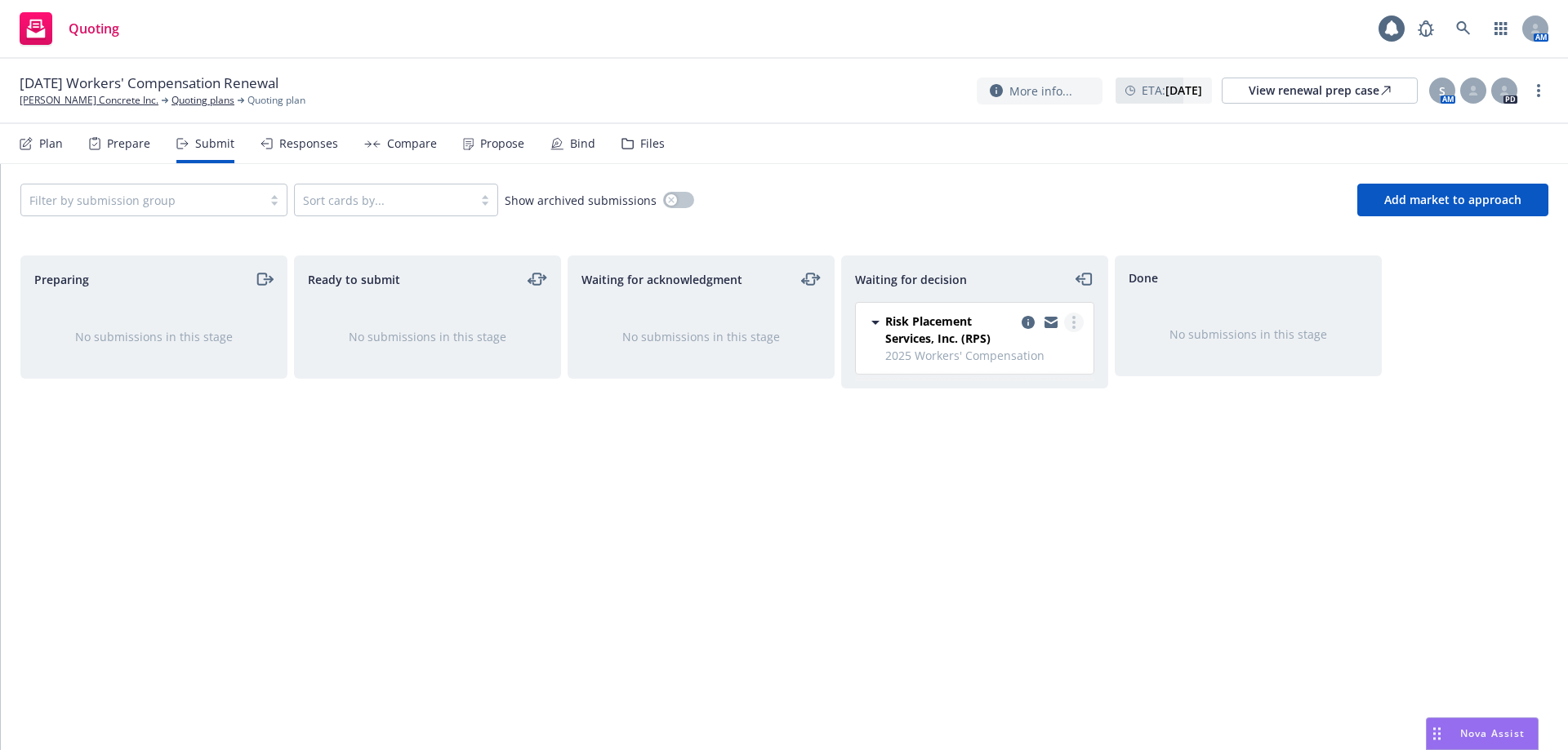
click at [1068, 322] on link "more" at bounding box center [1074, 323] width 20 height 20
click at [1035, 422] on span "Add accepted decision" at bounding box center [1000, 421] width 163 height 16
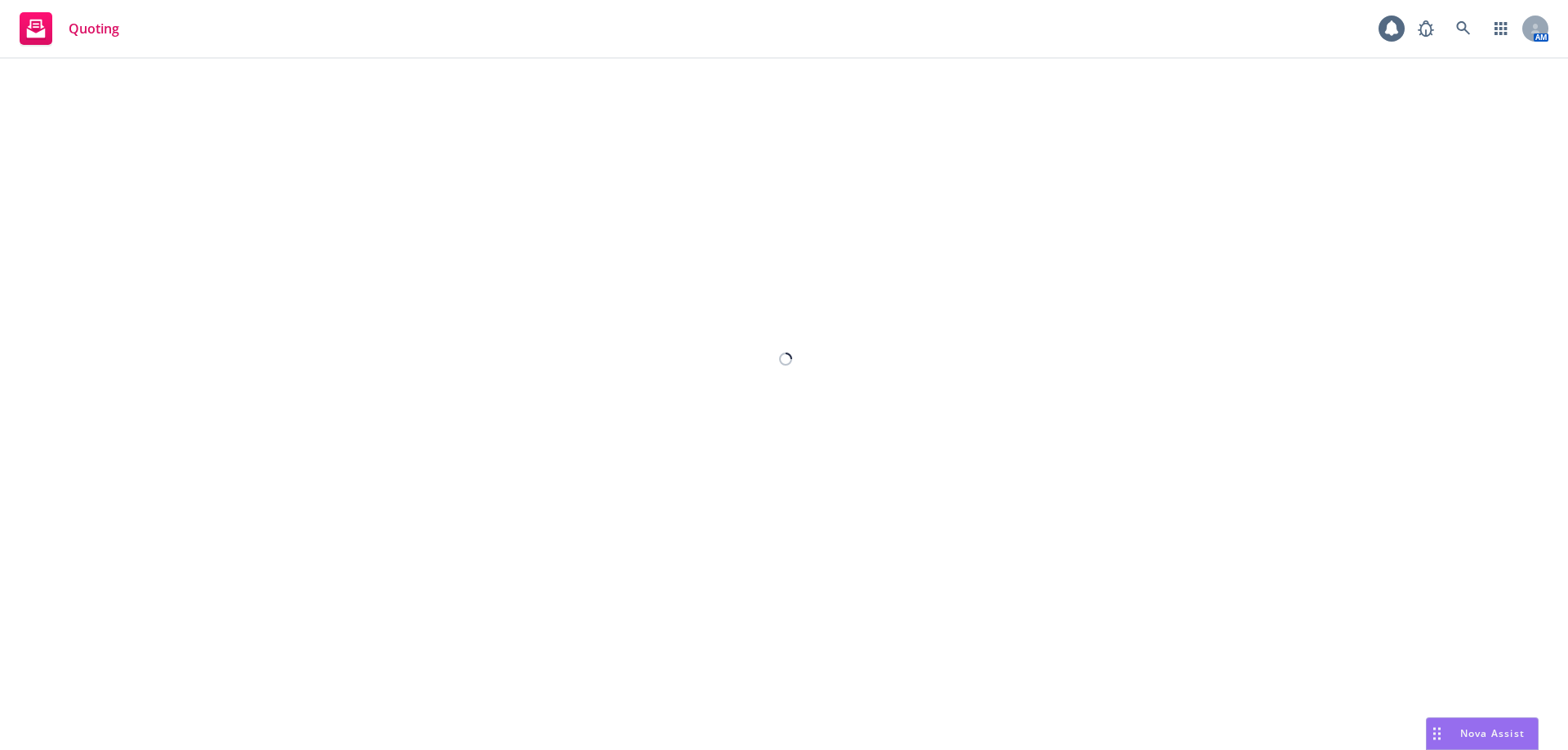
select select "12"
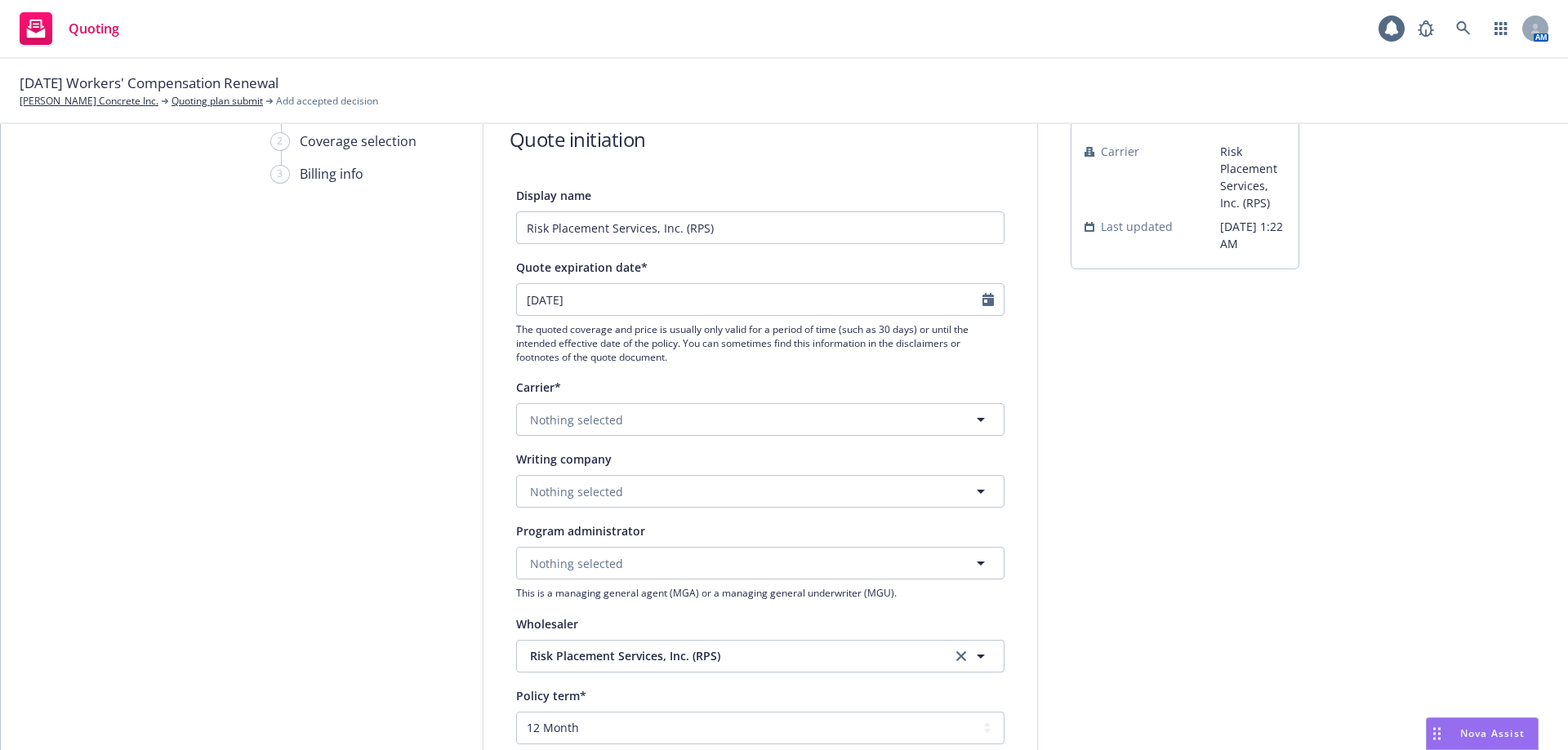
scroll to position [244, 0]
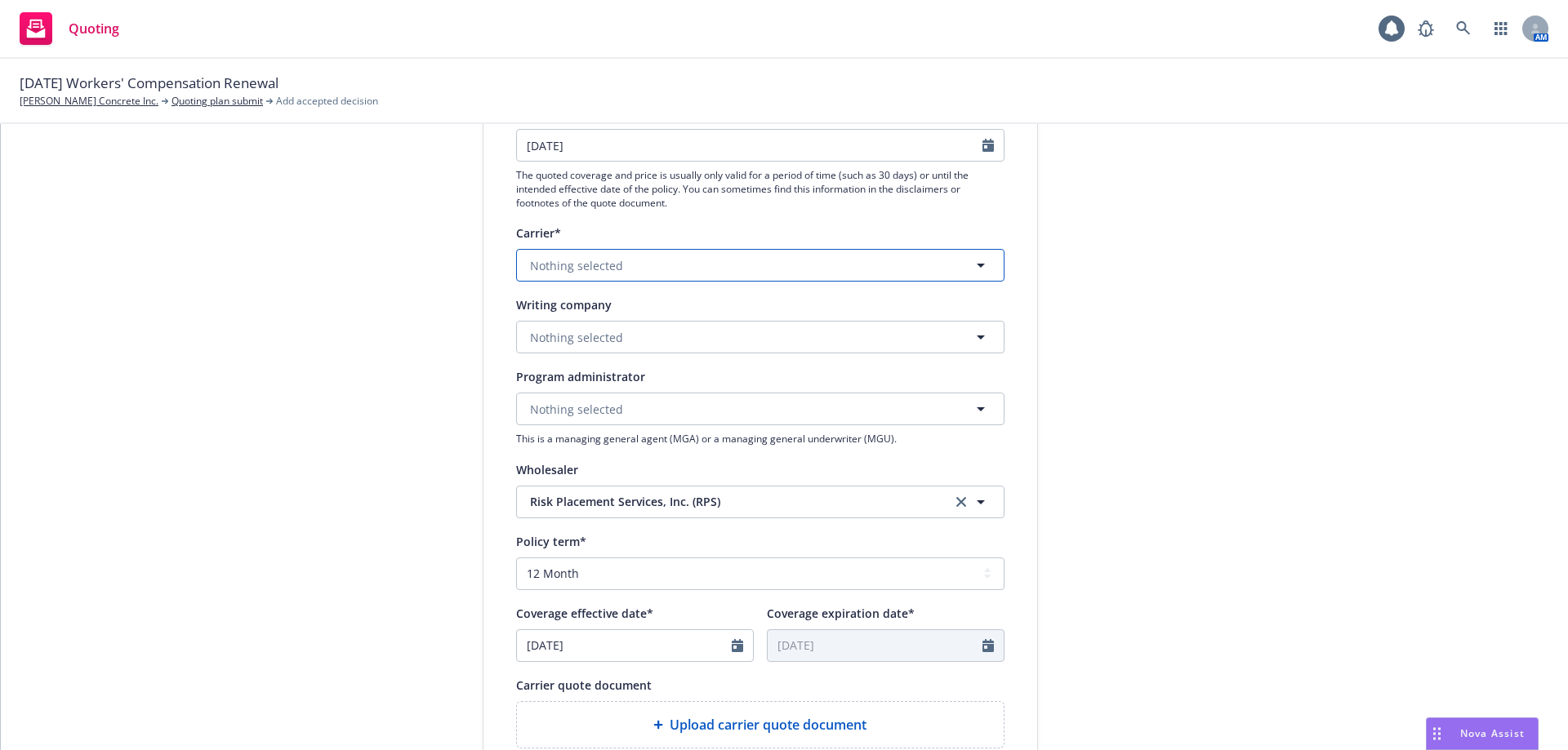
click at [574, 266] on span "Nothing selected" at bounding box center [576, 265] width 93 height 17
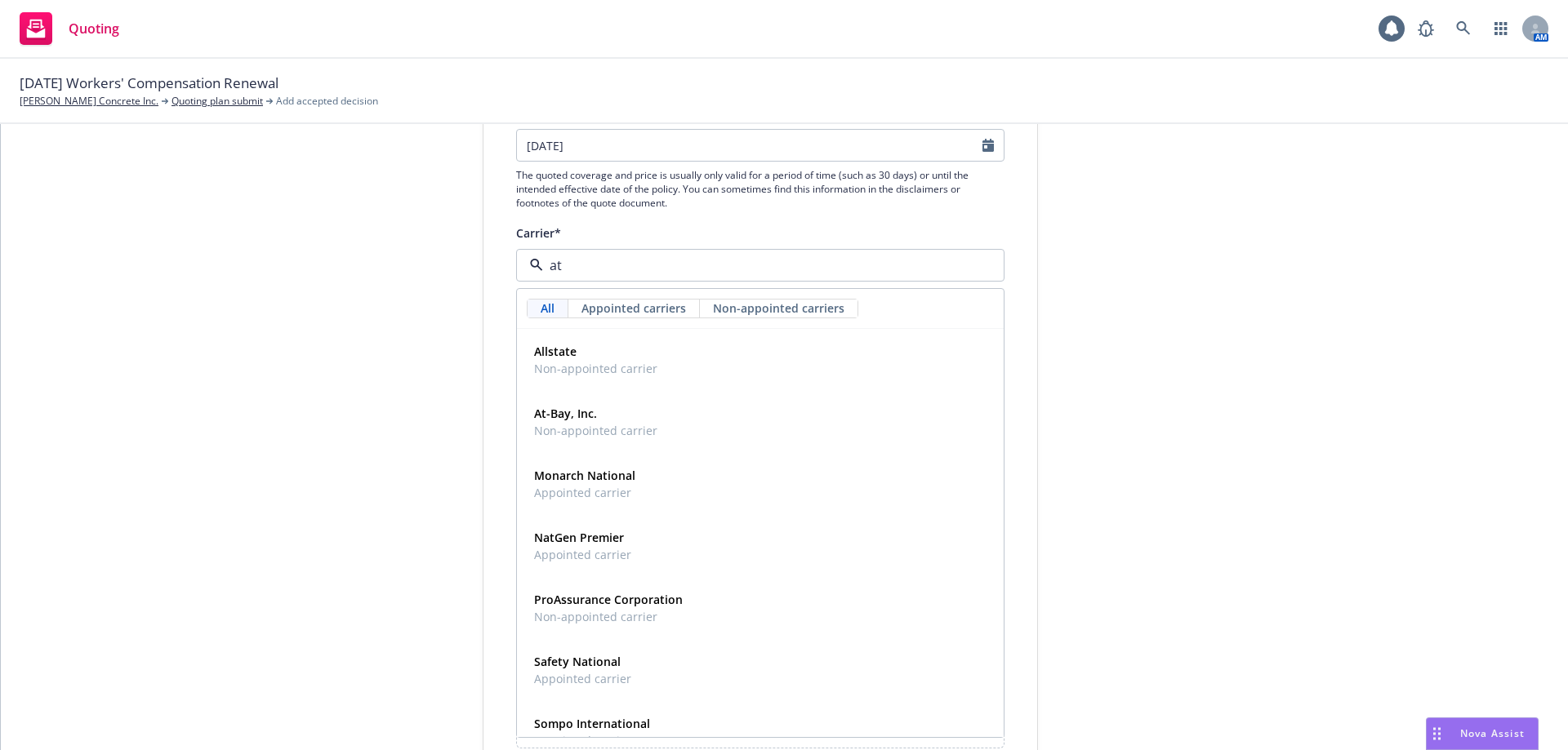
type input "a"
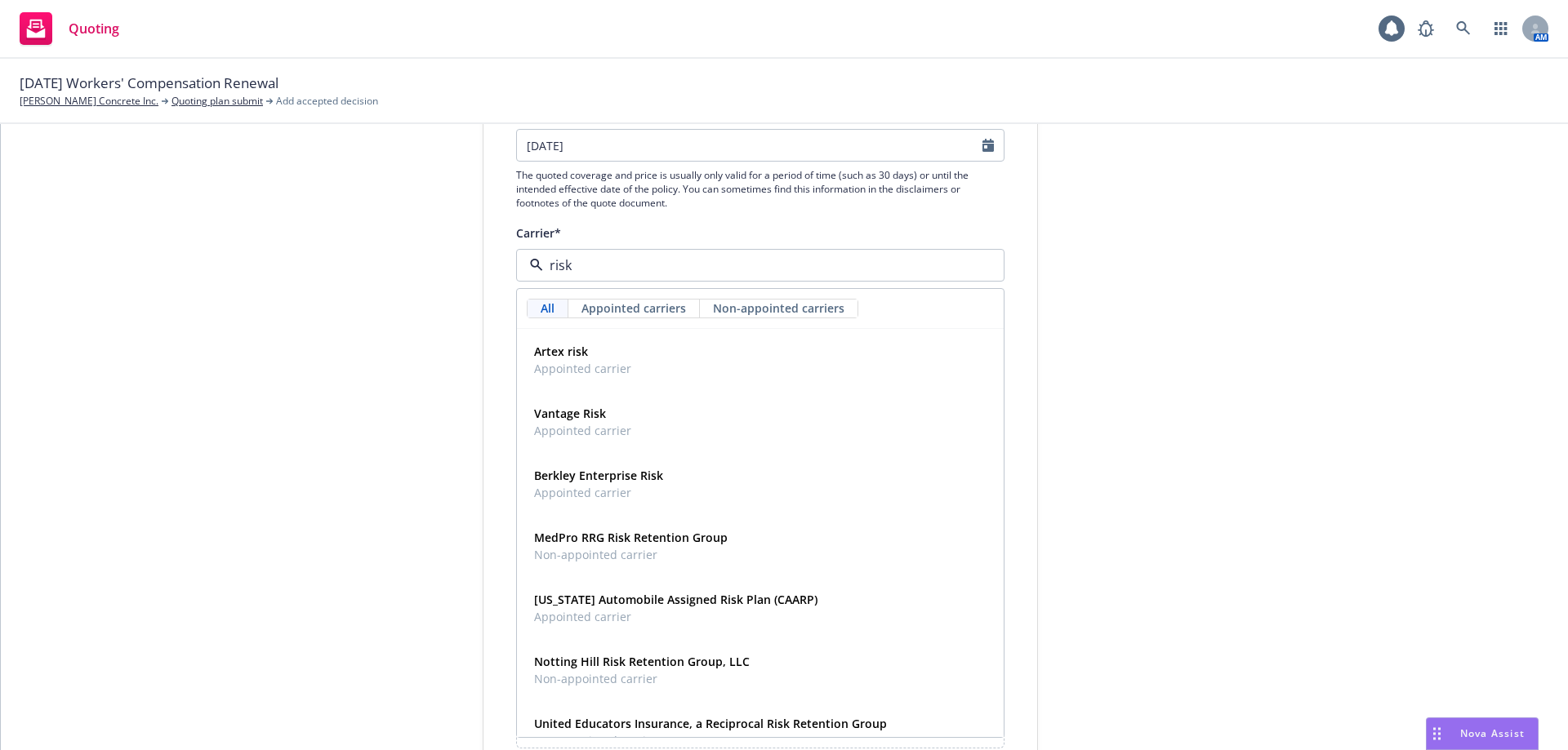
type input "risk"
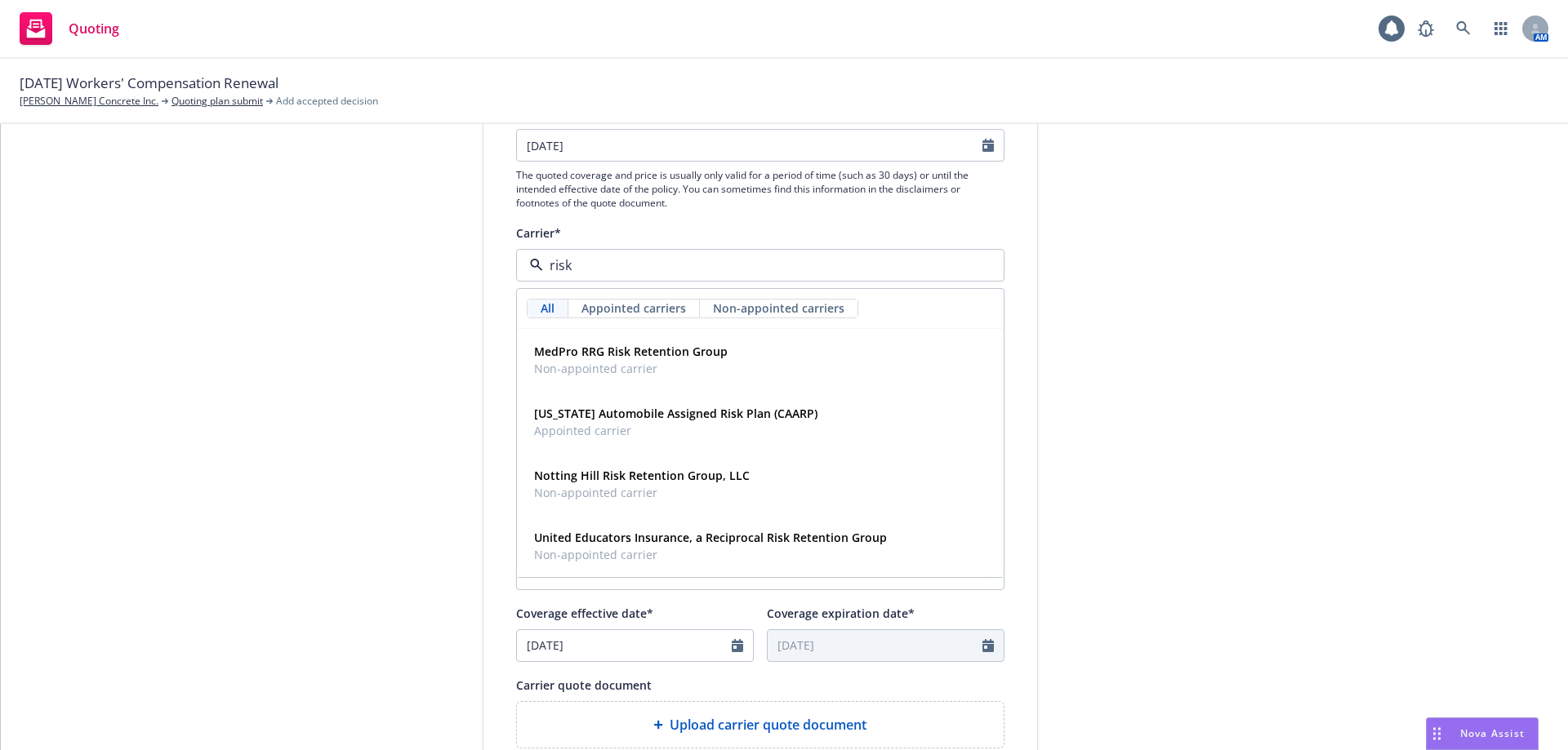
drag, startPoint x: 581, startPoint y: 271, endPoint x: 520, endPoint y: 271, distance: 61.0
click at [520, 271] on div "risk" at bounding box center [760, 265] width 488 height 32
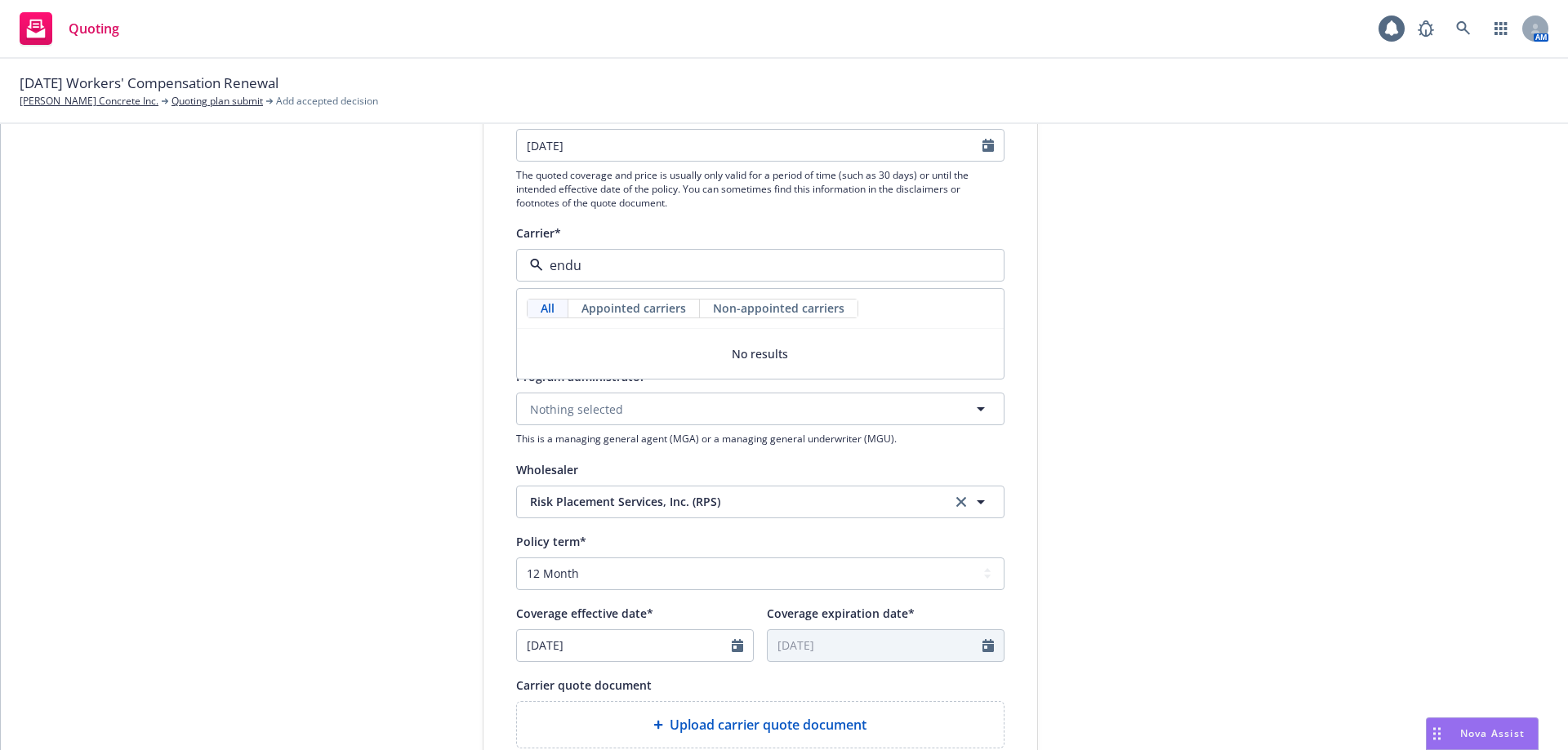
type input "endur"
drag, startPoint x: 625, startPoint y: 264, endPoint x: 507, endPoint y: 273, distance: 118.3
click at [507, 273] on div "Display name Risk Placement Services, Inc. (RPS) Quote expiration date* 09/26/2…" at bounding box center [760, 486] width 554 height 909
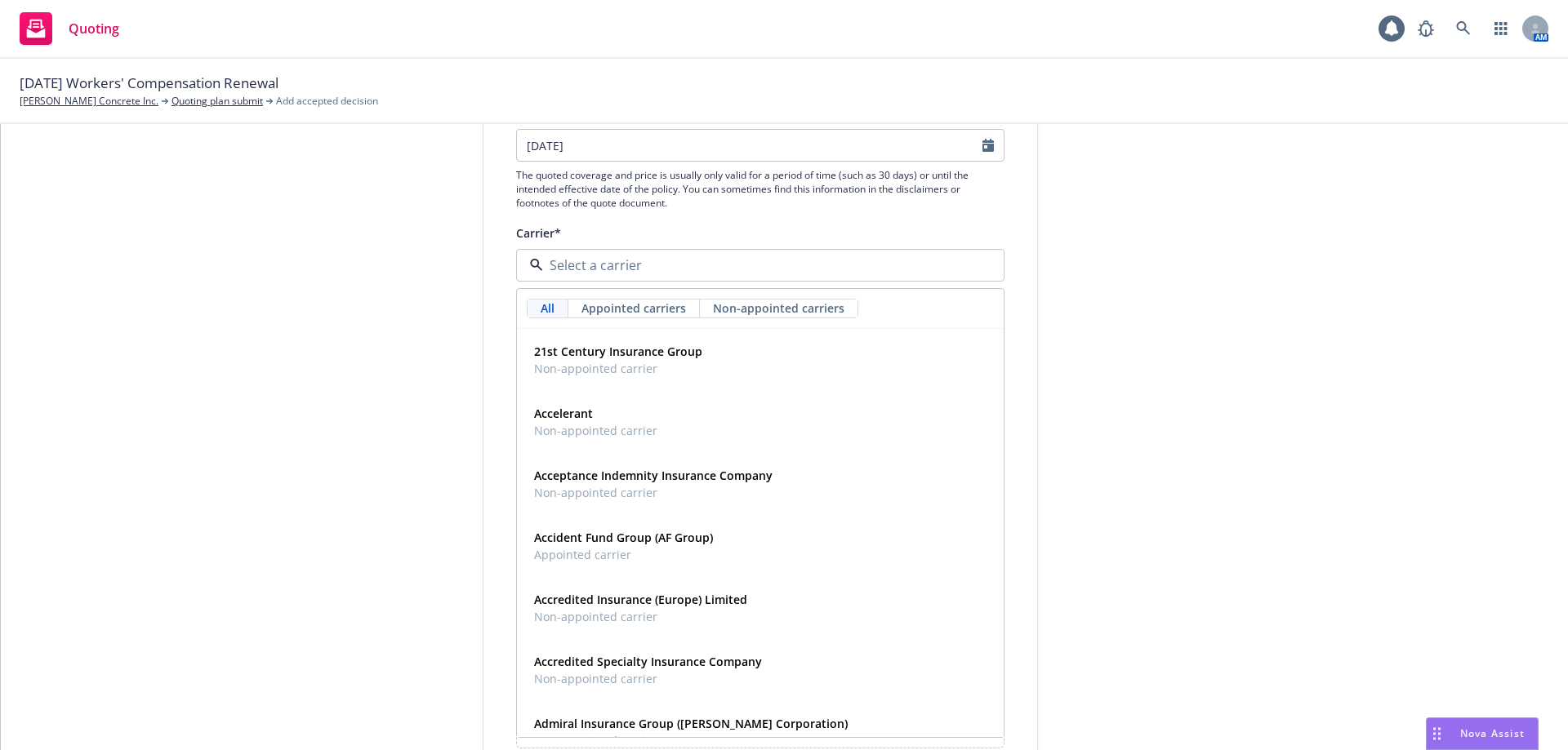
click at [324, 502] on div "1 Quote initiation 2 Coverage selection 3 Billing info" at bounding box center [359, 491] width 180 height 1095
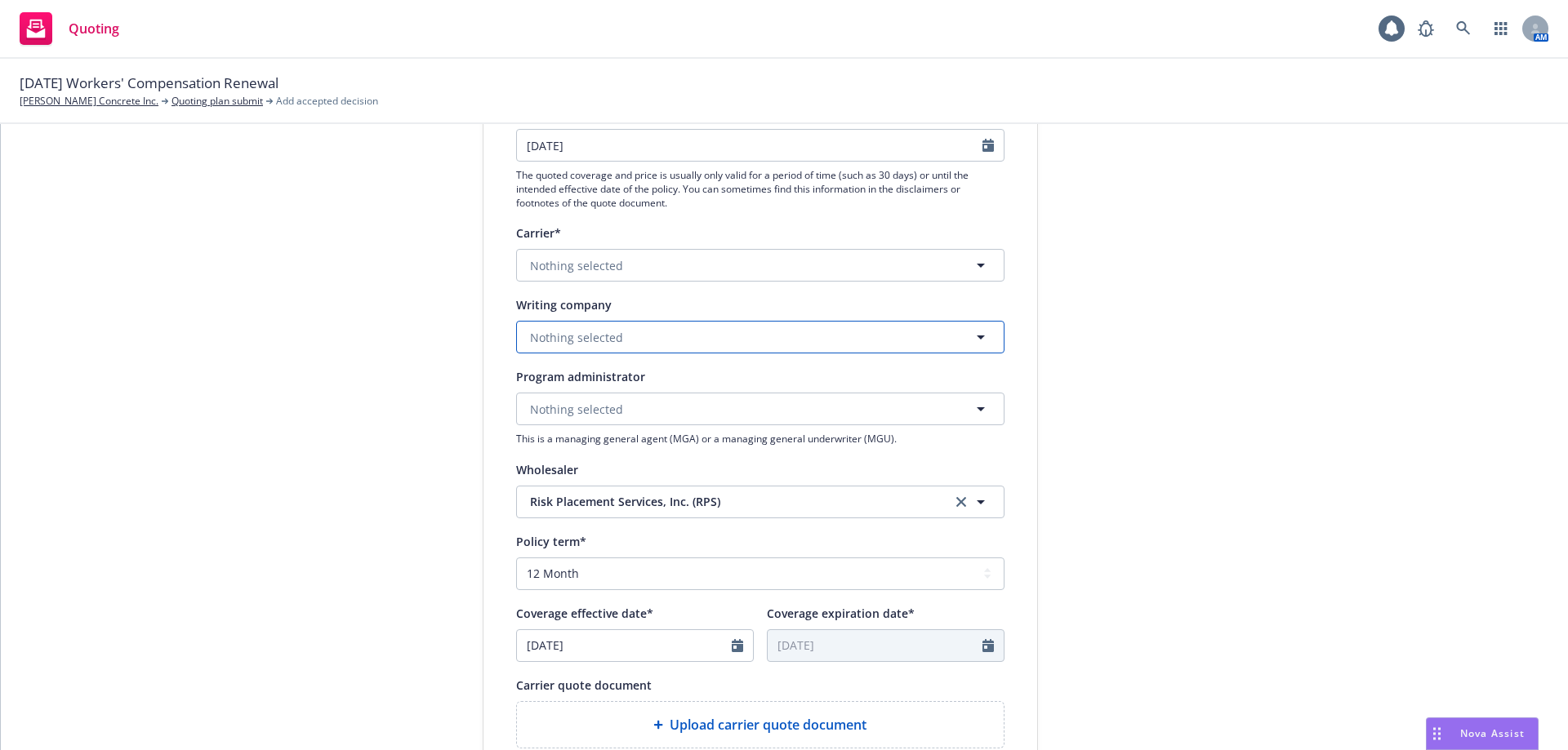
click at [582, 344] on span "Nothing selected" at bounding box center [576, 337] width 93 height 17
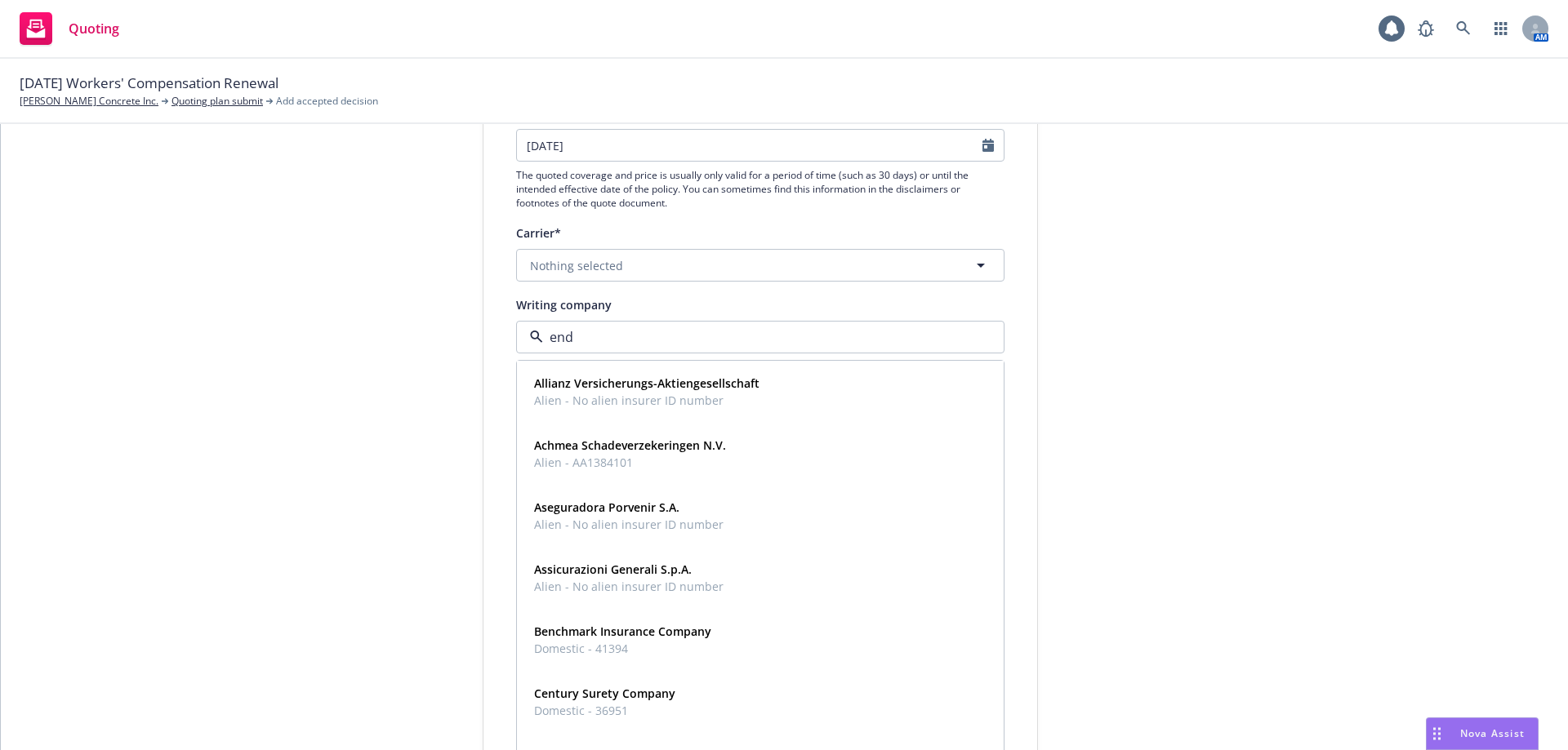
type input "endu"
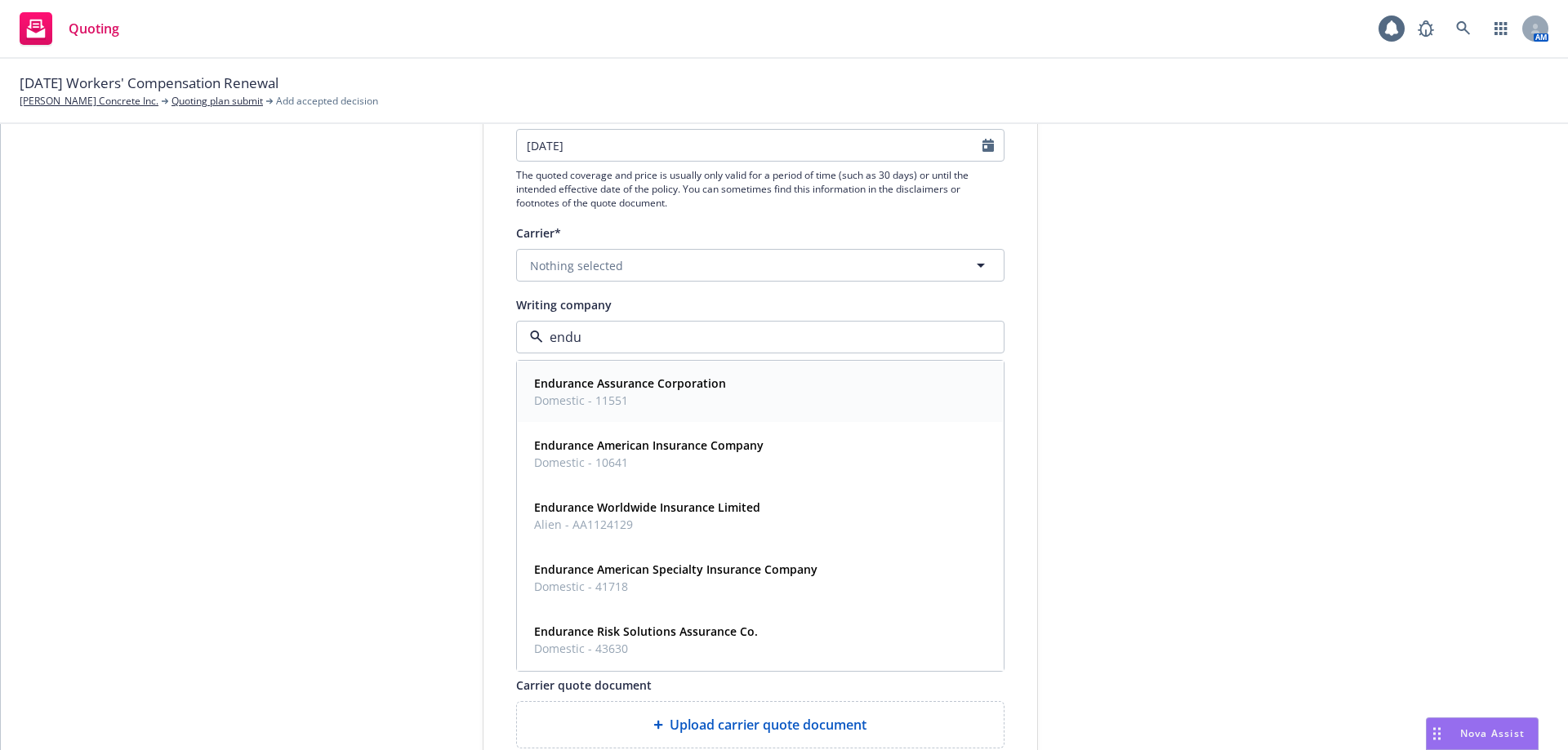
click at [623, 386] on strong "Endurance Assurance Corporation" at bounding box center [629, 384] width 191 height 16
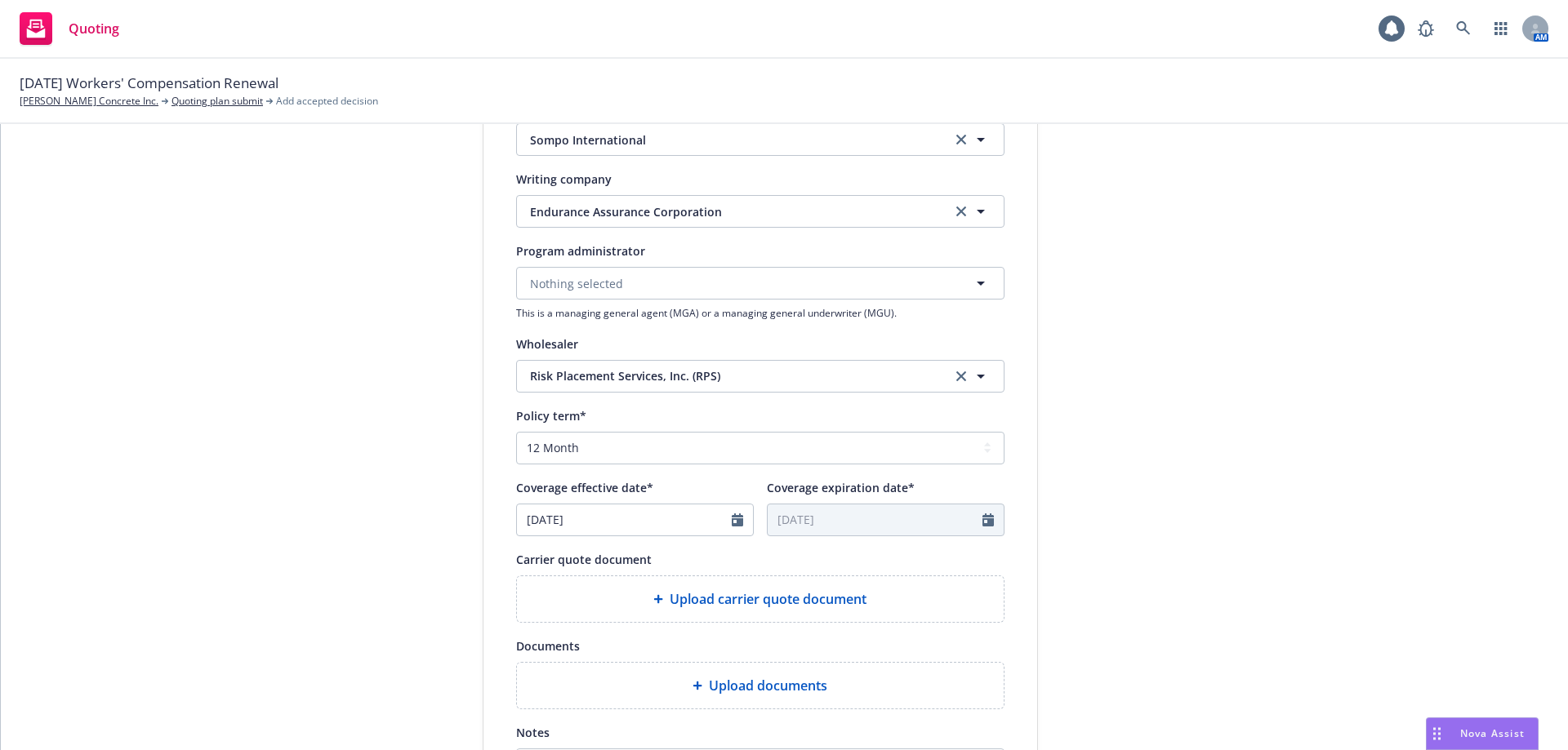
scroll to position [490, 0]
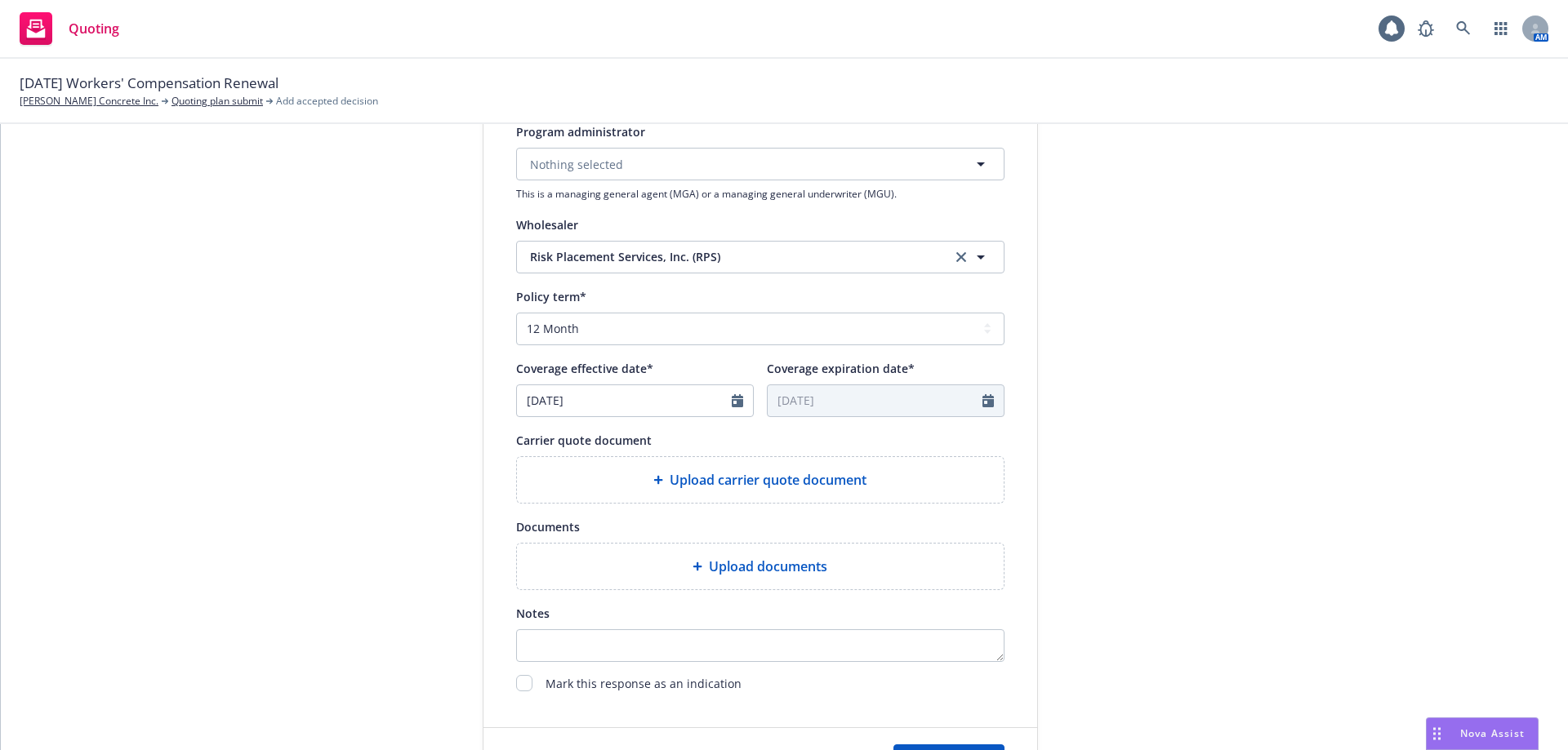
click at [670, 487] on span "Upload carrier quote document" at bounding box center [768, 480] width 196 height 20
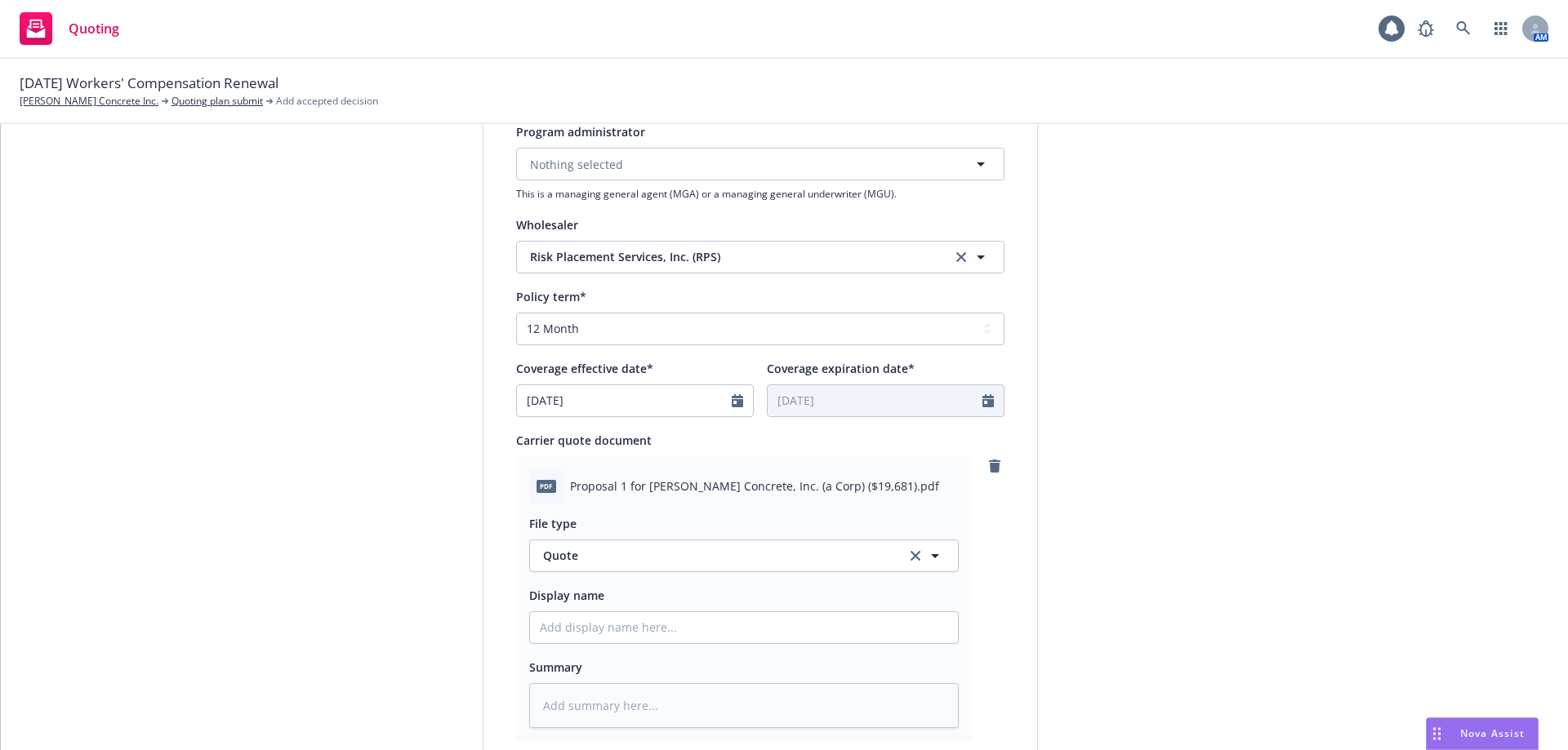
scroll to position [817, 0]
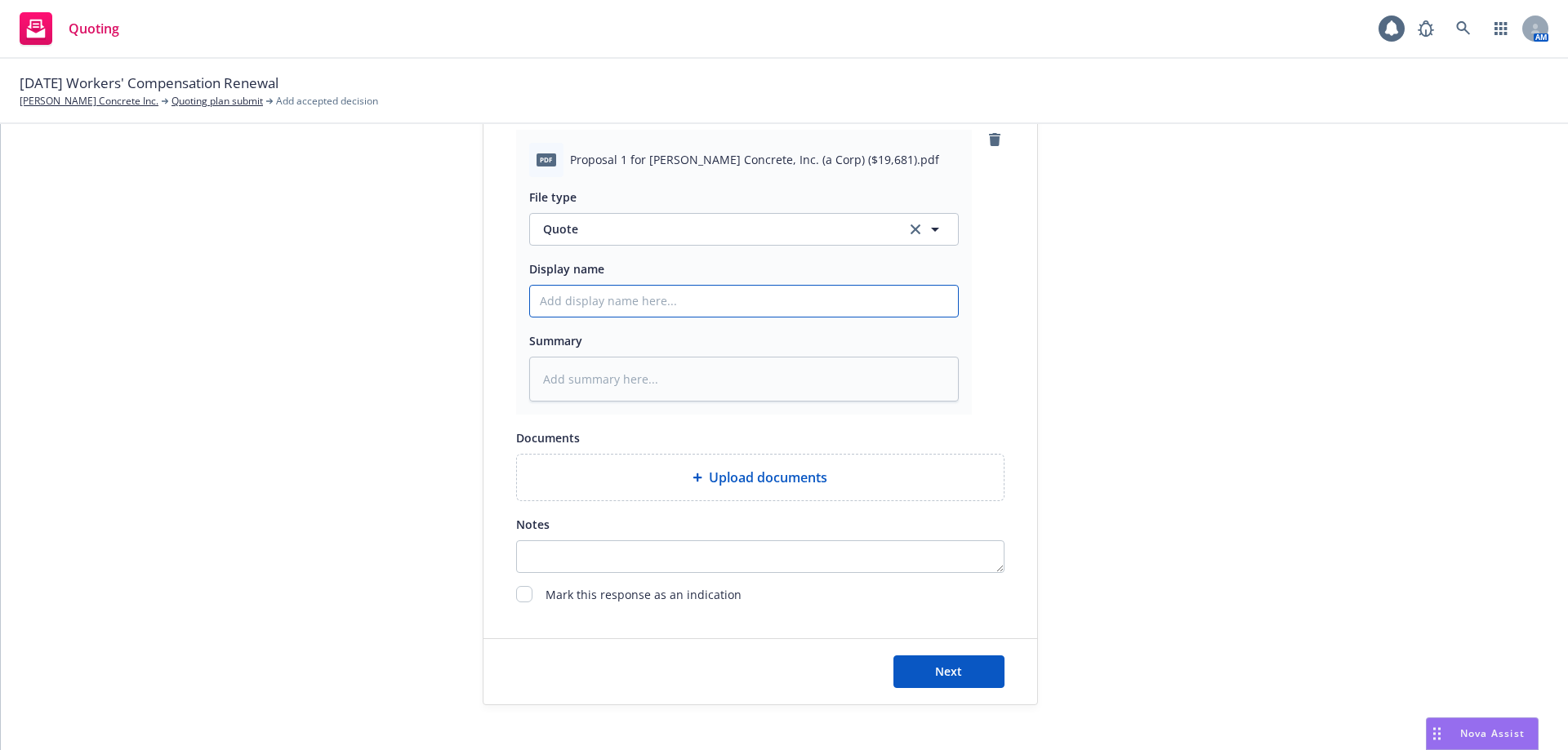
click at [603, 299] on input "Display name" at bounding box center [744, 301] width 428 height 31
type textarea "x"
type input "2"
type textarea "x"
type input "20"
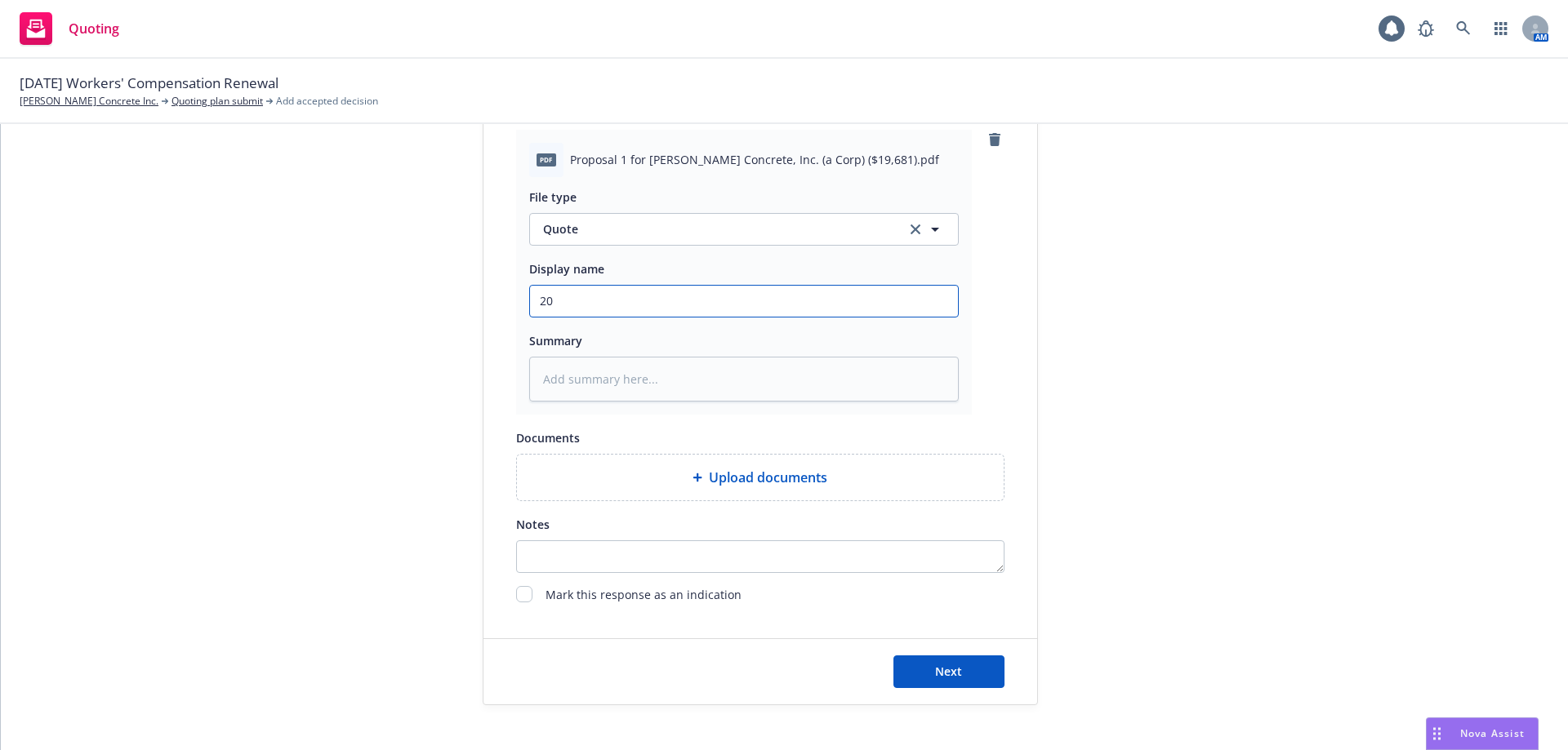
type textarea "x"
type input "202"
type textarea "x"
type input "2025"
type textarea "x"
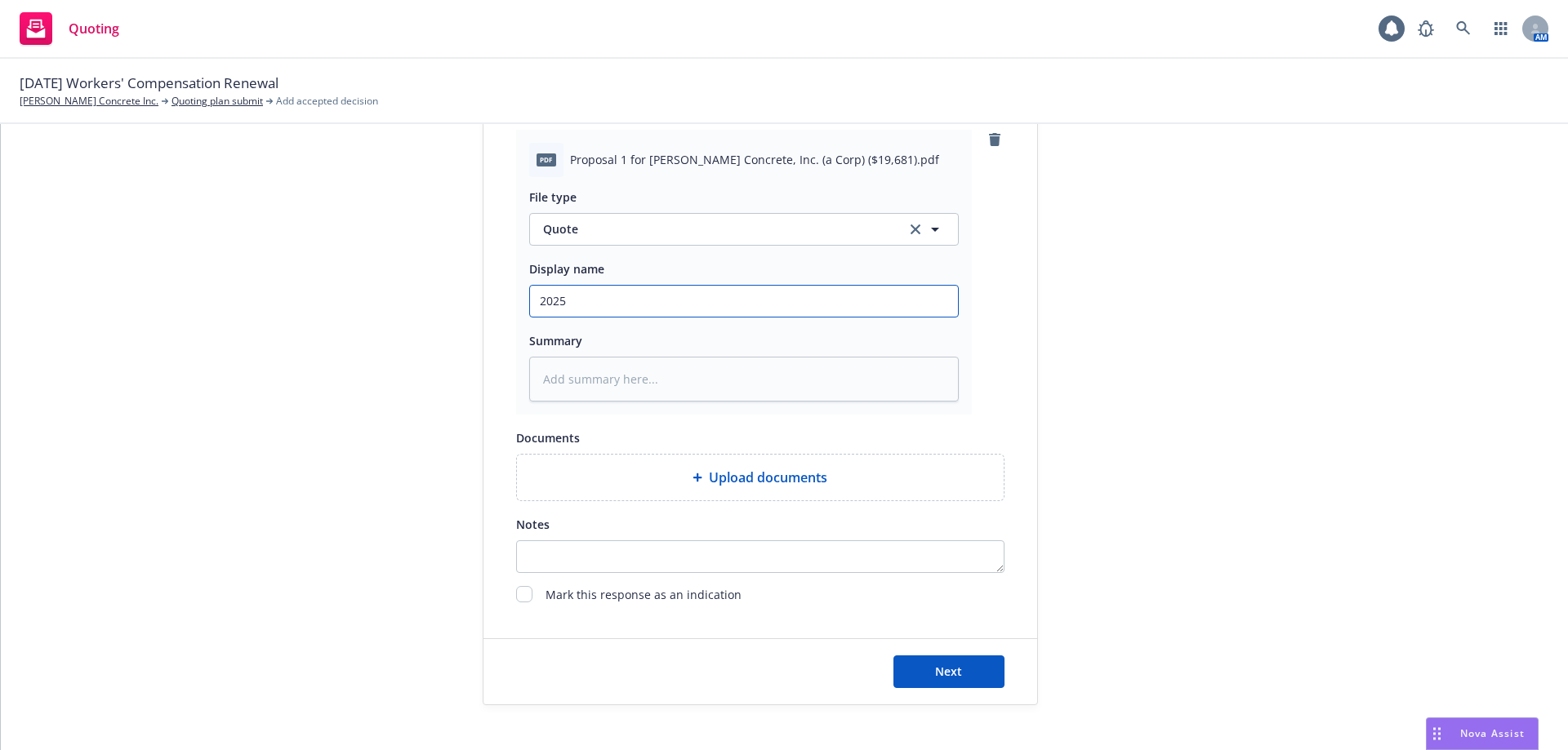
type input "2025"
type textarea "x"
type input "2025 W"
type textarea "x"
type input "2025 Wo"
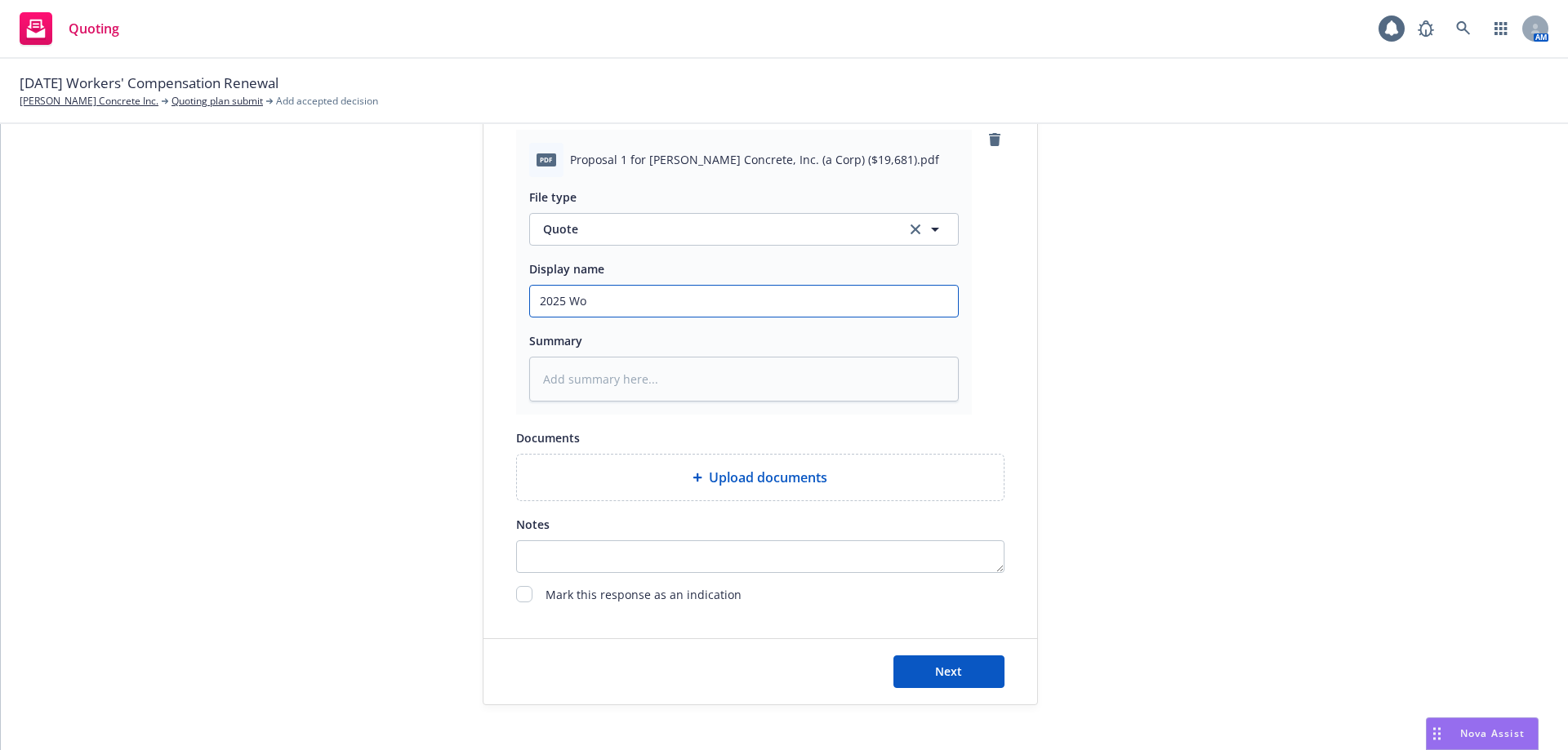
type textarea "x"
type input "2025 Wor"
type textarea "x"
type input "2025 Work"
type textarea "x"
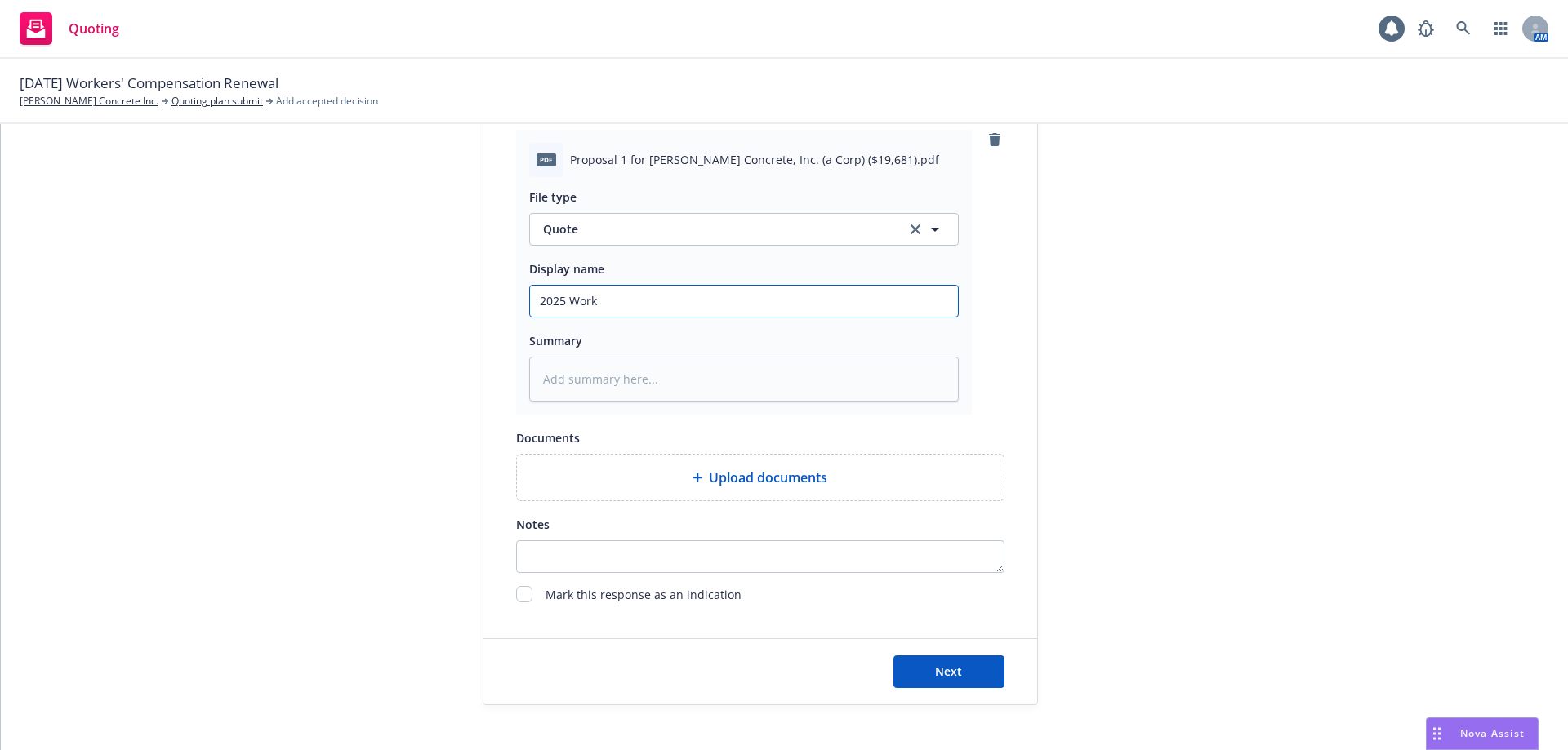
type input "2025 Worke"
type textarea "x"
type input "2025 Worker"
type textarea "x"
type input "2025 Workers"
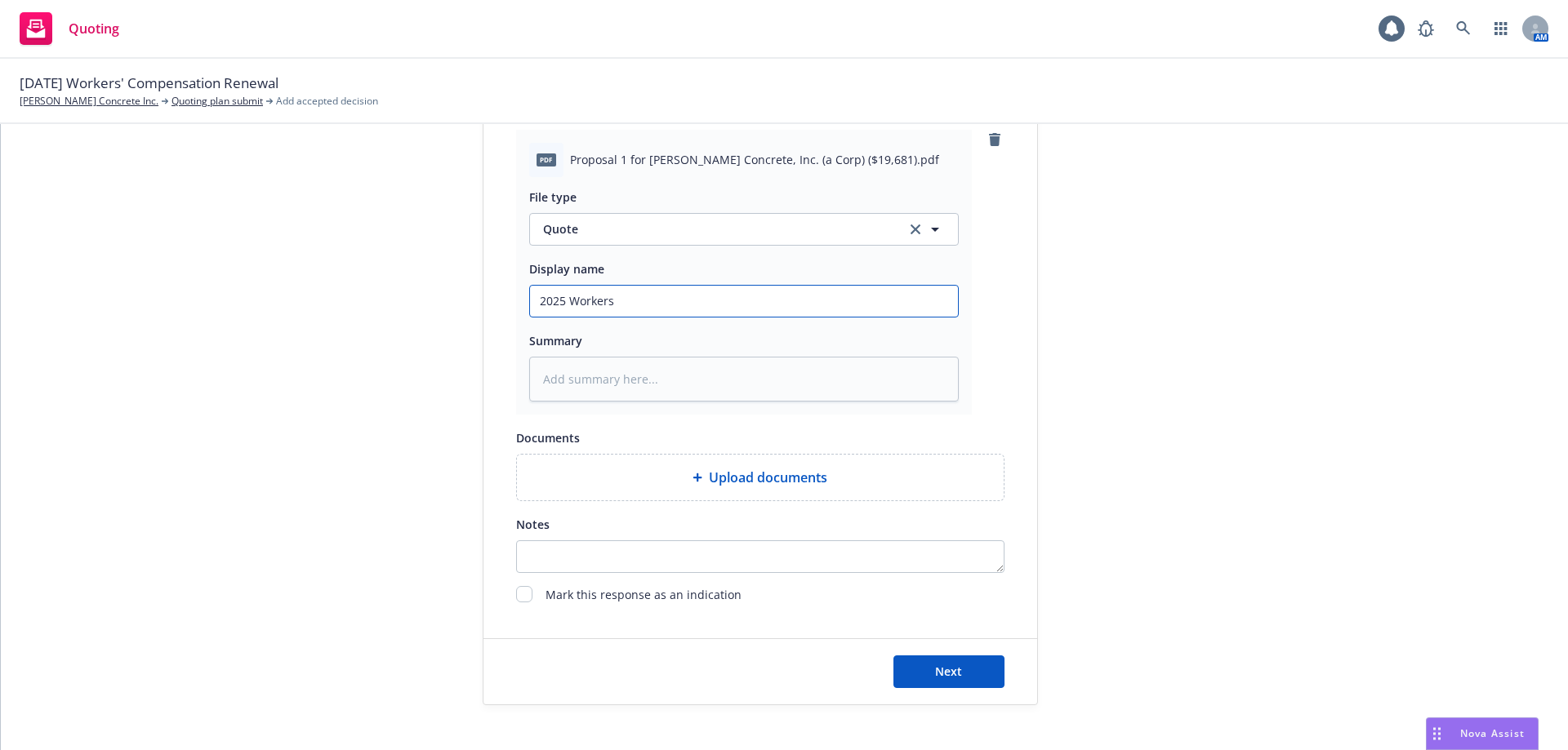
type textarea "x"
type input "2025 Workers"
type textarea "x"
type input "2025 Workers C"
type textarea "x"
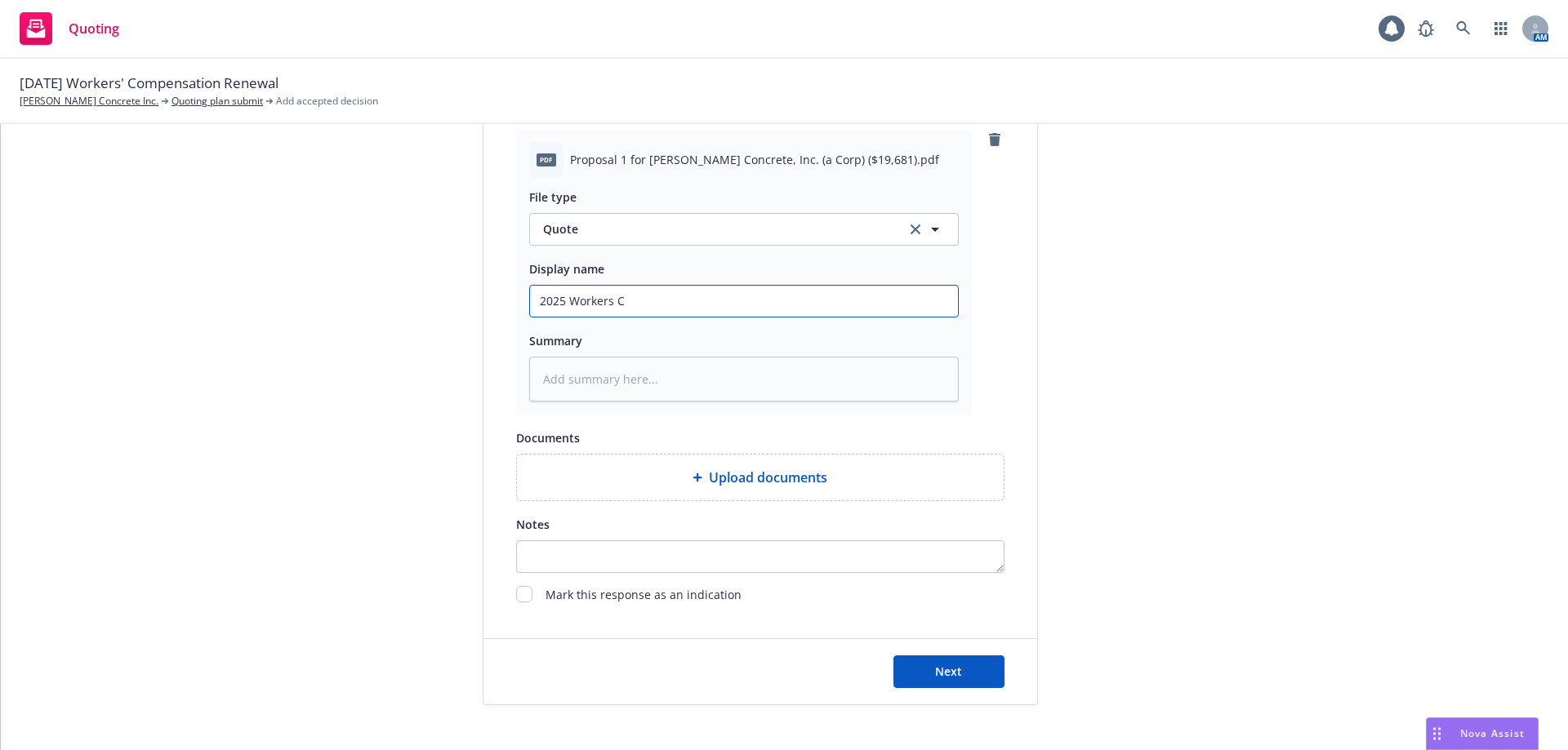
type input "2025 Workers Co"
type textarea "x"
type input "2025 Workers Com"
type textarea "x"
type input "2025 Workers Comp"
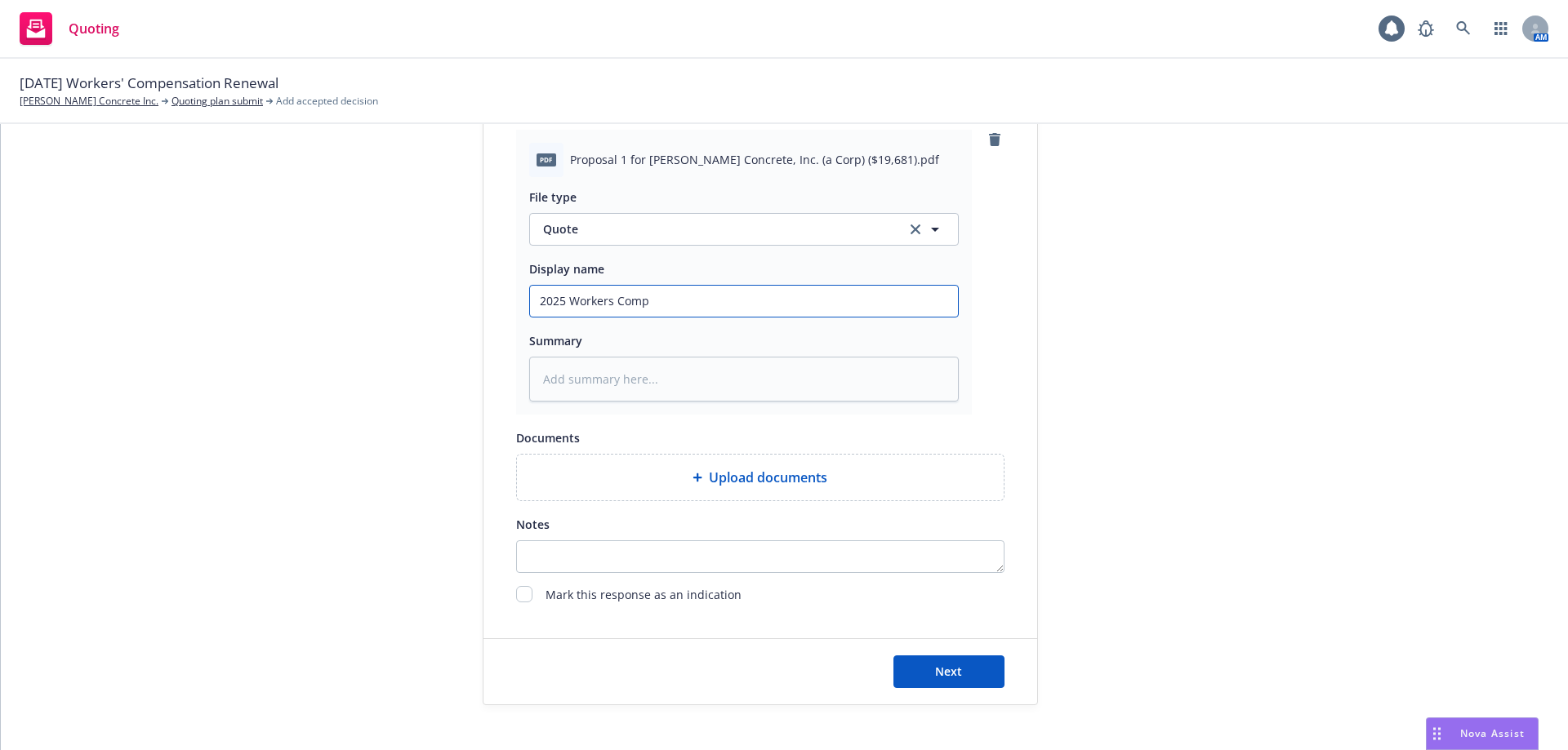
type textarea "x"
type input "2025 Workers Compe"
type textarea "x"
type input "2025 Workers Compen"
type textarea "x"
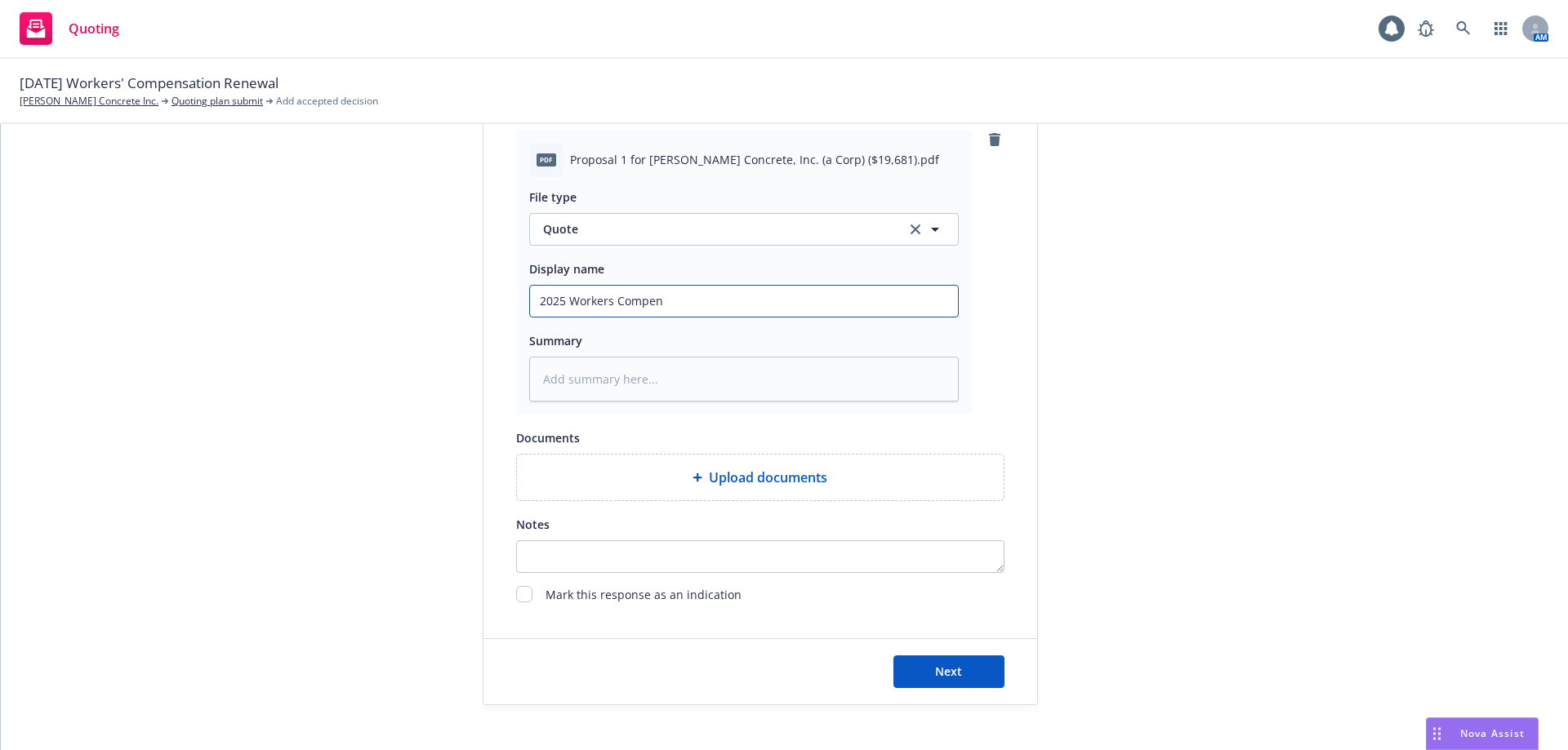
type input "2025 Workers Compens"
type textarea "x"
type input "2025 Workers Compensa"
type textarea "x"
type input "2025 Workers Compensat"
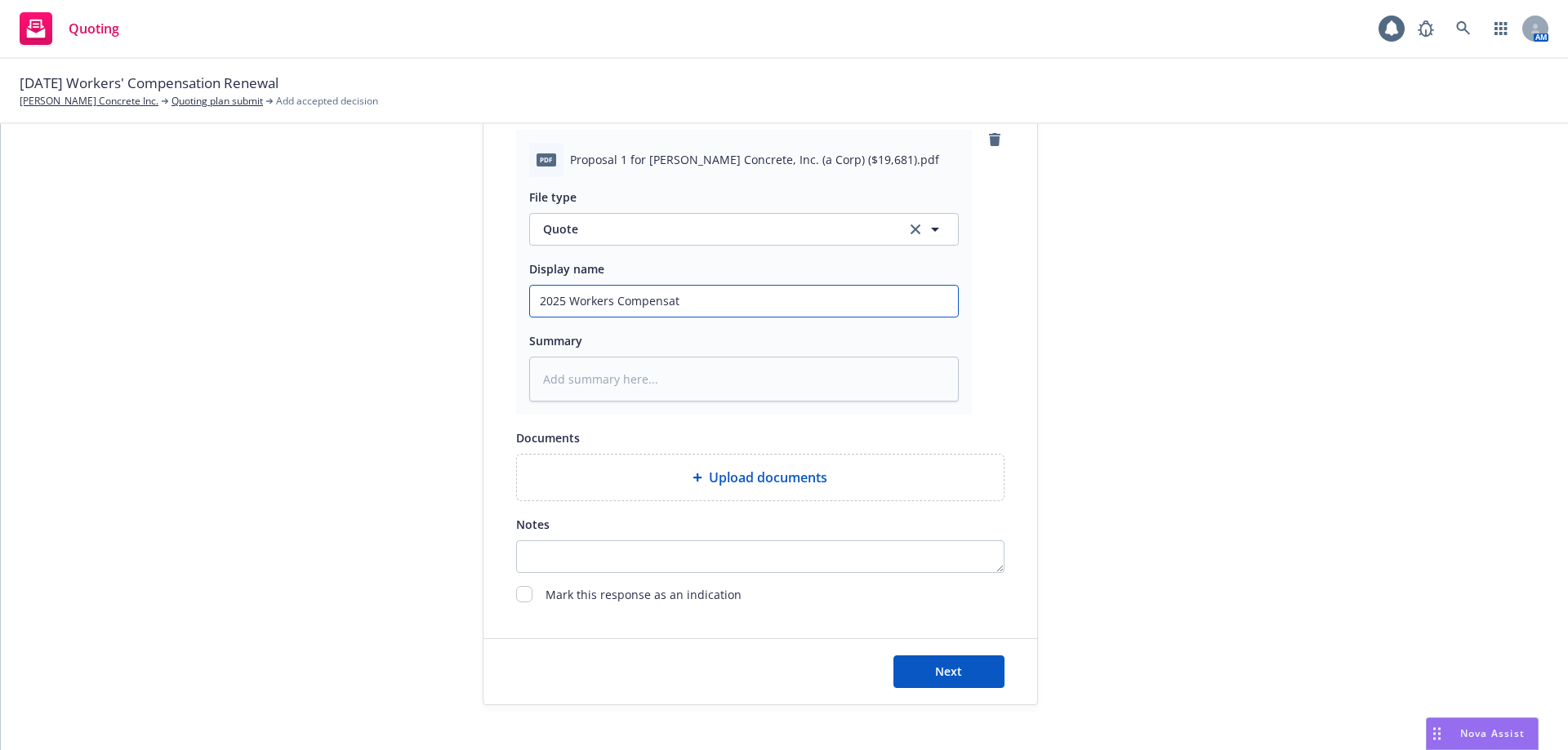
type textarea "x"
type input "2025 Workers Compensati"
type textarea "x"
type input "2025 Workers Compensatio"
type textarea "x"
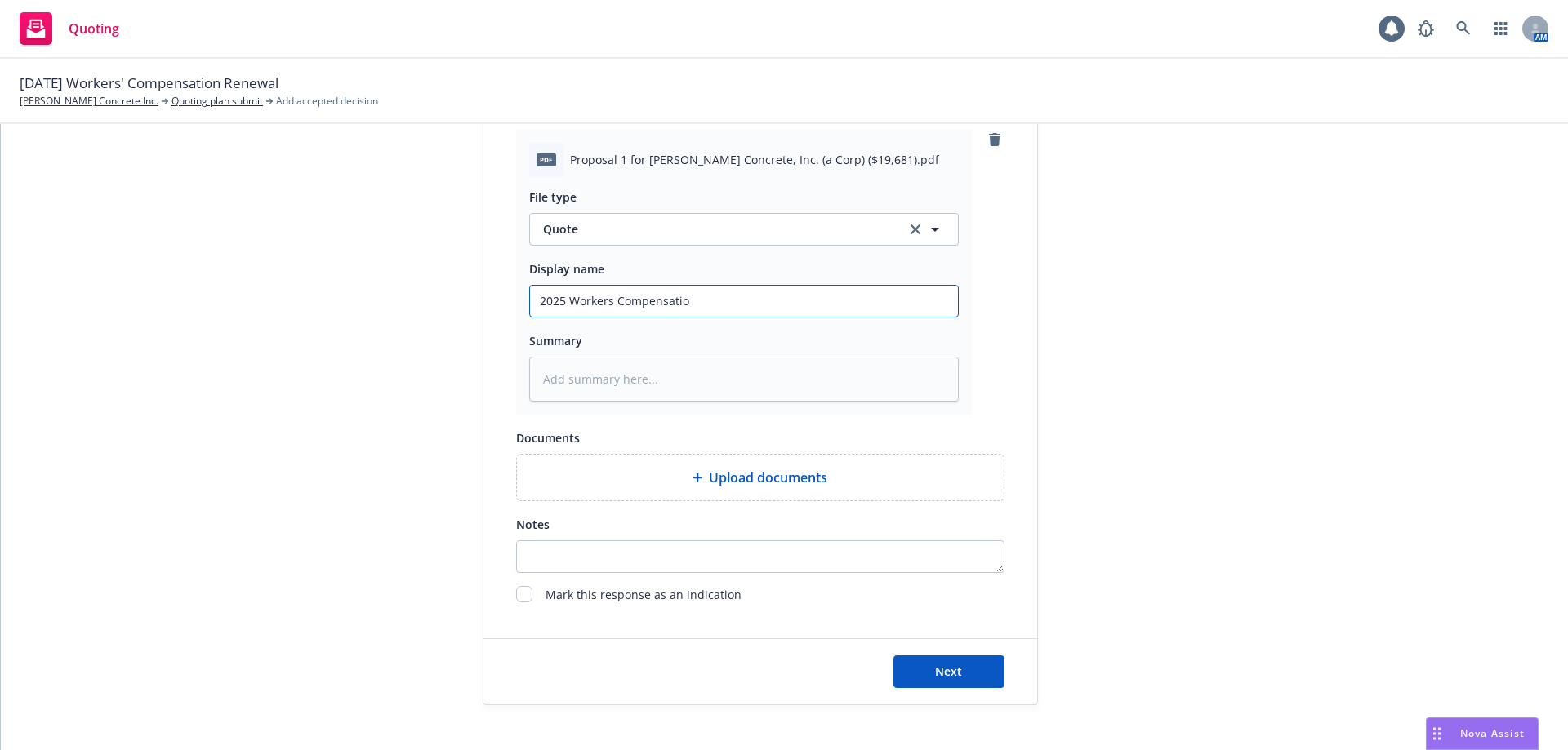
type input "2025 Workers Compensation"
type textarea "x"
type input "2025 Workers Compensation"
type textarea "x"
type input "2025 Workers Compensation W"
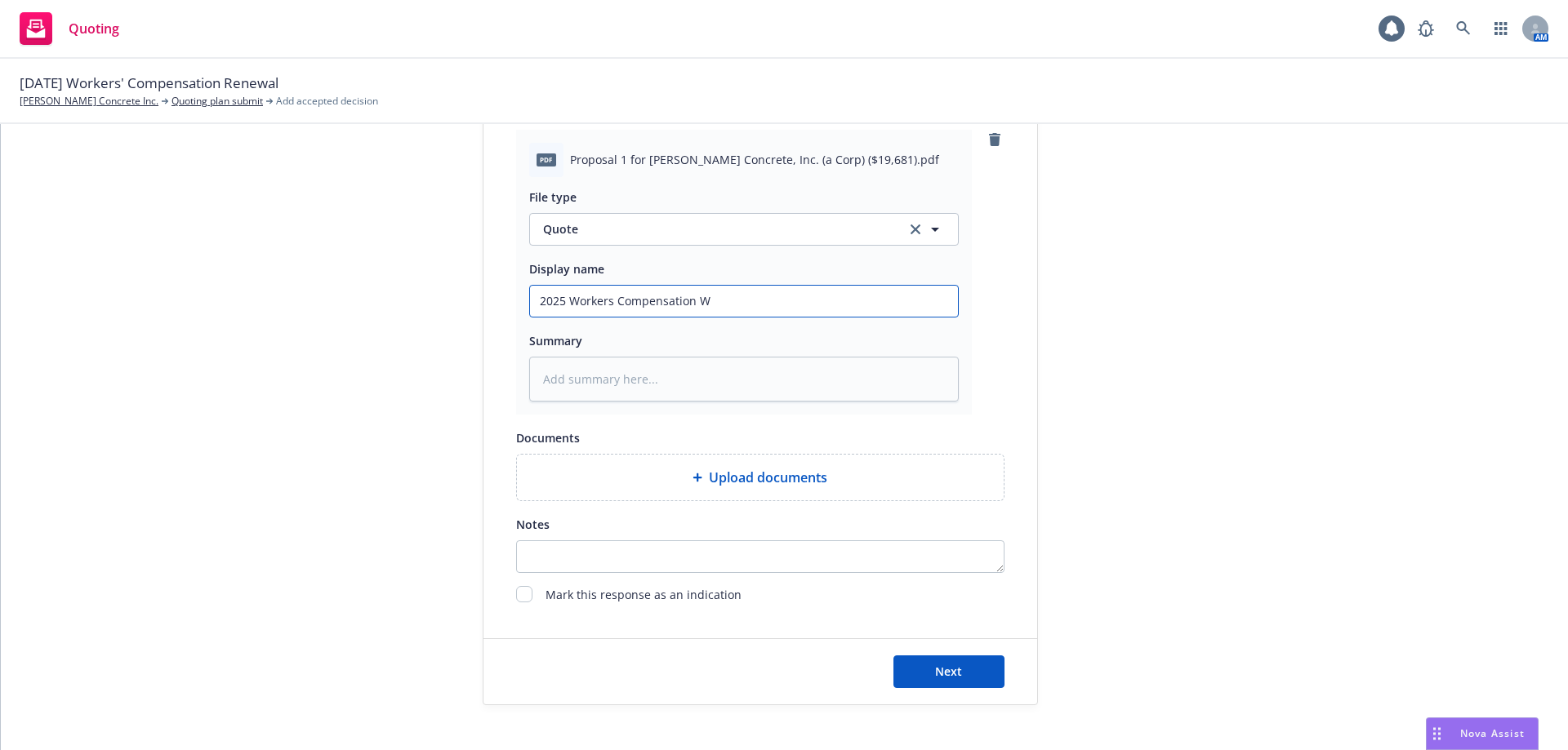
type textarea "x"
type input "2025 Workers Compensation Wu"
type textarea "x"
type input "2025 Workers Compensation Wuo"
type textarea "x"
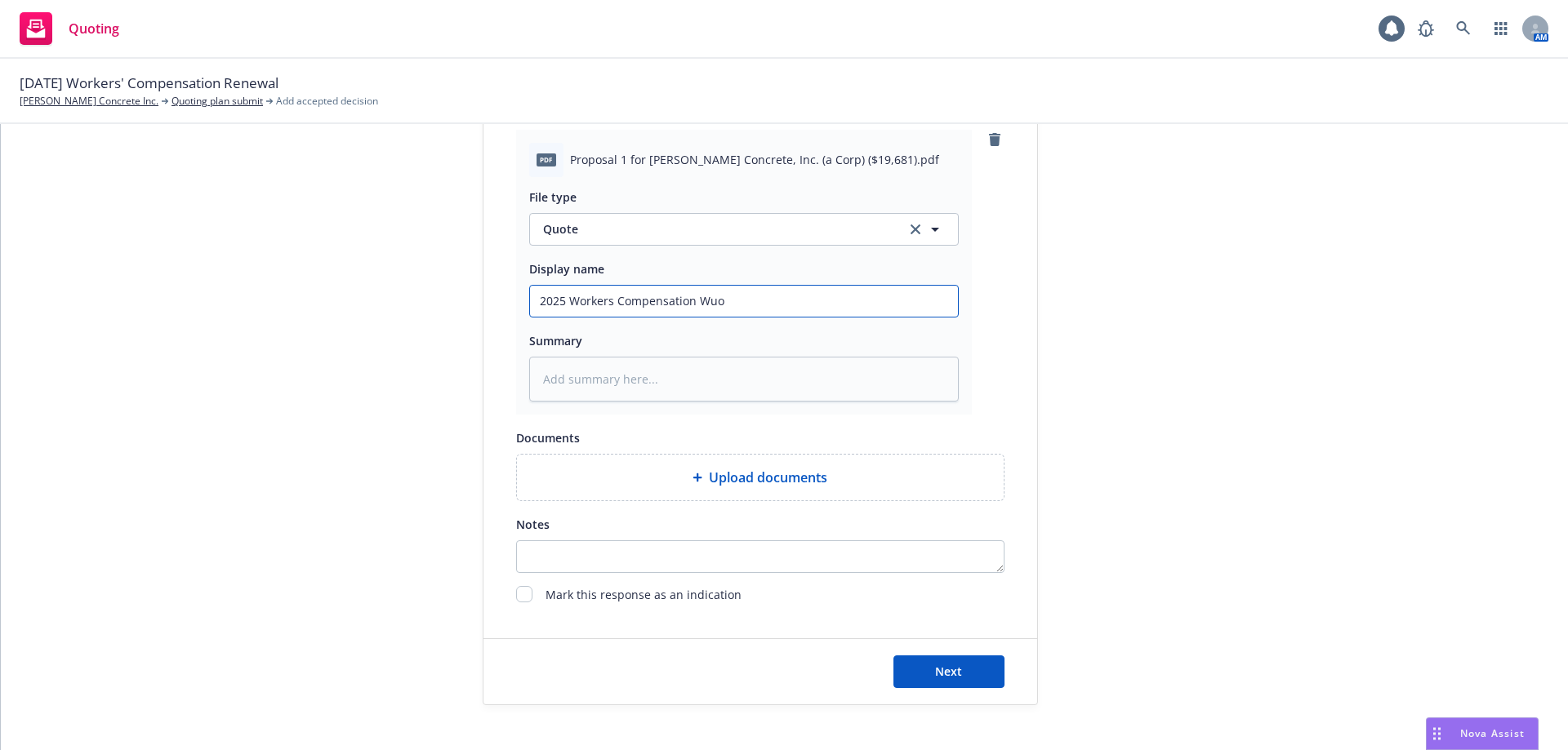
type input "2025 Workers Compensation Wuot"
type textarea "x"
type input "2025 Workers Compensation Wuote"
type textarea "x"
type input "2025 Workers Compensation Wuot"
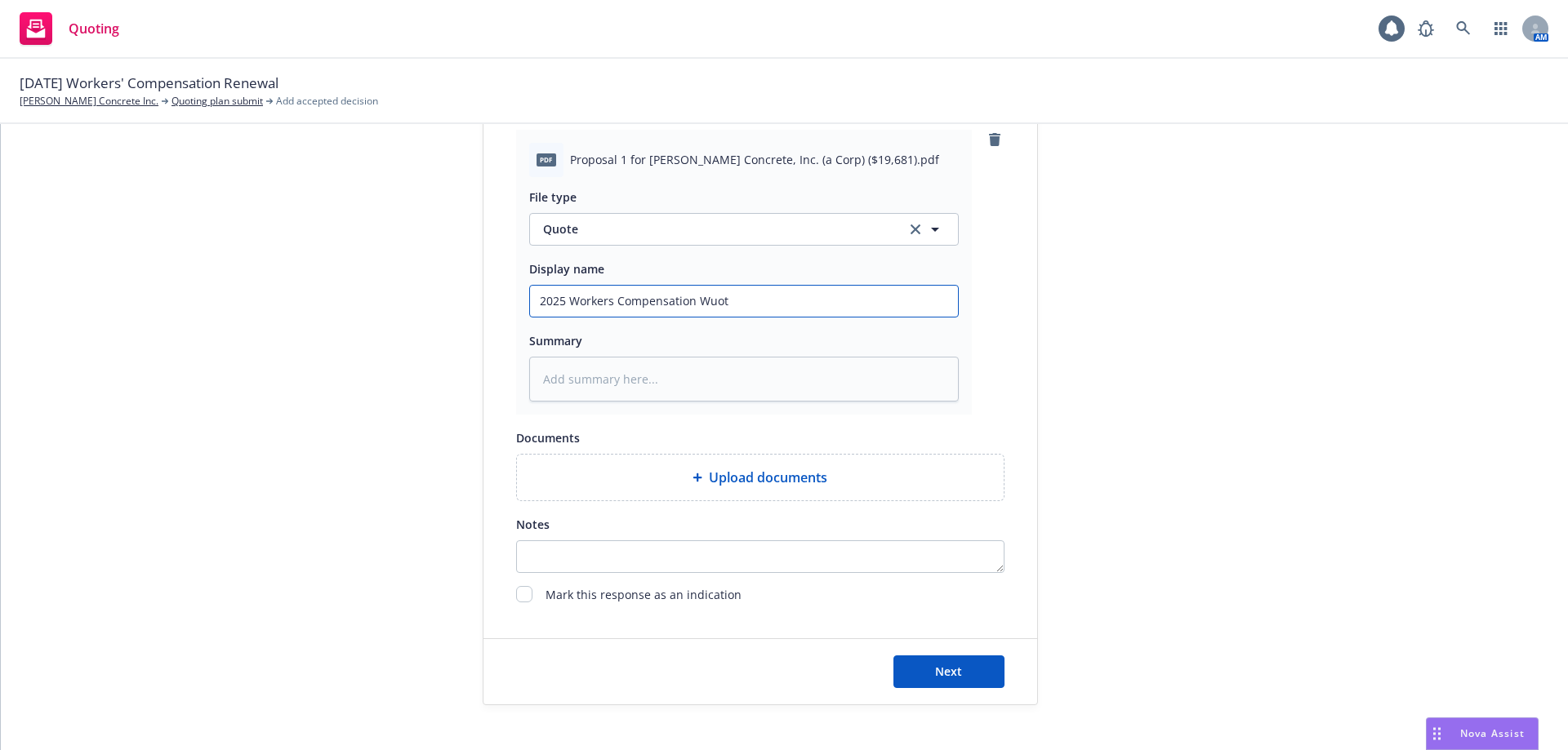
type textarea "x"
type input "2025 Workers Compensation Wuo"
type textarea "x"
type input "2025 Workers Compensation Wu"
type textarea "x"
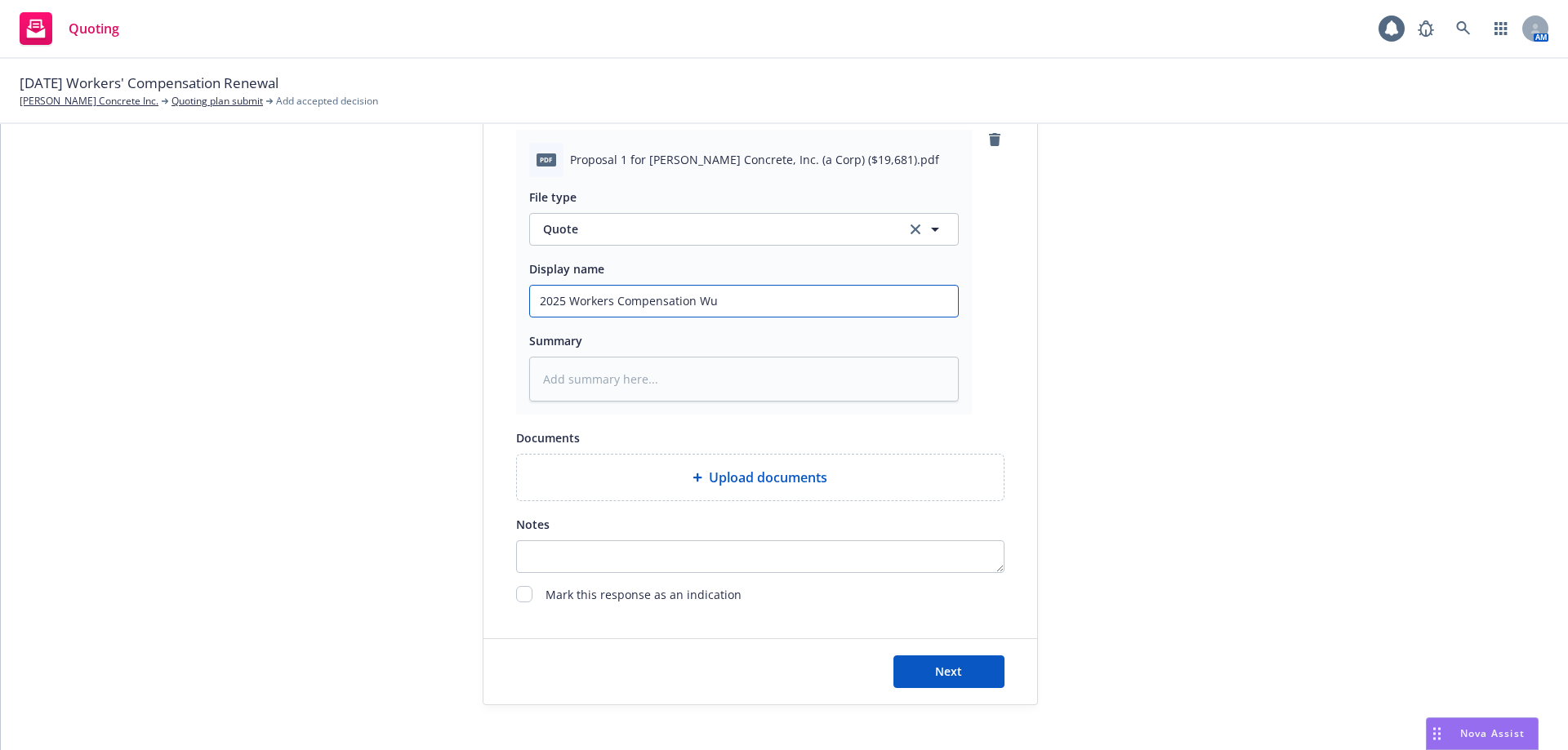
type input "2025 Workers Compensation W"
type textarea "x"
type input "2025 Workers Compensation"
type textarea "x"
type input "2025 Workers Compensation Q"
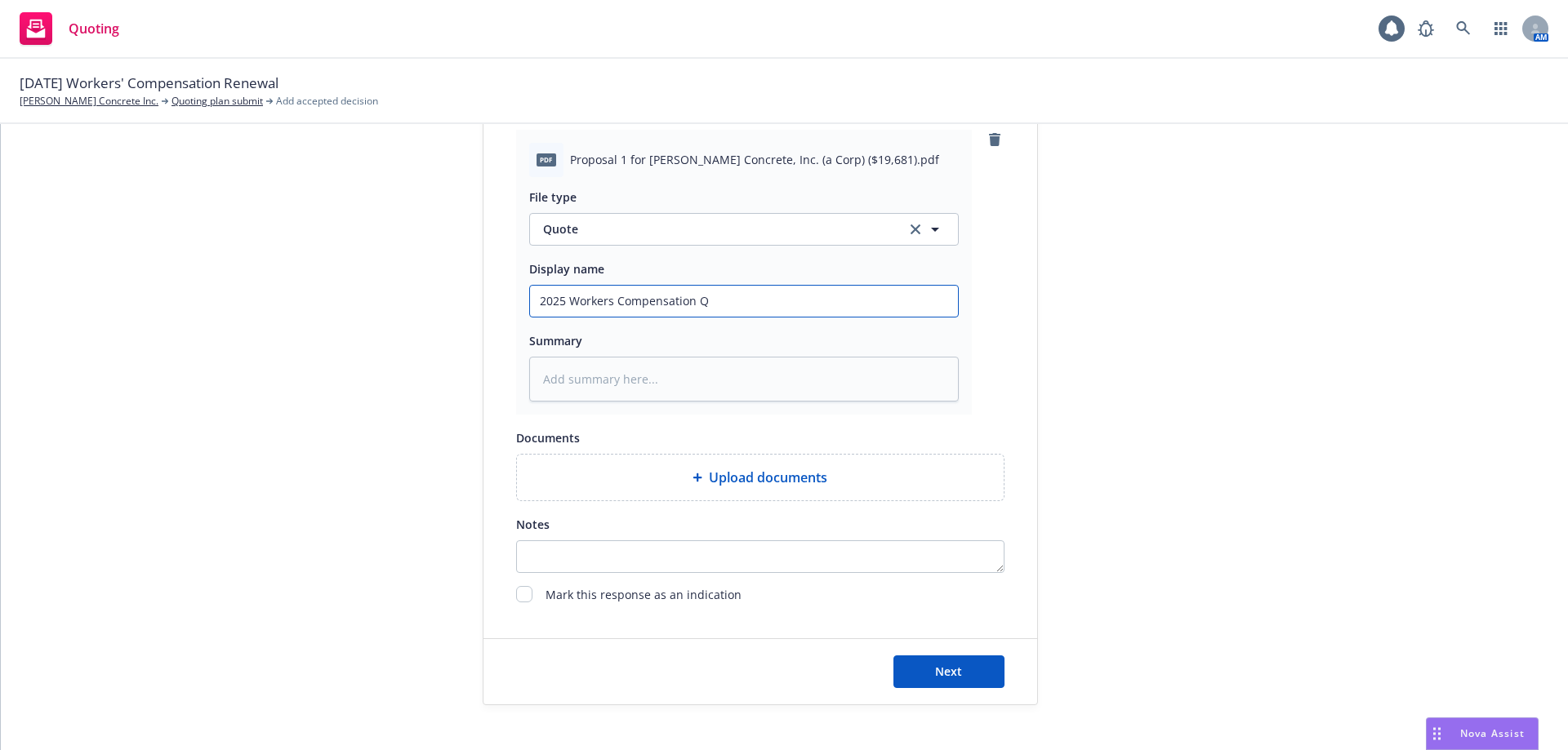
type textarea "x"
type input "2025 Workers Compensation Qu"
type textarea "x"
type input "2025 Workers Compensation Quo"
type textarea "x"
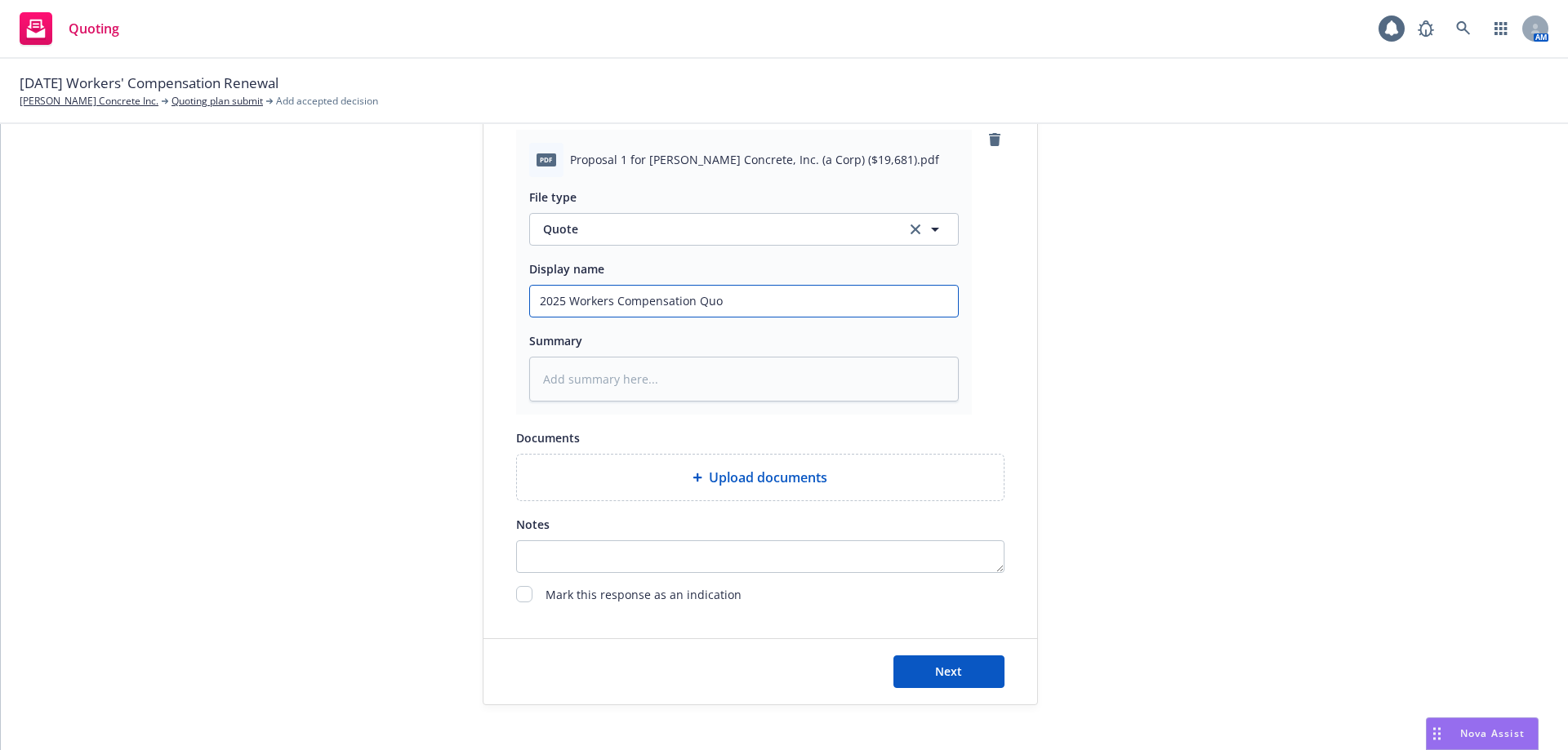
type input "2025 Workers Compensation Quot"
type textarea "x"
type input "2025 Workers Compensation Quote"
type textarea "x"
type input "2025 Workers Compensation Quote"
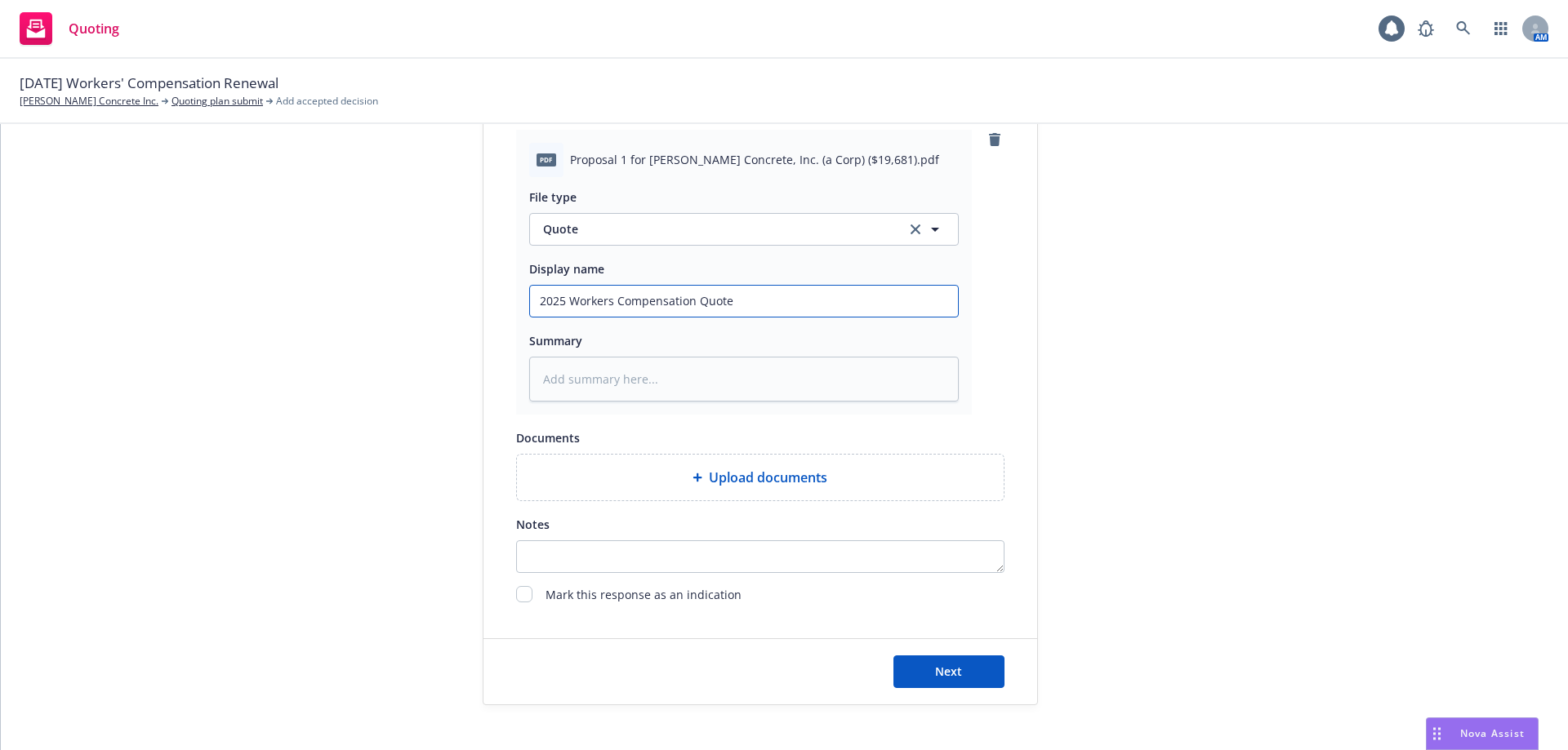
type textarea "x"
type input "2025 Workers Compensation Quote -"
type textarea "x"
type input "2025 Workers Compensation Quote -"
type textarea "x"
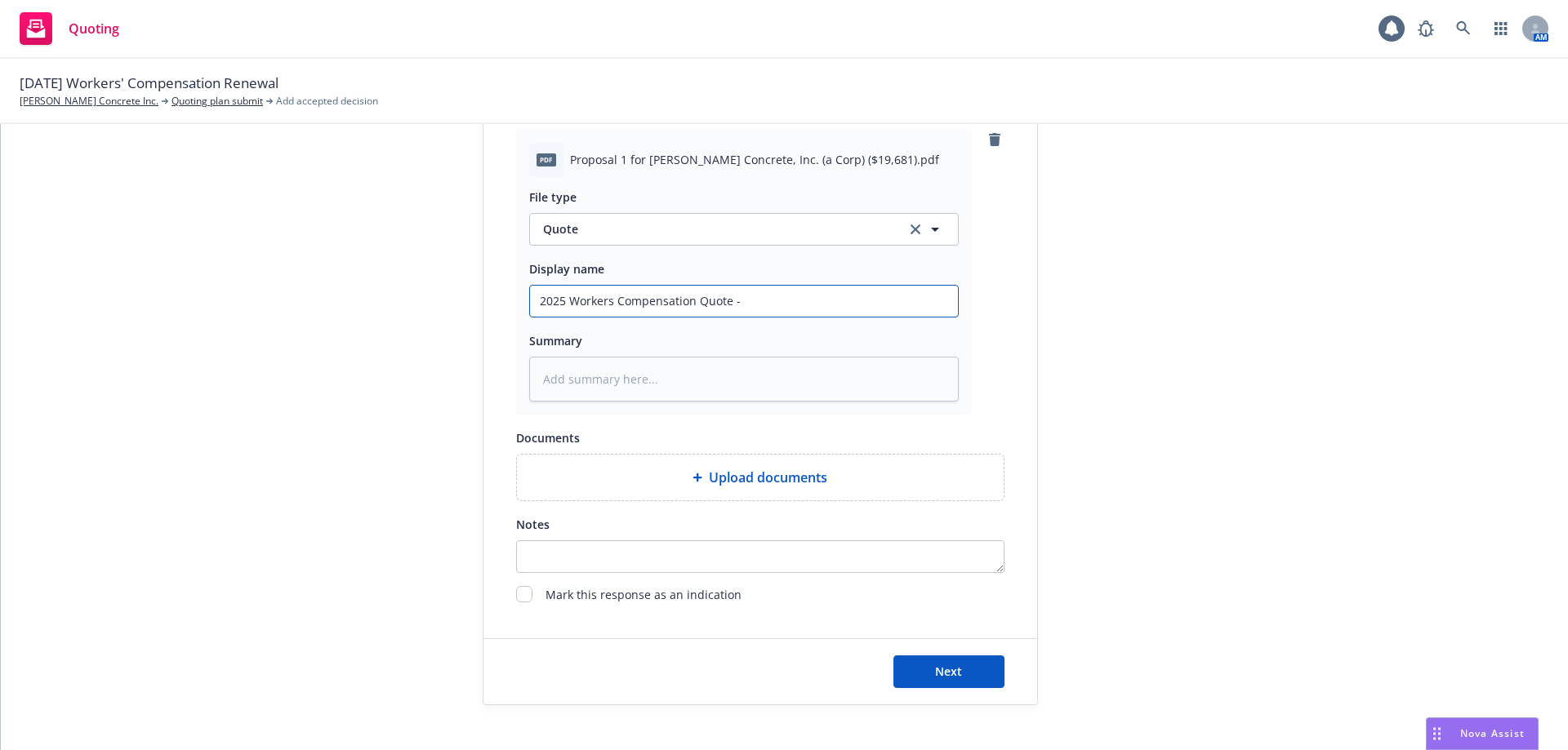
type input "2025 Workers Compensation Quote - A"
type textarea "x"
type input "2025 Workers Compensation Quote - At"
type textarea "x"
type input "2025 Workers Compensation Quote - Atl"
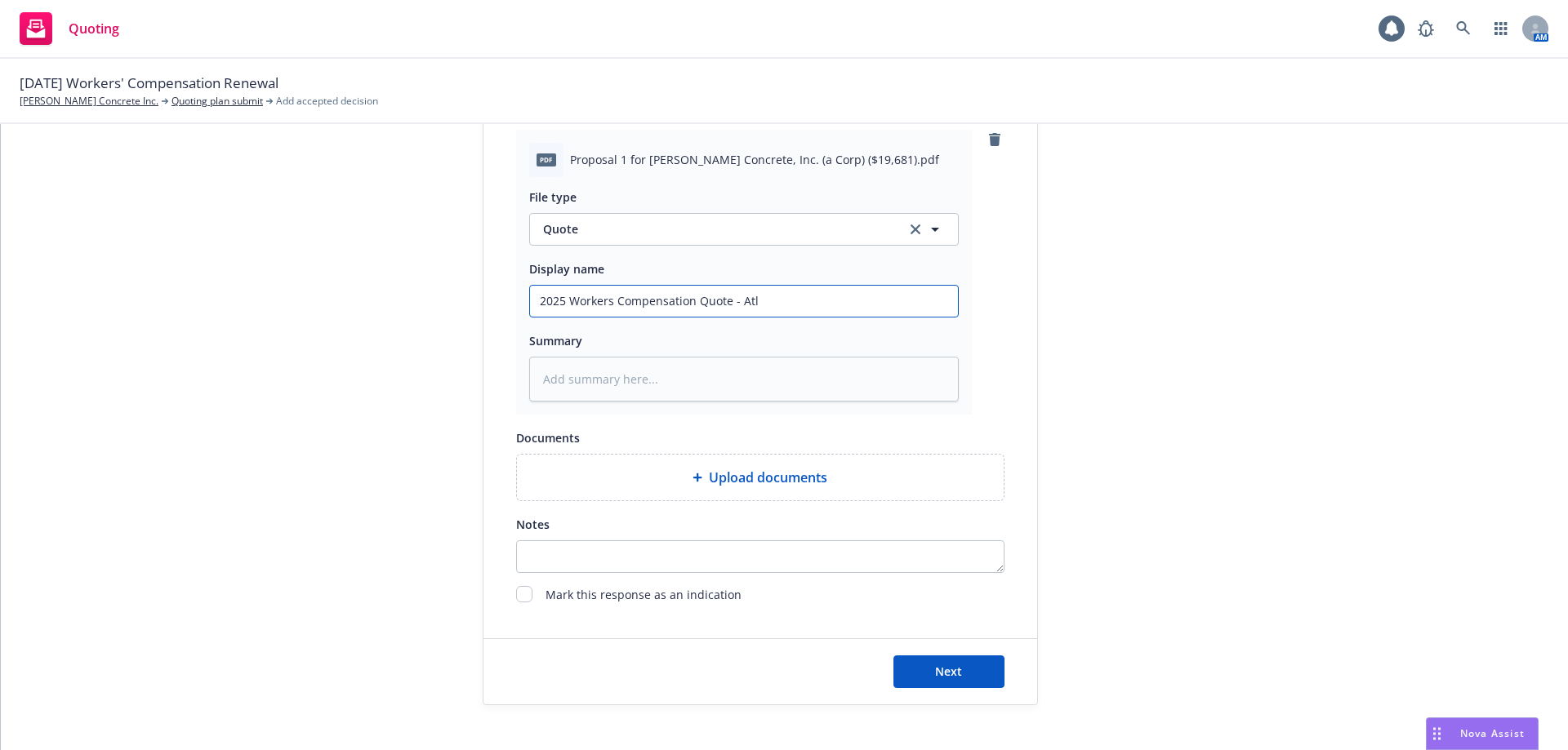
type textarea "x"
type input "2025 Workers Compensation Quote - Atla"
type textarea "x"
type input "2025 Workers Compensation Quote - Atlas"
type textarea "x"
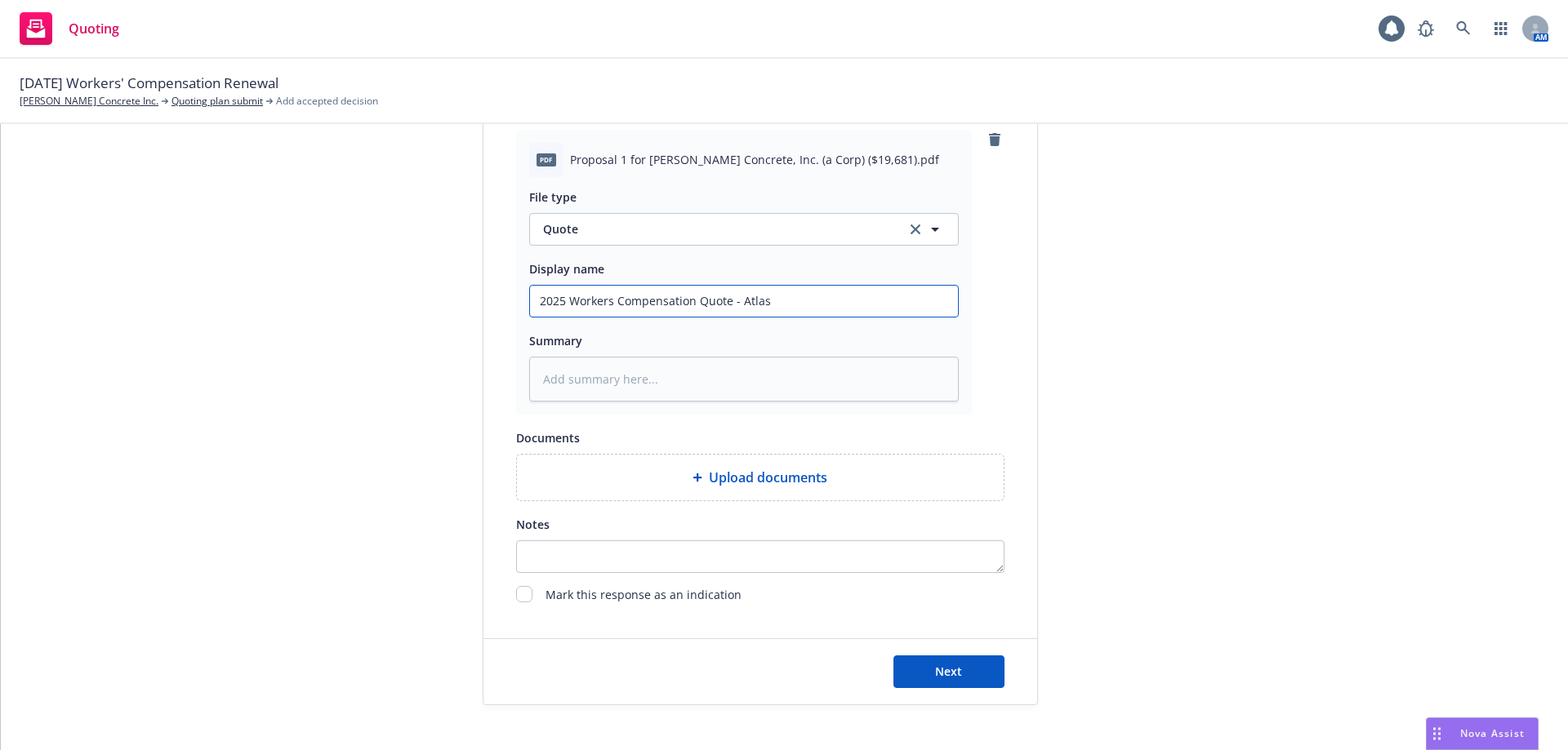
type input "2025 Workers Compensation Quote - Atlas/"
type textarea "x"
type input "2025 Workers Compensation Quote - Atlas/R"
type textarea "x"
type input "2025 Workers Compensation Quote - Atlas/RP"
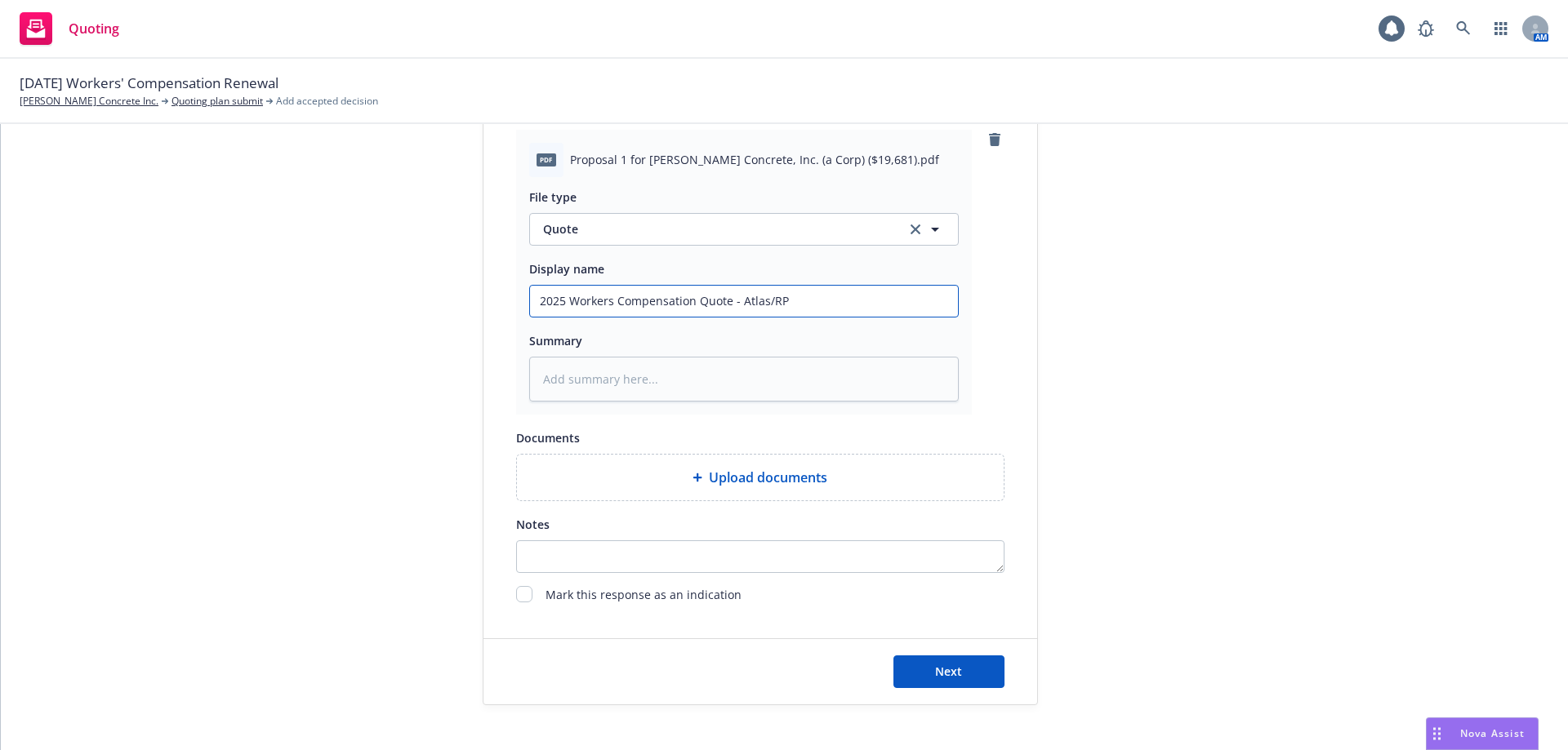
type textarea "x"
type input "2025 Workers Compensation Quote - Atlas/RPS"
click at [959, 669] on button "Next" at bounding box center [948, 671] width 111 height 32
type textarea "x"
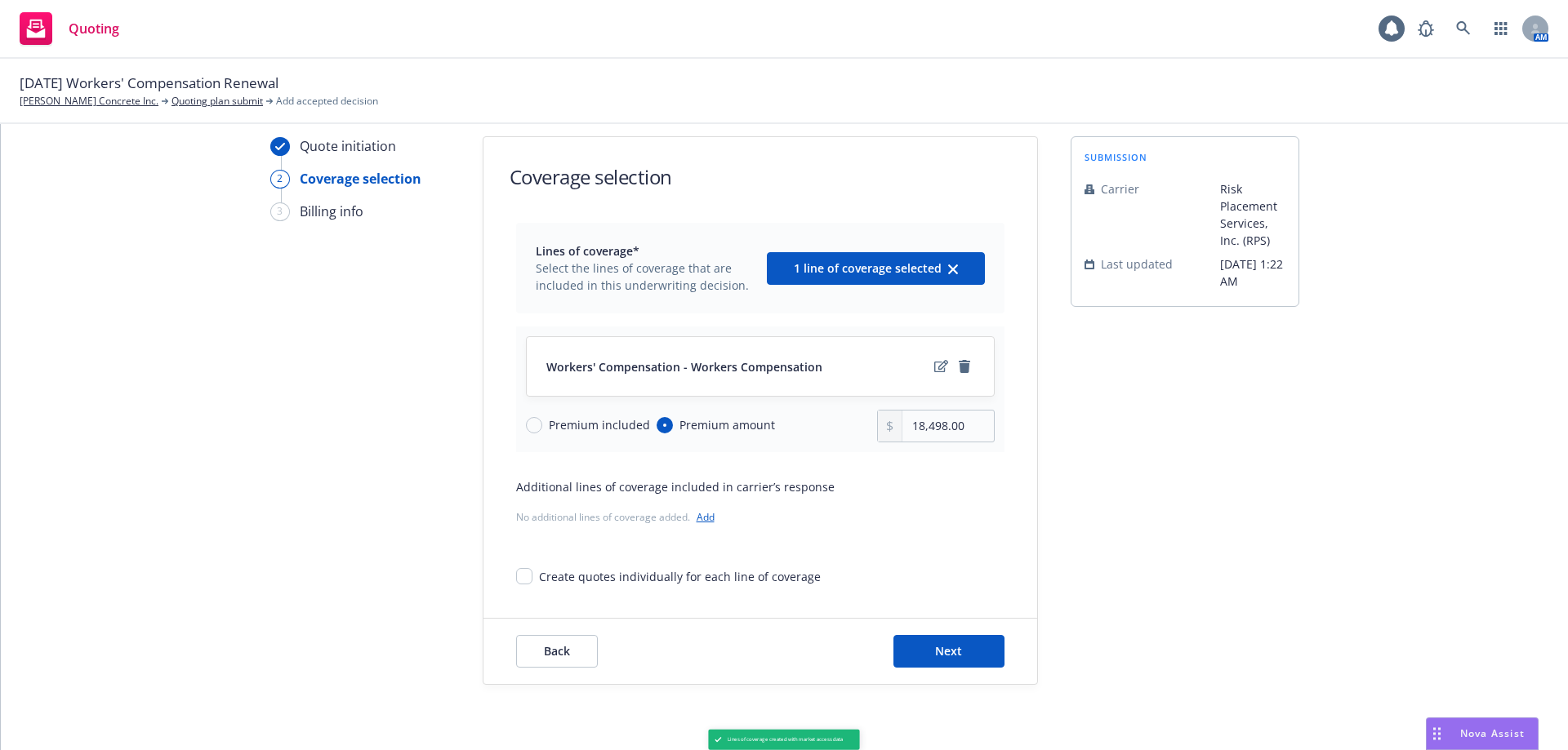
scroll to position [53, 0]
click at [657, 424] on input "Premium amount" at bounding box center [665, 425] width 17 height 17
click at [526, 423] on input "Premium included" at bounding box center [534, 425] width 17 height 17
radio input "true"
radio input "false"
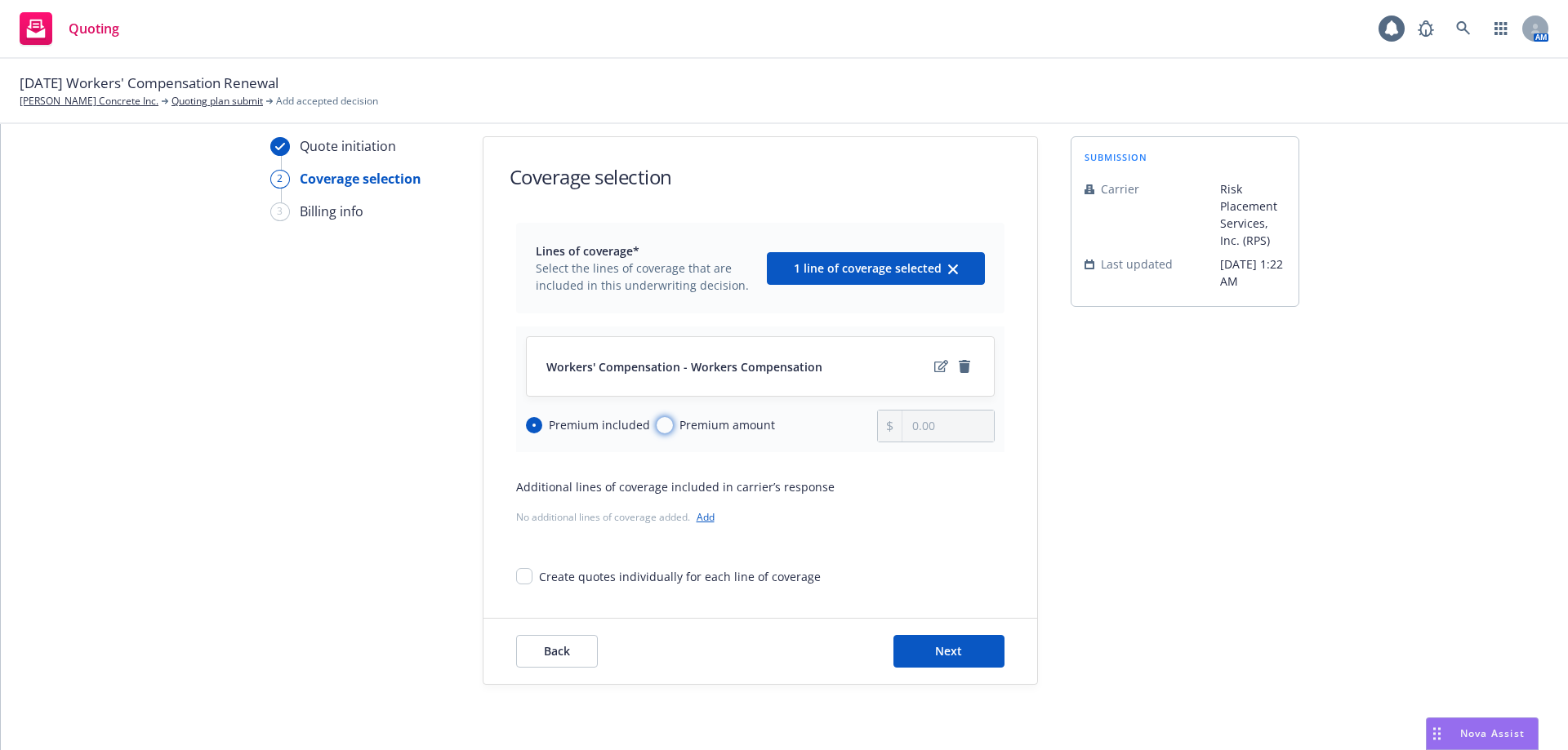
click at [657, 426] on input "Premium amount" at bounding box center [665, 425] width 17 height 17
radio input "true"
radio input "false"
click at [943, 425] on input "0.00" at bounding box center [947, 426] width 90 height 31
drag, startPoint x: 943, startPoint y: 425, endPoint x: 904, endPoint y: 424, distance: 39.0
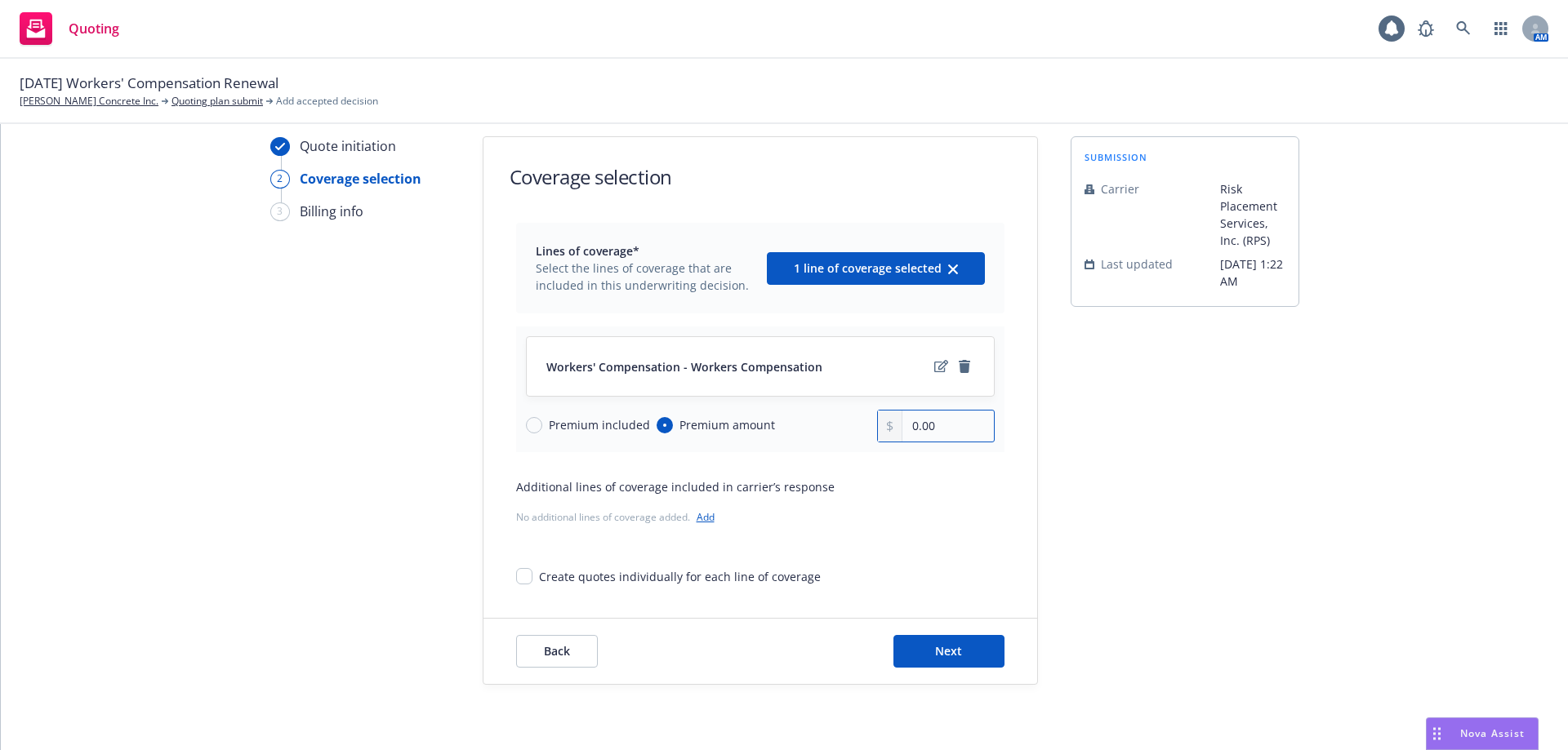
click at [904, 424] on input "0.00" at bounding box center [947, 426] width 90 height 31
type input "19,681.00"
click at [1182, 475] on div "submission Carrier Risk Placement Services, Inc. (RPS) Last updated 6/5, 1:22 AM" at bounding box center [1184, 410] width 229 height 549
click at [944, 646] on span "Next" at bounding box center [947, 651] width 27 height 16
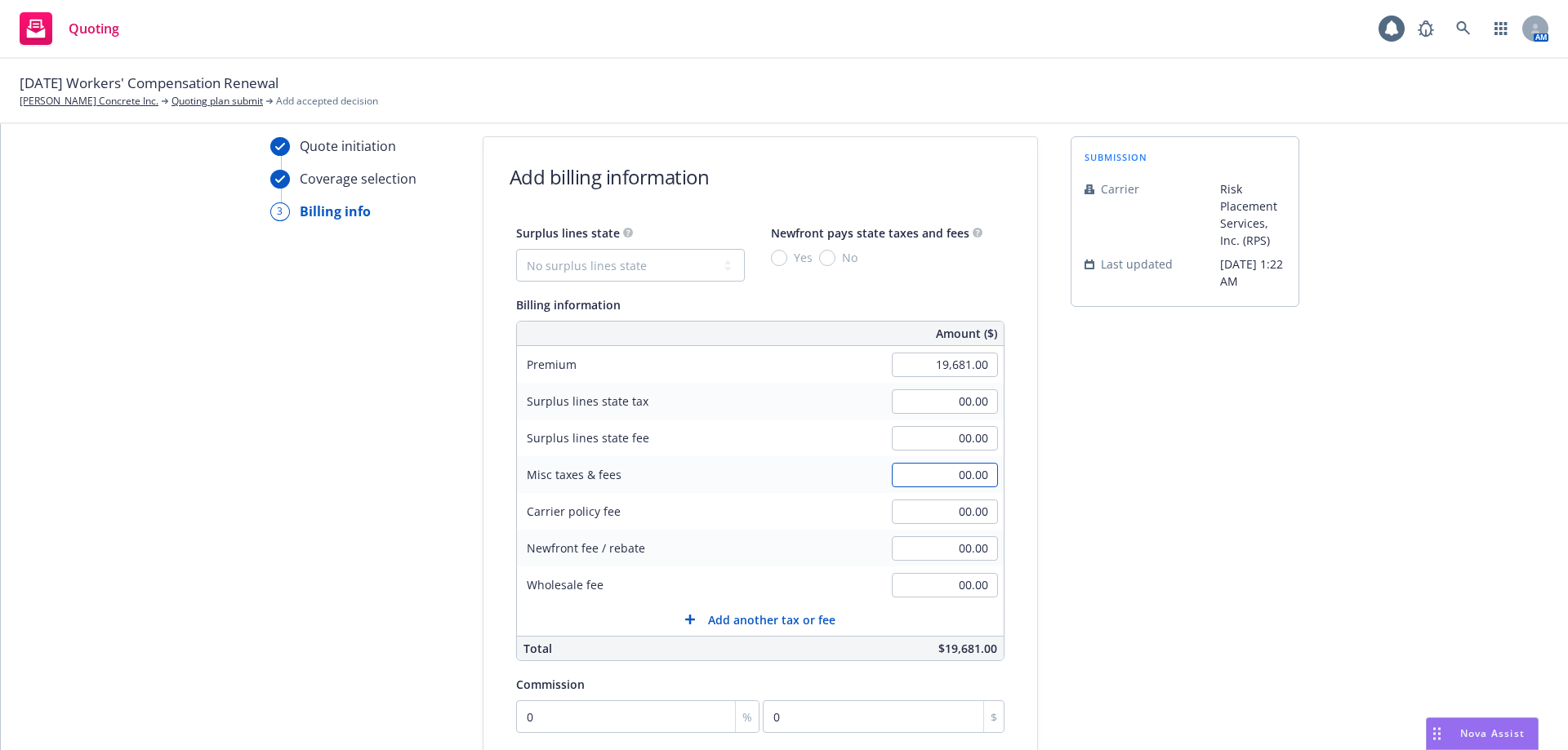
click at [961, 477] on input "00.00" at bounding box center [945, 475] width 106 height 25
click at [963, 469] on input "00.00" at bounding box center [945, 475] width 106 height 25
drag, startPoint x: 977, startPoint y: 475, endPoint x: 932, endPoint y: 476, distance: 45.0
click at [932, 476] on input "00.00" at bounding box center [945, 475] width 106 height 25
type input "991.00"
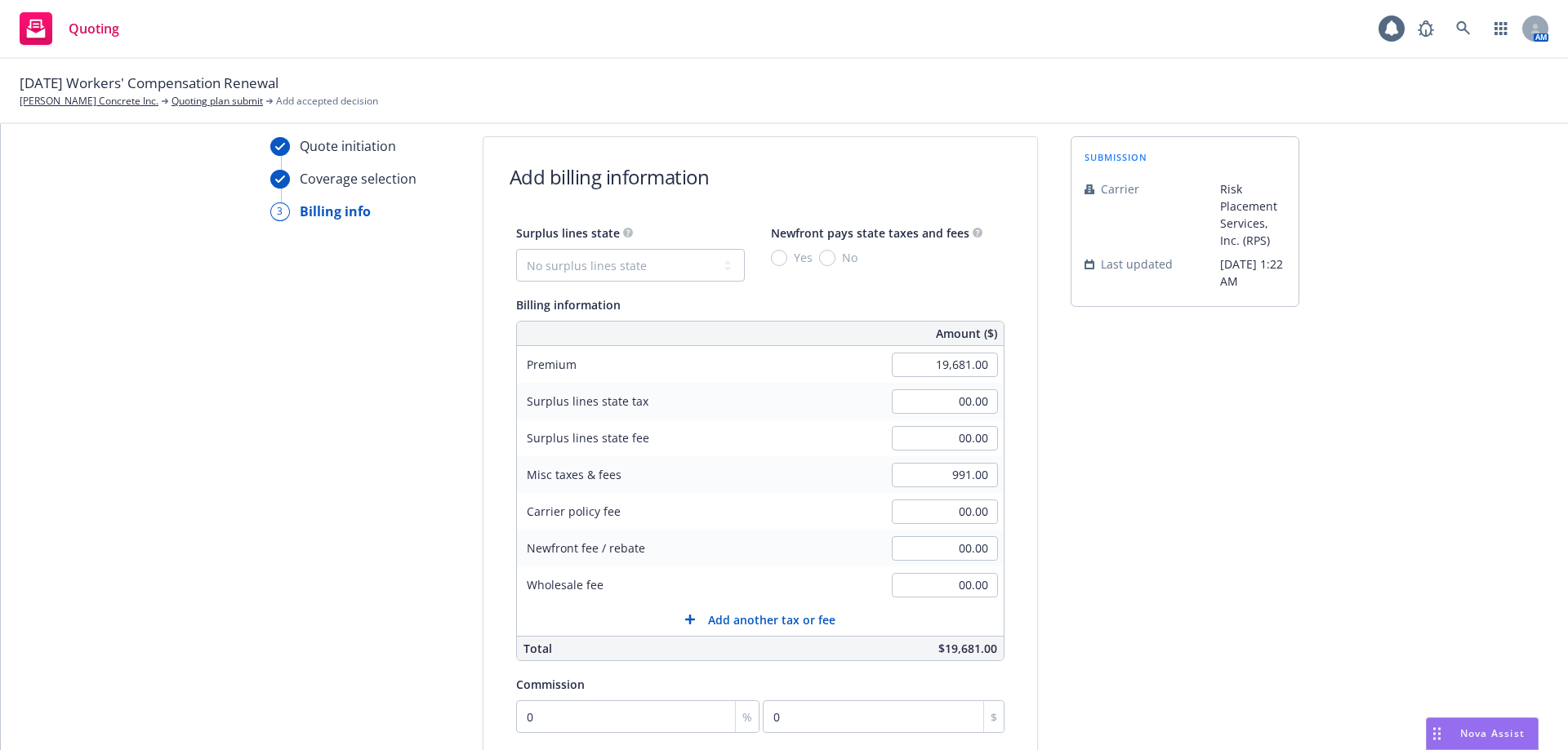
click at [1430, 688] on div "Quote initiation Coverage selection 3 Billing info Add billing information Surp…" at bounding box center [784, 554] width 1528 height 835
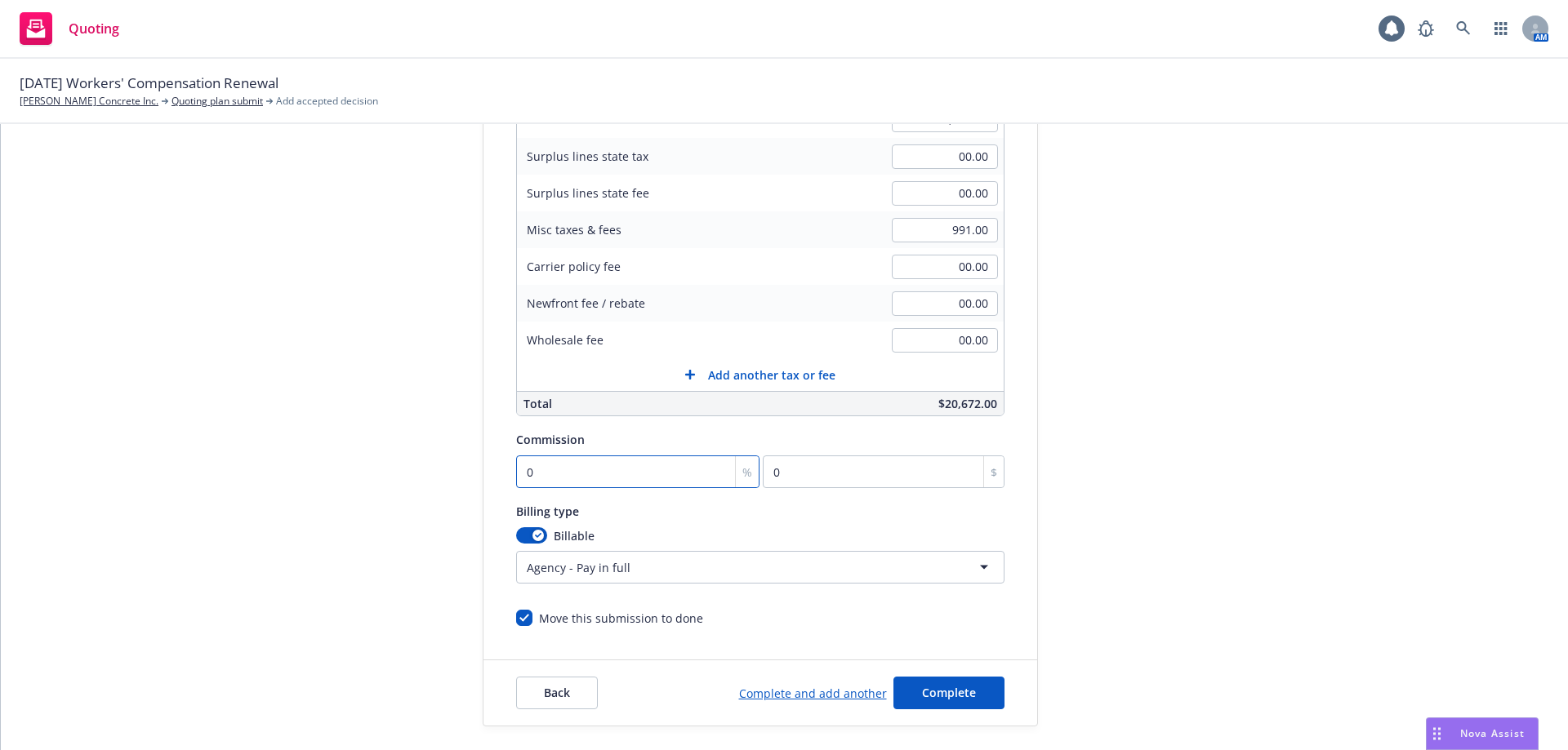
click at [565, 482] on input "0" at bounding box center [638, 471] width 244 height 32
type input "1"
type input "196.81"
type input "12"
type input "2361.72"
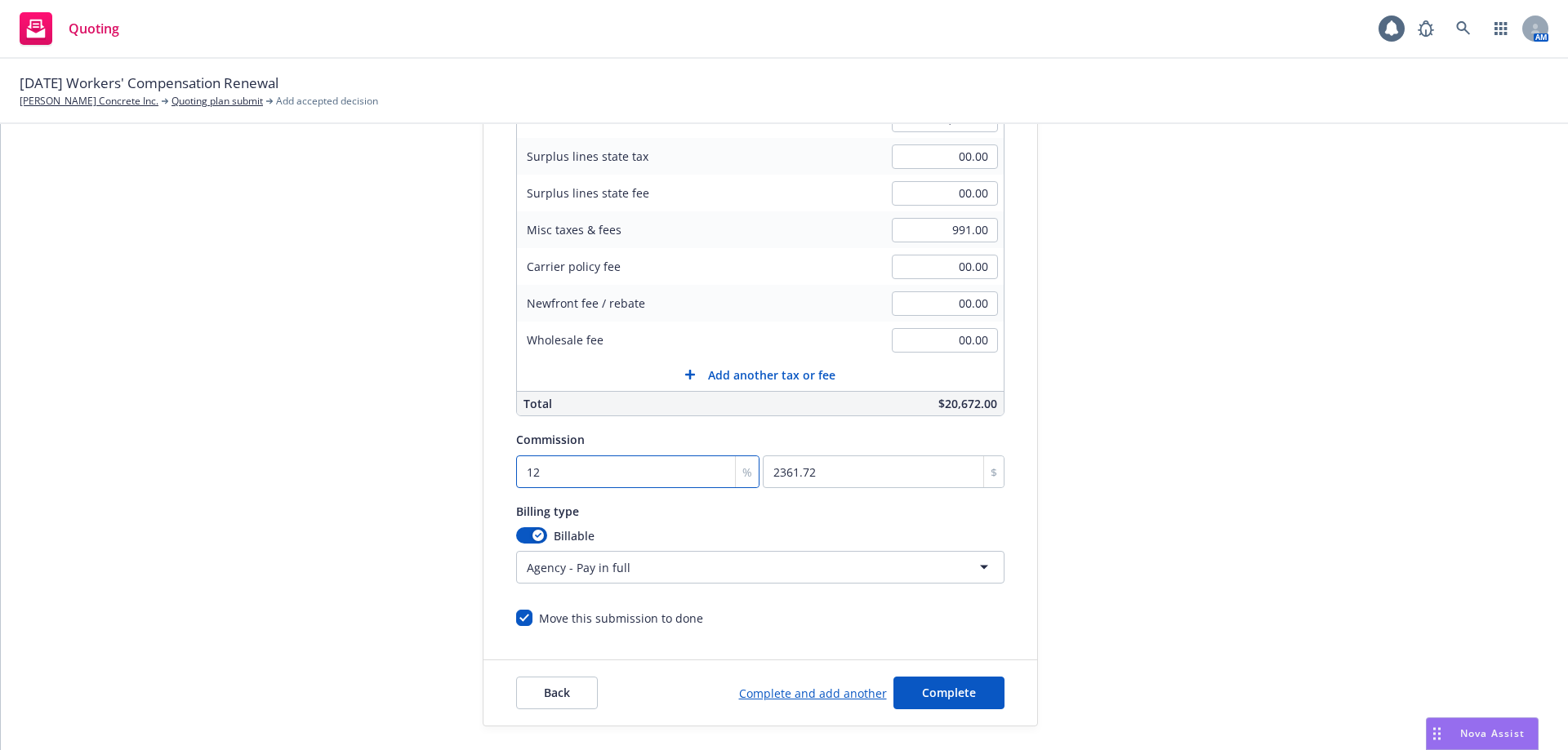
type input "12"
click at [597, 578] on html "Quoting 1 AM 09/15/25 Workers' Compensation Renewal Fuentes Concrete Inc. Quoti…" at bounding box center [784, 375] width 1568 height 750
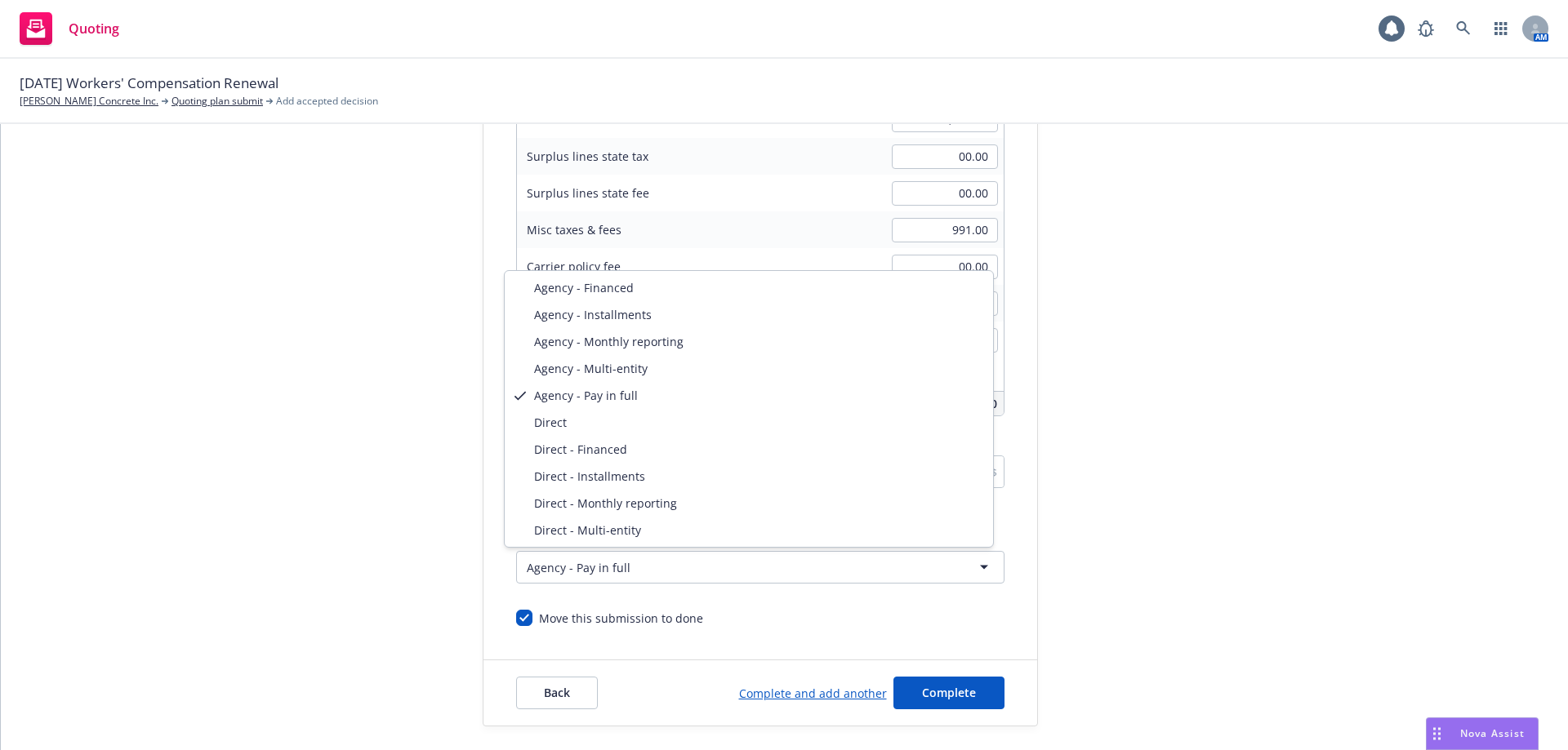
select select "DIRECT_MONTHLY_REPORTING"
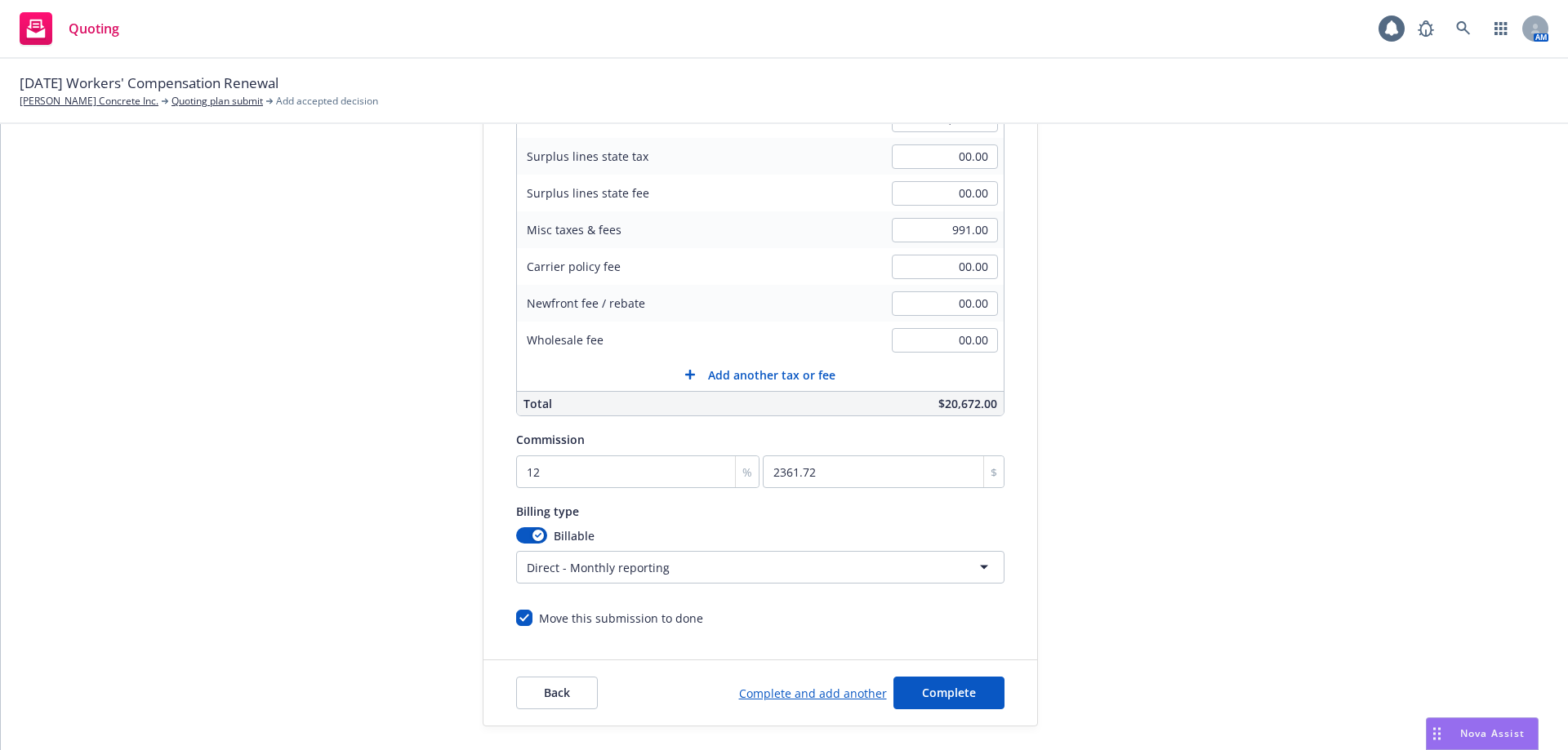
click at [279, 511] on div "Quote initiation Coverage selection 3 Billing info" at bounding box center [359, 308] width 180 height 835
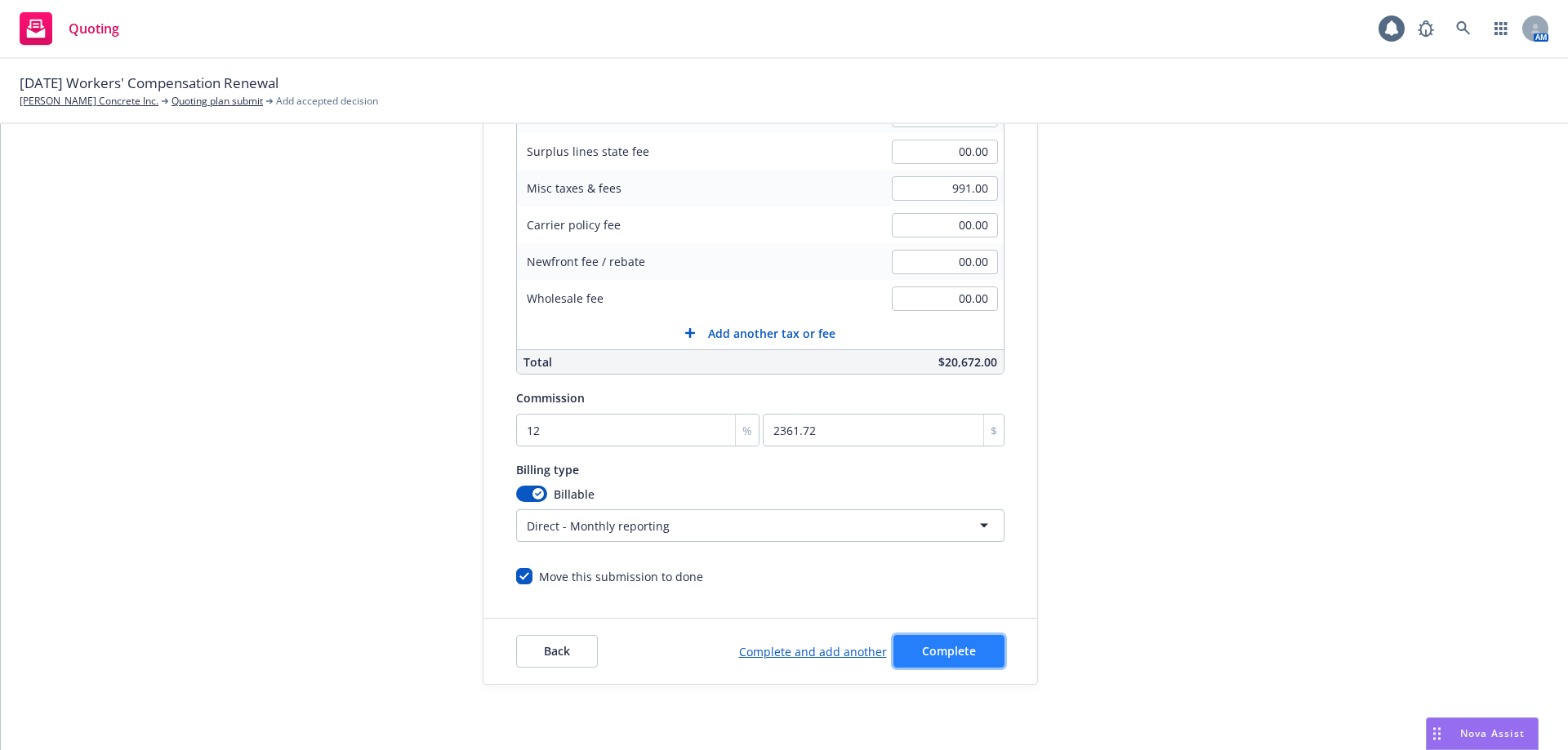
click at [944, 657] on span "Complete" at bounding box center [948, 651] width 54 height 16
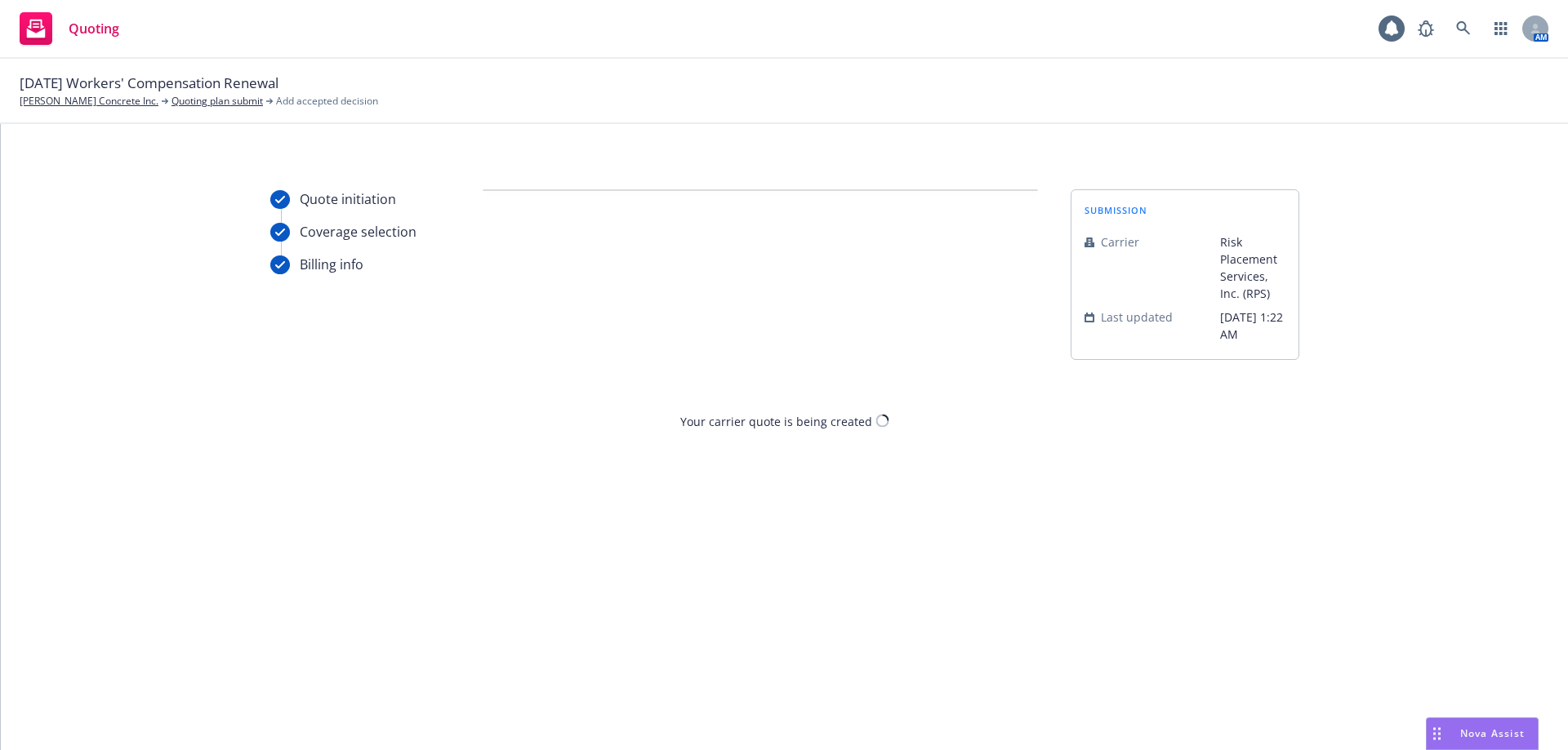
scroll to position [0, 0]
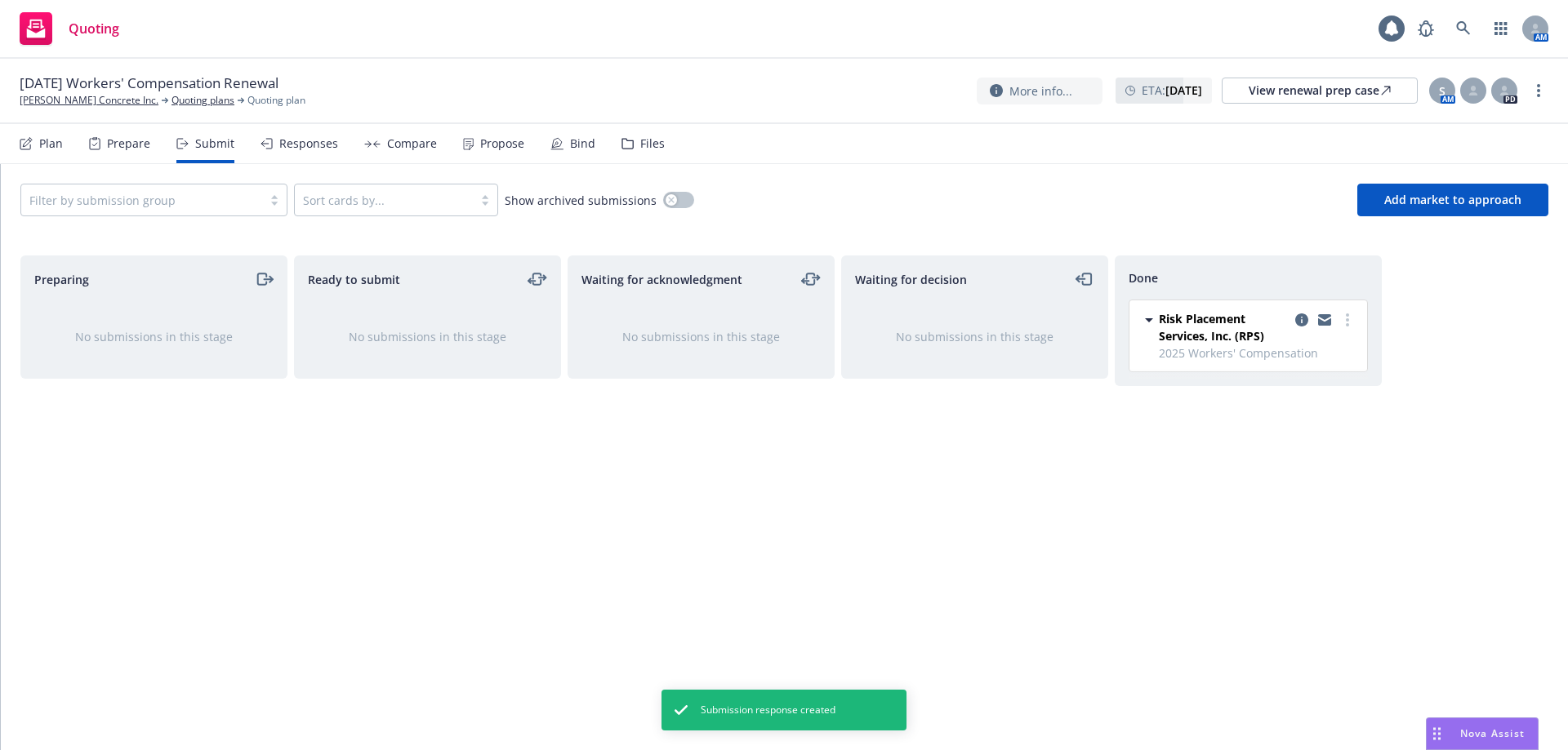
click at [308, 142] on div "Responses" at bounding box center [308, 143] width 59 height 13
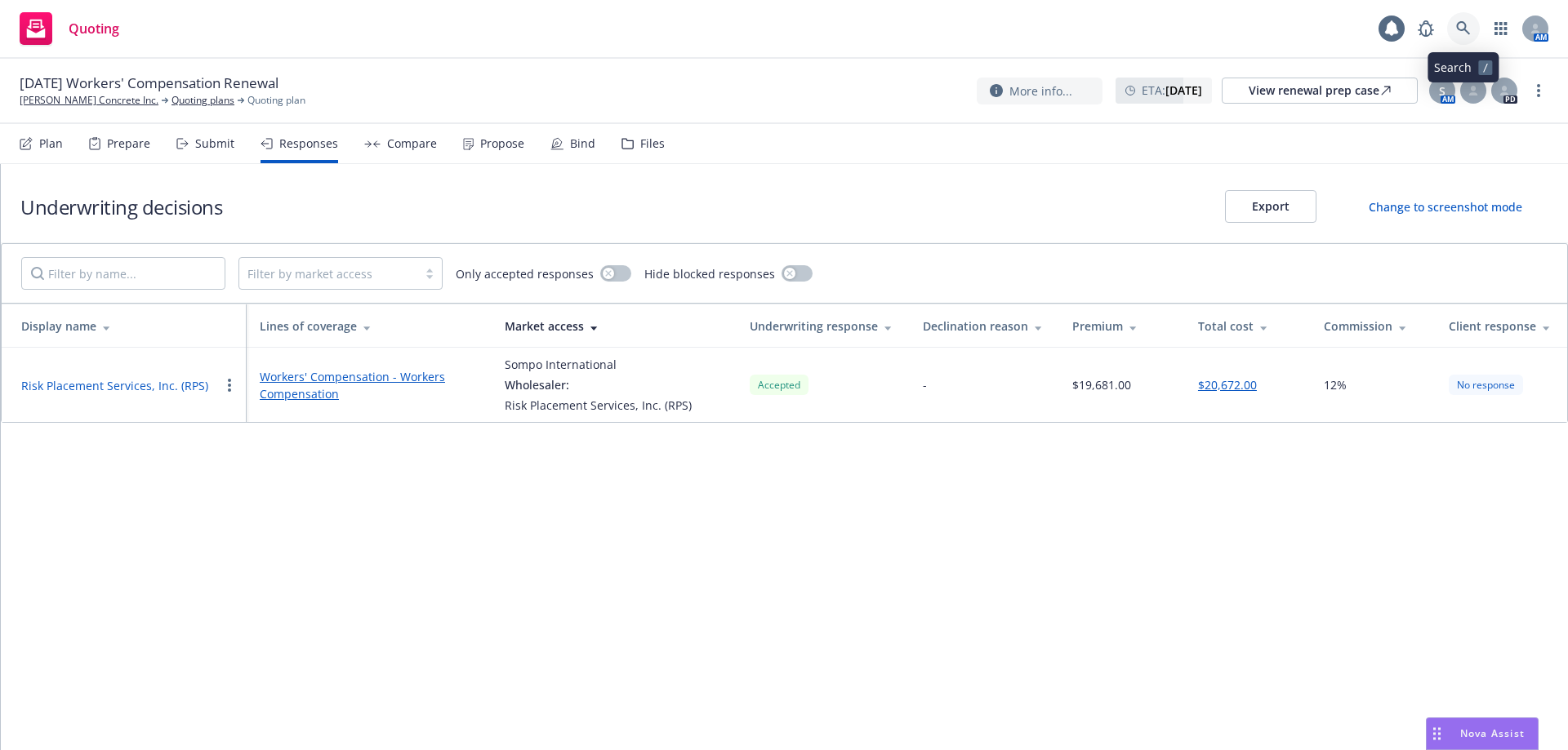
click at [1457, 26] on icon at bounding box center [1463, 28] width 14 height 14
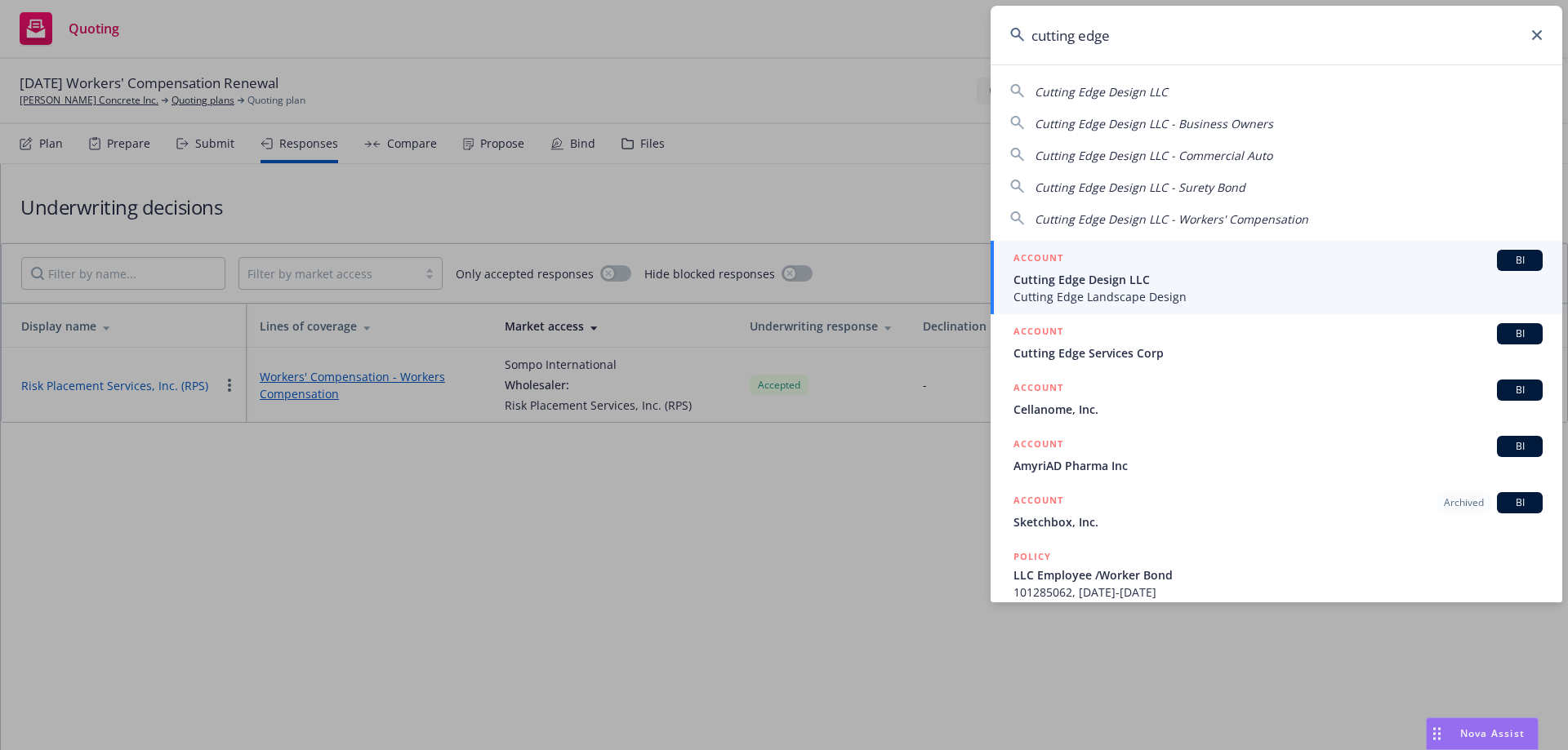
type input "cutting edge"
click at [1108, 279] on span "Cutting Edge Design LLC" at bounding box center [1277, 279] width 529 height 17
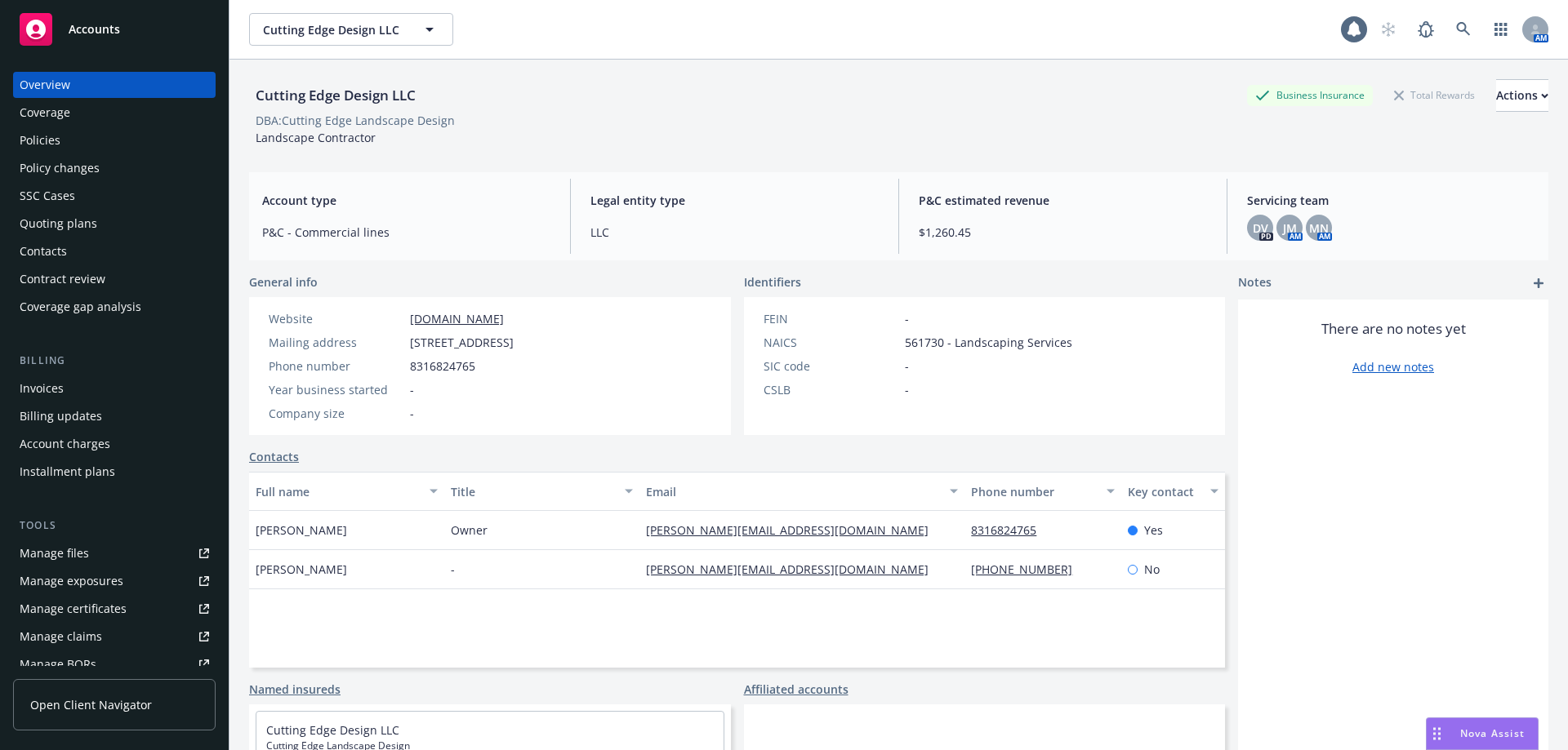
click at [113, 144] on div "Policies" at bounding box center [114, 140] width 189 height 27
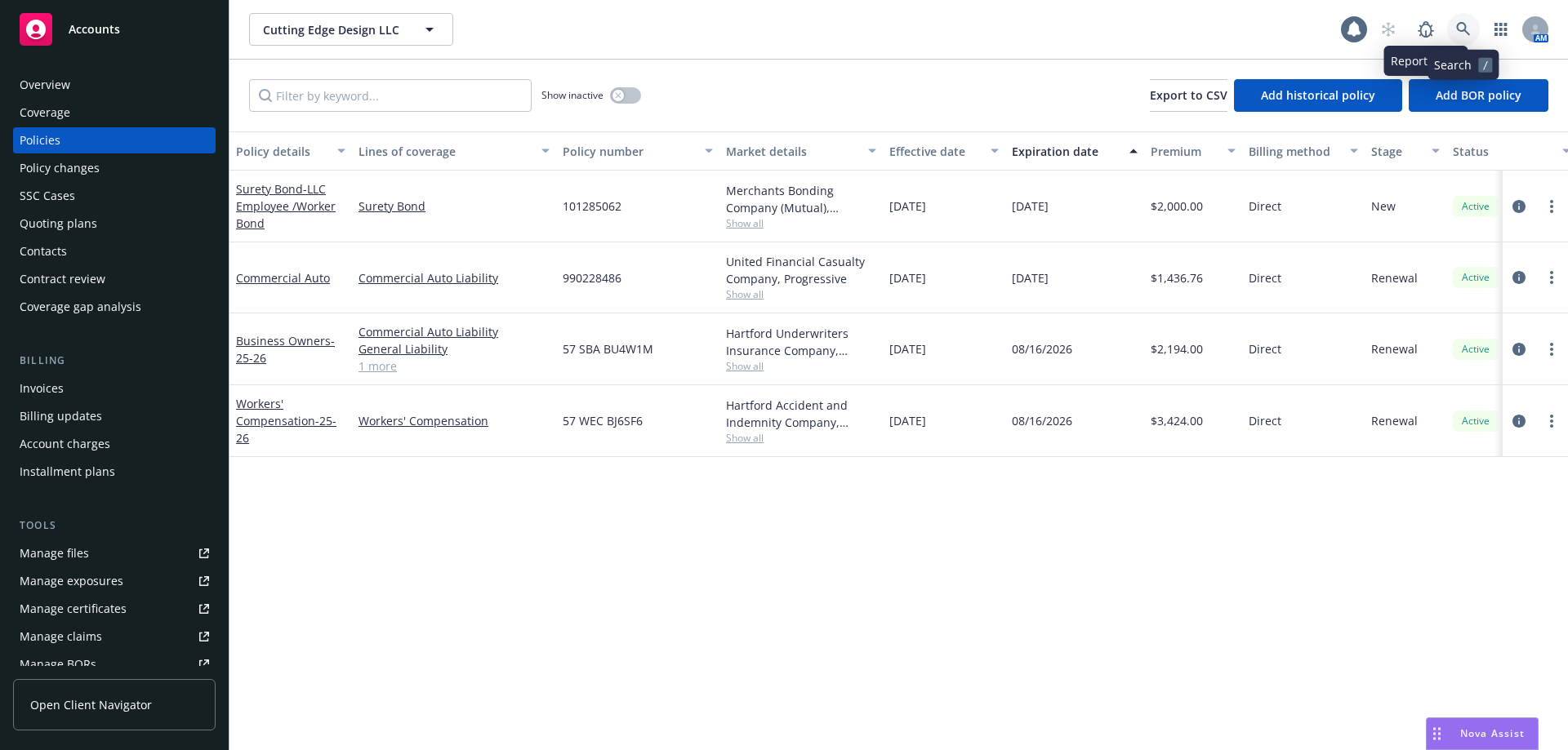
click at [1467, 24] on icon at bounding box center [1463, 28] width 15 height 15
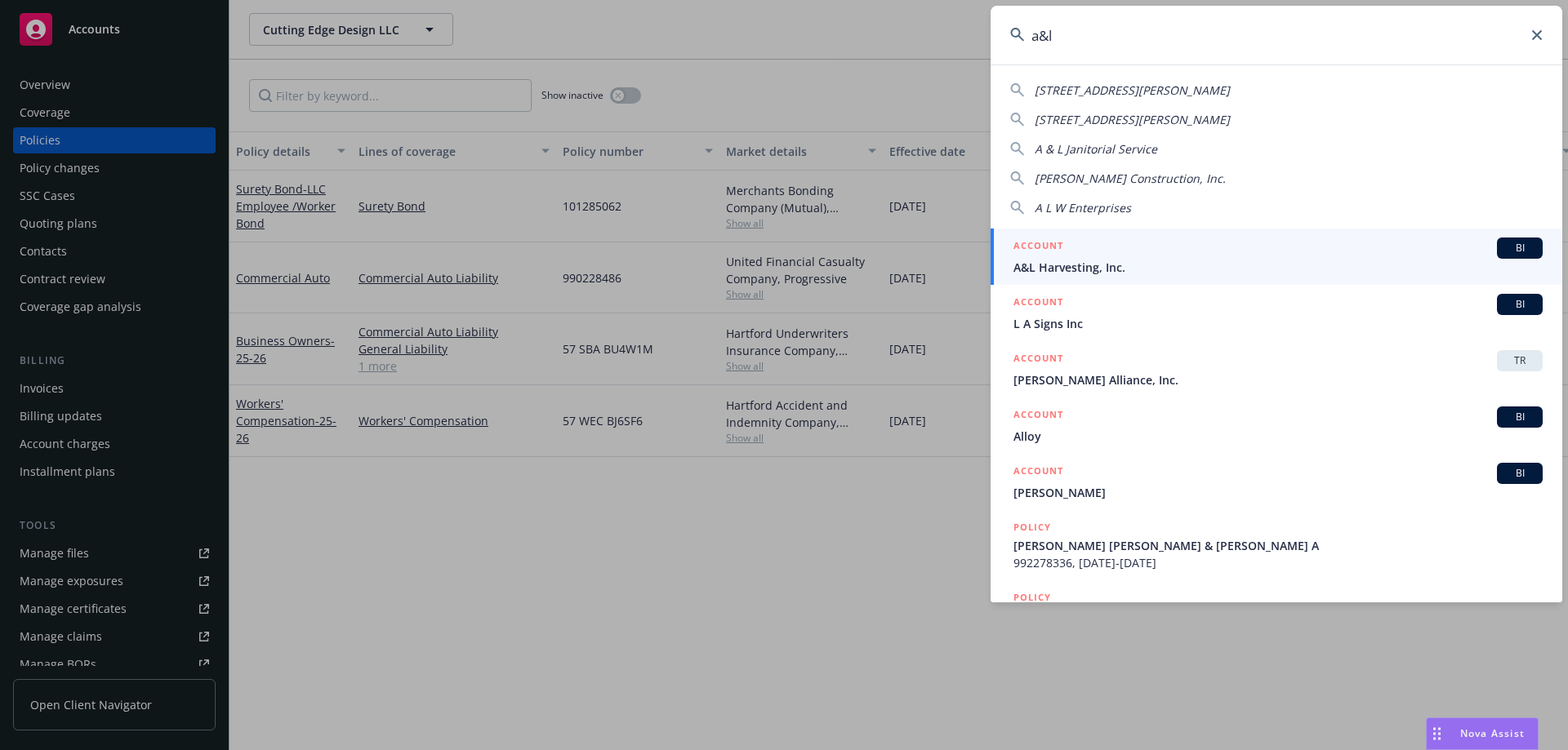
type input "a&l"
click at [1055, 246] on h5 "ACCOUNT" at bounding box center [1038, 247] width 50 height 20
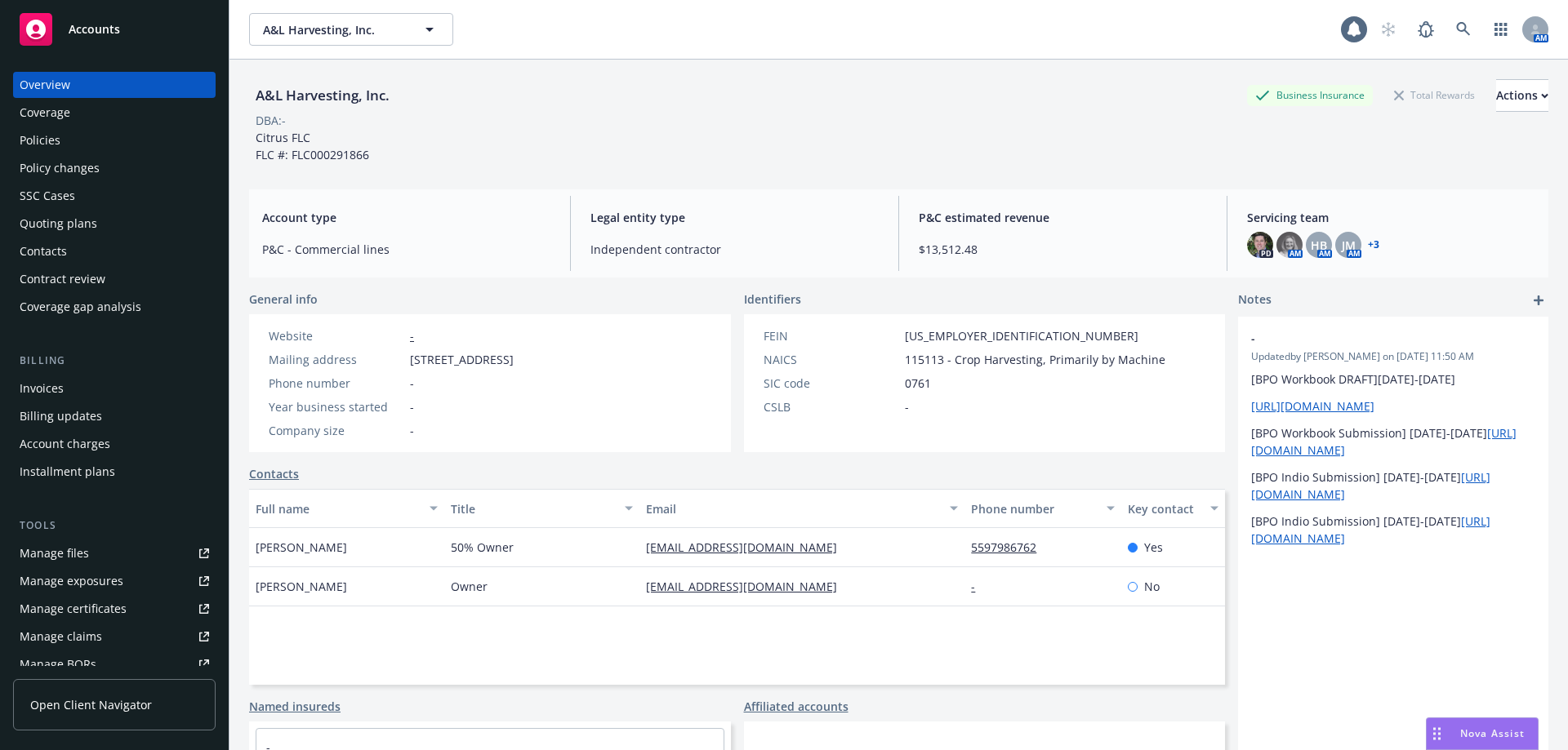
click at [80, 247] on div "Contacts" at bounding box center [114, 251] width 189 height 27
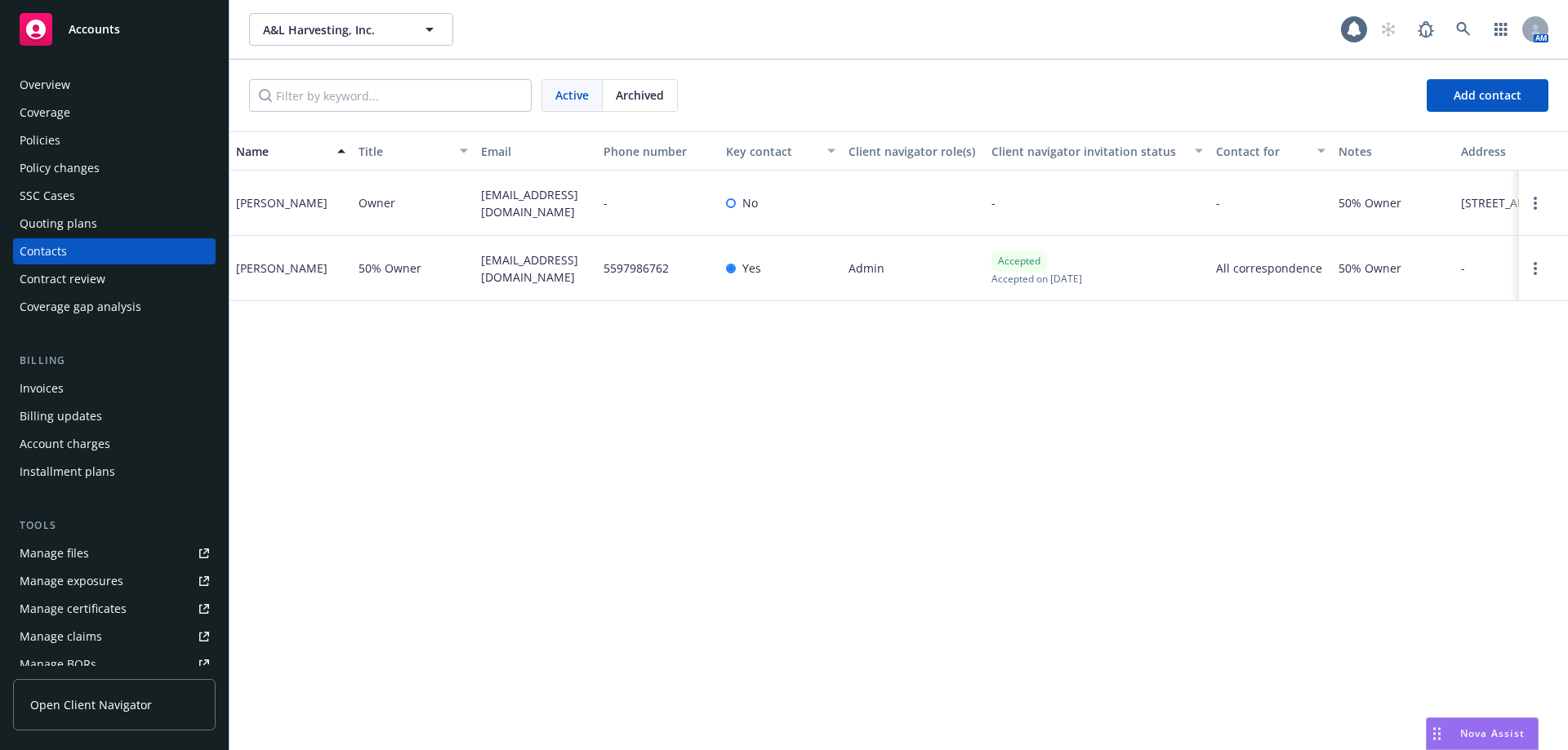
drag, startPoint x: 310, startPoint y: 269, endPoint x: 236, endPoint y: 268, distance: 74.0
click at [236, 268] on div "[PERSON_NAME]" at bounding box center [291, 268] width 123 height 66
copy div "[PERSON_NAME]"
drag, startPoint x: 521, startPoint y: 284, endPoint x: 479, endPoint y: 263, distance: 47.0
click at [479, 263] on div "lidiatceballos@yahoo.com" at bounding box center [535, 268] width 123 height 66
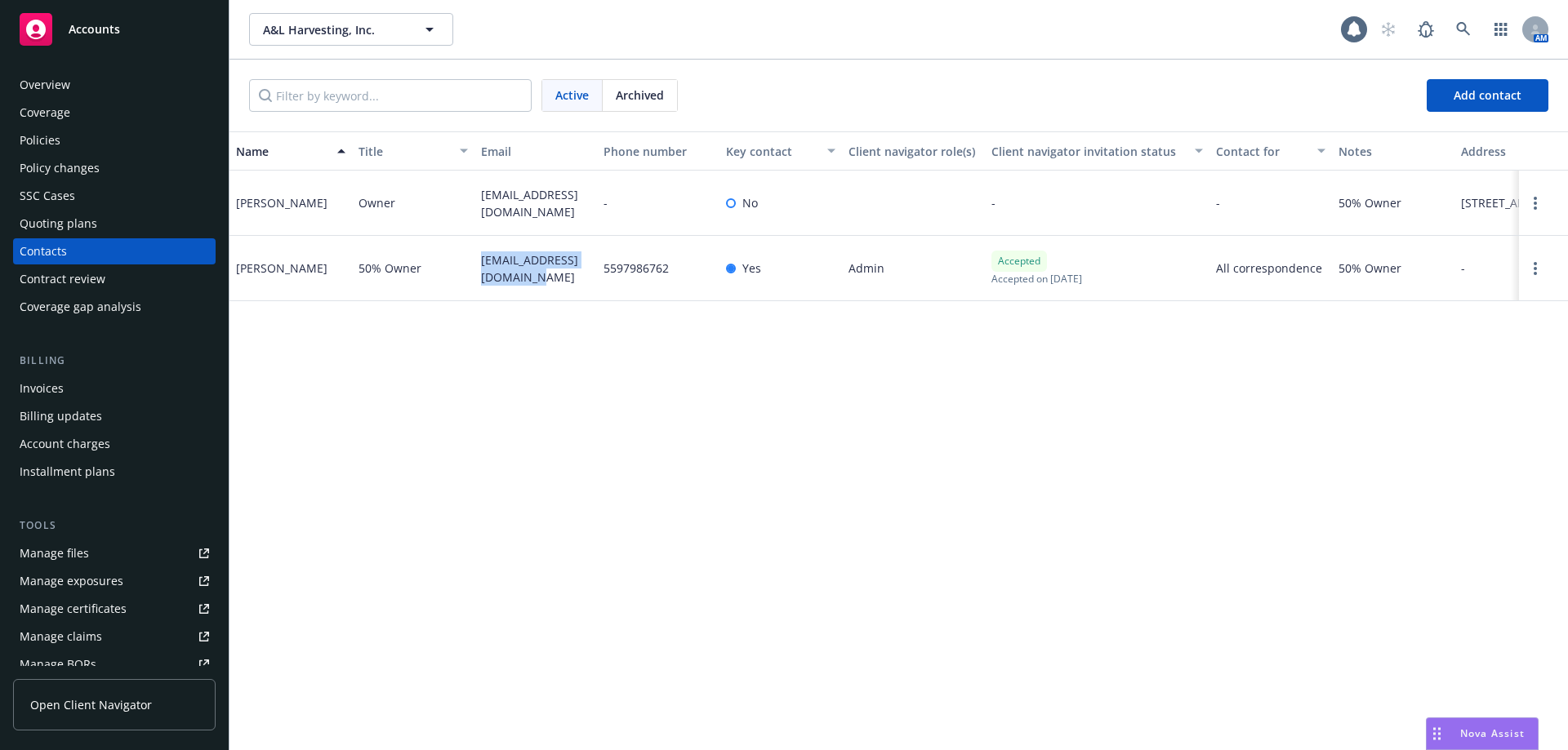
copy span "lidiatceballos@yahoo.com"
drag, startPoint x: 672, startPoint y: 267, endPoint x: 604, endPoint y: 269, distance: 68.0
click at [604, 269] on div "5597986762" at bounding box center [658, 268] width 123 height 66
copy span "5597986762"
click at [1463, 30] on icon at bounding box center [1463, 28] width 14 height 14
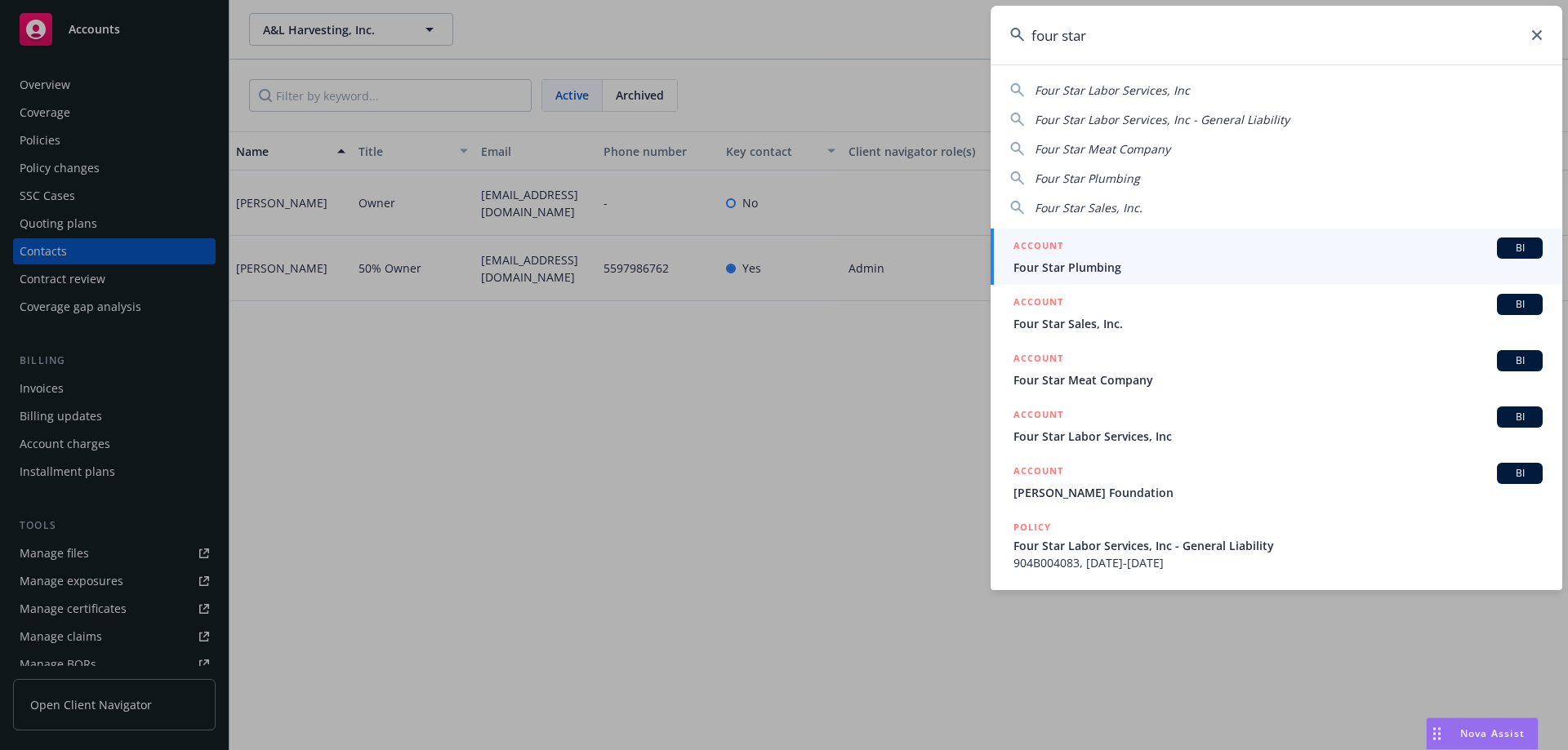
type input "four star"
click at [1079, 252] on div "ACCOUNT BI" at bounding box center [1277, 248] width 529 height 22
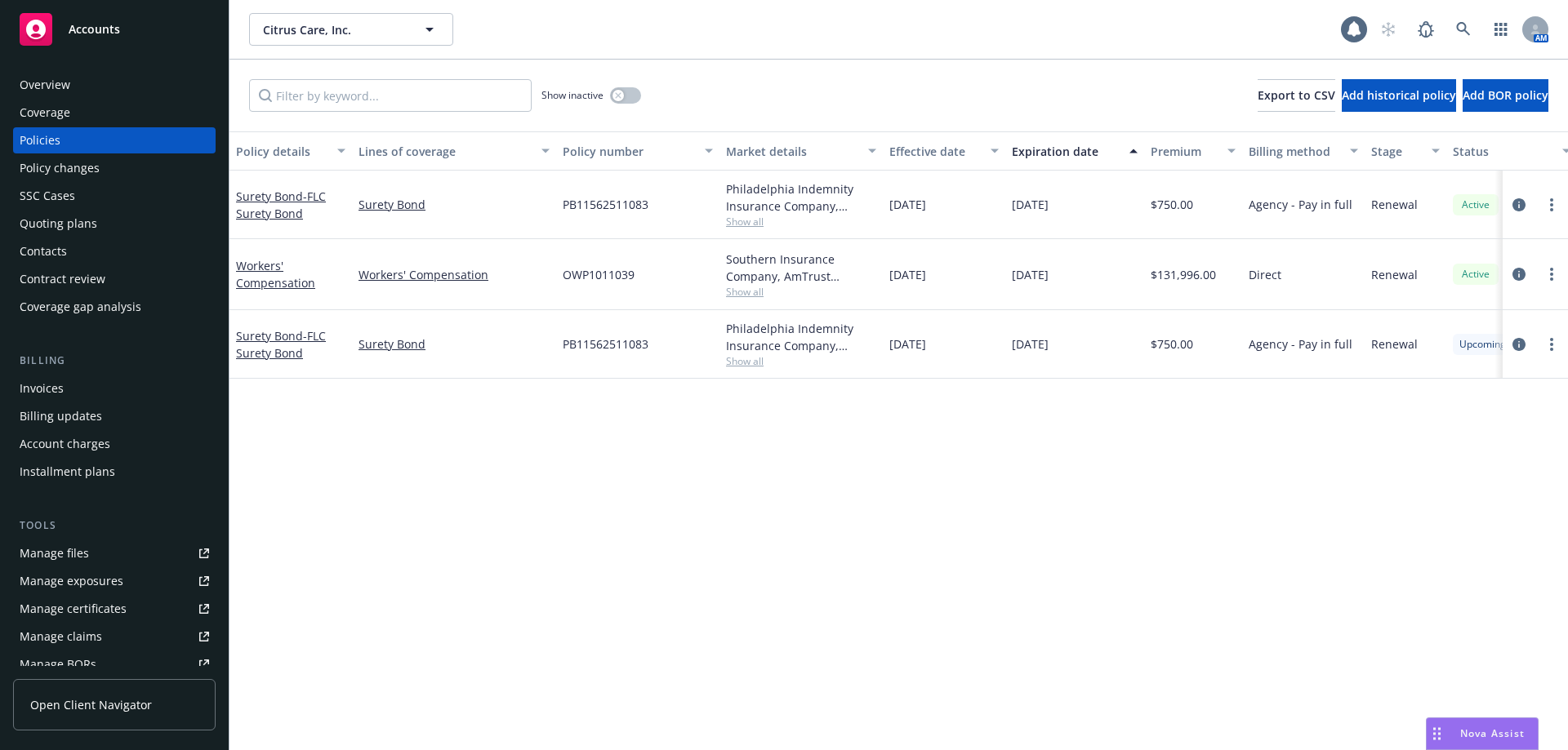
click at [130, 386] on div "Invoices" at bounding box center [114, 389] width 189 height 27
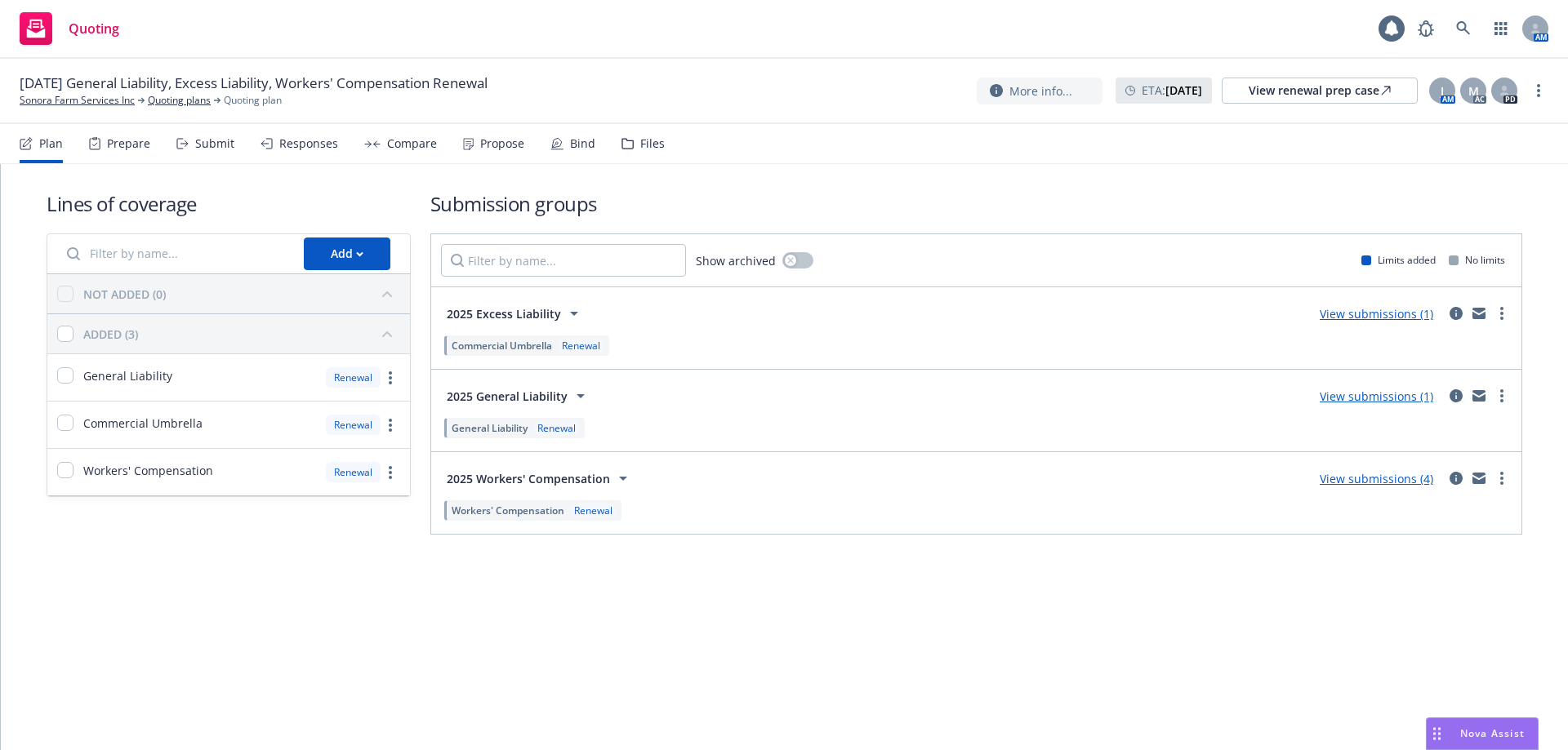
click at [563, 139] on div "Bind" at bounding box center [573, 143] width 45 height 39
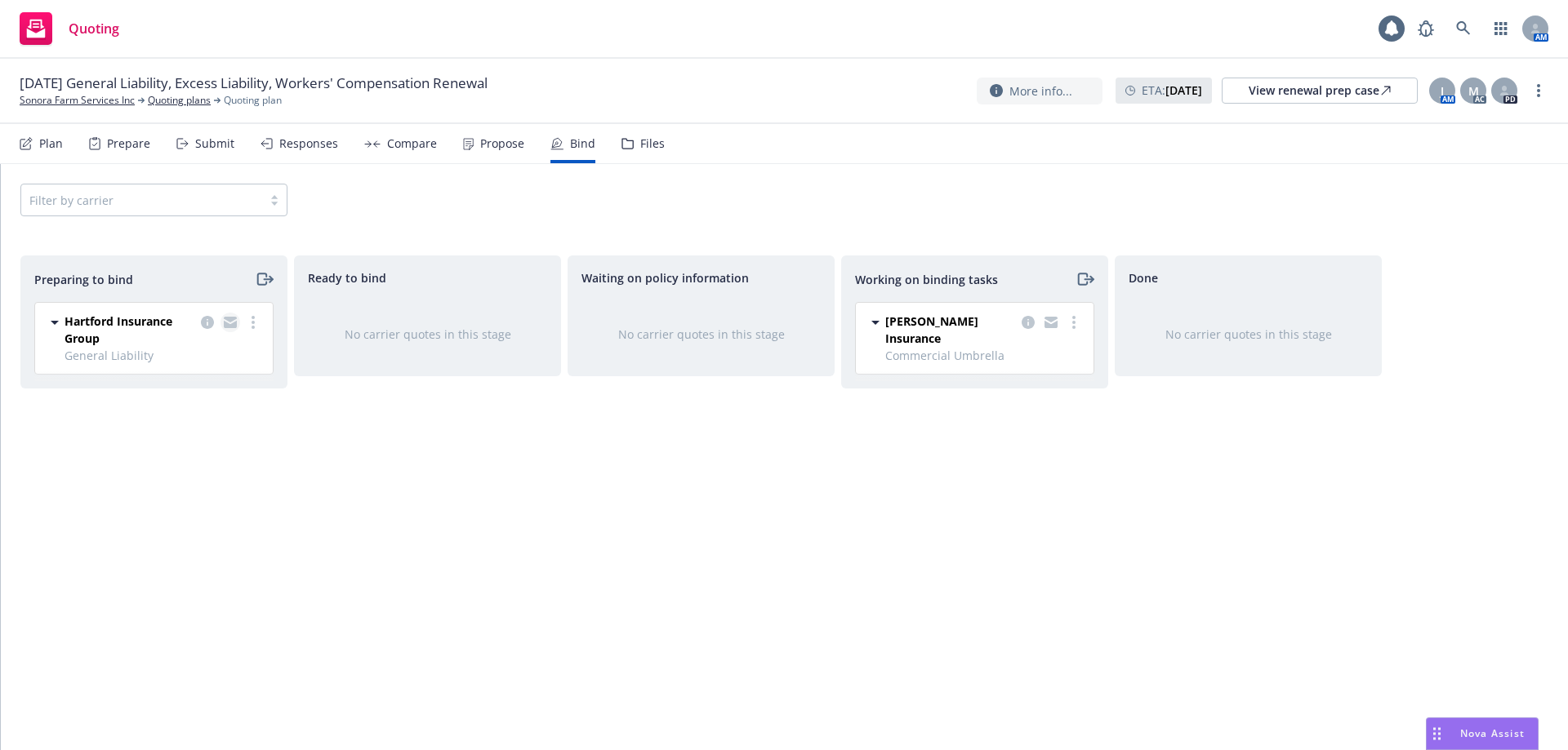
click at [229, 320] on icon "copy logging email" at bounding box center [230, 320] width 13 height 6
